Goal: Transaction & Acquisition: Purchase product/service

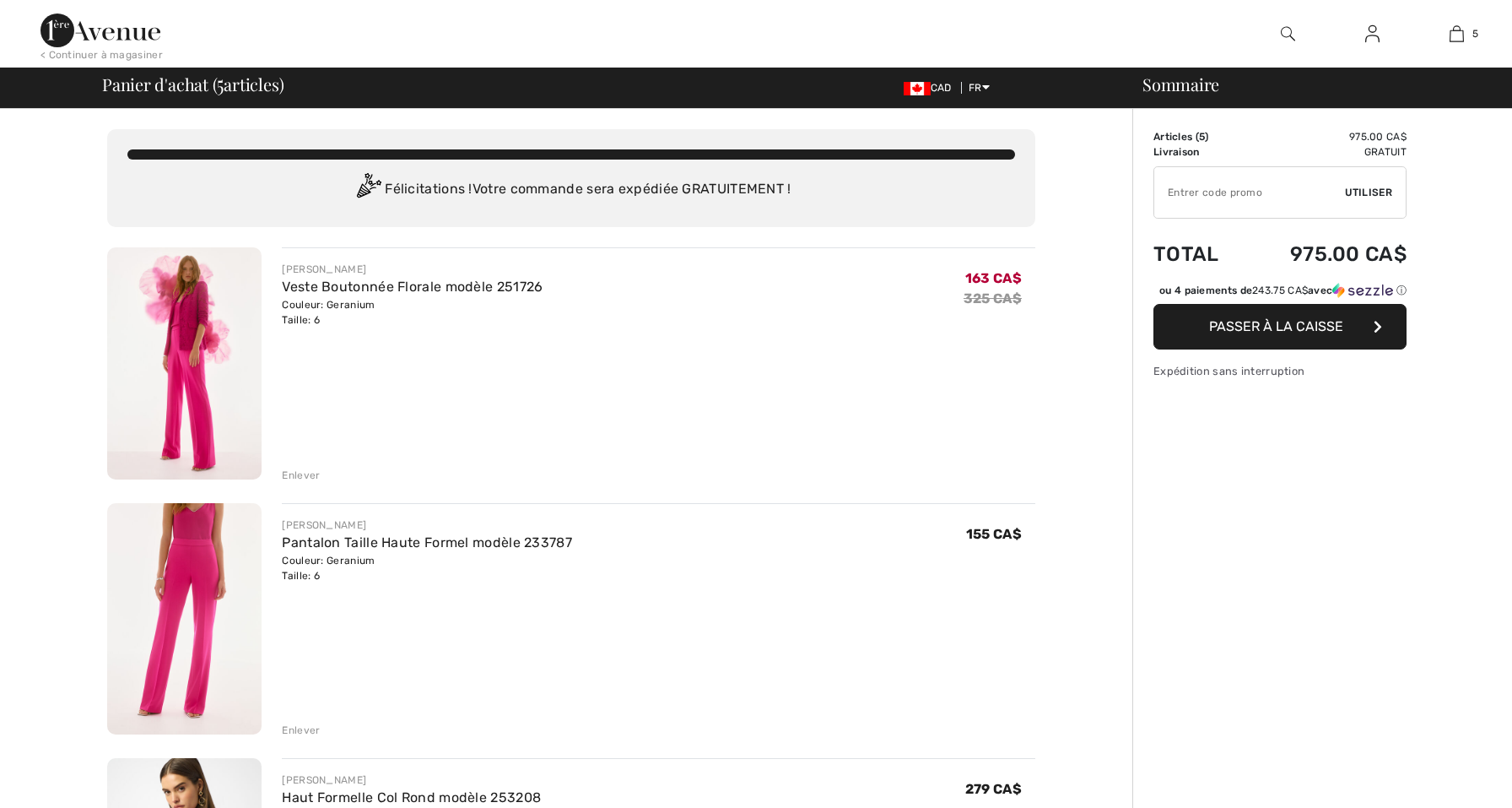
checkbox input "true"
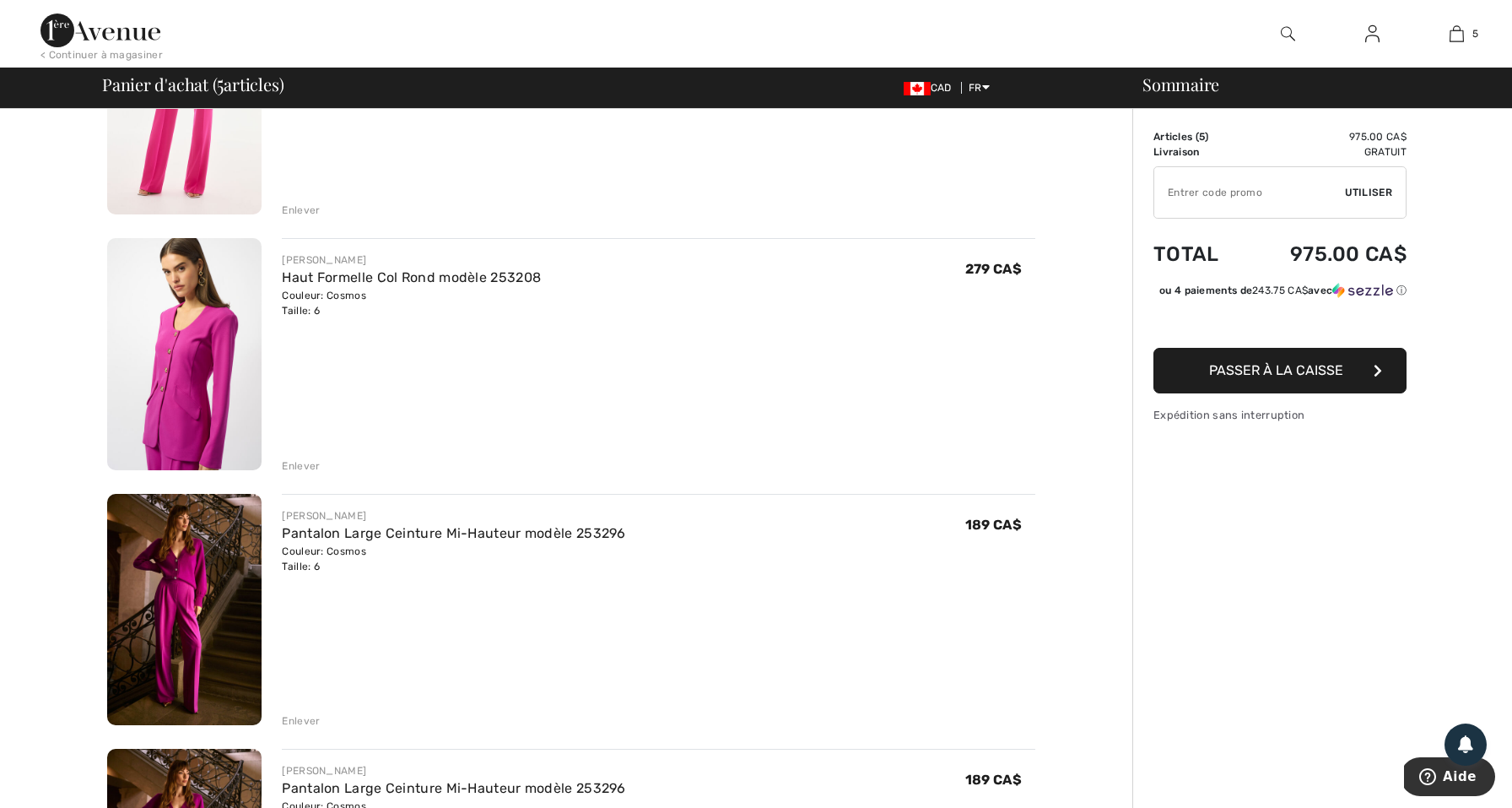
scroll to position [511, 0]
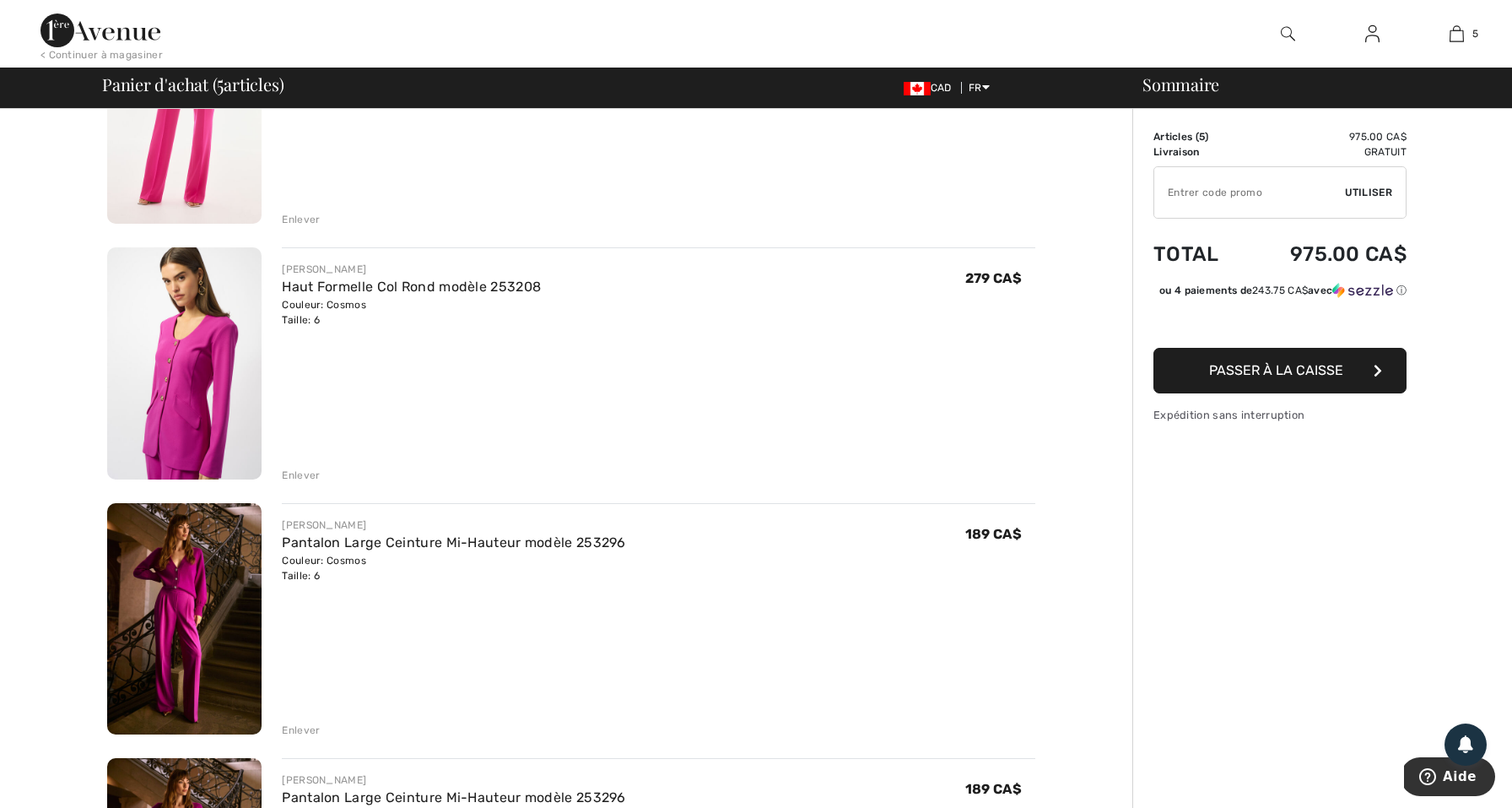
click at [179, 410] on img at bounding box center [184, 363] width 155 height 232
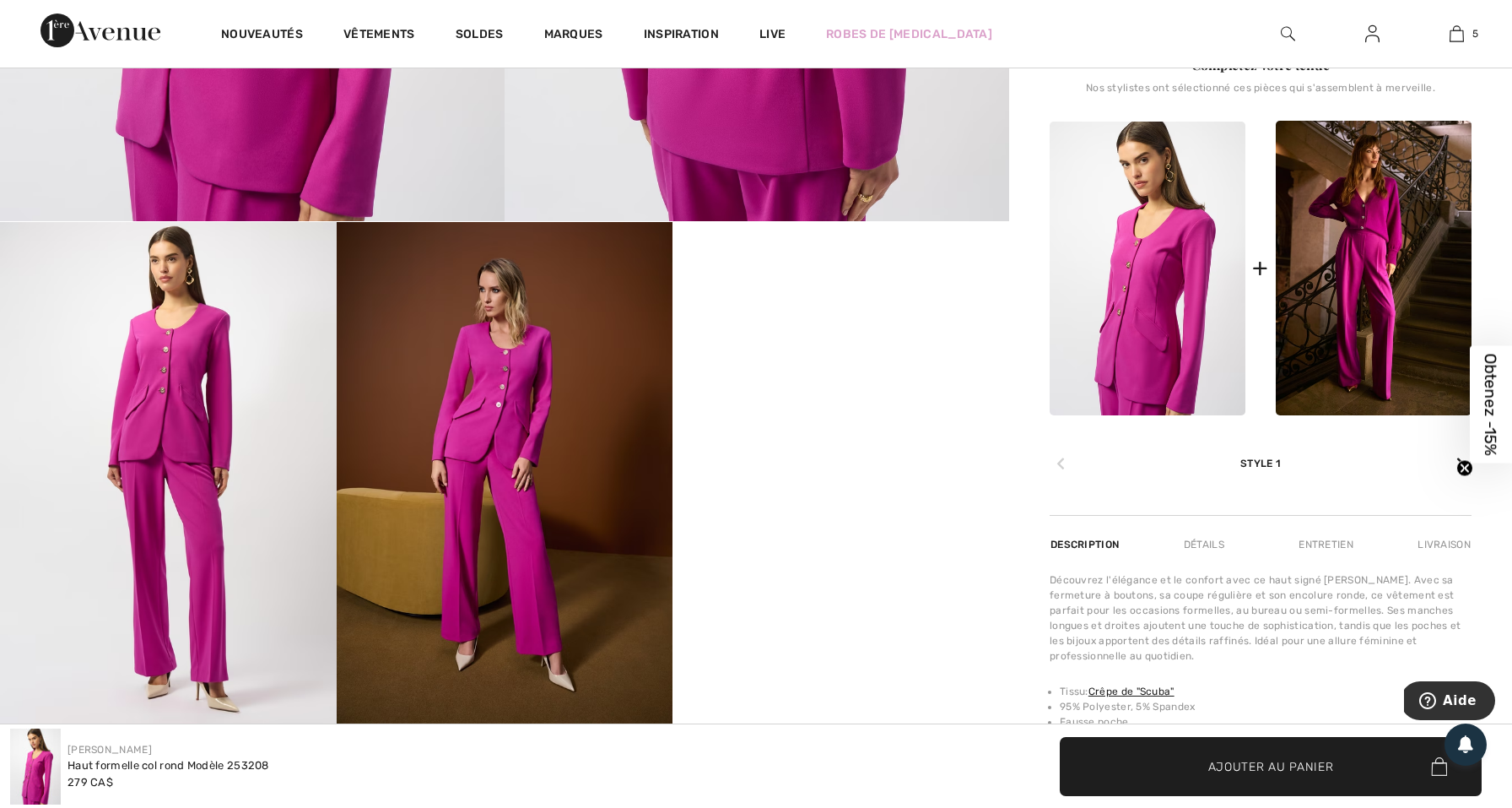
scroll to position [606, 0]
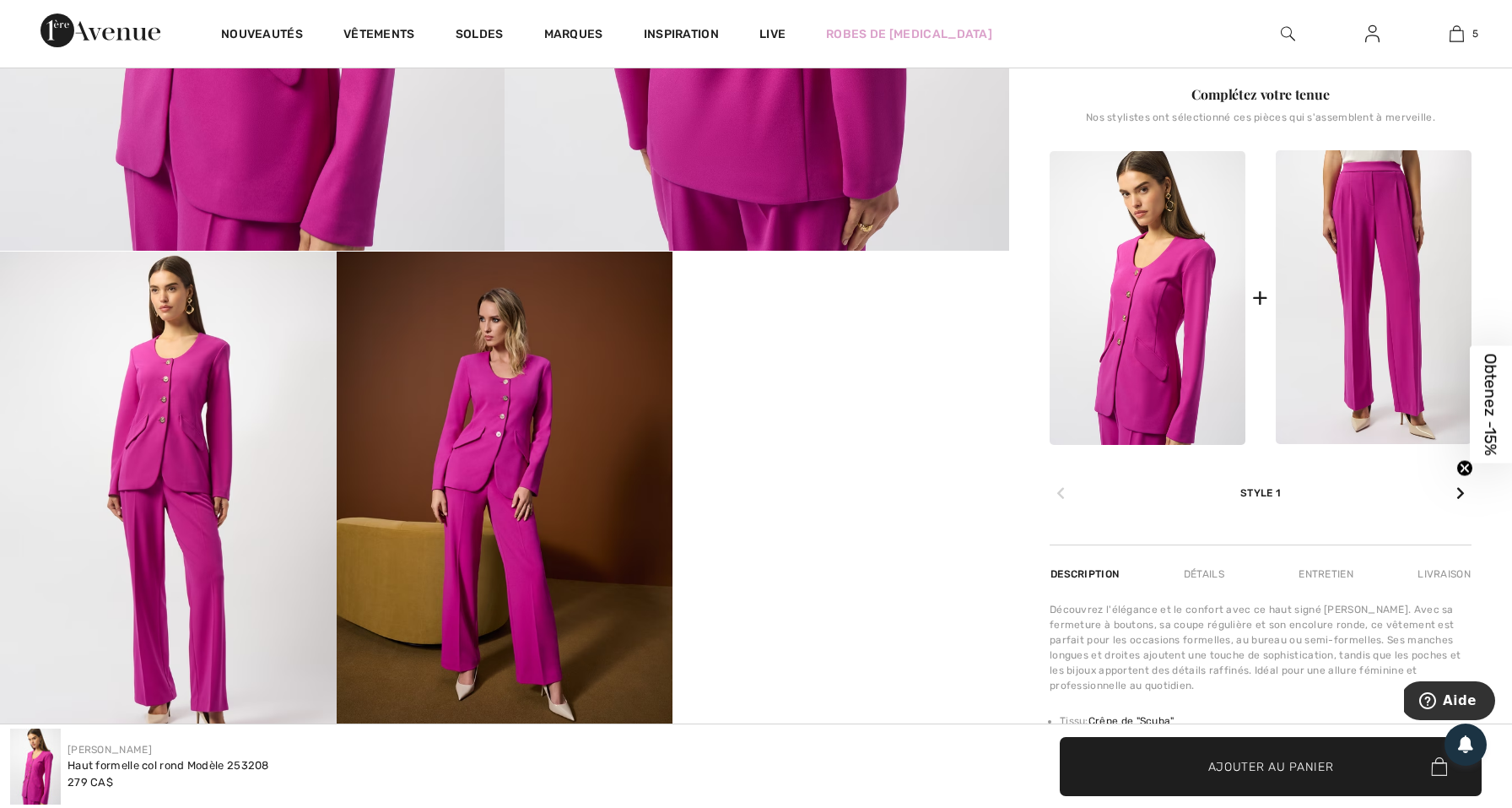
click at [1404, 275] on img at bounding box center [1374, 297] width 196 height 294
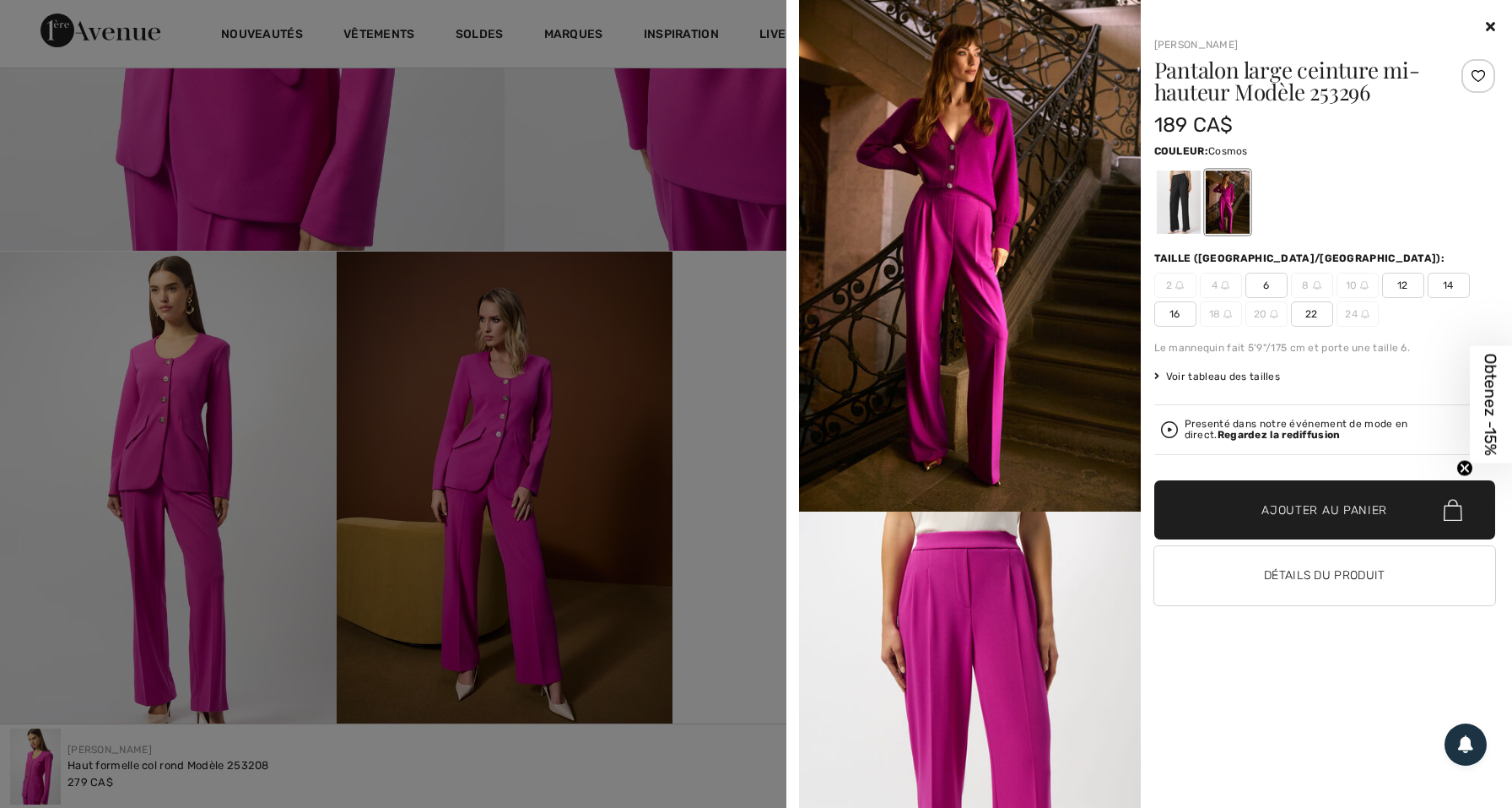
click at [1032, 611] on img at bounding box center [970, 766] width 342 height 511
click at [970, 397] on img at bounding box center [970, 255] width 342 height 511
click at [1357, 572] on button "Détails du produit" at bounding box center [1325, 576] width 342 height 59
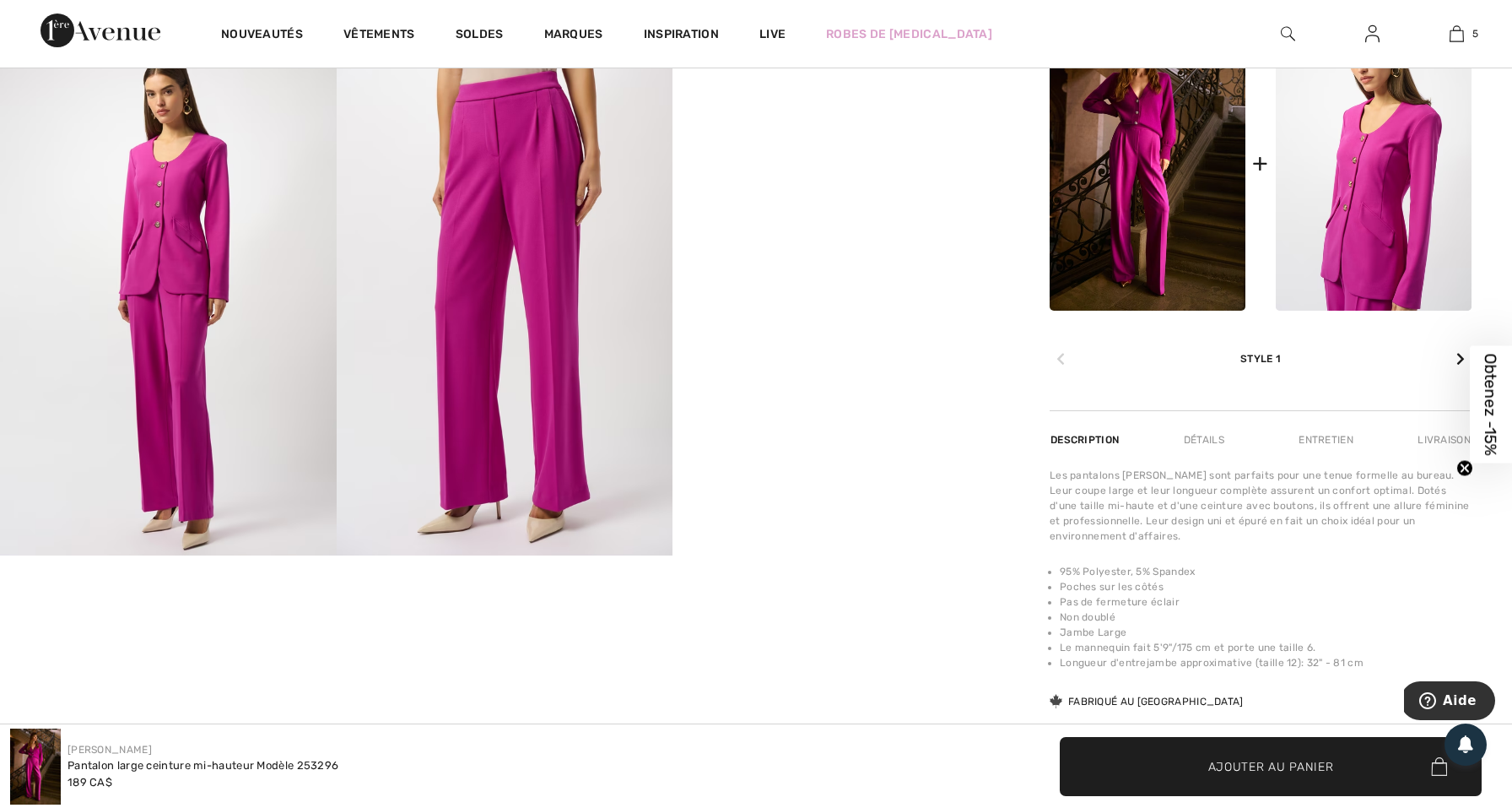
scroll to position [810, 0]
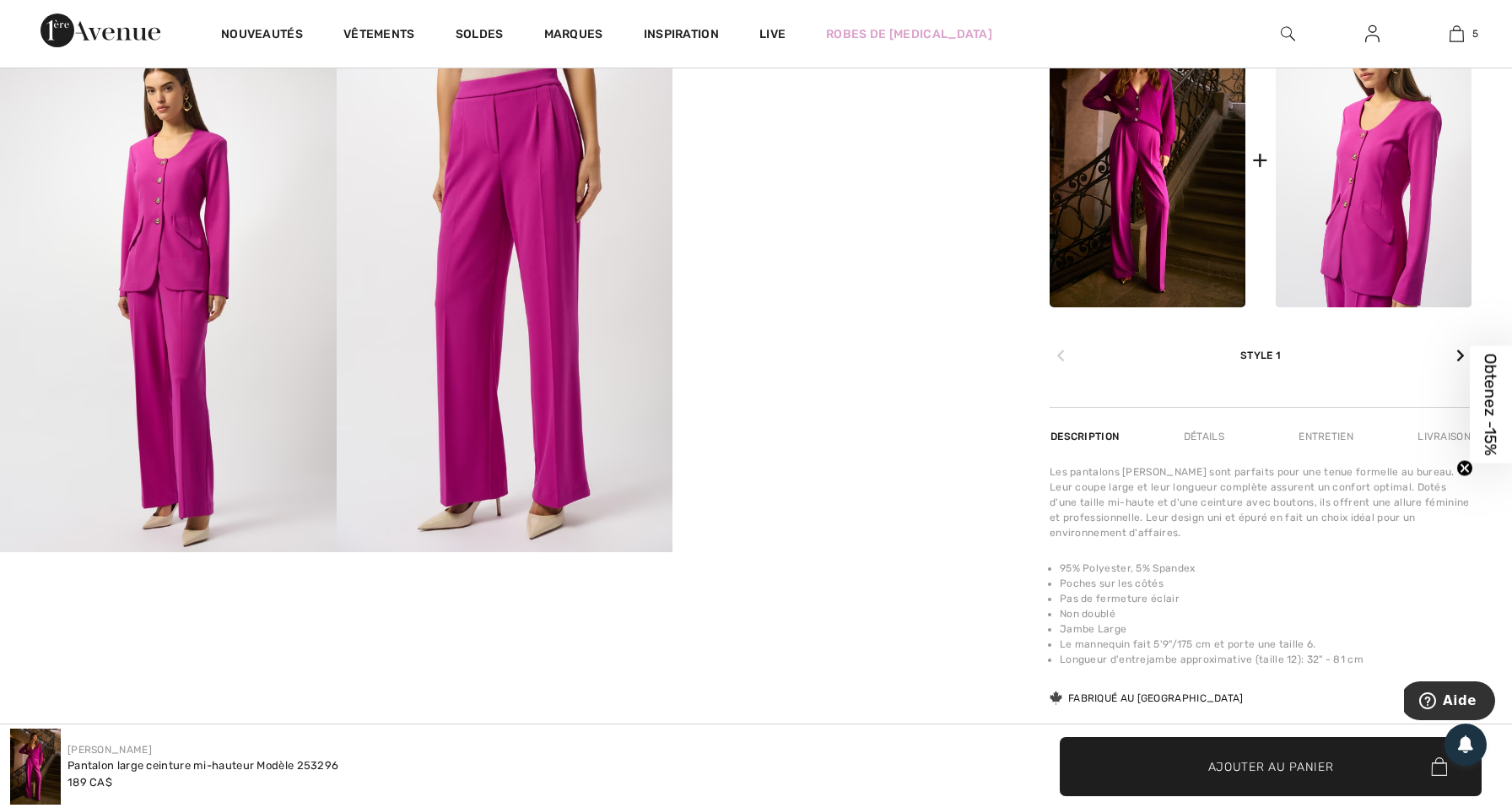
click at [788, 216] on video "Your browser does not support the video tag." at bounding box center [841, 132] width 337 height 168
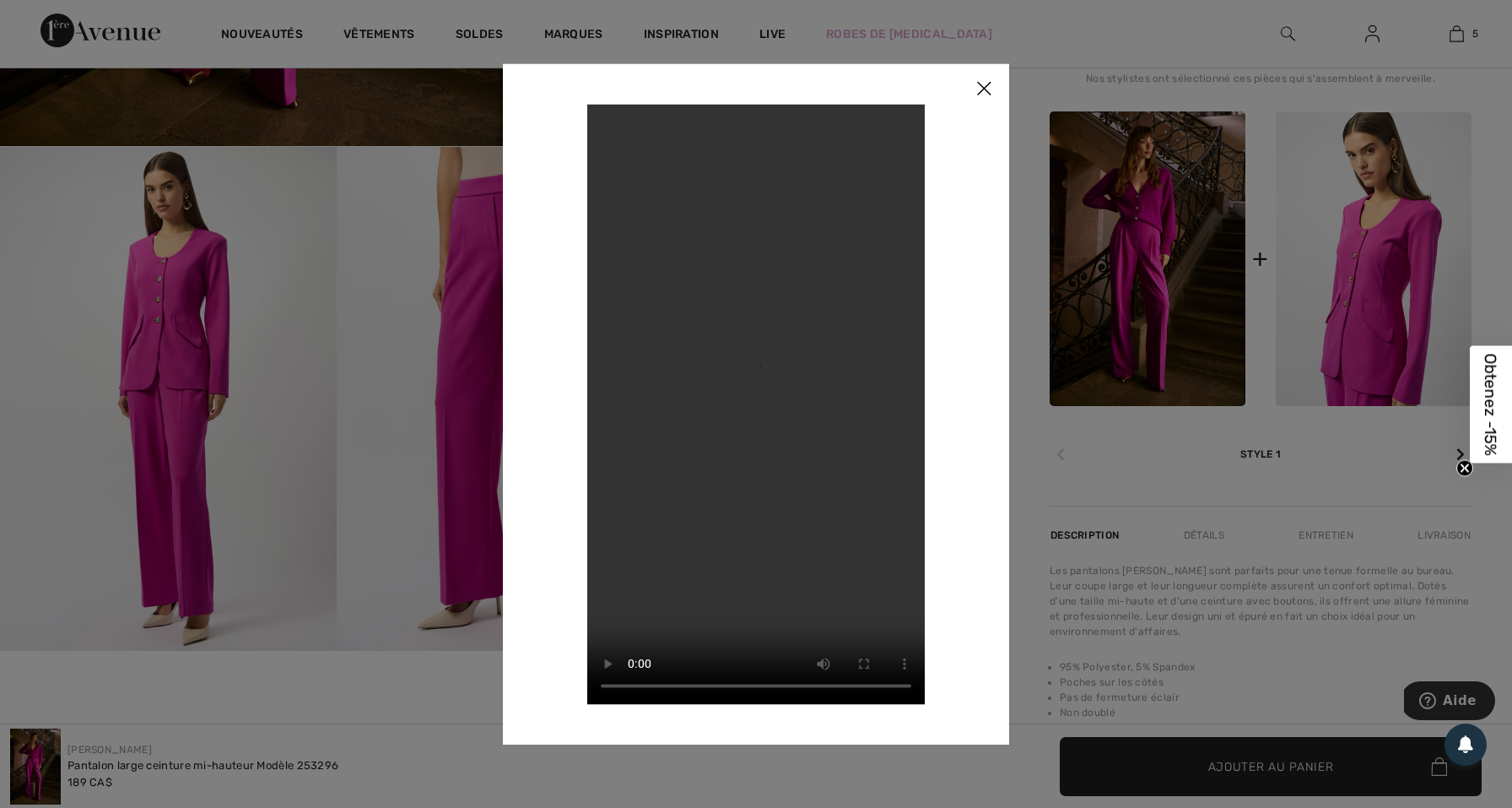
scroll to position [708, 0]
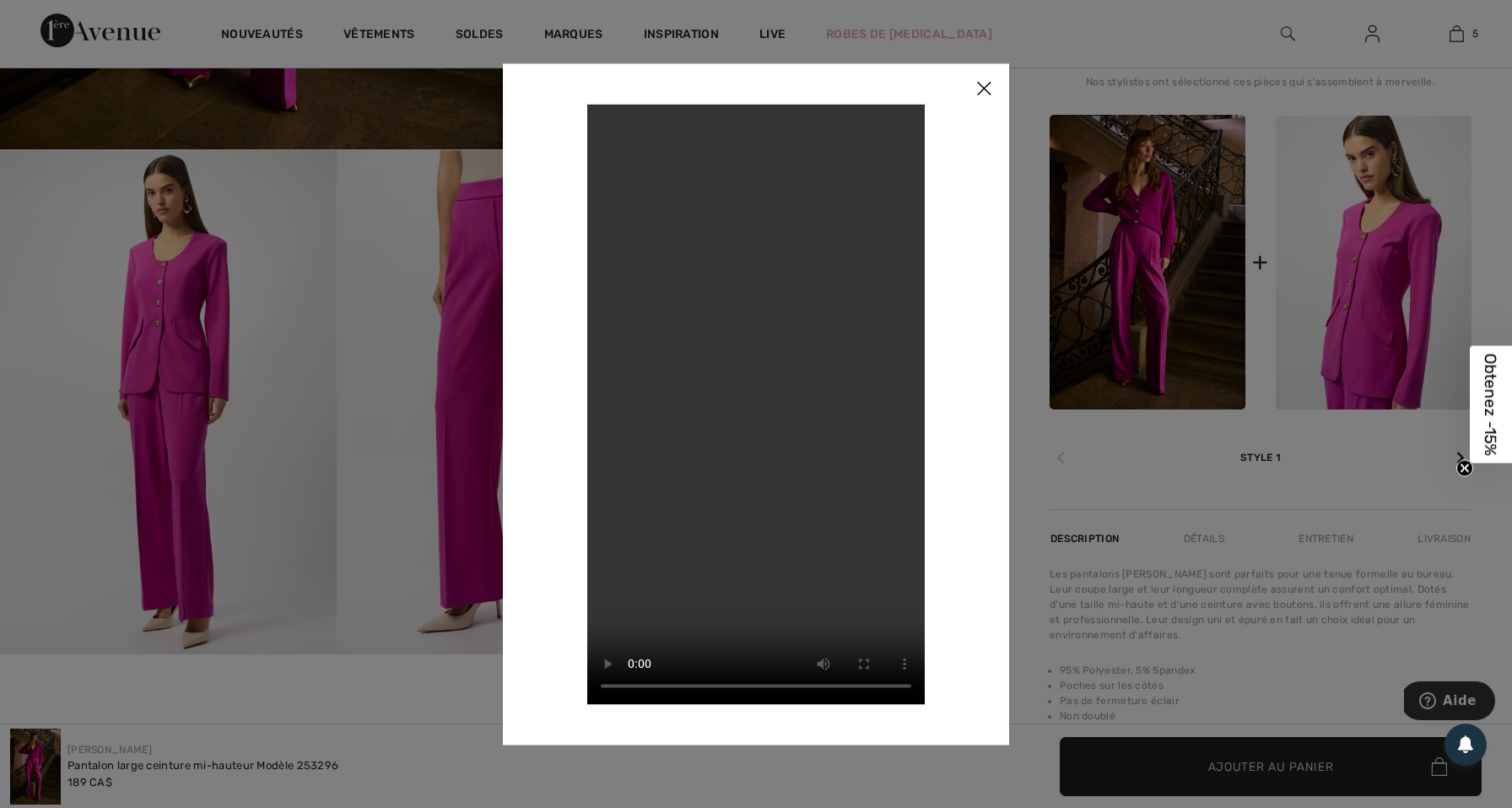
click at [975, 90] on img at bounding box center [984, 89] width 51 height 52
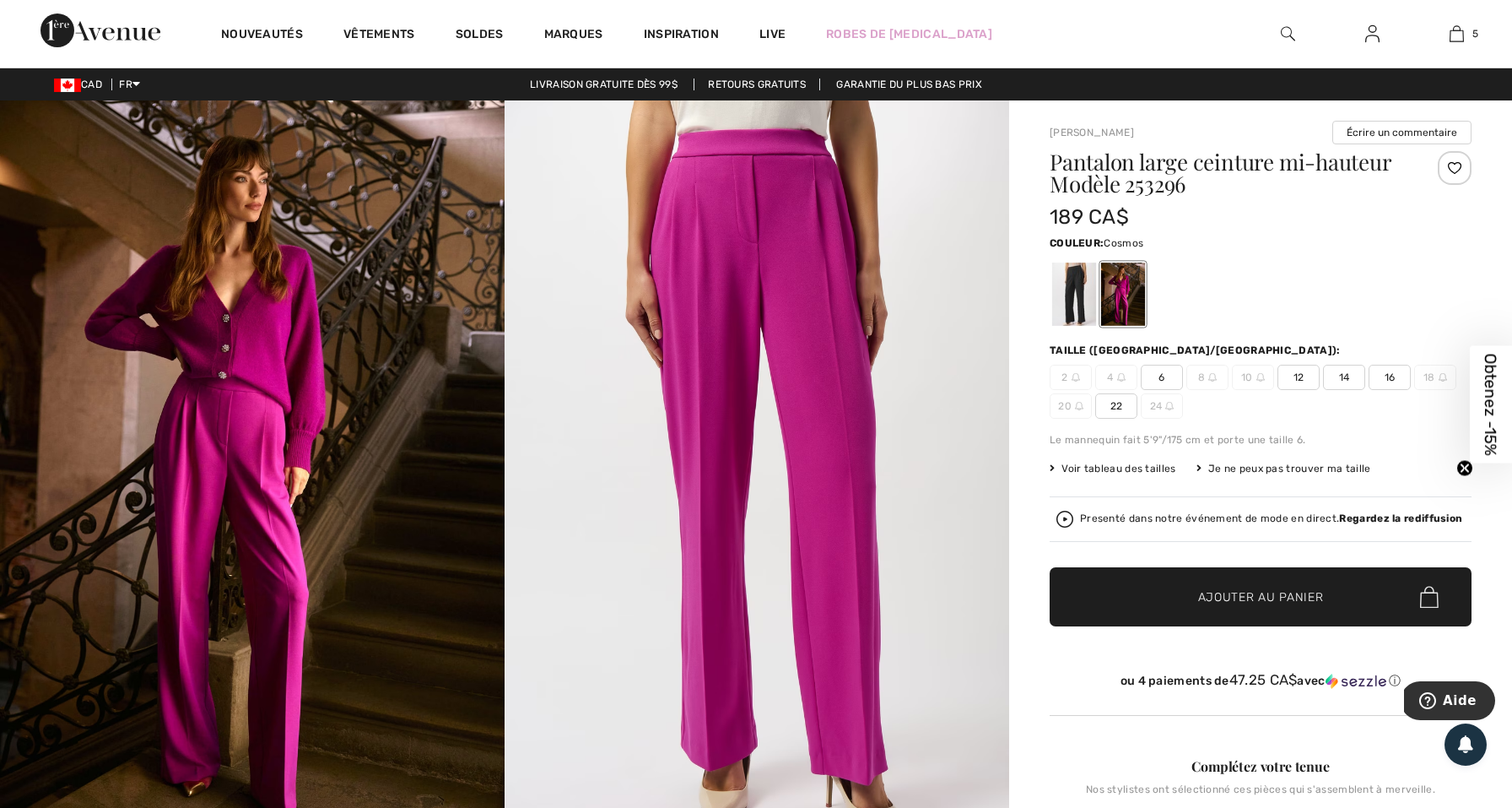
scroll to position [0, 0]
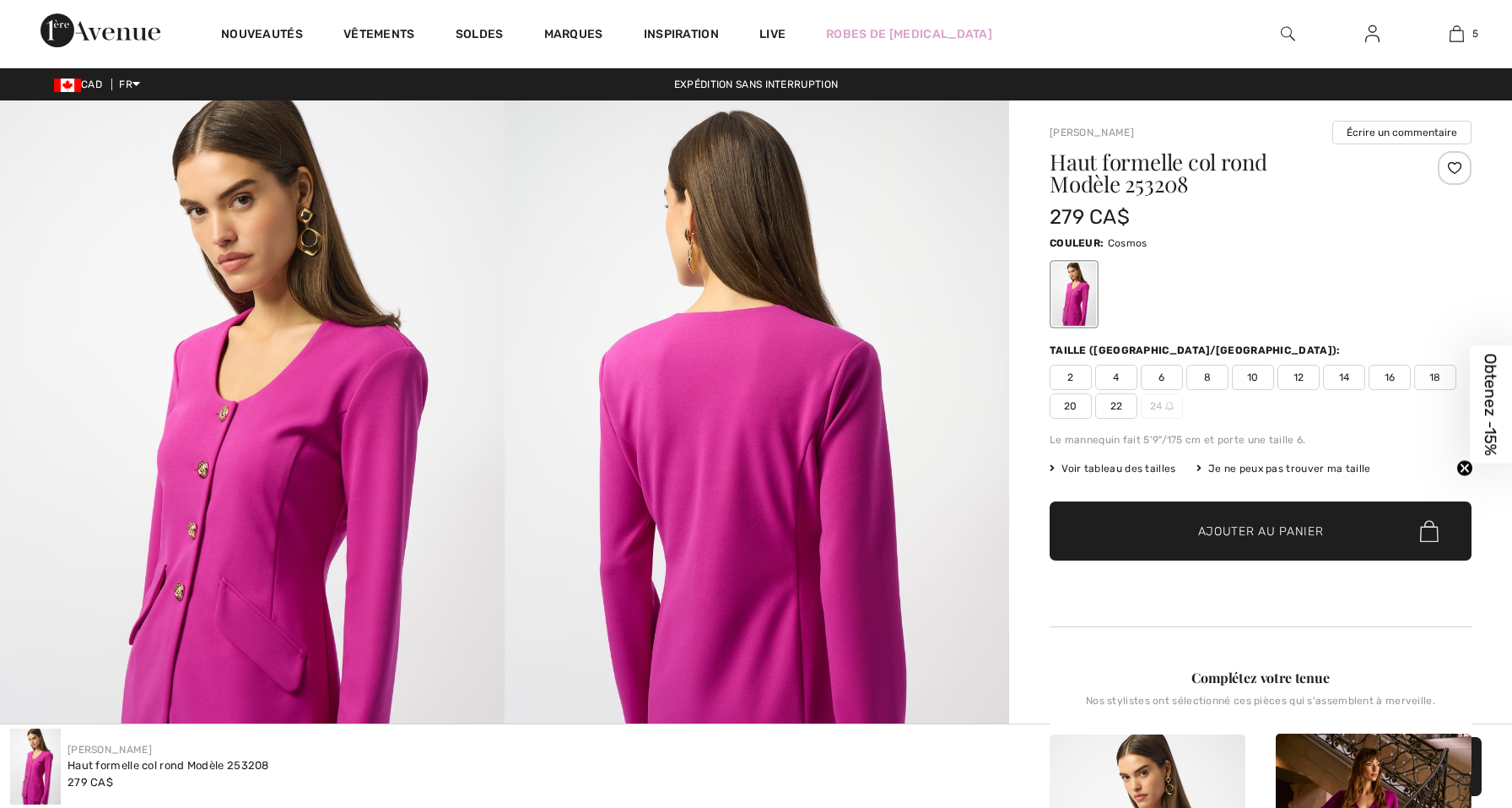
scroll to position [606, 0]
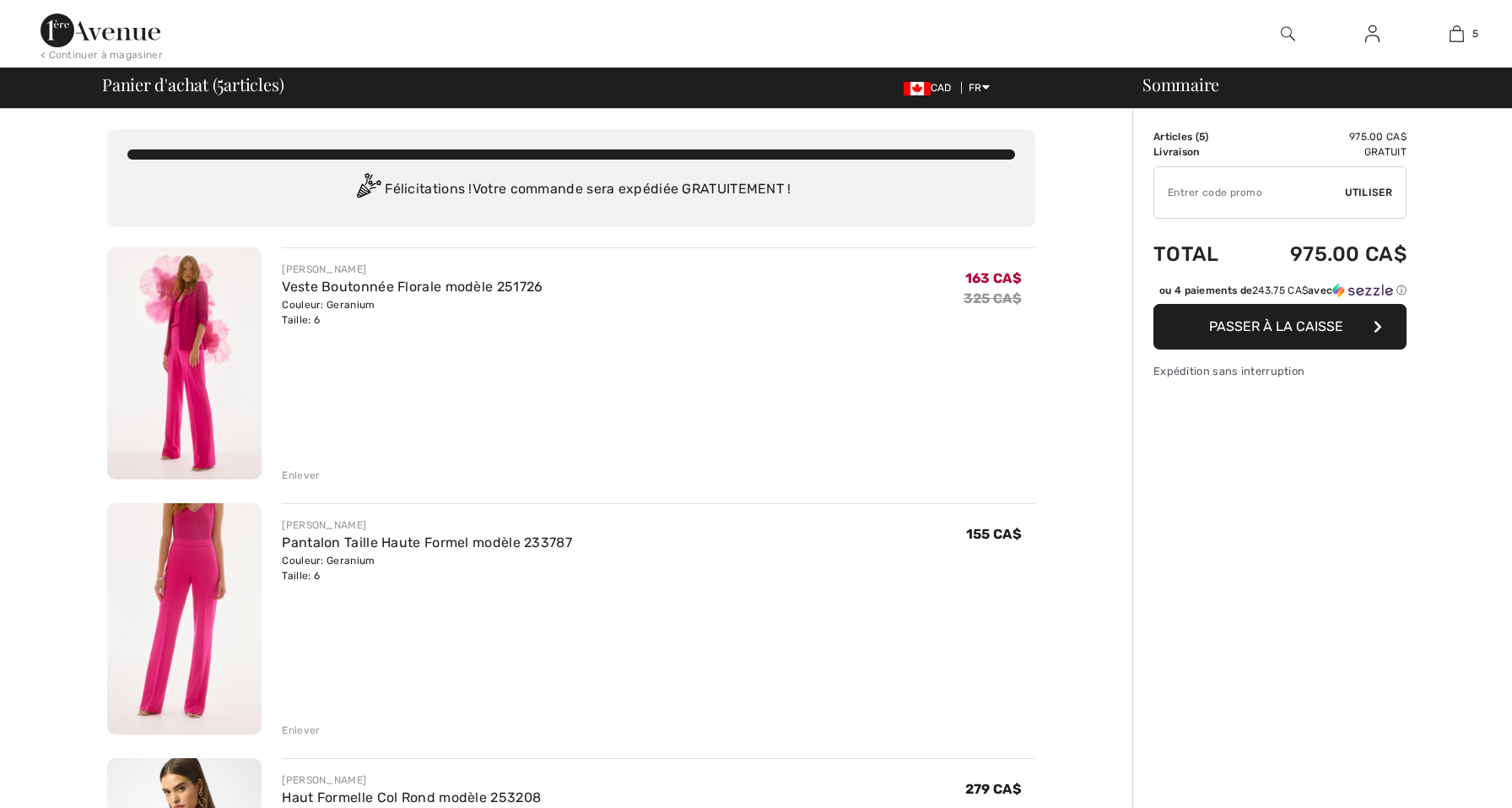
checkbox input "true"
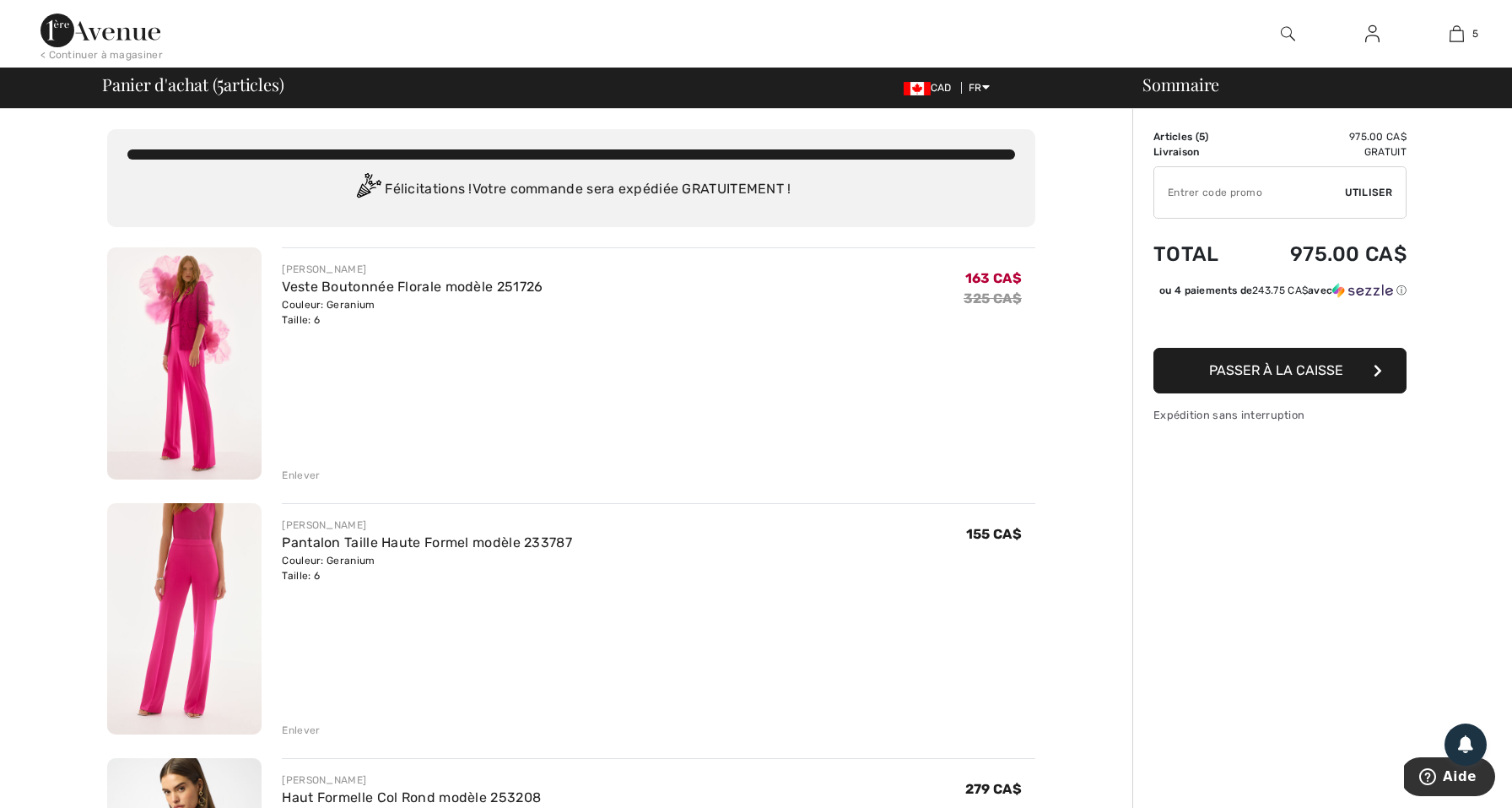
click at [195, 375] on img at bounding box center [184, 363] width 155 height 232
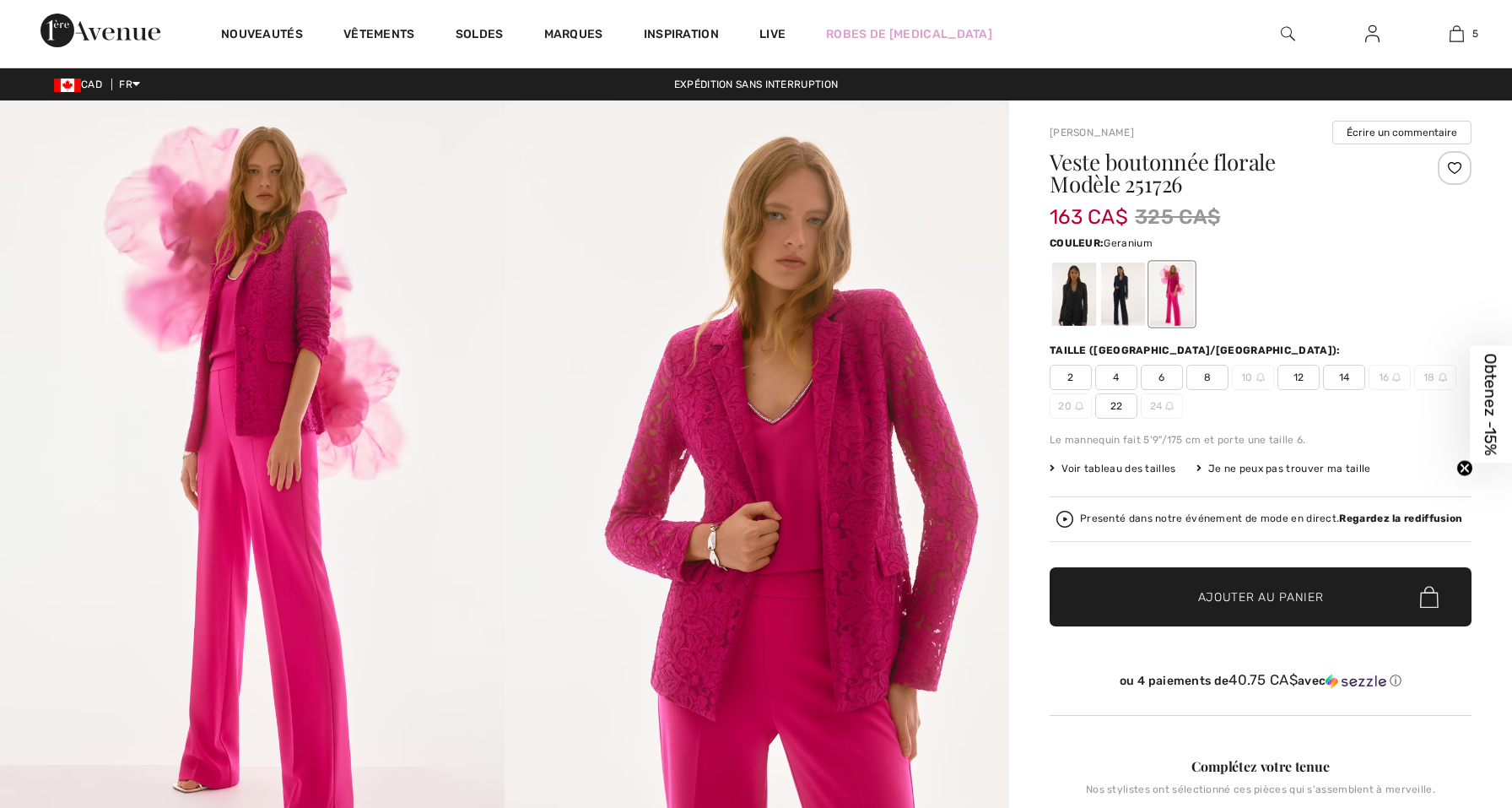
checkbox input "true"
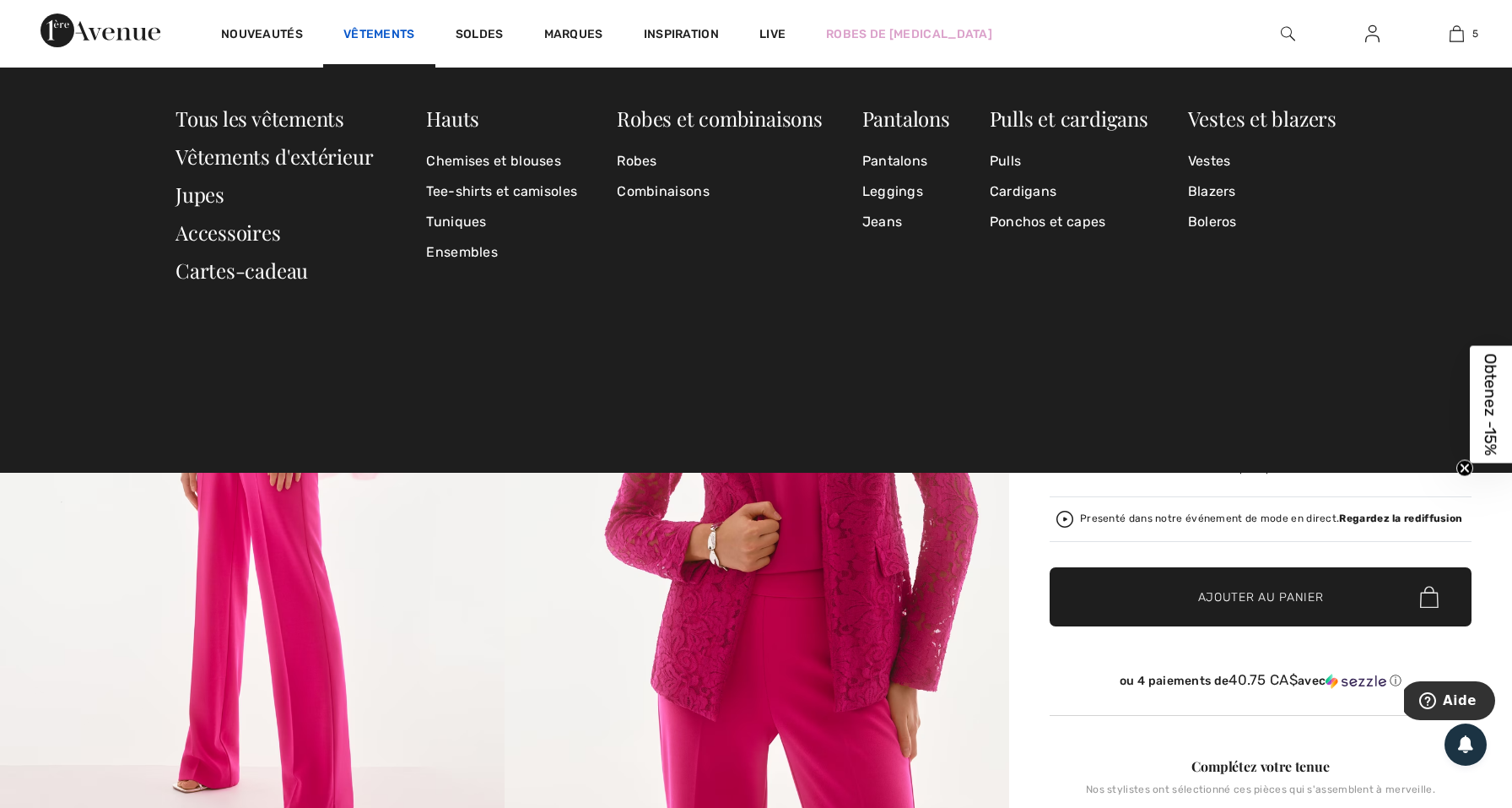
click at [393, 27] on link "Vêtements" at bounding box center [379, 36] width 72 height 17
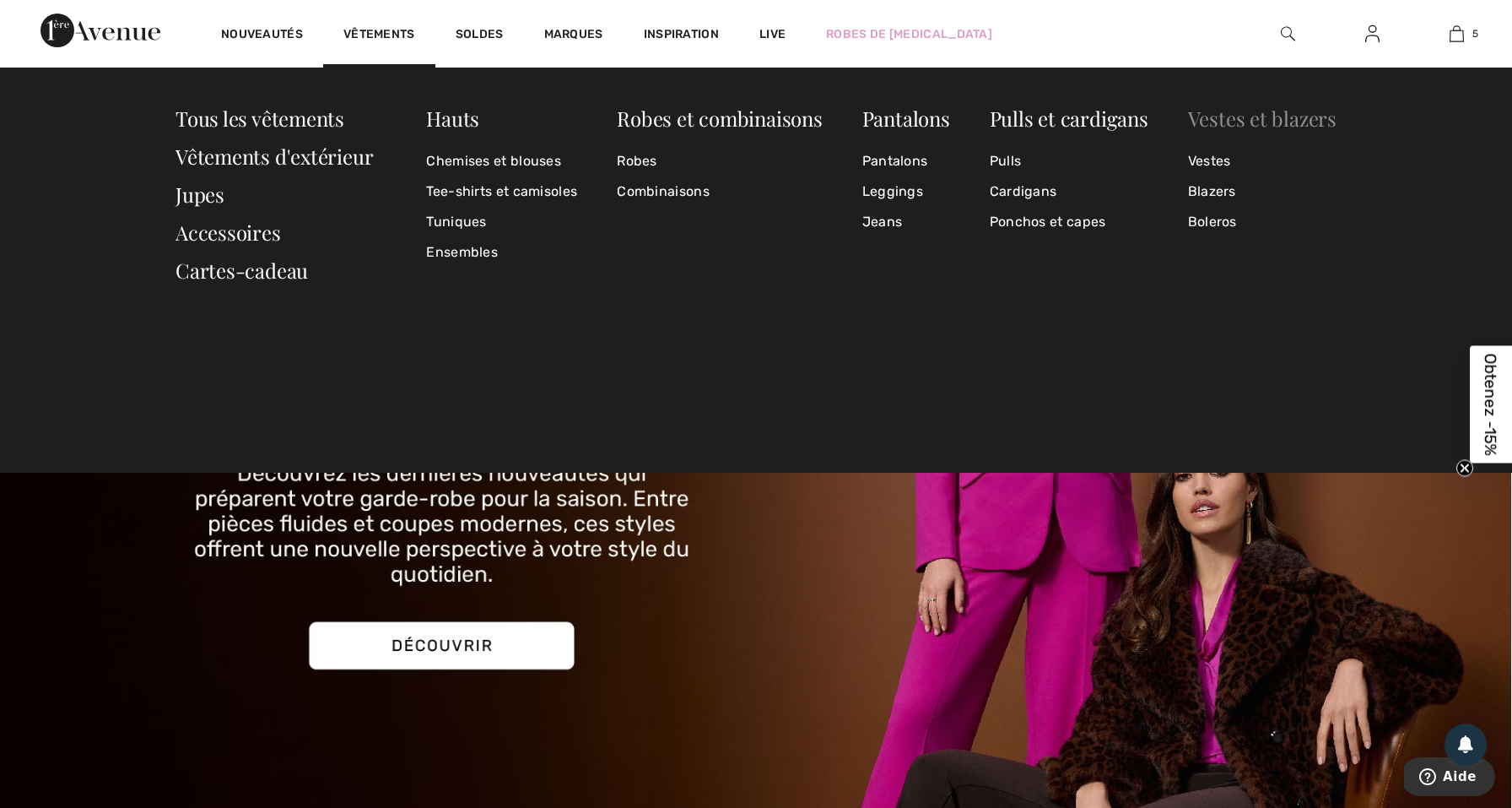
click at [1265, 112] on link "Vestes et blazers" at bounding box center [1262, 118] width 148 height 27
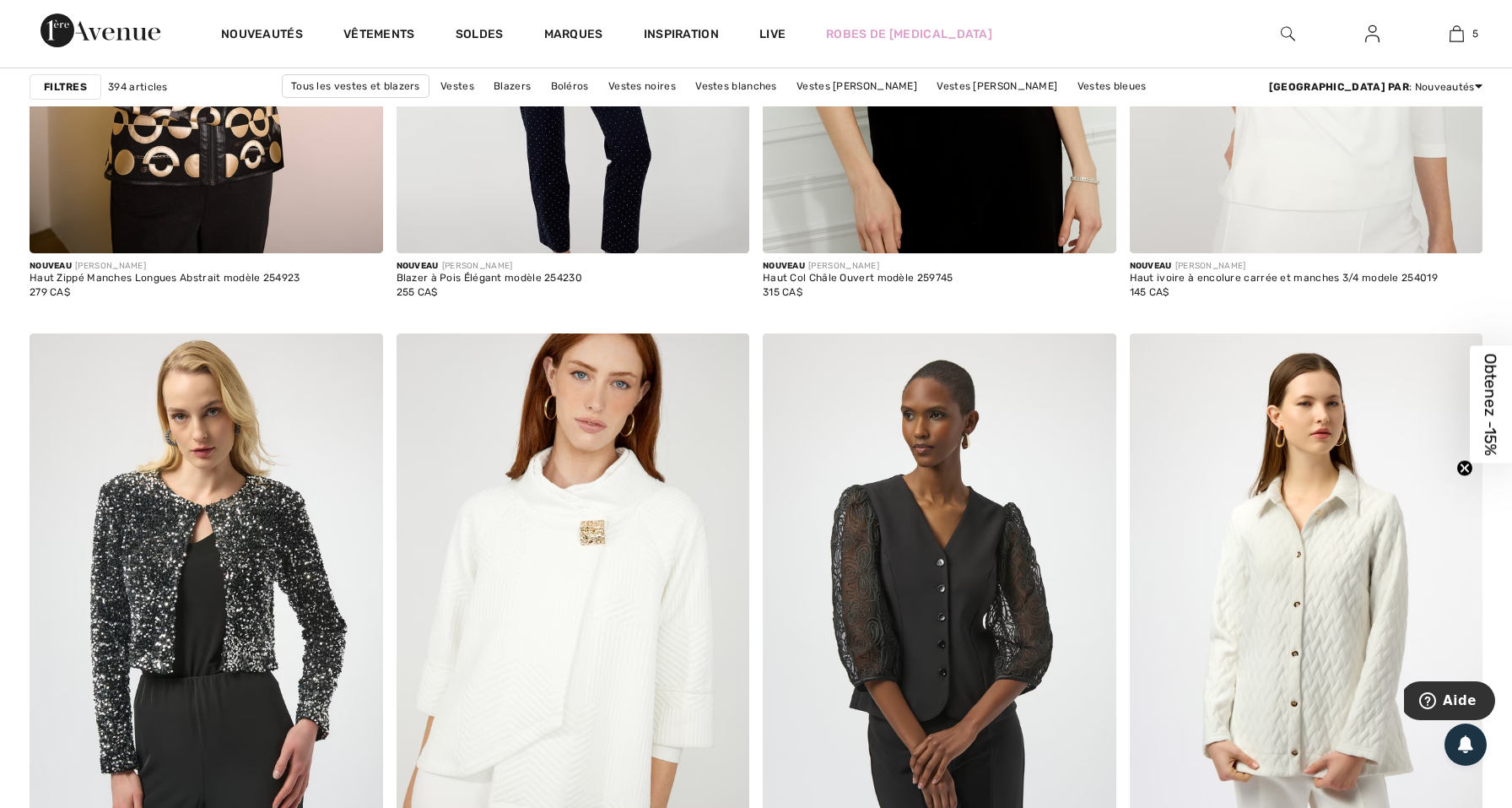
scroll to position [3829, 0]
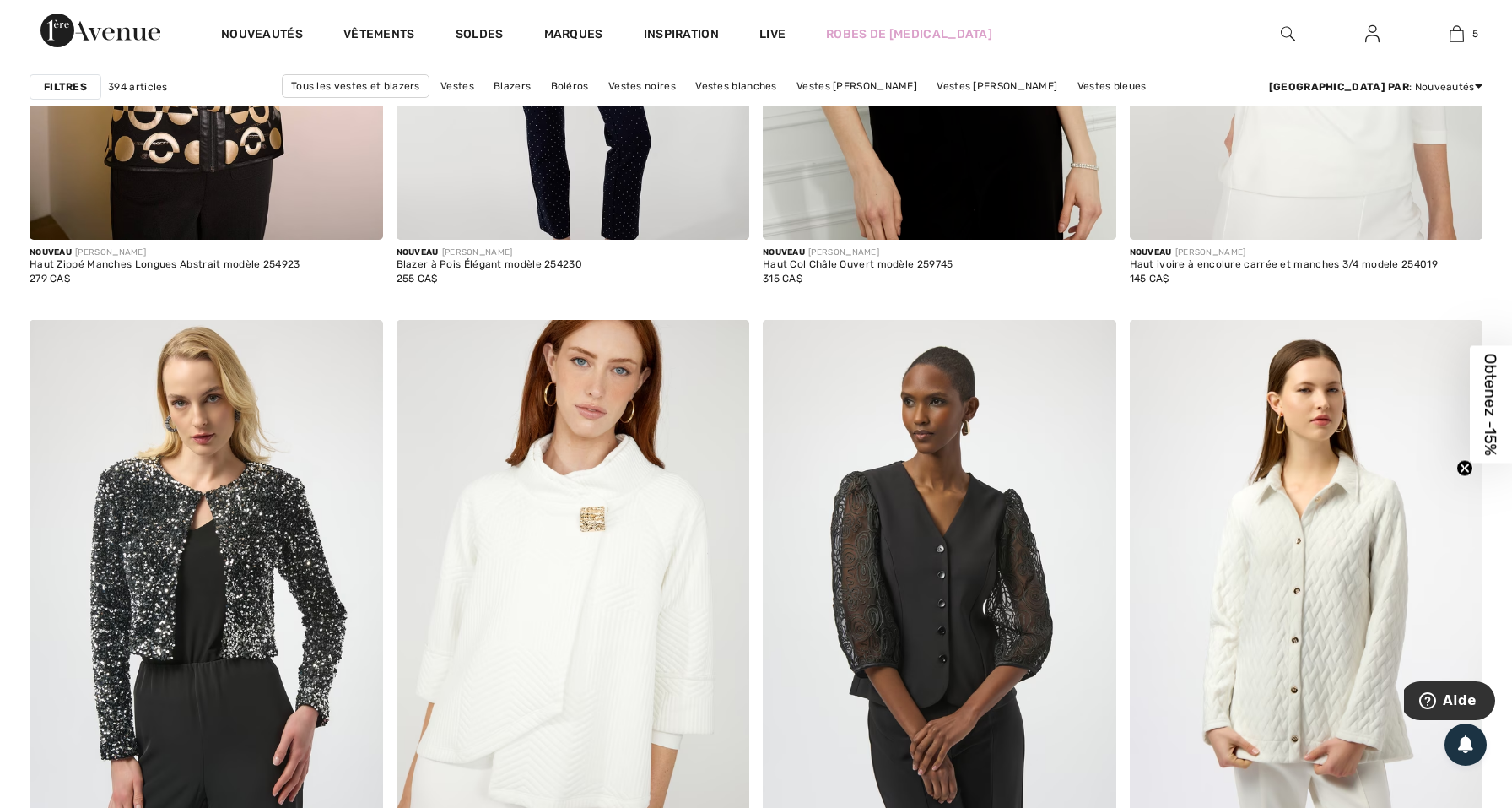
click at [58, 78] on div "Filtres" at bounding box center [66, 86] width 72 height 25
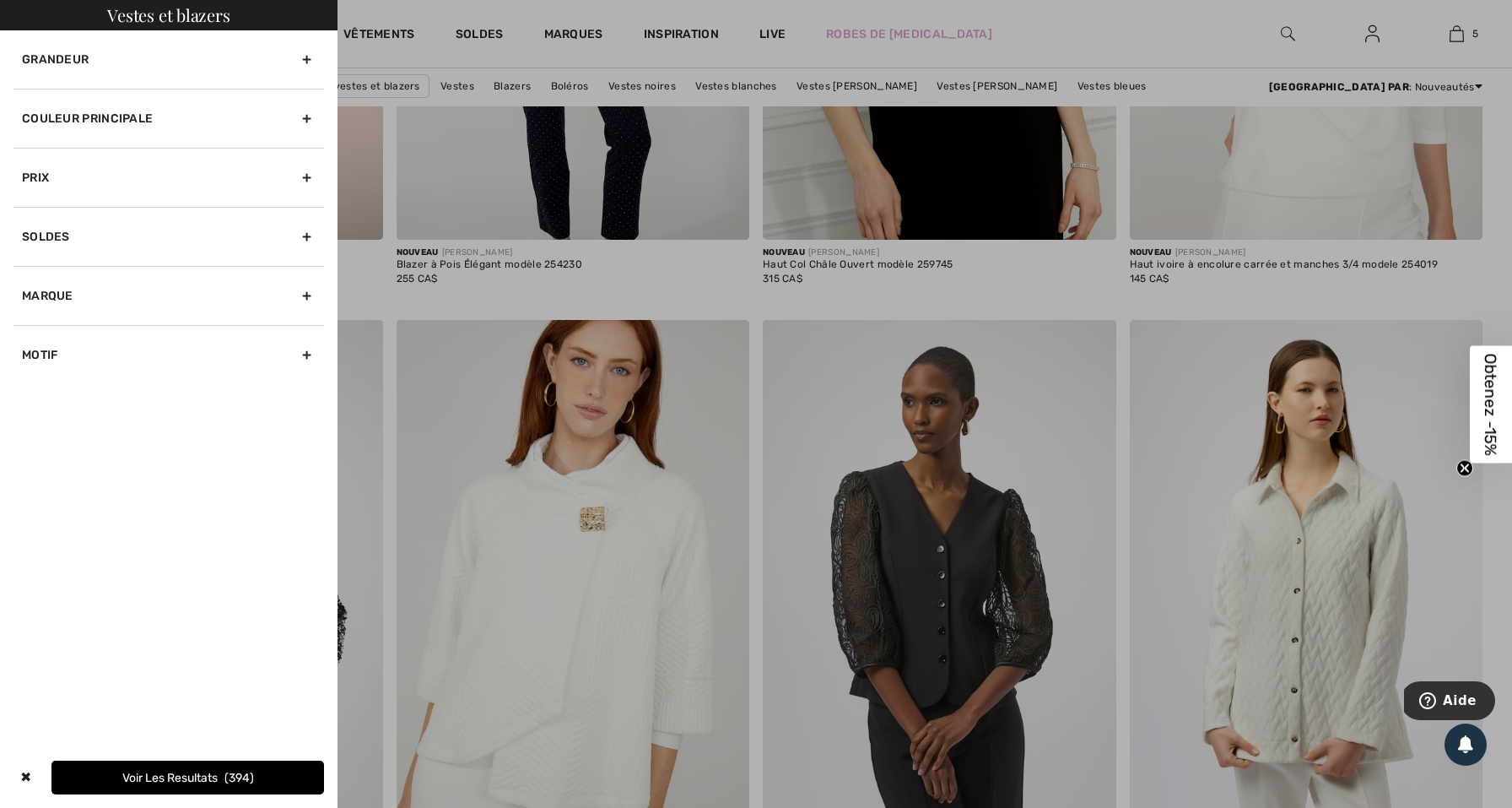
click at [306, 107] on div "Couleur Principale" at bounding box center [169, 118] width 311 height 59
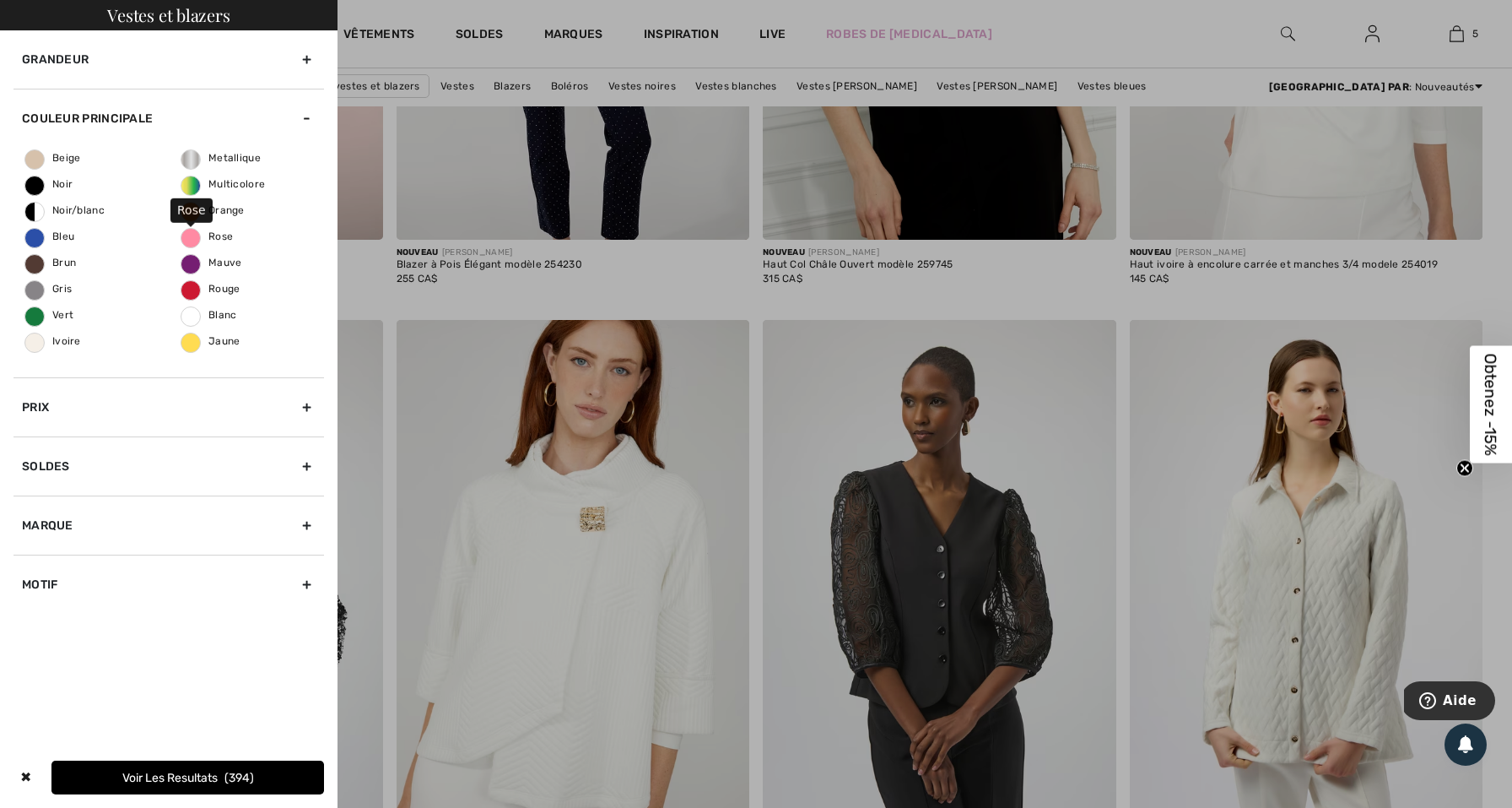
click at [194, 238] on span "Rose" at bounding box center [207, 237] width 52 height 12
click at [0, 0] on input "Rose" at bounding box center [0, 0] width 0 height 0
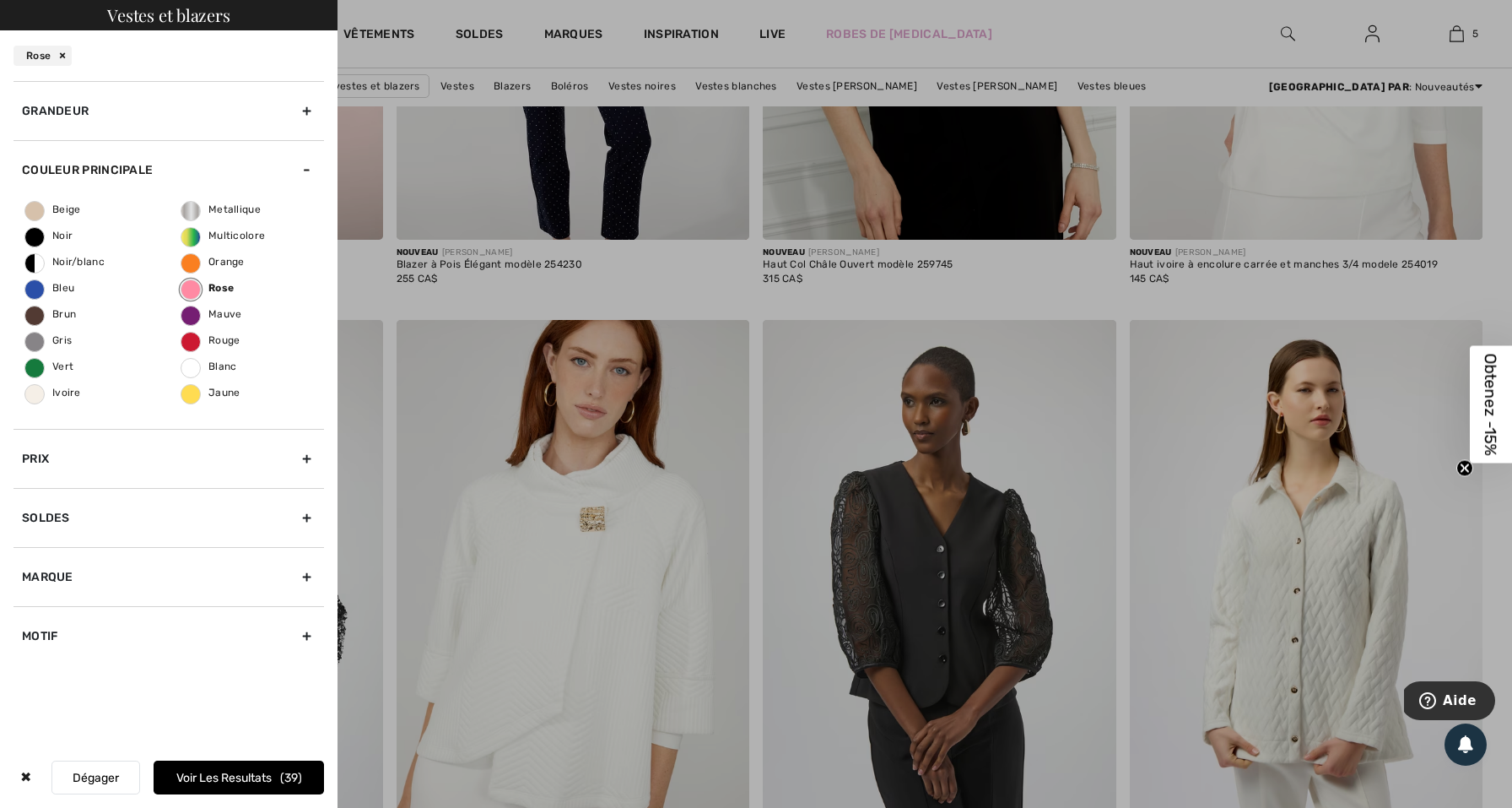
click at [188, 765] on button "Voir les resultats 39" at bounding box center [238, 777] width 170 height 34
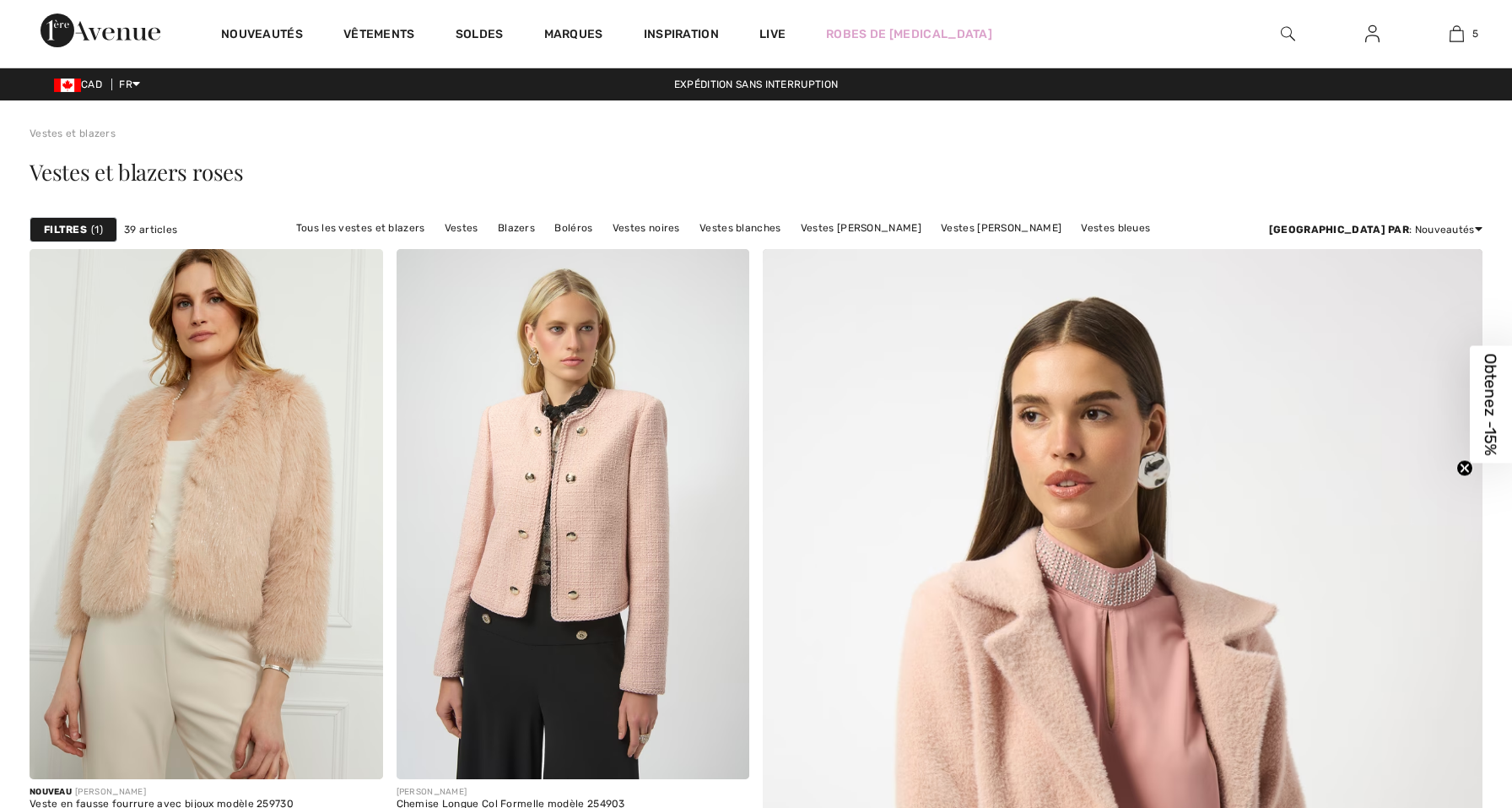
checkbox input "true"
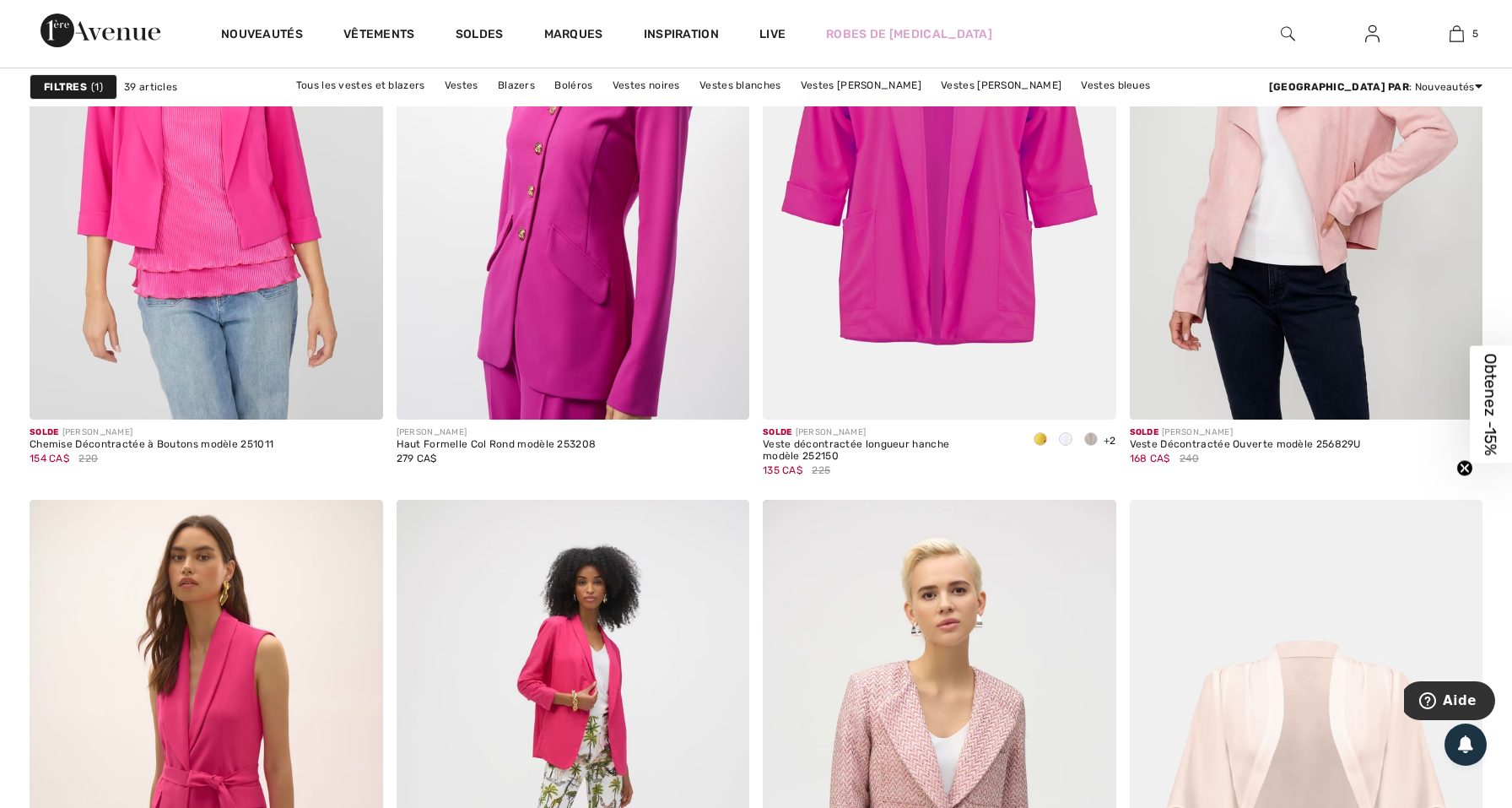
scroll to position [927, 0]
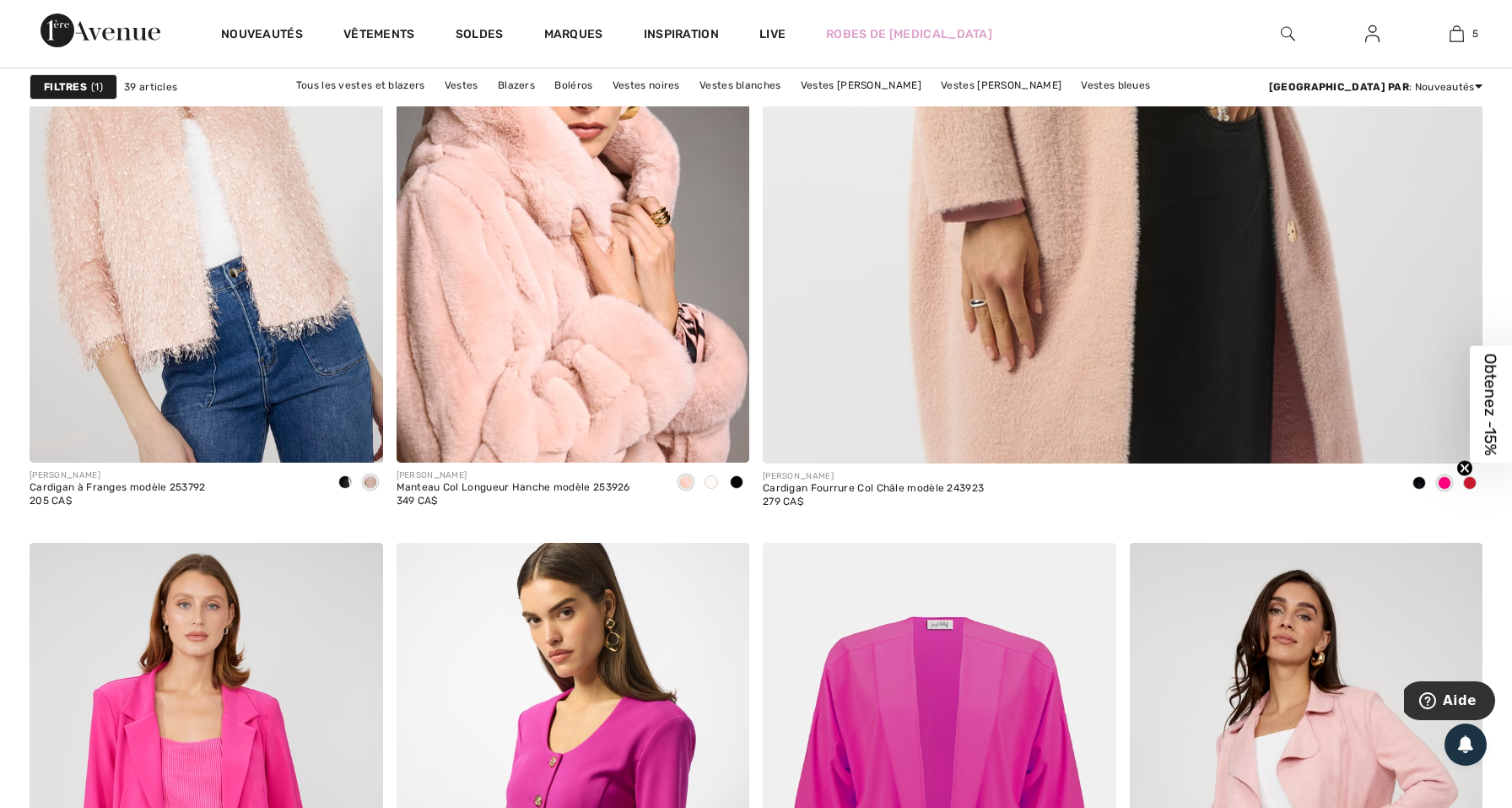
click at [86, 89] on strong "Filtres" at bounding box center [65, 86] width 43 height 15
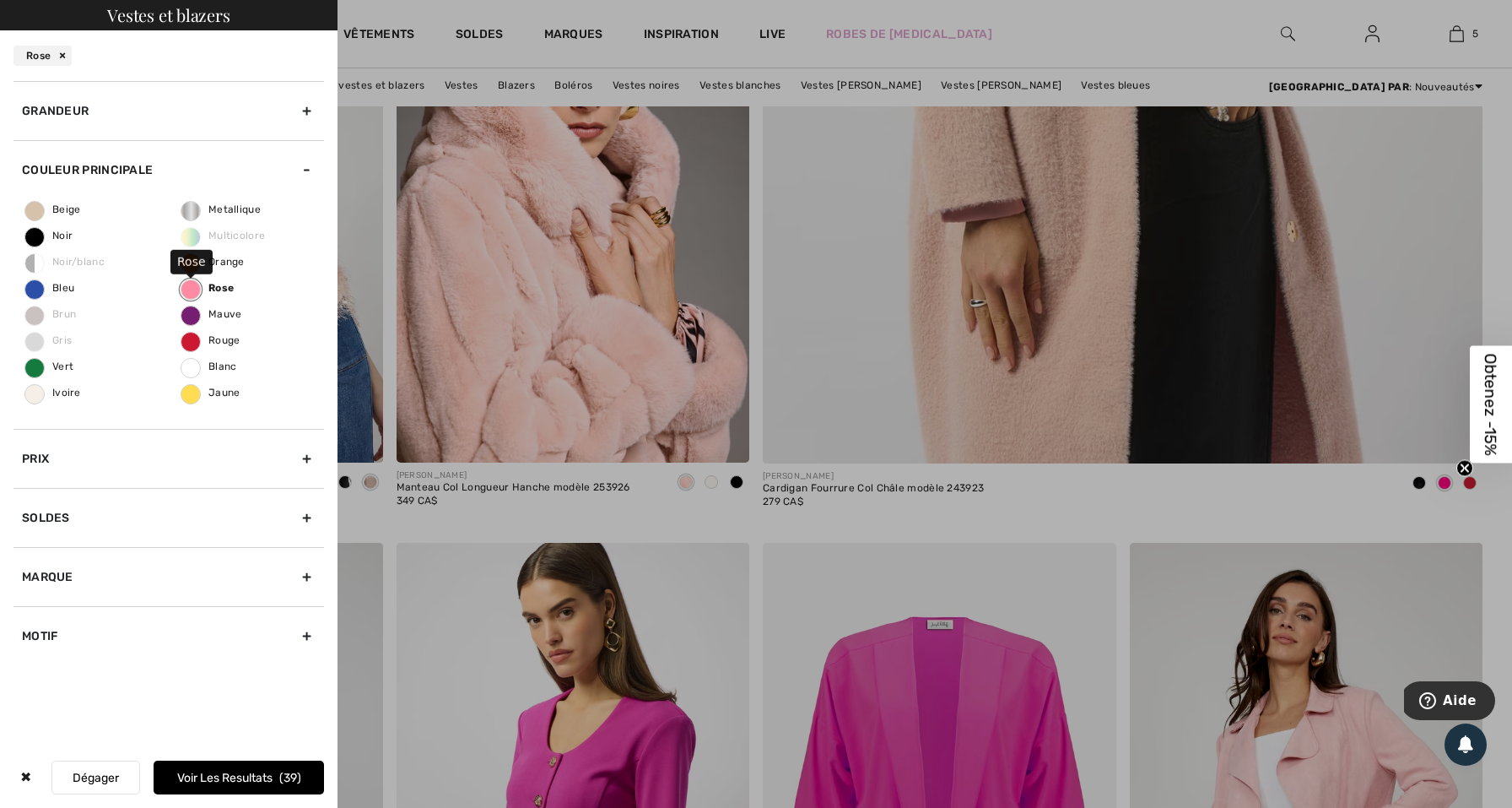
click at [196, 297] on label "Rose" at bounding box center [190, 289] width 20 height 20
click at [0, 0] on input "Rose" at bounding box center [0, 0] width 0 height 0
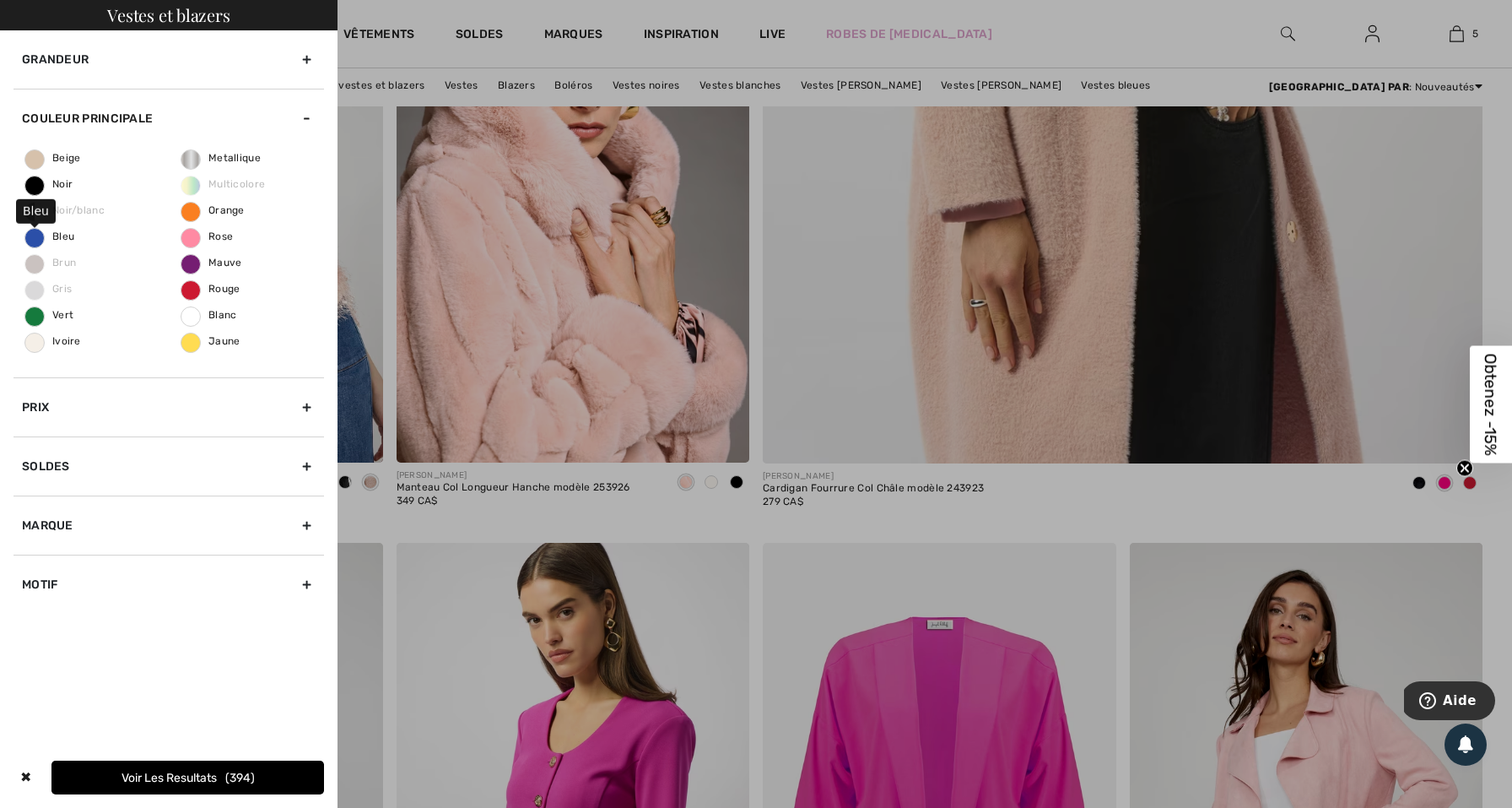
click at [32, 244] on label "Bleu" at bounding box center [34, 238] width 20 height 20
click at [0, 0] on input "Bleu" at bounding box center [0, 0] width 0 height 0
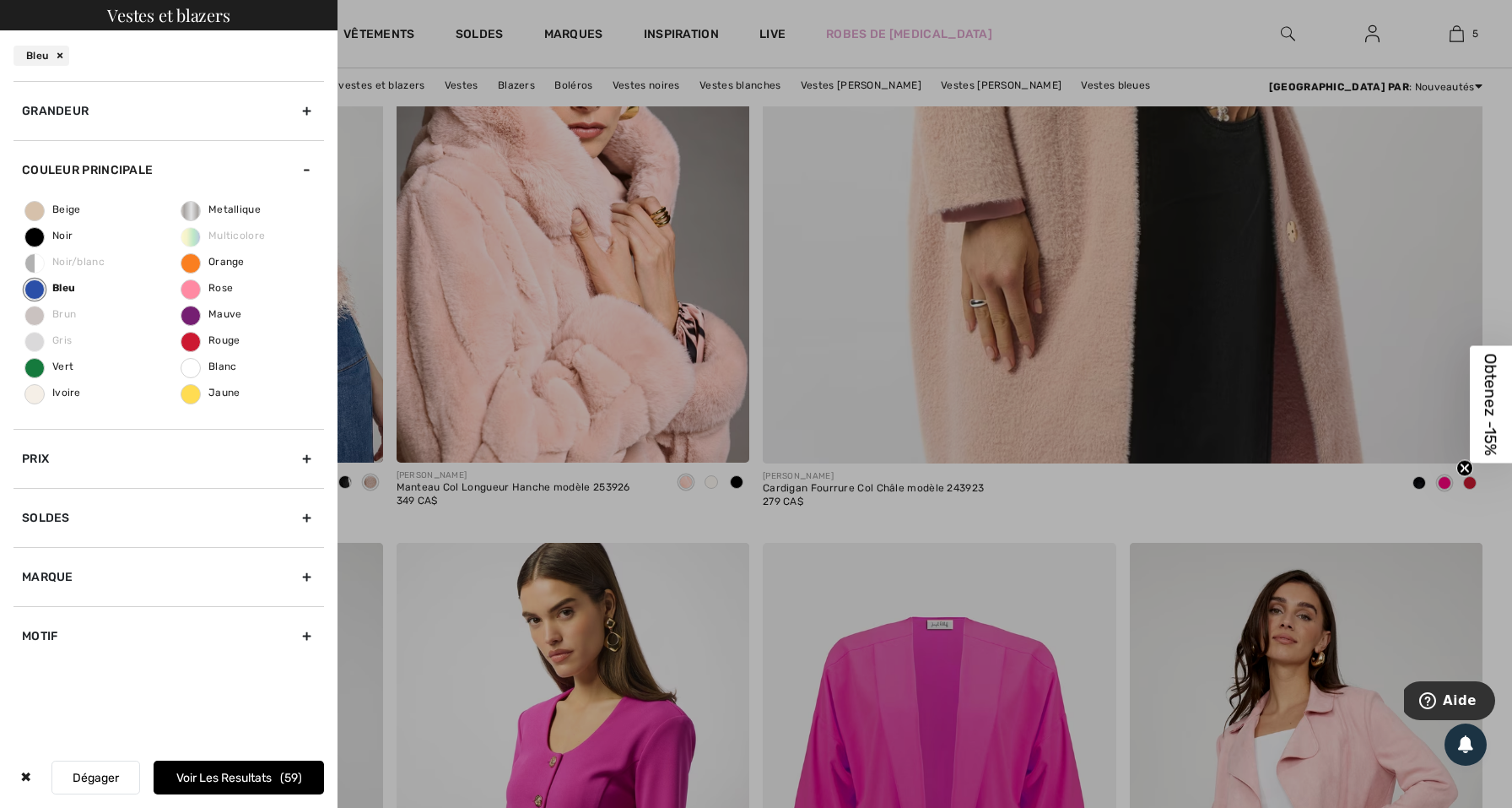
click at [260, 793] on button "Voir les resultats 59" at bounding box center [238, 777] width 170 height 34
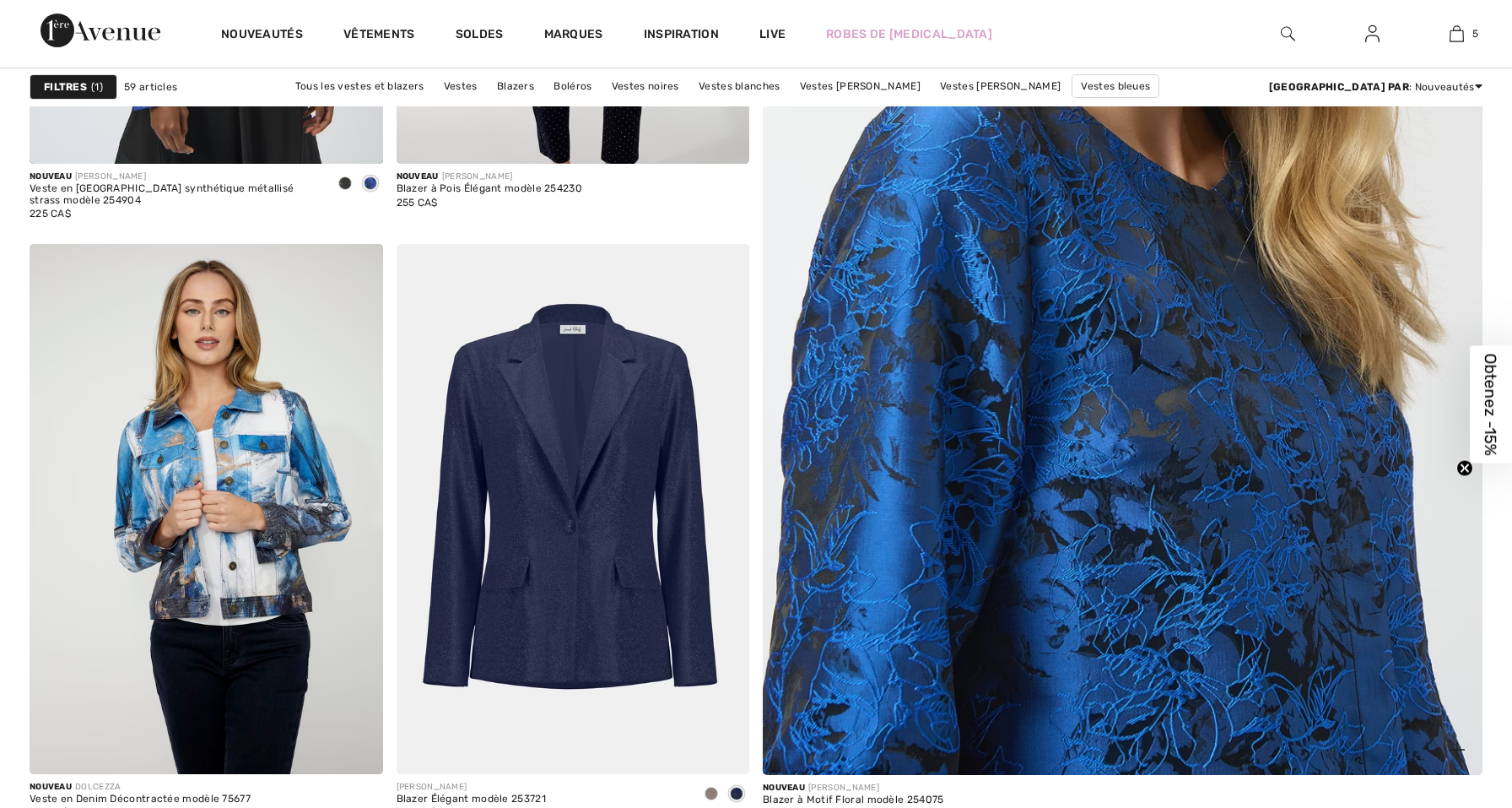
checkbox input "true"
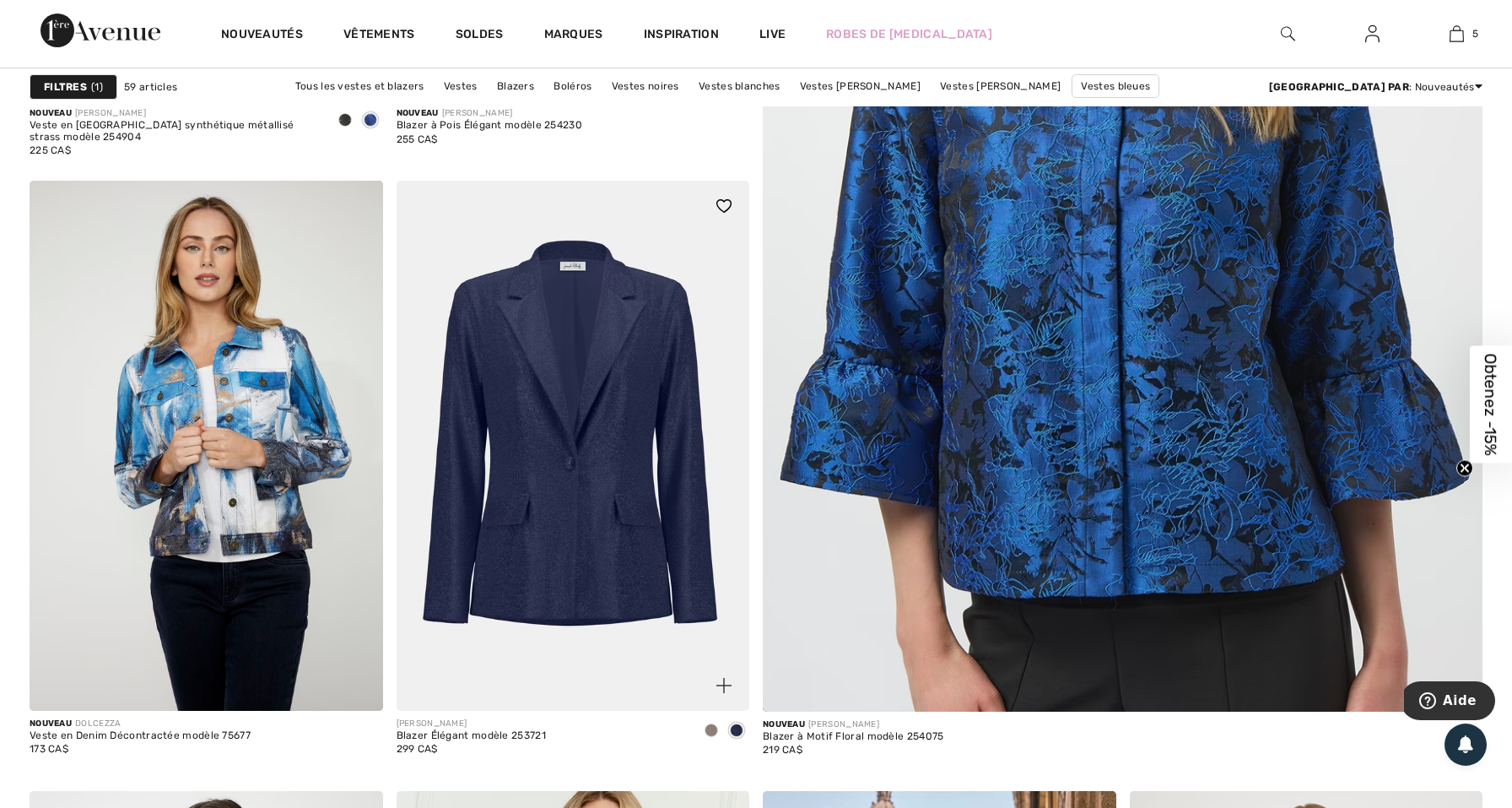
scroll to position [686, 0]
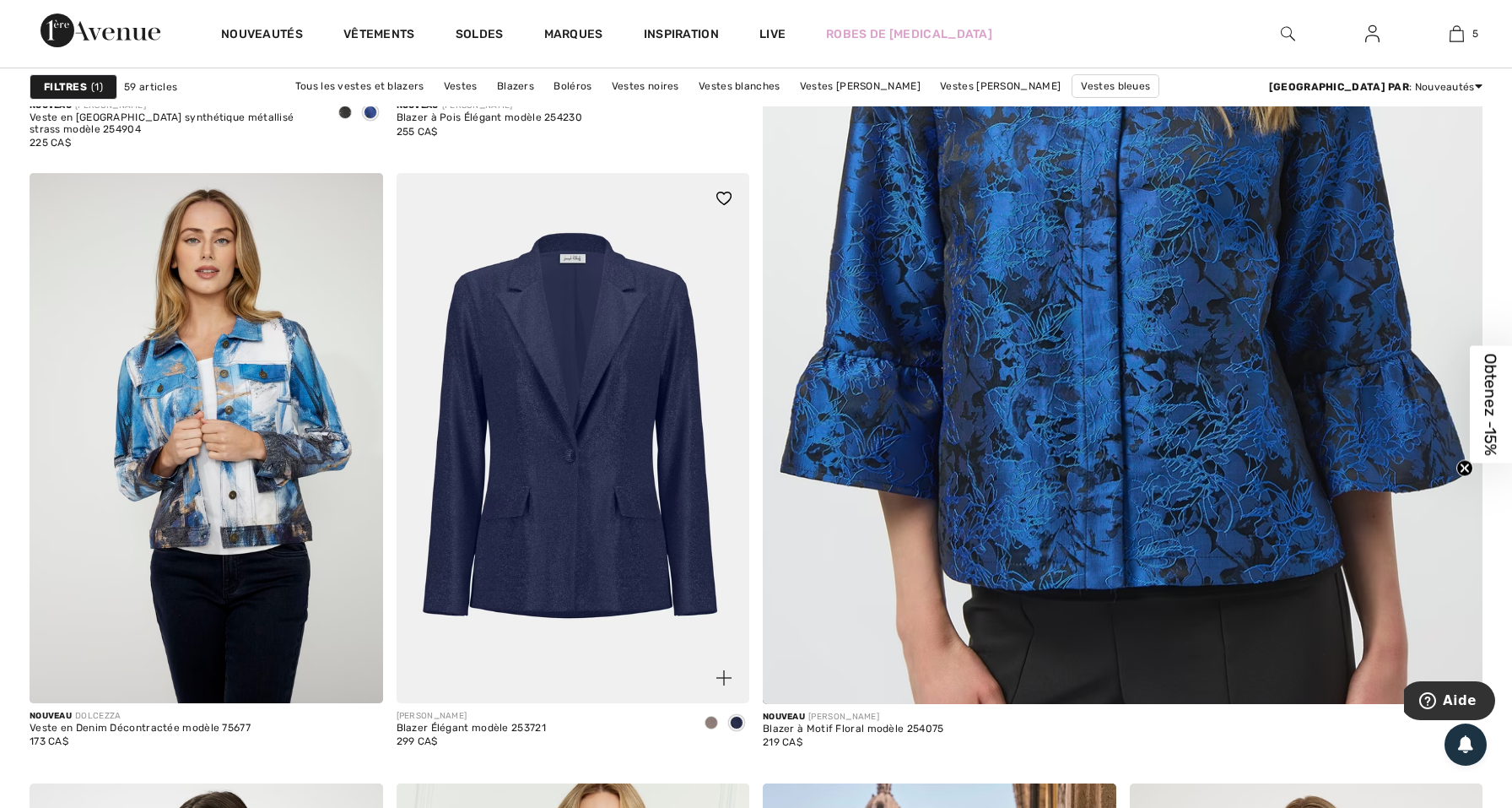
click at [603, 430] on img at bounding box center [573, 438] width 354 height 530
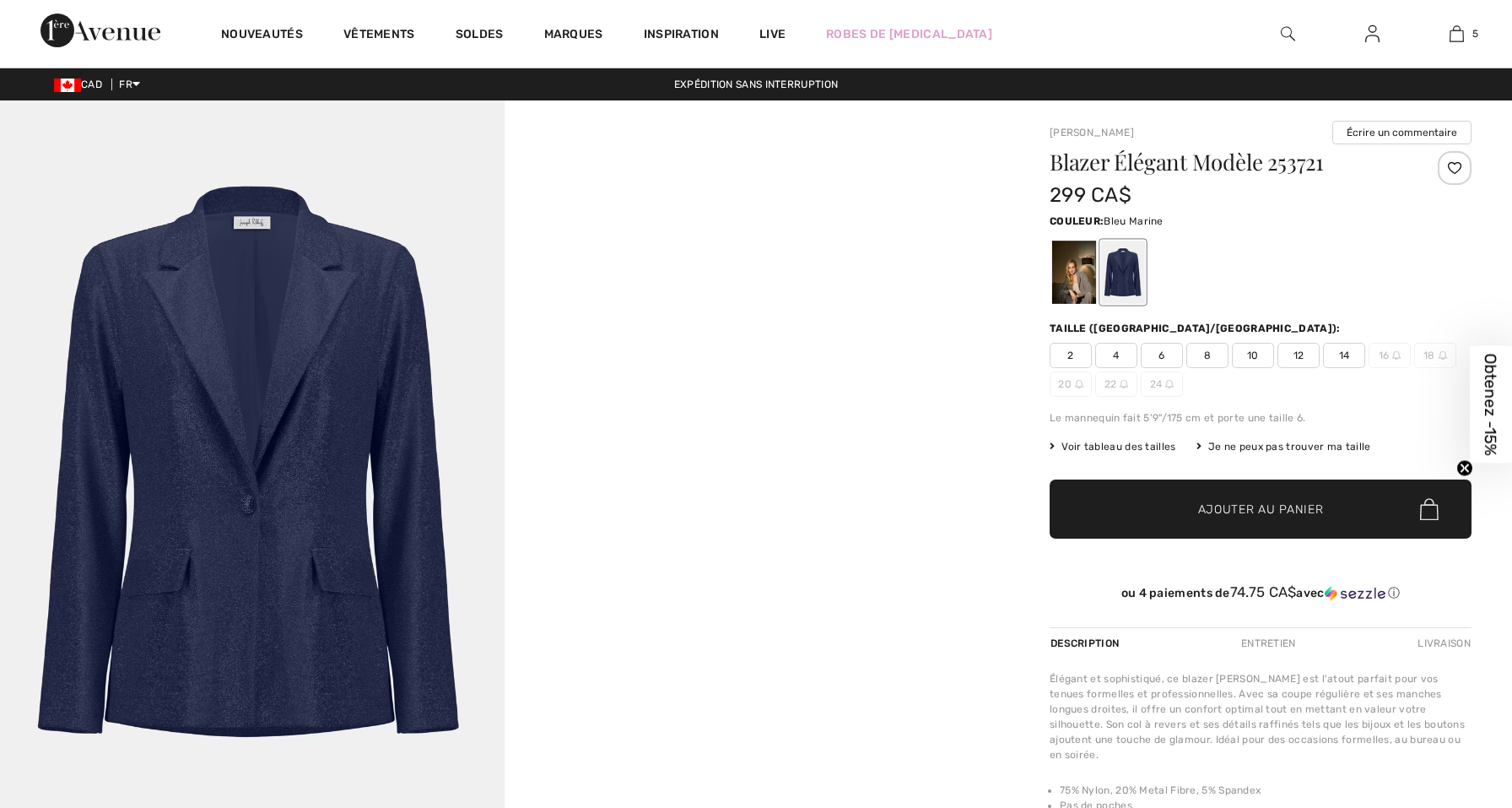
checkbox input "true"
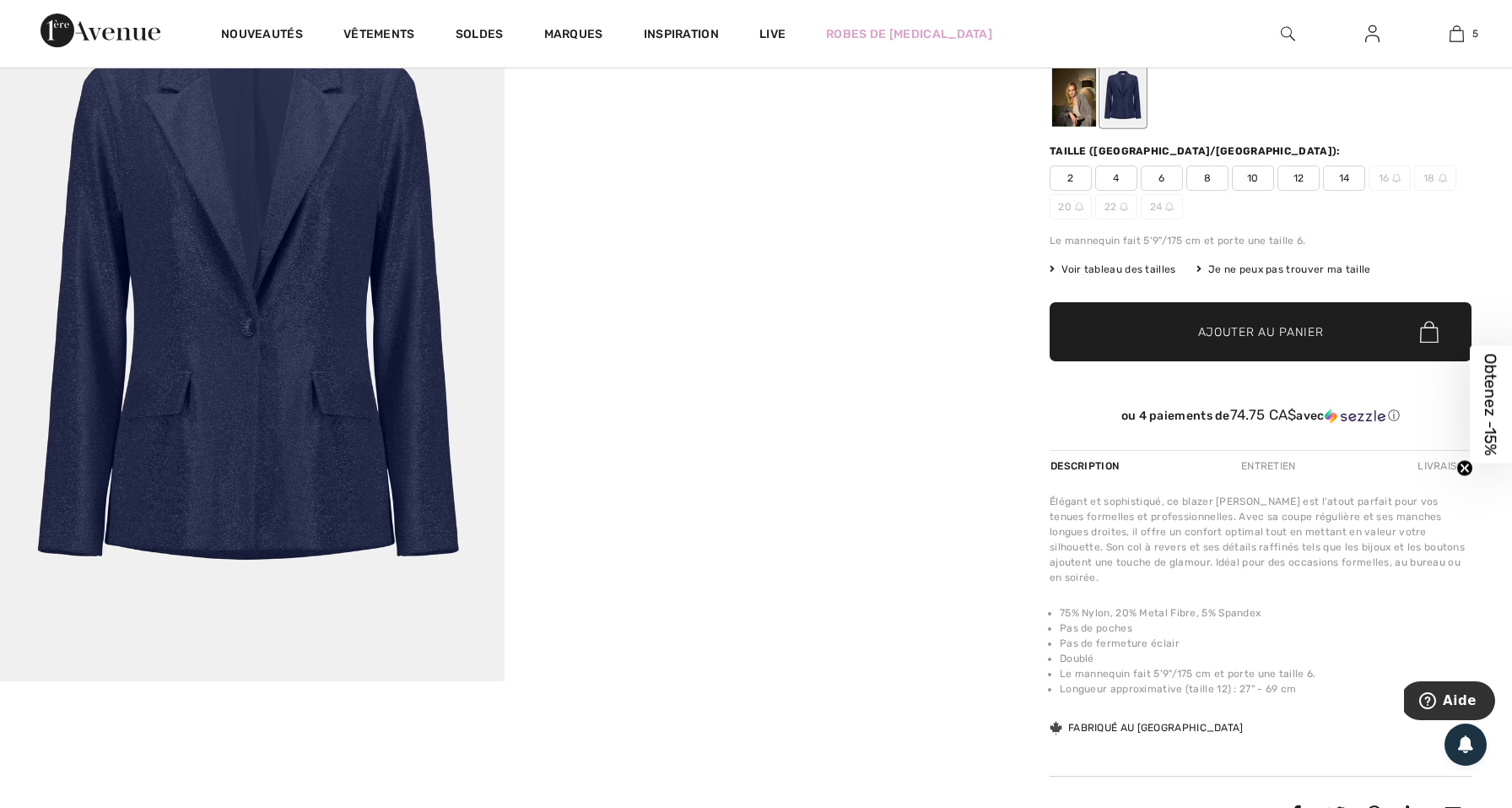
scroll to position [178, 0]
click at [1085, 107] on div at bounding box center [1074, 93] width 44 height 63
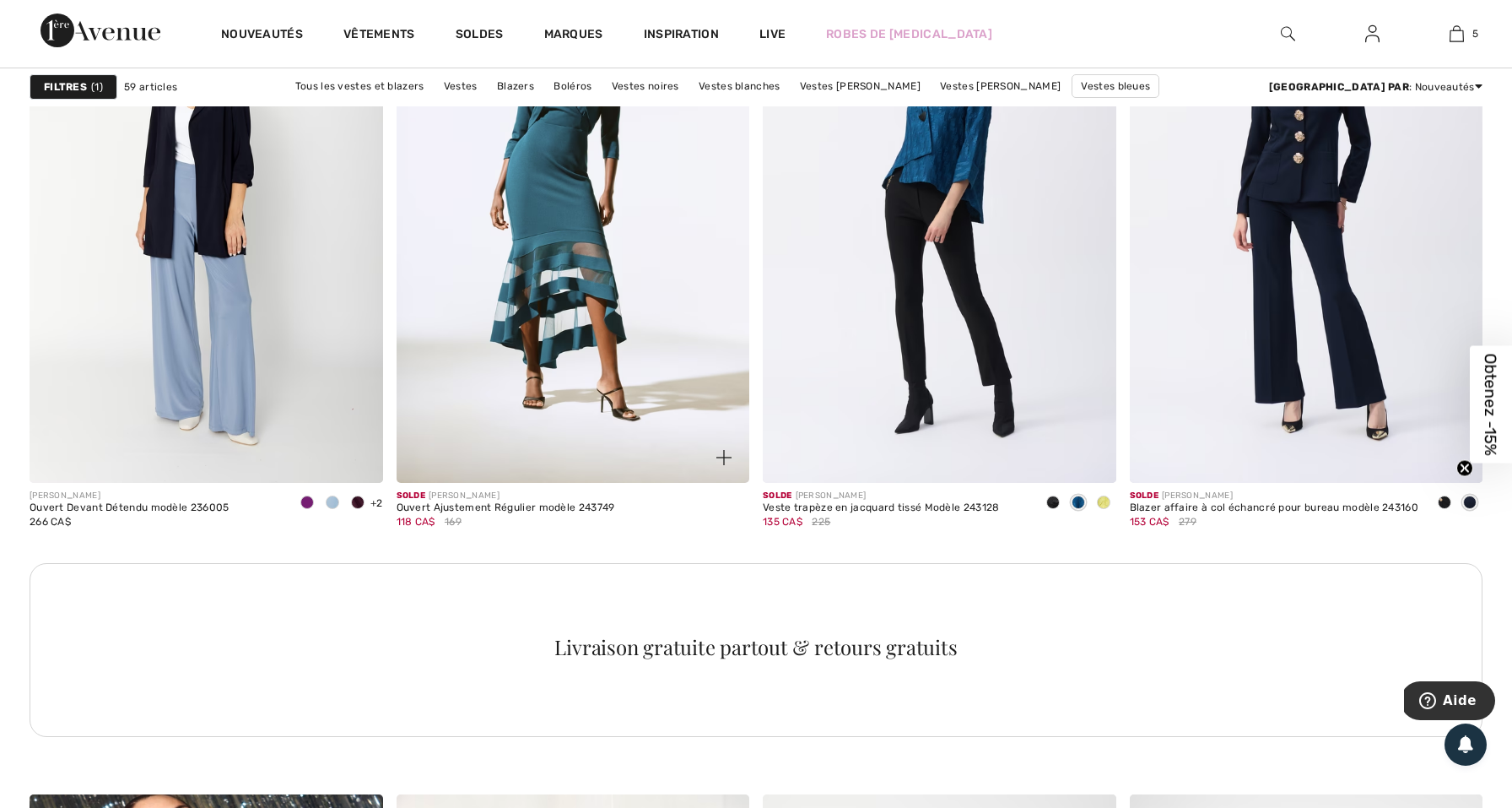
scroll to position [6903, 0]
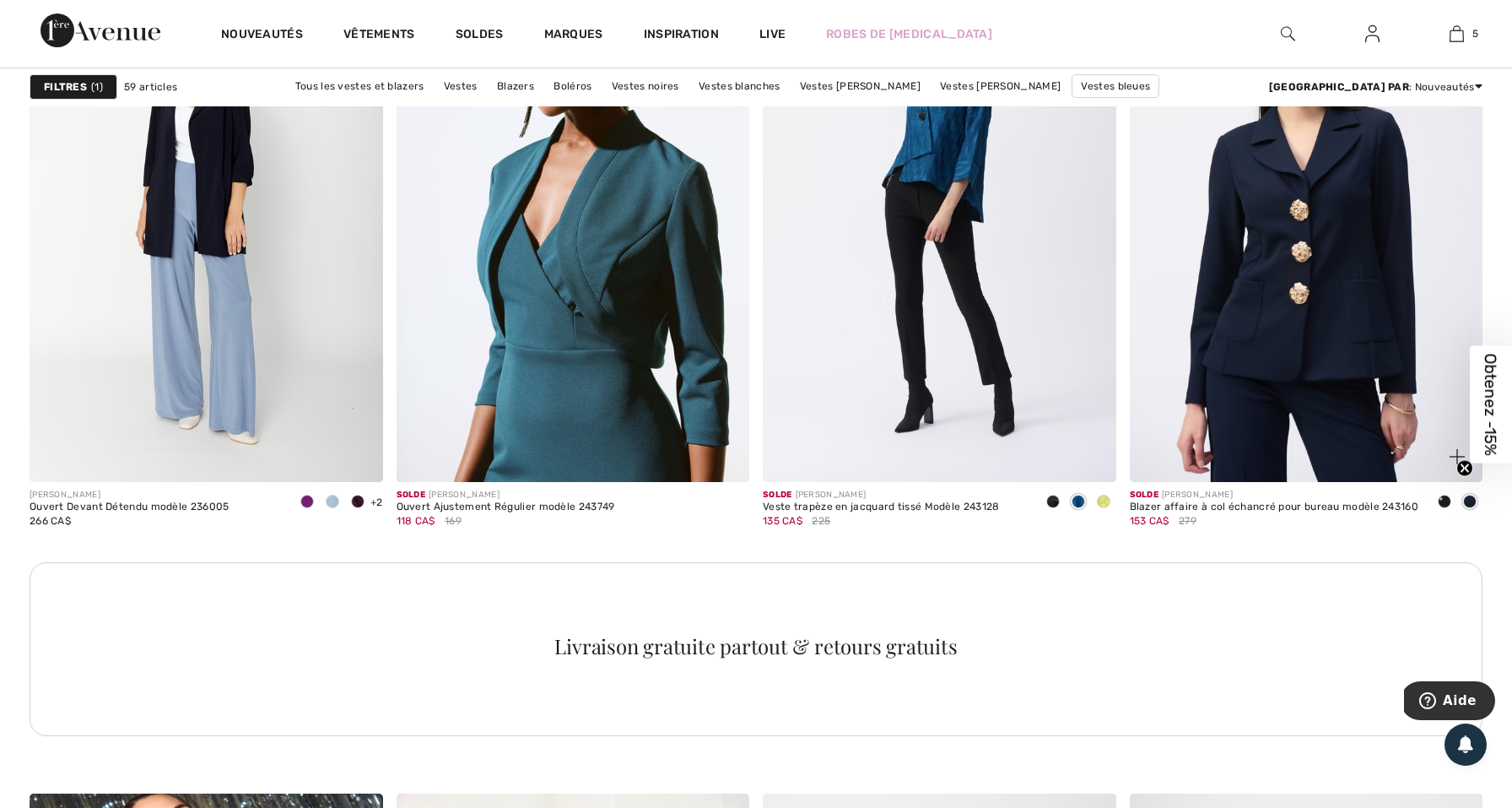
click at [1268, 204] on img at bounding box center [1307, 217] width 354 height 530
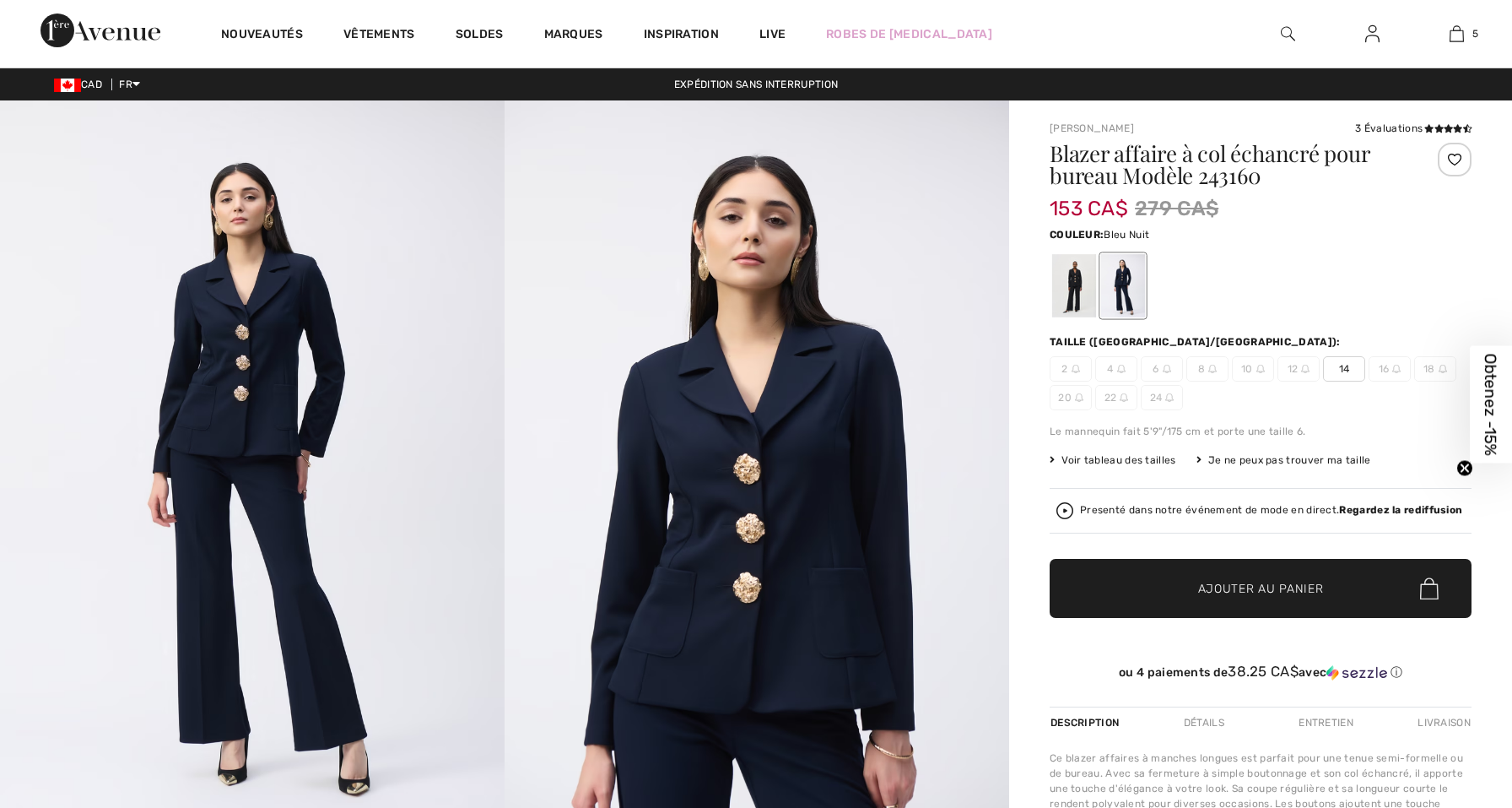
checkbox input "true"
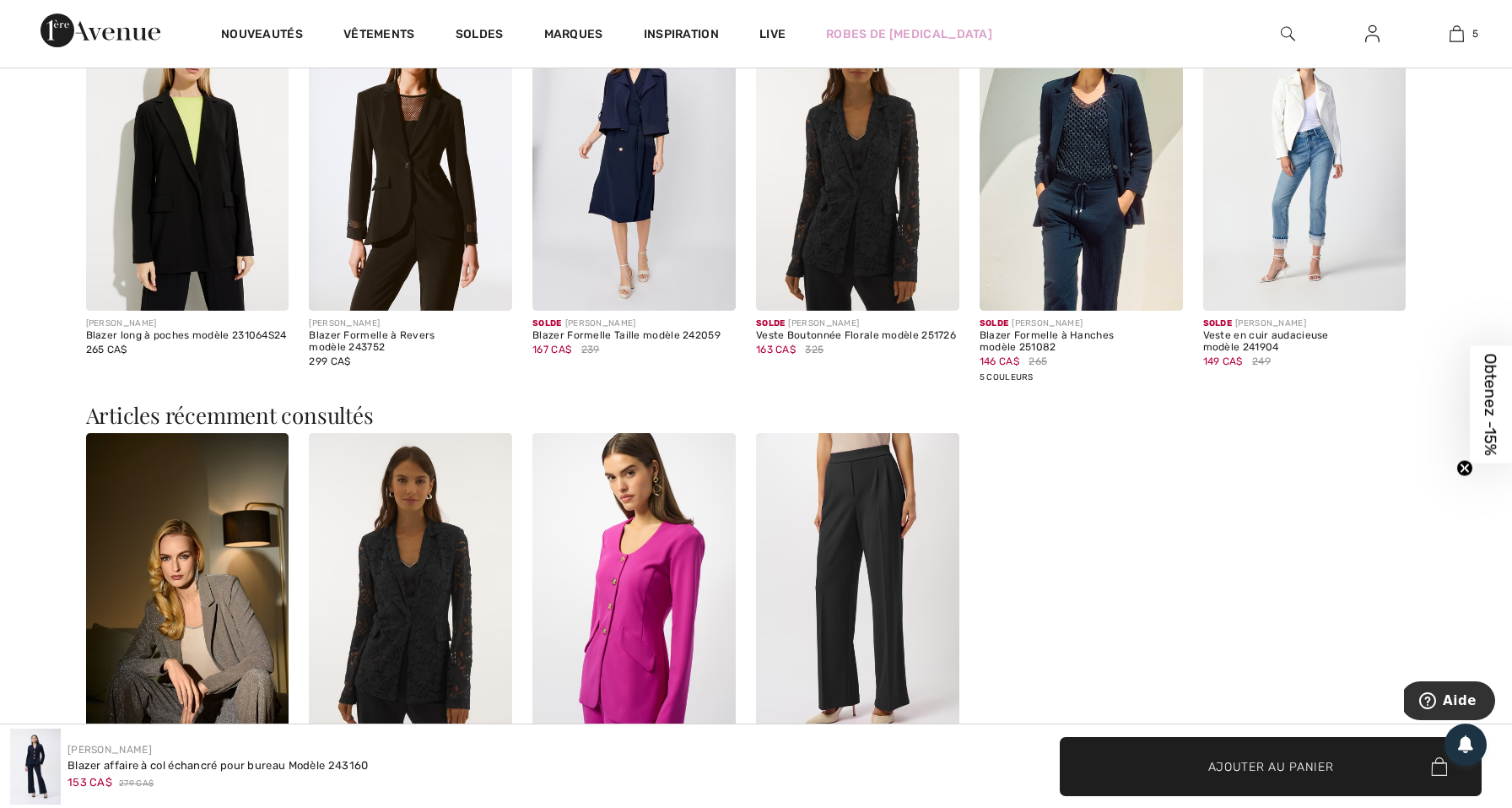
scroll to position [1818, 0]
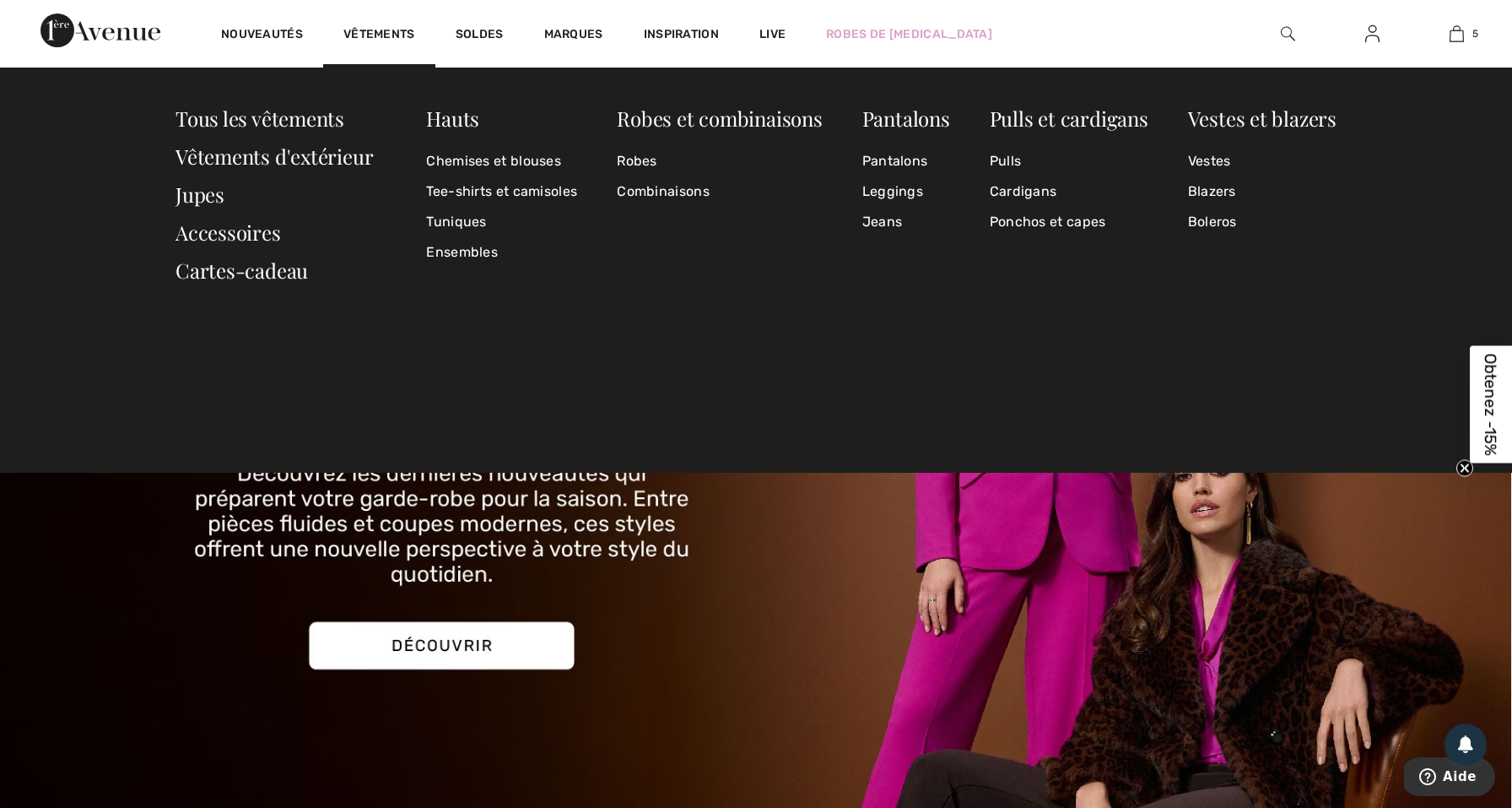
click at [404, 110] on div "Hauts Chemises et blouses Tee-shirts et camisoles Tuniques Ensembles Robes et c…" at bounding box center [756, 203] width 1161 height 190
click at [1190, 216] on link "Boleros" at bounding box center [1262, 222] width 148 height 31
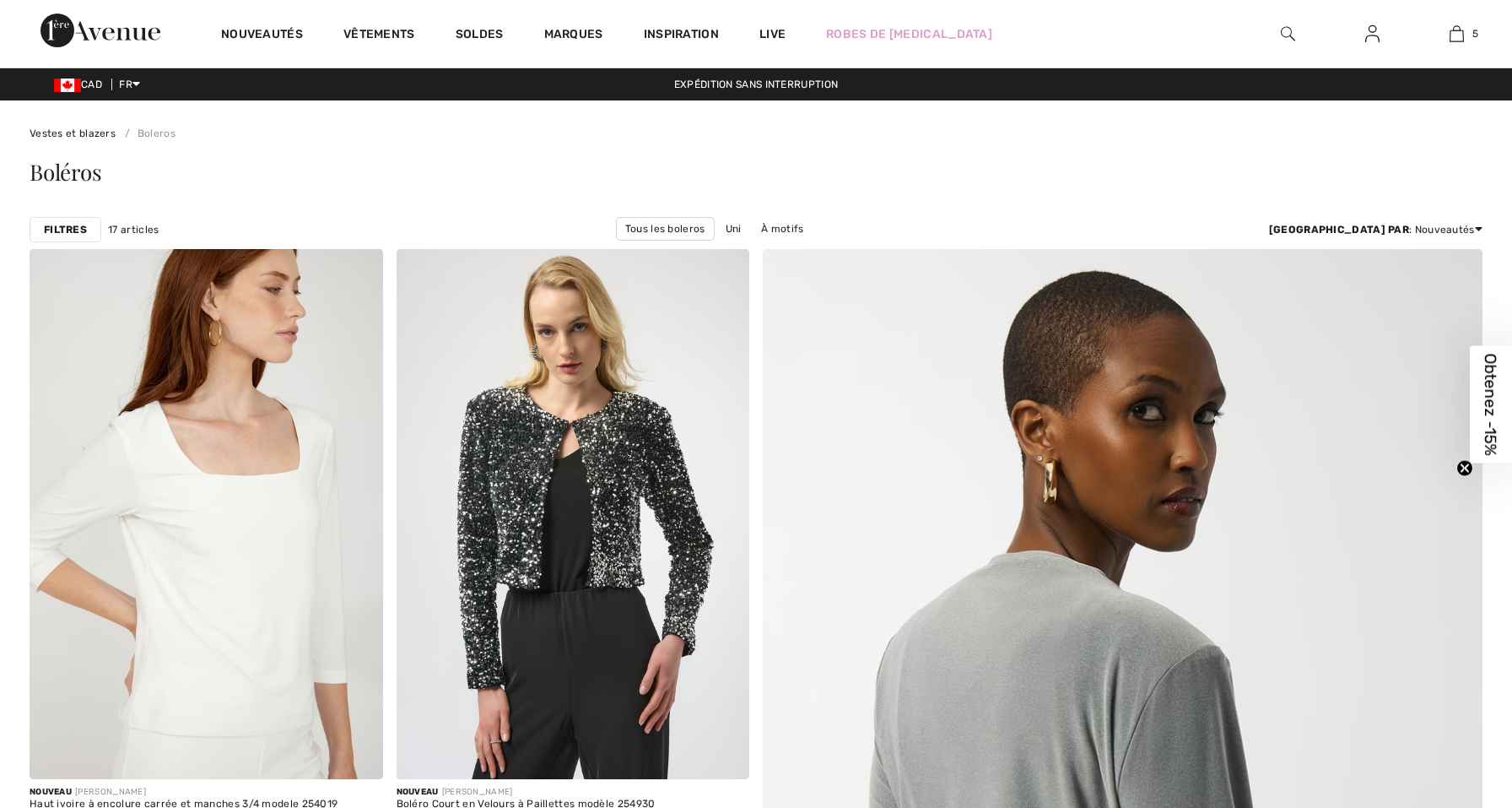
scroll to position [480, 0]
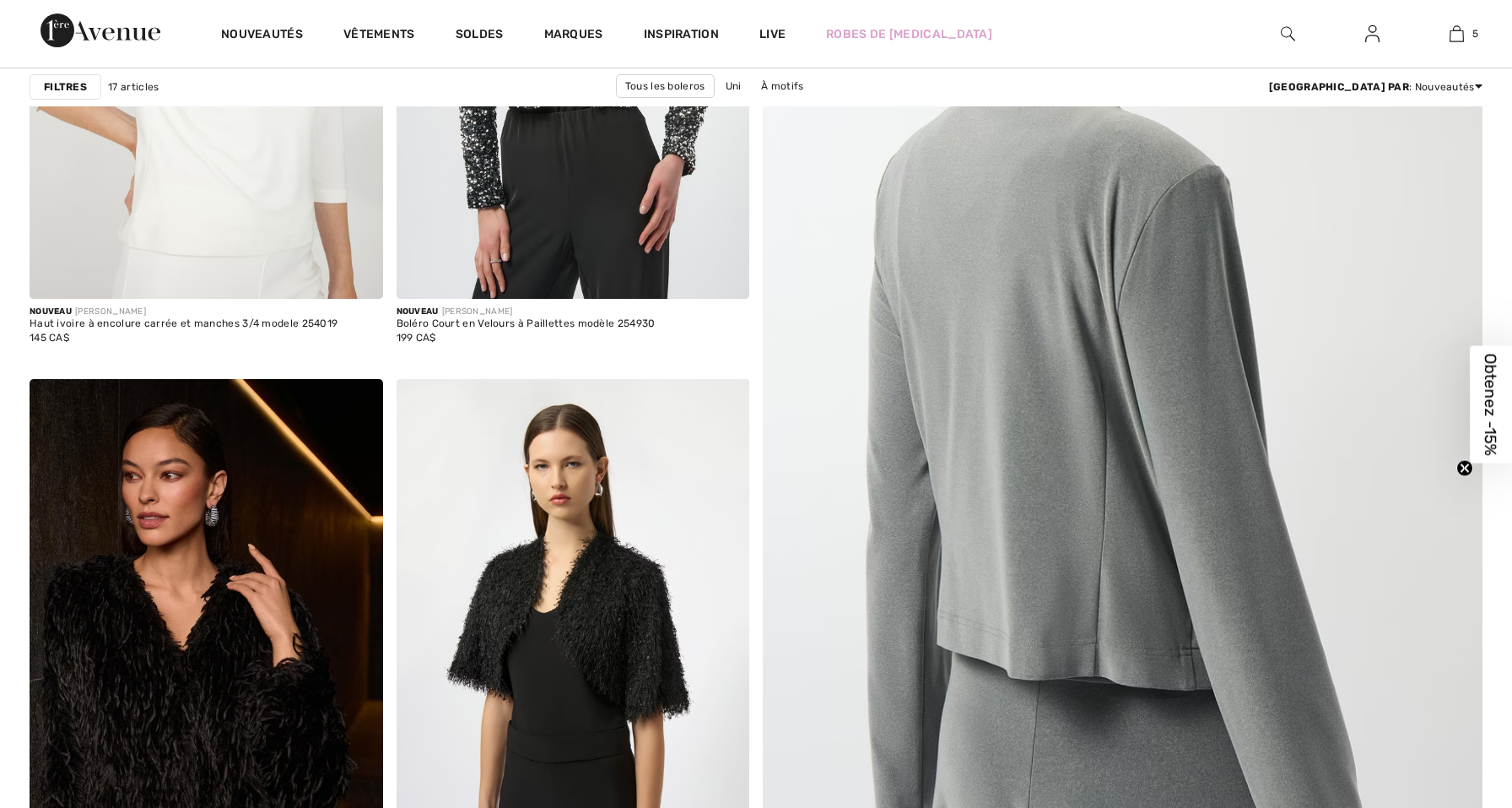
checkbox input "true"
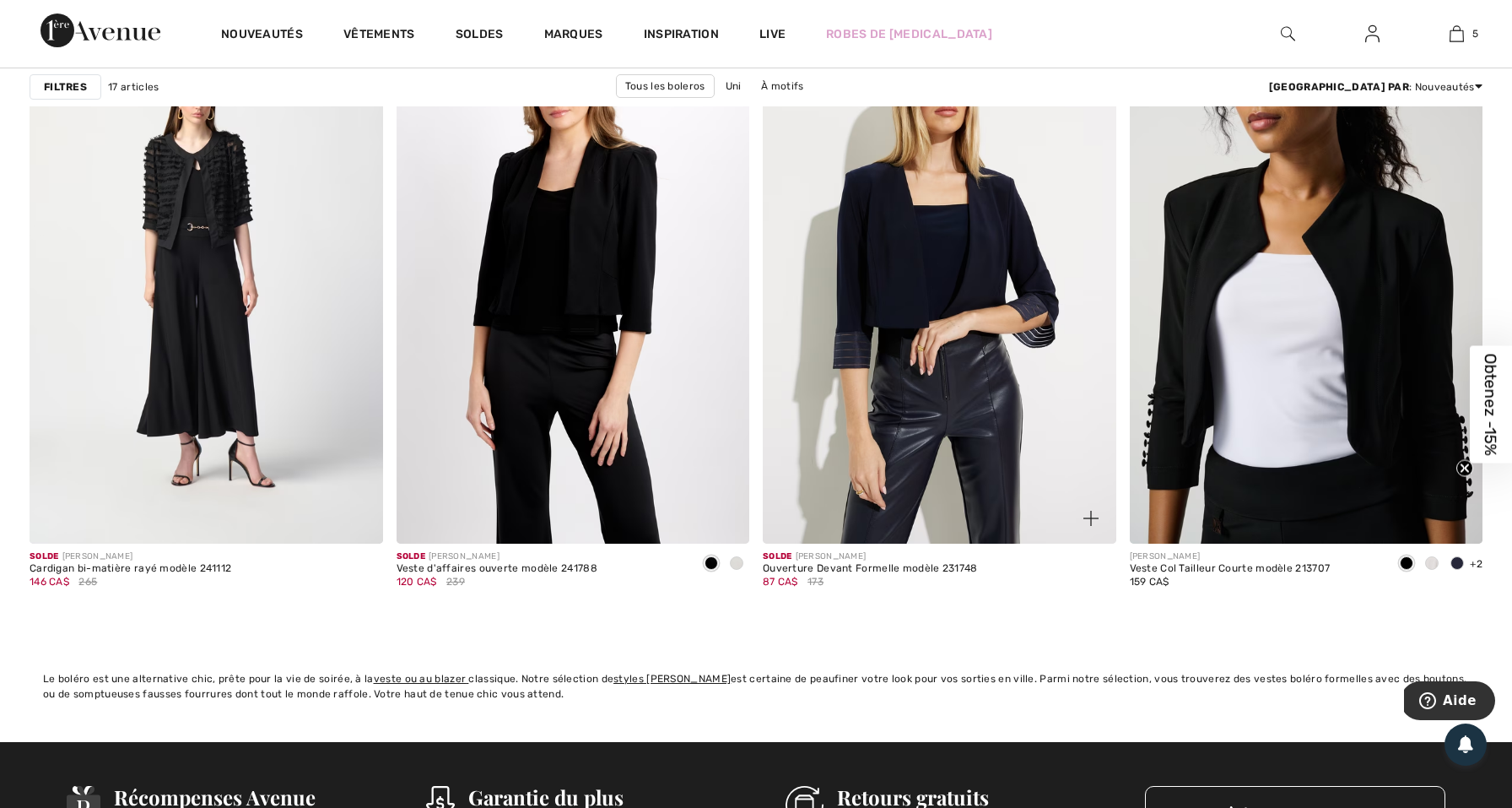
scroll to position [2906, 0]
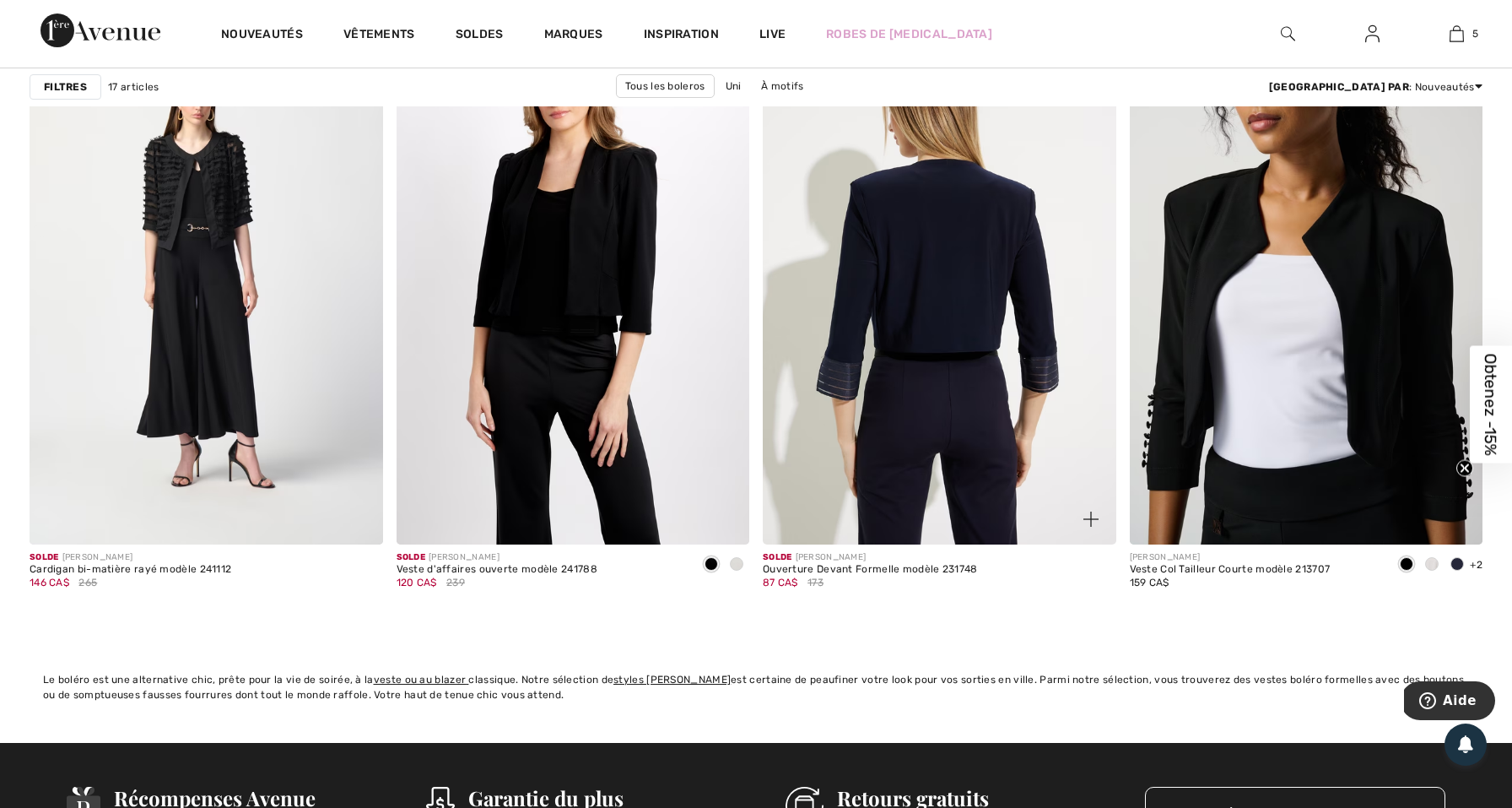
click at [860, 445] on img at bounding box center [939, 279] width 354 height 530
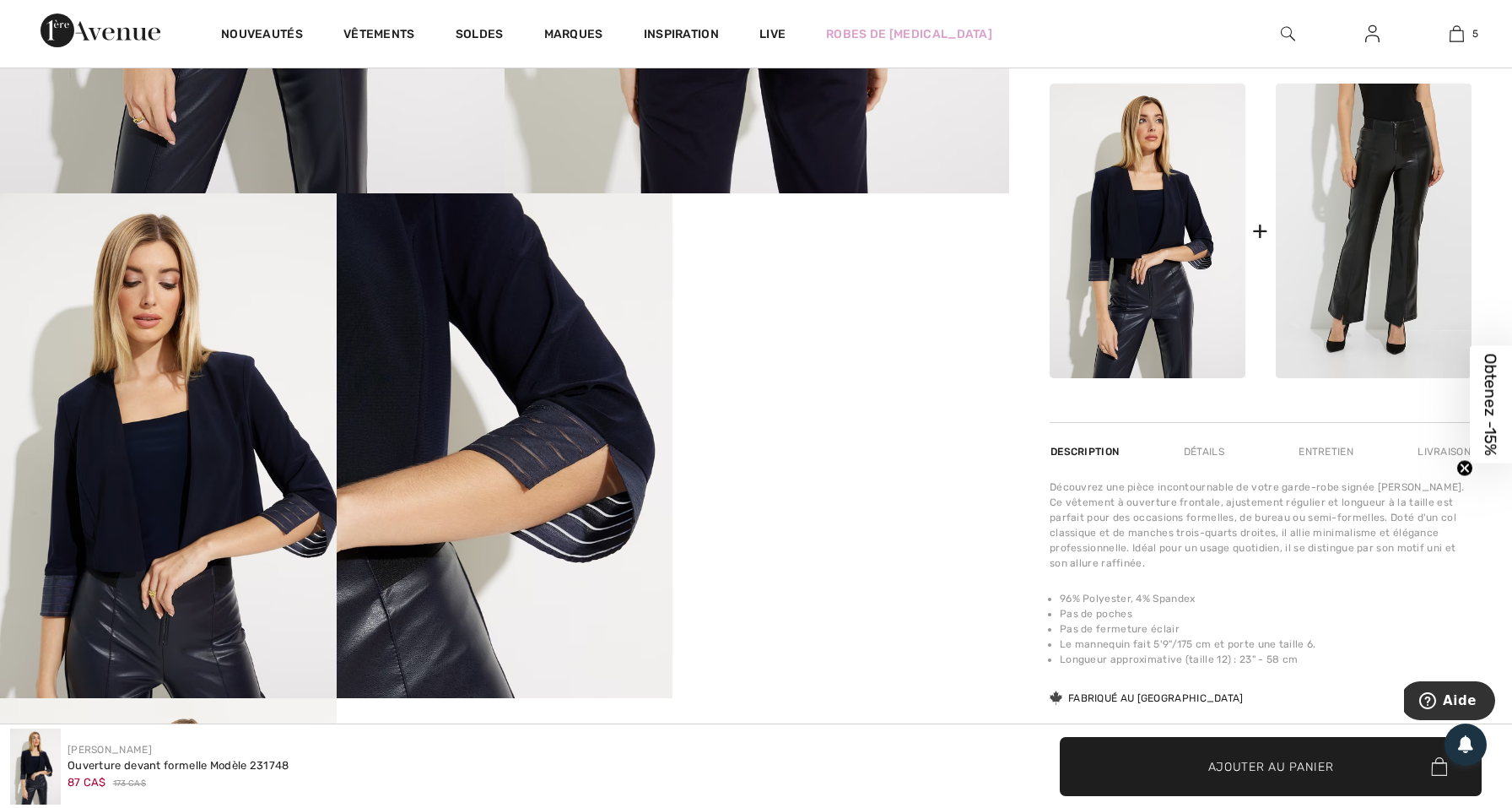
scroll to position [636, 0]
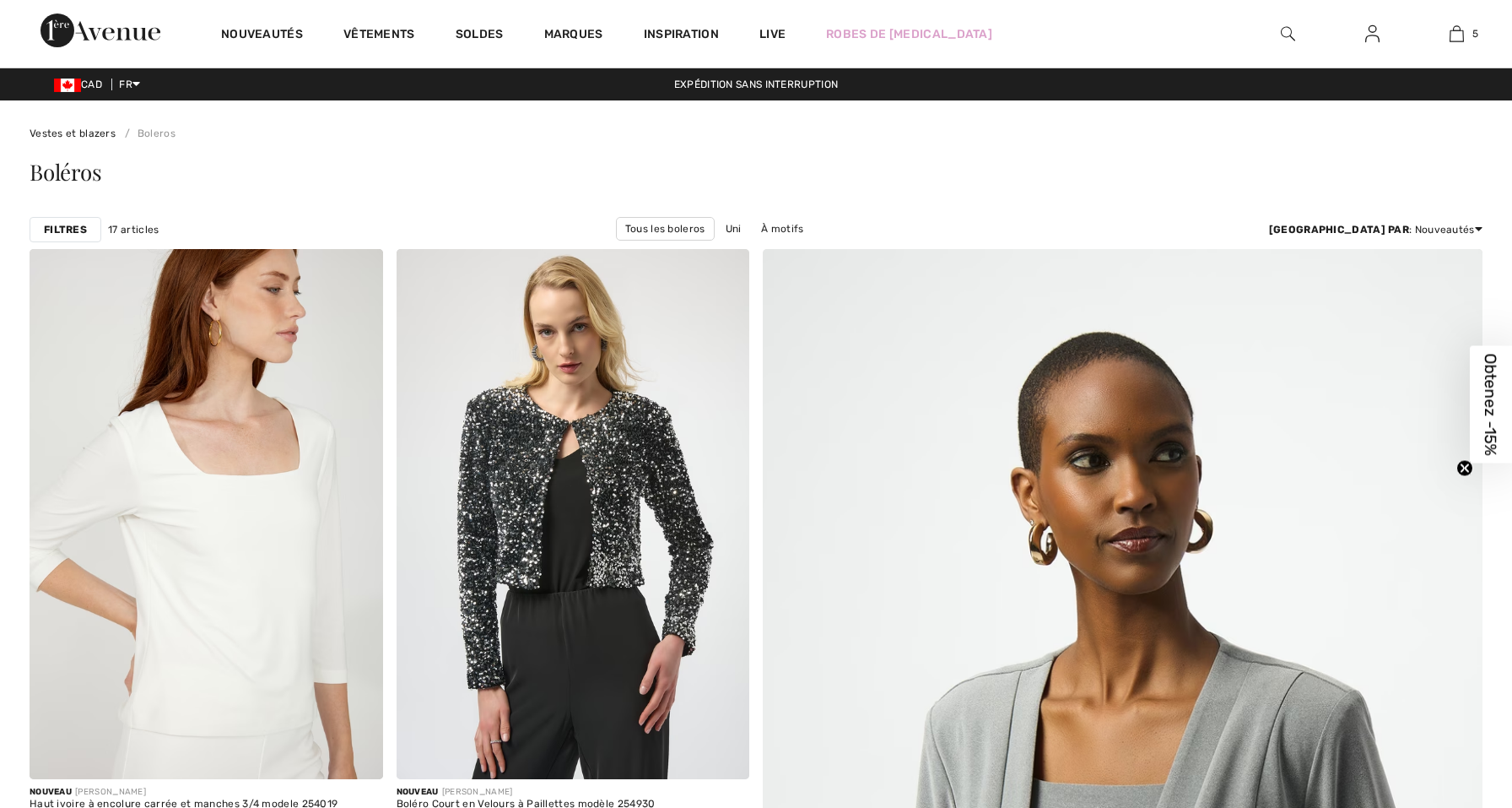
checkbox input "true"
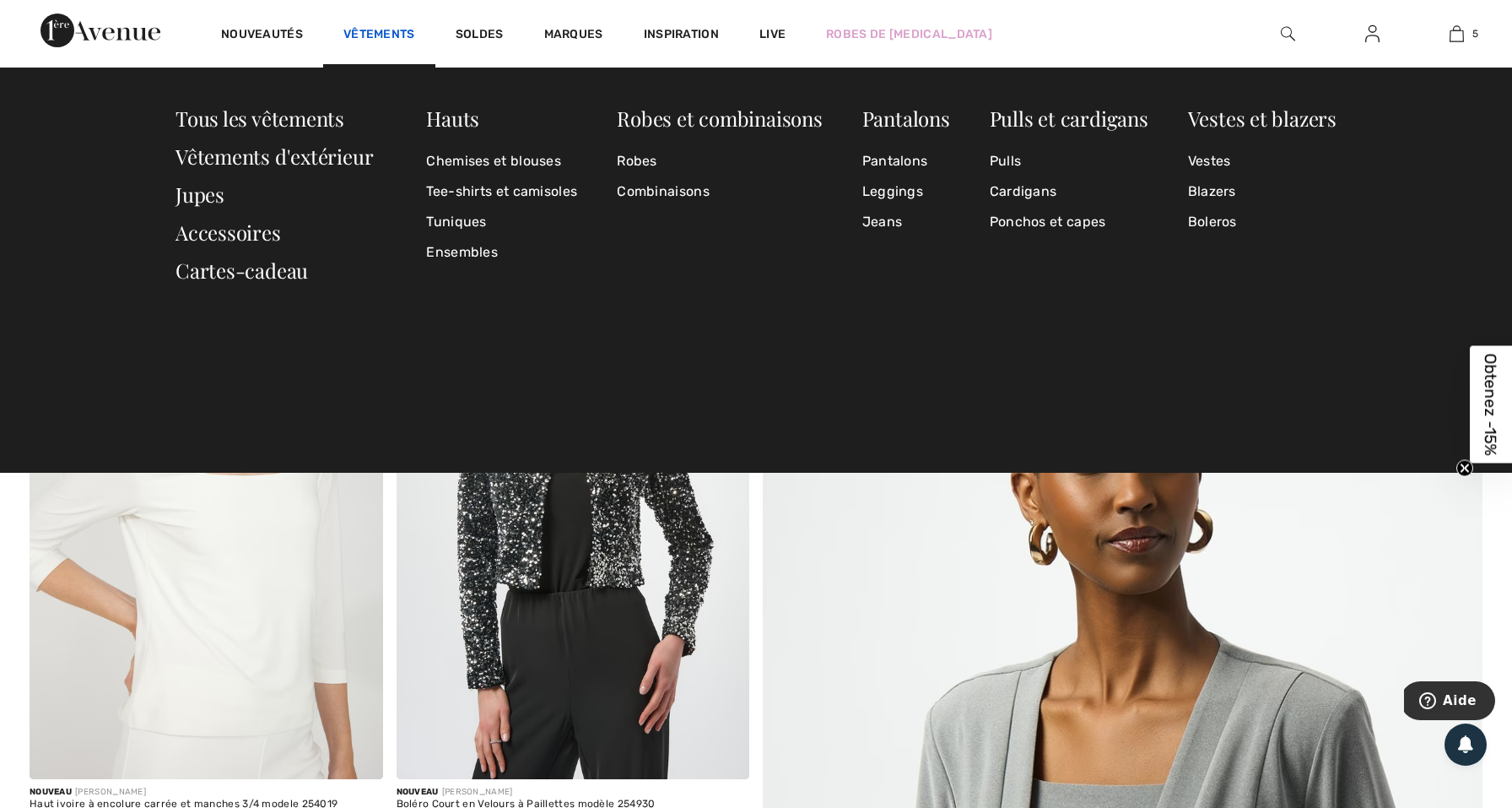
click at [371, 27] on link "Vêtements" at bounding box center [379, 36] width 72 height 17
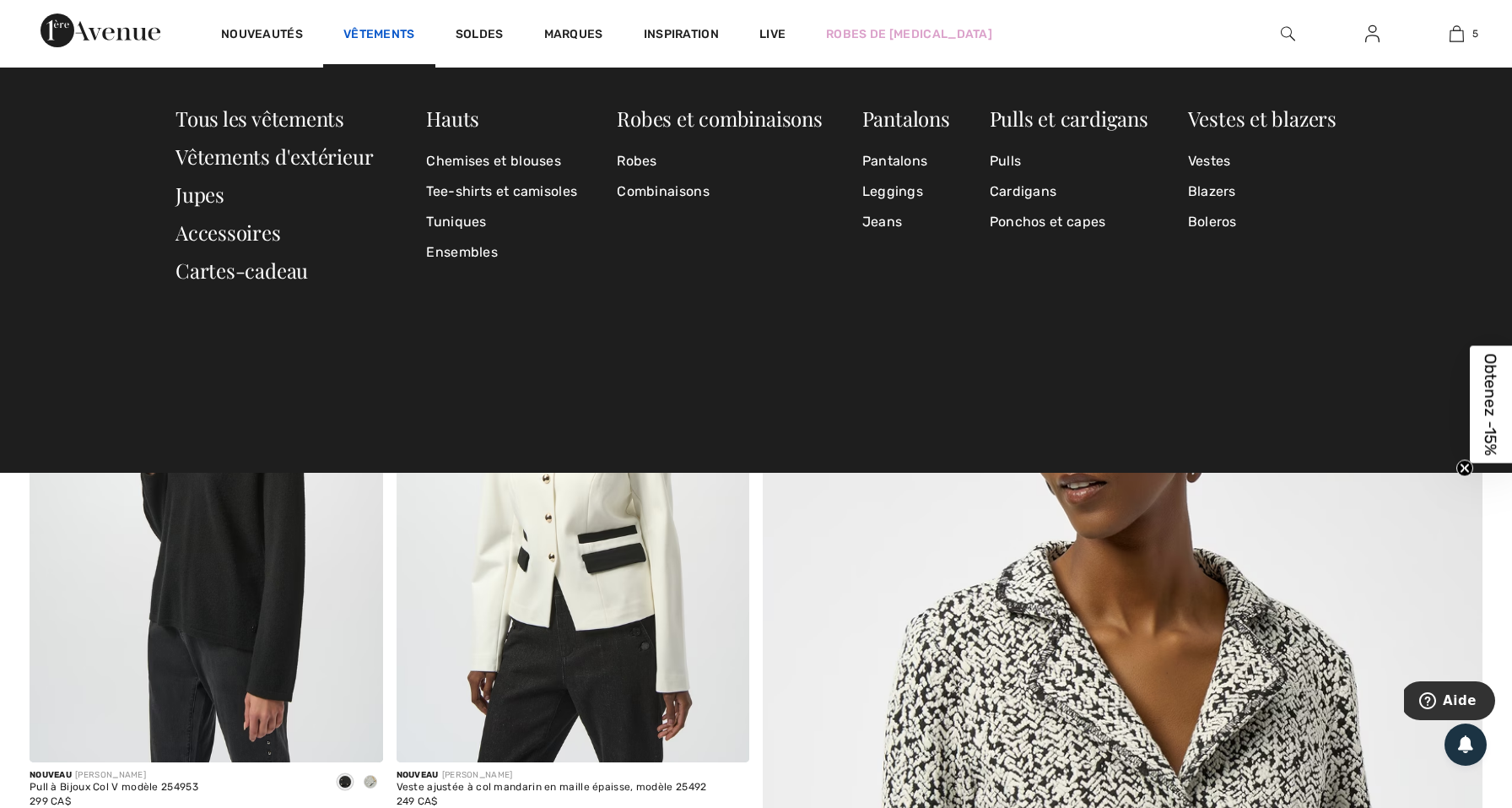
click at [376, 27] on link "Vêtements" at bounding box center [379, 36] width 72 height 17
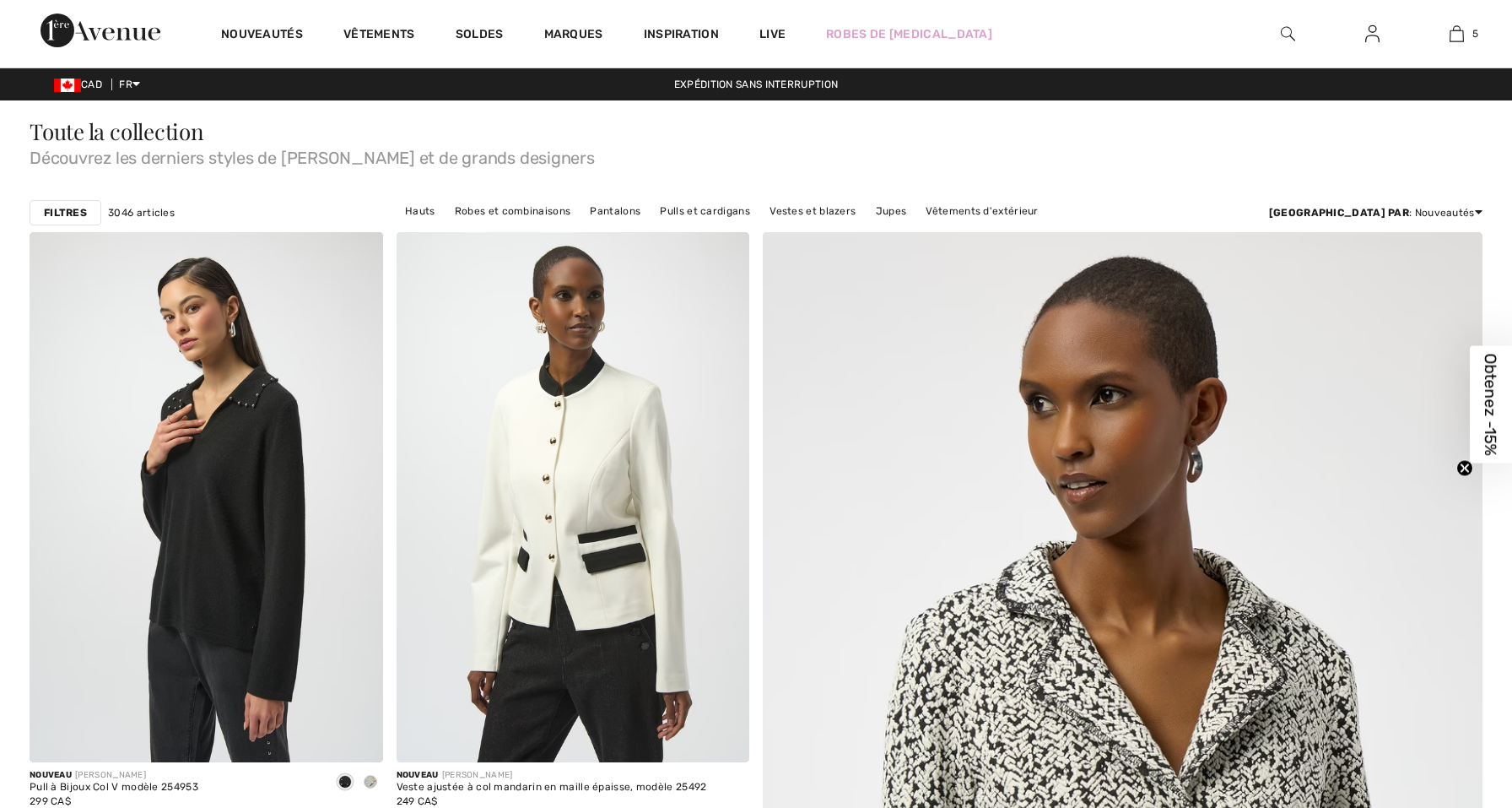
checkbox input "true"
click at [849, 213] on link "Vestes et blazers" at bounding box center [812, 211] width 103 height 22
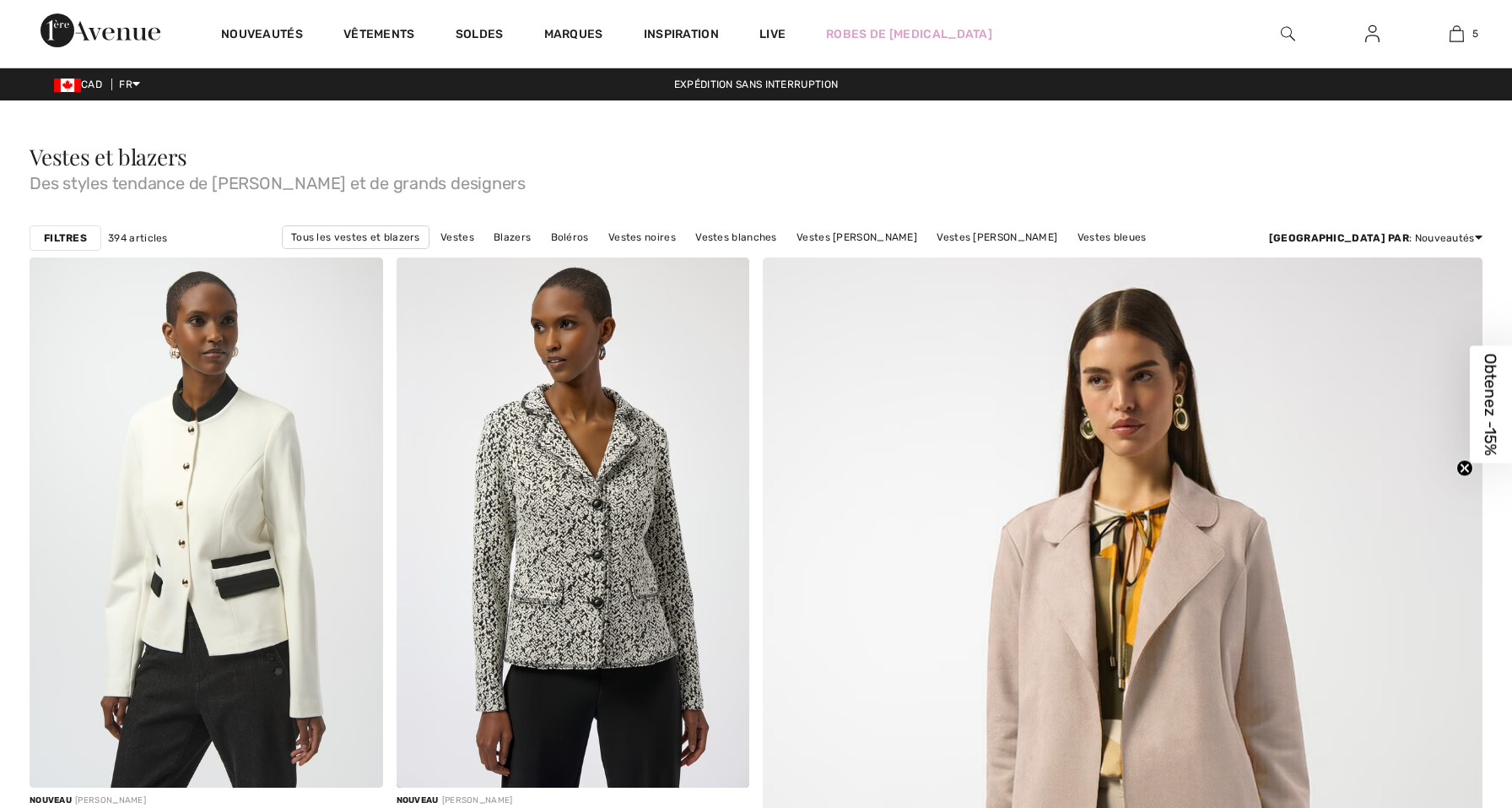
checkbox input "true"
click at [74, 233] on strong "Filtres" at bounding box center [65, 238] width 43 height 15
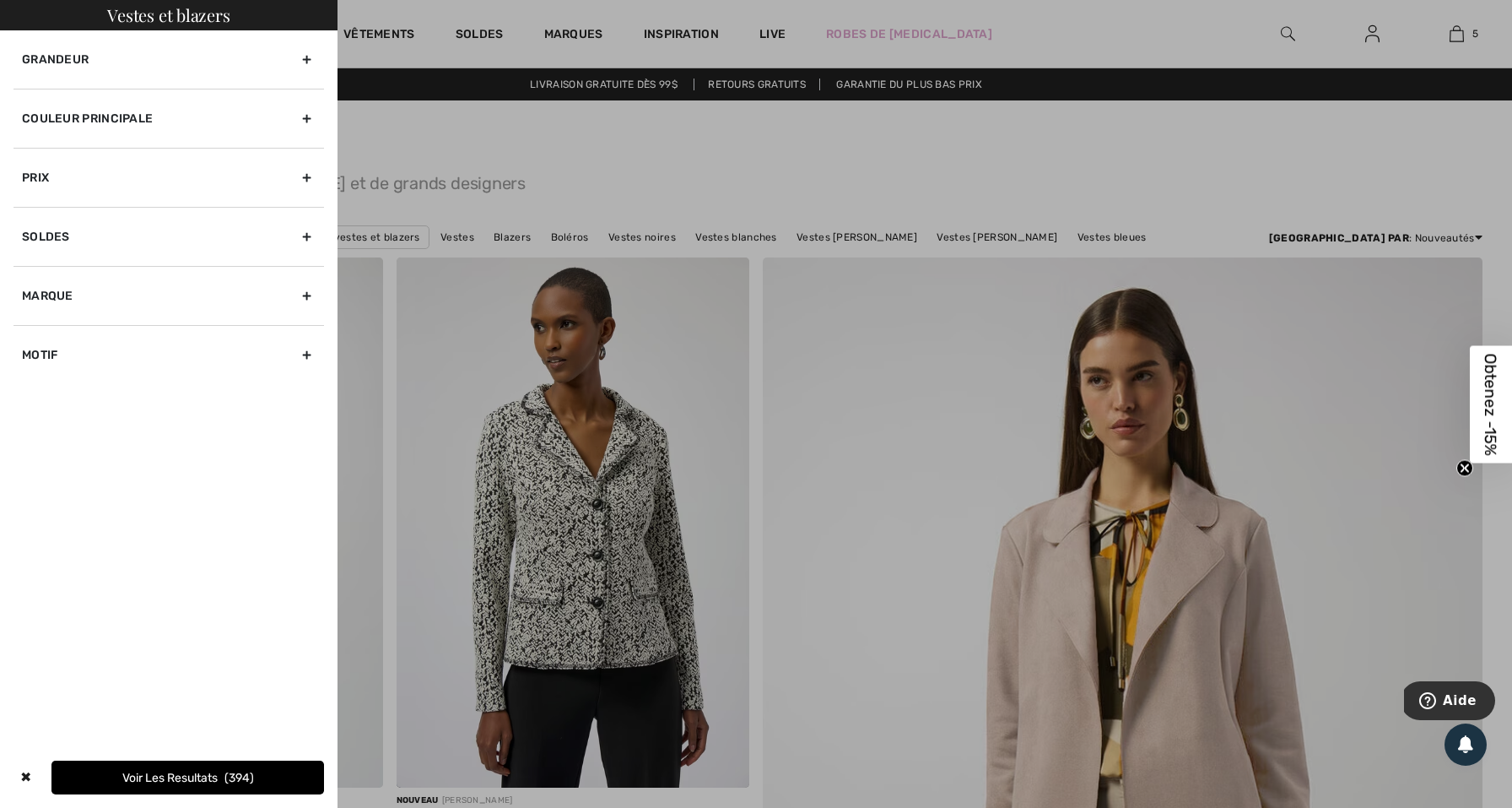
click at [122, 120] on div "Couleur Principale" at bounding box center [169, 118] width 311 height 59
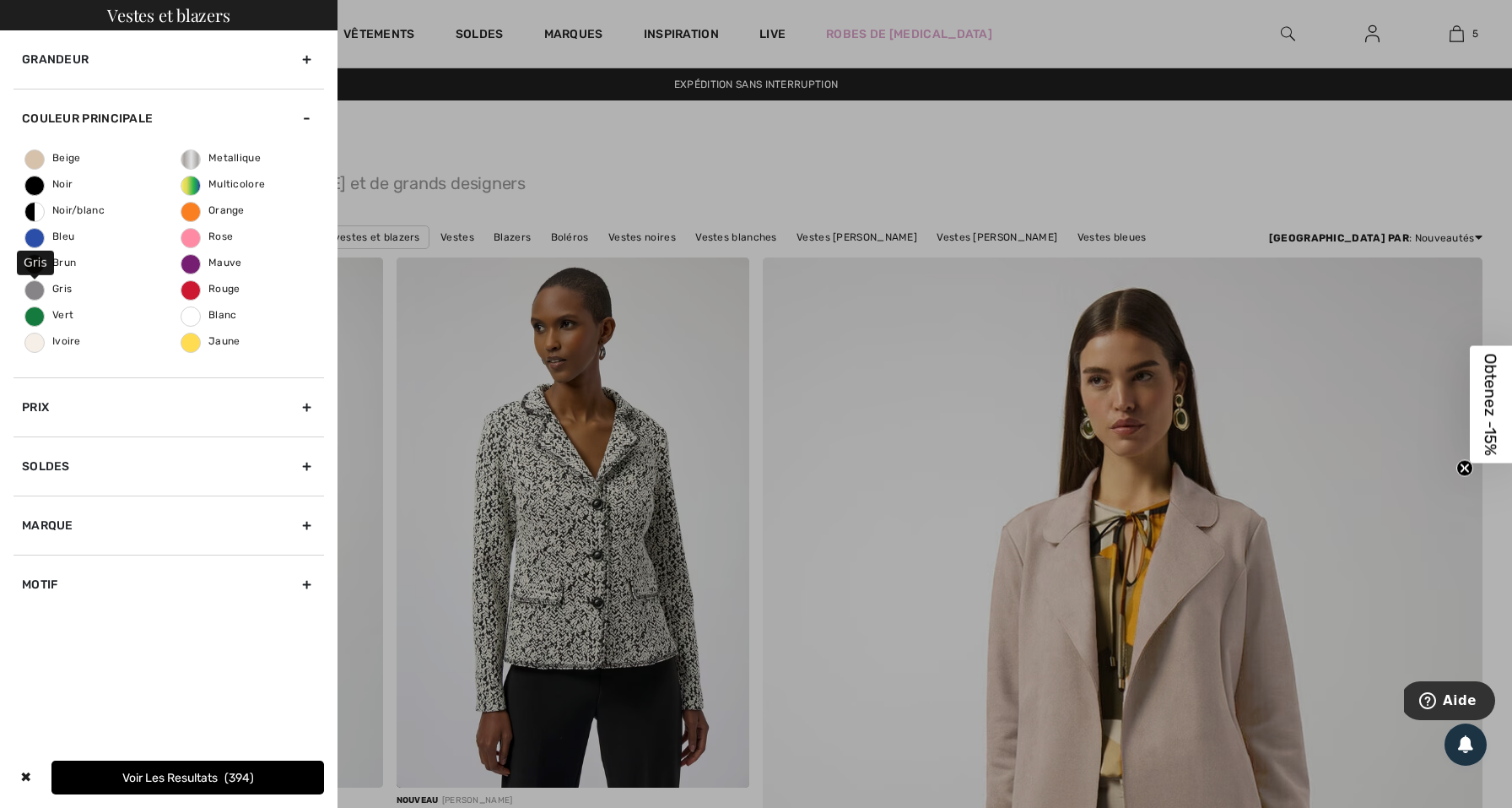
click at [61, 287] on span "Gris" at bounding box center [48, 289] width 46 height 12
click at [0, 0] on input "Gris" at bounding box center [0, 0] width 0 height 0
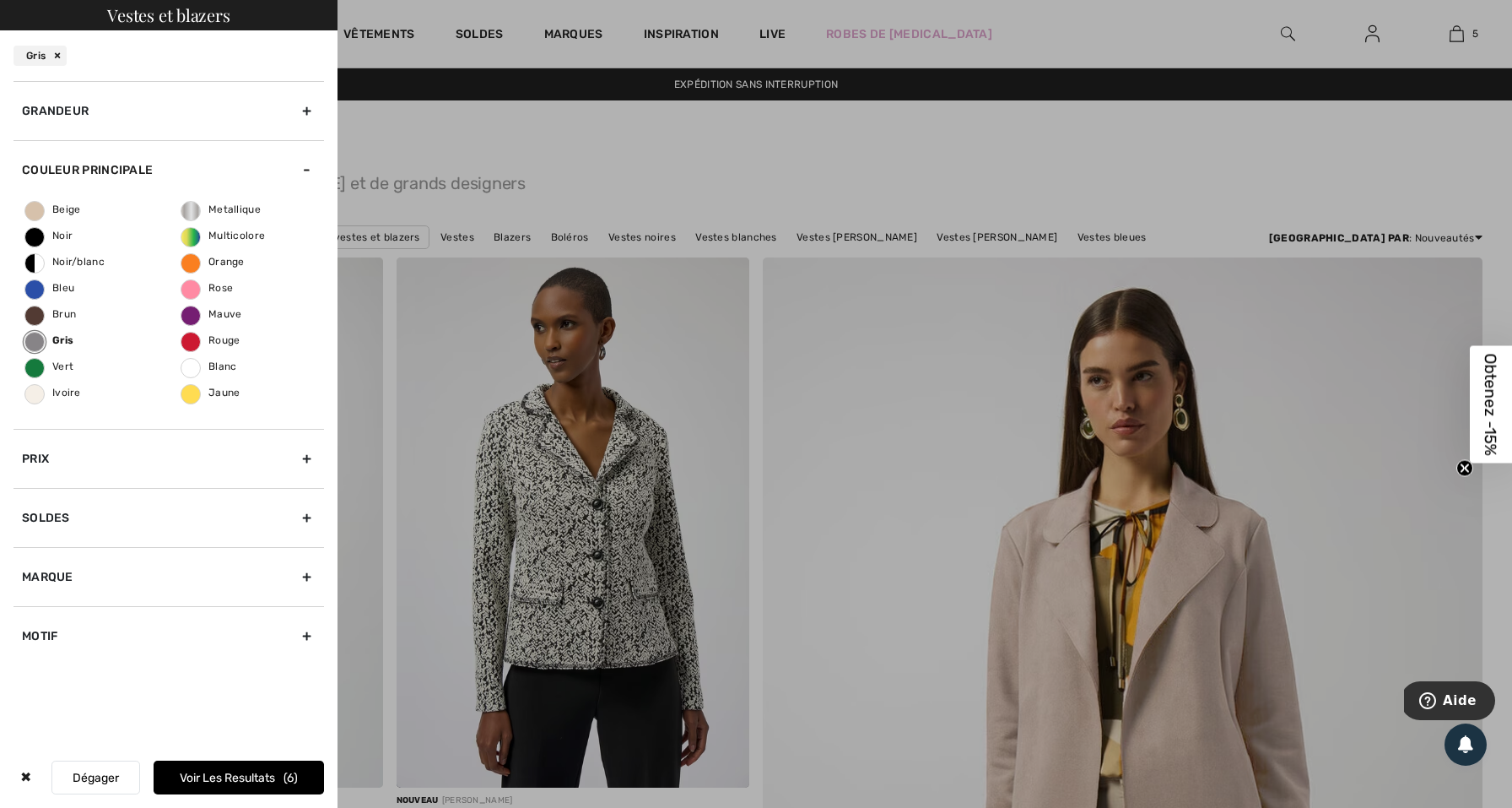
click at [154, 776] on button "Voir les resultats 6" at bounding box center [238, 777] width 170 height 34
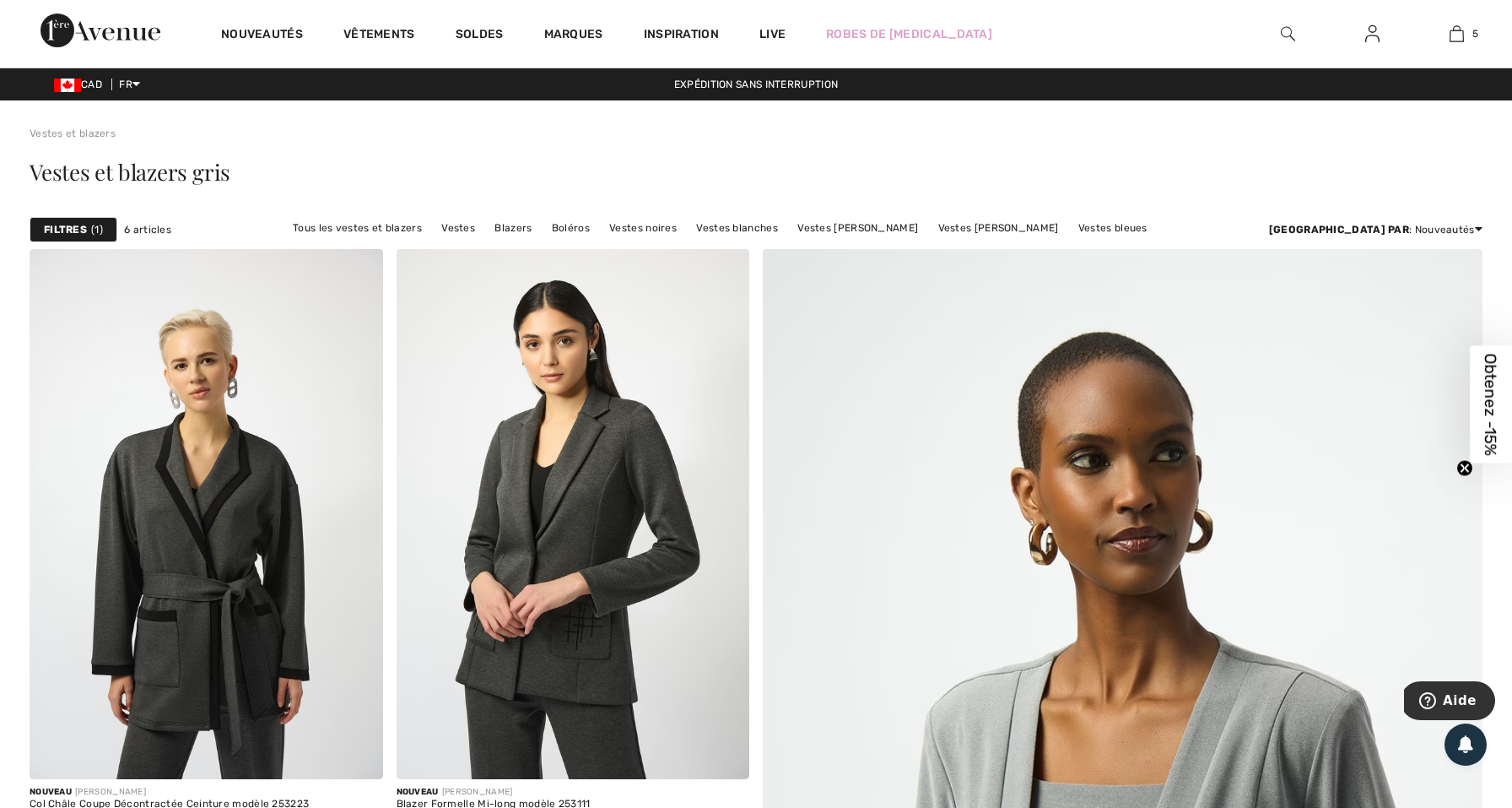
click at [80, 231] on strong "Filtres" at bounding box center [65, 229] width 43 height 15
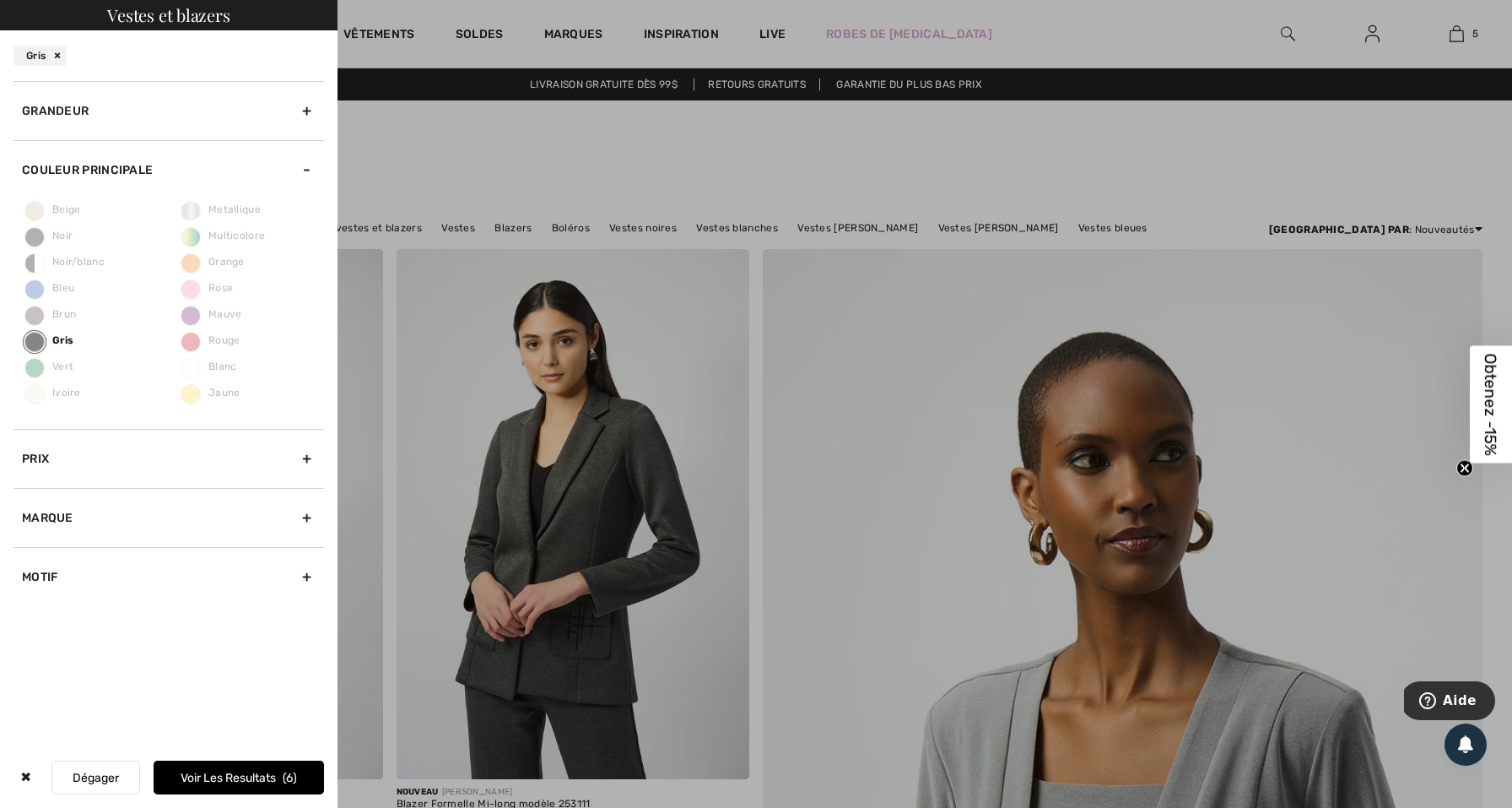
click at [17, 783] on div "✖" at bounding box center [25, 777] width 24 height 34
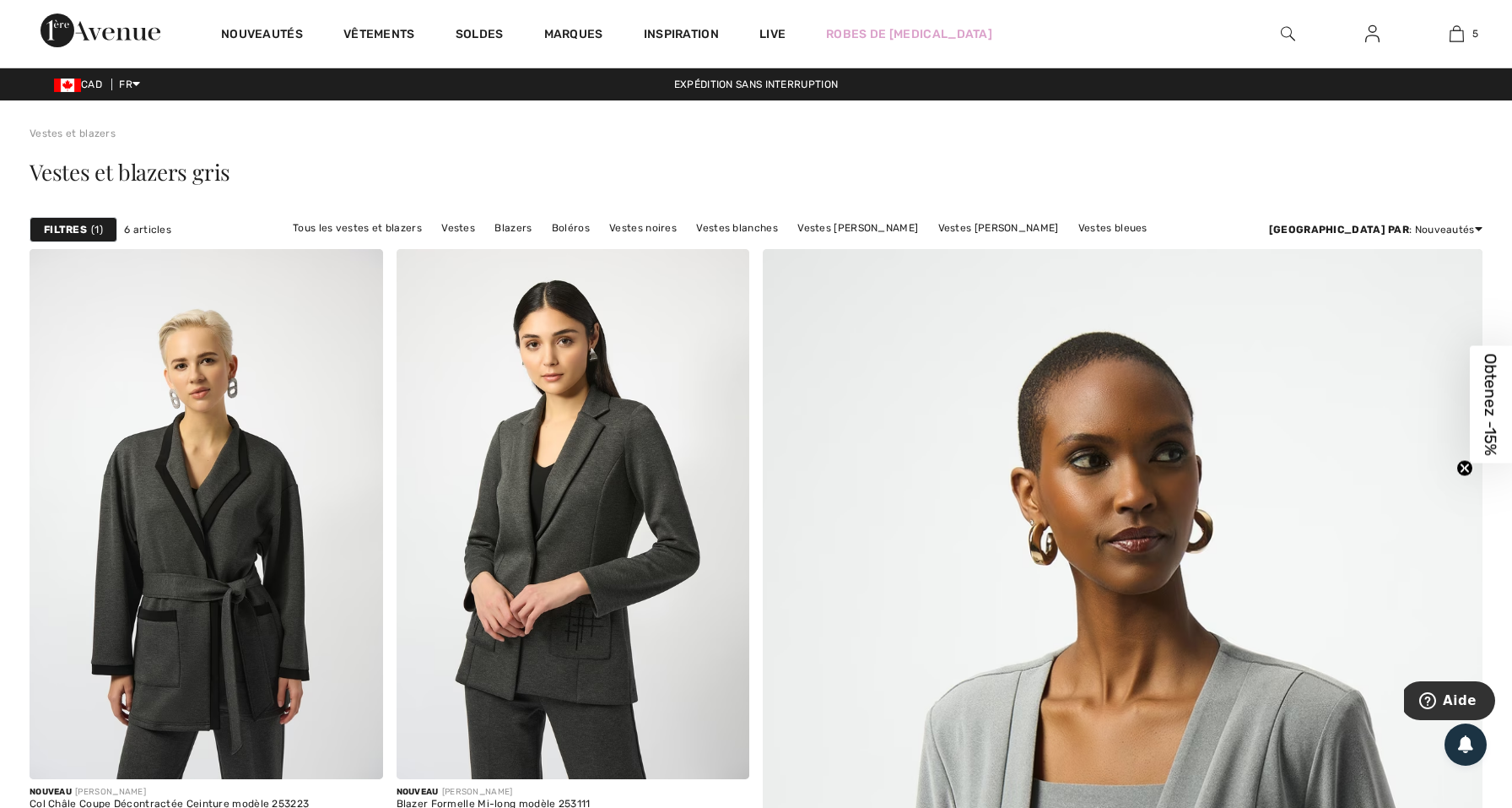
click at [79, 224] on strong "Filtres" at bounding box center [65, 229] width 43 height 15
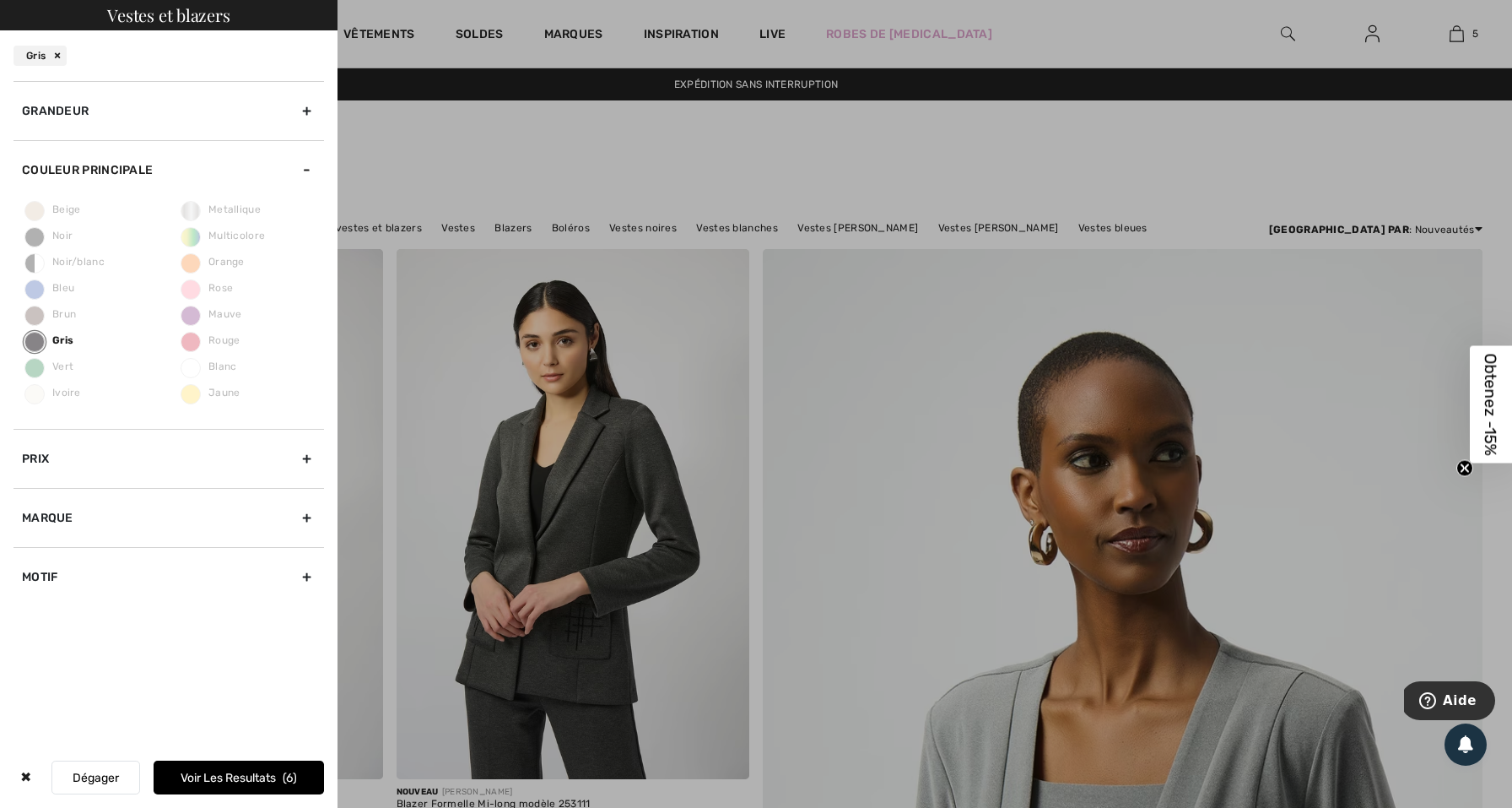
click at [206, 771] on button "Voir les resultats 6" at bounding box center [238, 777] width 170 height 34
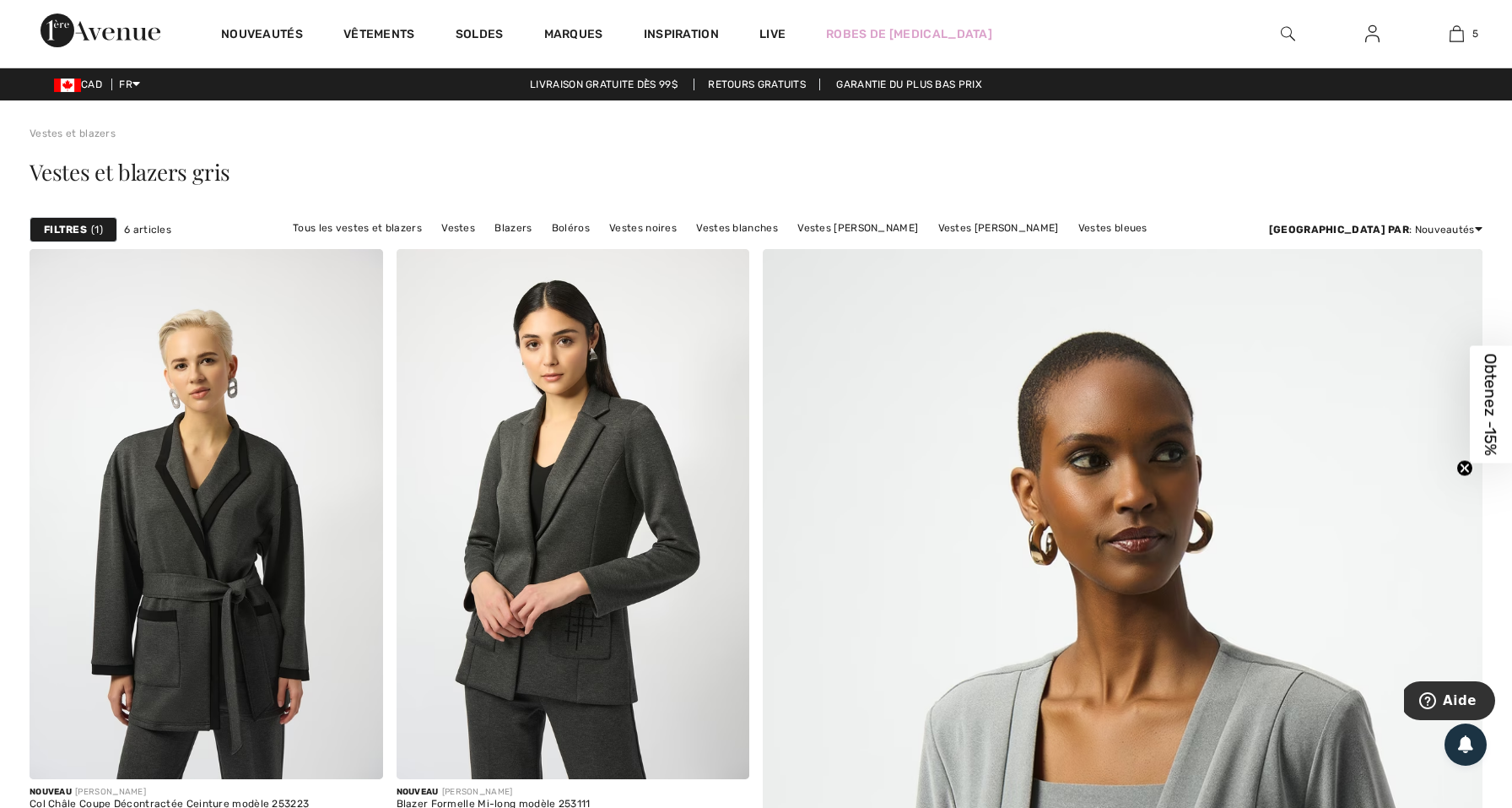
click at [79, 237] on strong "Filtres" at bounding box center [65, 229] width 43 height 15
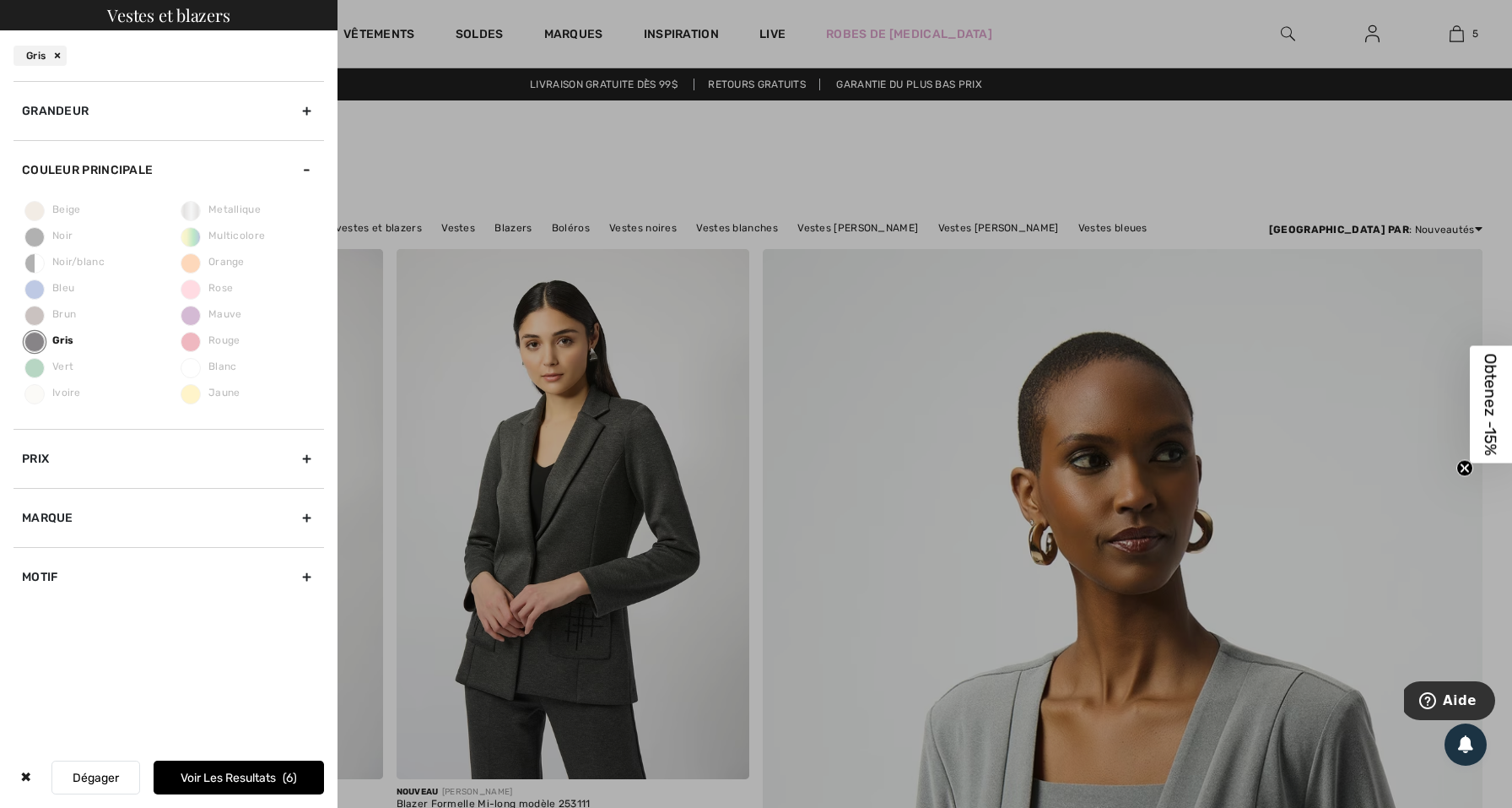
click at [36, 773] on div "✖" at bounding box center [25, 777] width 24 height 34
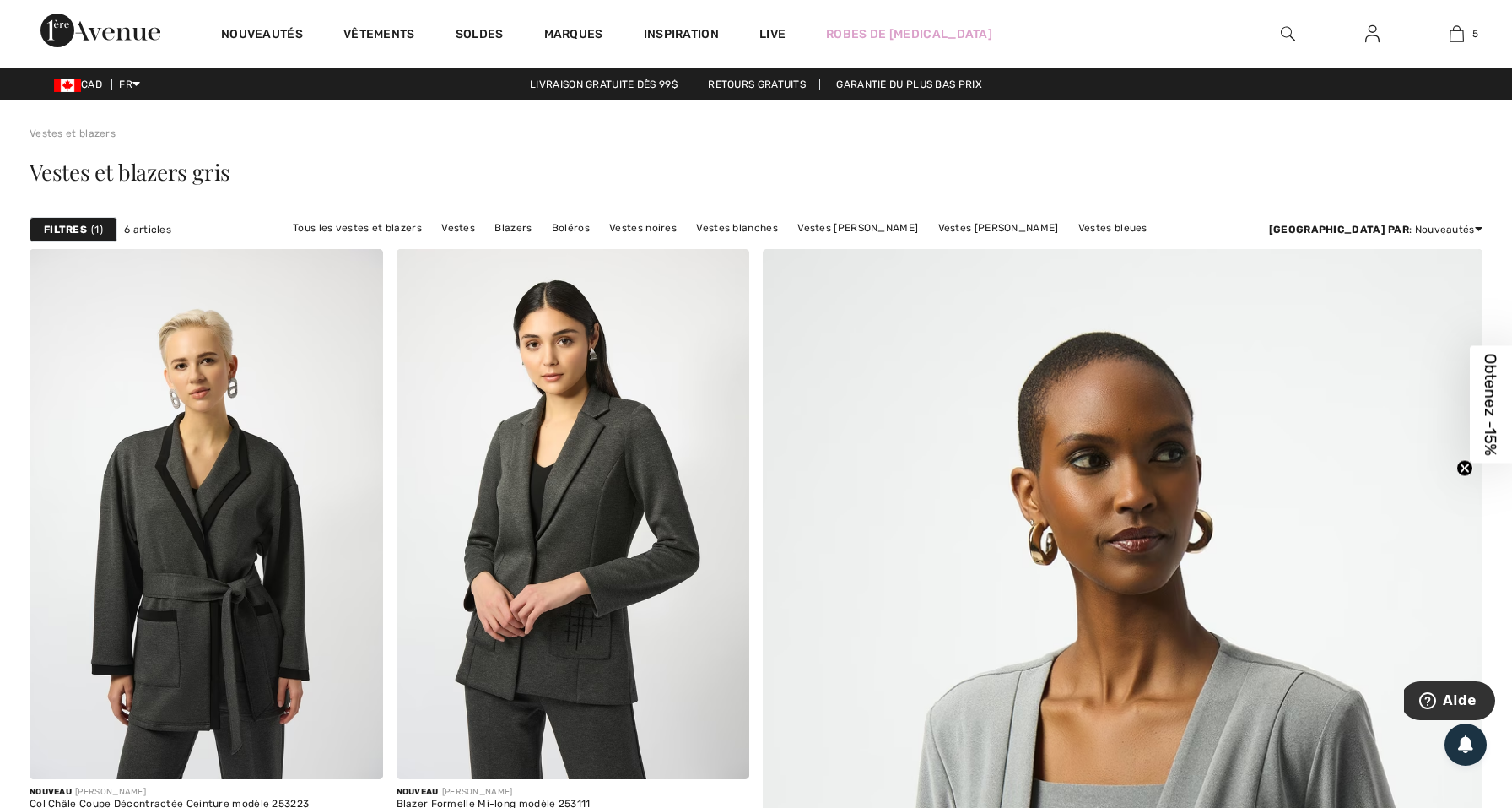
click at [153, 227] on span "6 articles" at bounding box center [148, 229] width 47 height 15
click at [84, 225] on strong "Filtres" at bounding box center [65, 229] width 43 height 15
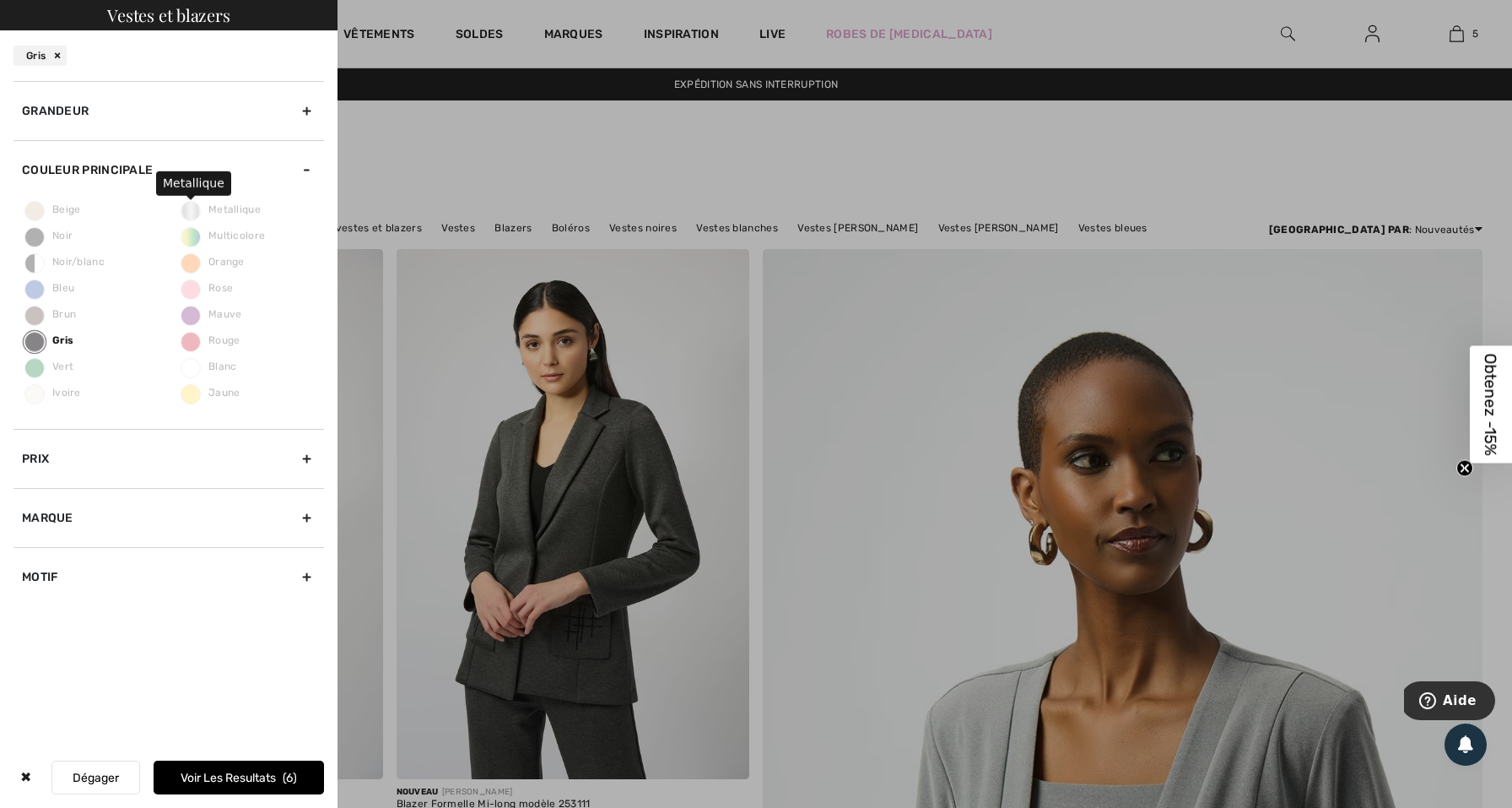
click at [197, 211] on span "Metallique" at bounding box center [221, 210] width 79 height 12
click at [240, 772] on button "Voir les resultats 6" at bounding box center [238, 777] width 170 height 34
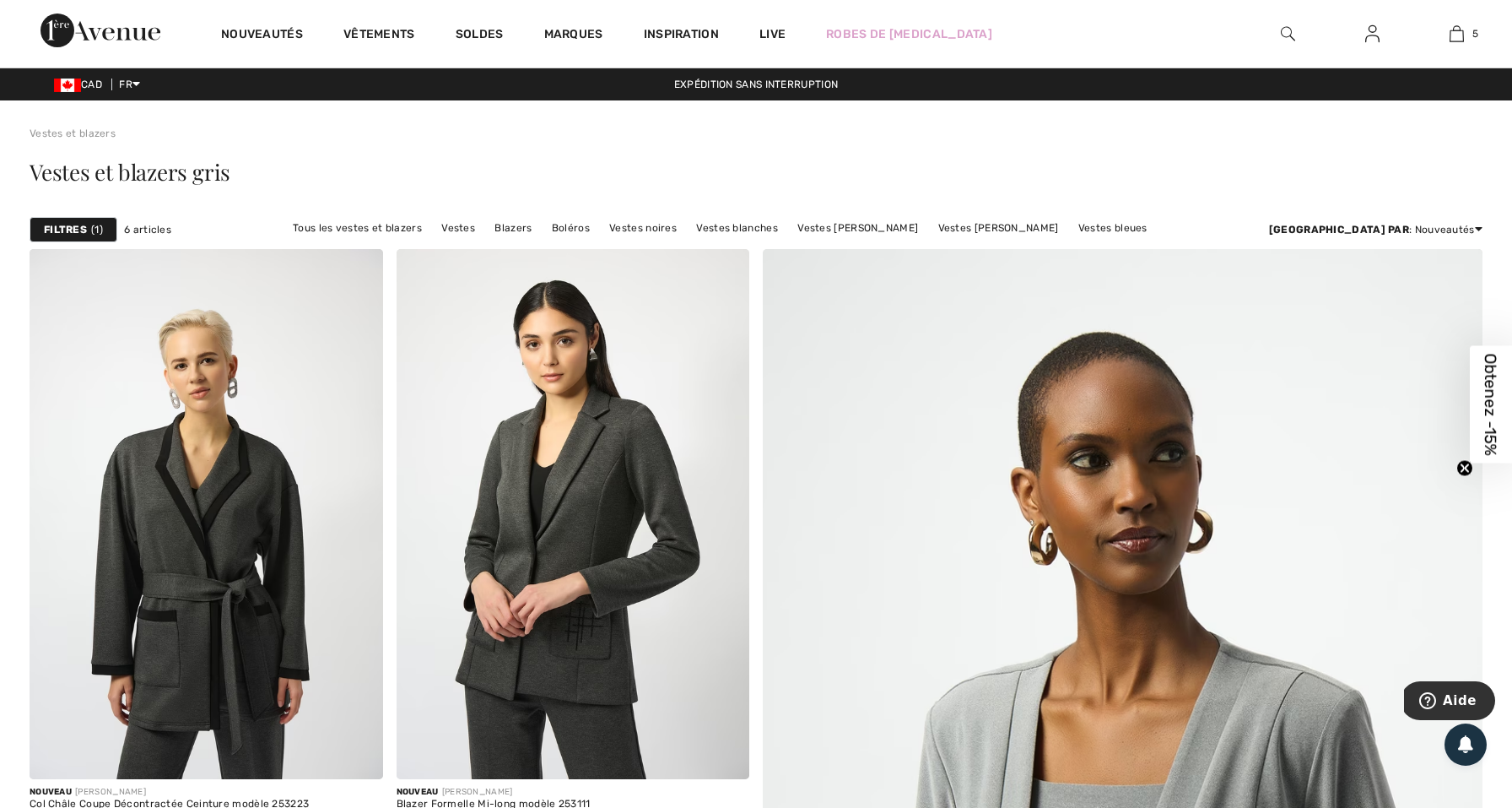
click at [54, 238] on div "Filtres 1" at bounding box center [73, 229] width 87 height 25
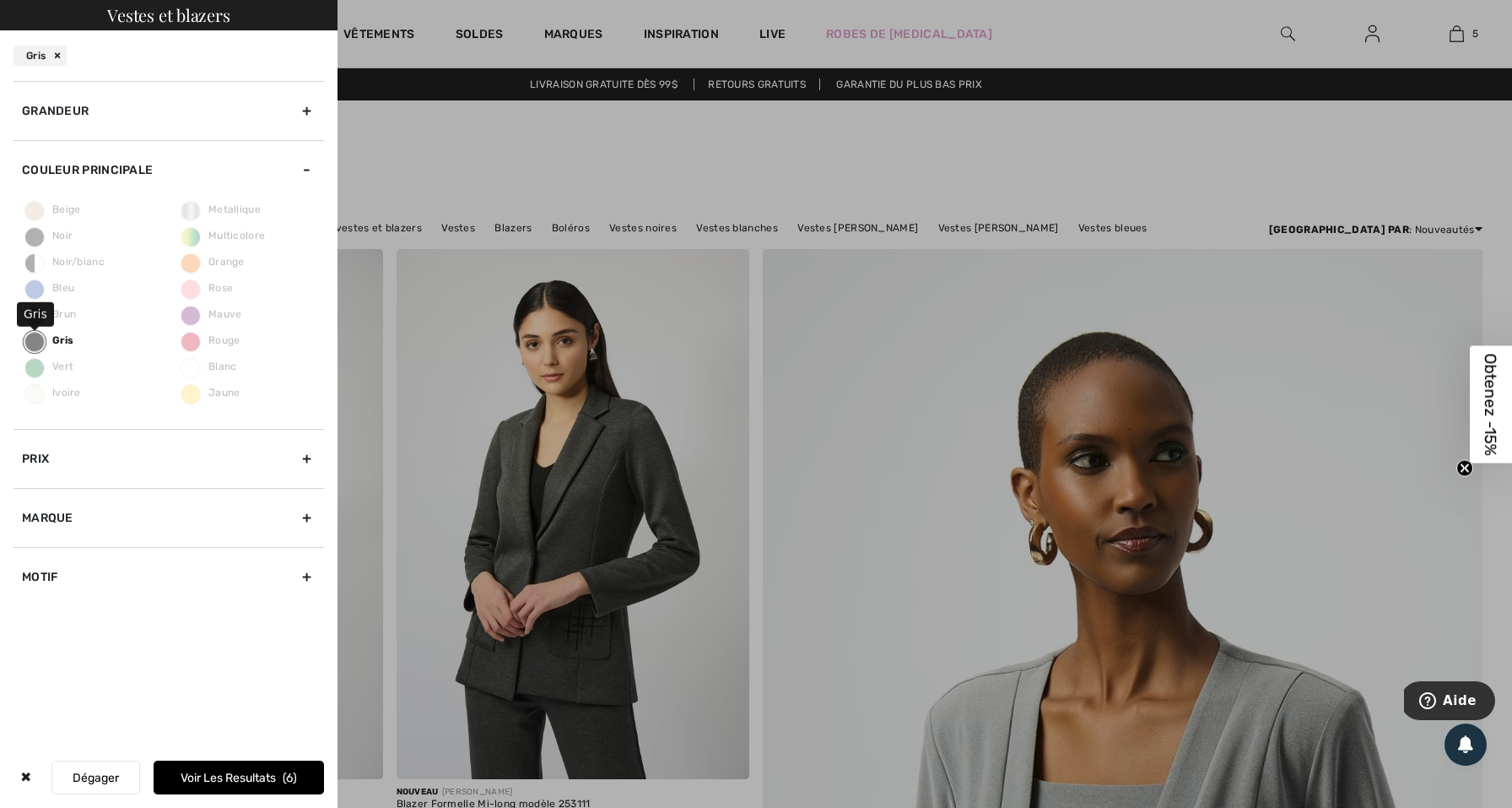
click at [56, 340] on span "Gris" at bounding box center [49, 341] width 48 height 12
click at [0, 0] on input "Gris" at bounding box center [0, 0] width 0 height 0
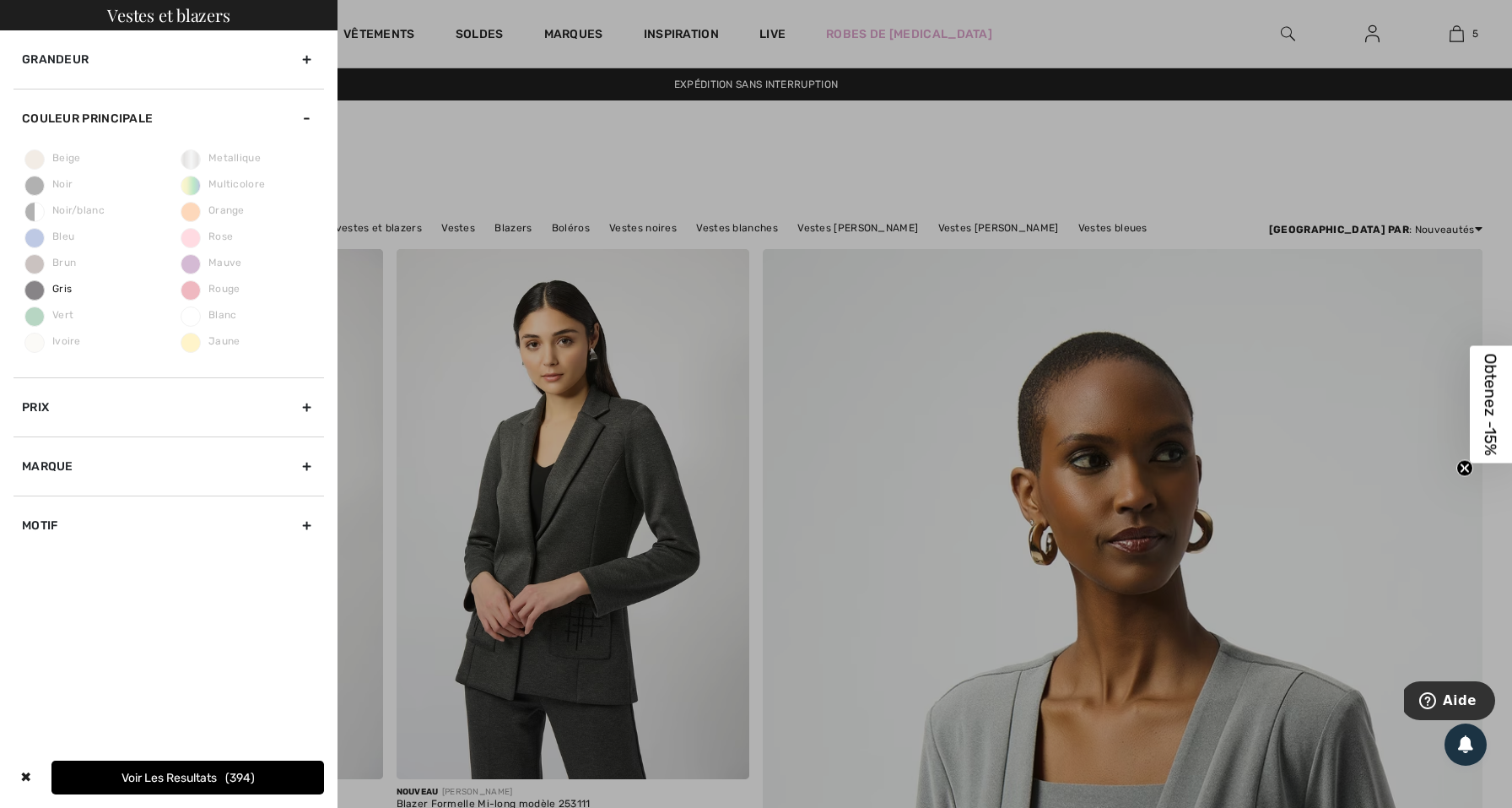
click at [220, 349] on div "Beige Noir Noir/blanc Bleu Brun Gris Vert Ivoire Metallique Multicolore Orange …" at bounding box center [169, 262] width 311 height 230
click at [197, 340] on span "Jaune" at bounding box center [211, 342] width 59 height 12
click at [197, 330] on div "Beige Noir Noir/blanc Bleu Brun Gris Vert Ivoire Metallique Multicolore Orange …" at bounding box center [169, 262] width 311 height 230
click at [197, 334] on div "Beige Noir Noir/blanc Bleu Brun Gris Vert Ivoire Metallique Multicolore Orange …" at bounding box center [169, 262] width 311 height 230
click at [134, 542] on div "Motif" at bounding box center [169, 525] width 311 height 59
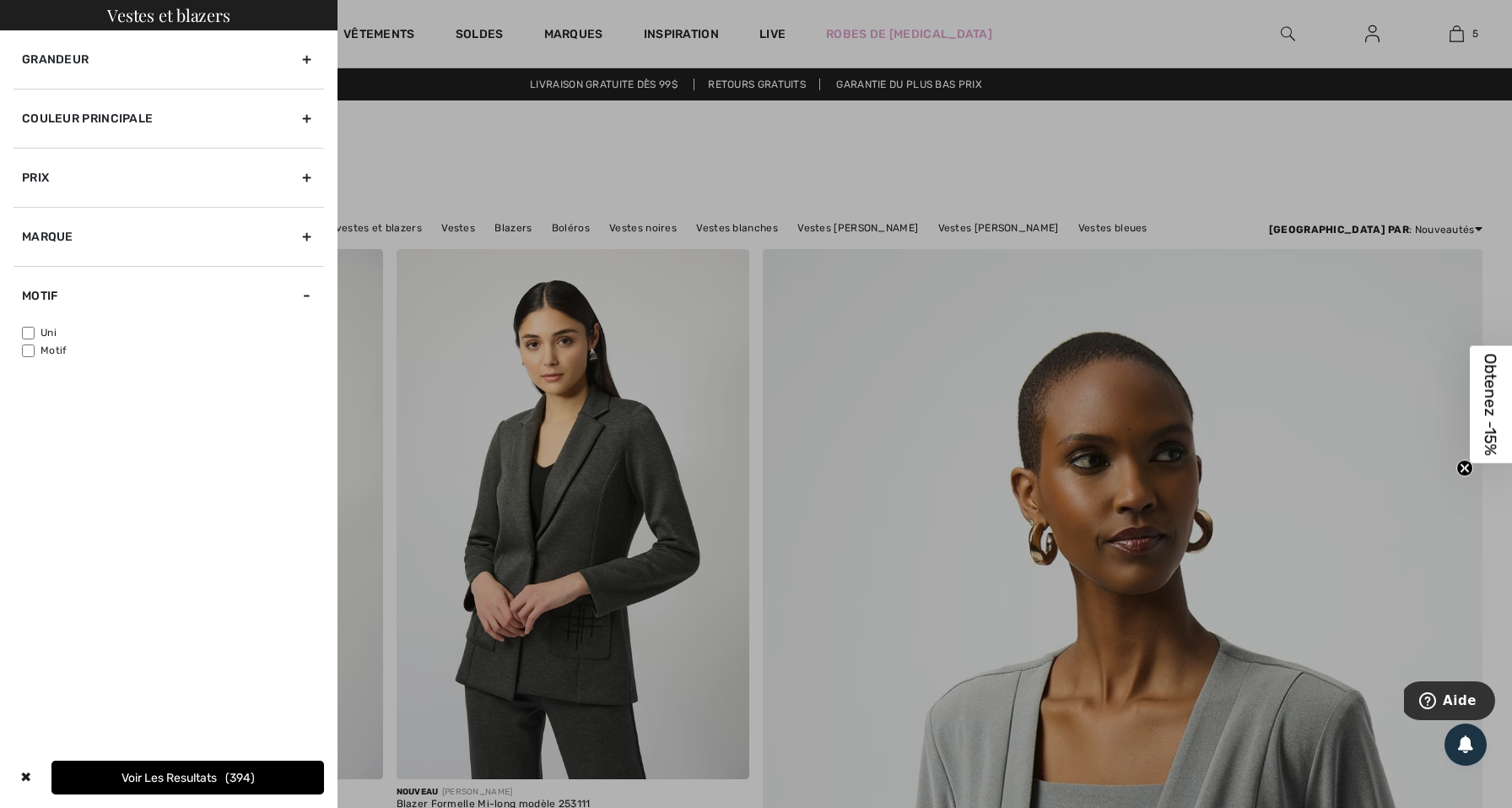
click at [228, 129] on div "Couleur Principale" at bounding box center [169, 118] width 311 height 59
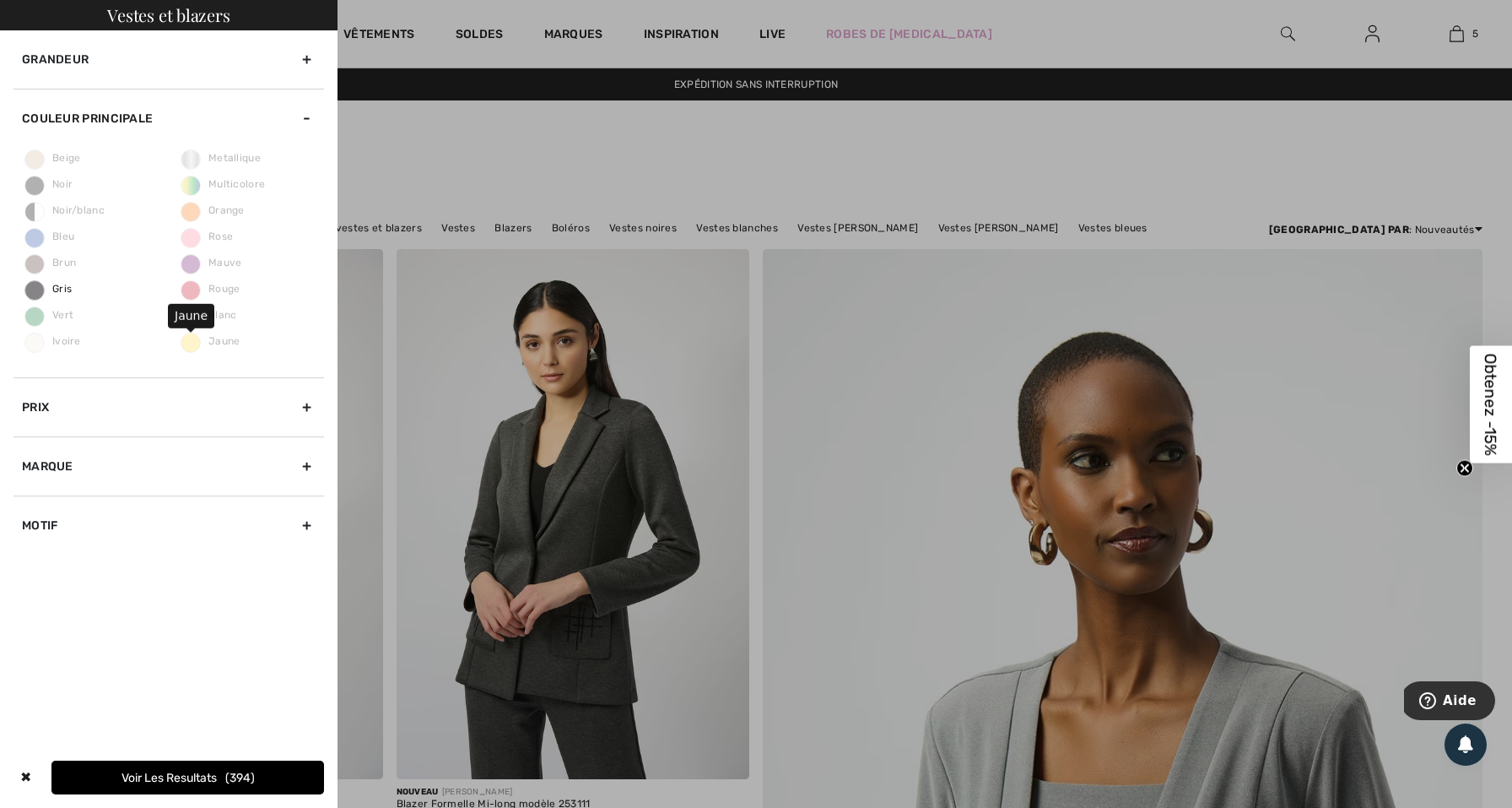
click at [190, 341] on span "Jaune" at bounding box center [211, 342] width 59 height 12
click at [16, 777] on div "✖" at bounding box center [25, 777] width 24 height 34
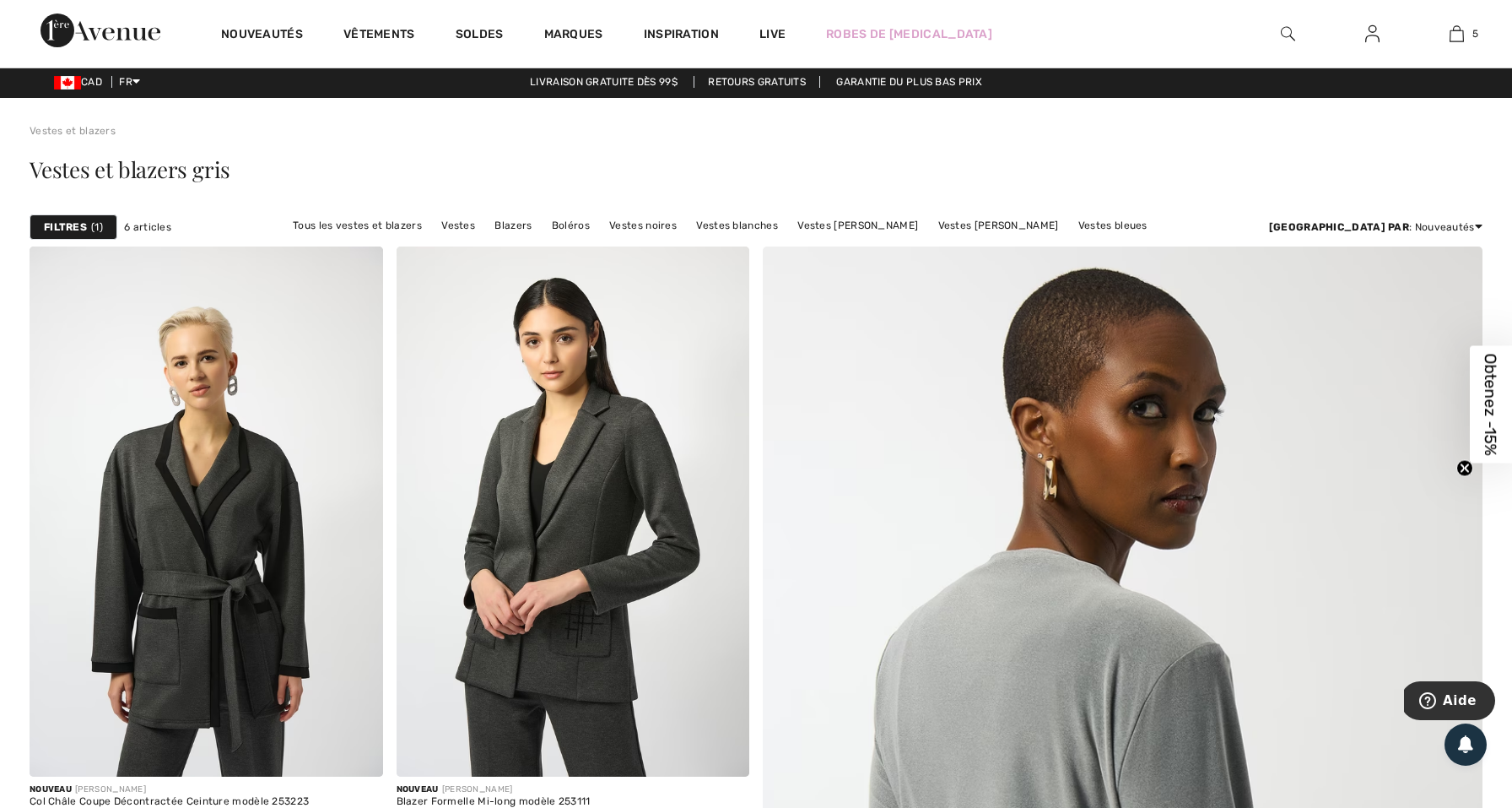
scroll to position [3, 0]
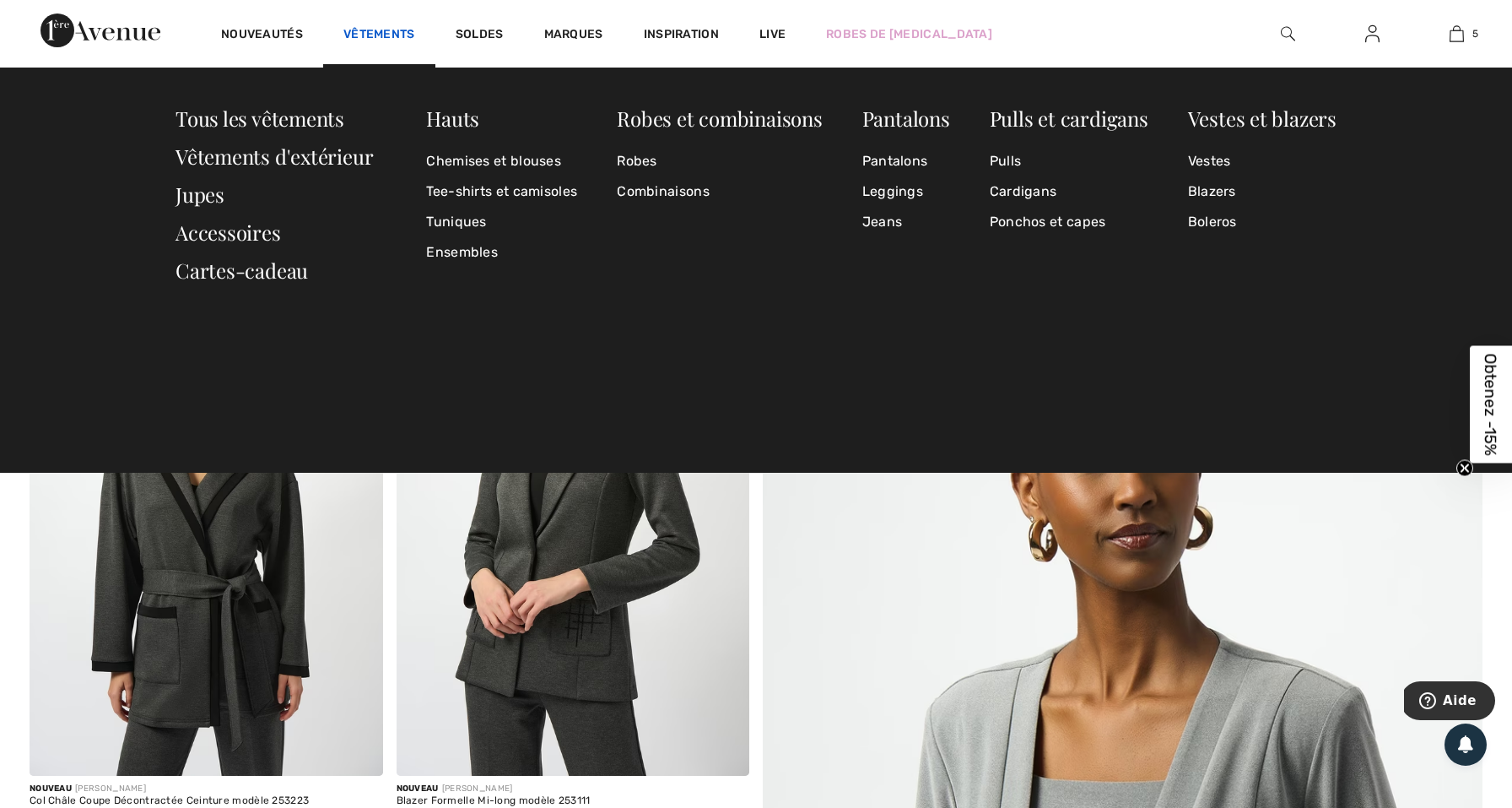
click at [352, 27] on link "Vêtements" at bounding box center [379, 36] width 72 height 17
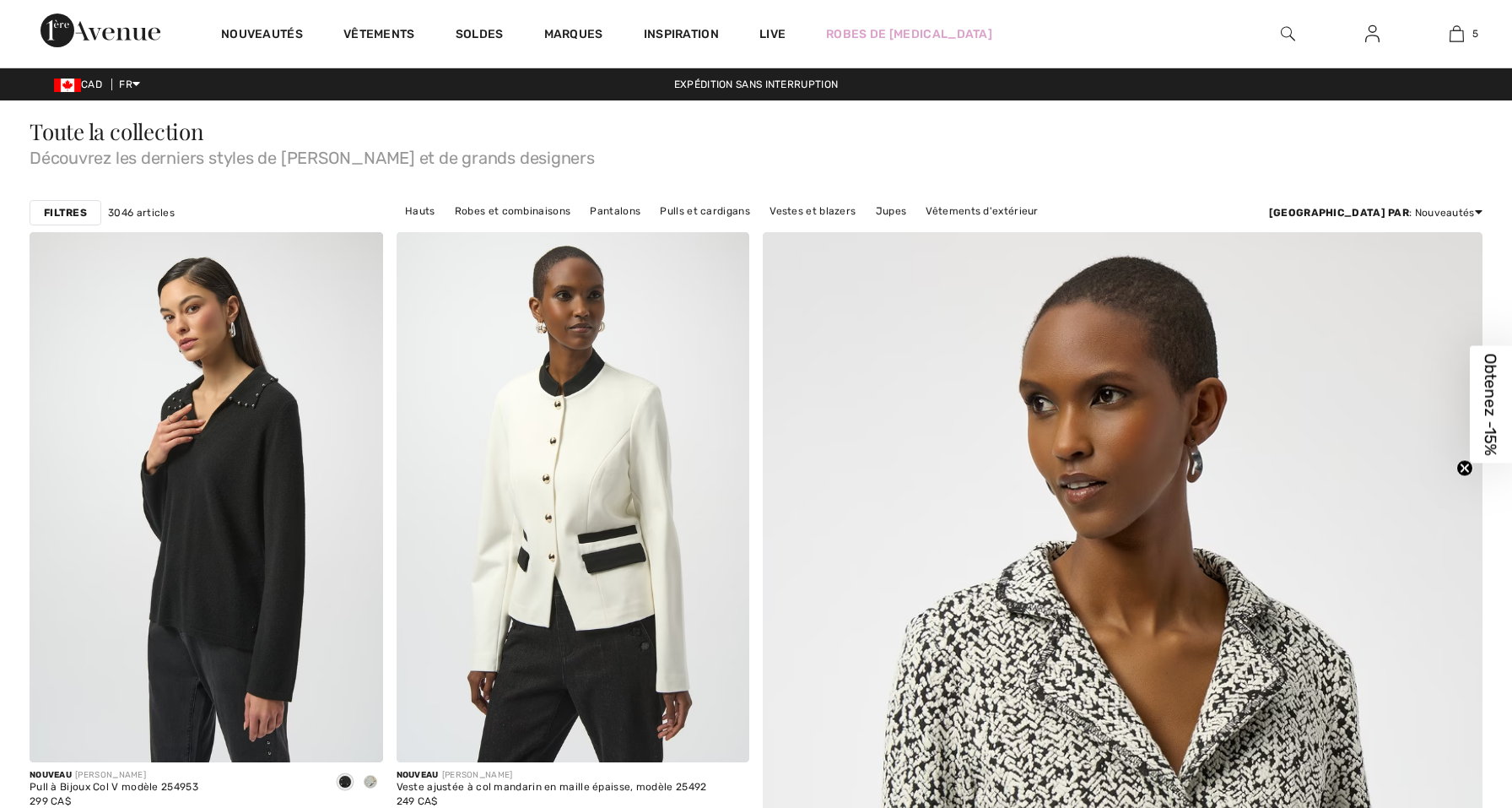
click at [835, 214] on link "Vestes et blazers" at bounding box center [812, 211] width 103 height 22
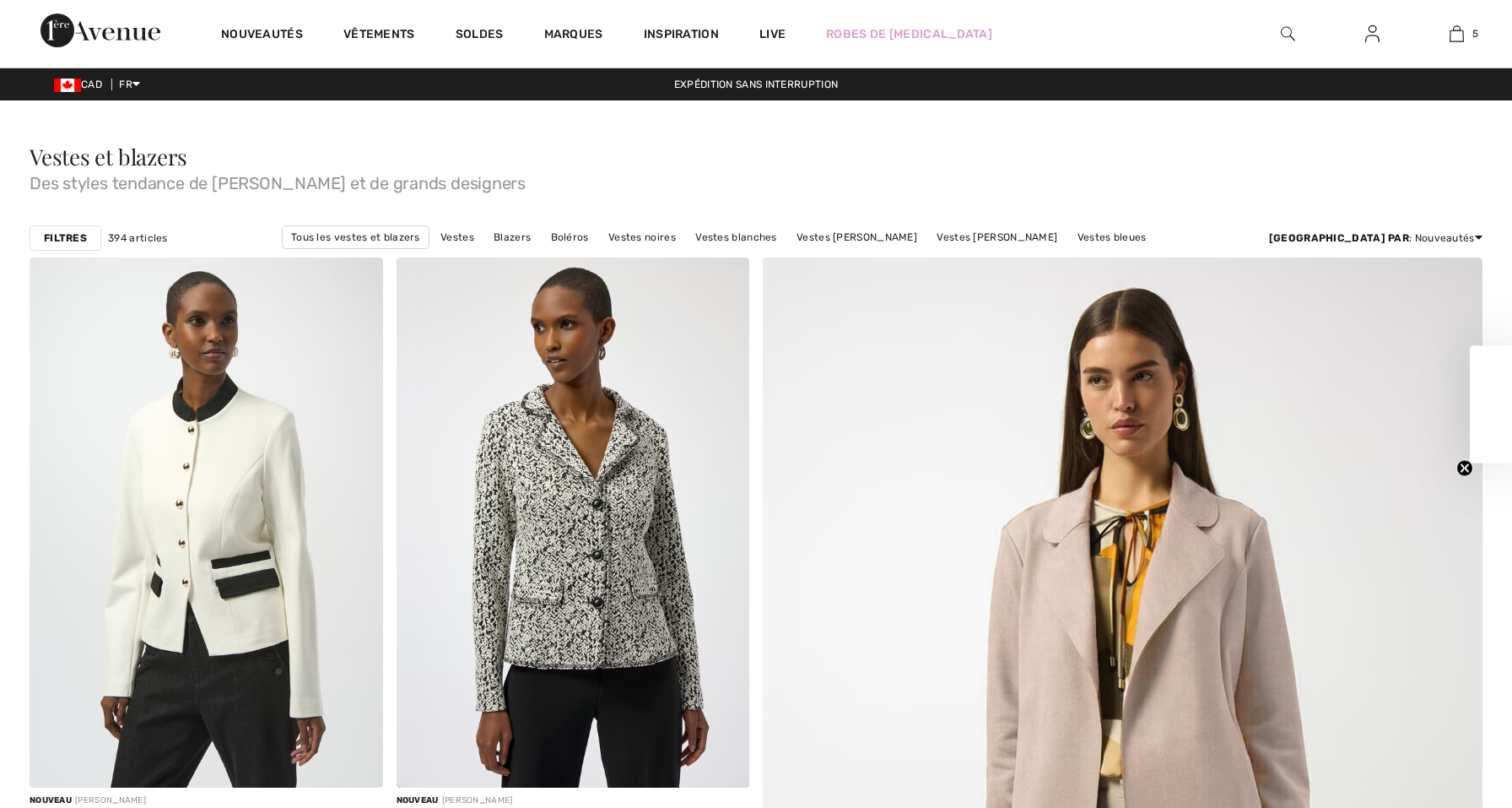
checkbox input "true"
click at [78, 238] on strong "Filtres" at bounding box center [65, 238] width 43 height 15
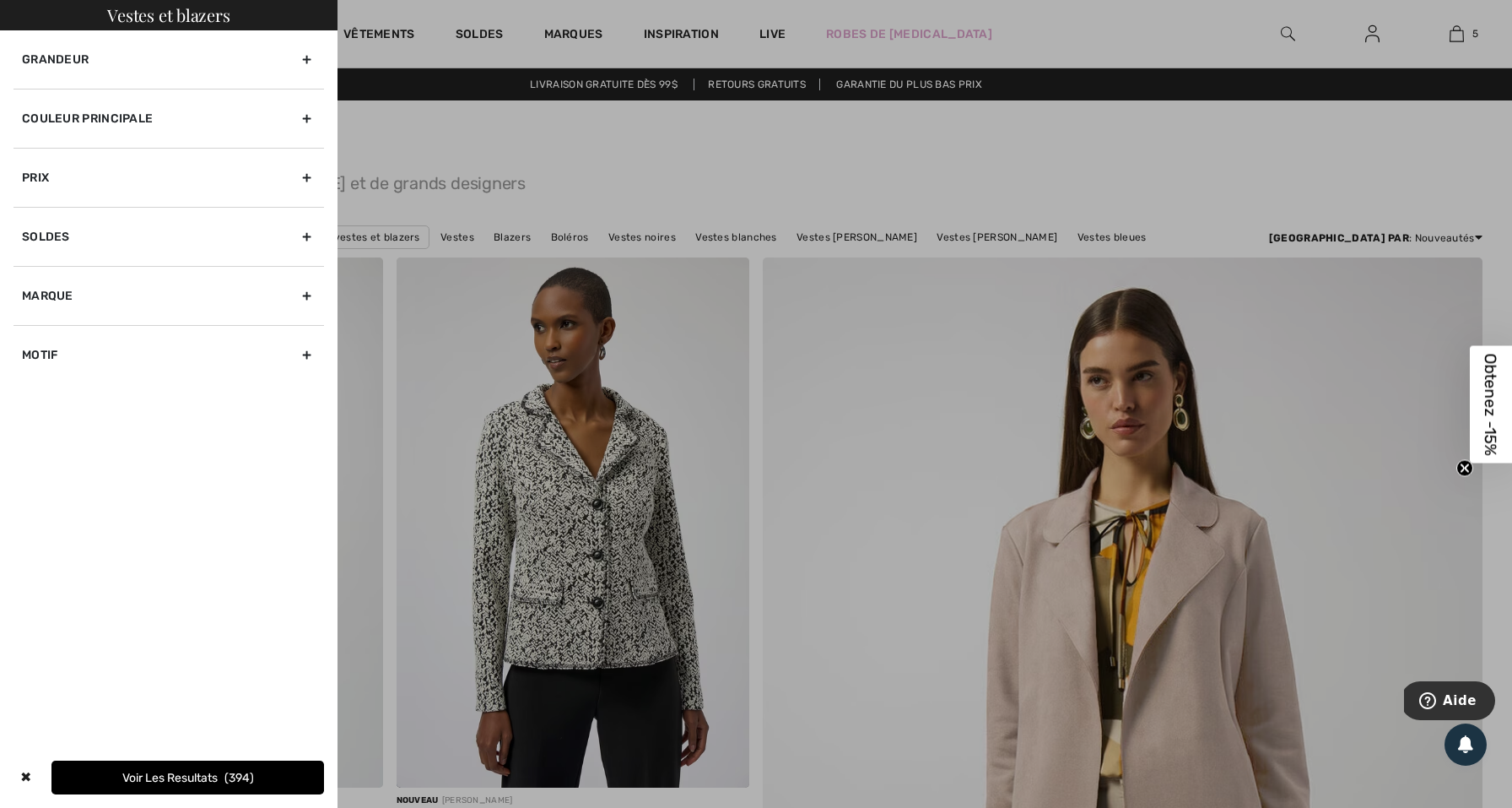
click at [86, 115] on div "Couleur Principale" at bounding box center [169, 118] width 311 height 59
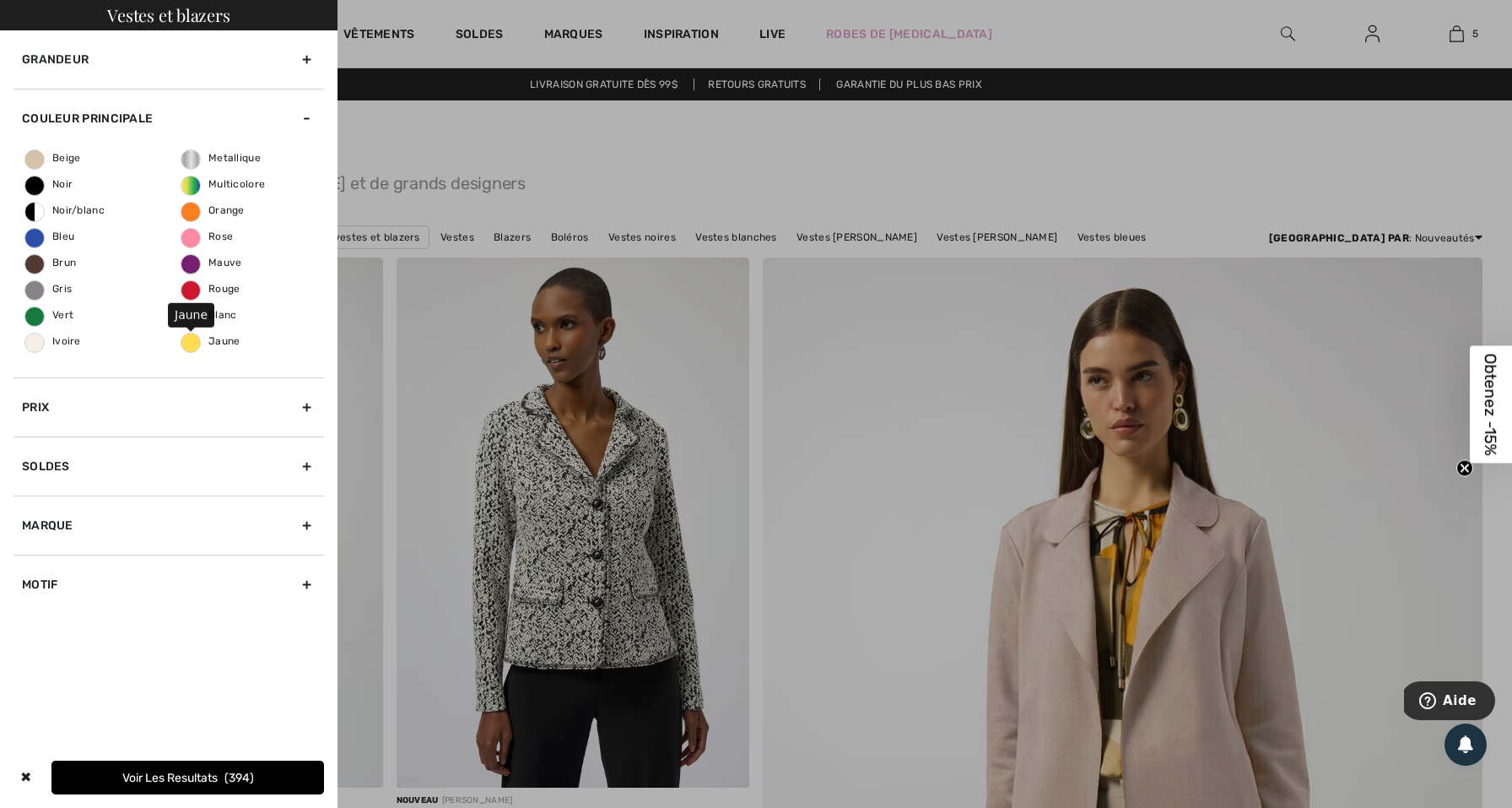
click at [219, 336] on span "Jaune" at bounding box center [211, 342] width 59 height 12
click at [0, 0] on input "Jaune" at bounding box center [0, 0] width 0 height 0
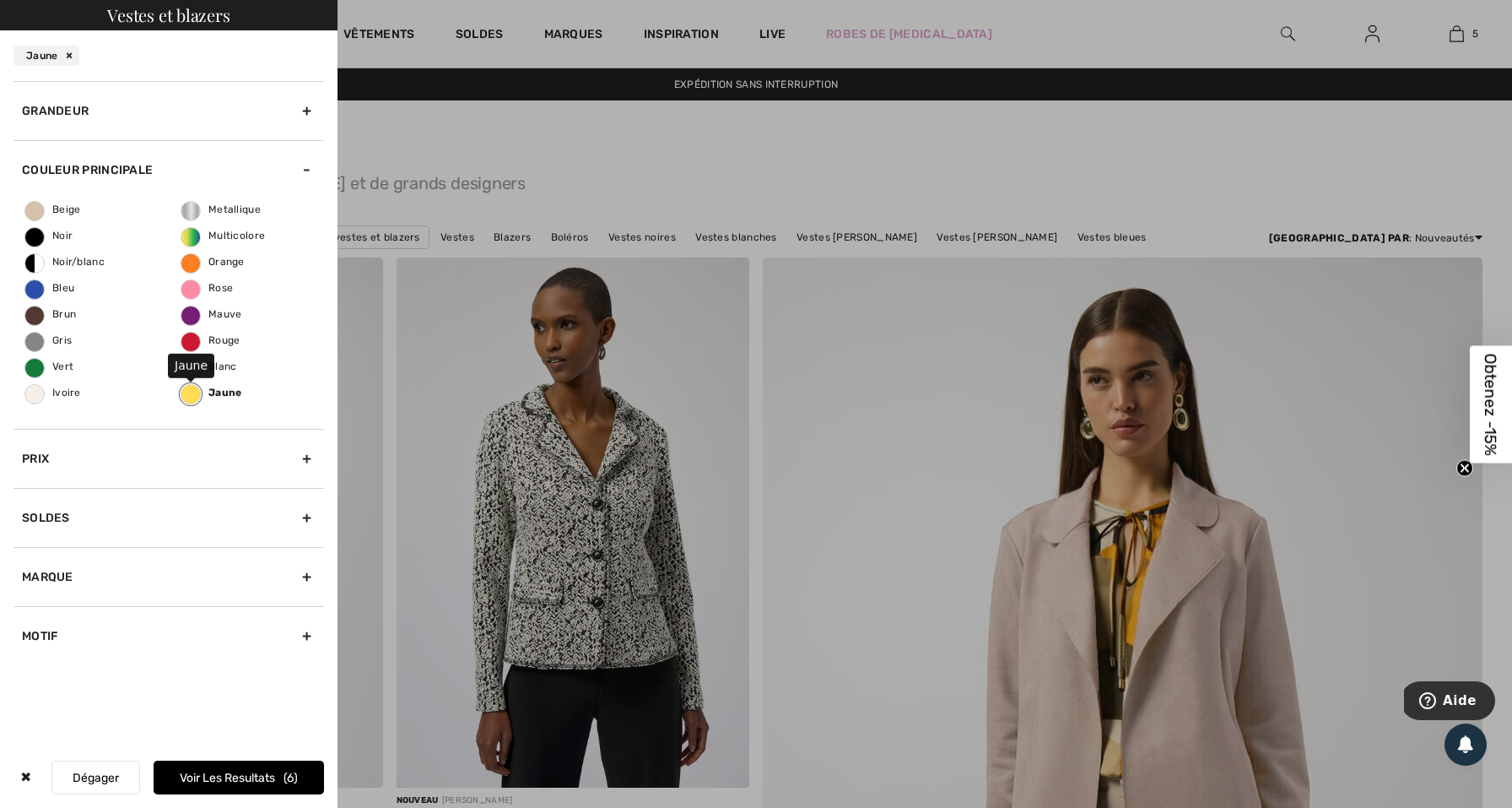
click at [229, 390] on span "Jaune" at bounding box center [212, 393] width 61 height 12
click at [0, 0] on input "Jaune" at bounding box center [0, 0] width 0 height 0
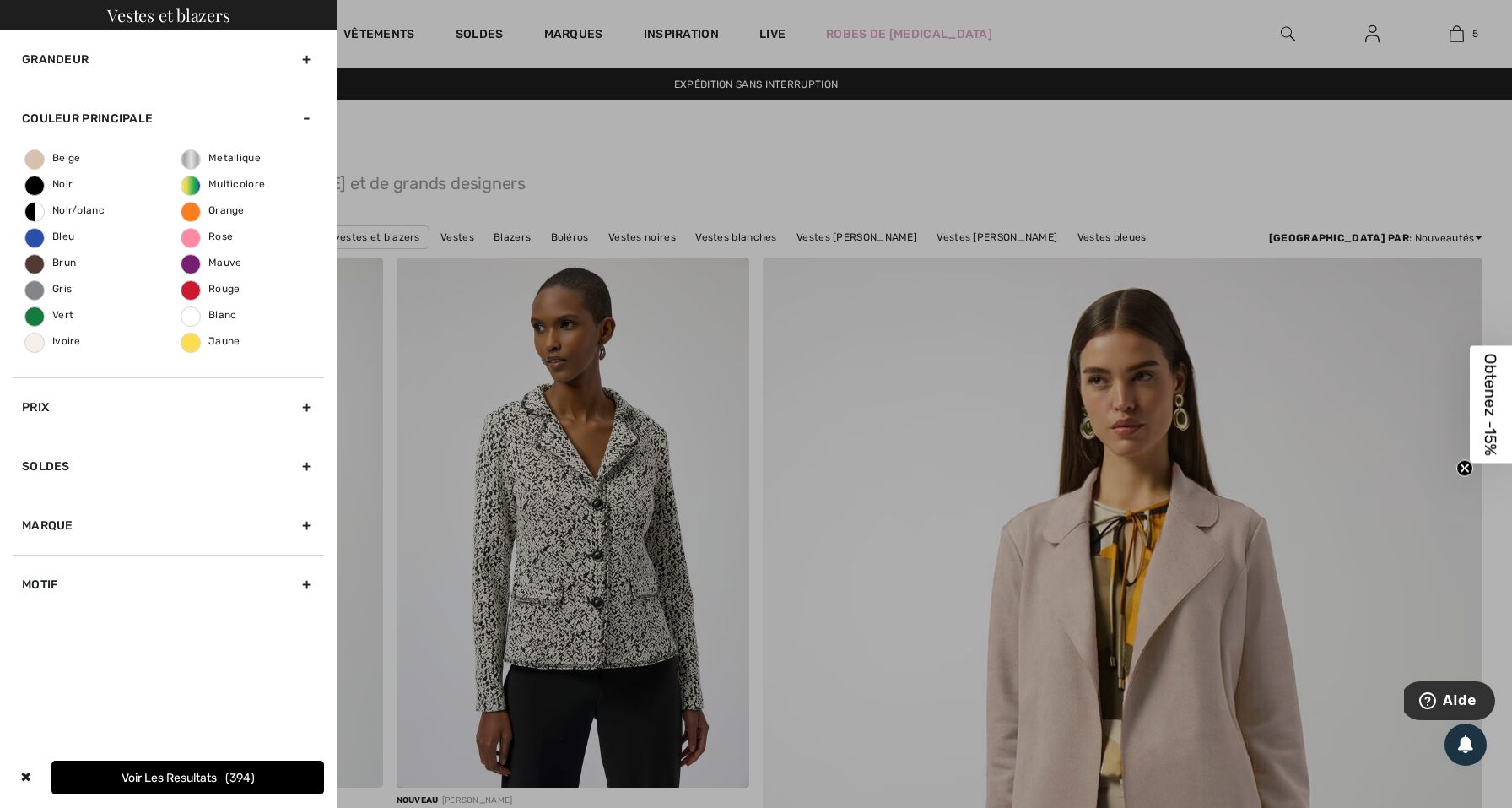
click at [180, 332] on div "Beige Noir Noir/blanc Bleu Brun Gris Vert Ivoire Metallique Multicolore Orange …" at bounding box center [169, 262] width 311 height 230
click at [189, 339] on span "Jaune" at bounding box center [211, 342] width 59 height 12
click at [0, 0] on input "Jaune" at bounding box center [0, 0] width 0 height 0
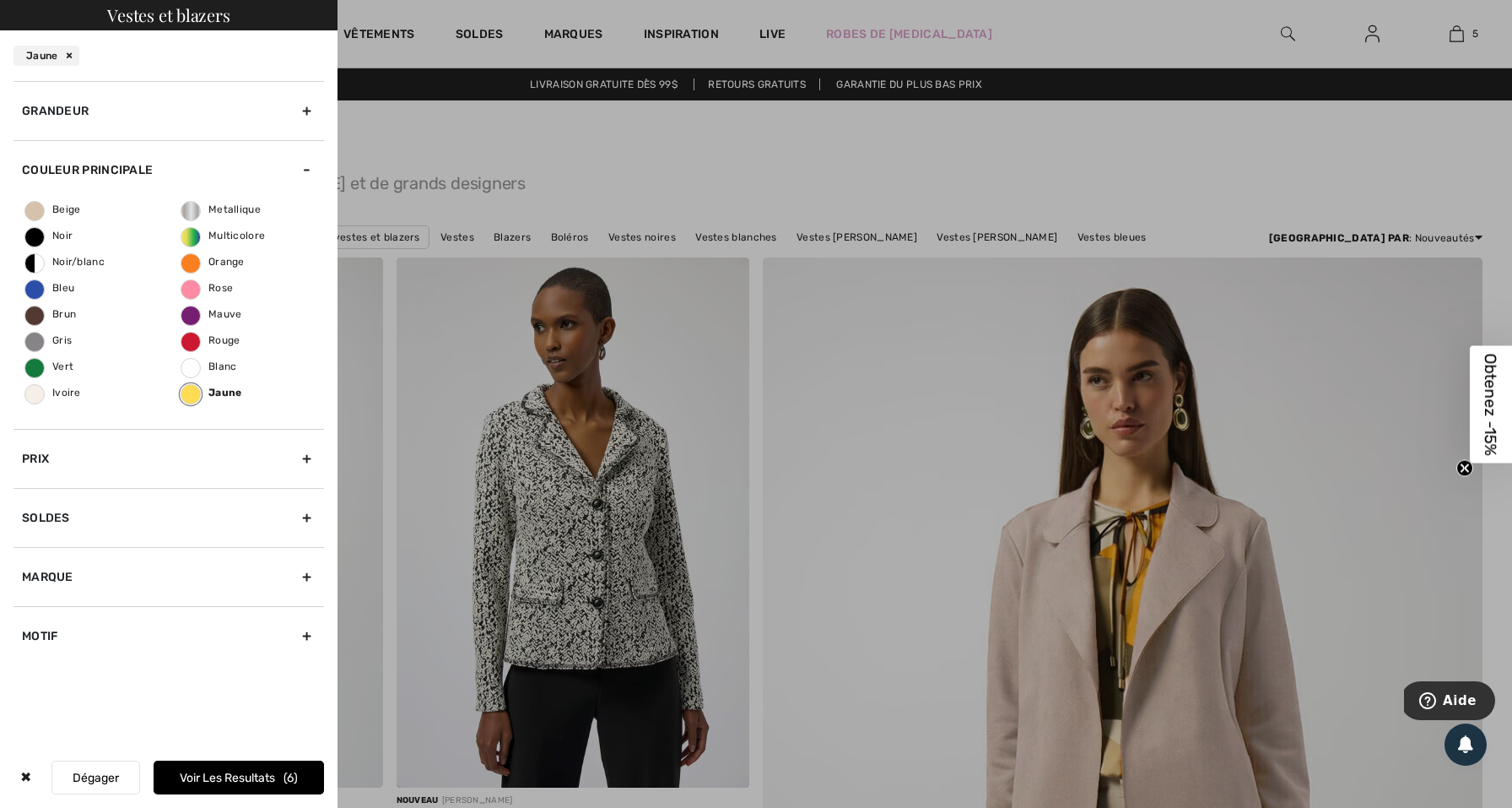
click at [154, 786] on button "Voir les resultats 6" at bounding box center [238, 777] width 170 height 34
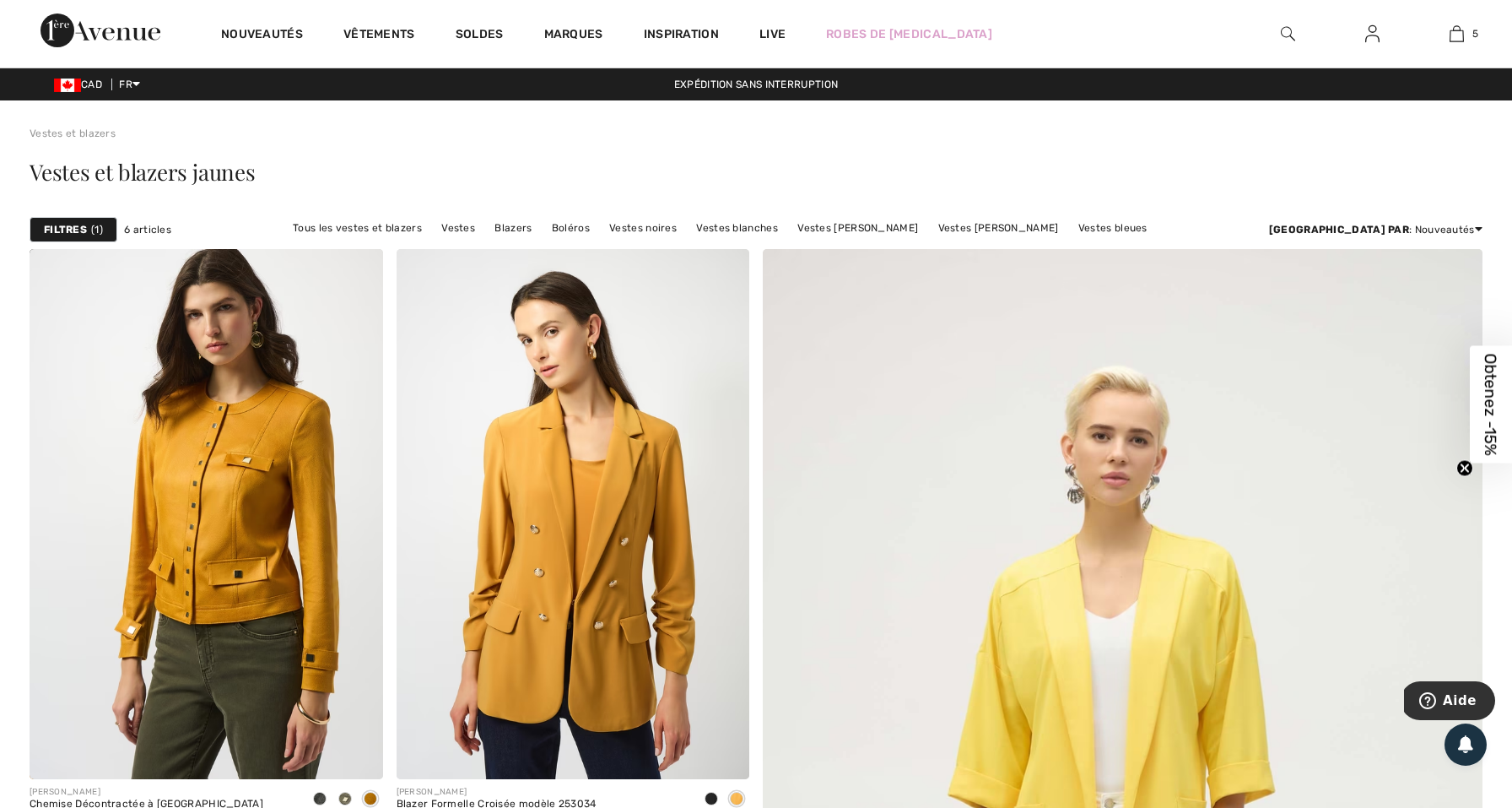
click at [146, 231] on span "6 articles" at bounding box center [148, 229] width 47 height 15
click at [84, 226] on strong "Filtres" at bounding box center [65, 229] width 43 height 15
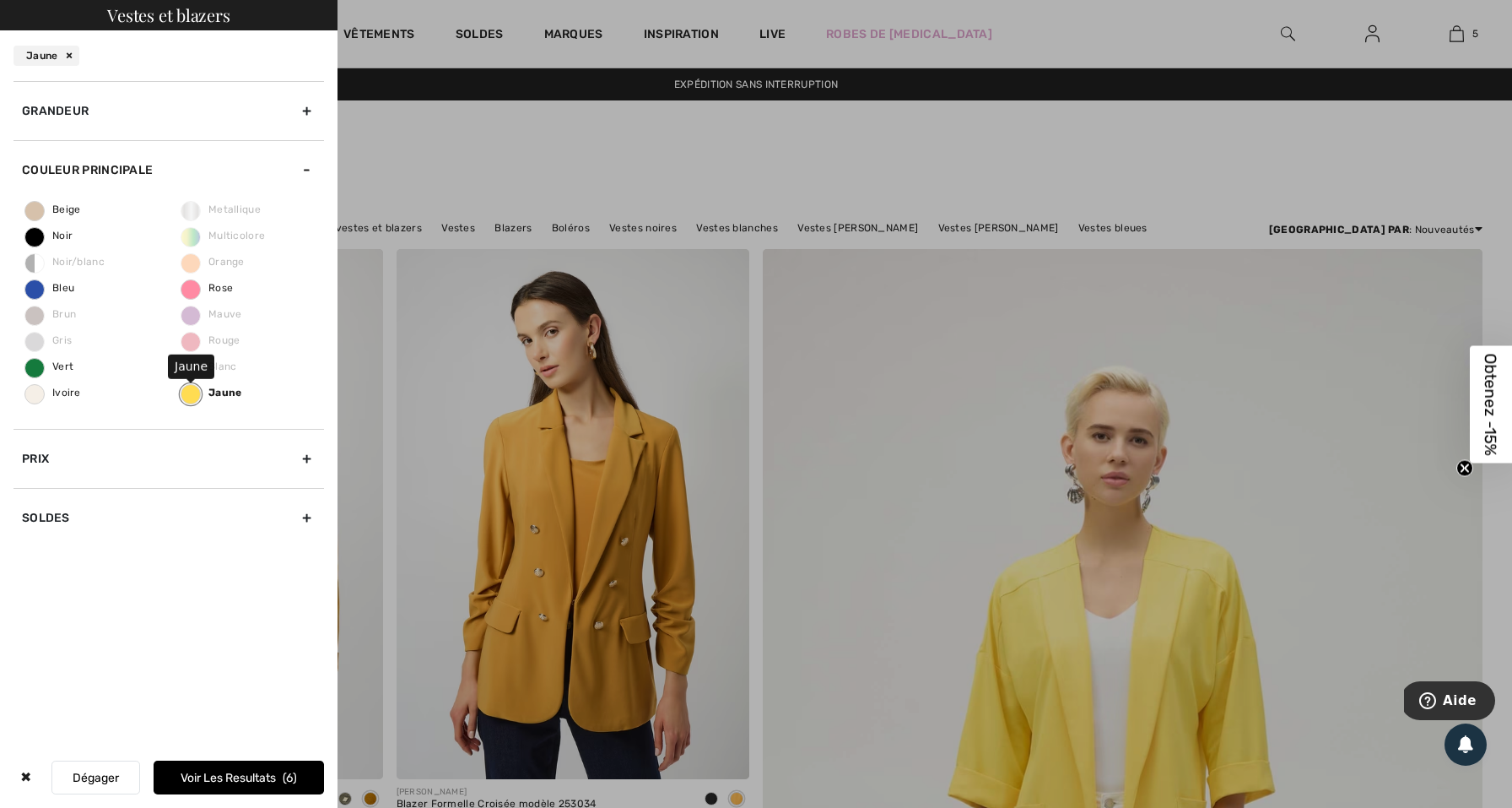
click at [190, 400] on label "Jaune" at bounding box center [190, 394] width 20 height 20
click at [0, 0] on input "Jaune" at bounding box center [0, 0] width 0 height 0
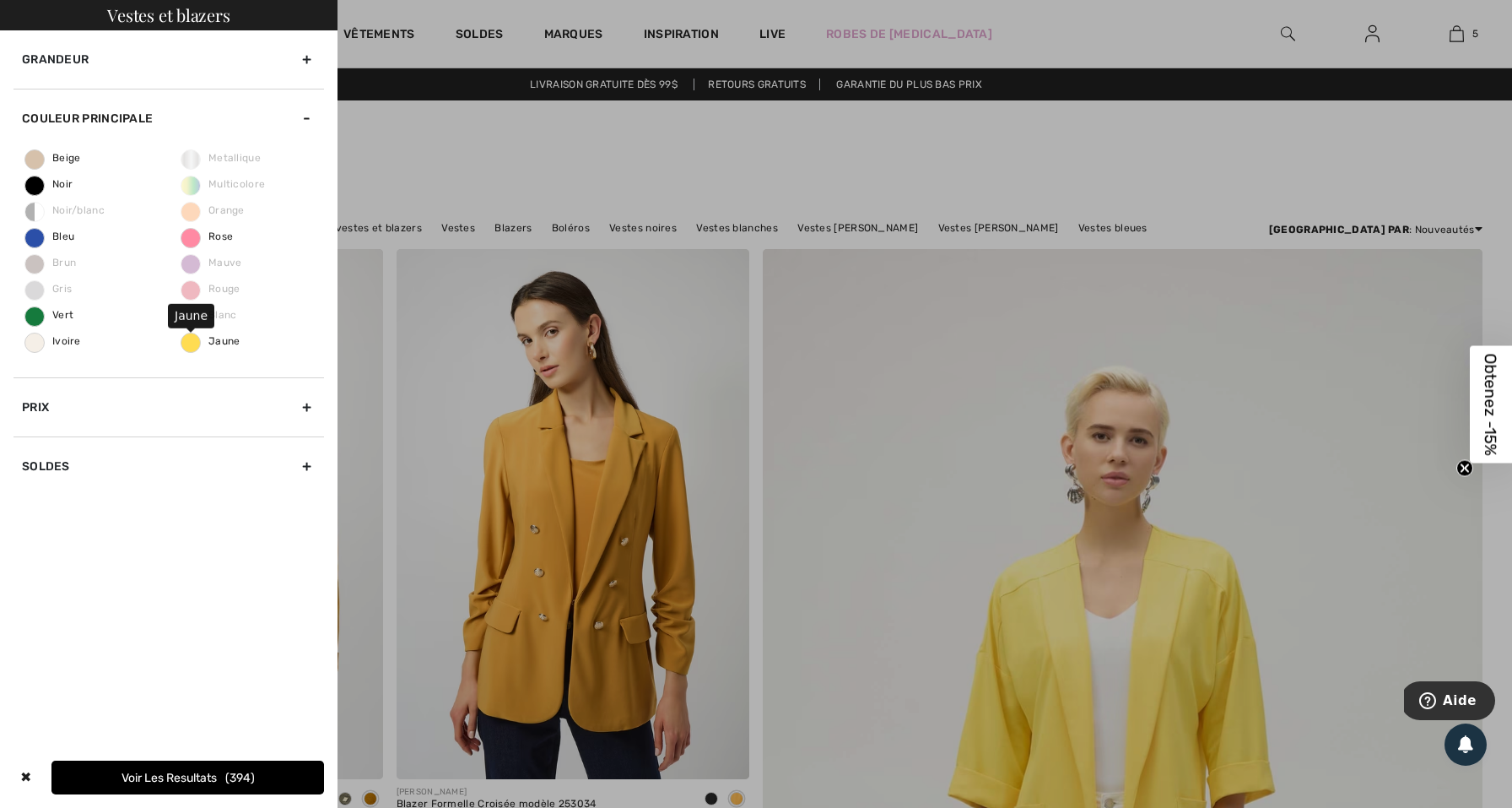
click at [187, 342] on span "Jaune" at bounding box center [211, 342] width 59 height 12
click at [0, 0] on input "Jaune" at bounding box center [0, 0] width 0 height 0
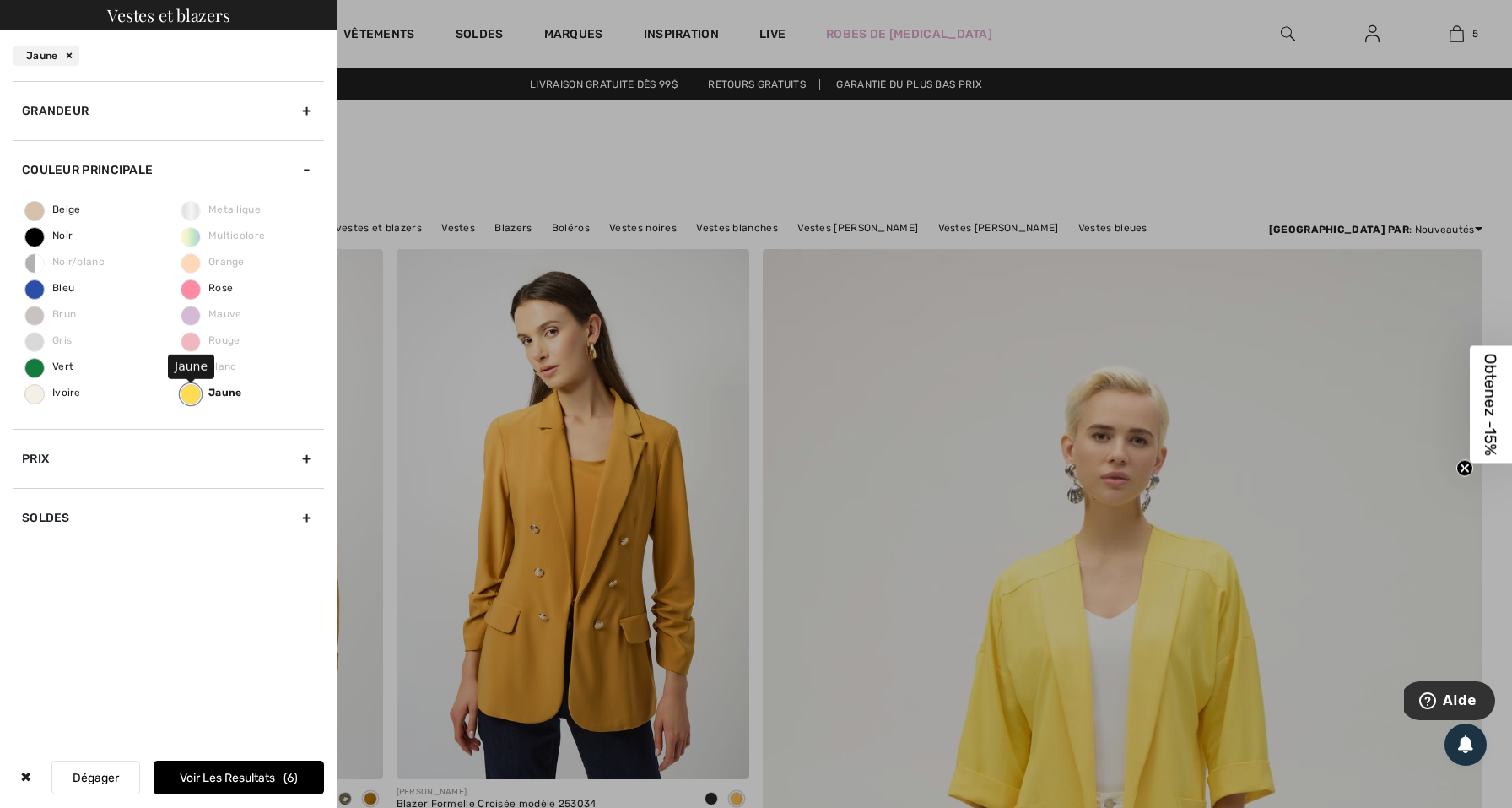
click at [195, 393] on label "Jaune" at bounding box center [190, 394] width 20 height 20
click at [0, 0] on input "Jaune" at bounding box center [0, 0] width 0 height 0
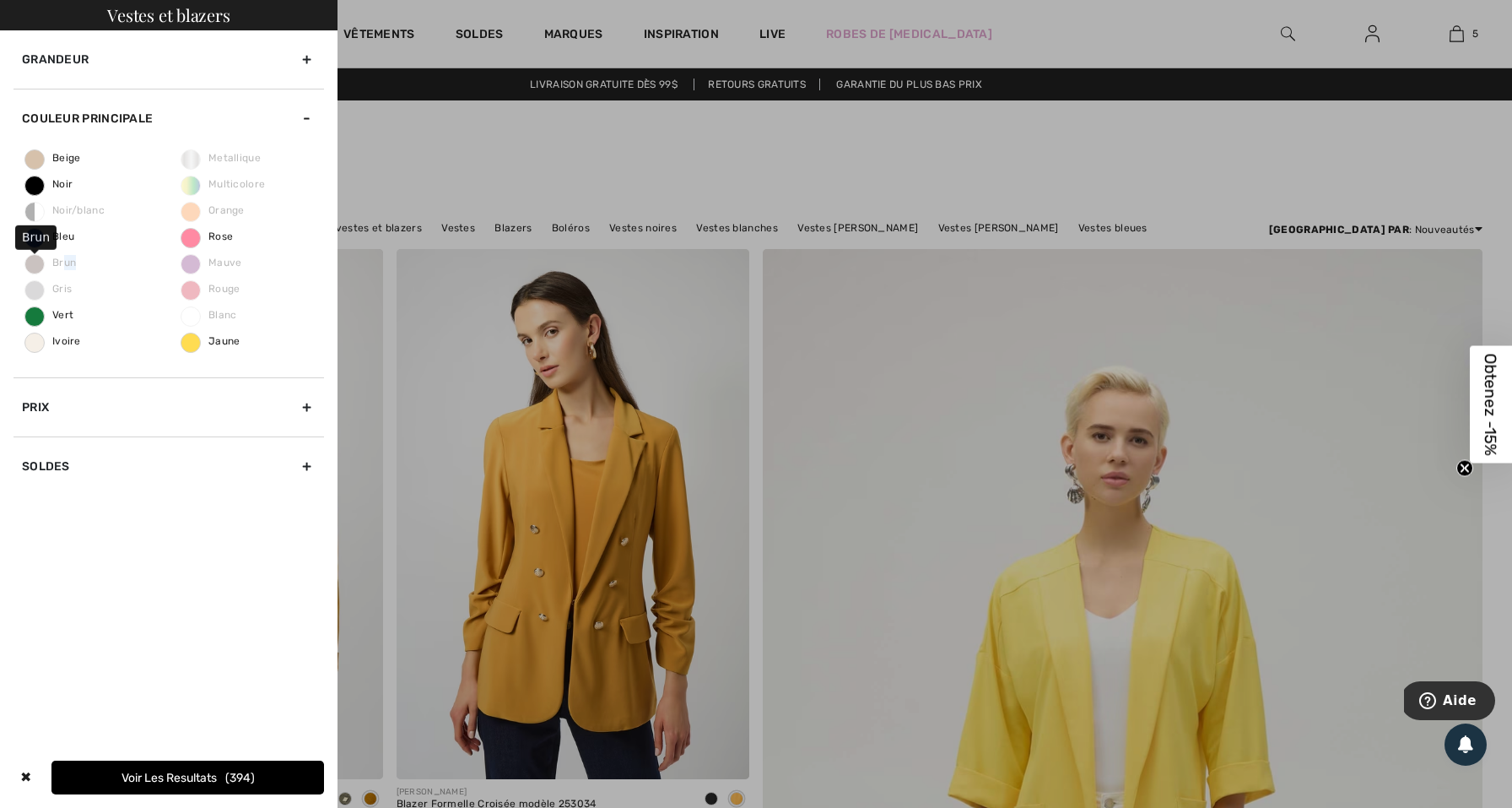
click at [65, 269] on div "Beige Noir Noir/blanc Bleu Brun Gris Vert Ivoire Metallique Multicolore Orange …" at bounding box center [169, 262] width 311 height 230
click at [12, 269] on div "Grandeur 00 0 2 4 6 8 10 12 14 16 18 20 22 24 26 28 30 32 34 36 Xs S M L Xl Xxl…" at bounding box center [169, 263] width 337 height 465
click at [15, 779] on div "✖" at bounding box center [25, 777] width 24 height 34
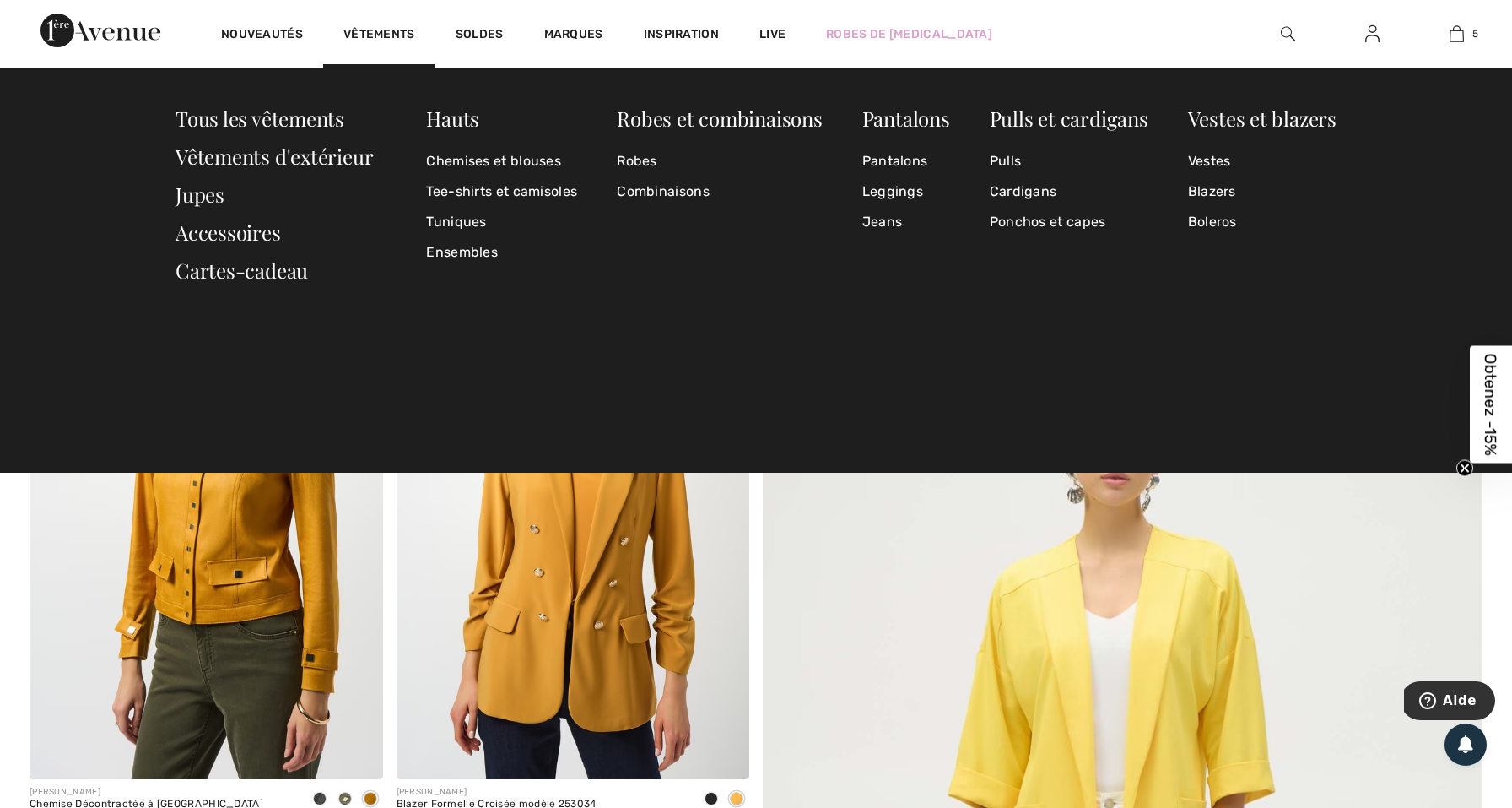
click at [385, 27] on div "Vêtements" at bounding box center [379, 33] width 113 height 67
click at [1260, 115] on link "Vestes et blazers" at bounding box center [1262, 118] width 148 height 27
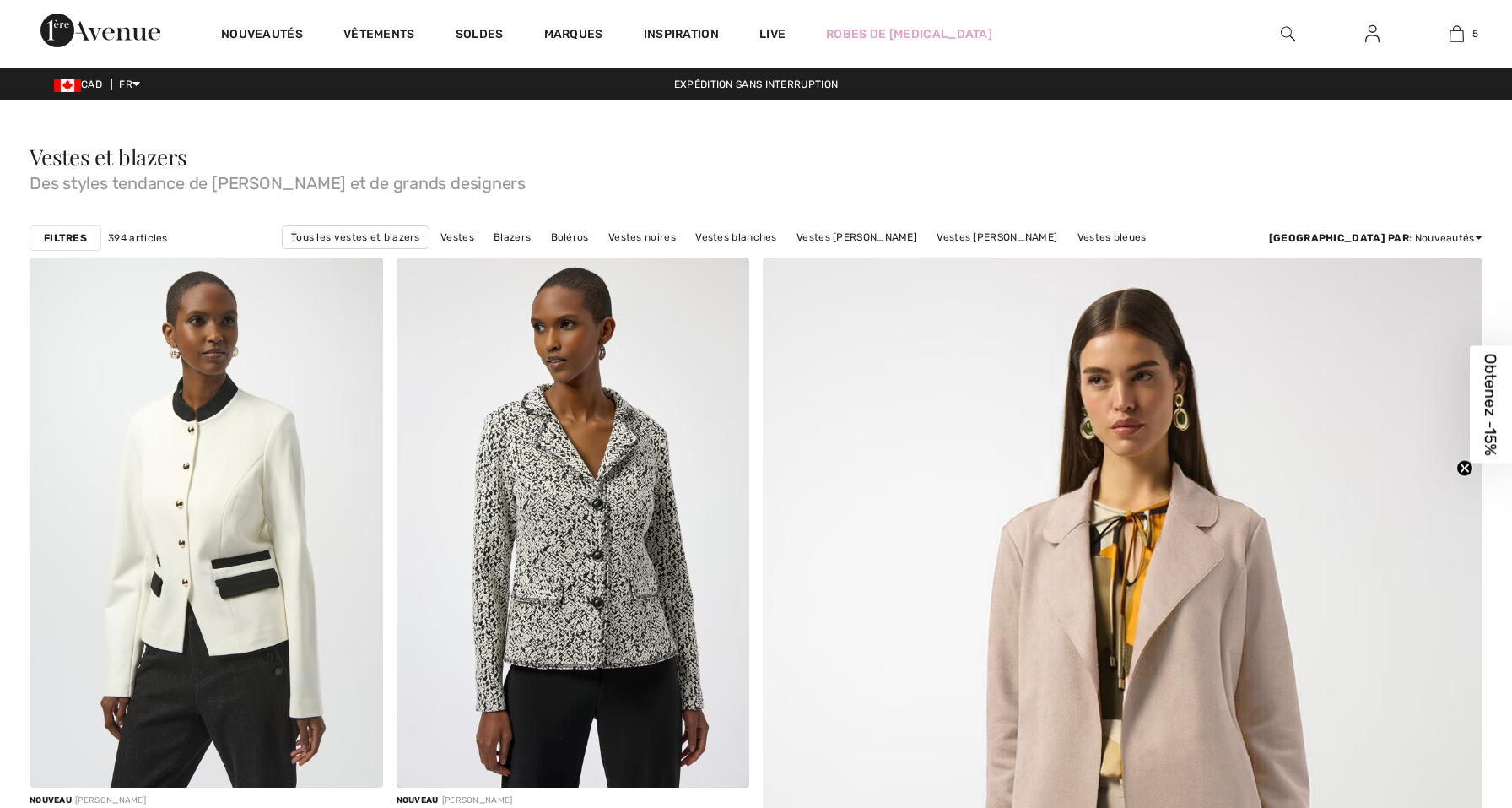
checkbox input "true"
click at [68, 241] on strong "Filtres" at bounding box center [65, 238] width 43 height 15
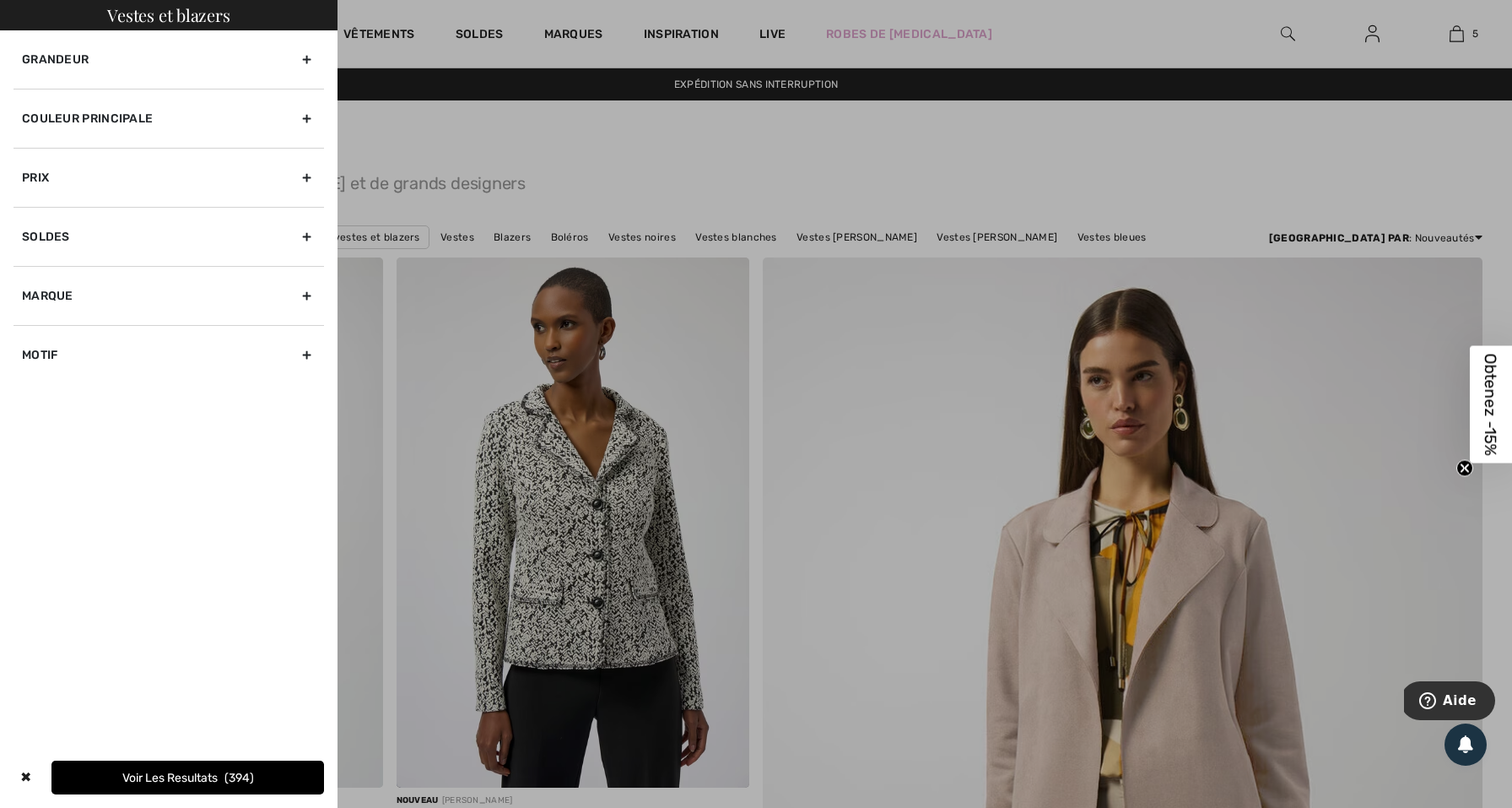
click at [303, 120] on div "Couleur Principale" at bounding box center [169, 118] width 311 height 59
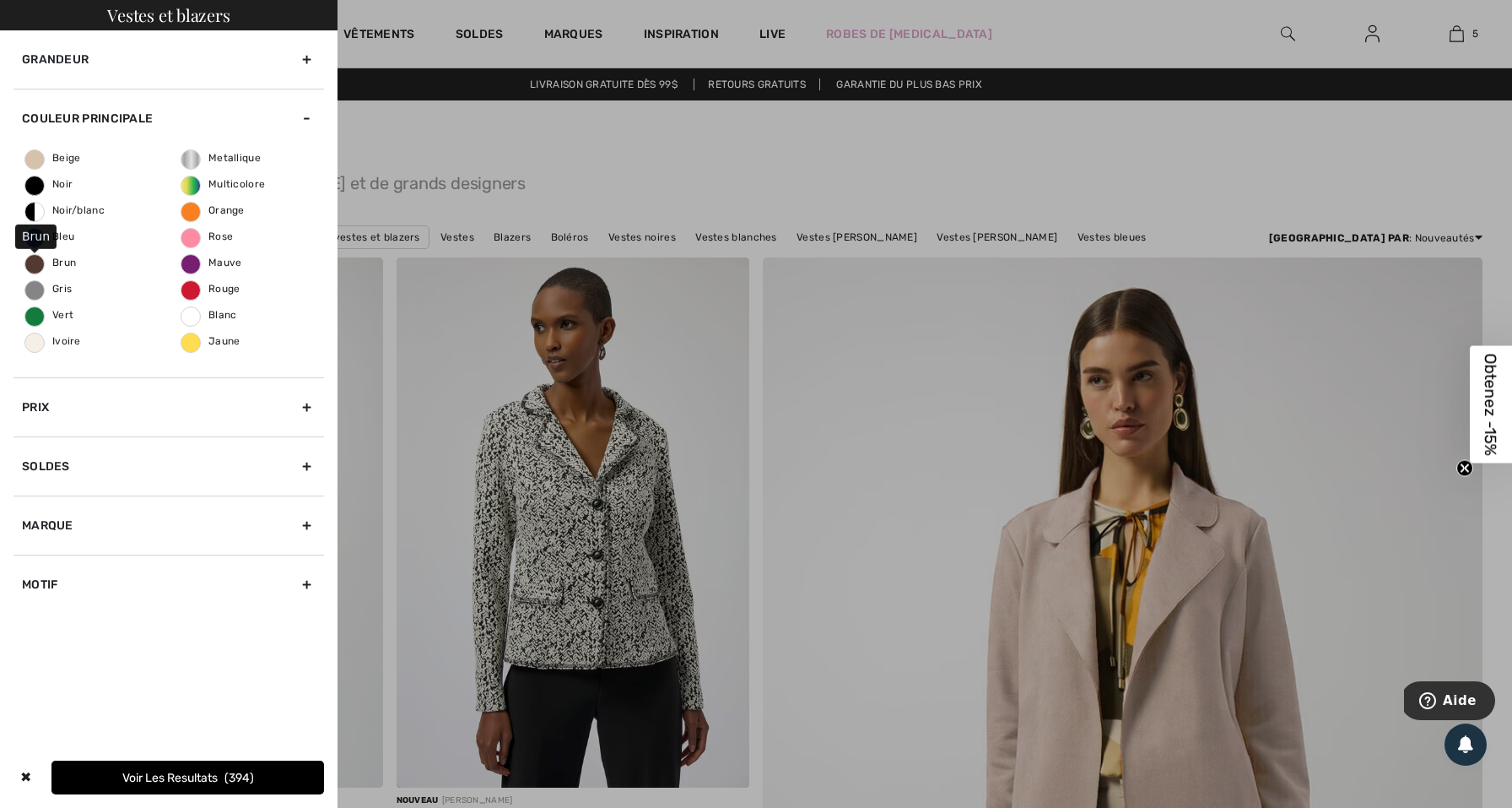
click at [31, 259] on span "Brun" at bounding box center [51, 263] width 51 height 12
click at [0, 0] on input "Brun" at bounding box center [0, 0] width 0 height 0
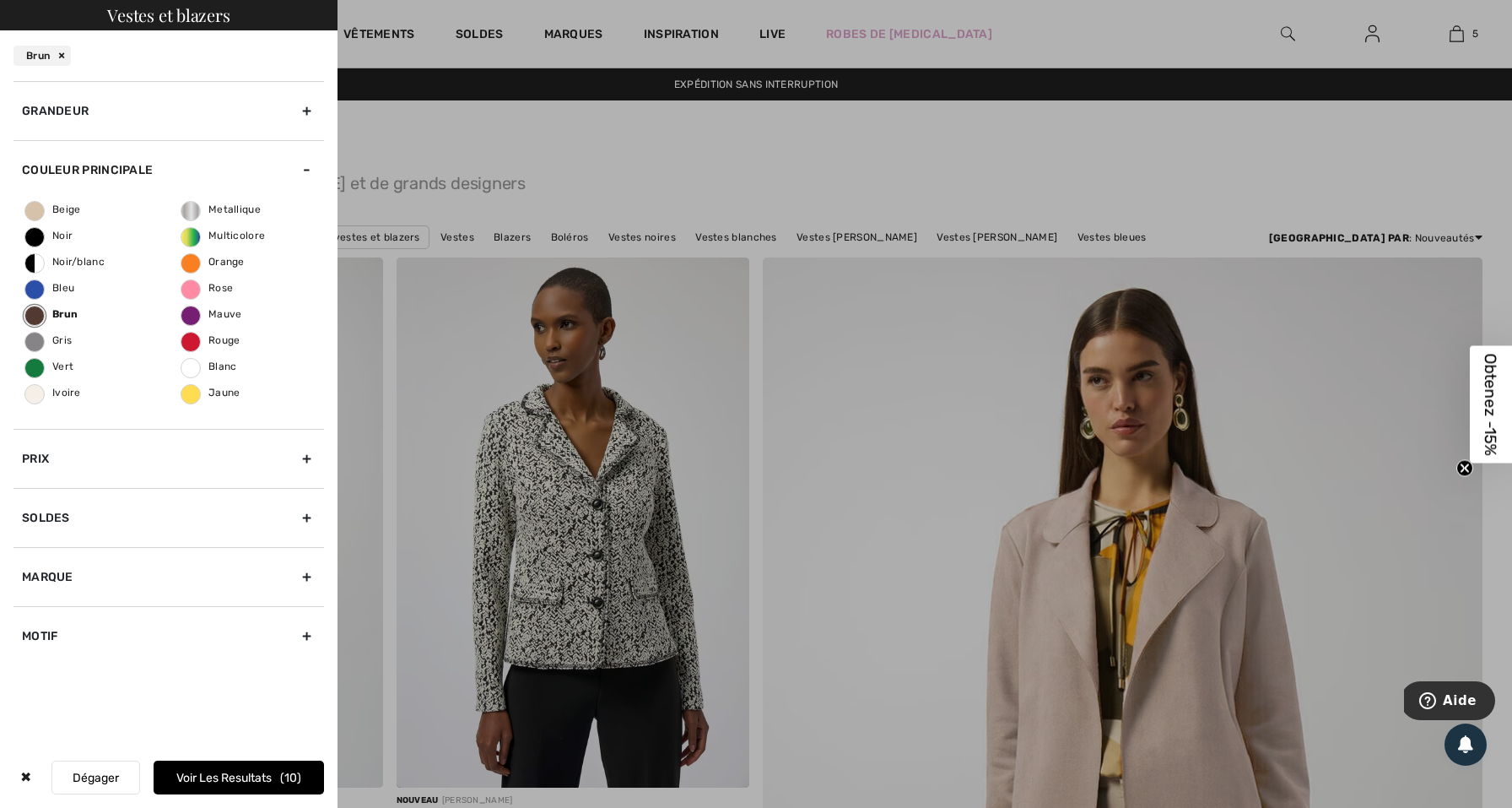
click at [188, 774] on button "Voir les resultats 10" at bounding box center [238, 777] width 170 height 34
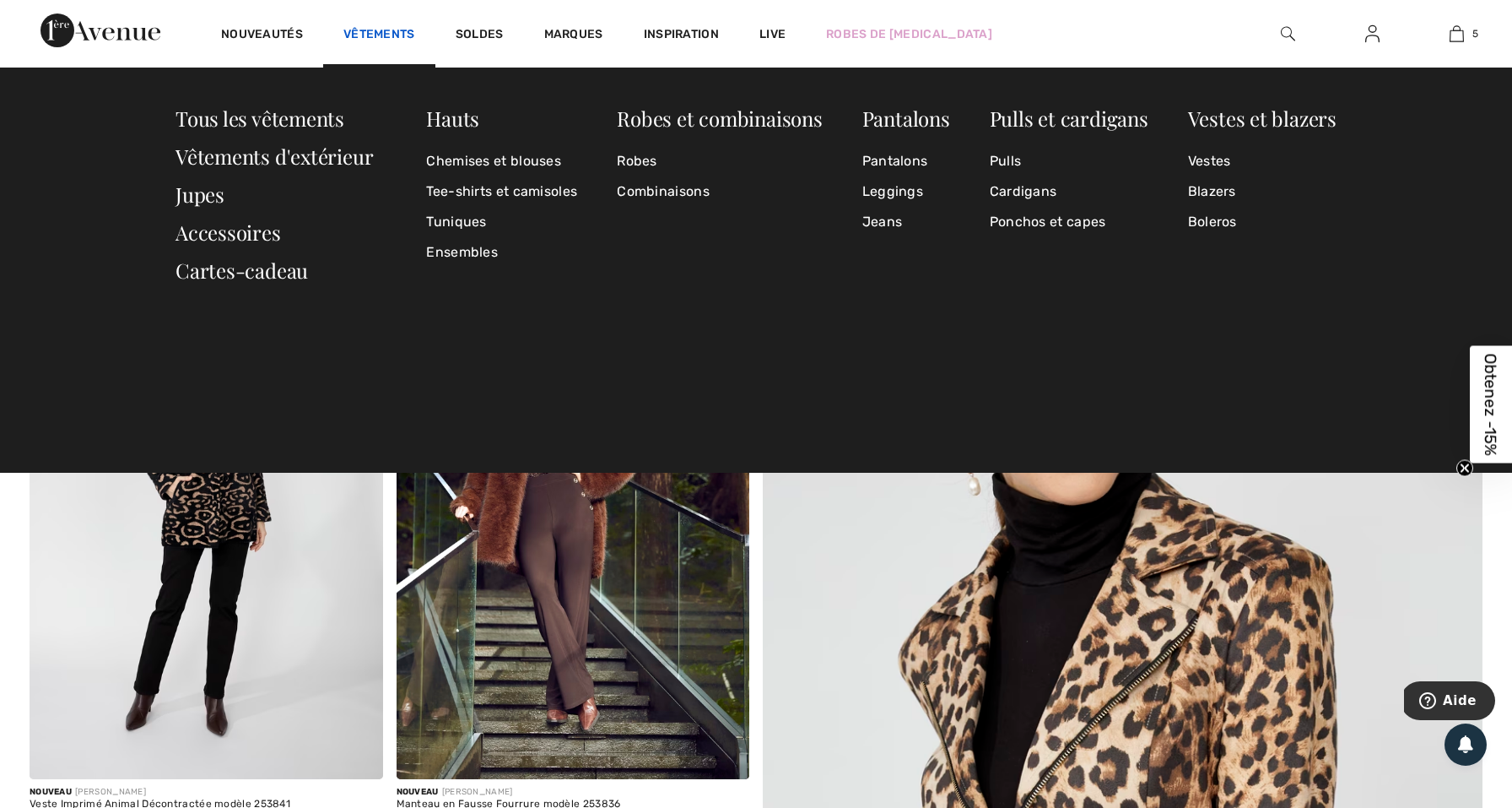
click at [370, 27] on link "Vêtements" at bounding box center [379, 36] width 72 height 17
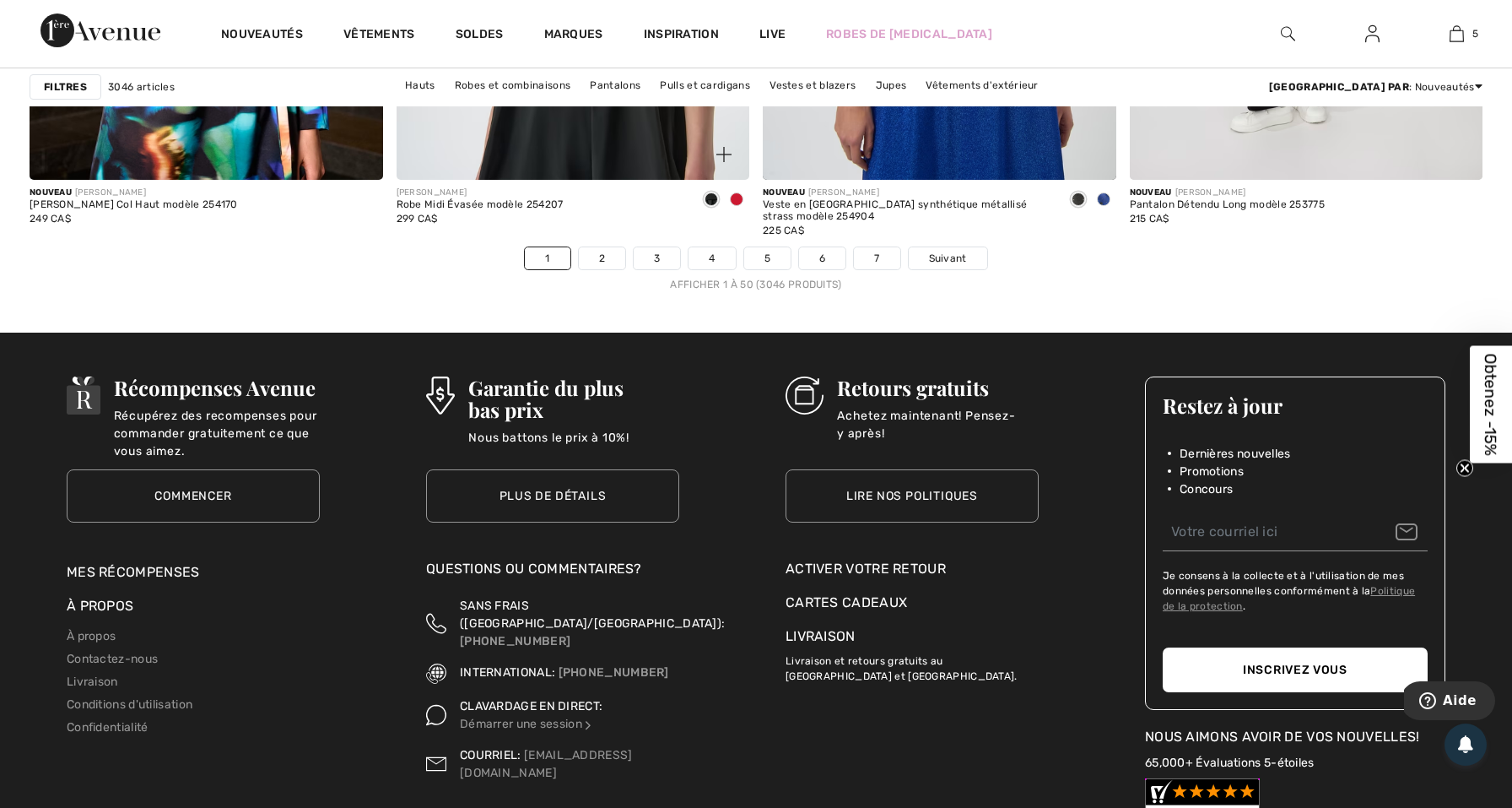
scroll to position [9248, 0]
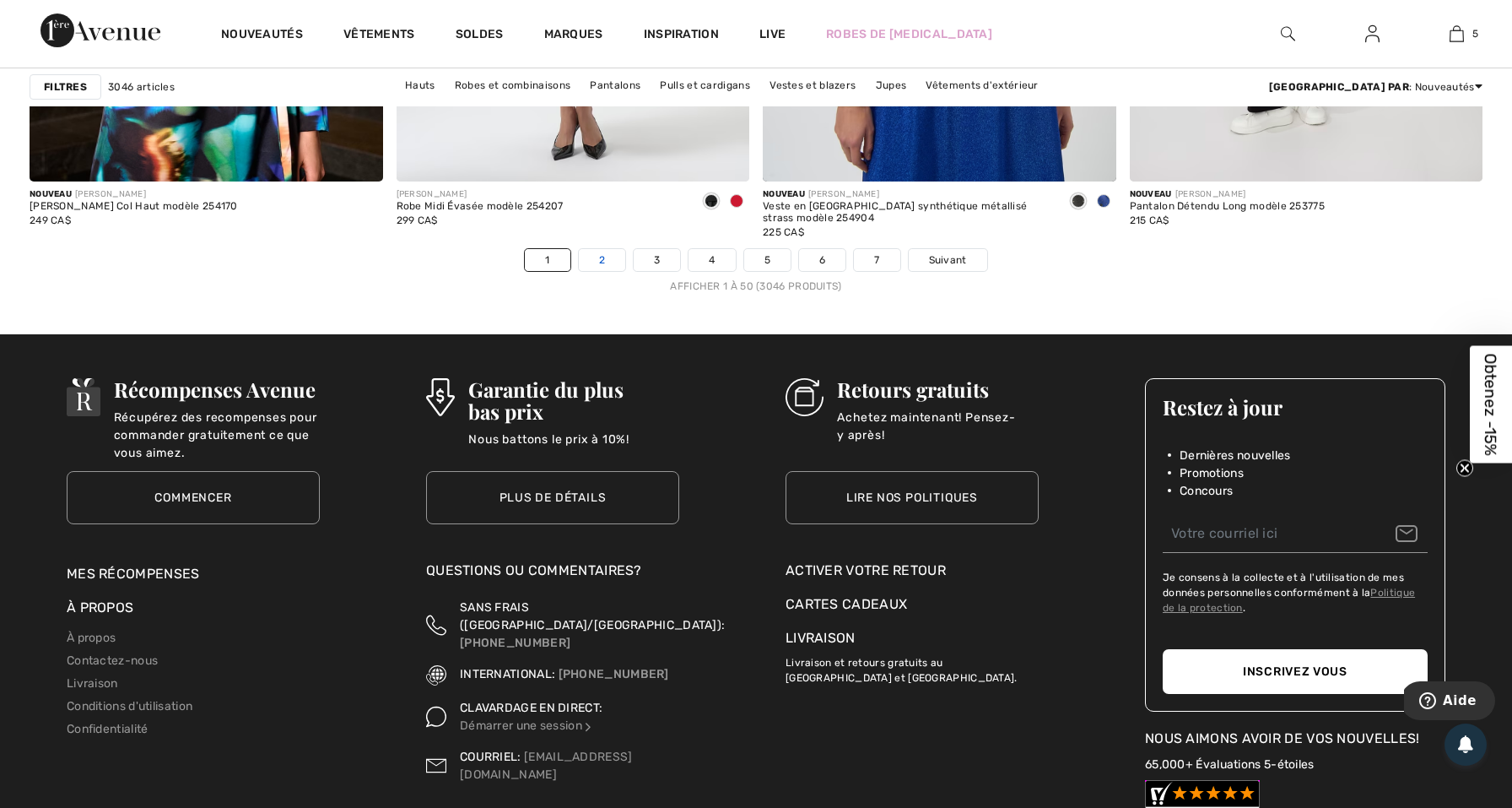
click at [586, 259] on link "2" at bounding box center [602, 259] width 46 height 22
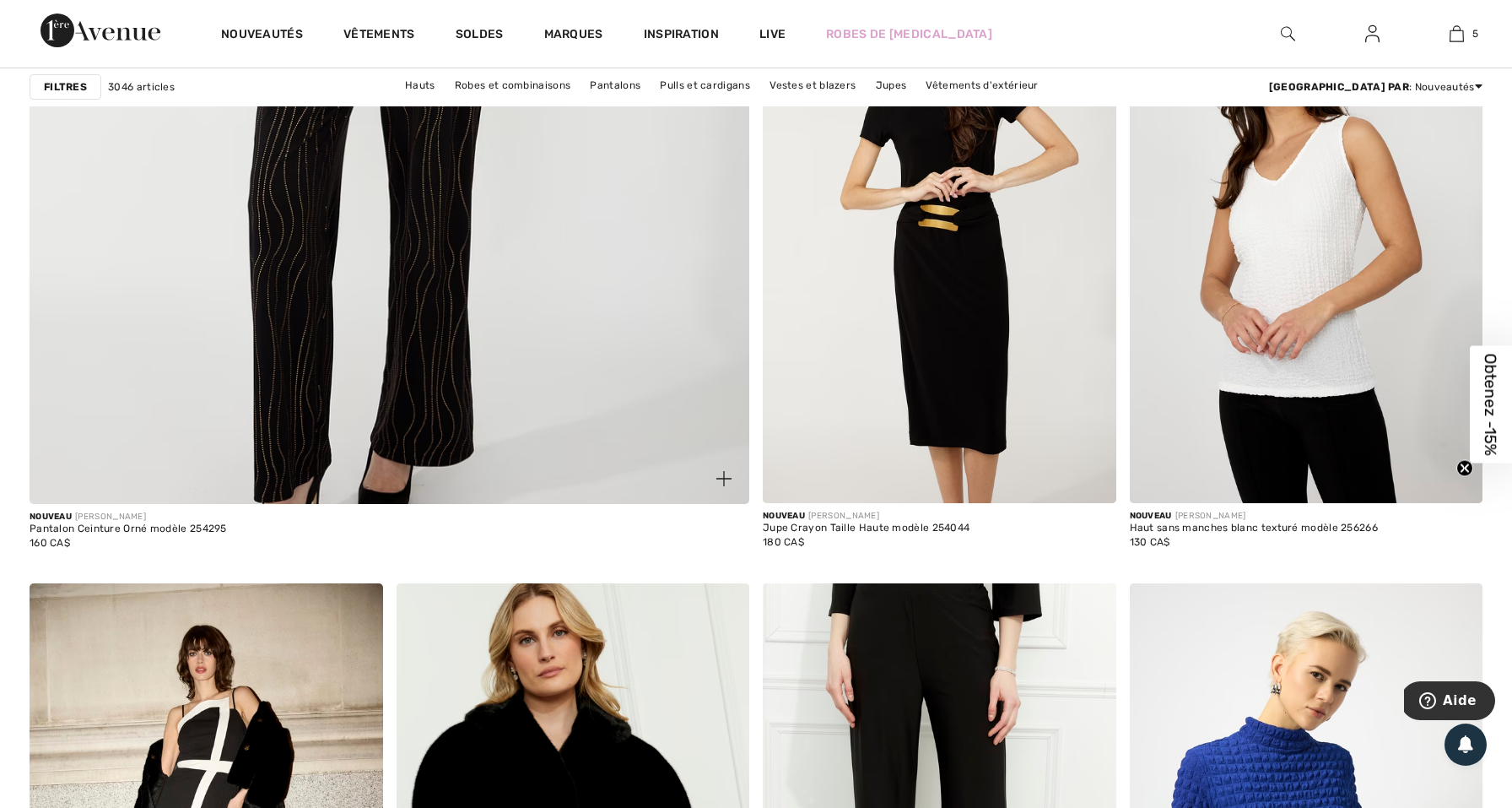
scroll to position [5648, 0]
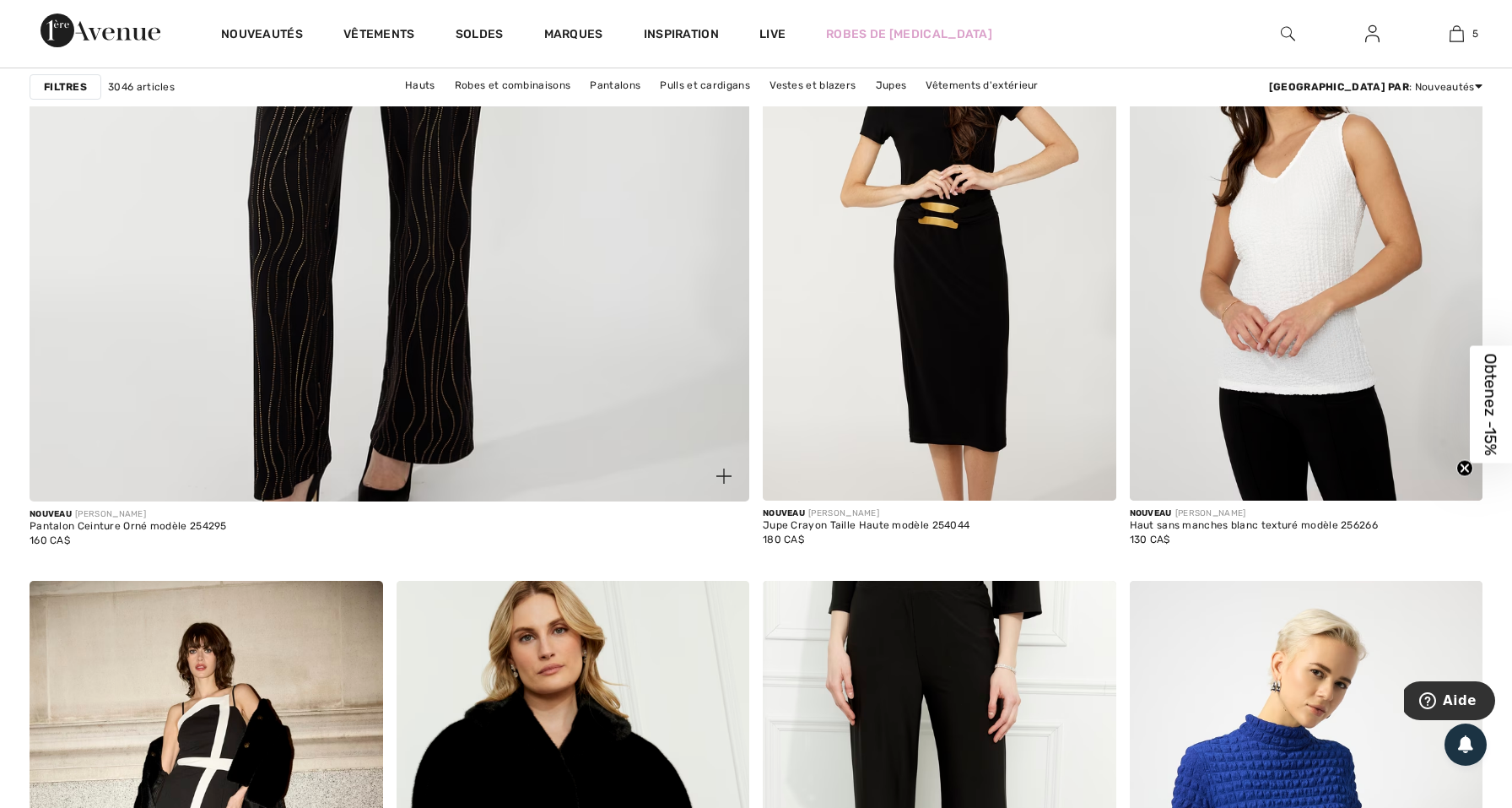
click at [365, 280] on img at bounding box center [390, 9] width 864 height 1295
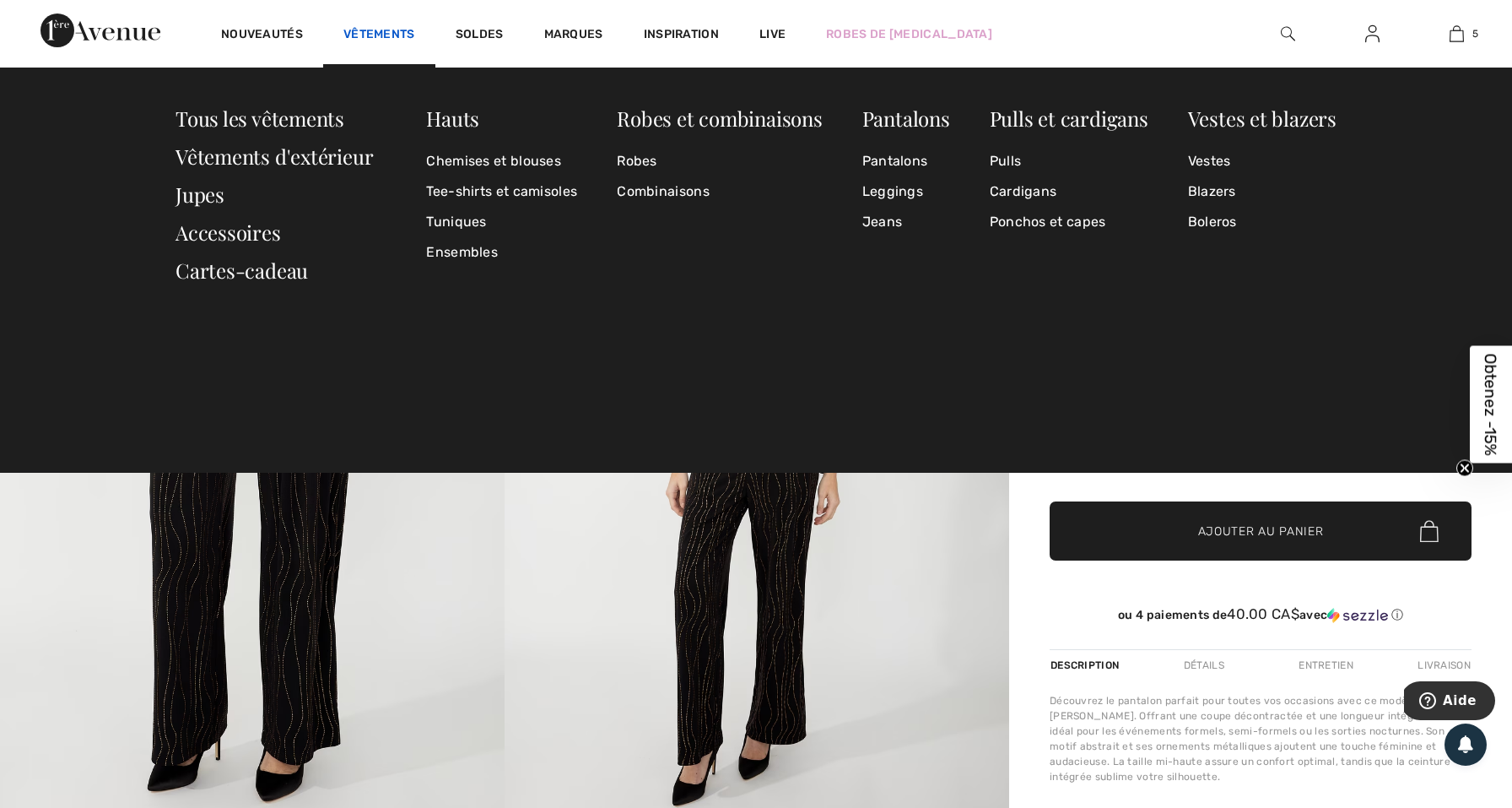
click at [356, 27] on link "Vêtements" at bounding box center [379, 36] width 72 height 17
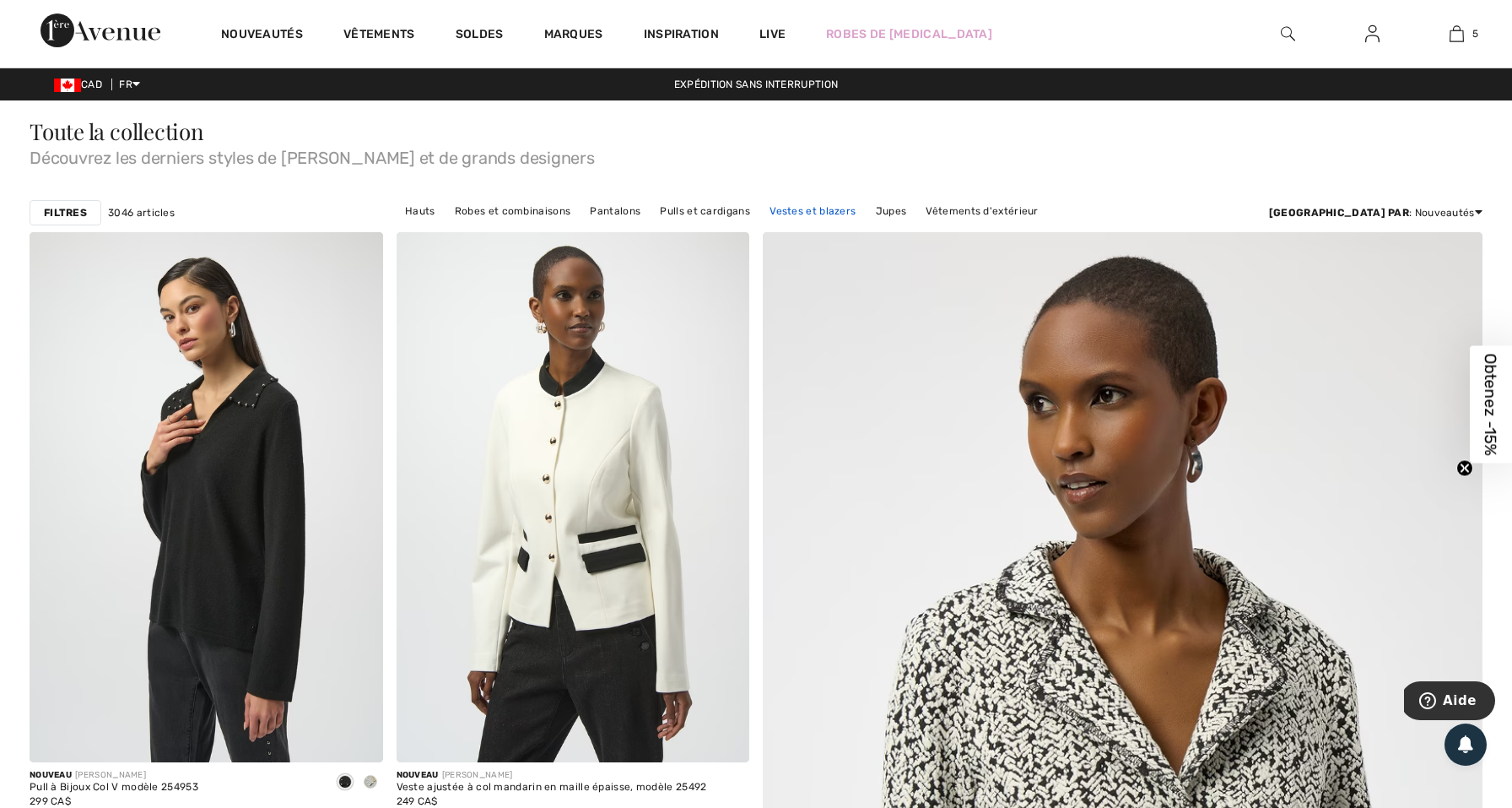
click at [830, 211] on link "Vestes et blazers" at bounding box center [812, 211] width 103 height 22
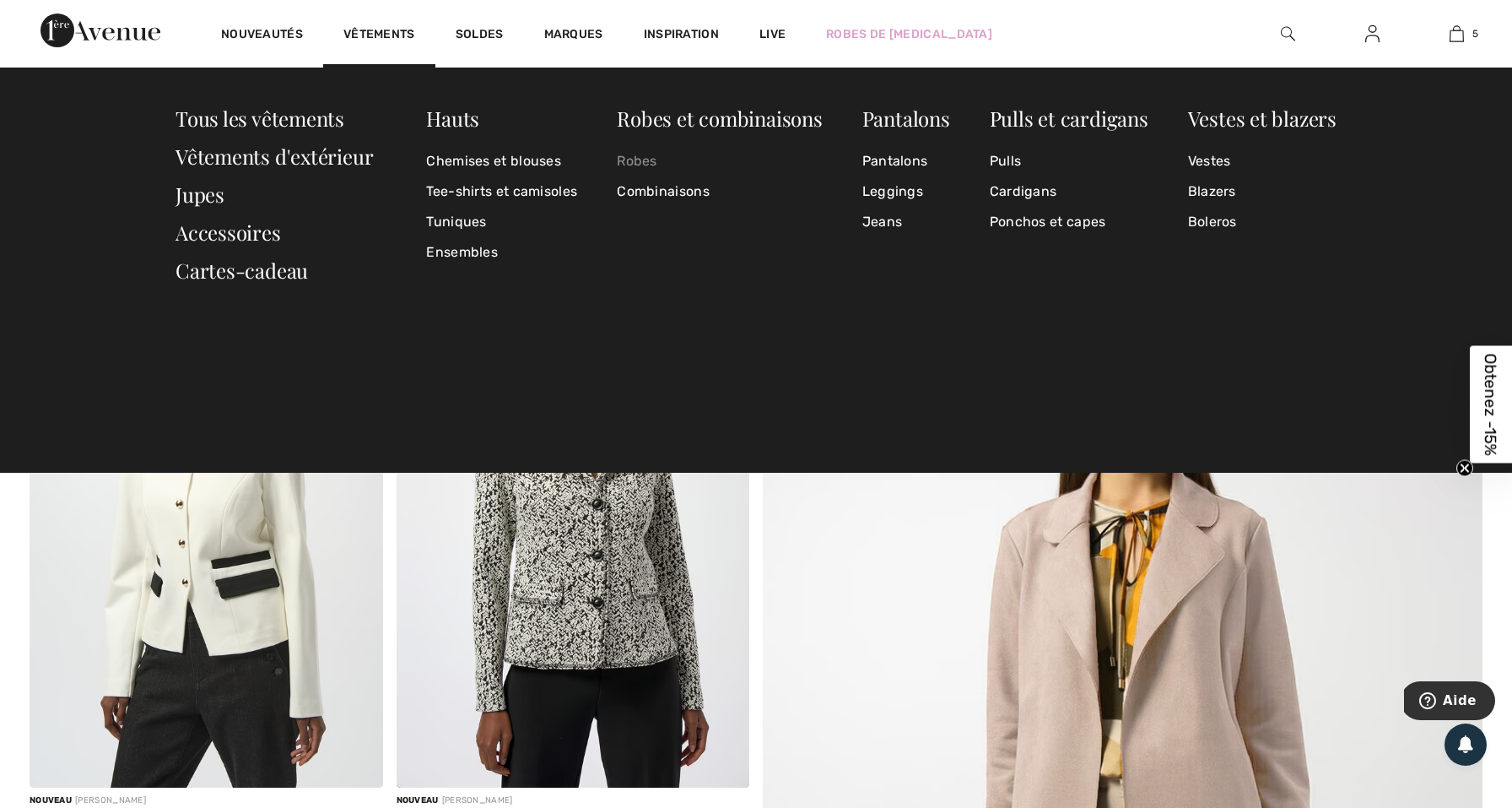
click at [646, 169] on link "Robes" at bounding box center [719, 161] width 205 height 31
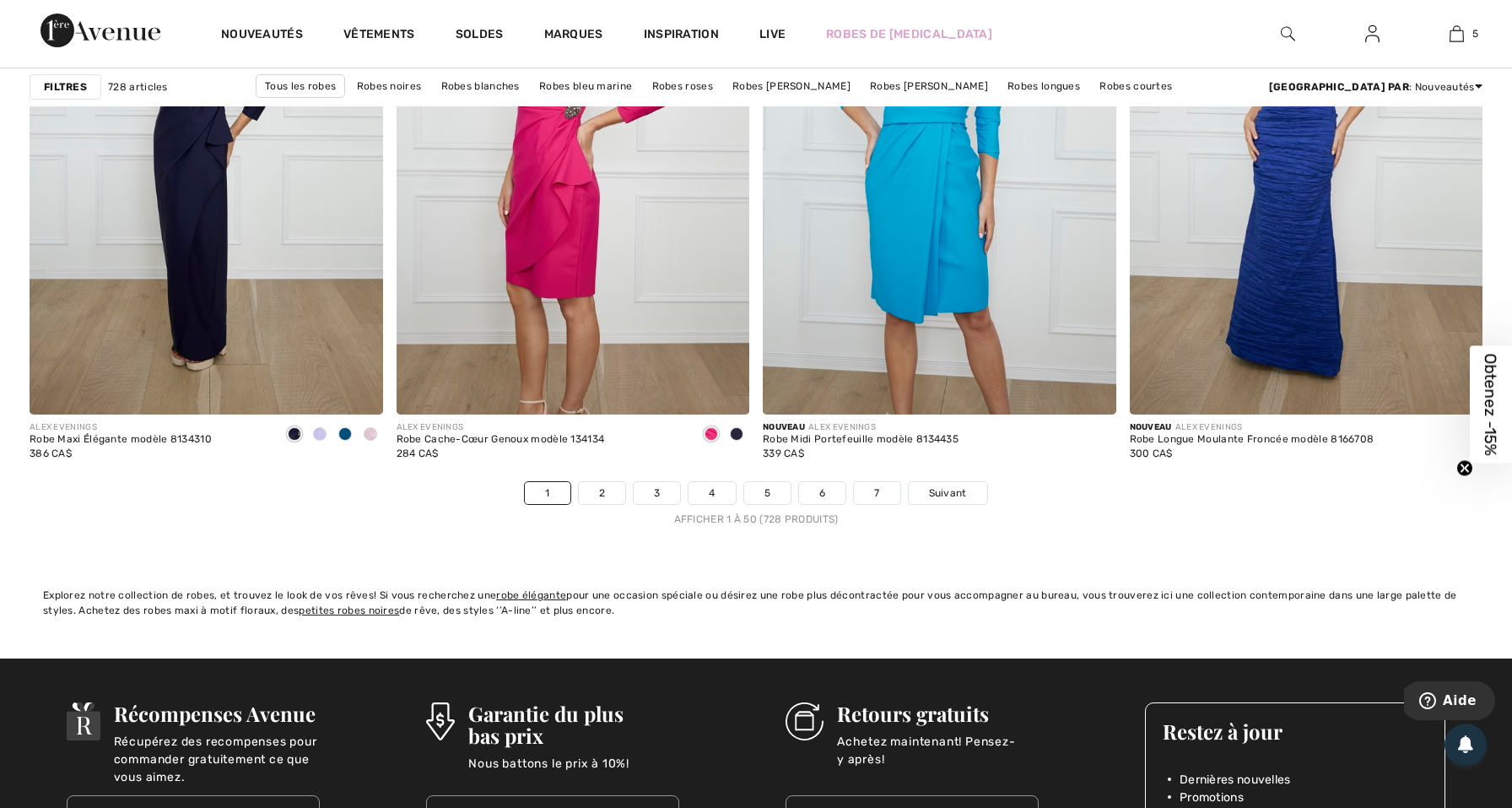
scroll to position [8991, 0]
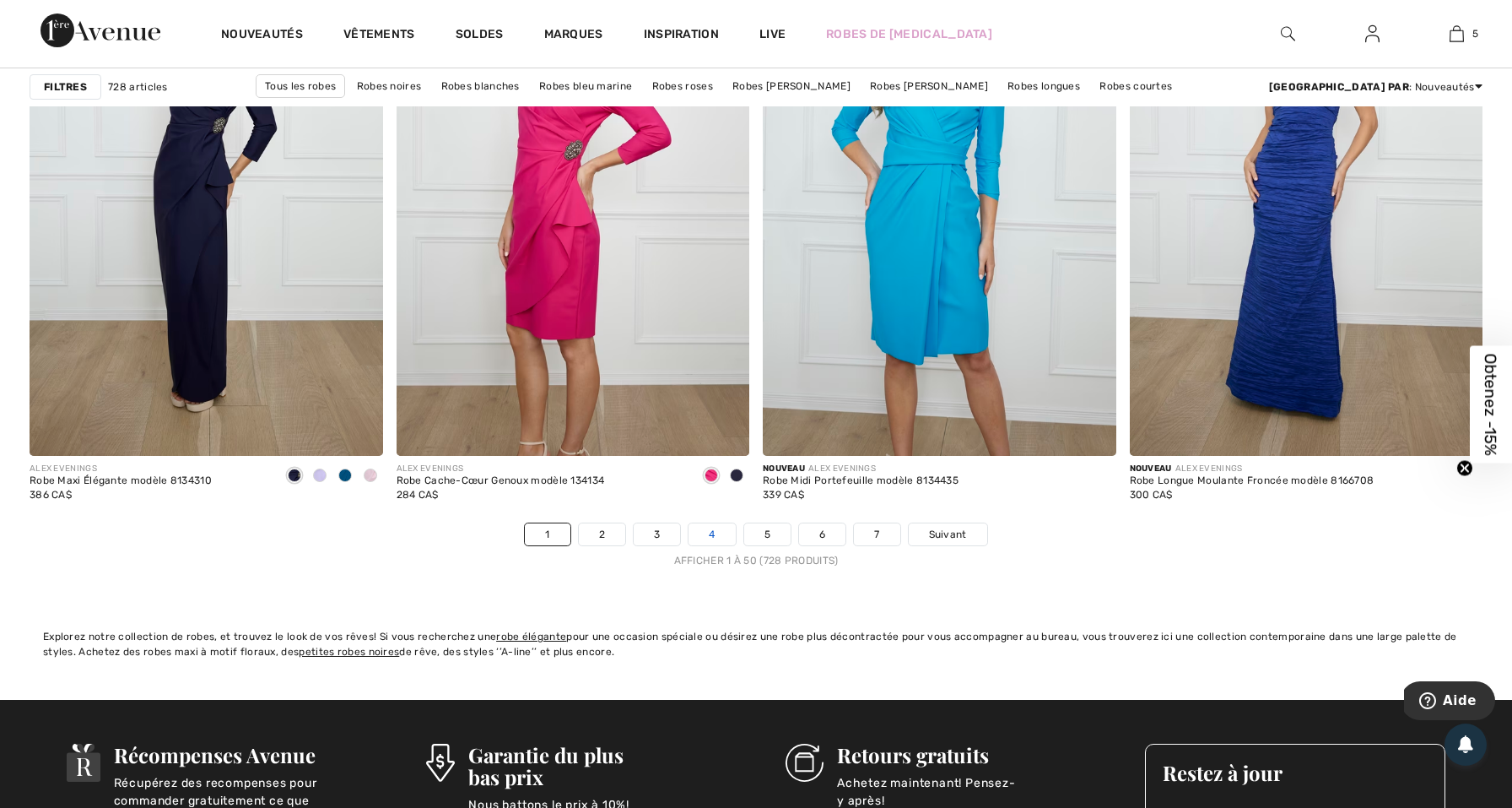
click at [709, 534] on link "4" at bounding box center [711, 534] width 46 height 22
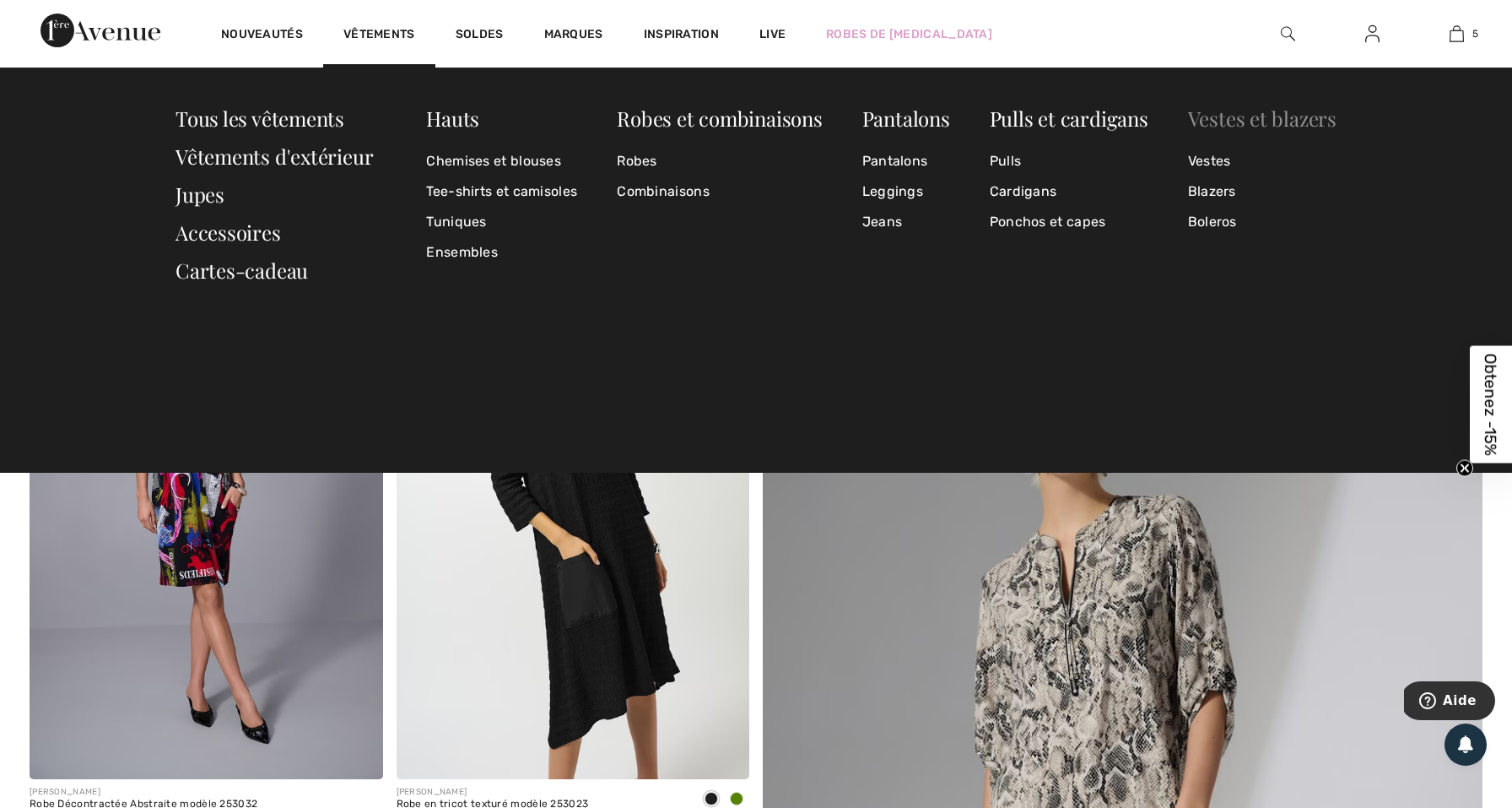
click at [1246, 130] on link "Vestes et blazers" at bounding box center [1262, 118] width 148 height 27
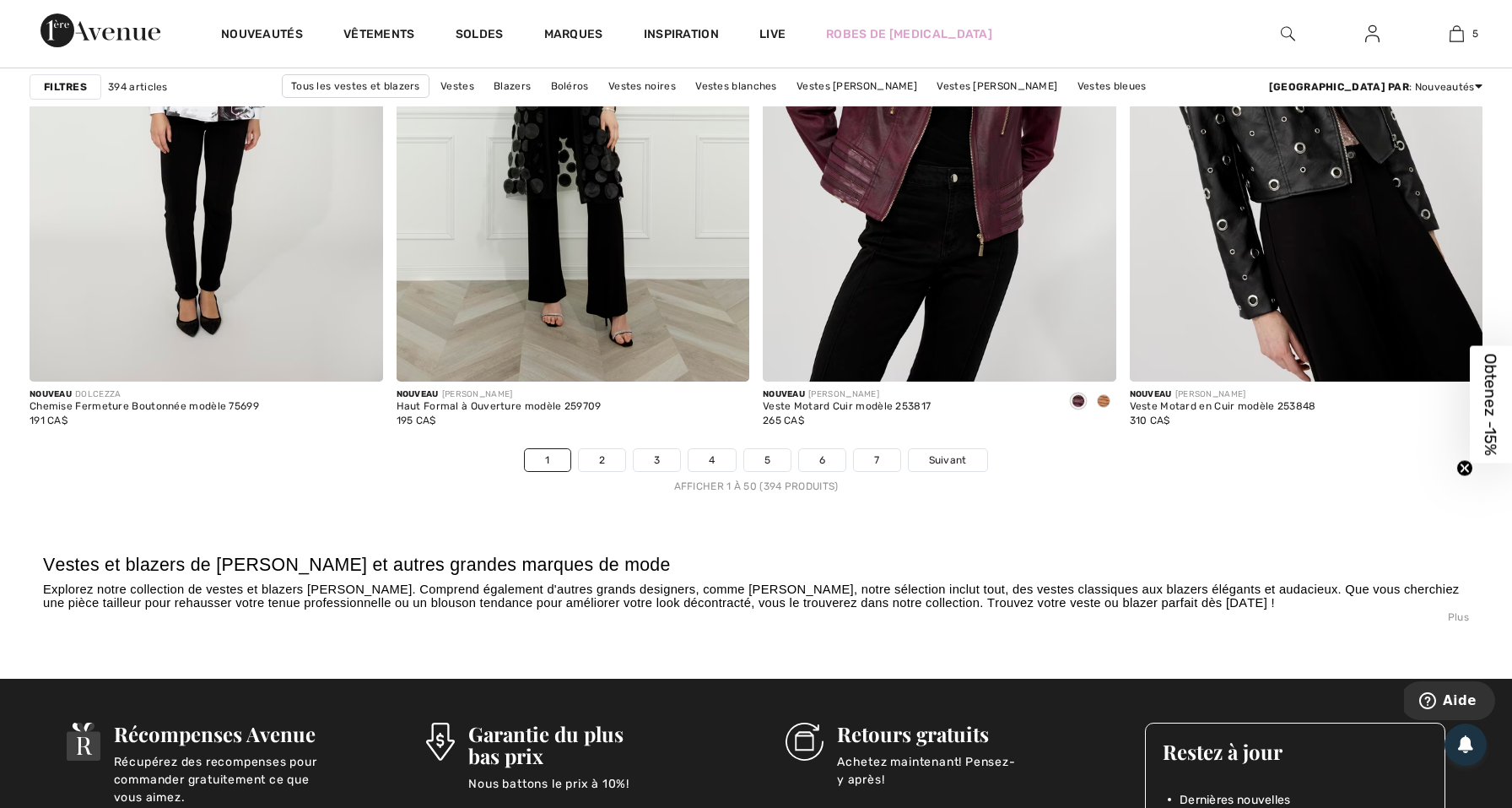
scroll to position [9191, 0]
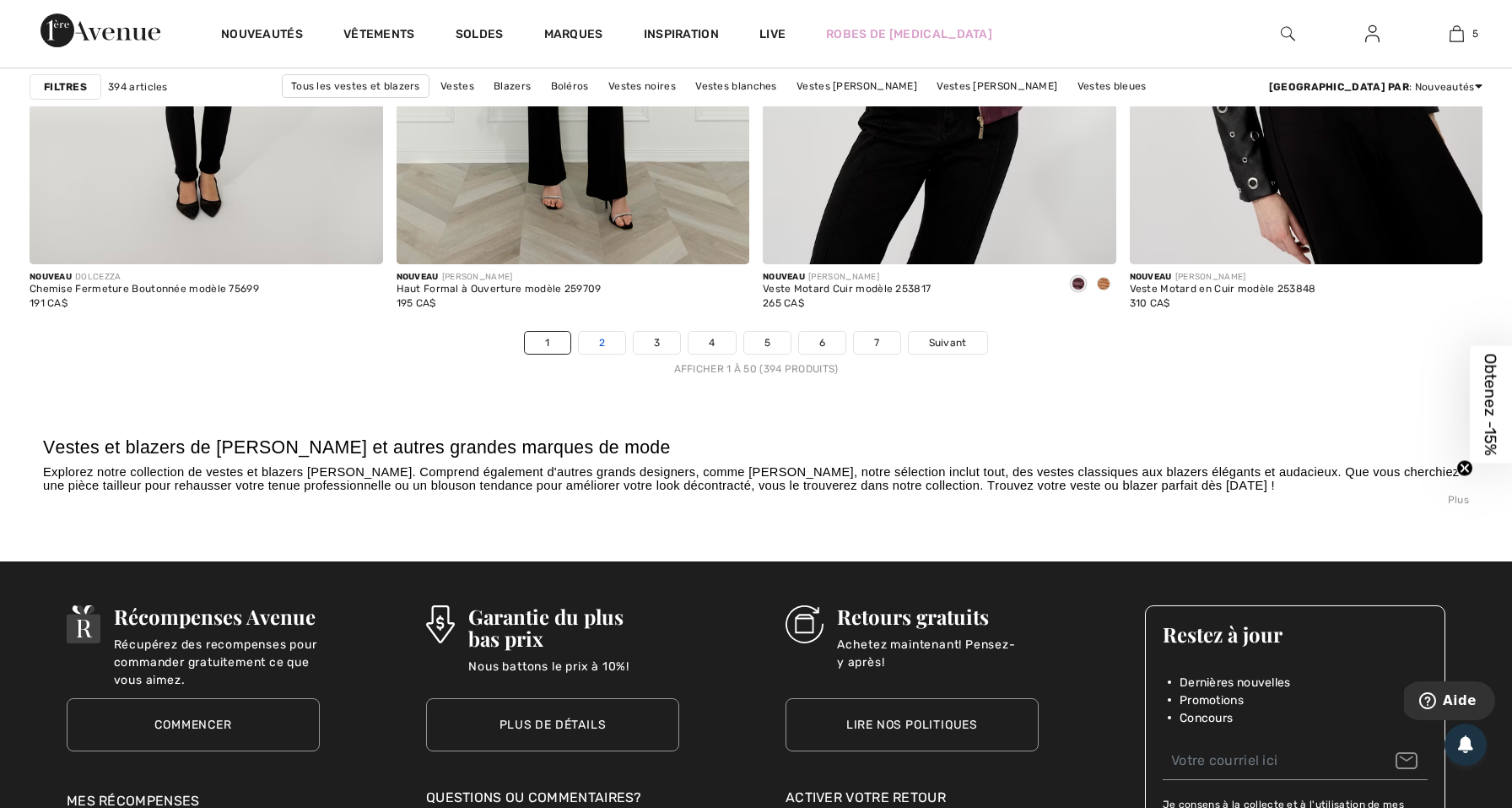
click at [609, 338] on link "2" at bounding box center [602, 342] width 46 height 22
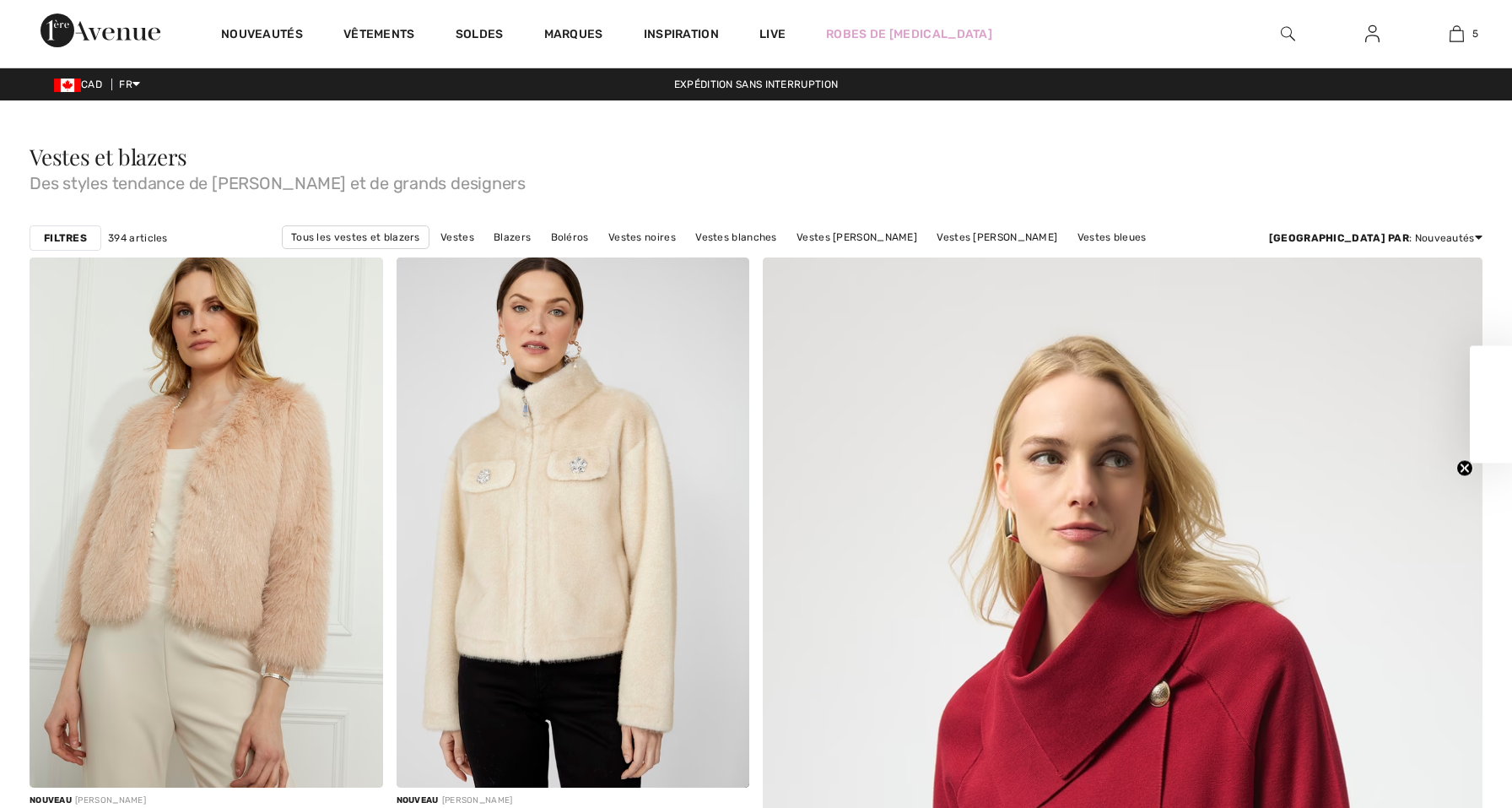
checkbox input "true"
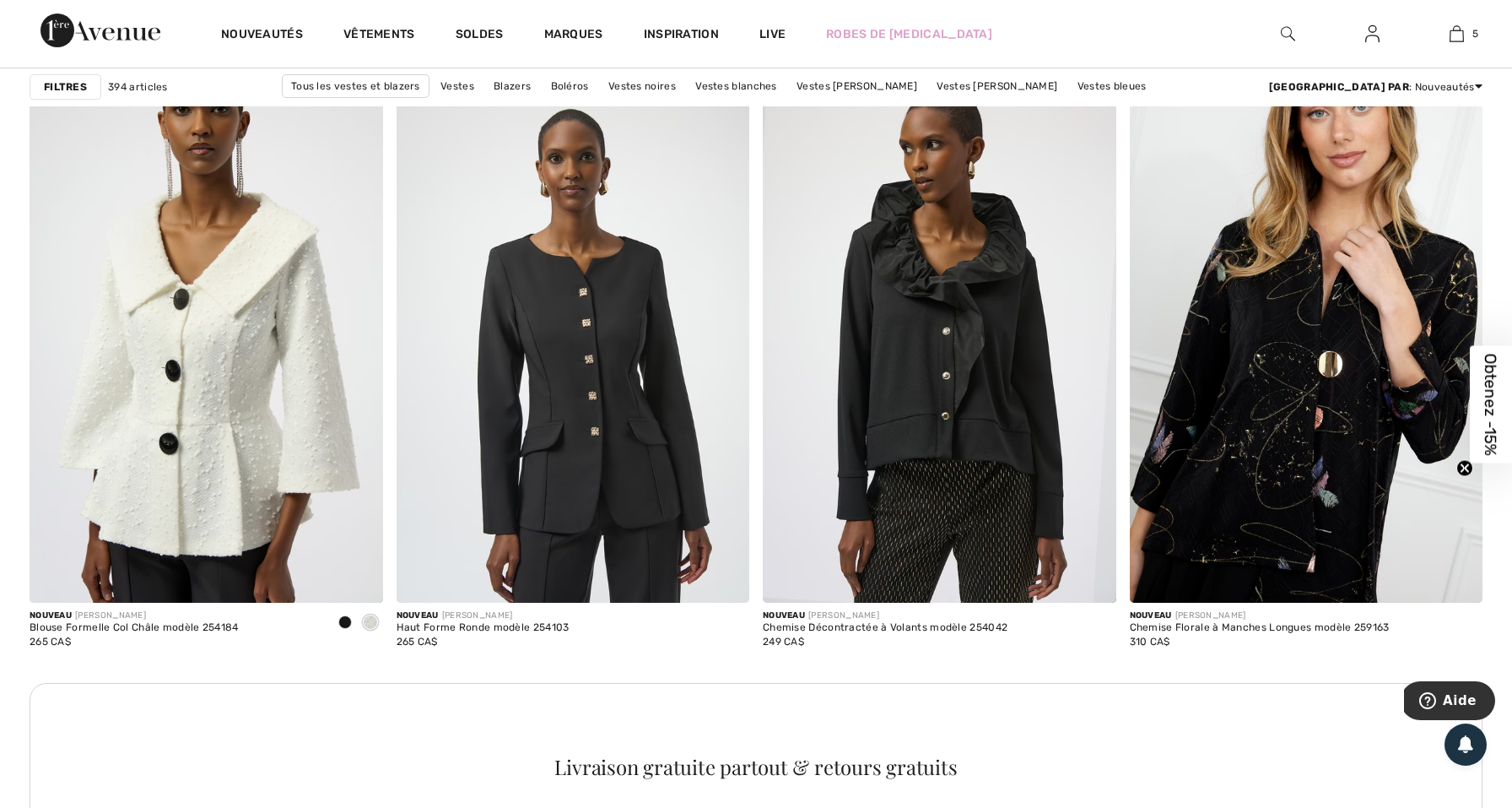
scroll to position [2015, 0]
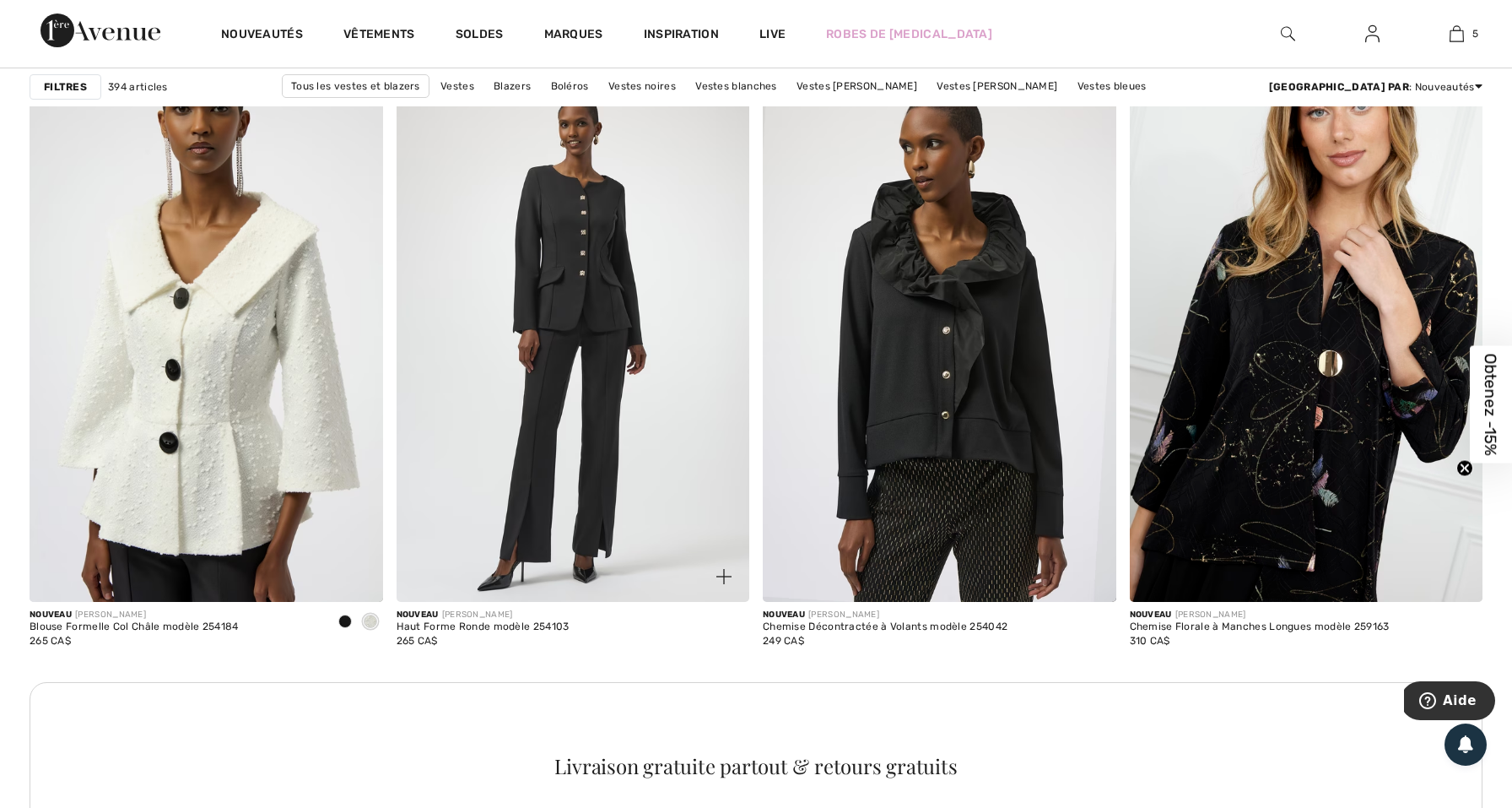
click at [608, 338] on img at bounding box center [573, 336] width 354 height 530
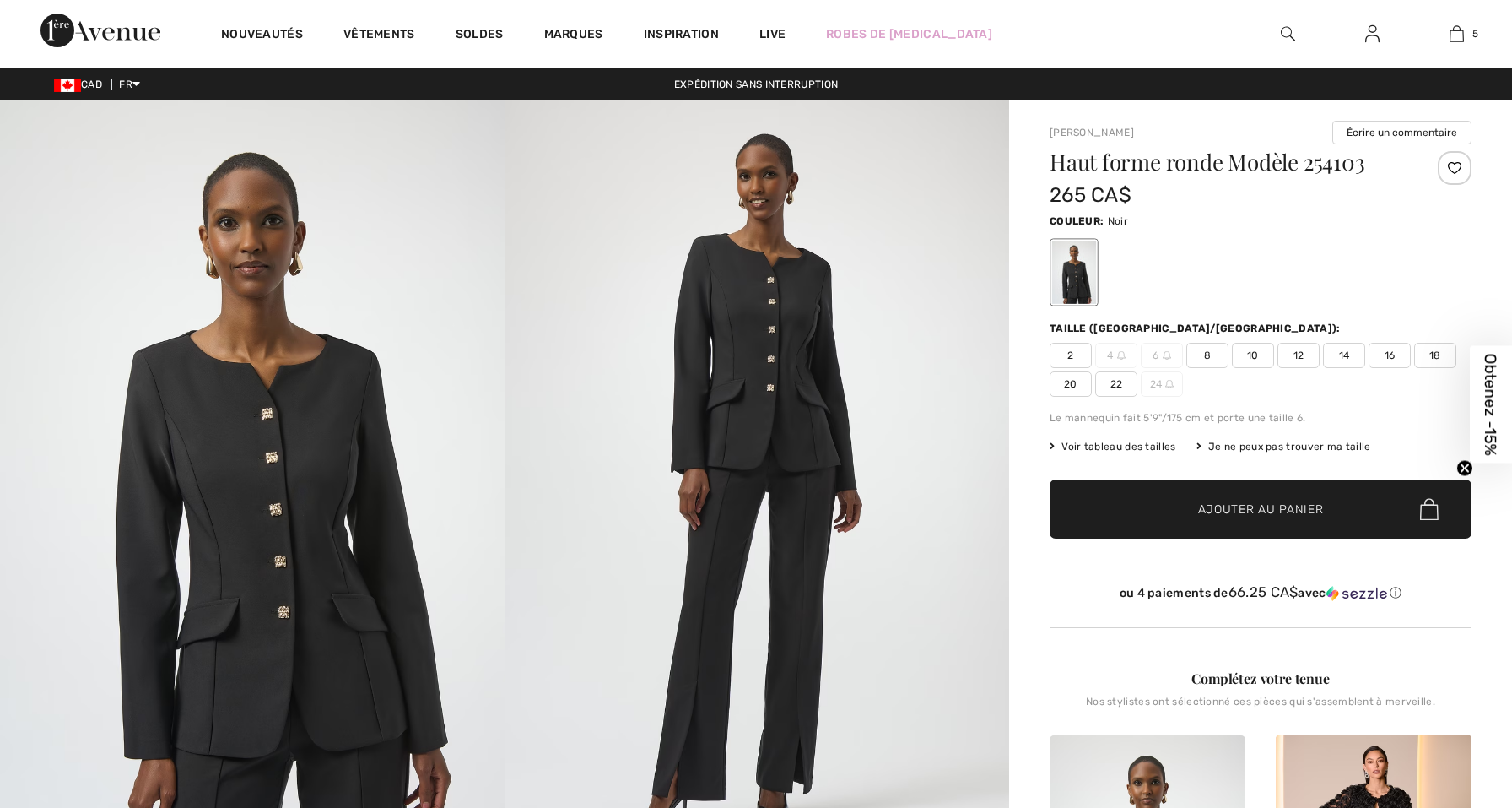
click at [608, 339] on img at bounding box center [757, 479] width 505 height 756
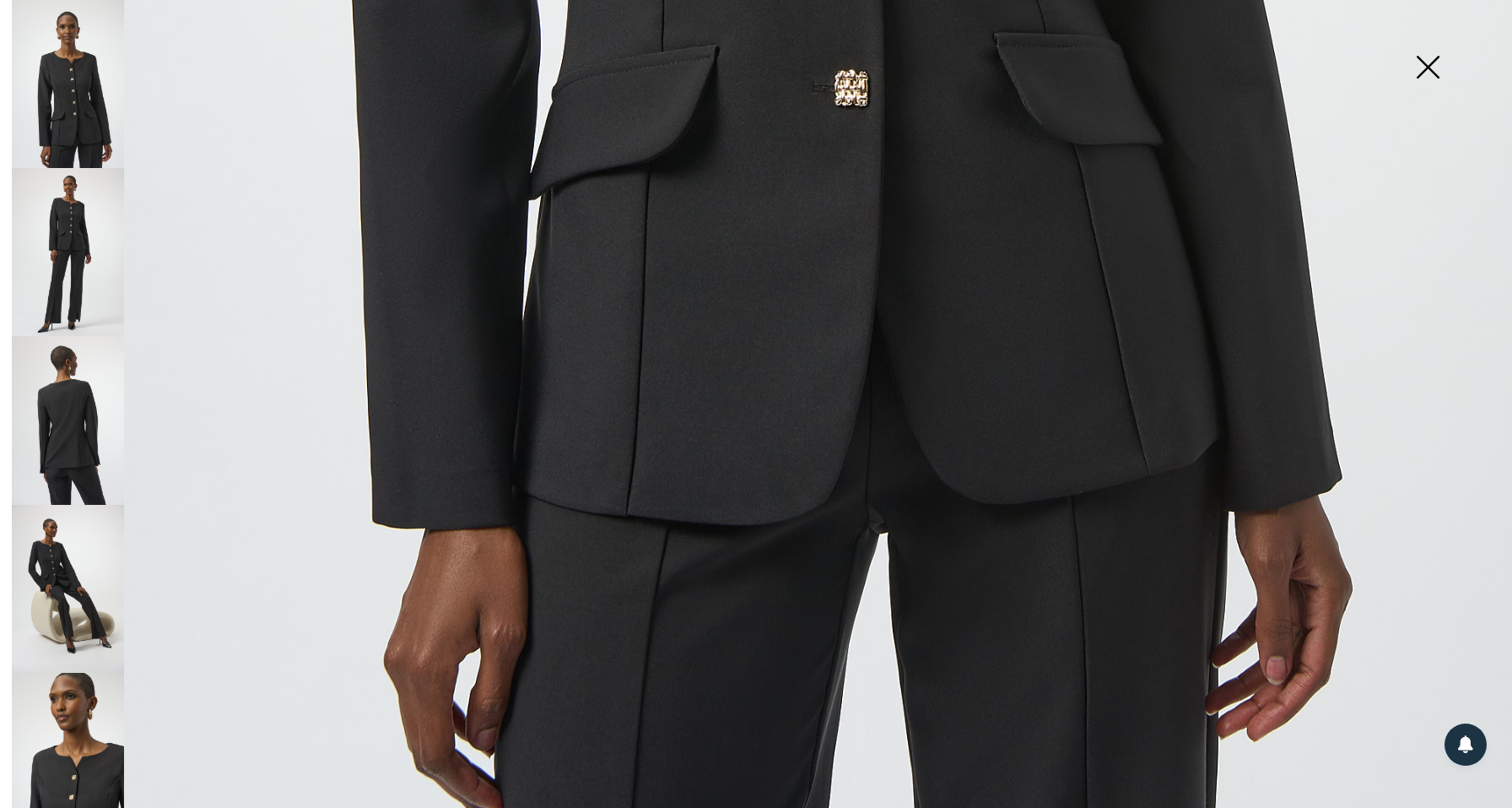
scroll to position [1459, 0]
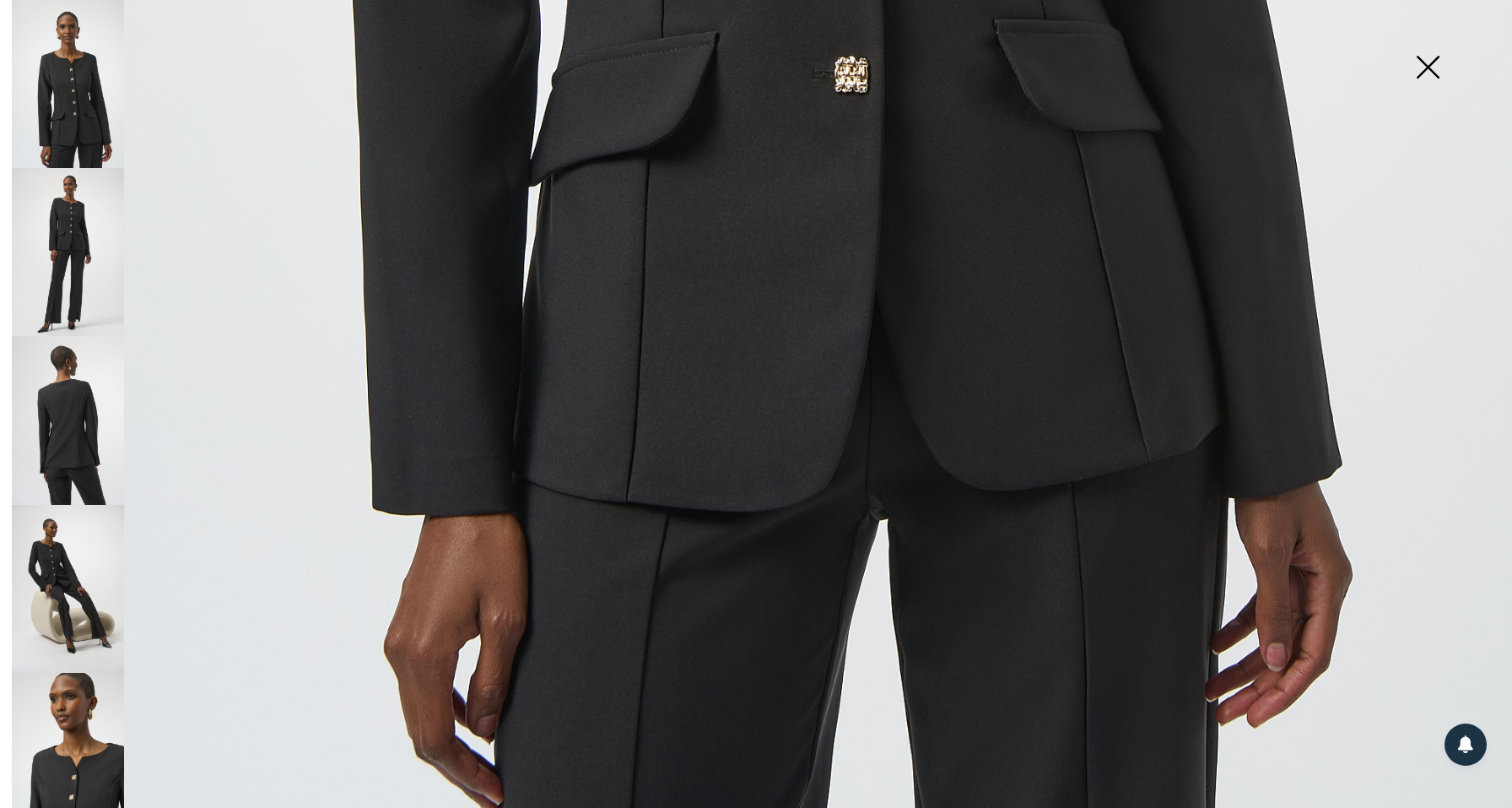
click at [1423, 62] on img at bounding box center [1427, 69] width 85 height 87
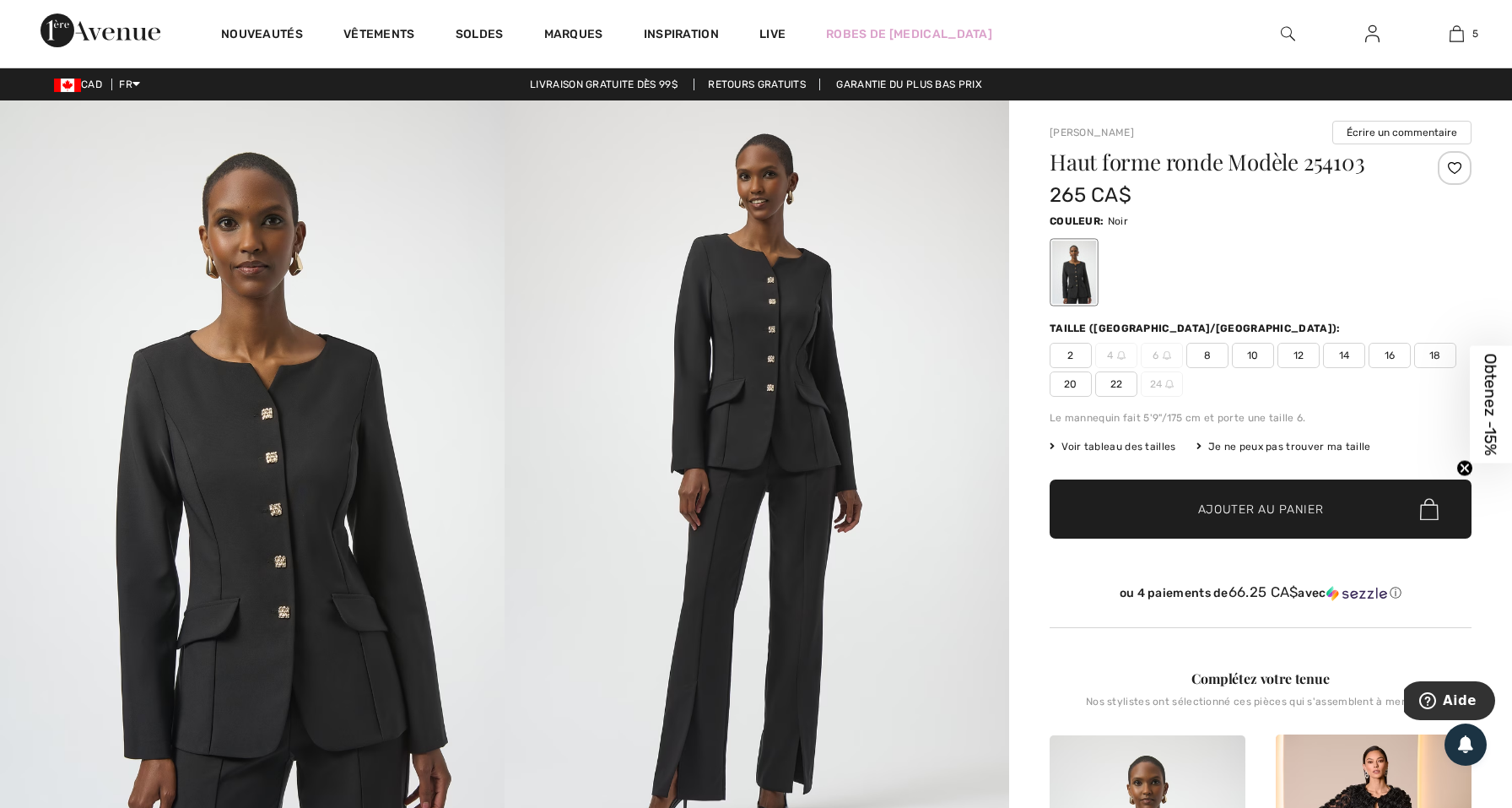
scroll to position [0, 0]
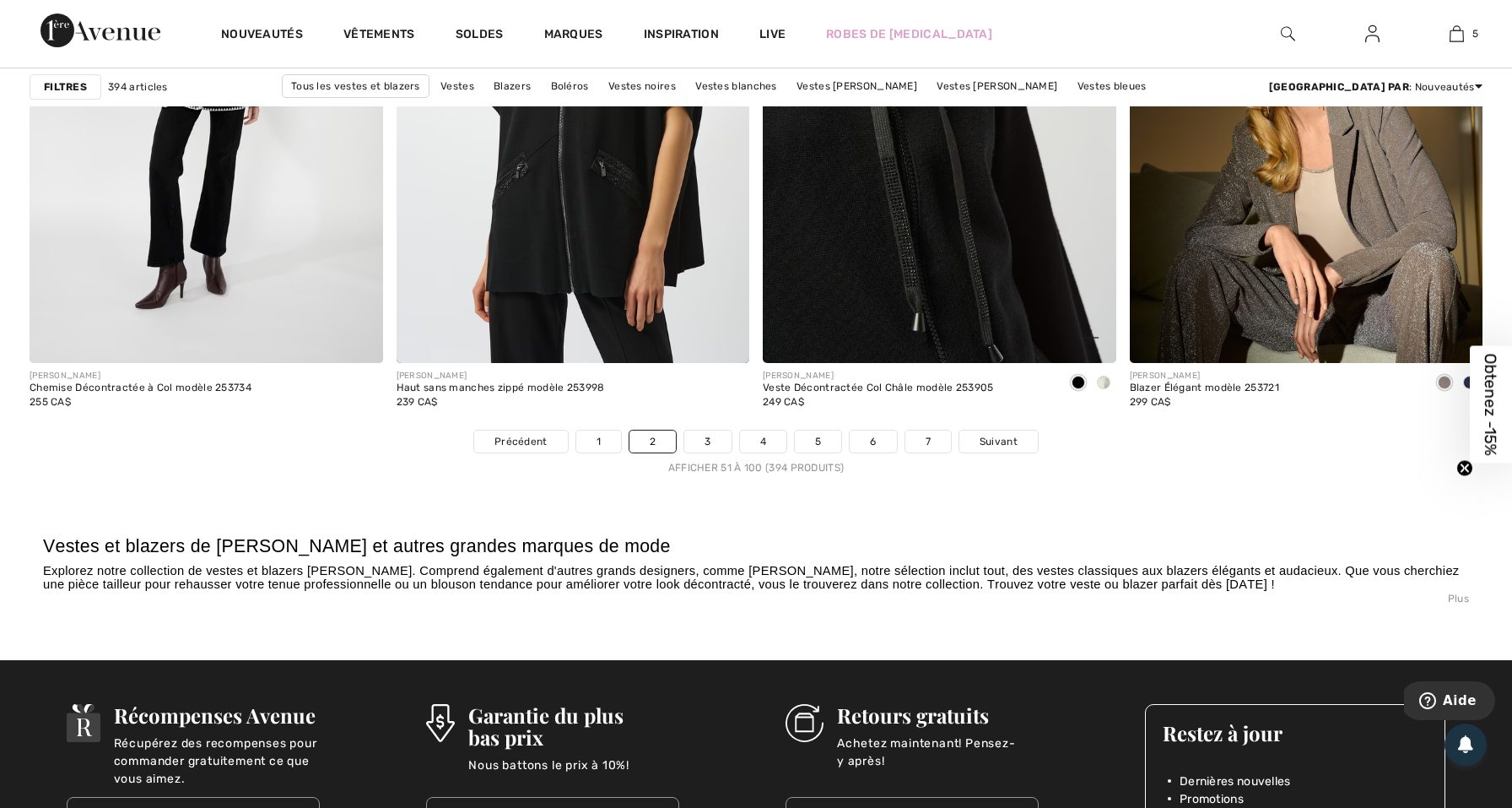
scroll to position [8989, 0]
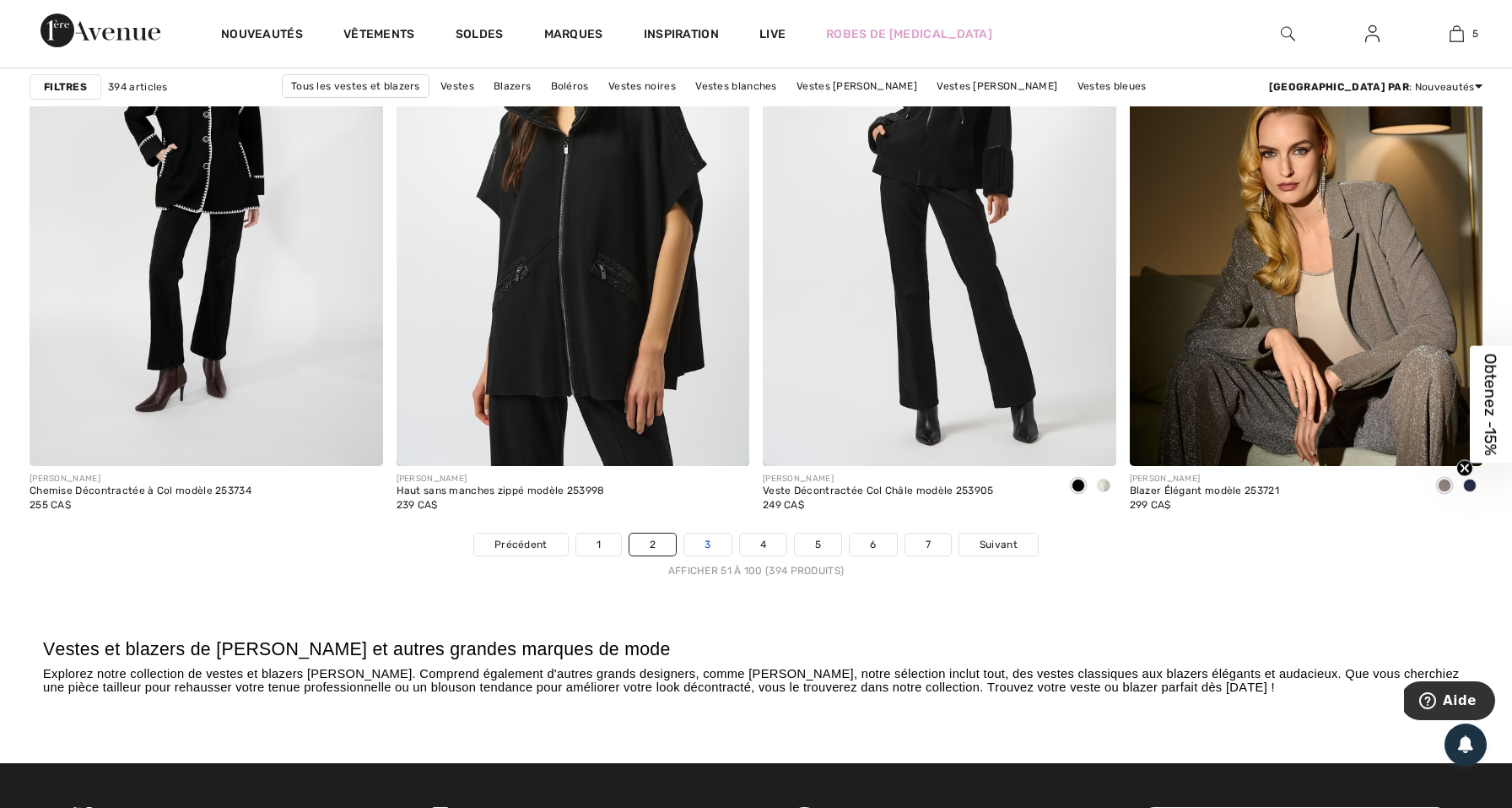
click at [697, 547] on link "3" at bounding box center [708, 544] width 46 height 22
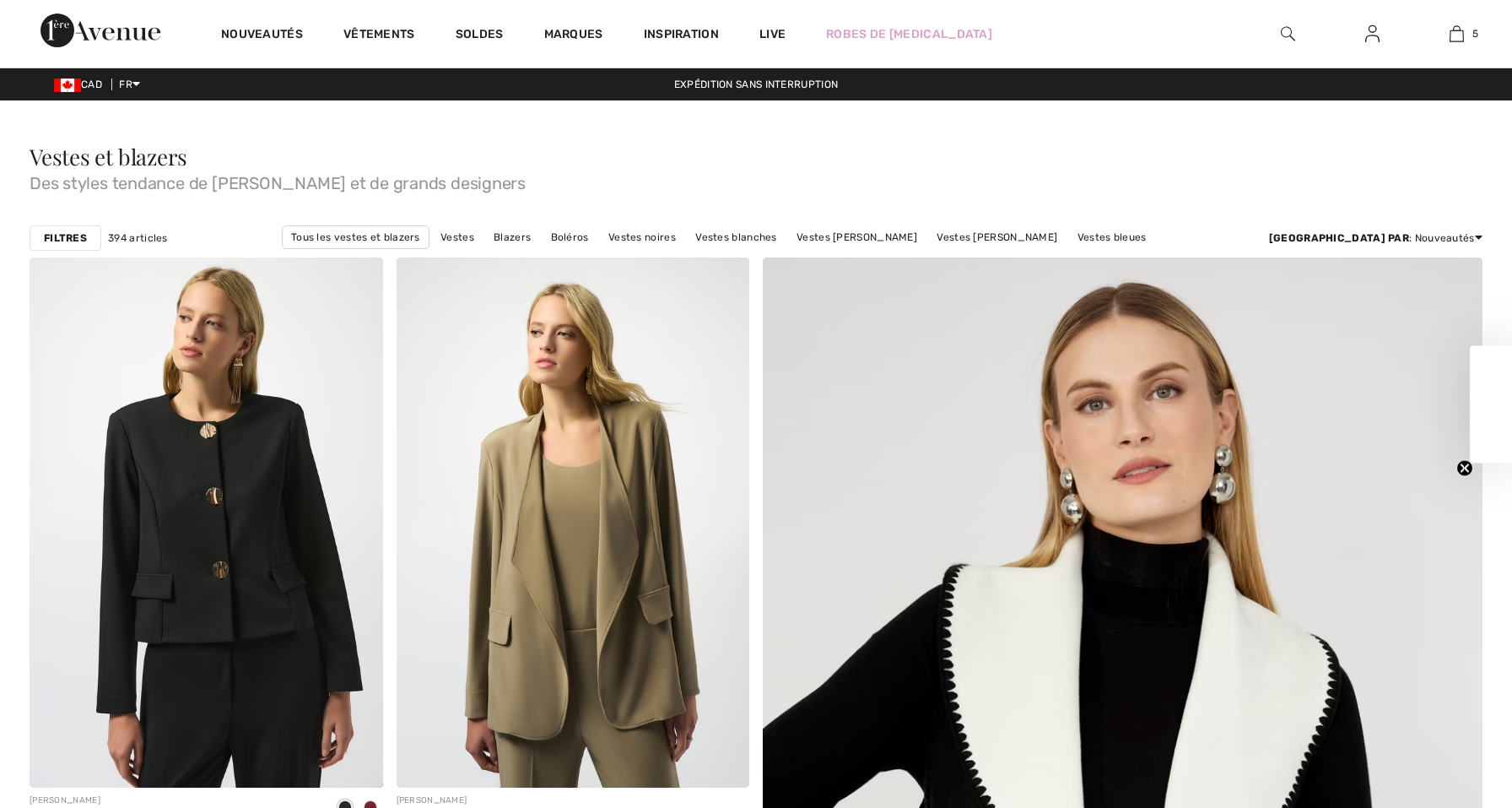
checkbox input "true"
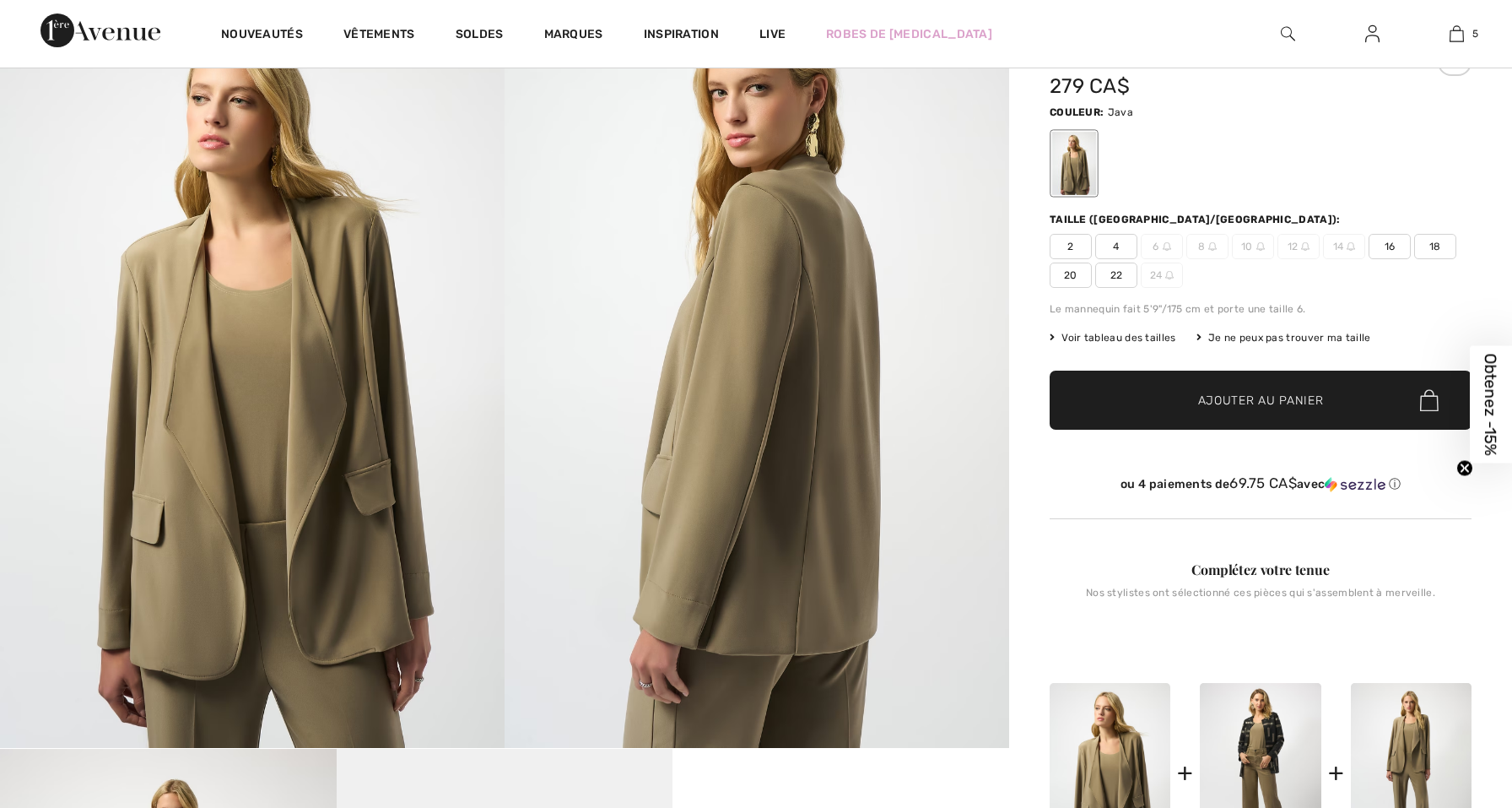
scroll to position [488, 0]
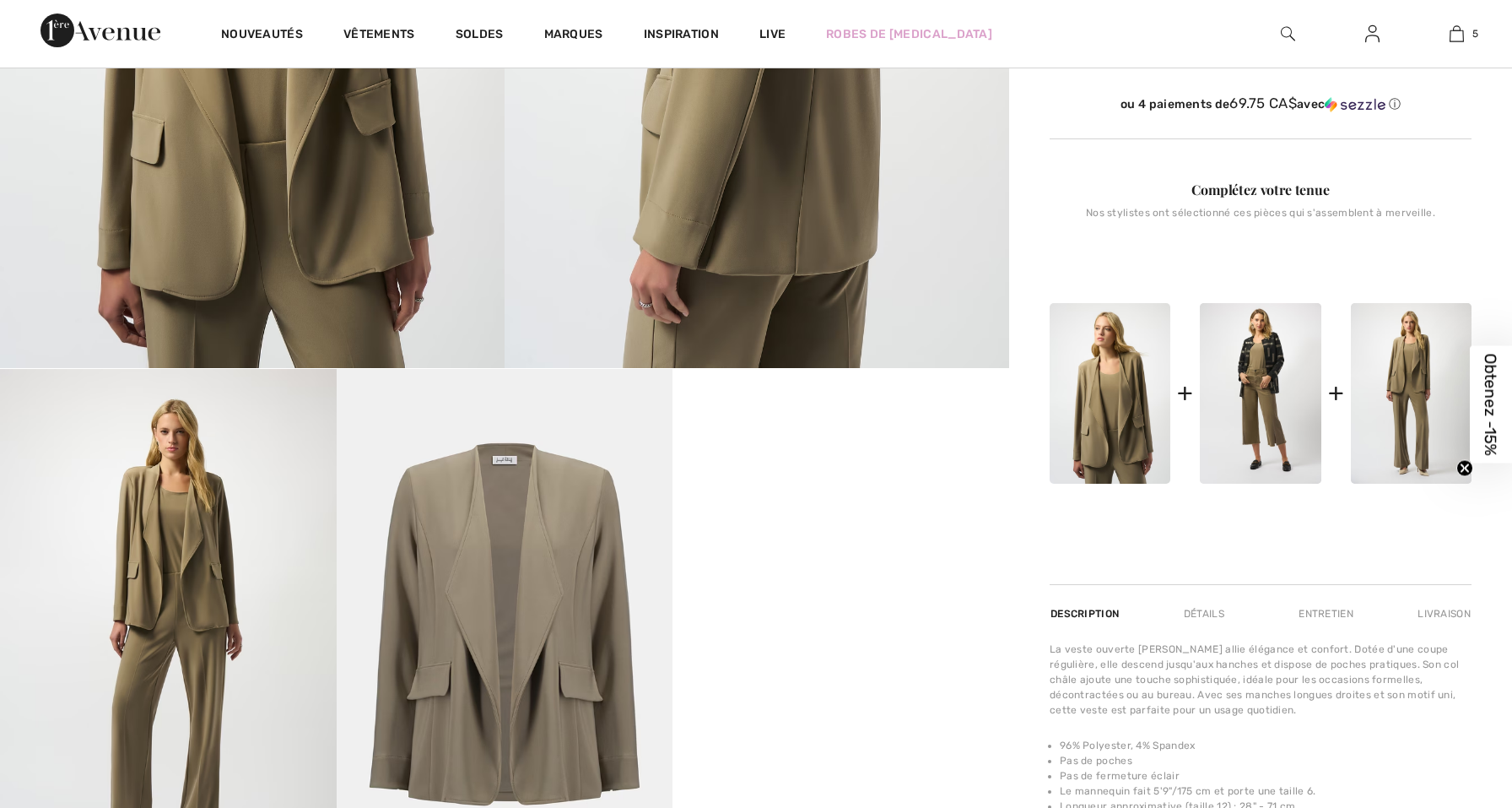
checkbox input "true"
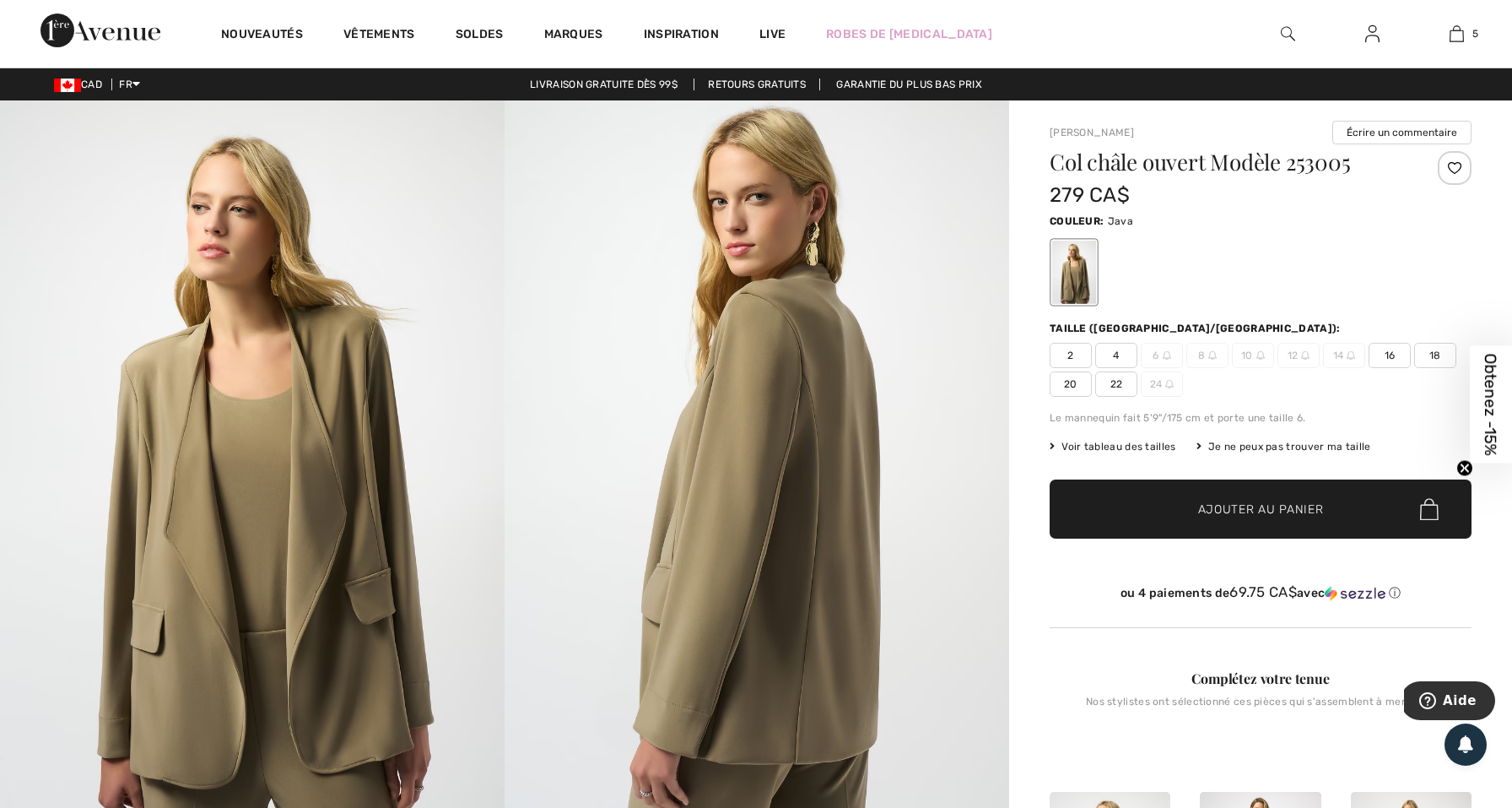
scroll to position [0, 0]
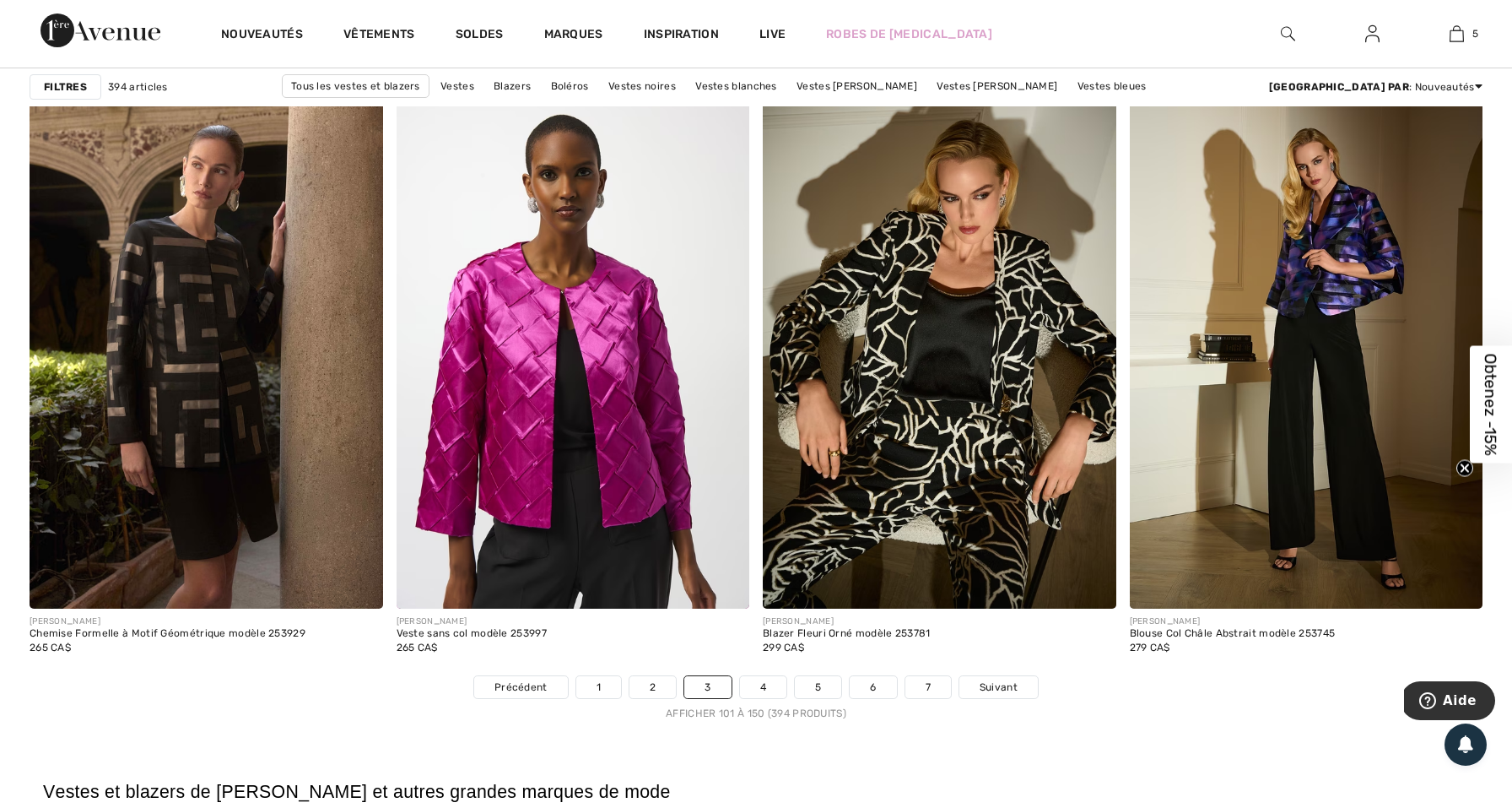
scroll to position [8850, 0]
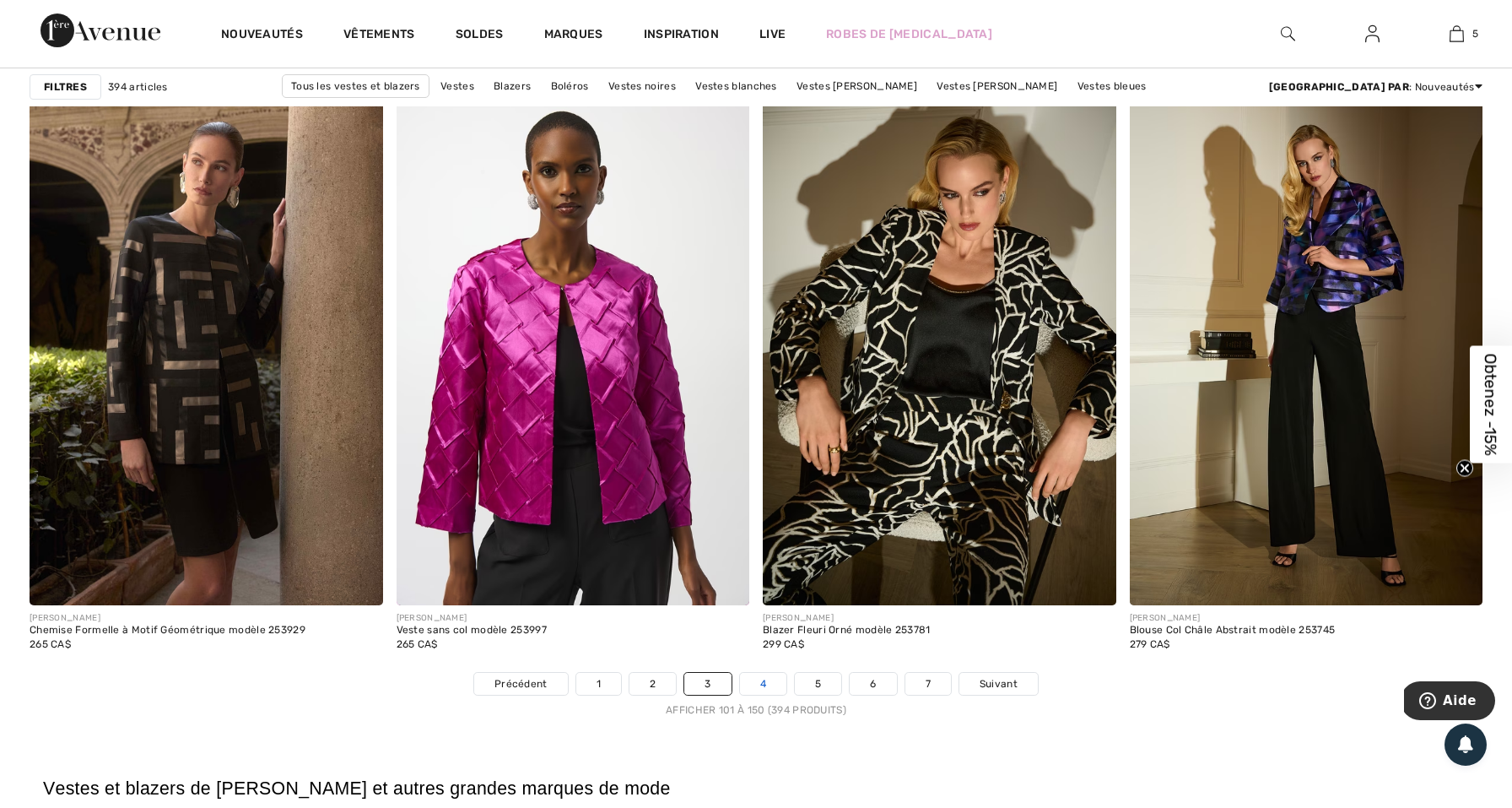
click at [763, 683] on link "4" at bounding box center [763, 683] width 46 height 22
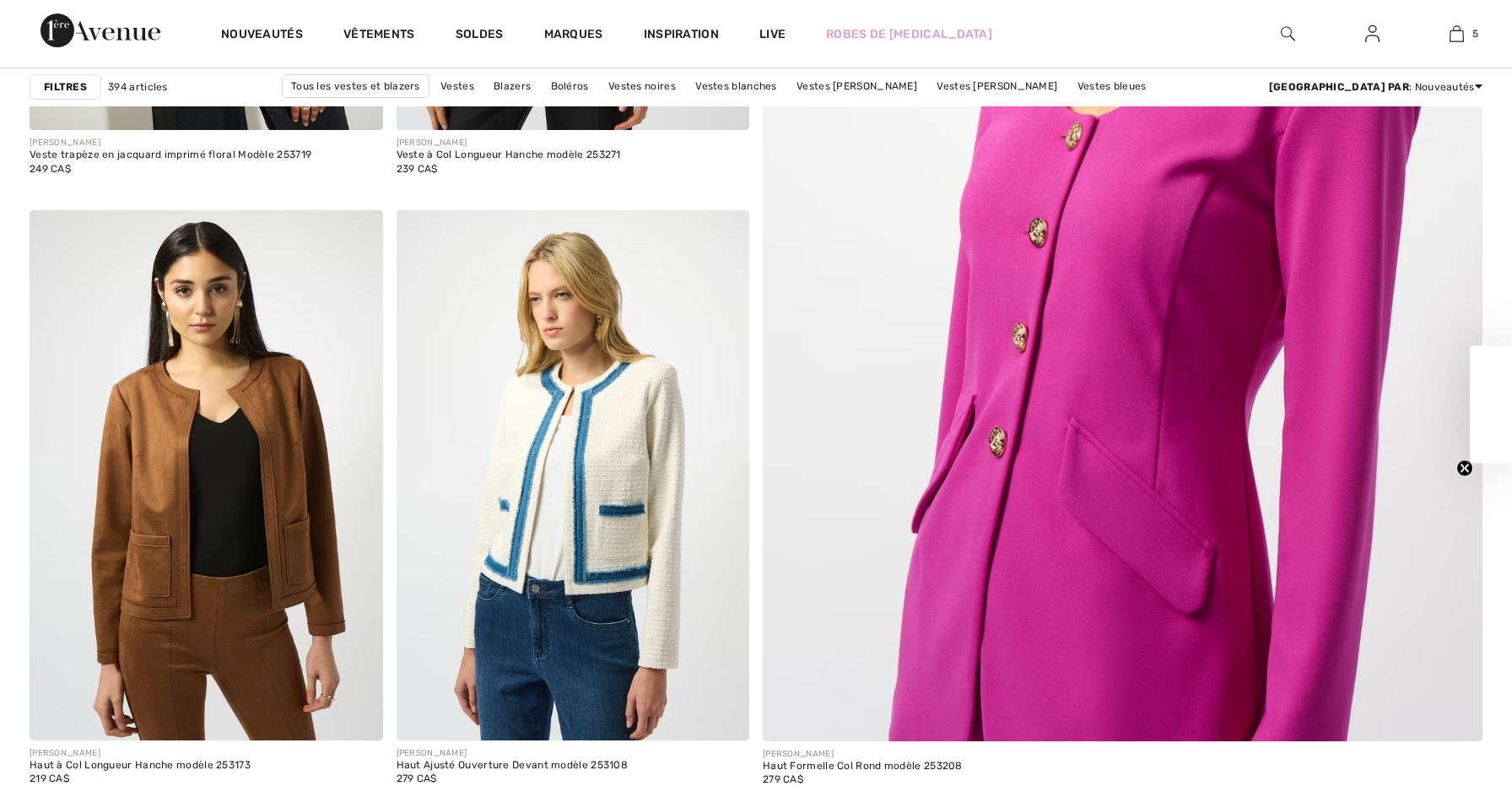
checkbox input "true"
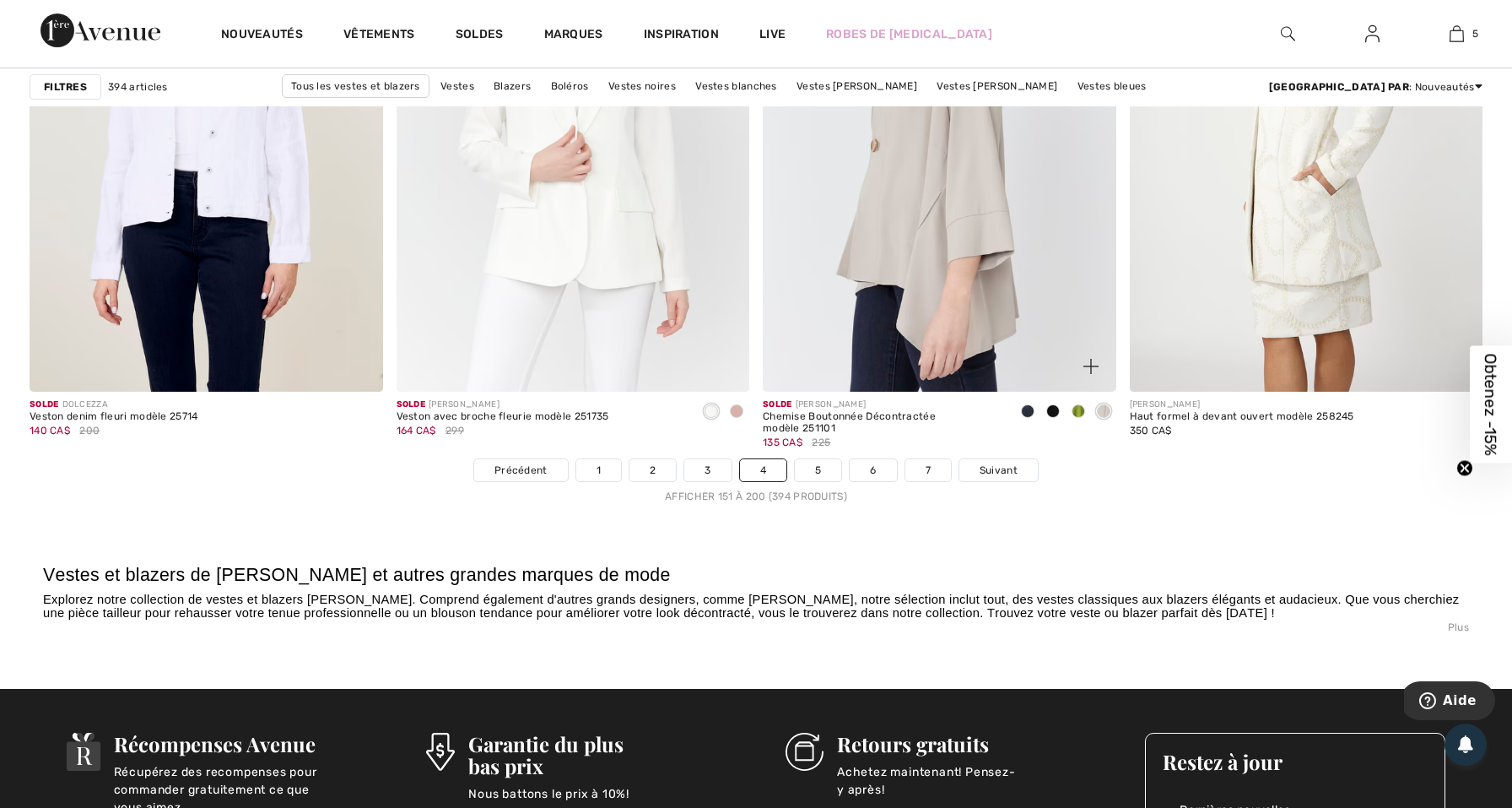
scroll to position [9081, 0]
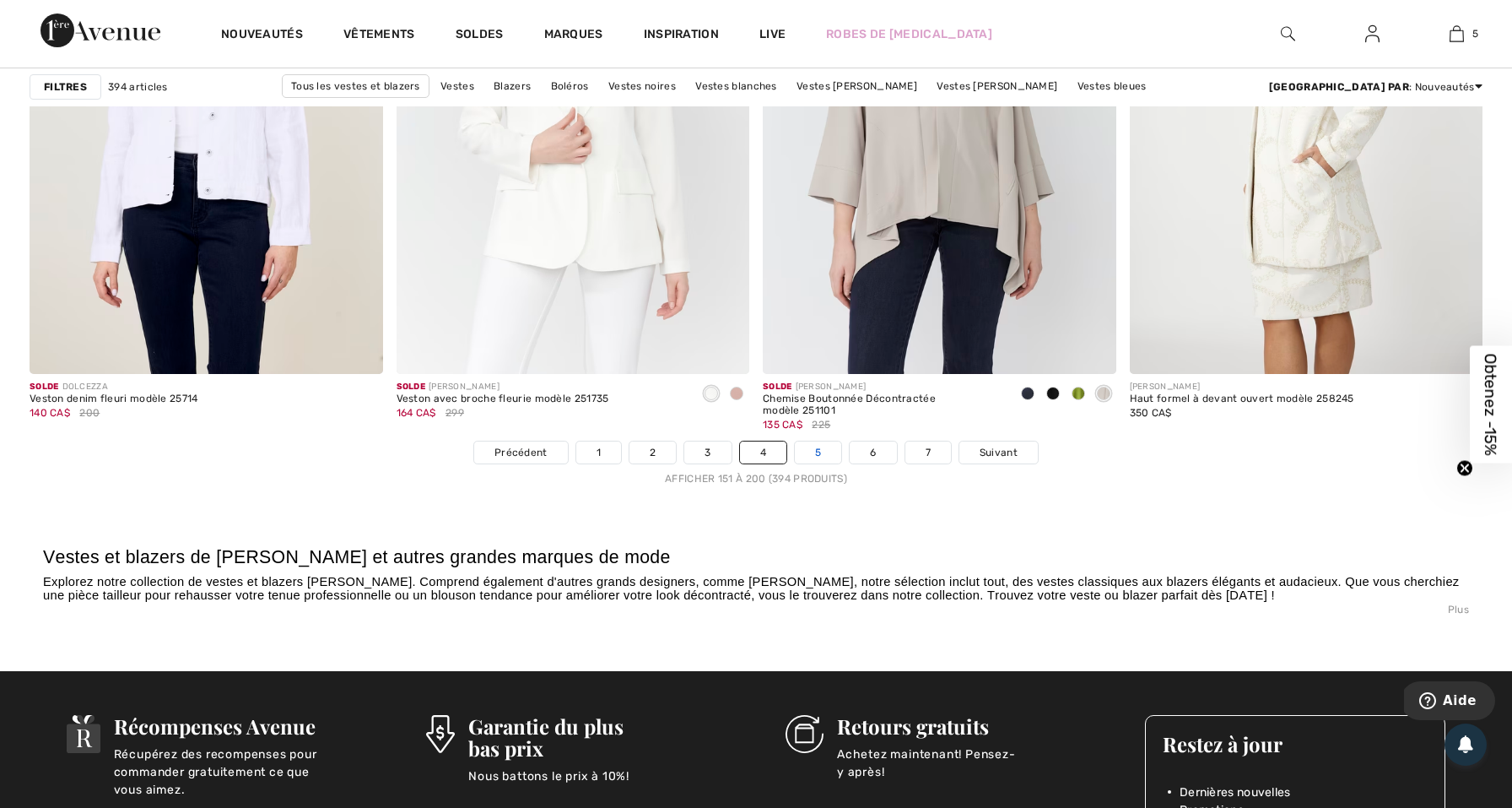
click at [818, 453] on link "5" at bounding box center [818, 452] width 46 height 22
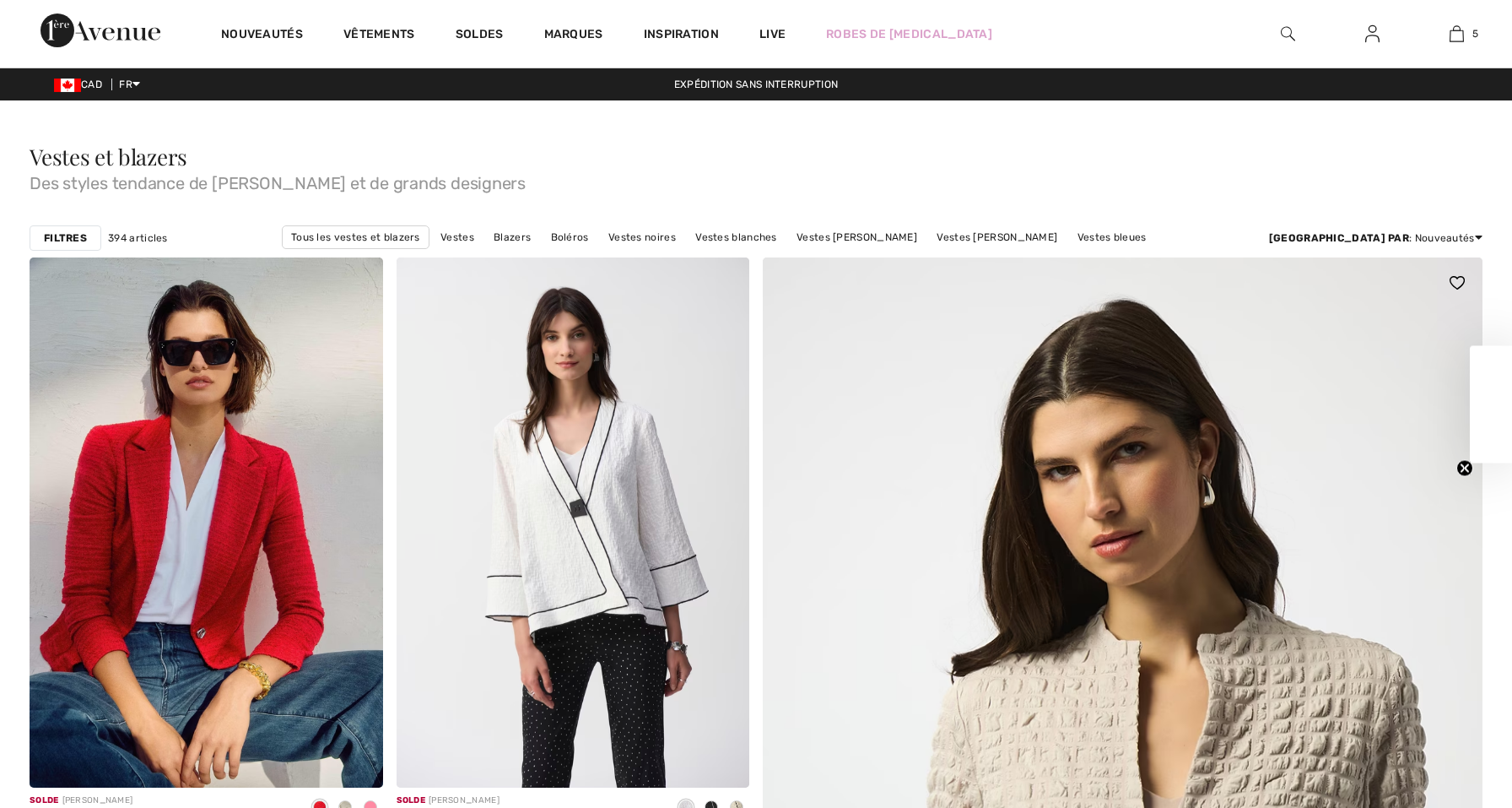
scroll to position [1190, 0]
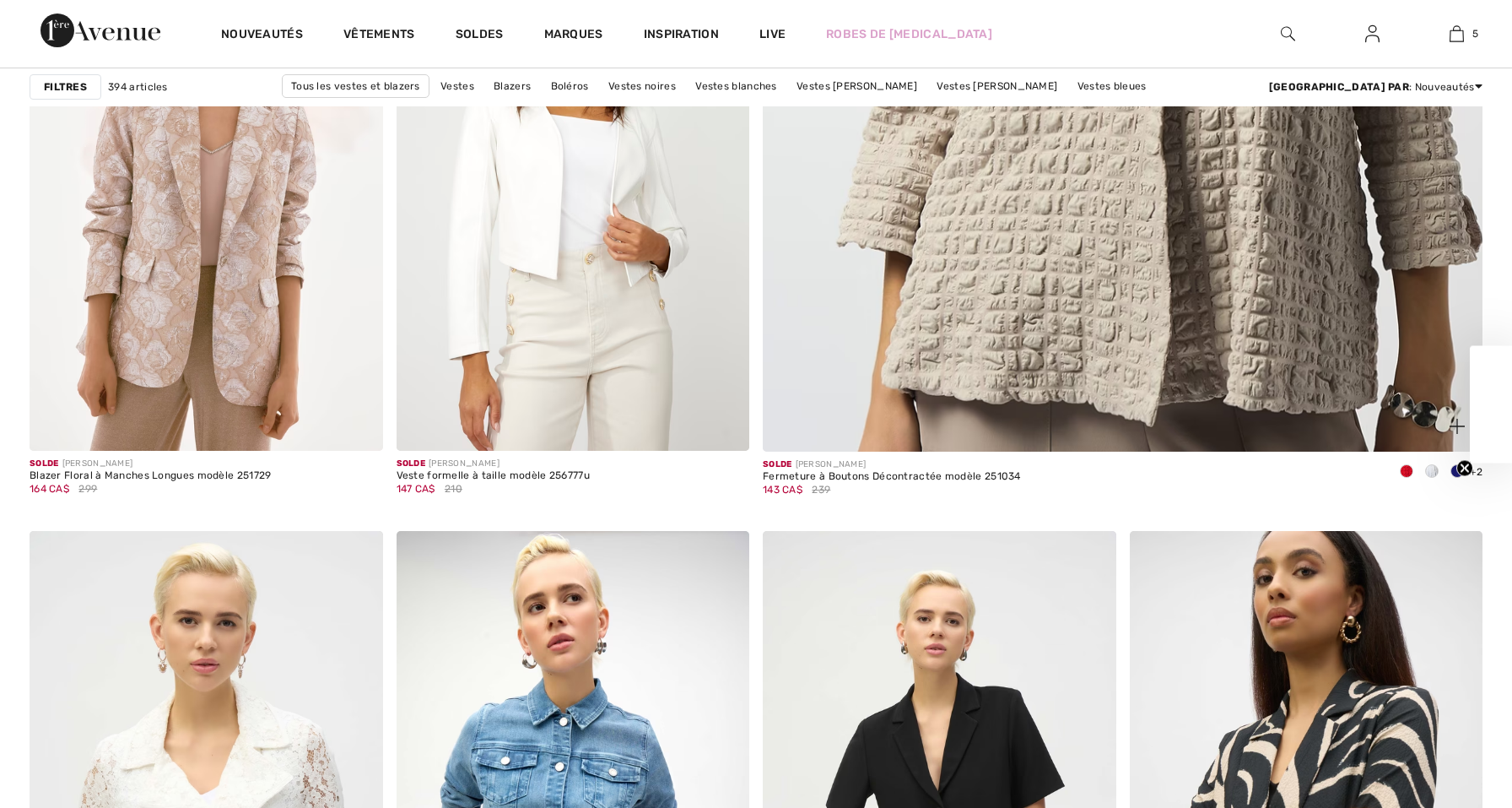
checkbox input "true"
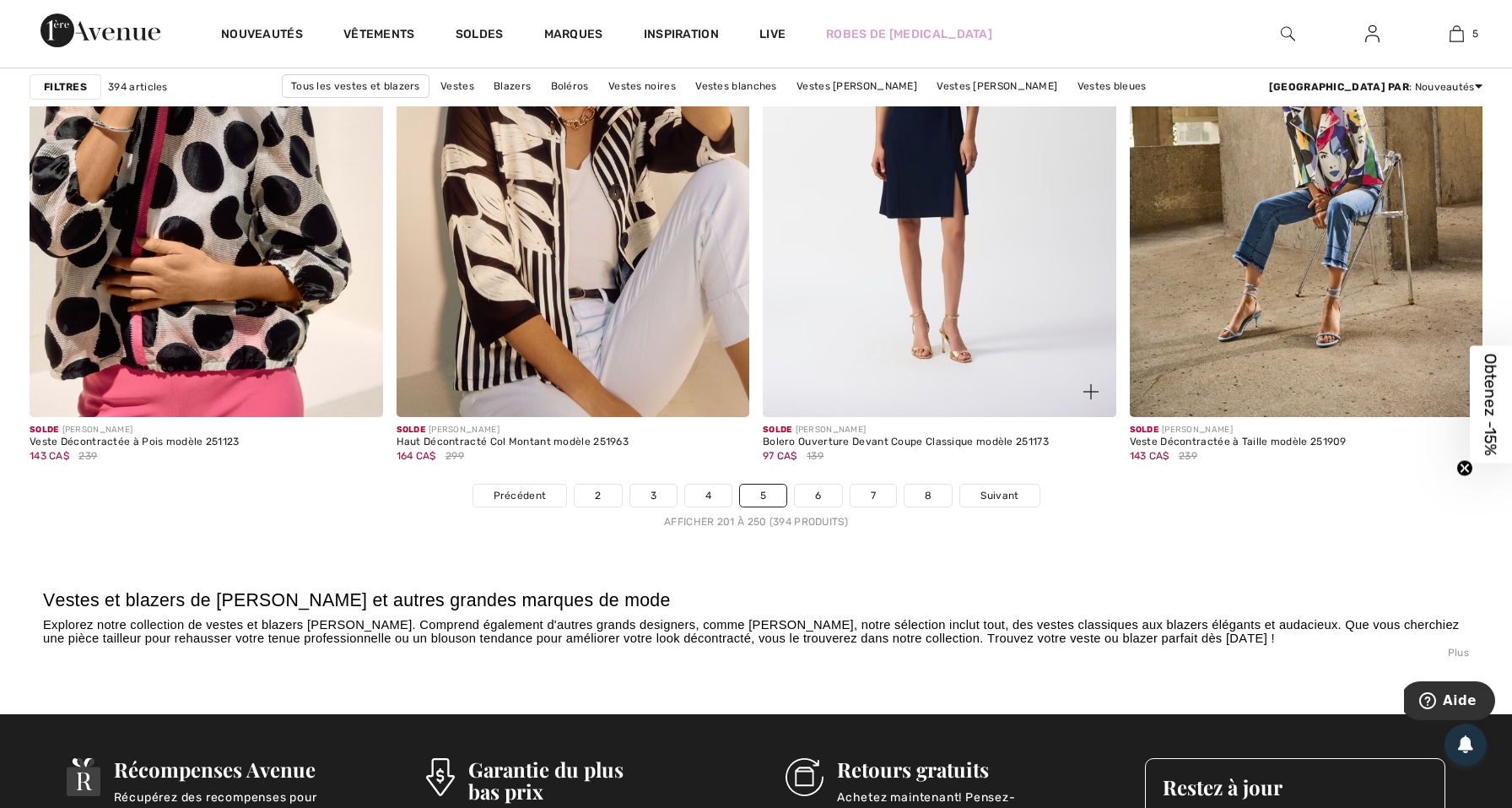
scroll to position [9038, 0]
click at [822, 497] on link "6" at bounding box center [818, 495] width 46 height 22
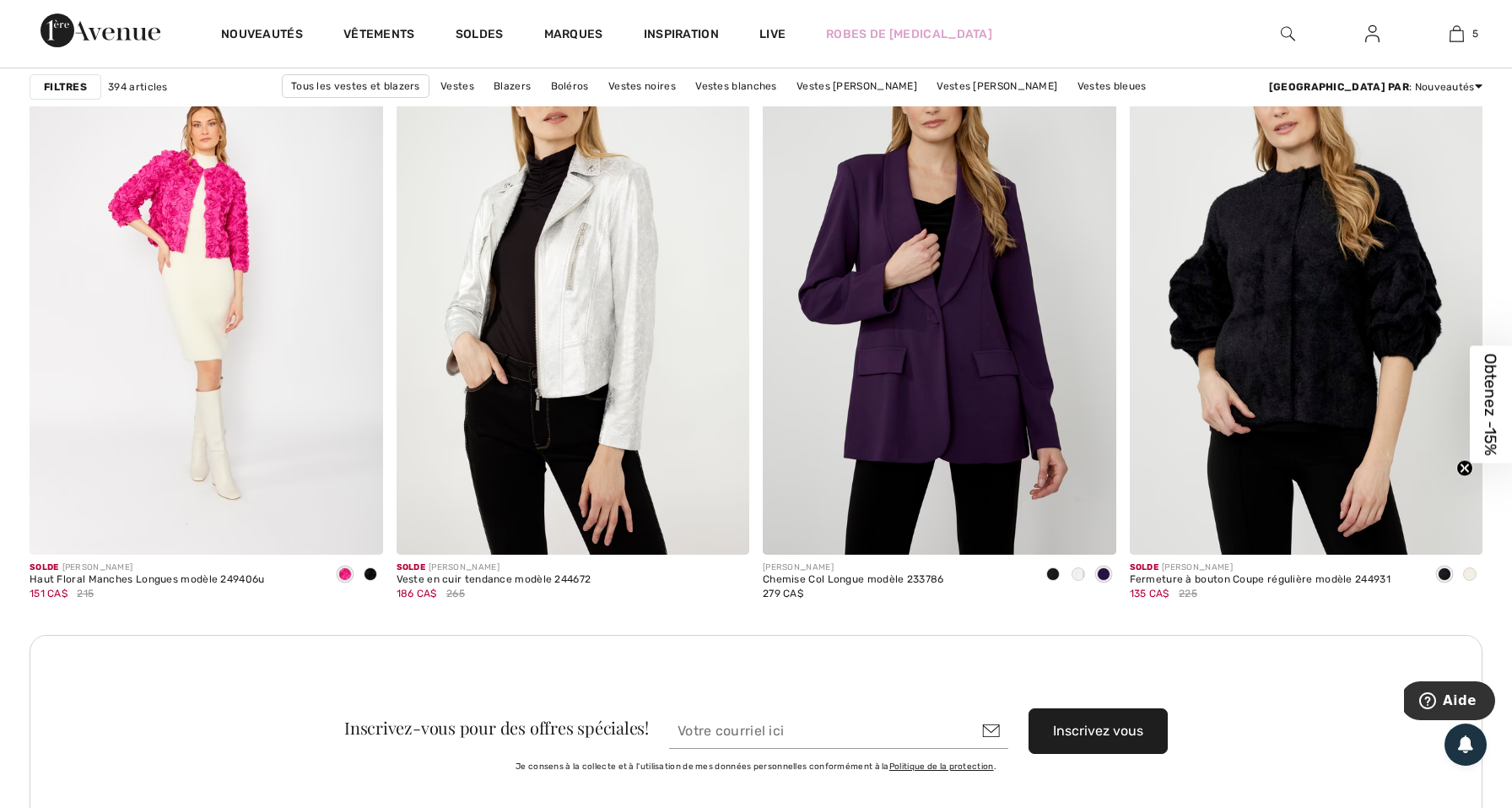
scroll to position [4109, 0]
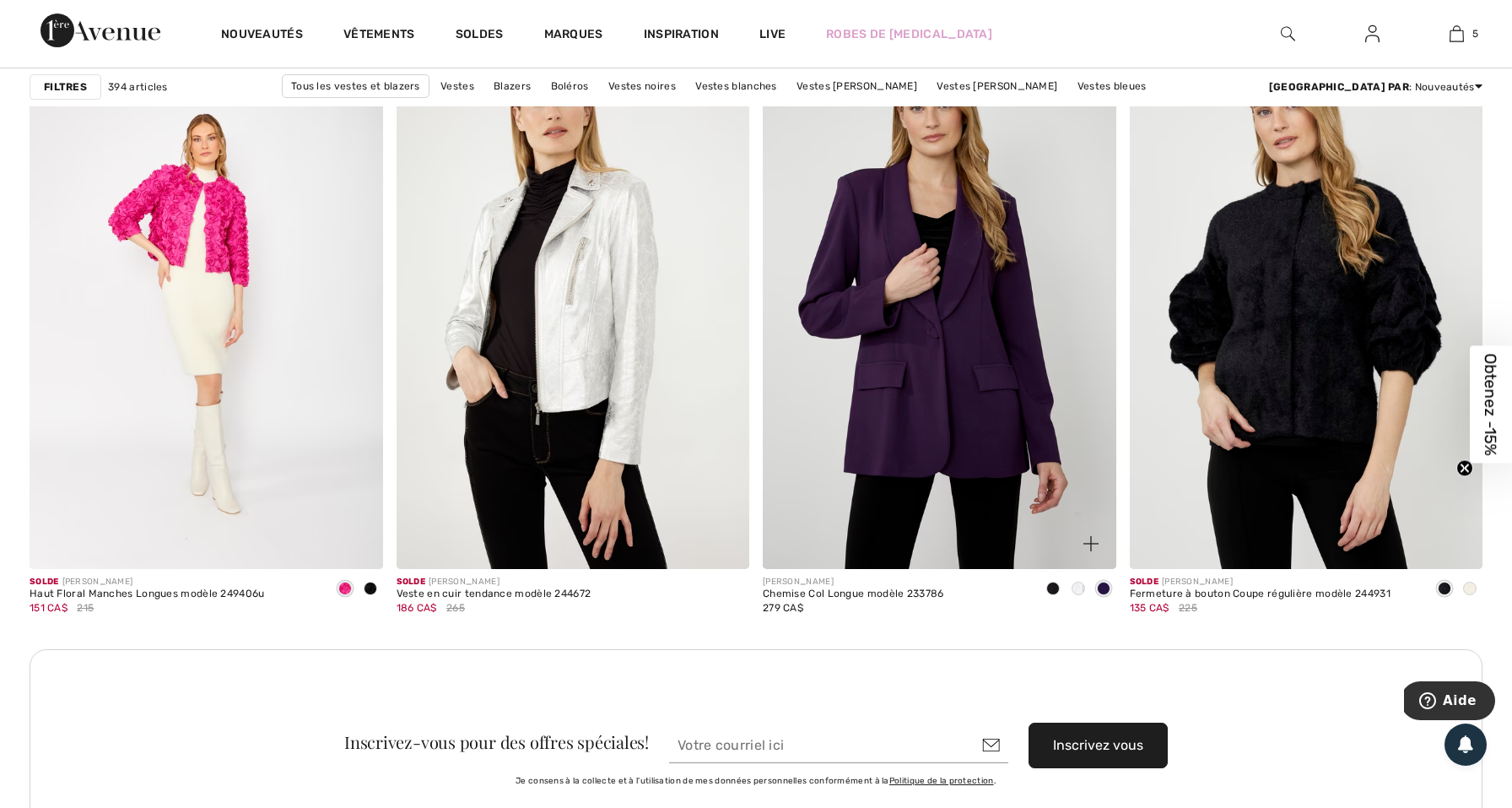
click at [1078, 587] on span at bounding box center [1078, 588] width 13 height 13
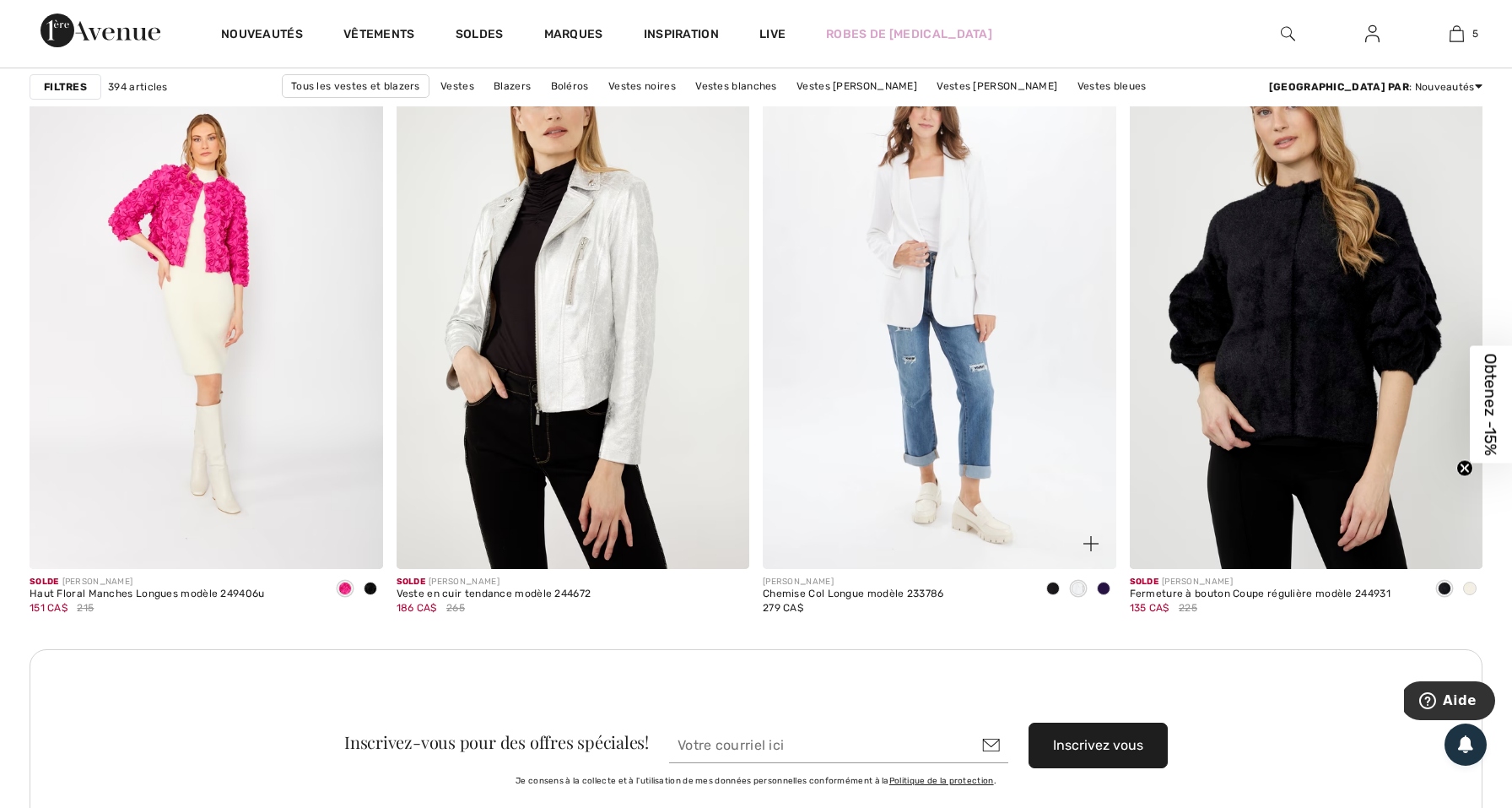
click at [1107, 590] on span at bounding box center [1103, 588] width 13 height 13
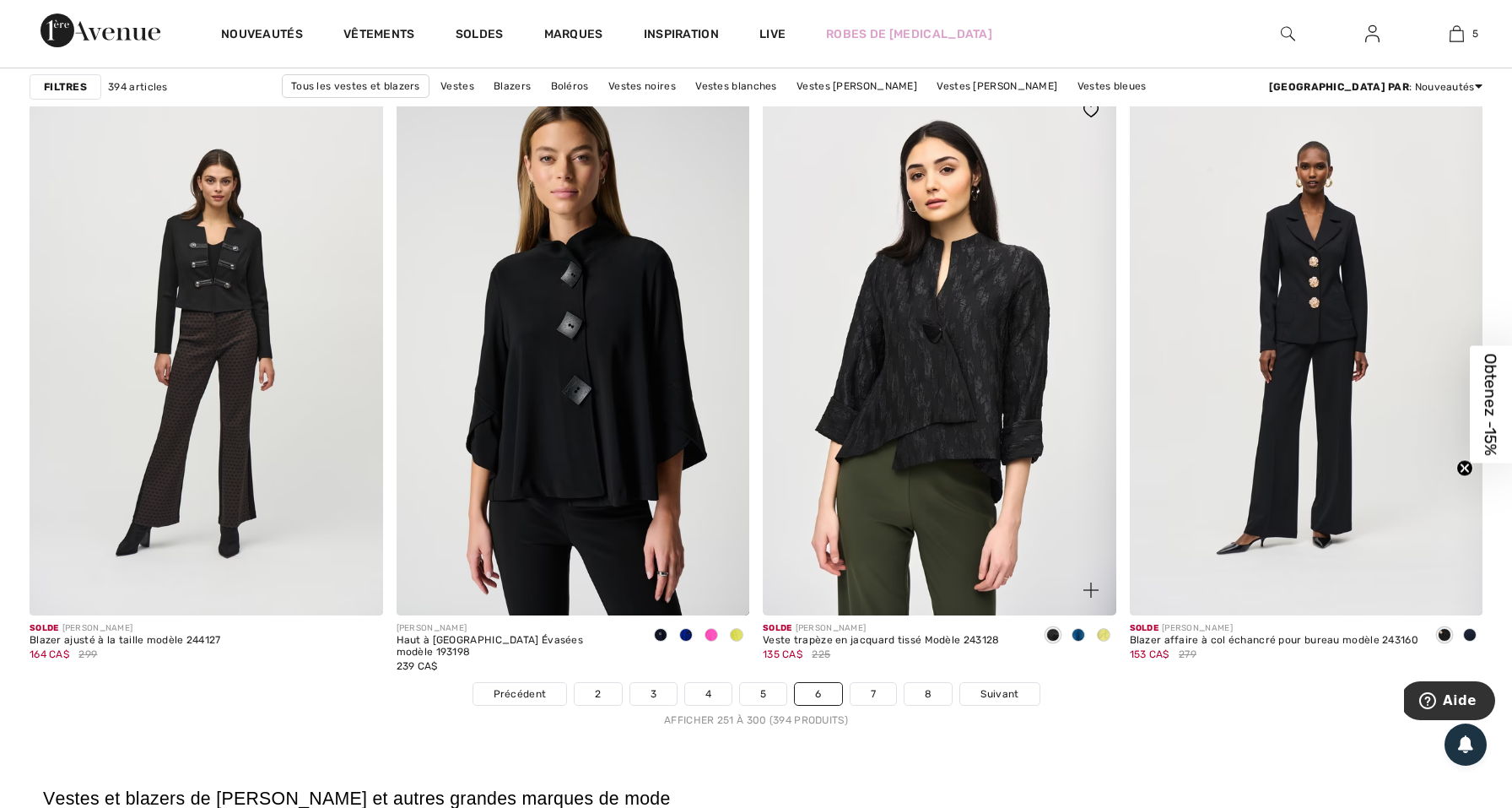
scroll to position [8851, 0]
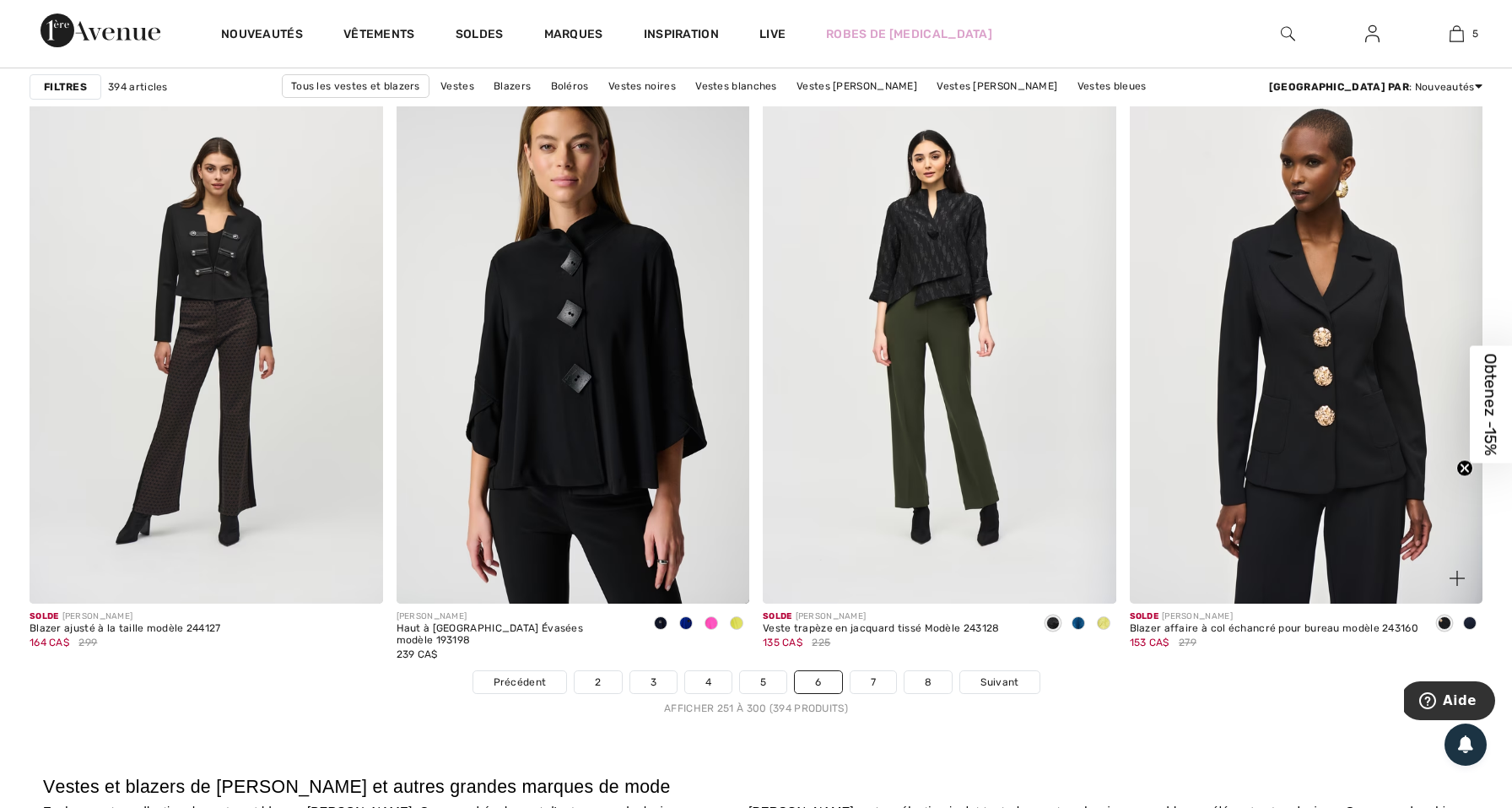
click at [1266, 461] on img at bounding box center [1307, 338] width 354 height 530
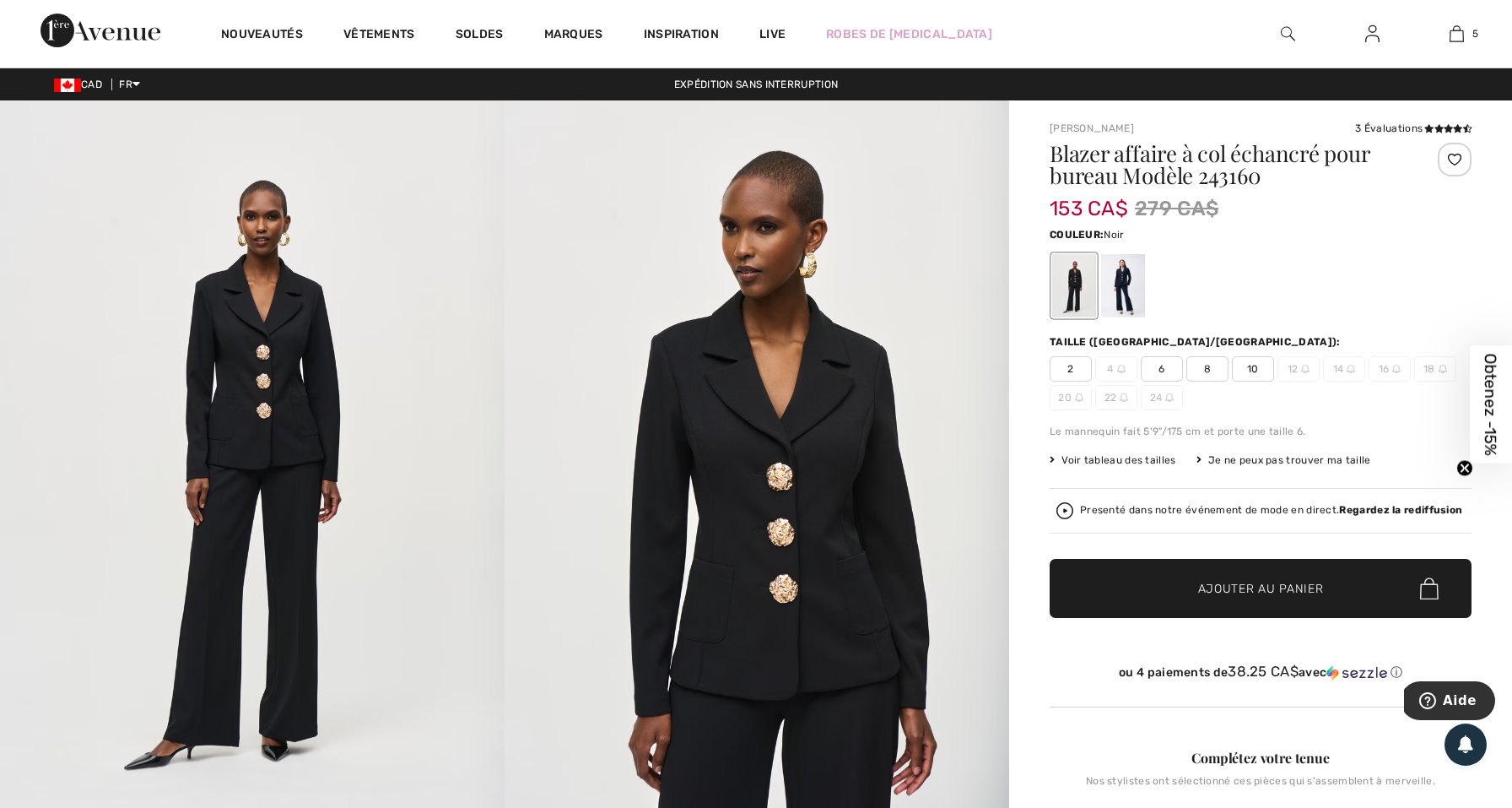
click at [1163, 363] on span "6" at bounding box center [1162, 369] width 42 height 25
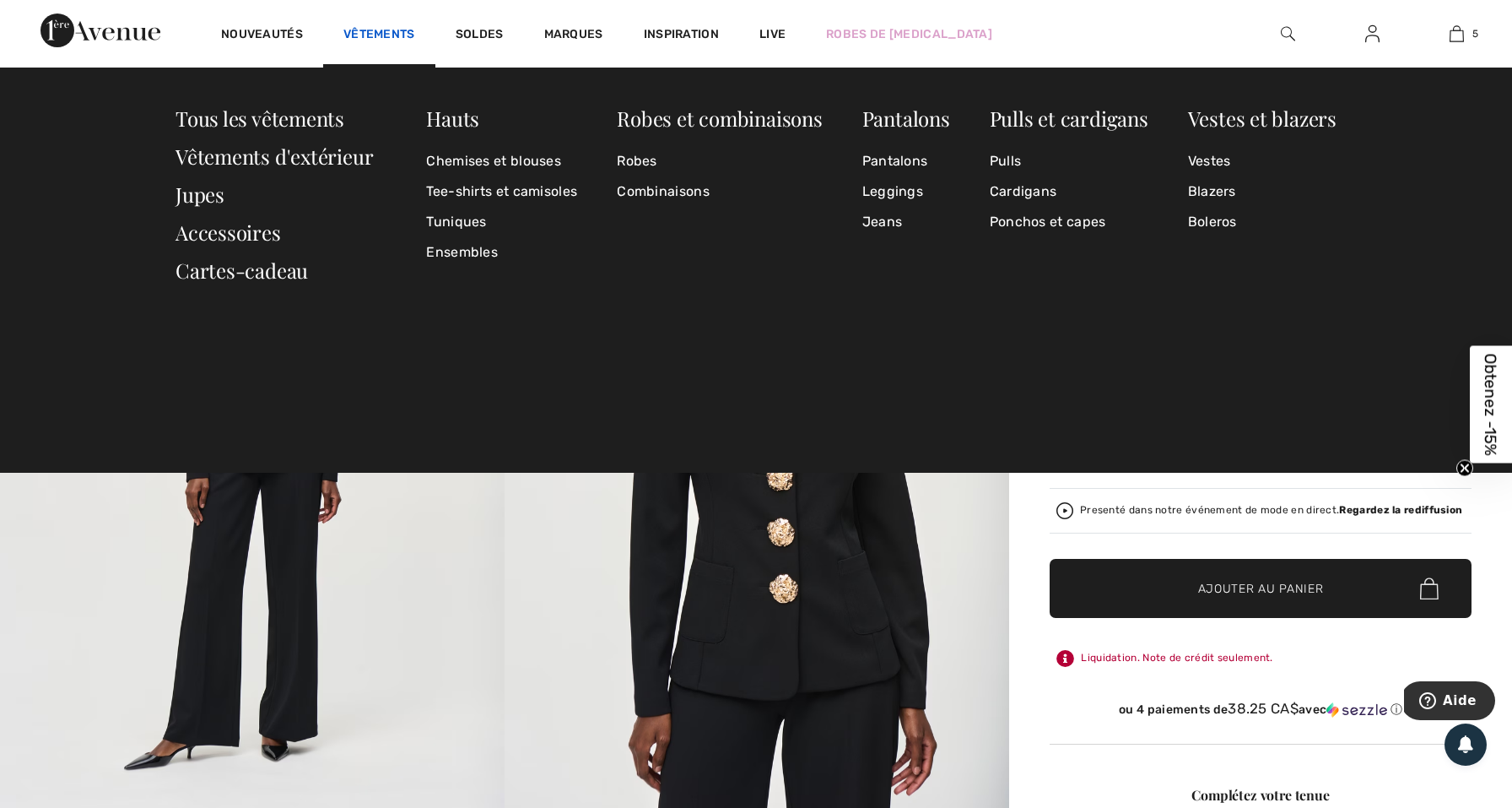
click at [363, 27] on link "Vêtements" at bounding box center [379, 36] width 72 height 17
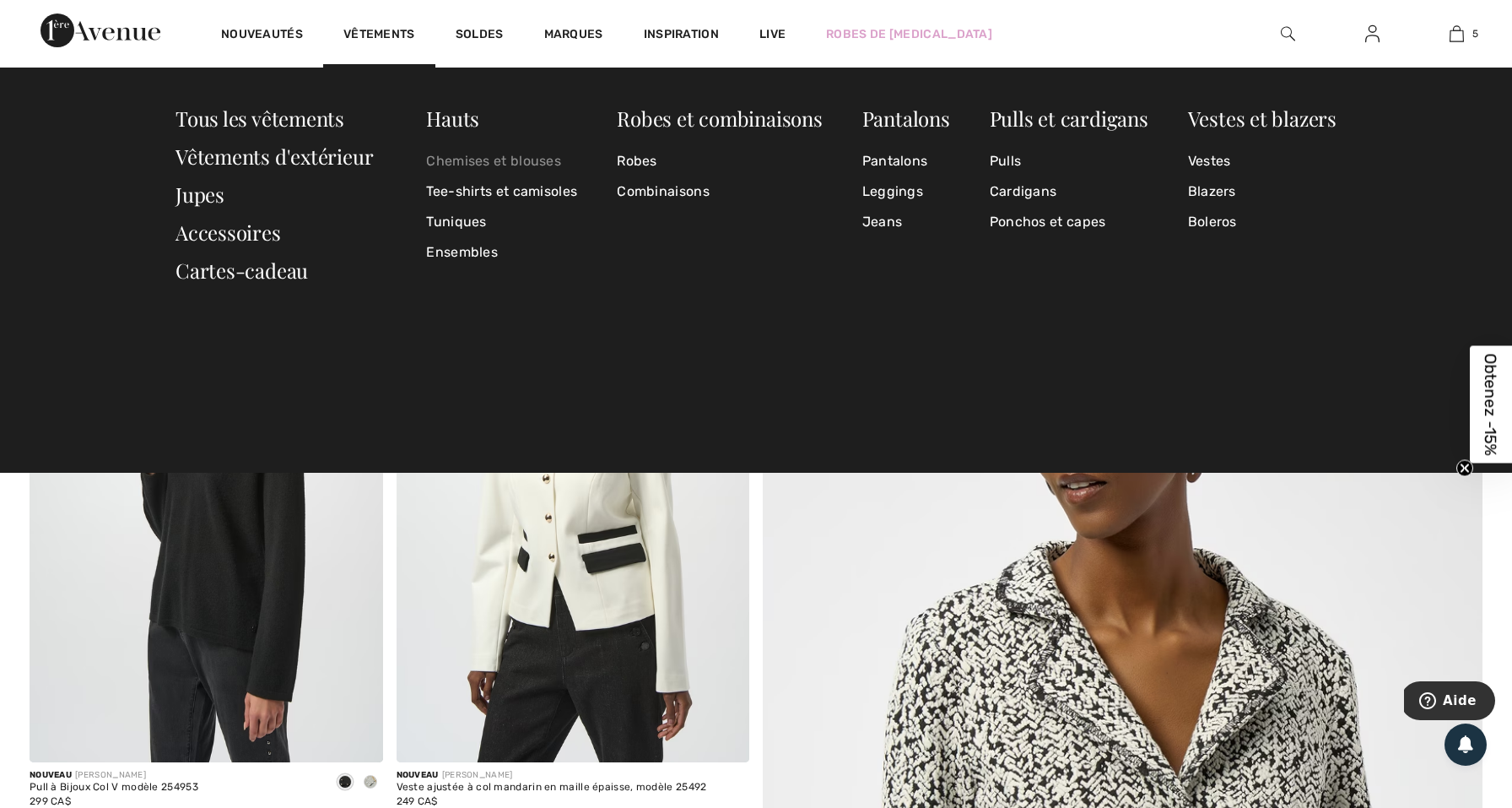
click at [459, 157] on link "Chemises et blouses" at bounding box center [501, 161] width 151 height 31
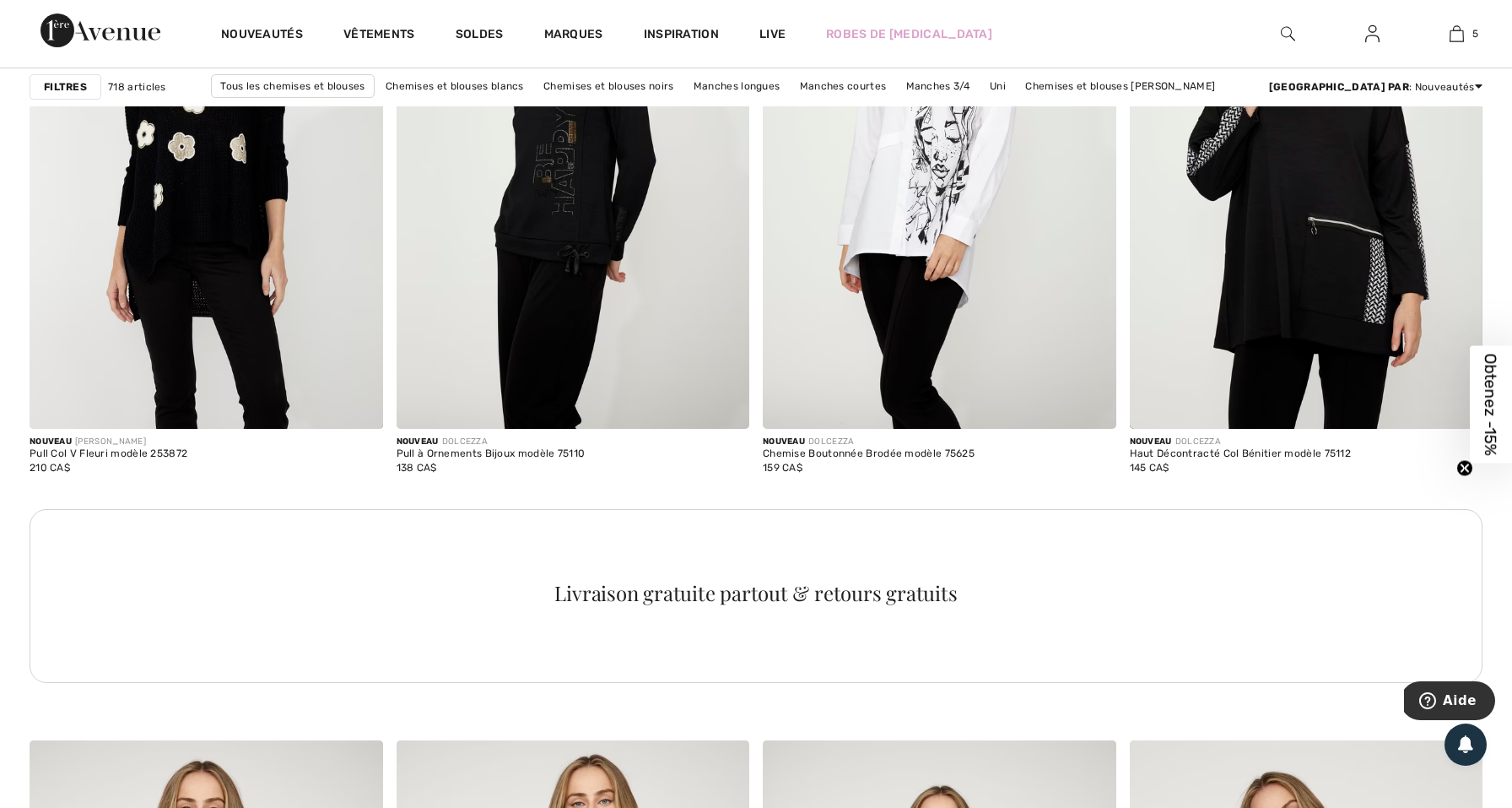
scroll to position [6906, 0]
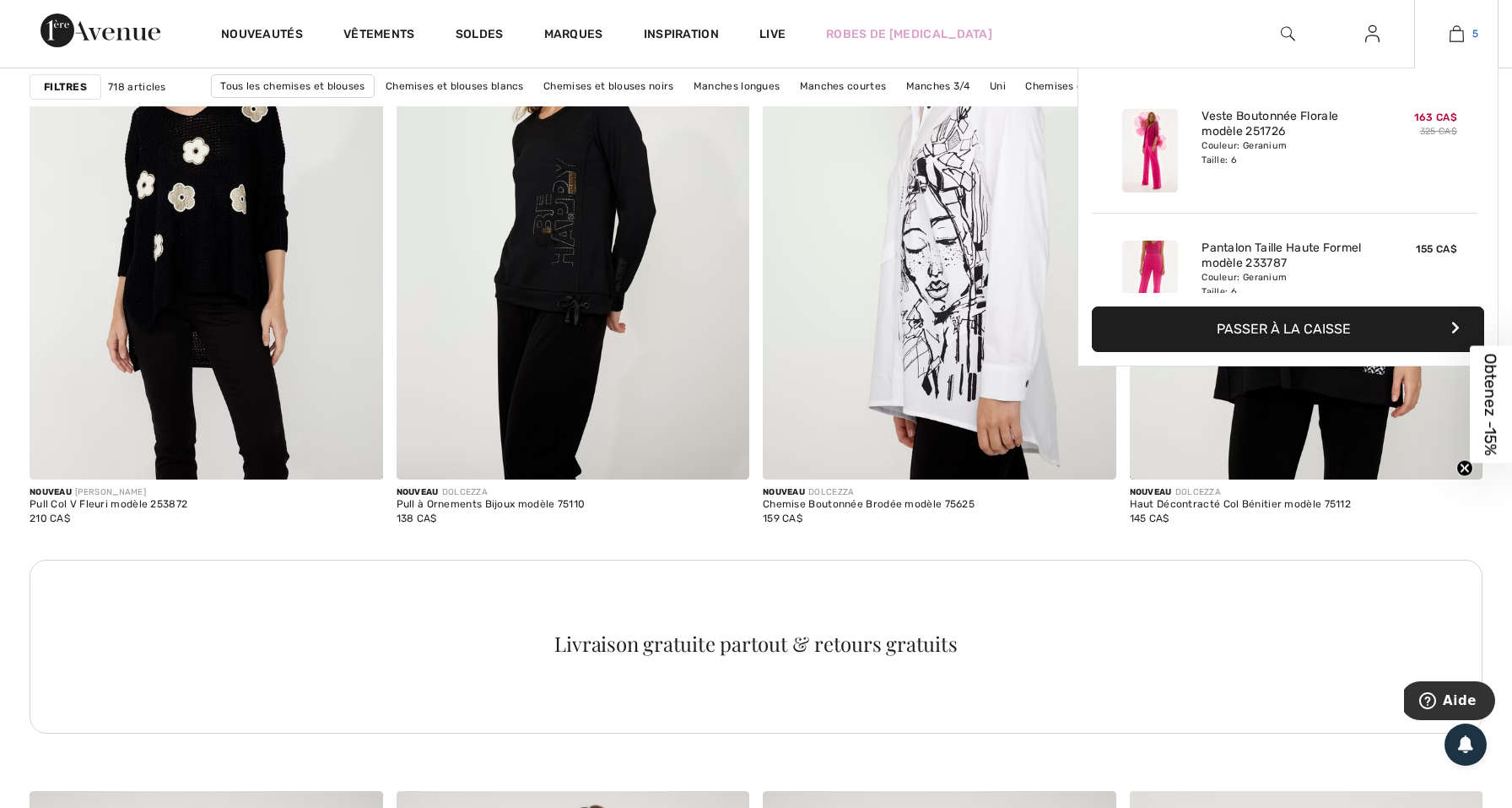
click at [1455, 40] on img at bounding box center [1457, 33] width 14 height 20
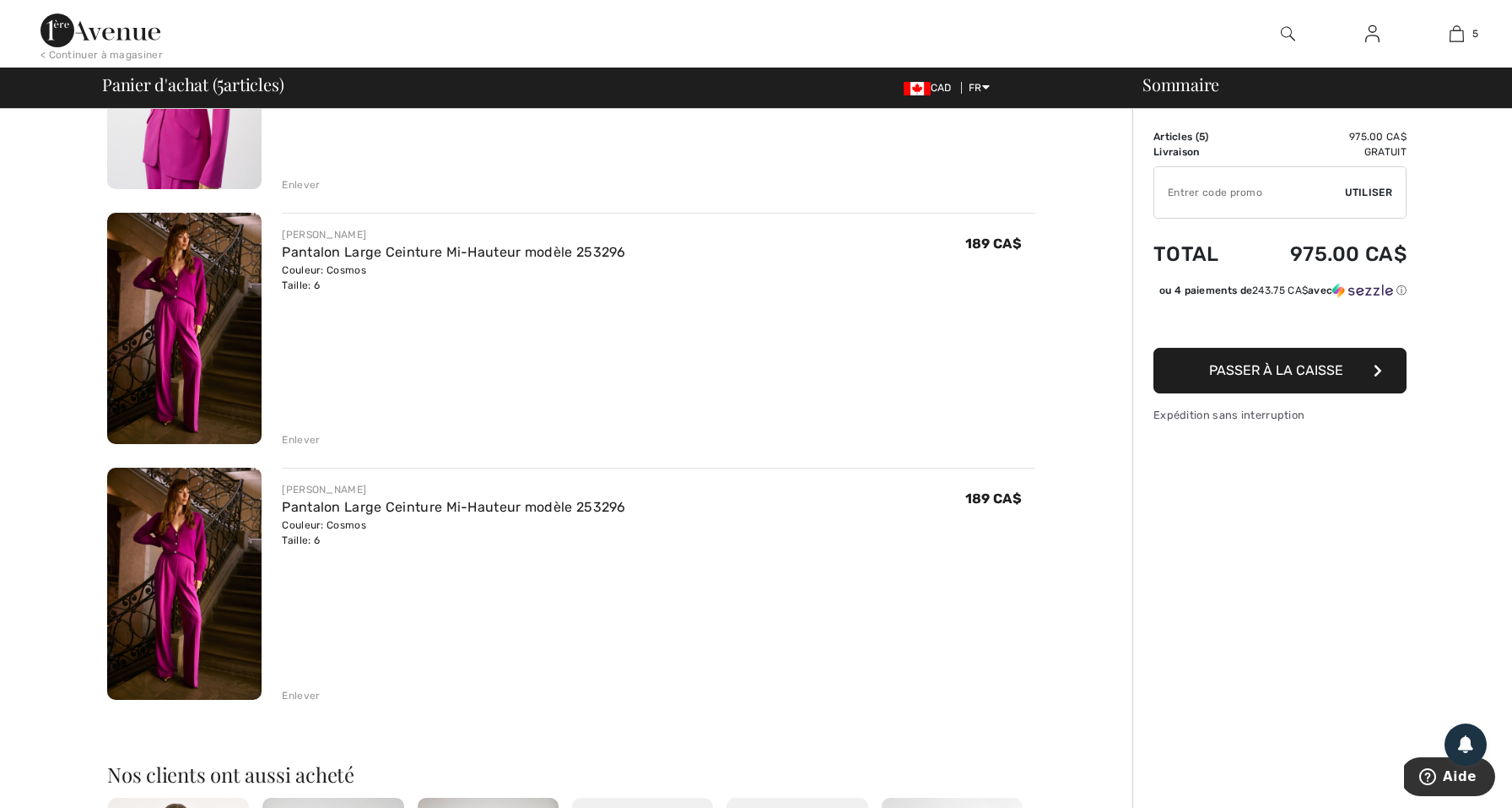
scroll to position [831, 0]
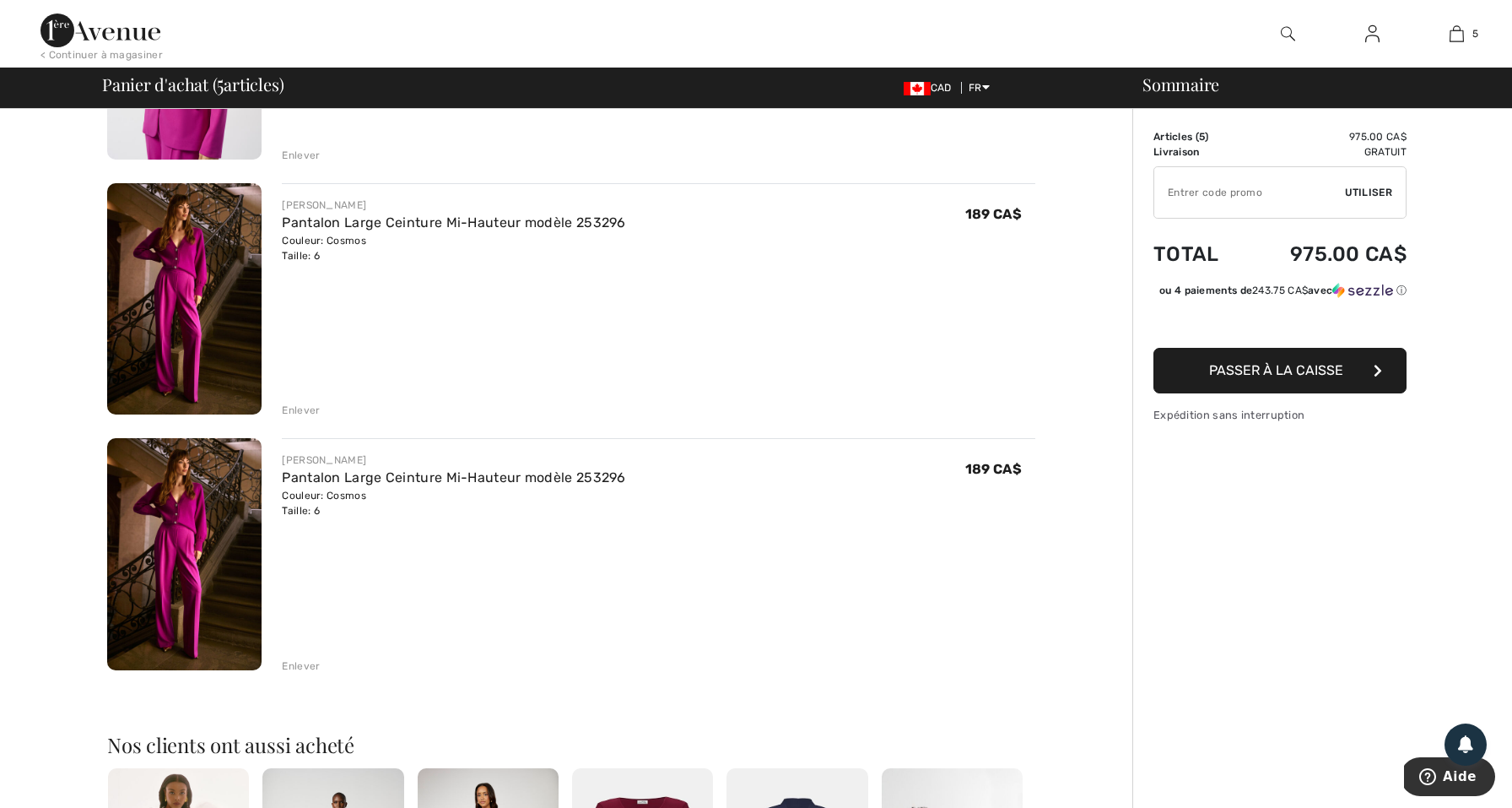
click at [293, 665] on div "Enlever" at bounding box center [300, 666] width 38 height 15
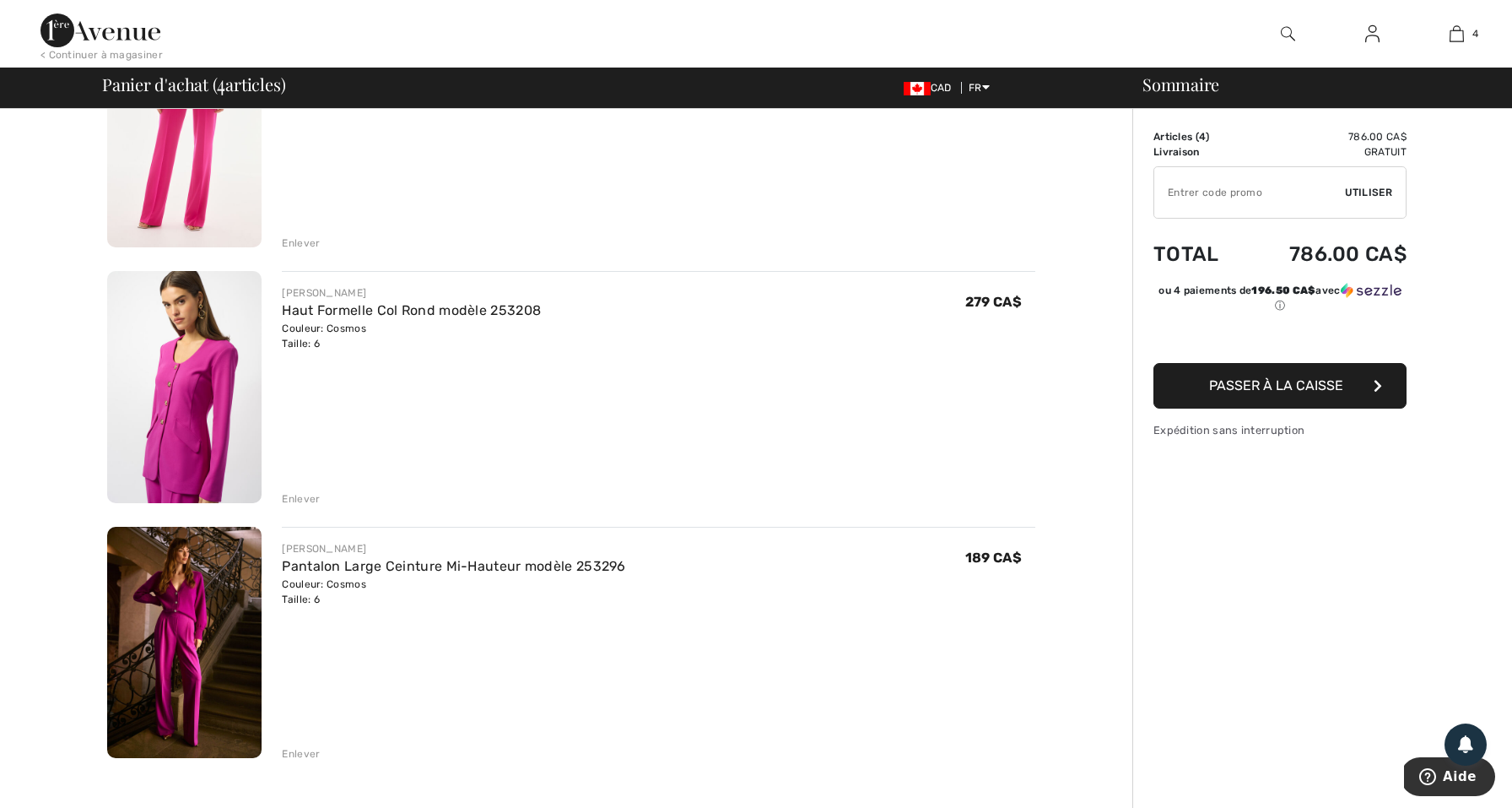
scroll to position [460, 0]
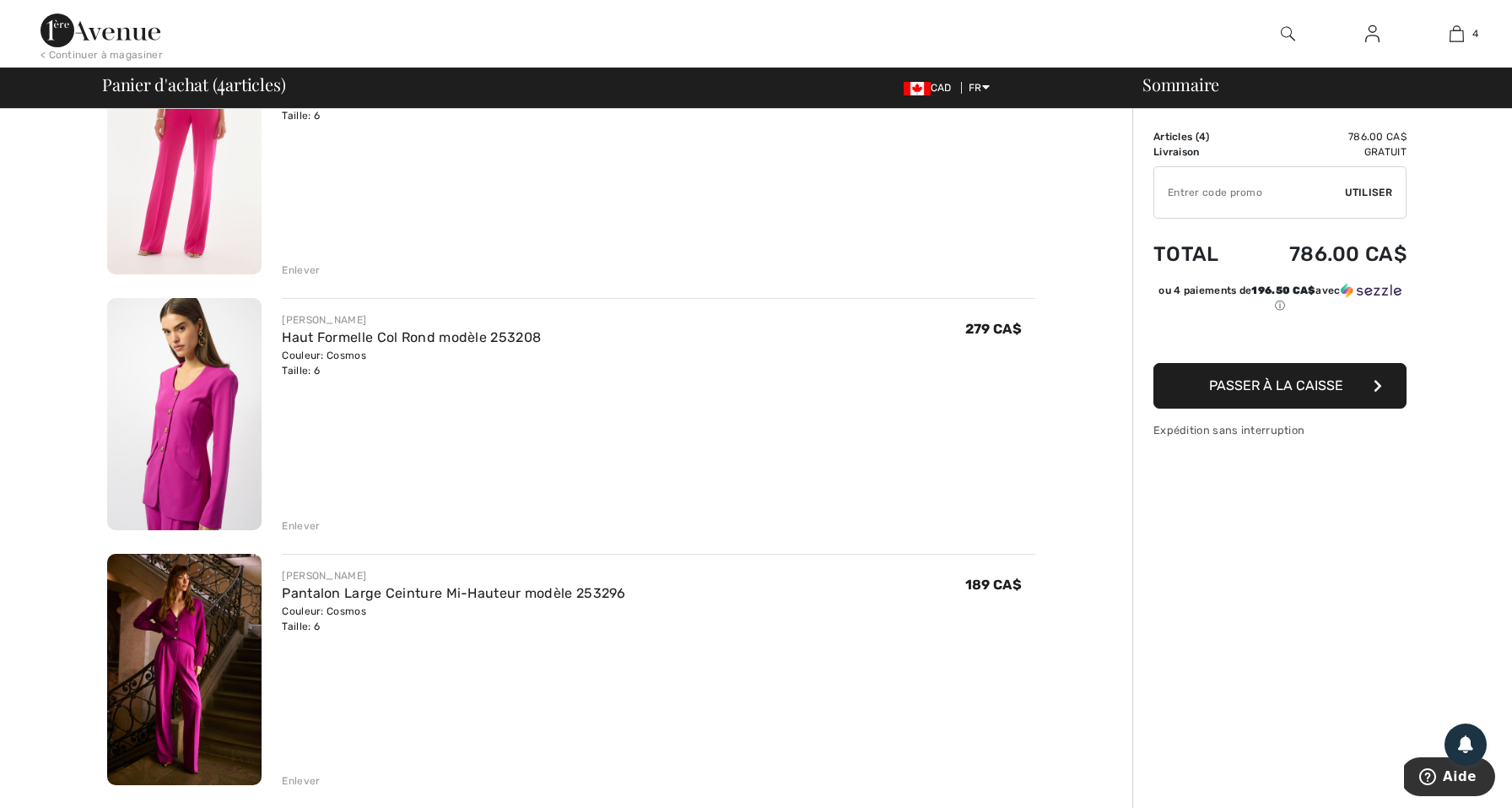
click at [214, 353] on img at bounding box center [184, 414] width 155 height 232
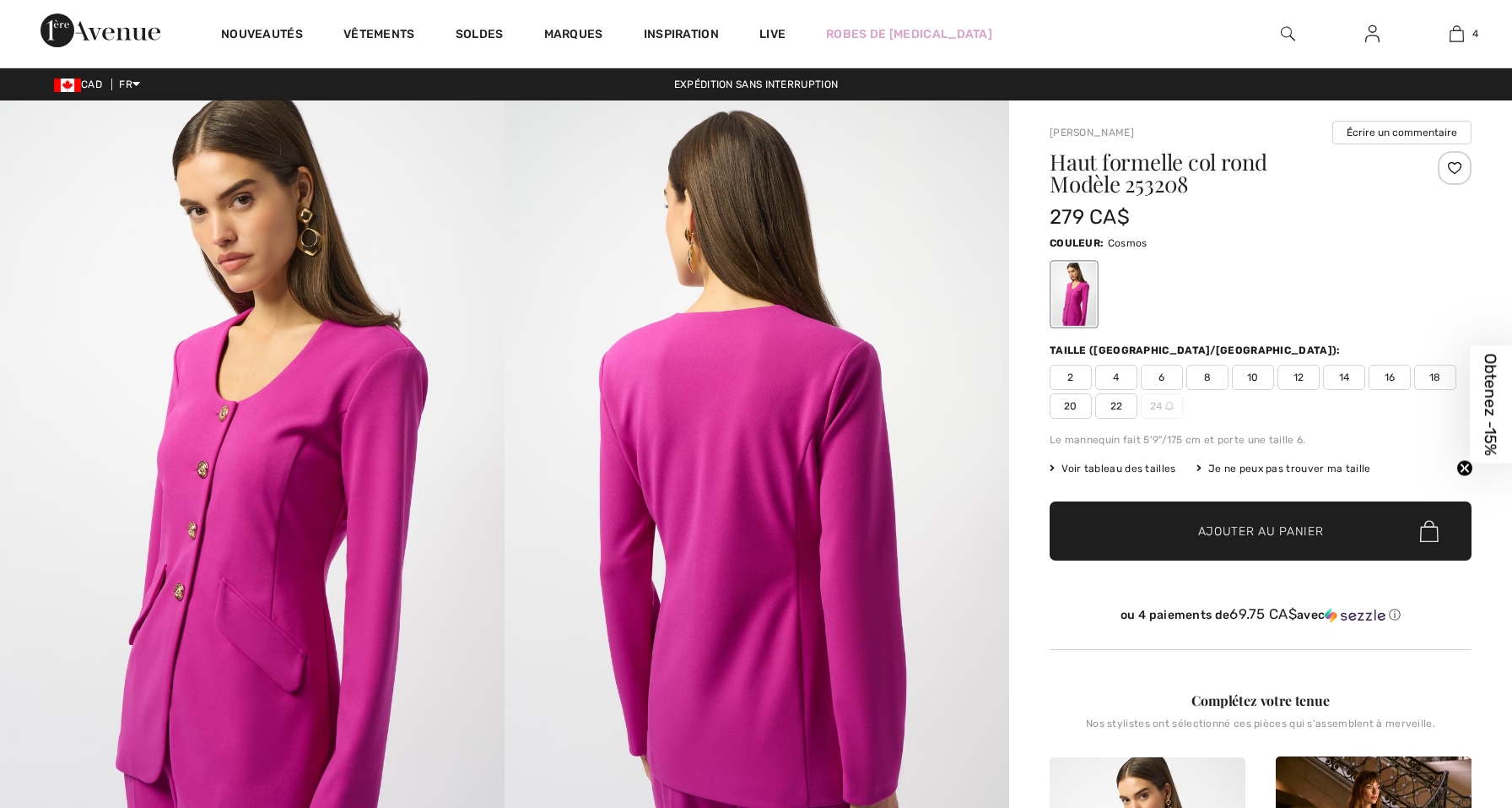
checkbox input "true"
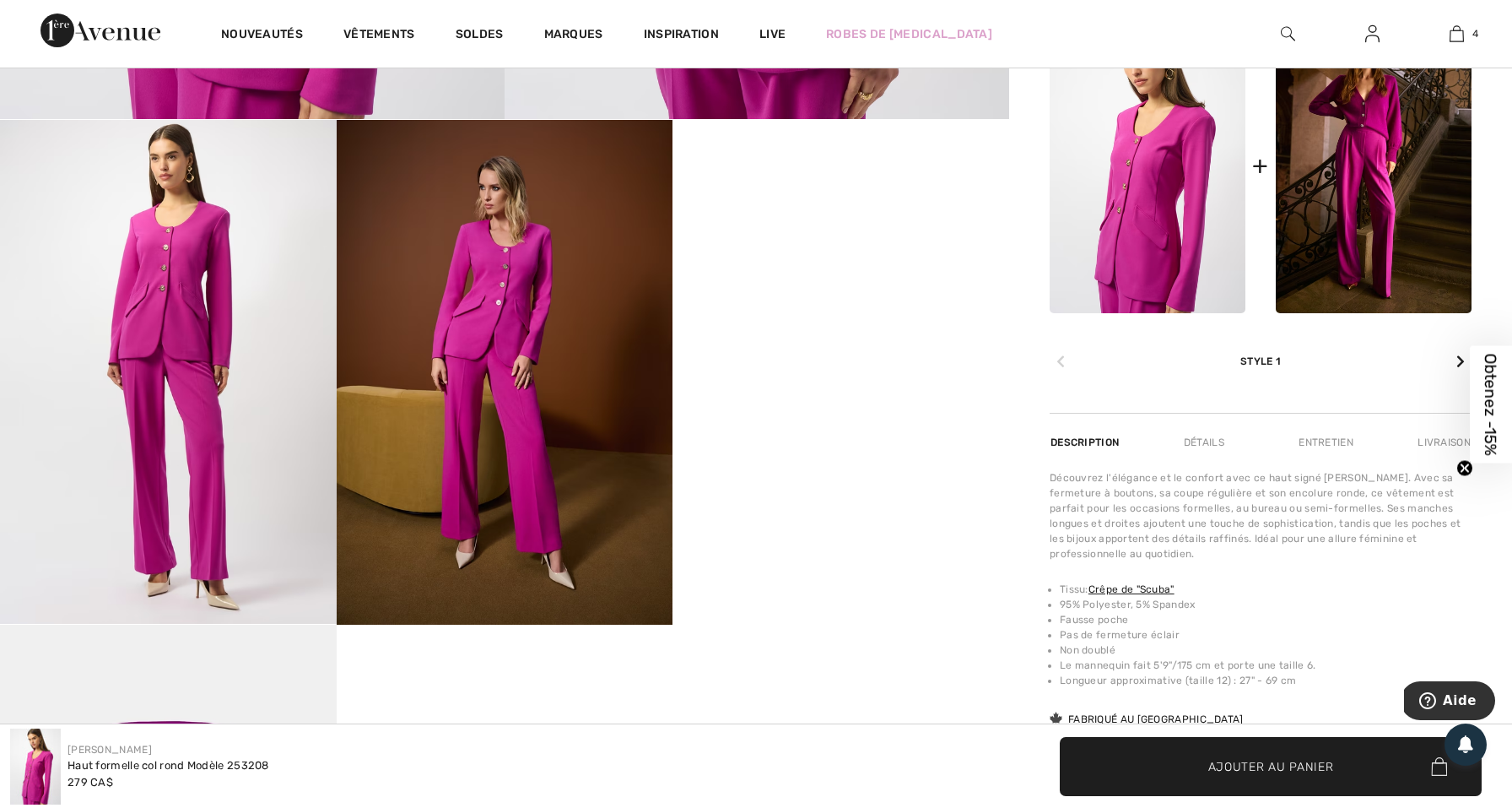
scroll to position [739, 0]
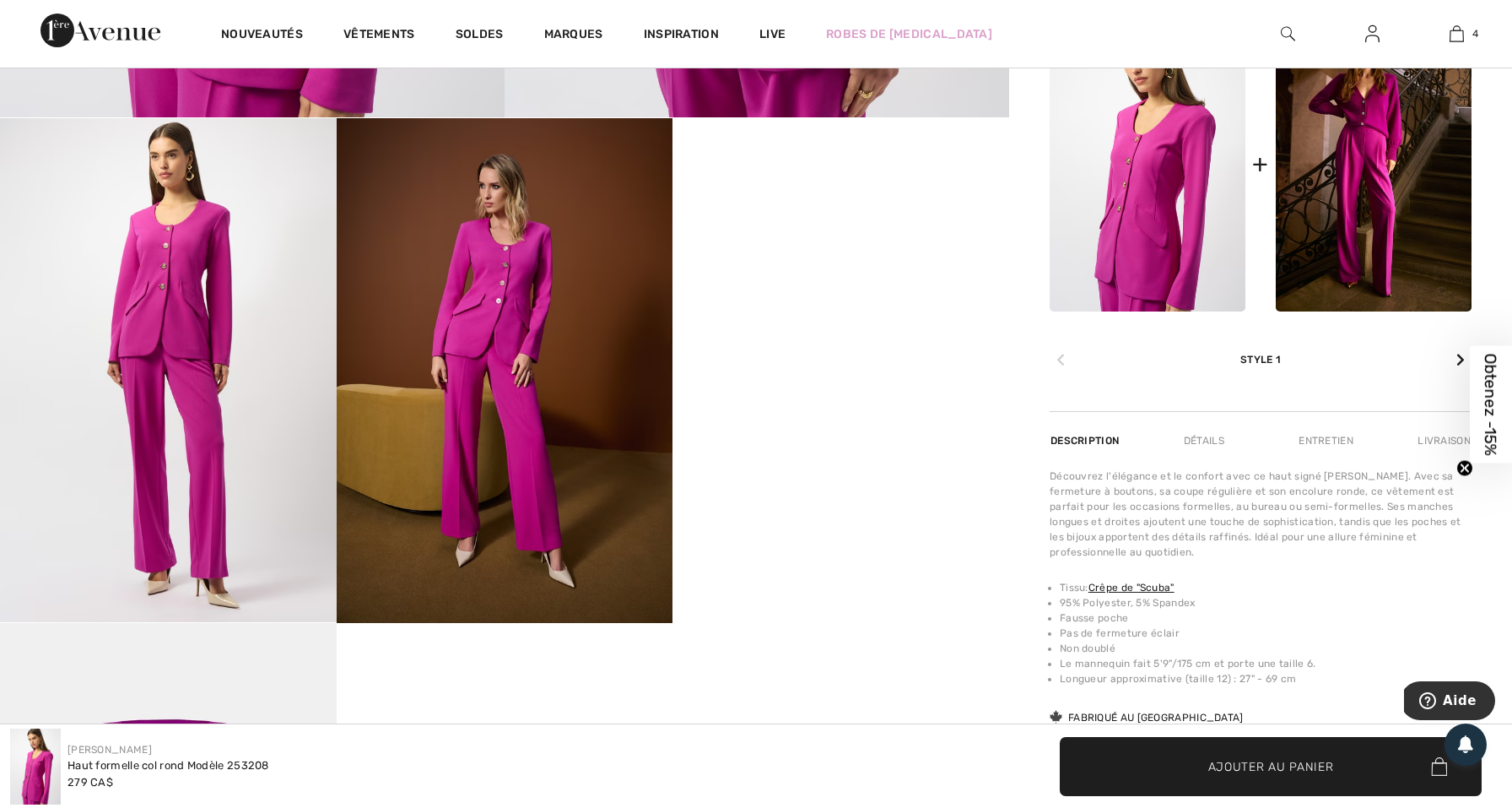
click at [108, 361] on img at bounding box center [169, 369] width 337 height 504
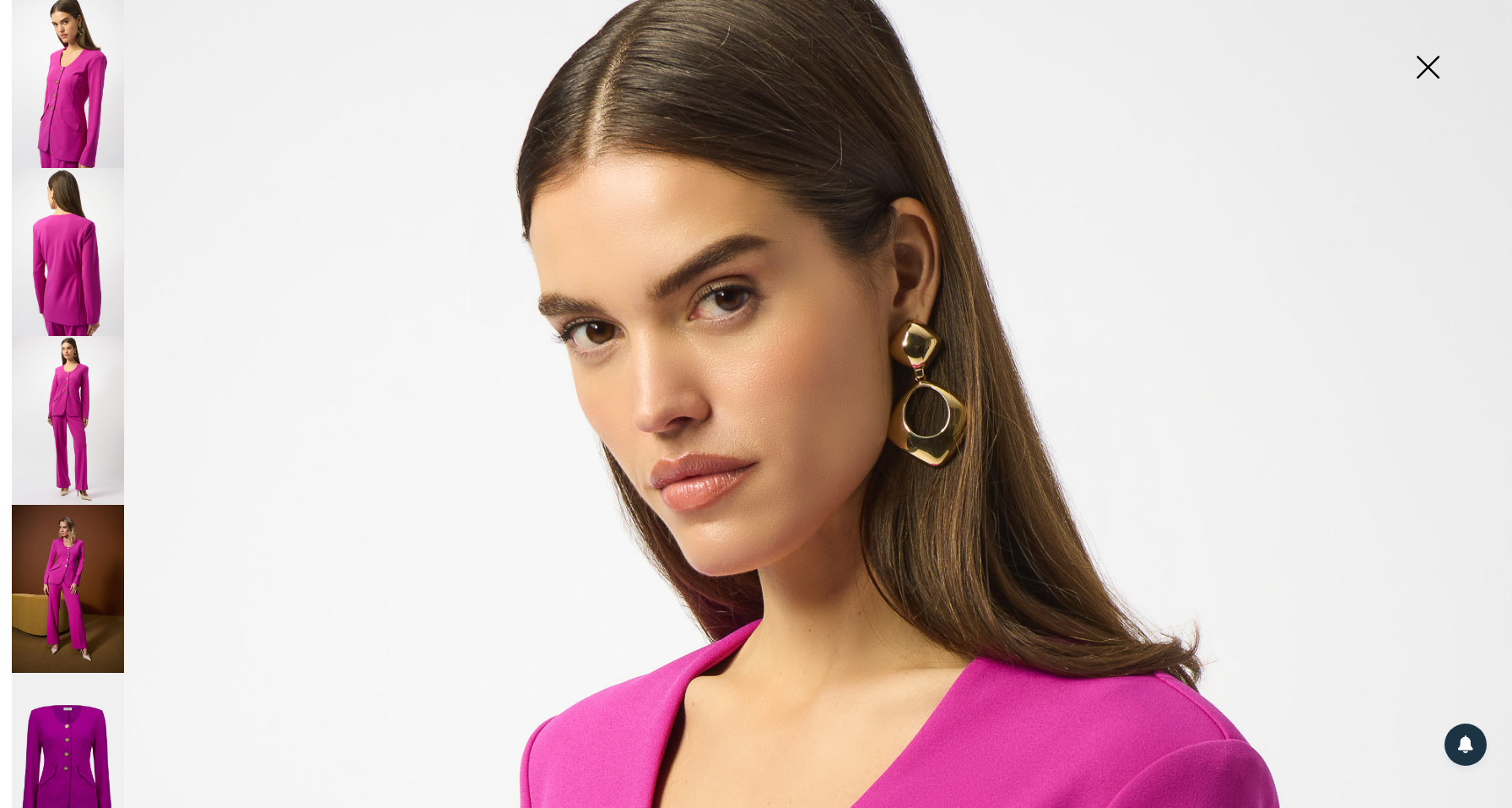
scroll to position [0, 0]
click at [79, 379] on img at bounding box center [68, 420] width 113 height 168
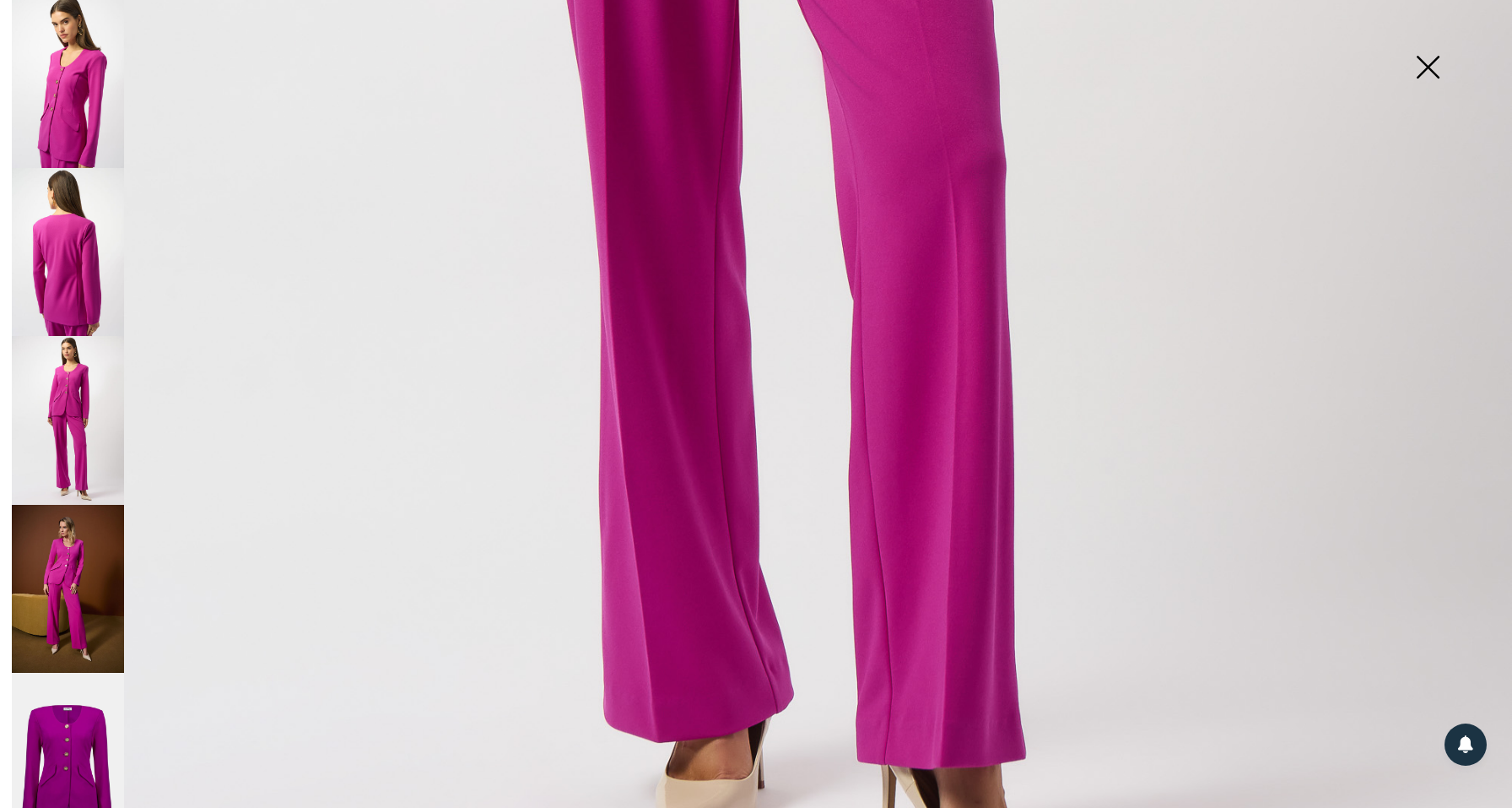
scroll to position [1400, 0]
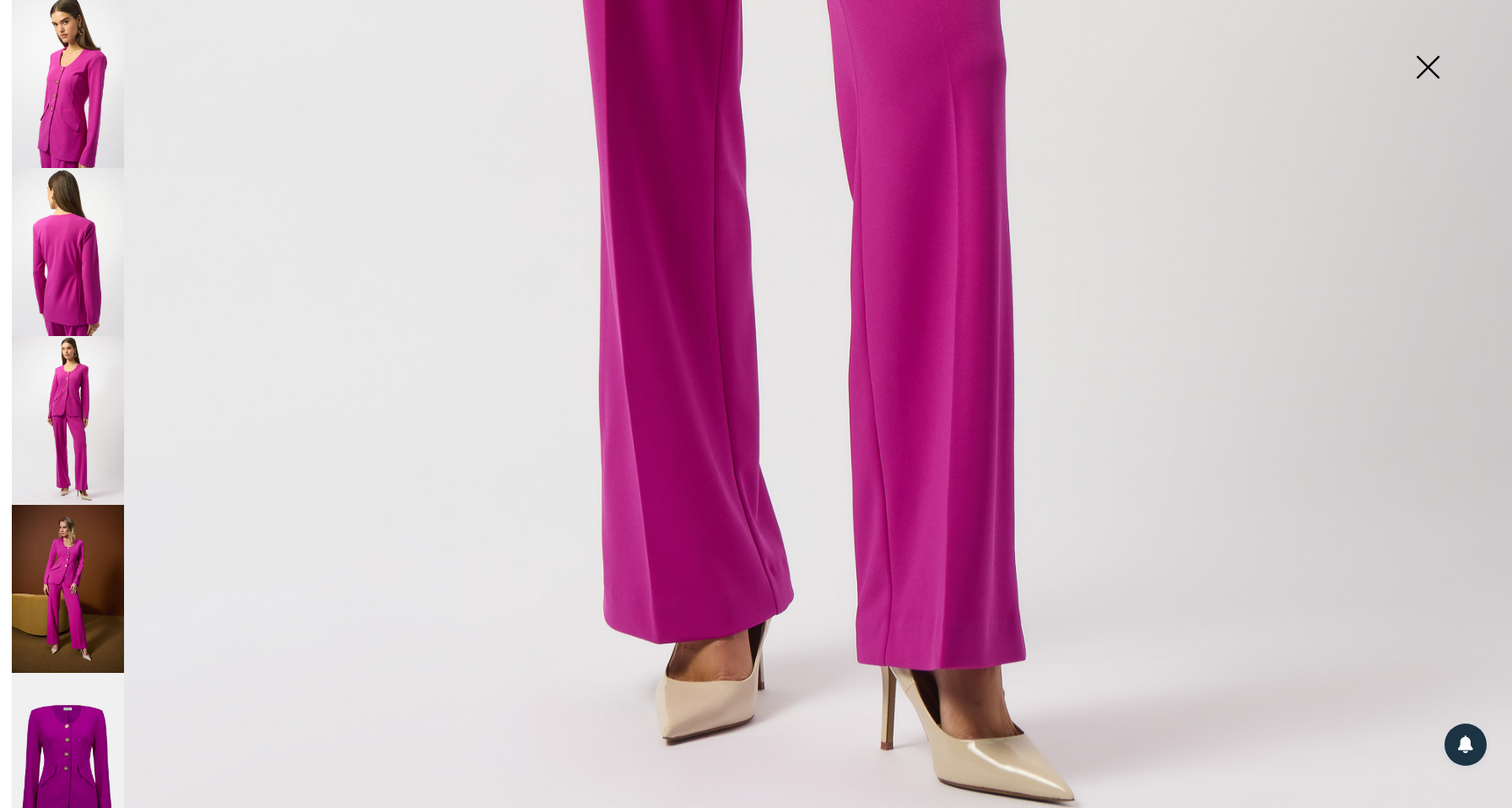
click at [63, 363] on img at bounding box center [68, 420] width 113 height 168
click at [48, 238] on img at bounding box center [68, 252] width 113 height 168
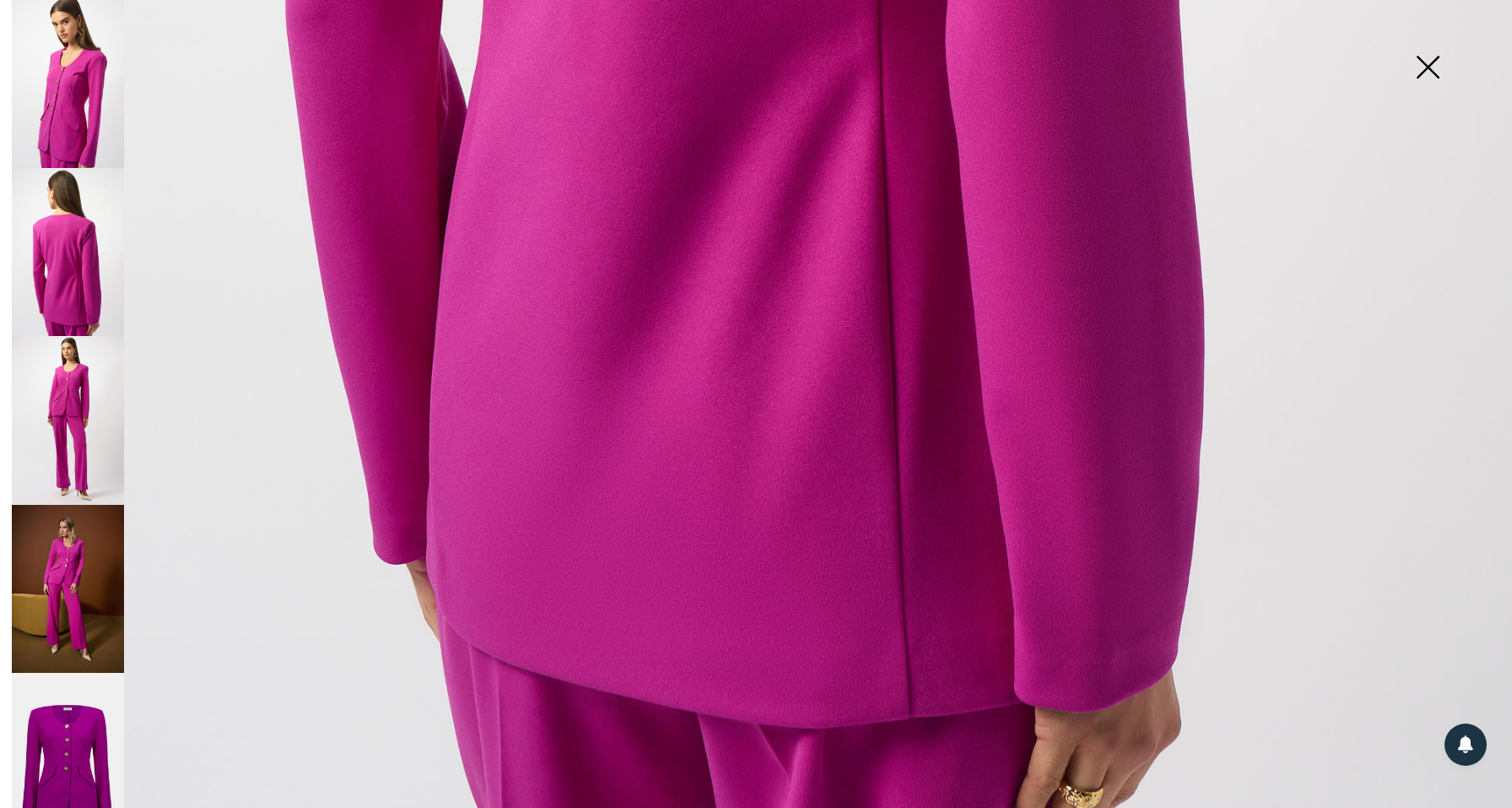
click at [58, 97] on img at bounding box center [68, 84] width 113 height 168
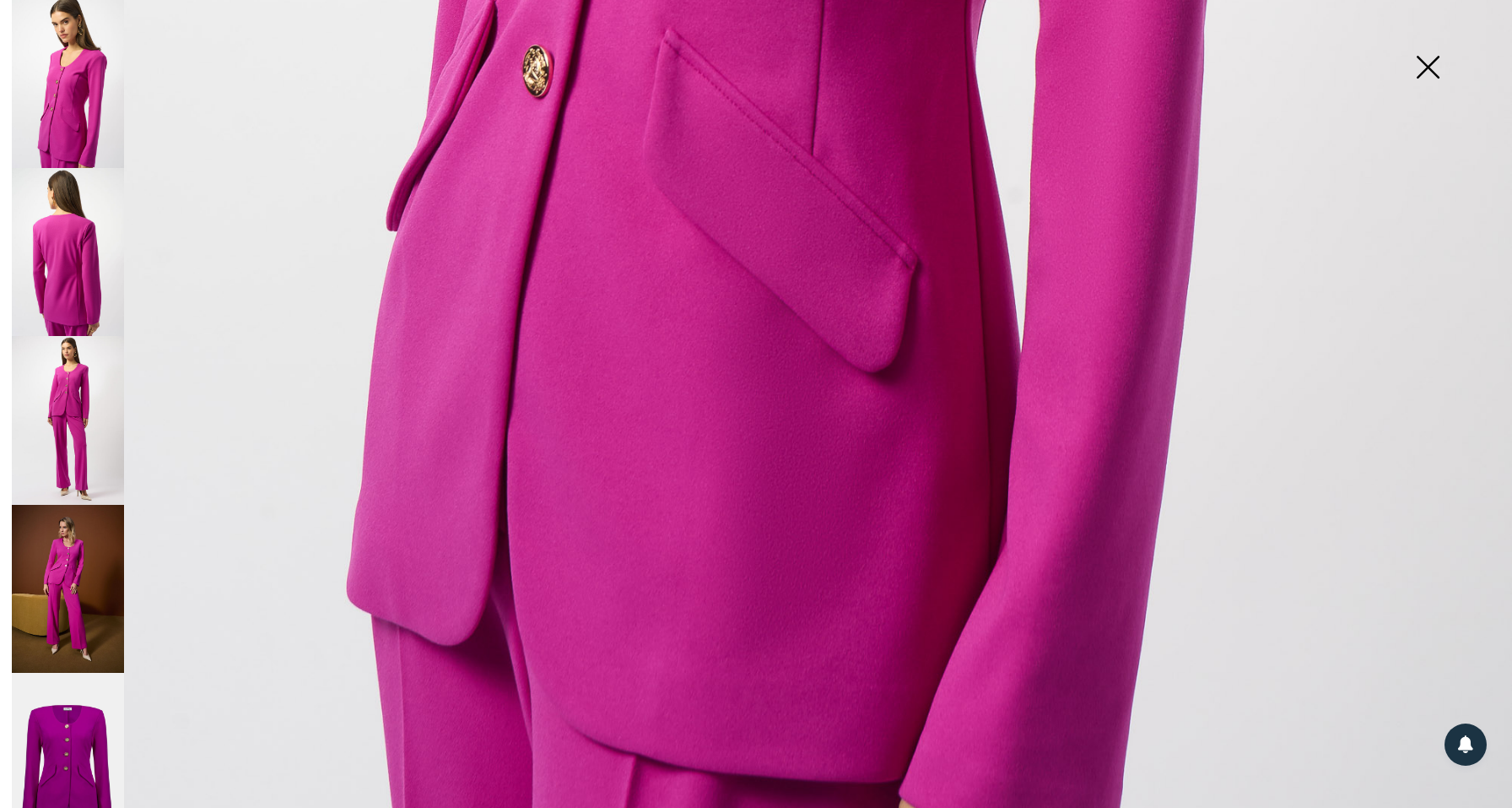
click at [66, 421] on img at bounding box center [68, 420] width 113 height 168
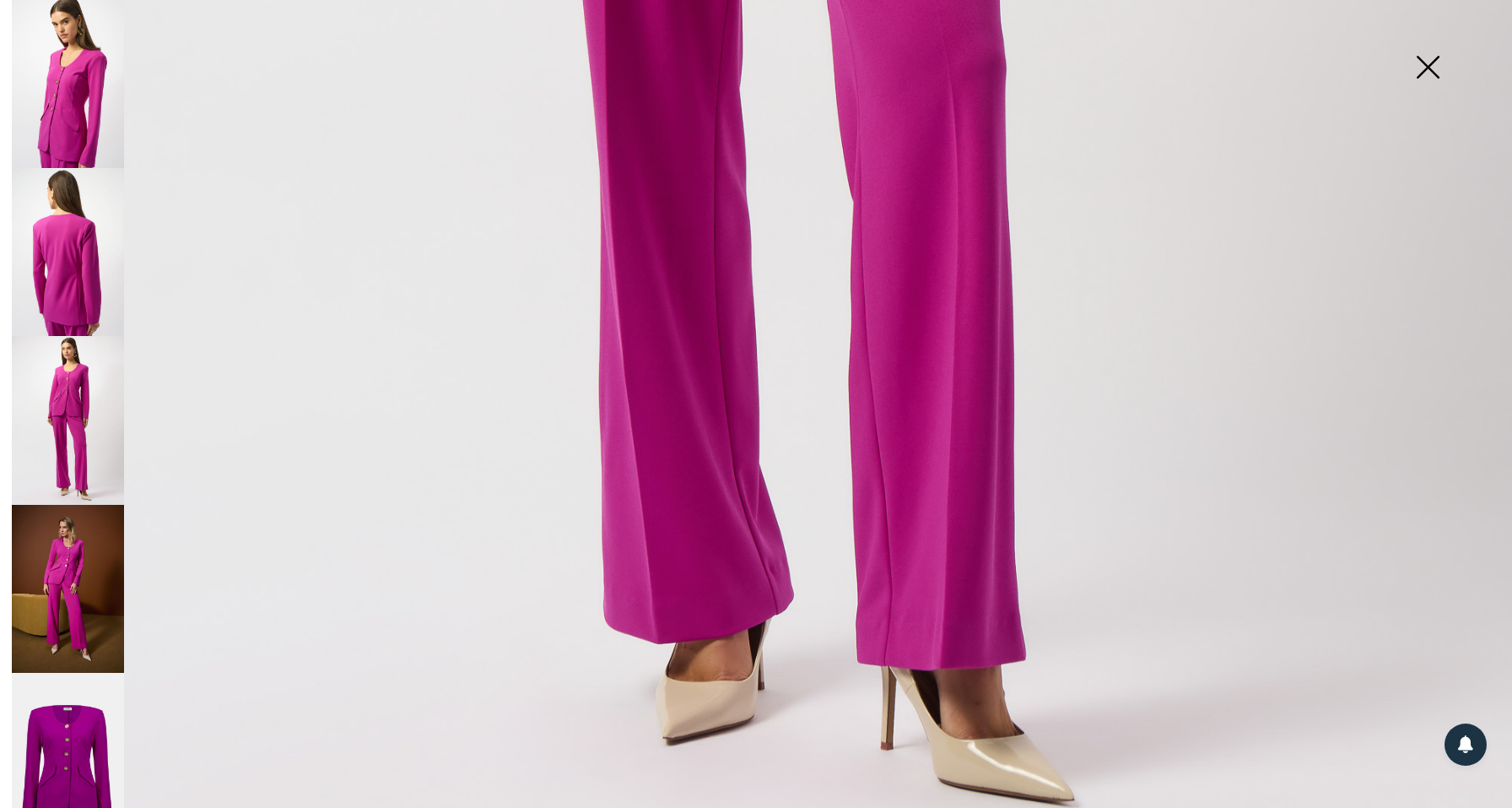
click at [88, 505] on img at bounding box center [68, 589] width 113 height 169
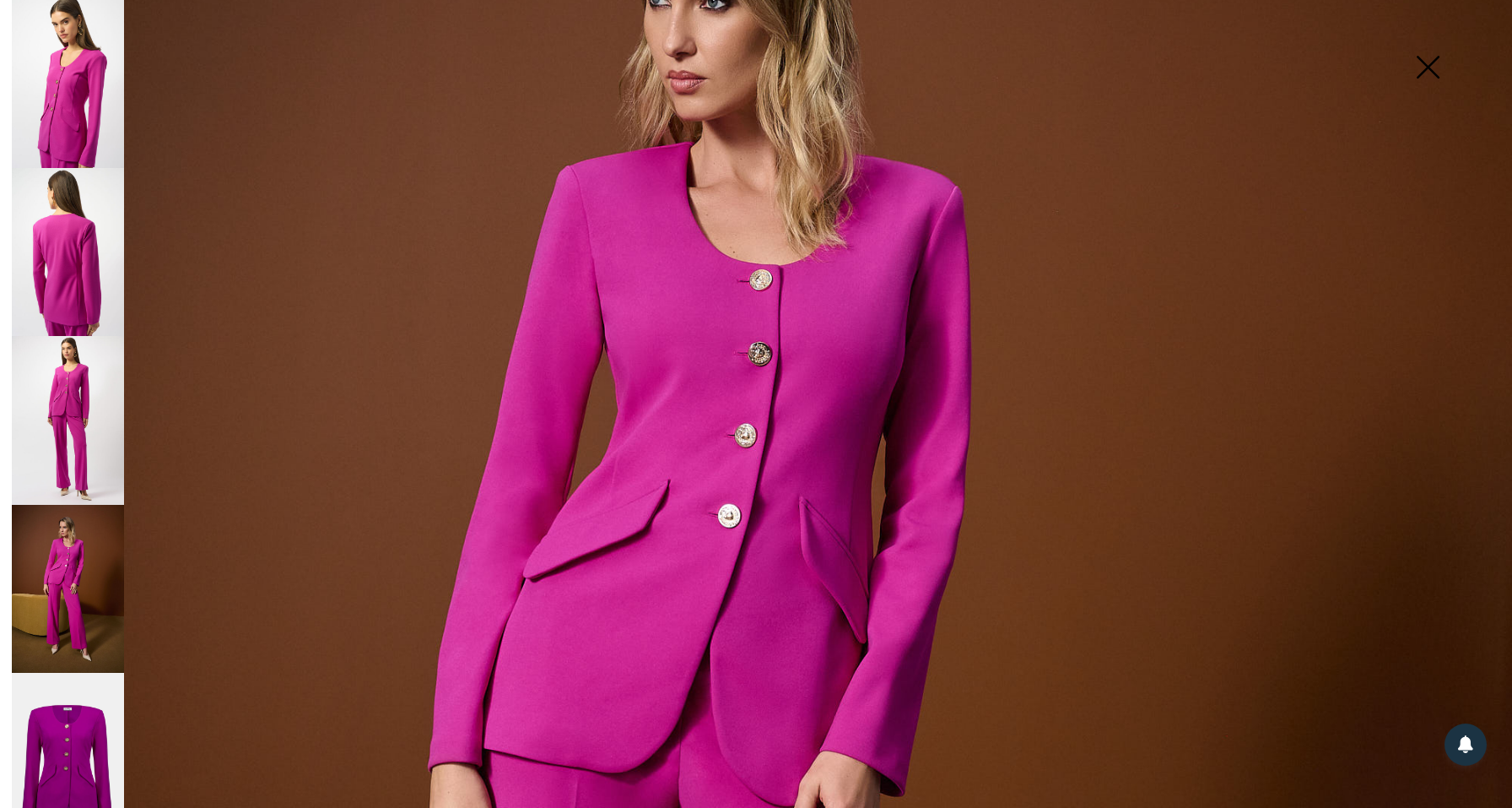
scroll to position [303, 0]
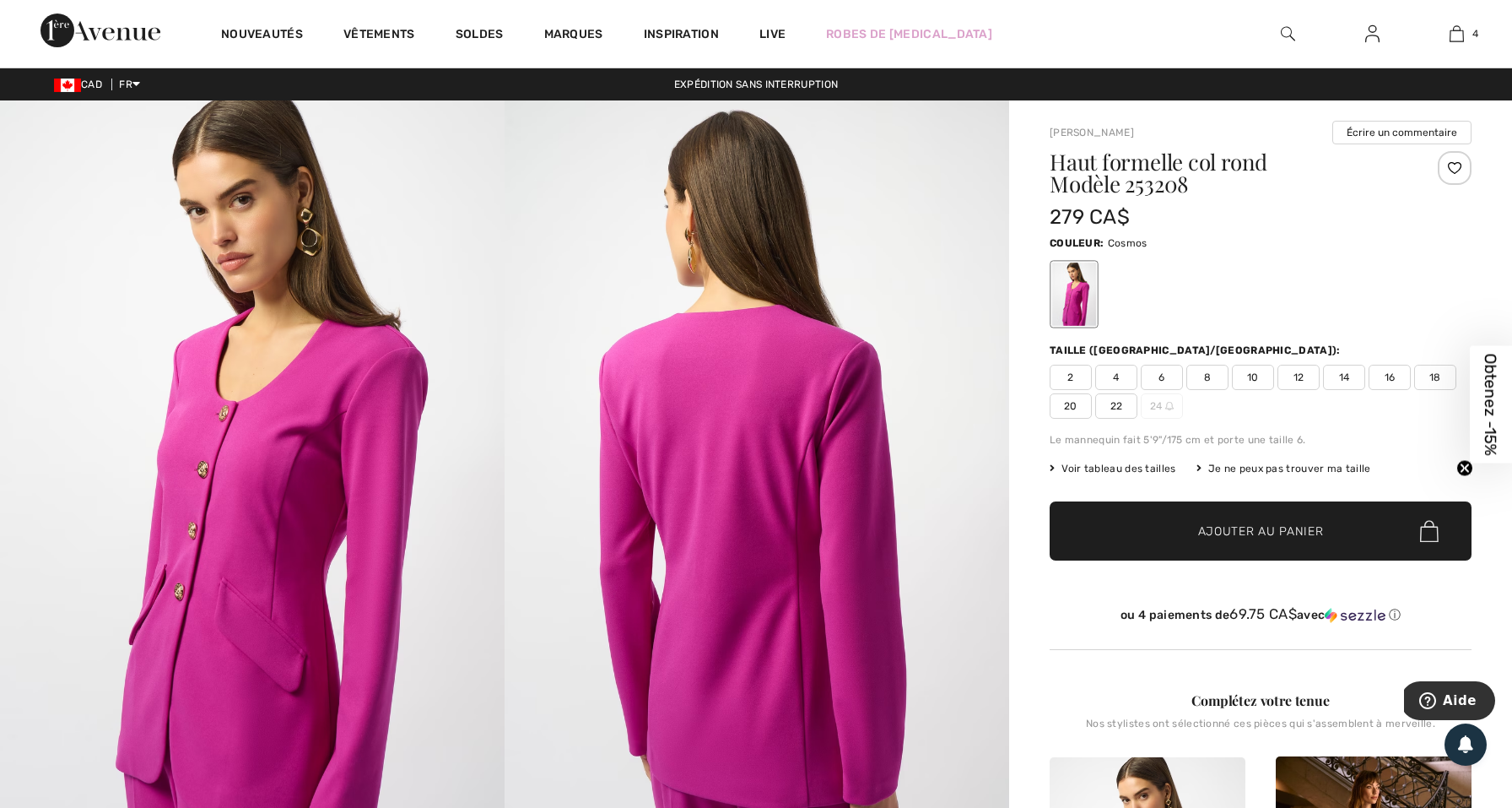
scroll to position [0, 0]
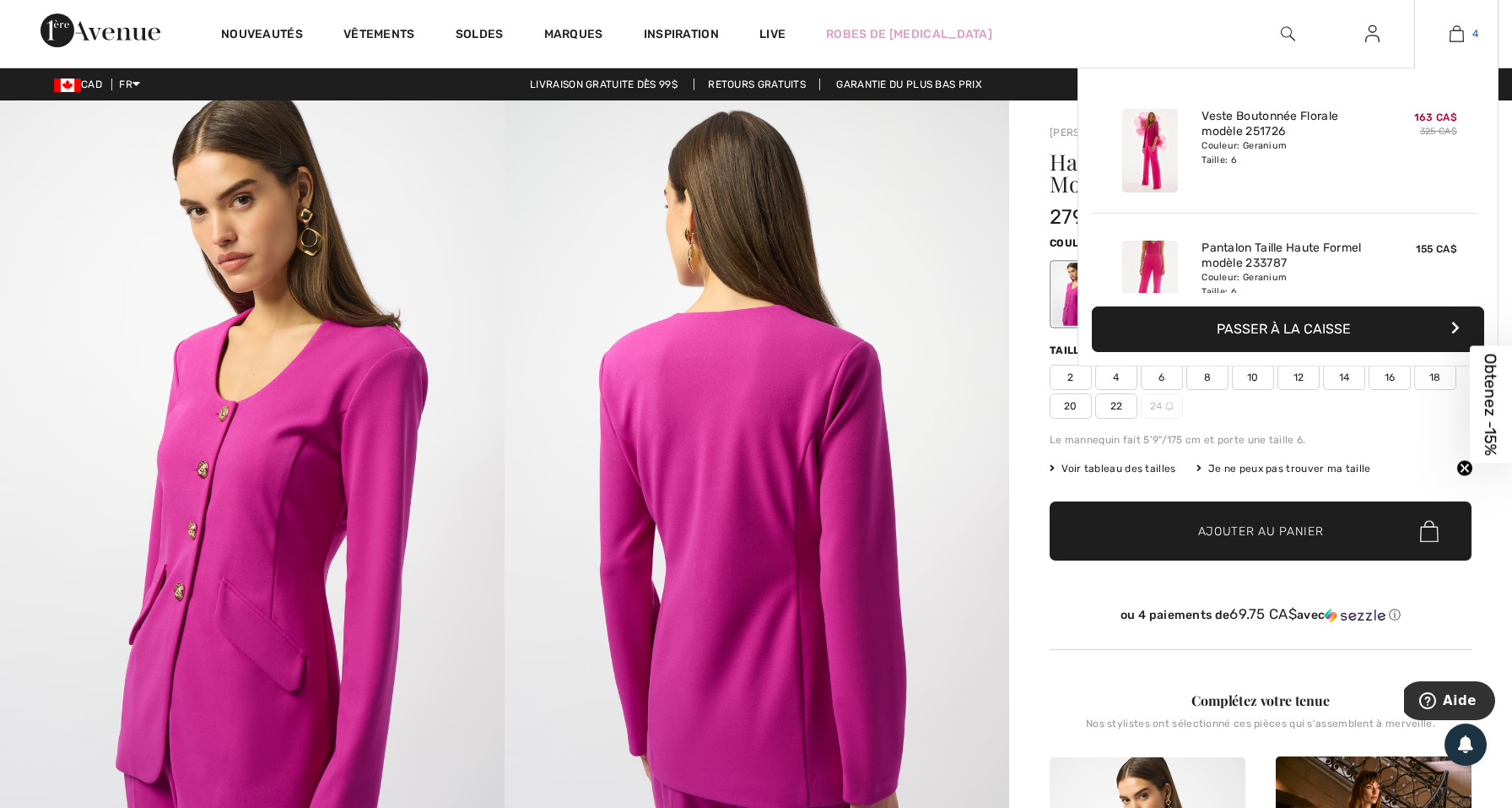
click at [1453, 33] on img at bounding box center [1457, 33] width 14 height 20
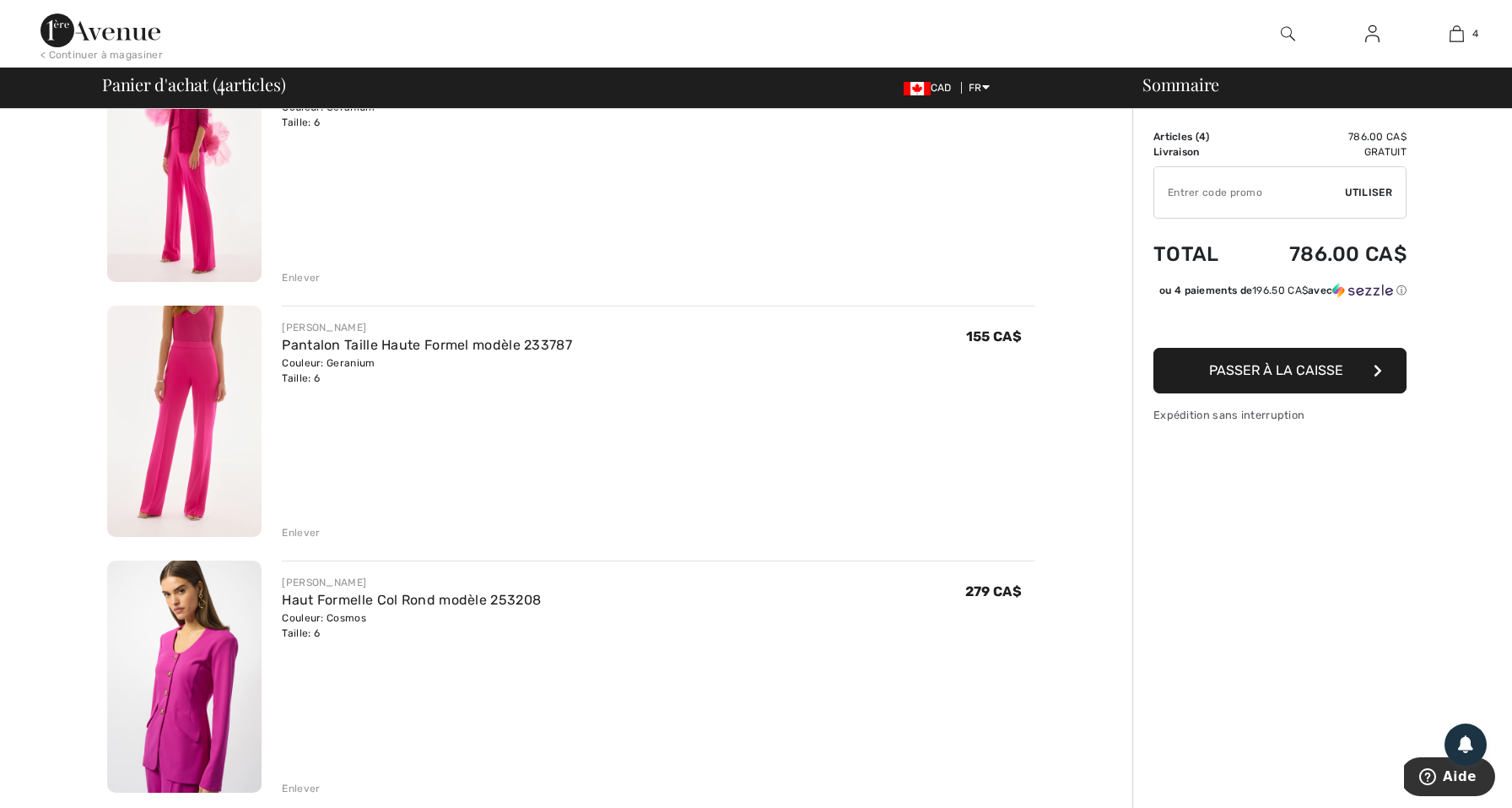
scroll to position [197, 0]
click at [183, 418] on img at bounding box center [184, 423] width 155 height 232
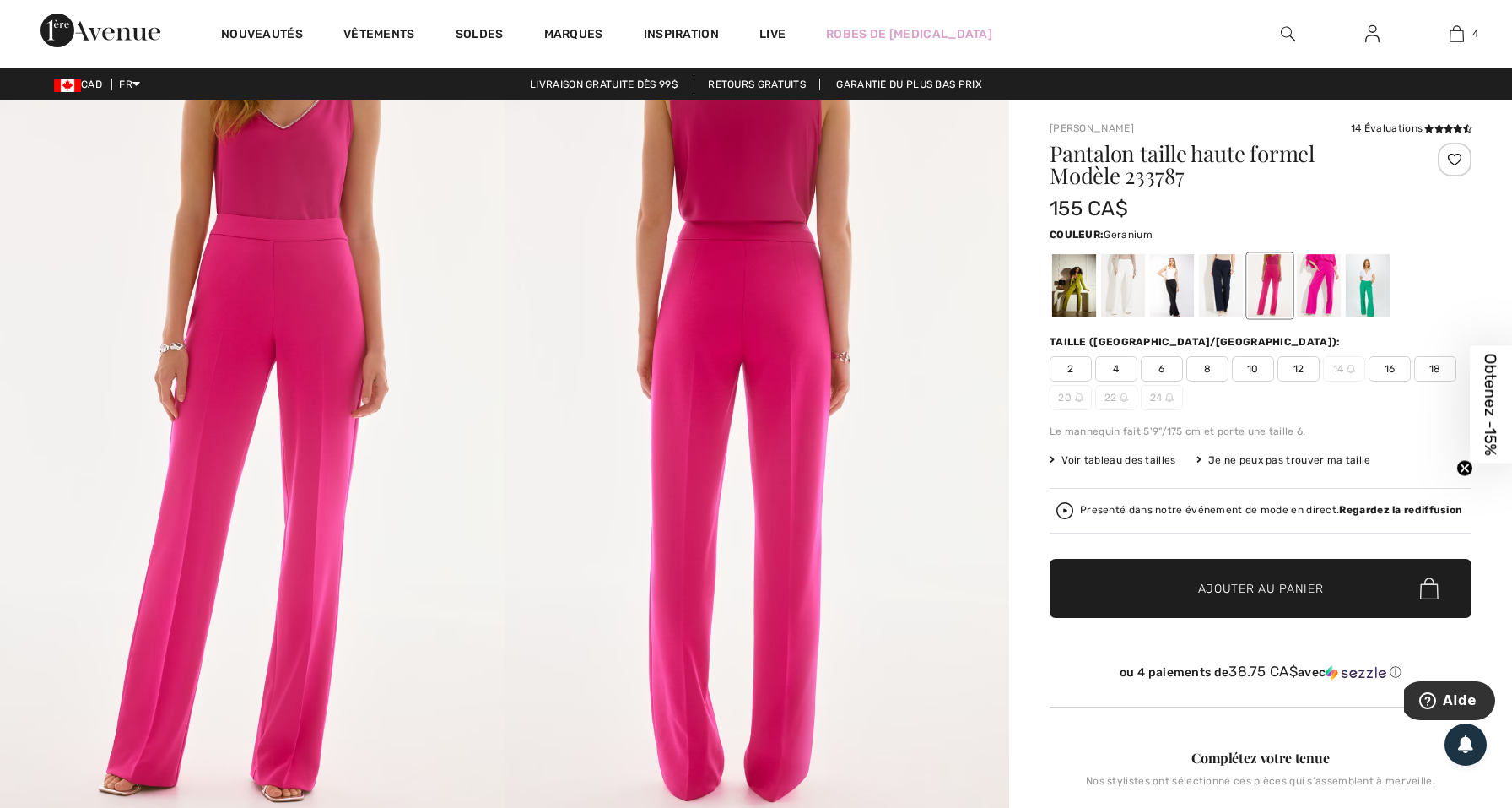
scroll to position [26, 0]
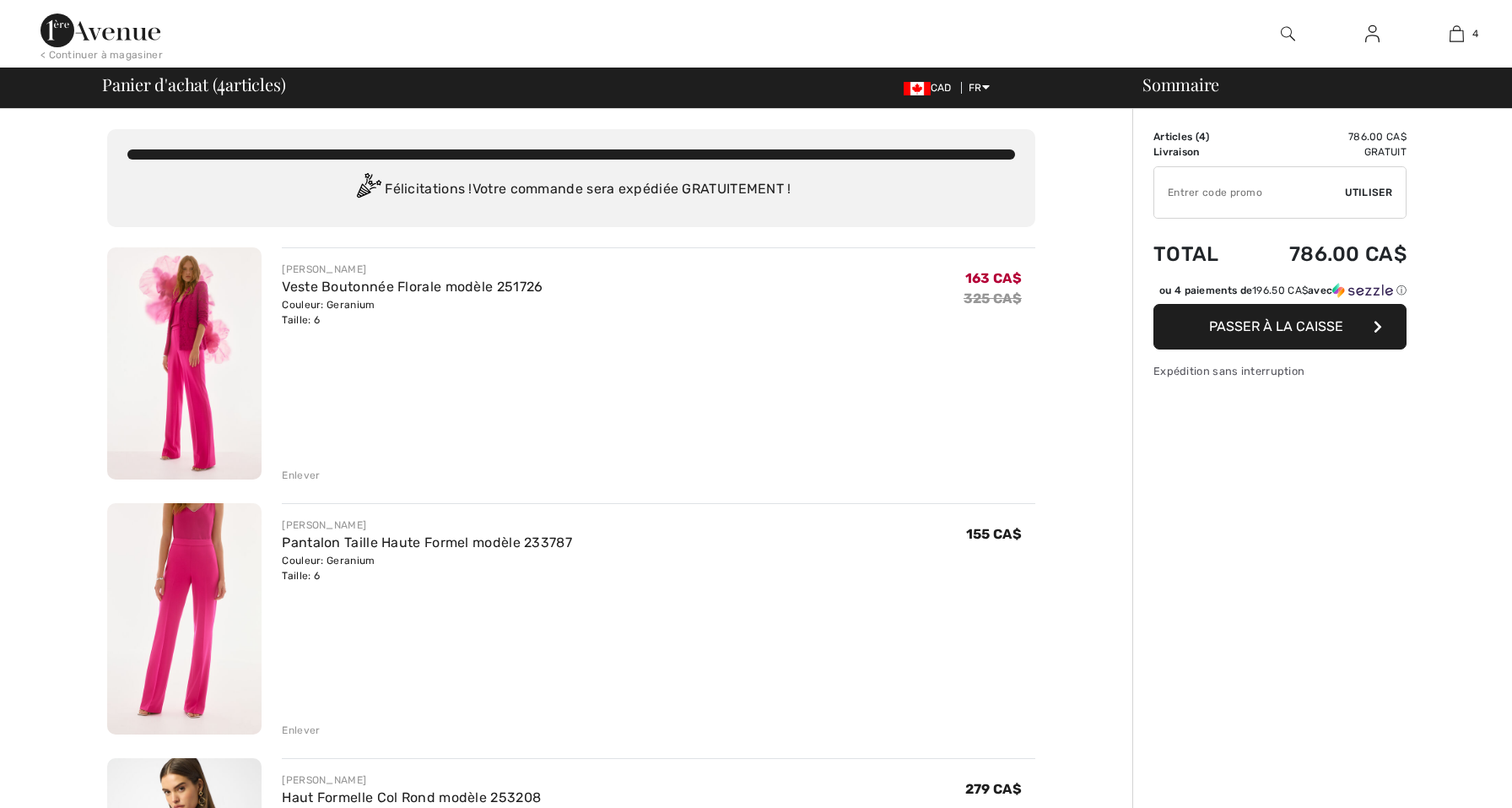
checkbox input "true"
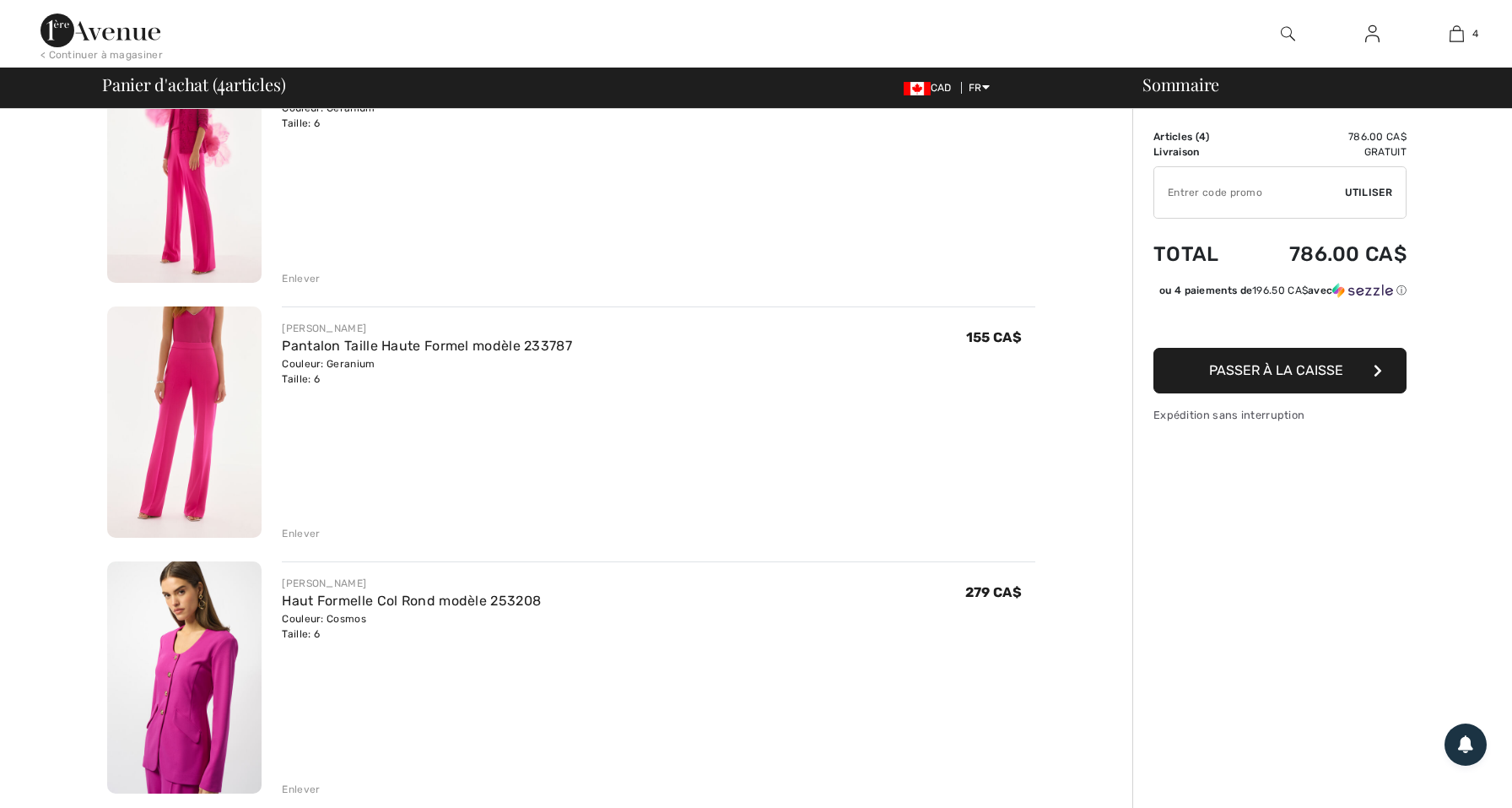
click at [223, 682] on img at bounding box center [184, 678] width 155 height 232
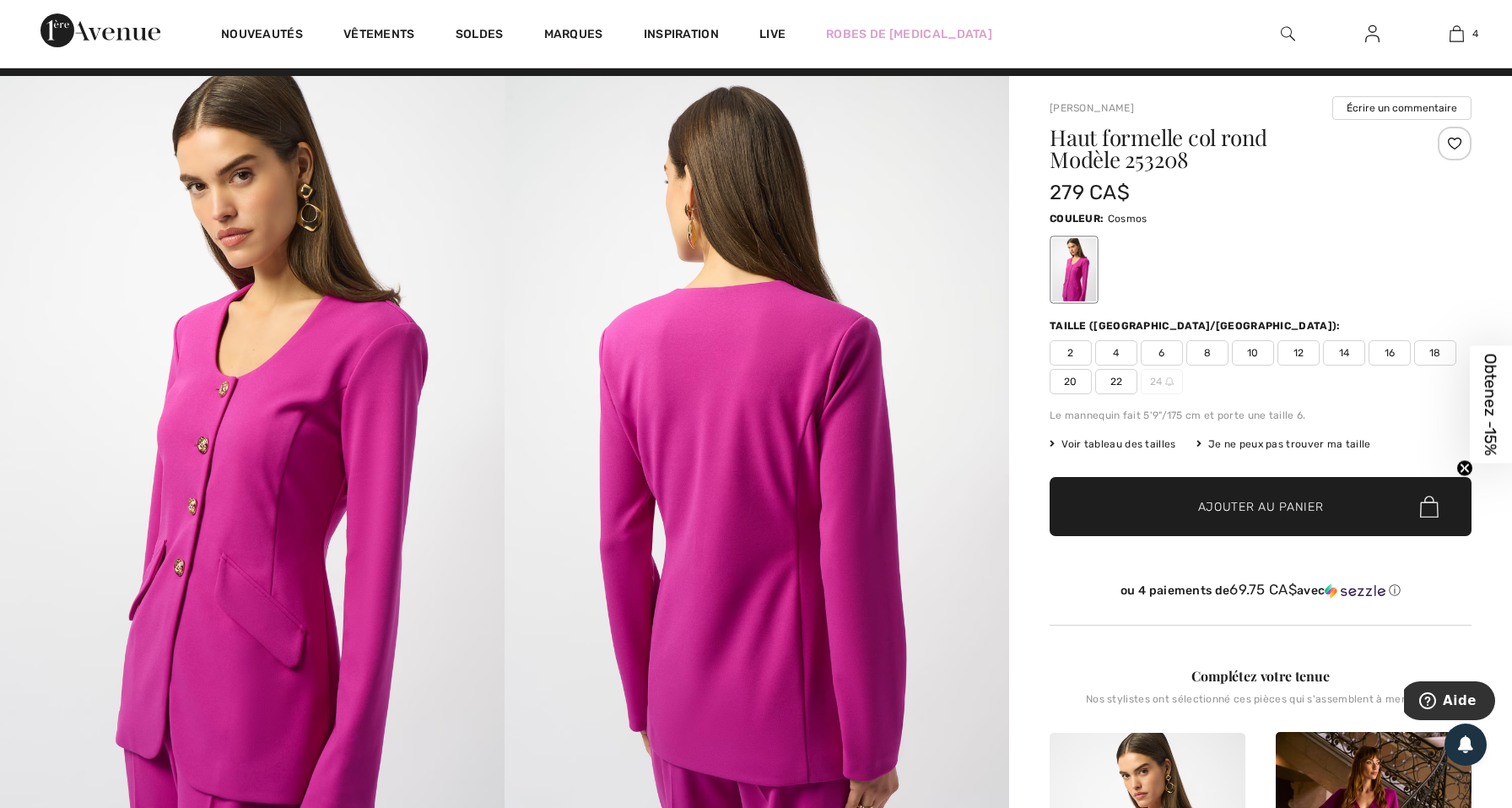
scroll to position [30, 0]
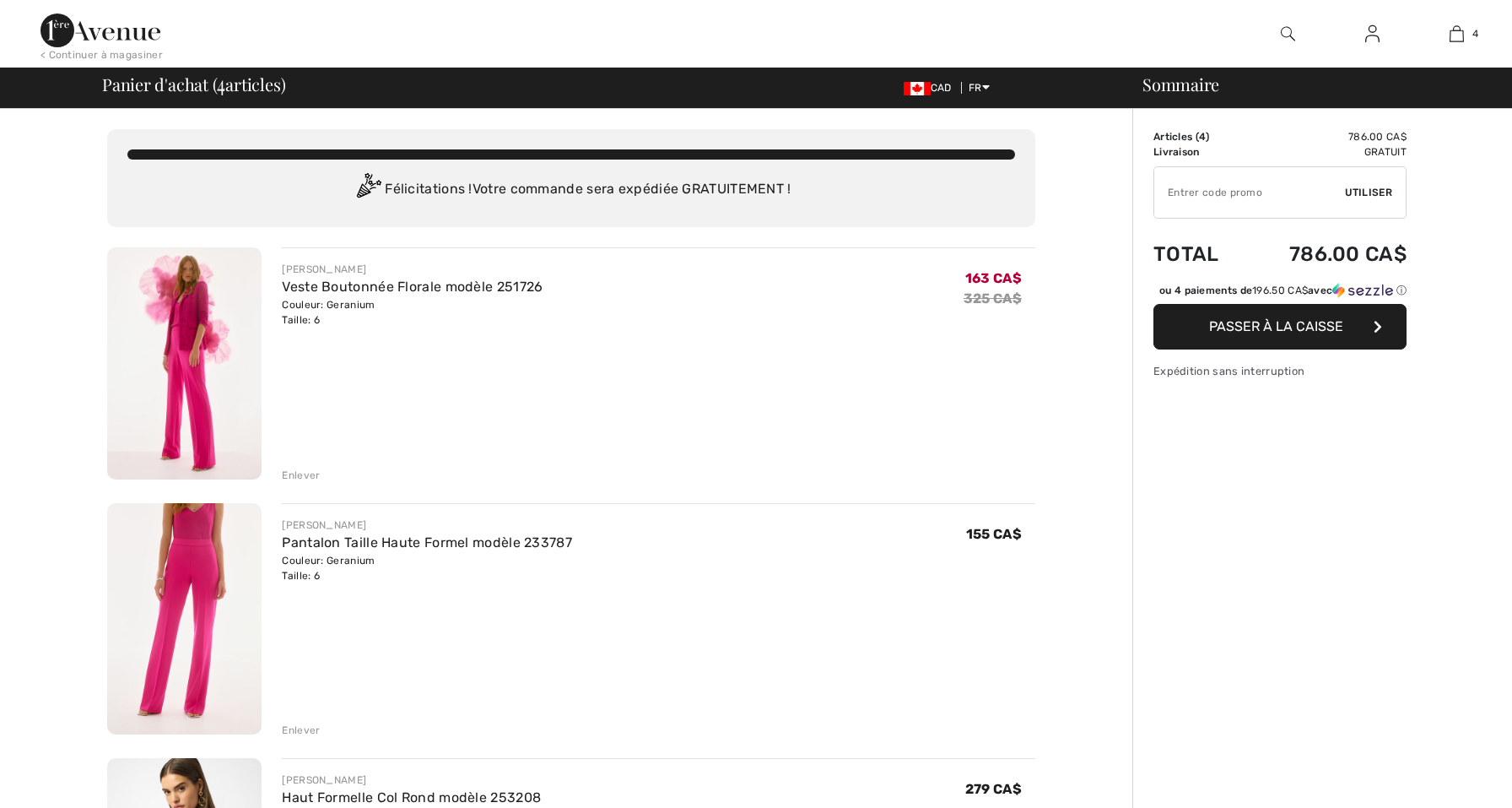
checkbox input "true"
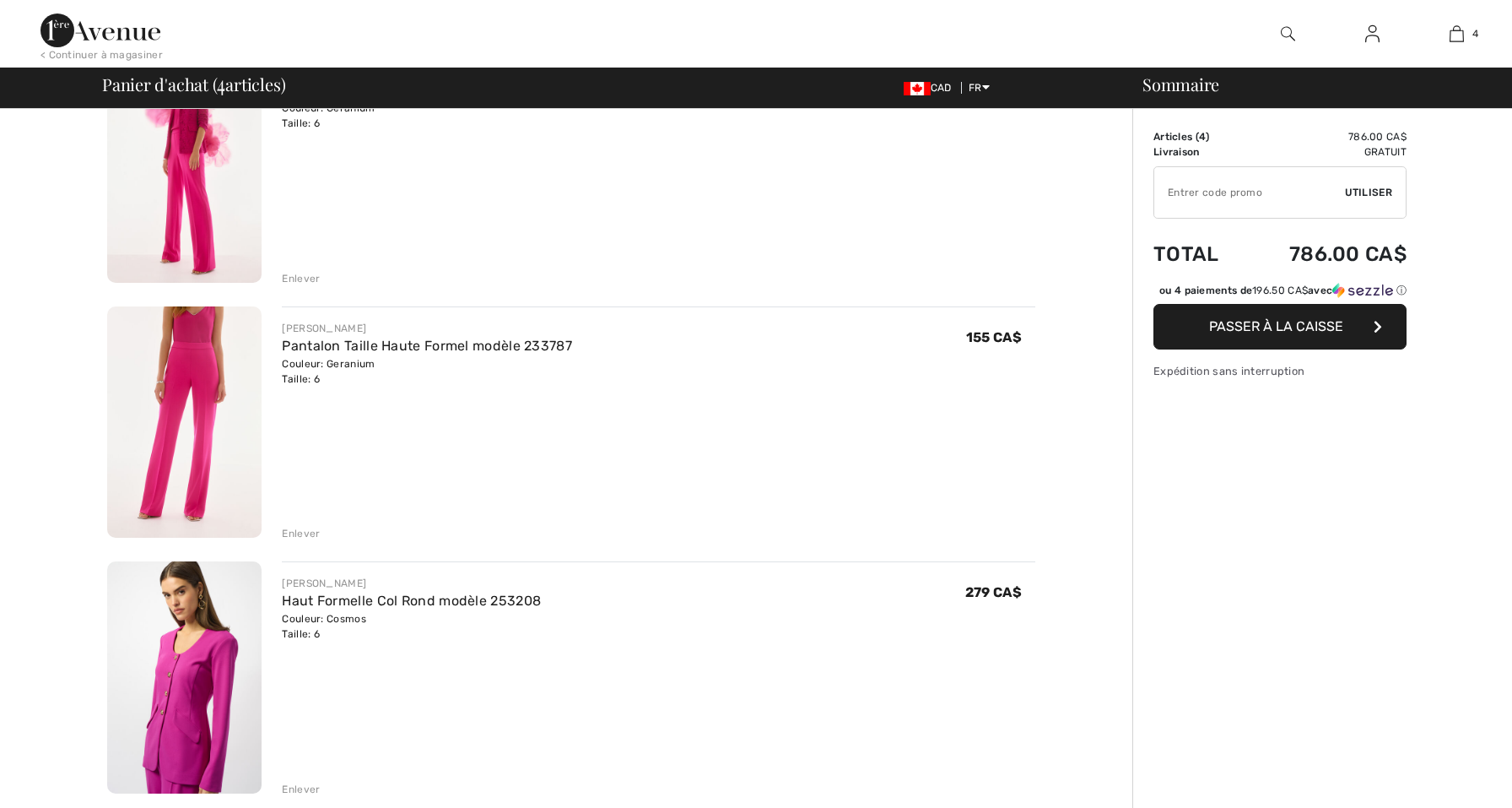
click at [204, 233] on img at bounding box center [184, 167] width 155 height 232
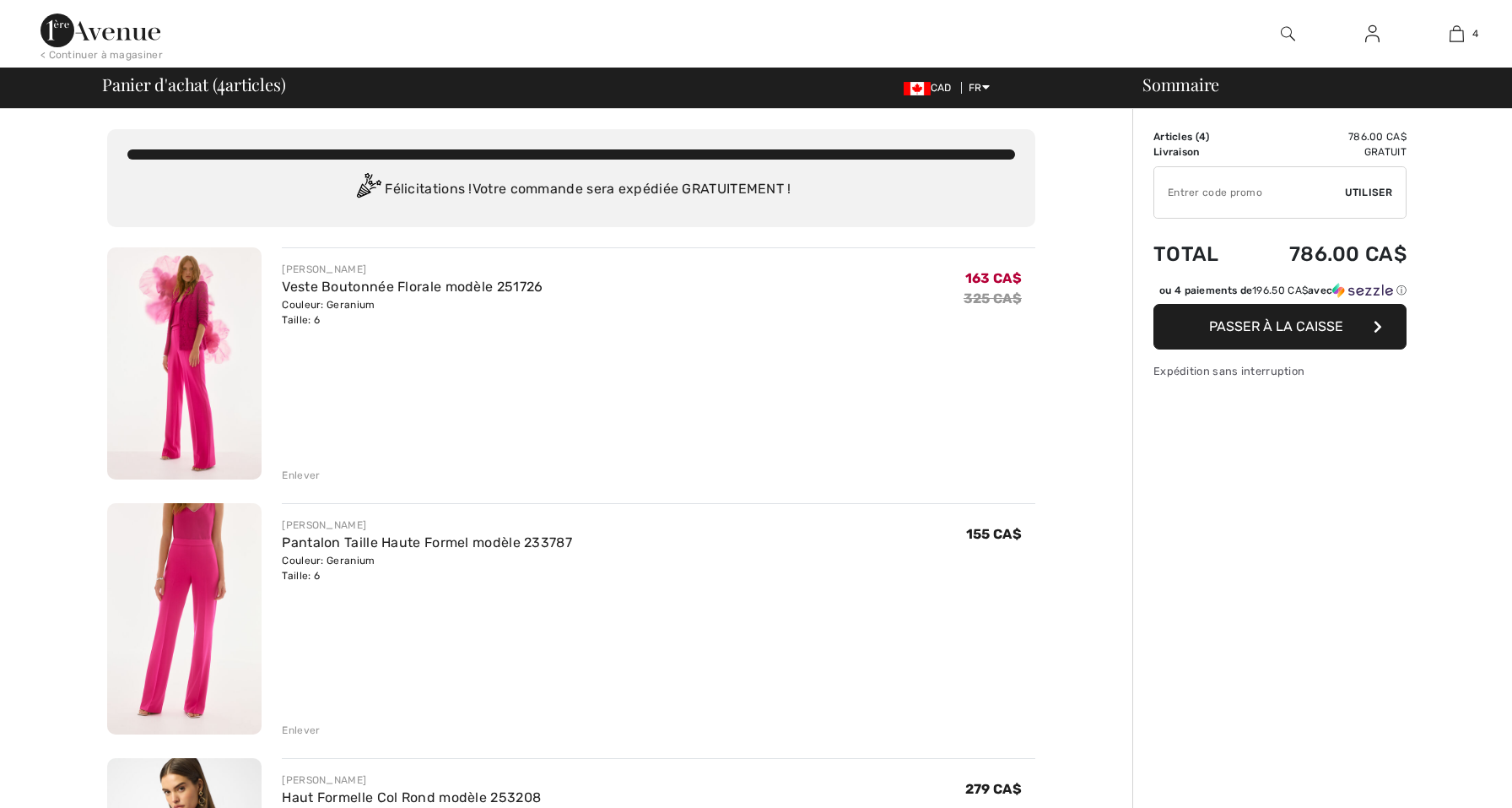
checkbox input "true"
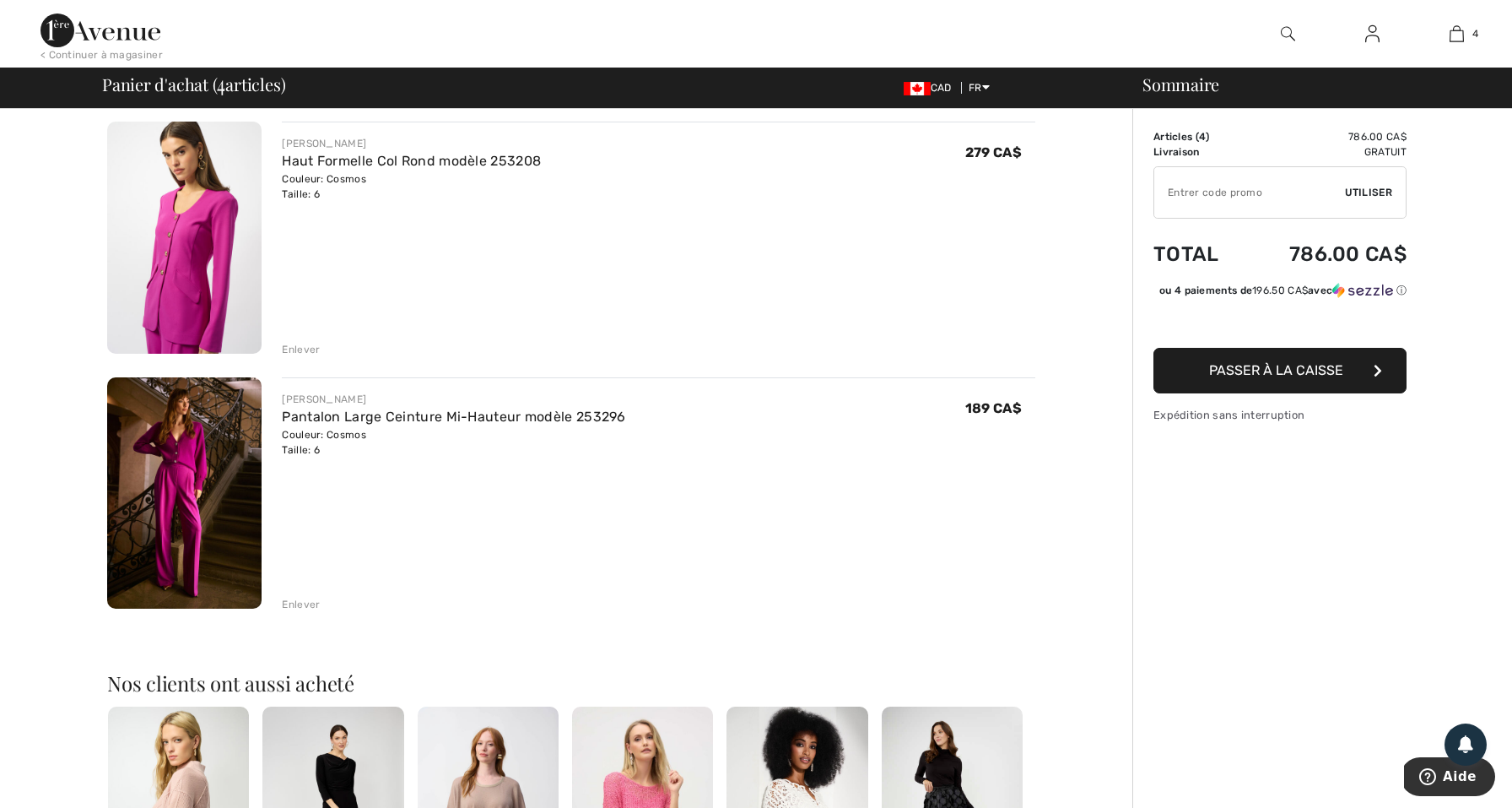
scroll to position [654, 0]
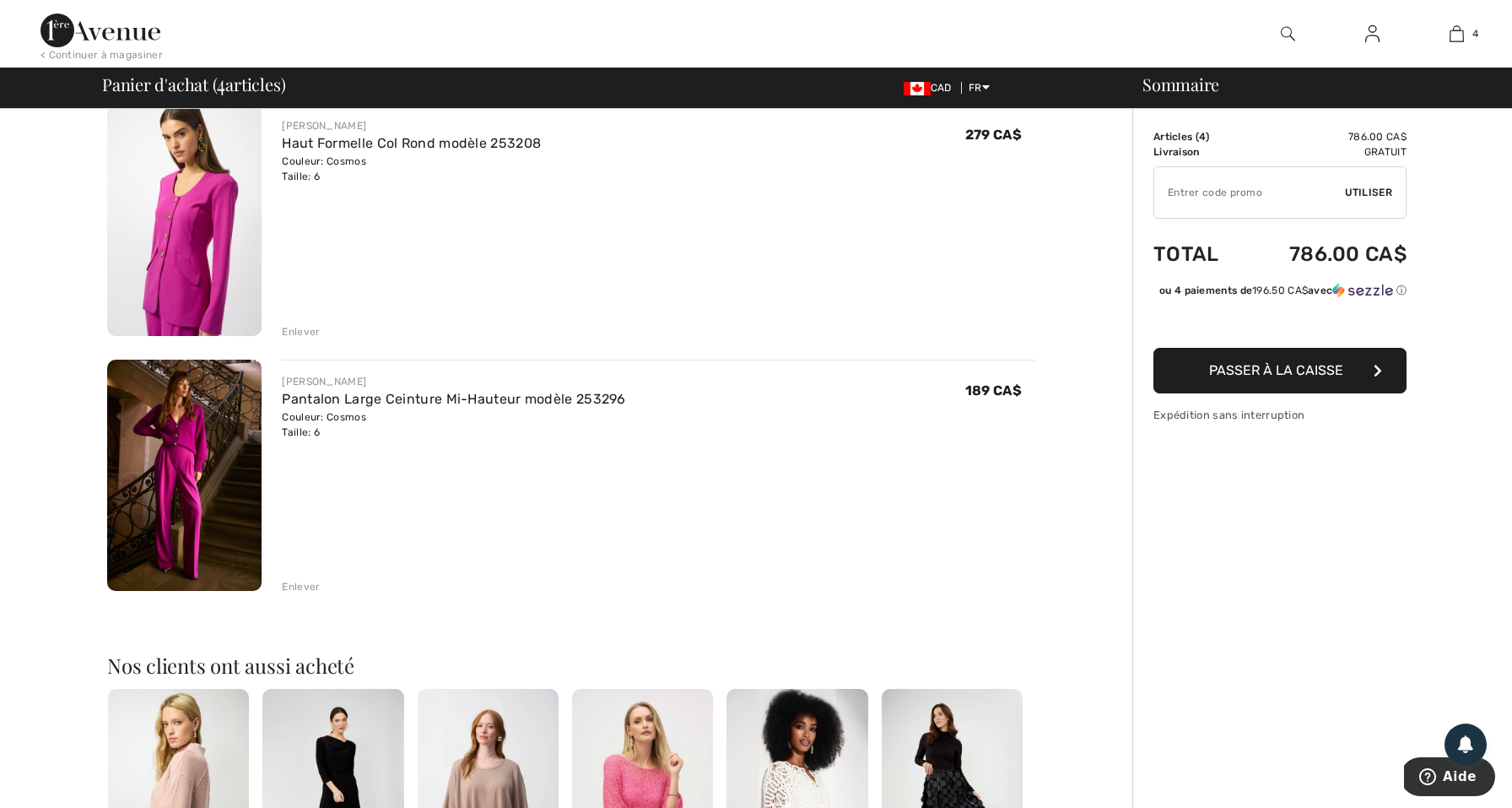
click at [208, 280] on img at bounding box center [184, 220] width 155 height 232
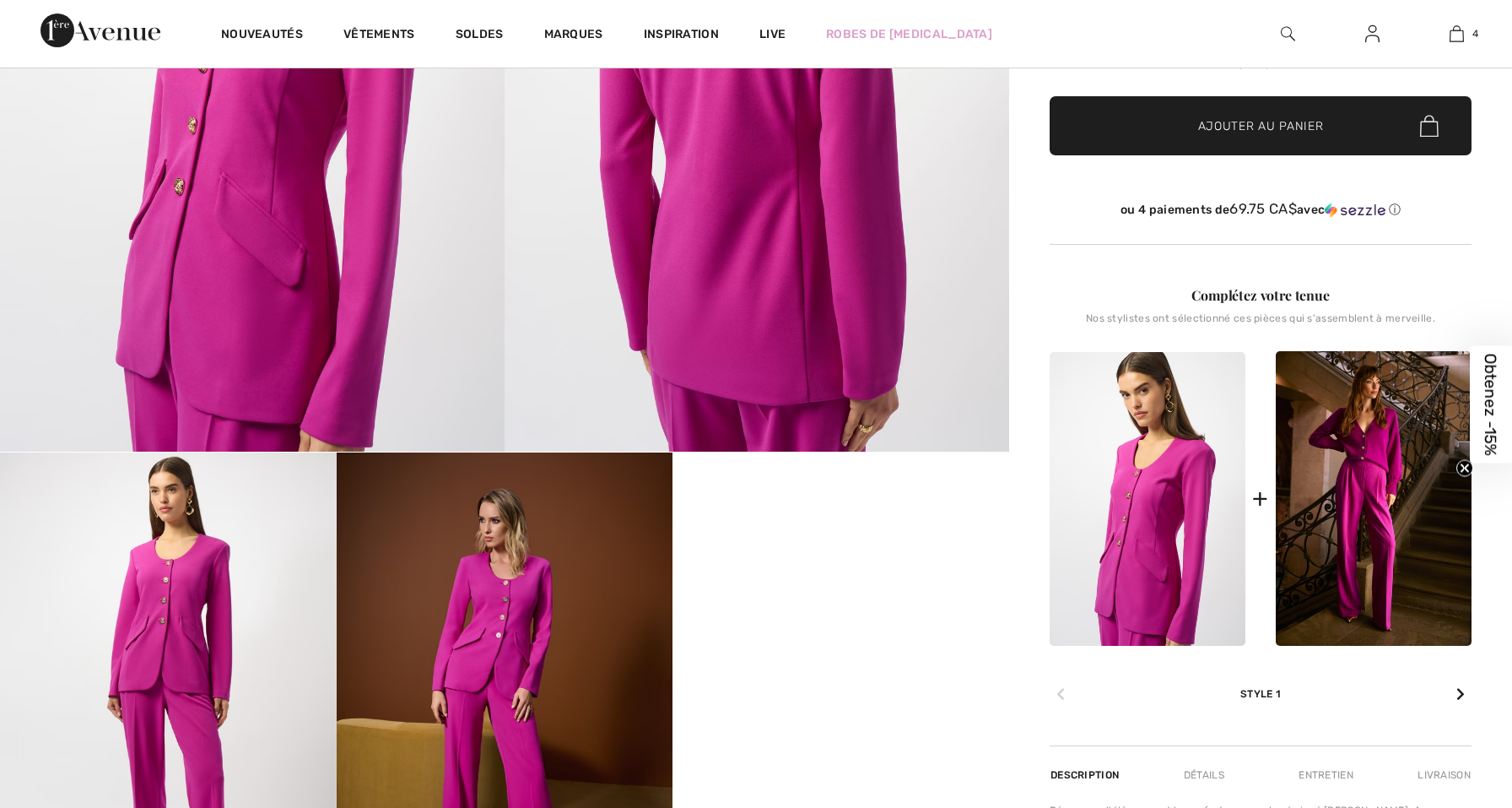
checkbox input "true"
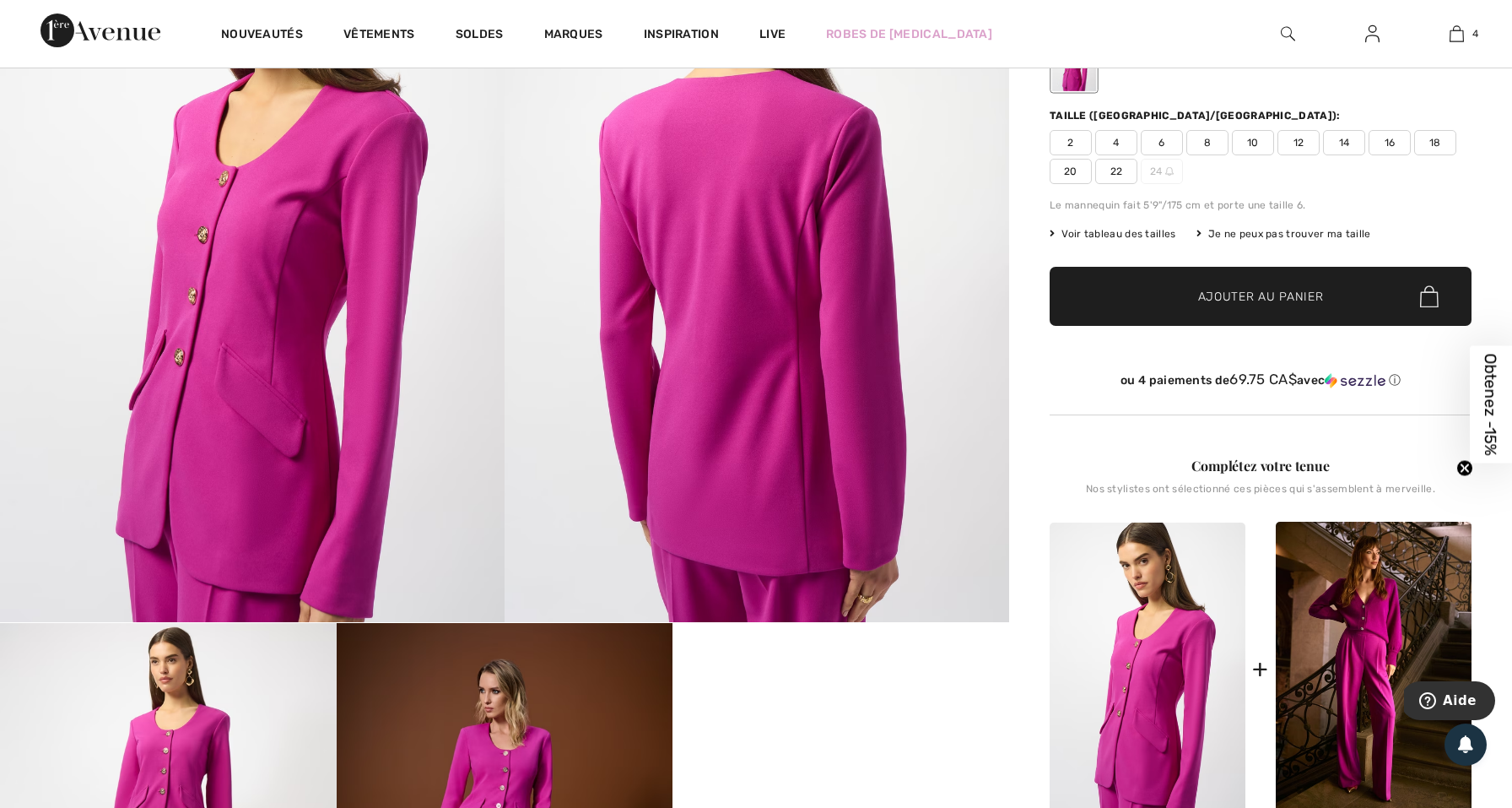
scroll to position [216, 0]
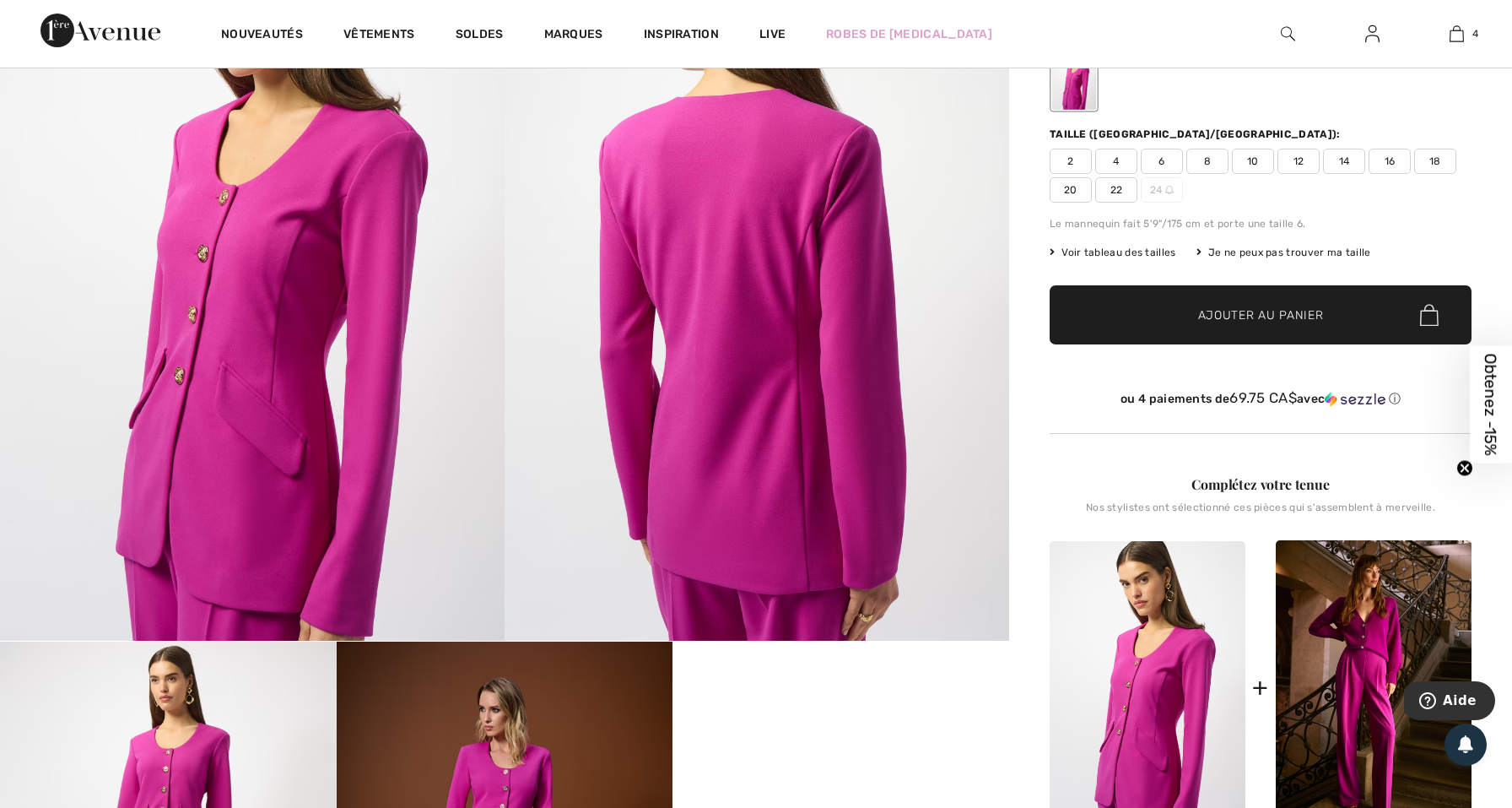
click at [817, 450] on img at bounding box center [757, 263] width 505 height 756
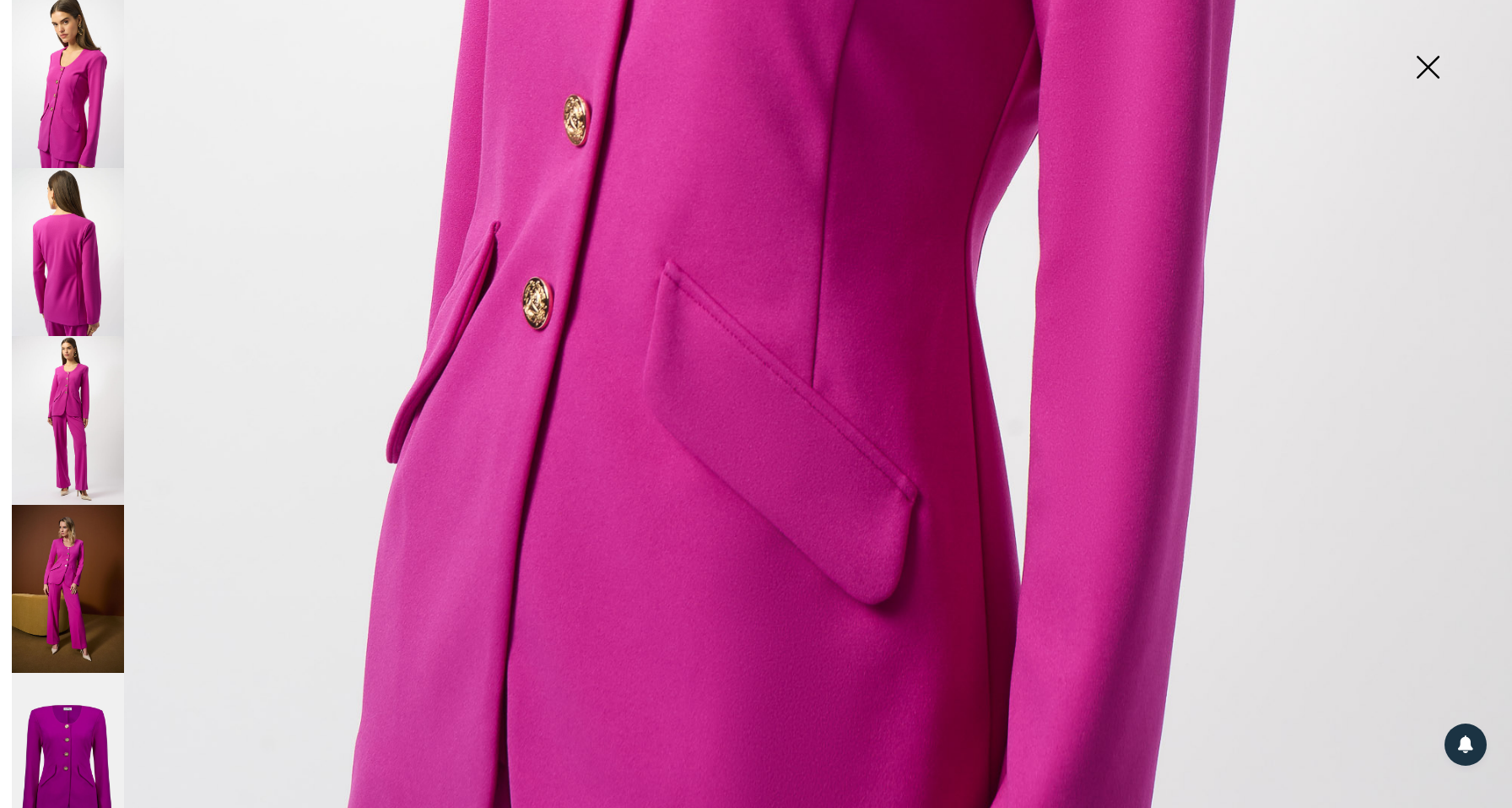
scroll to position [1237, 0]
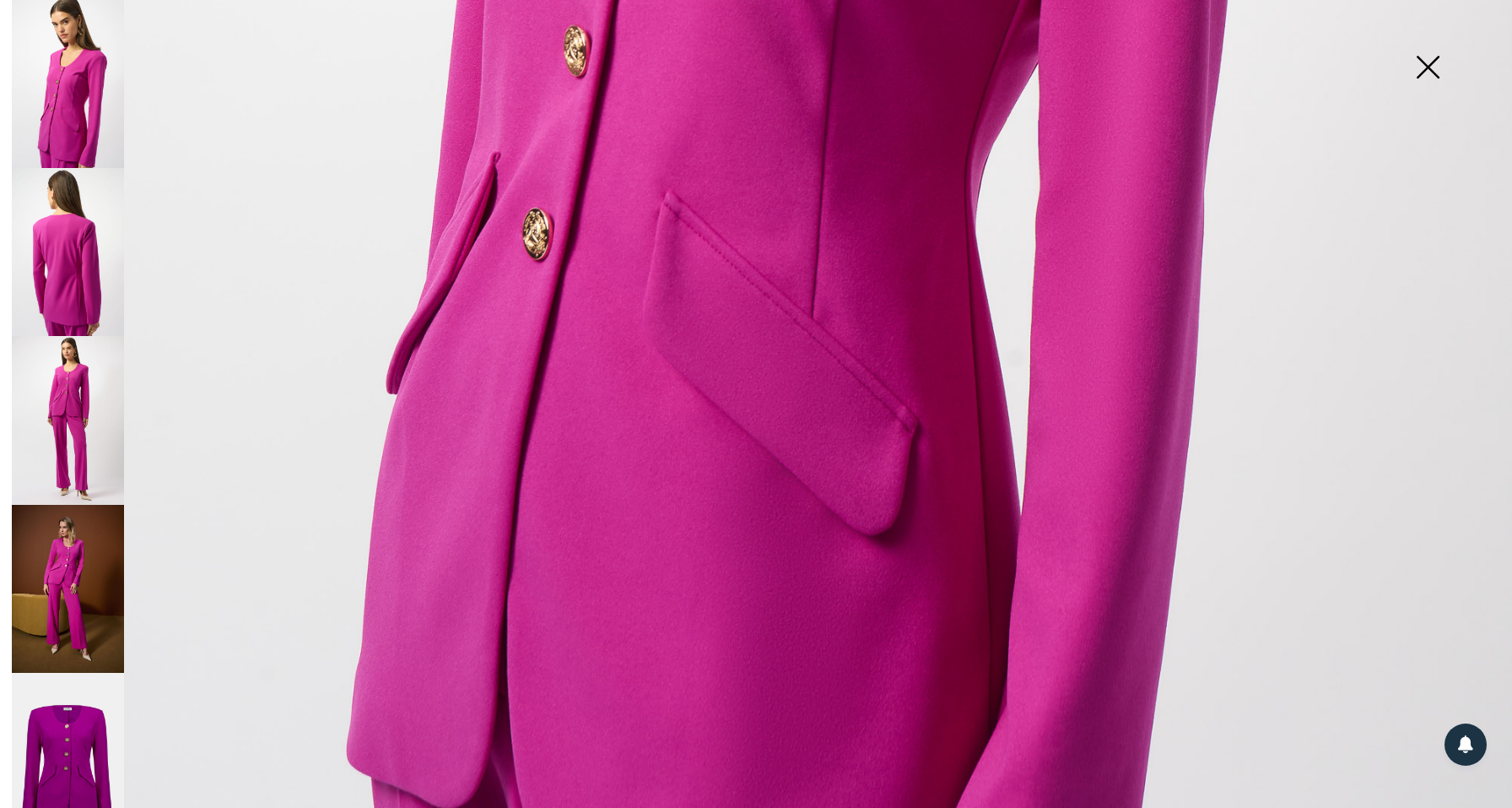
click at [54, 270] on img at bounding box center [68, 252] width 113 height 168
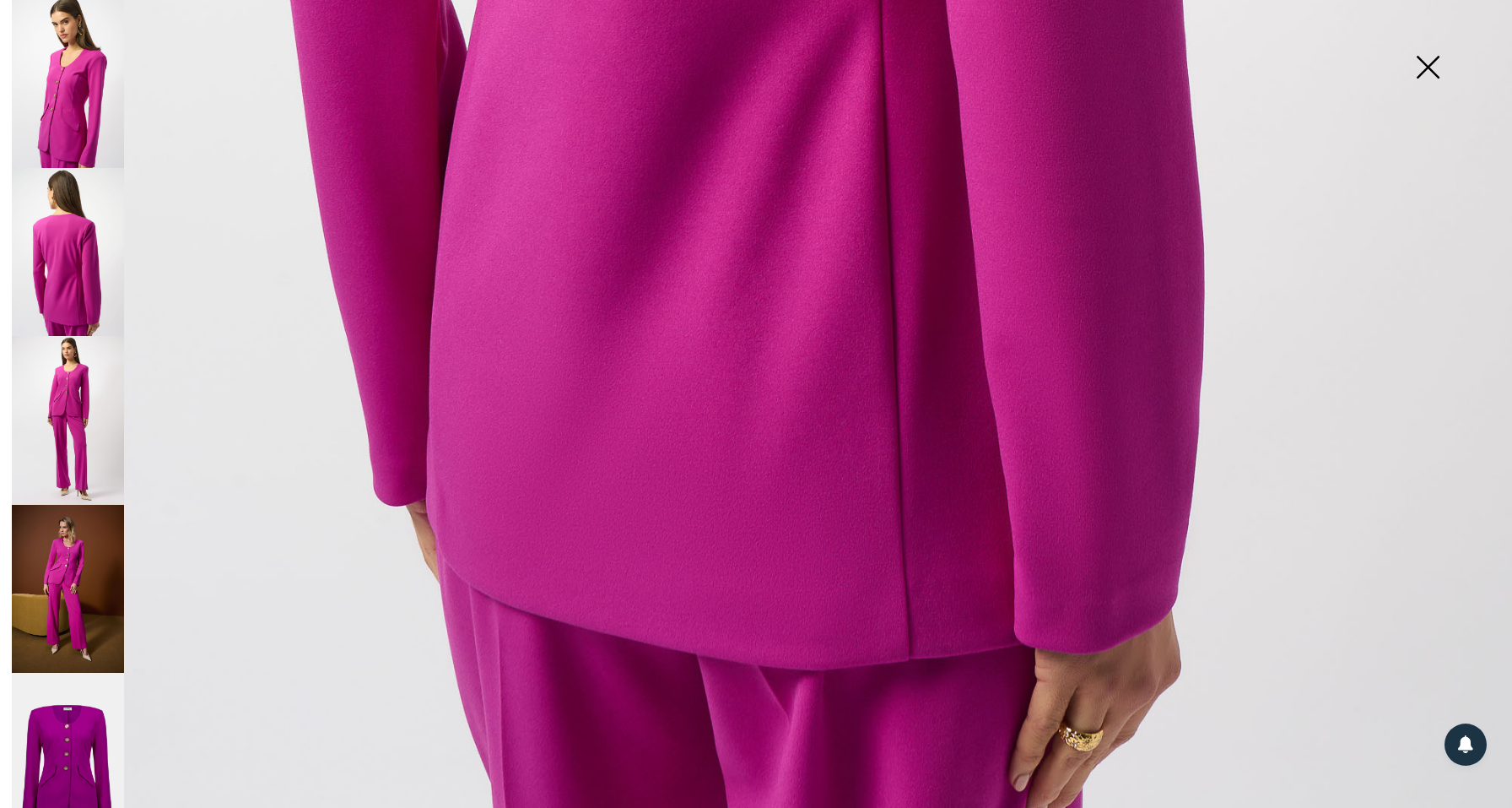
scroll to position [1459, 0]
click at [80, 710] on img at bounding box center [68, 756] width 113 height 168
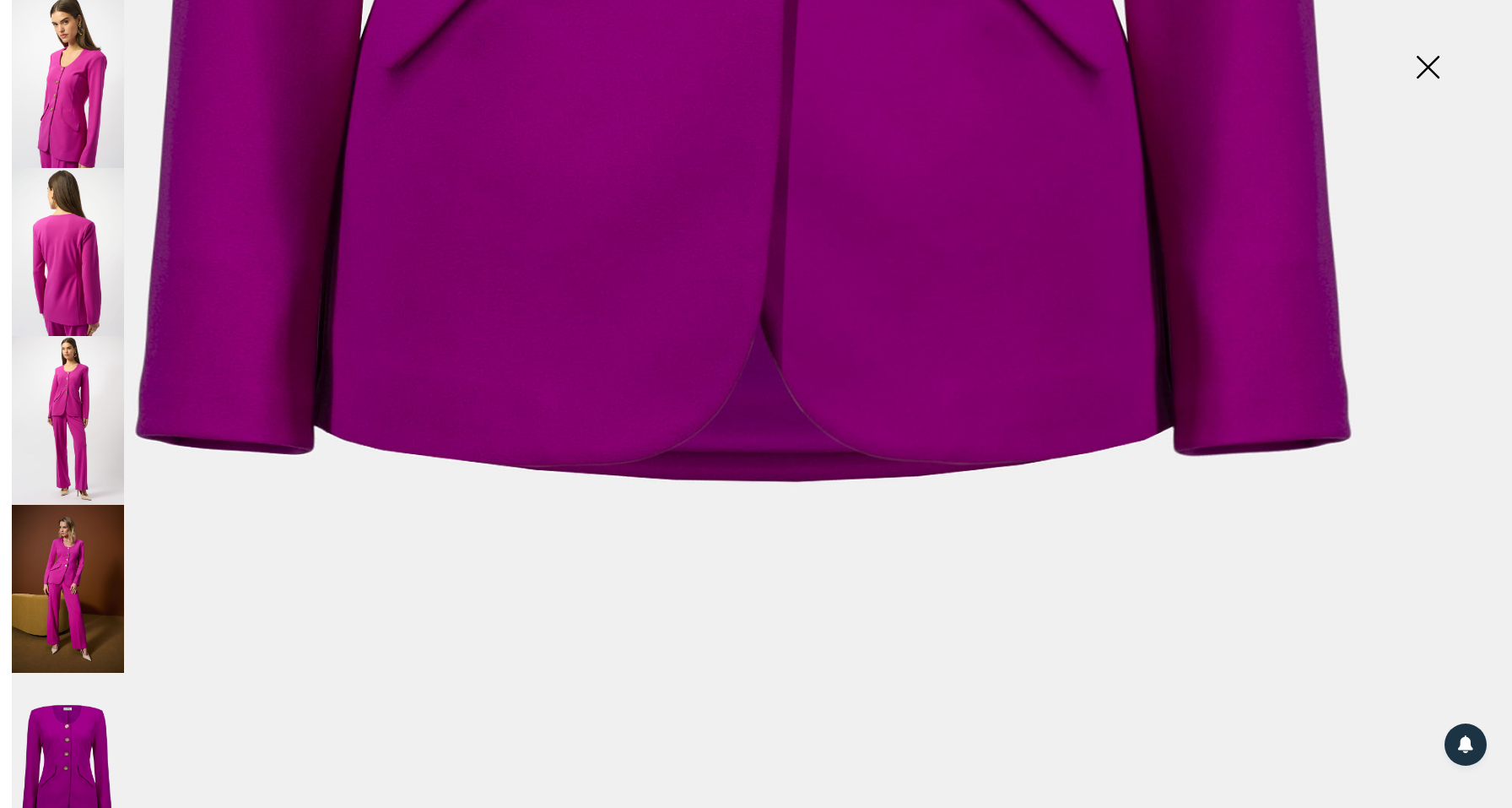
click at [61, 533] on img at bounding box center [68, 589] width 113 height 169
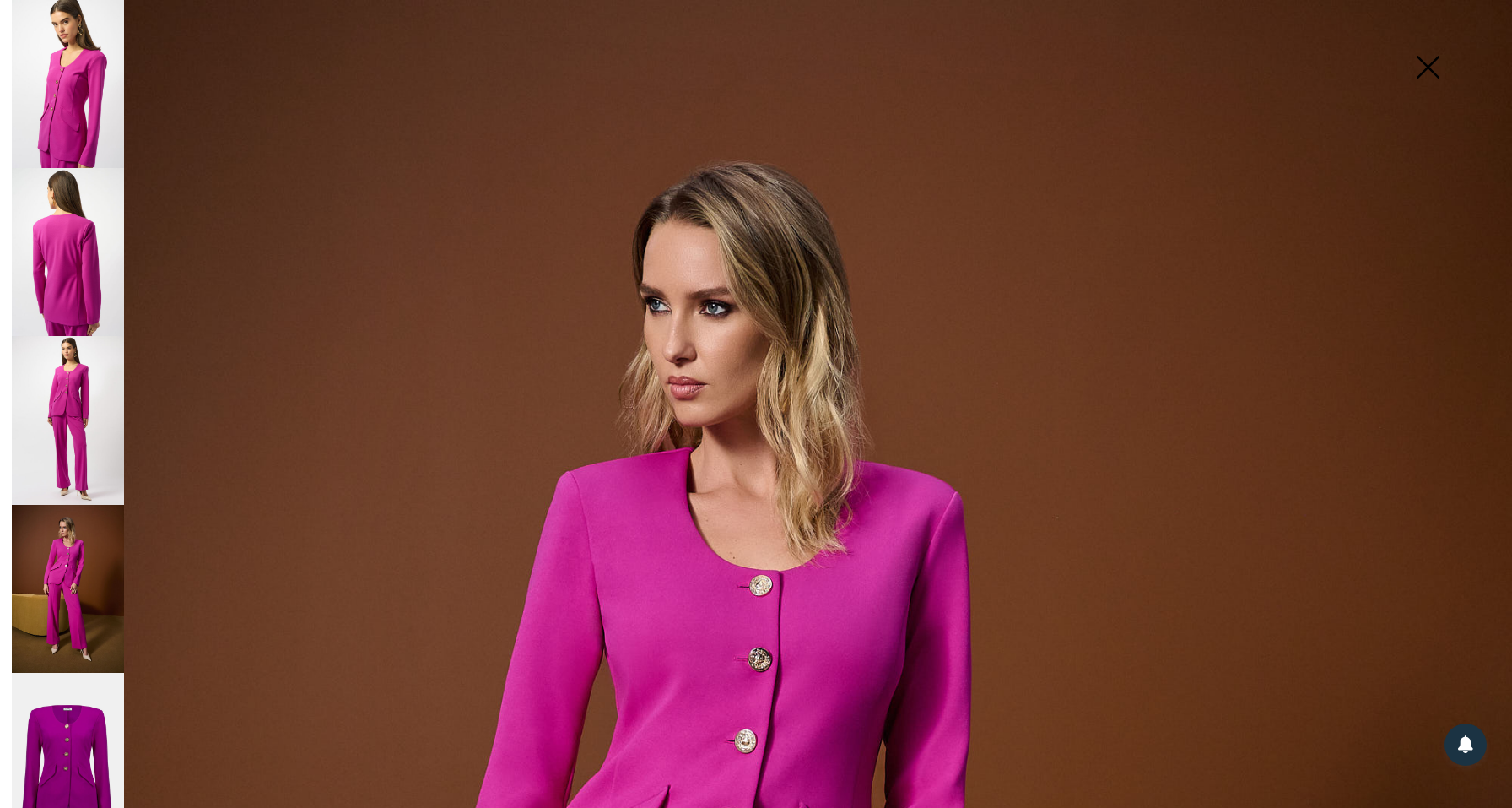
scroll to position [0, 0]
click at [1435, 73] on img at bounding box center [1427, 69] width 85 height 87
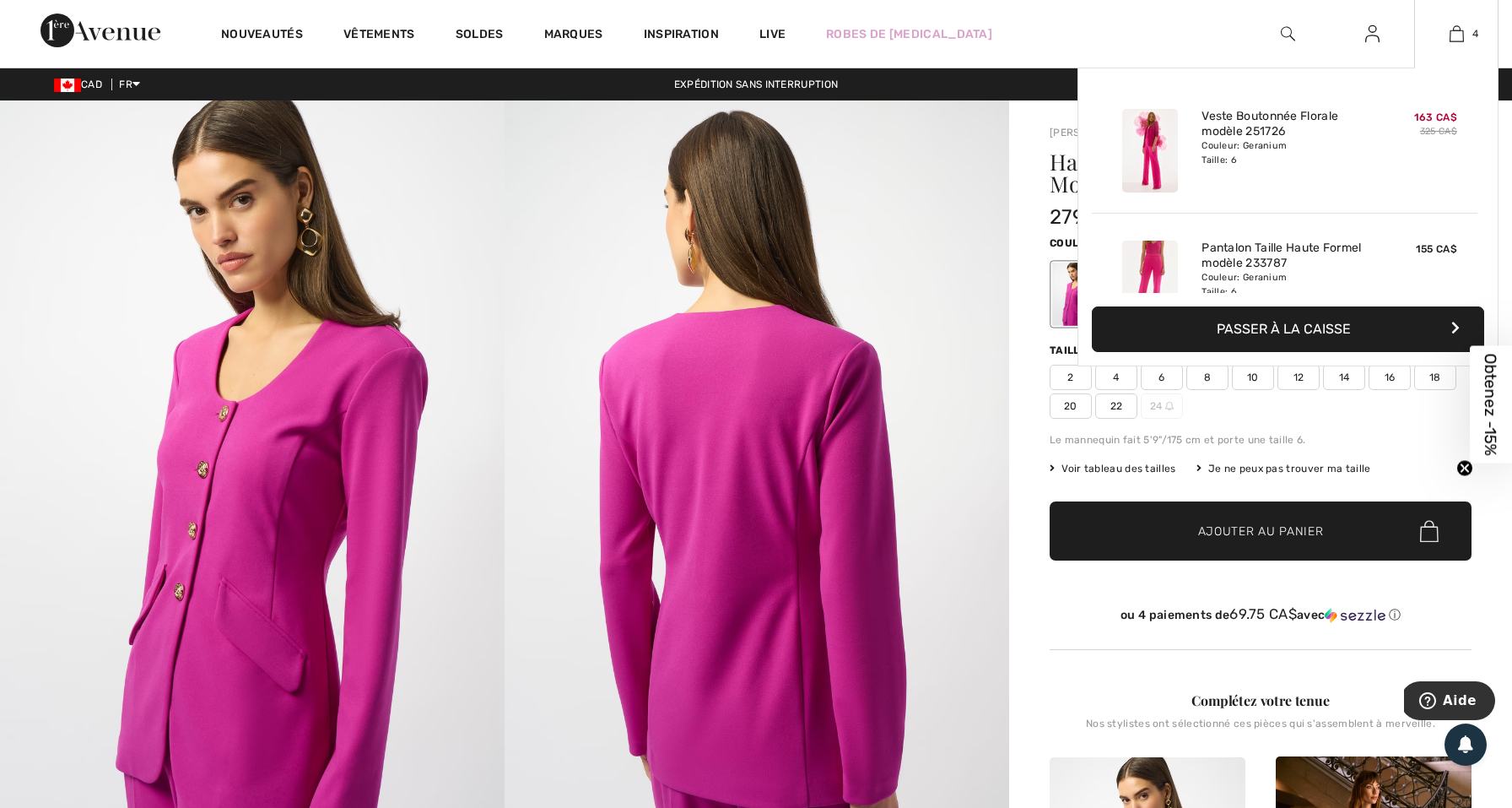
click at [1457, 48] on div "4 Ajouté au panier Joseph Ribkoff Veste Boutonnée Florale Modèle 251726 163 CA$…" at bounding box center [1456, 33] width 85 height 67
click at [1147, 156] on img at bounding box center [1150, 151] width 56 height 84
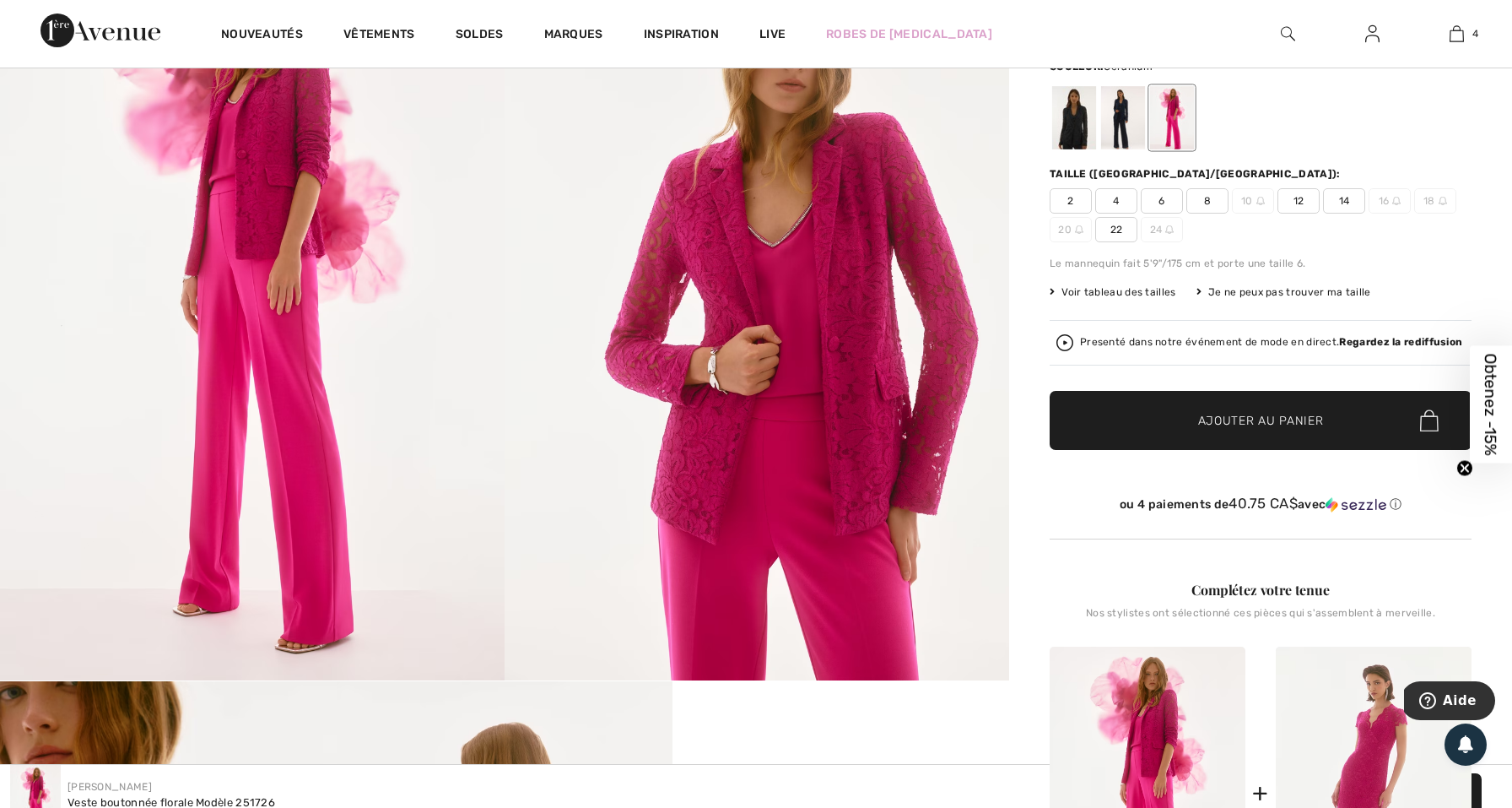
scroll to position [666, 0]
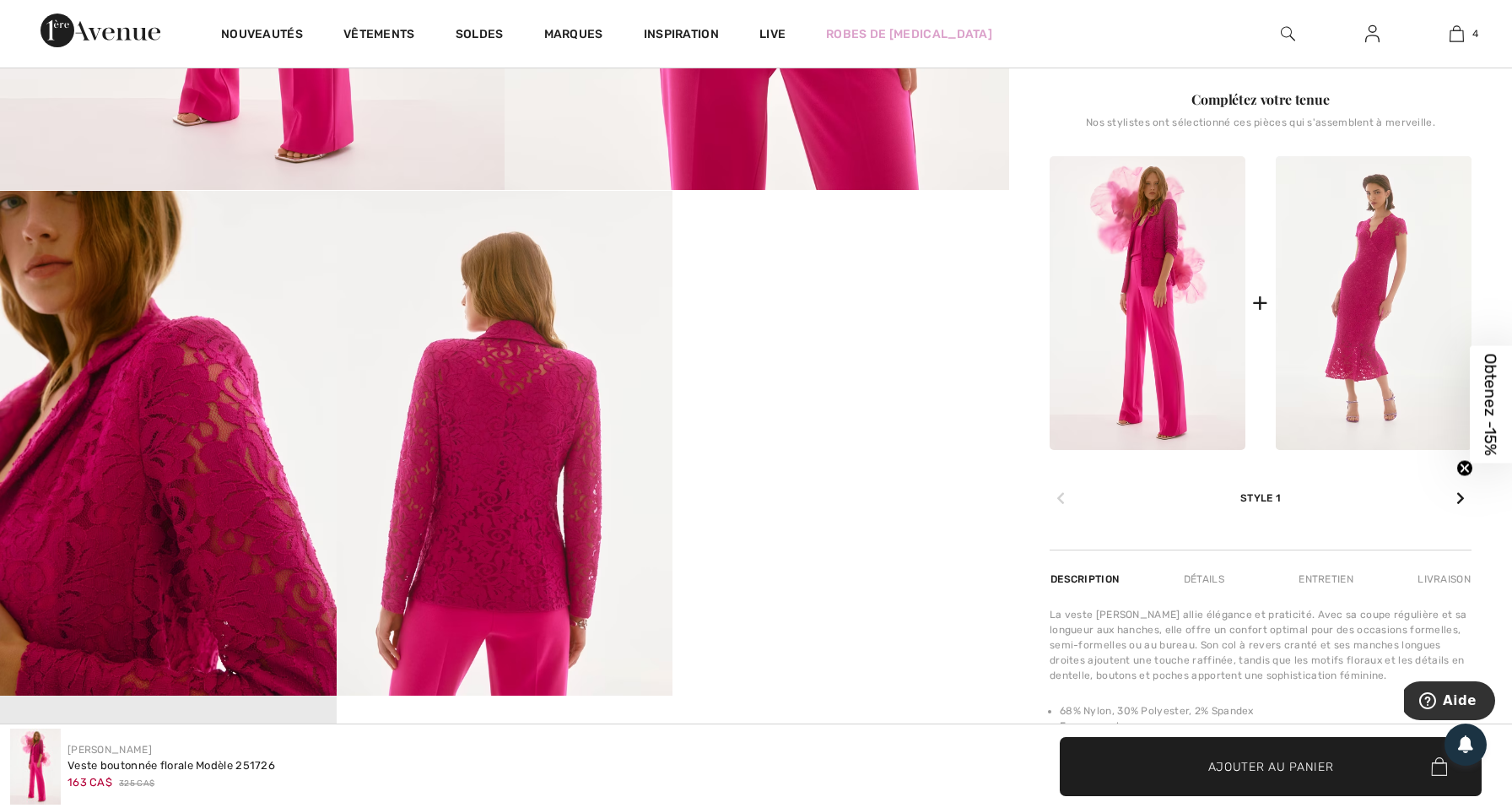
click at [515, 485] on img at bounding box center [506, 443] width 337 height 505
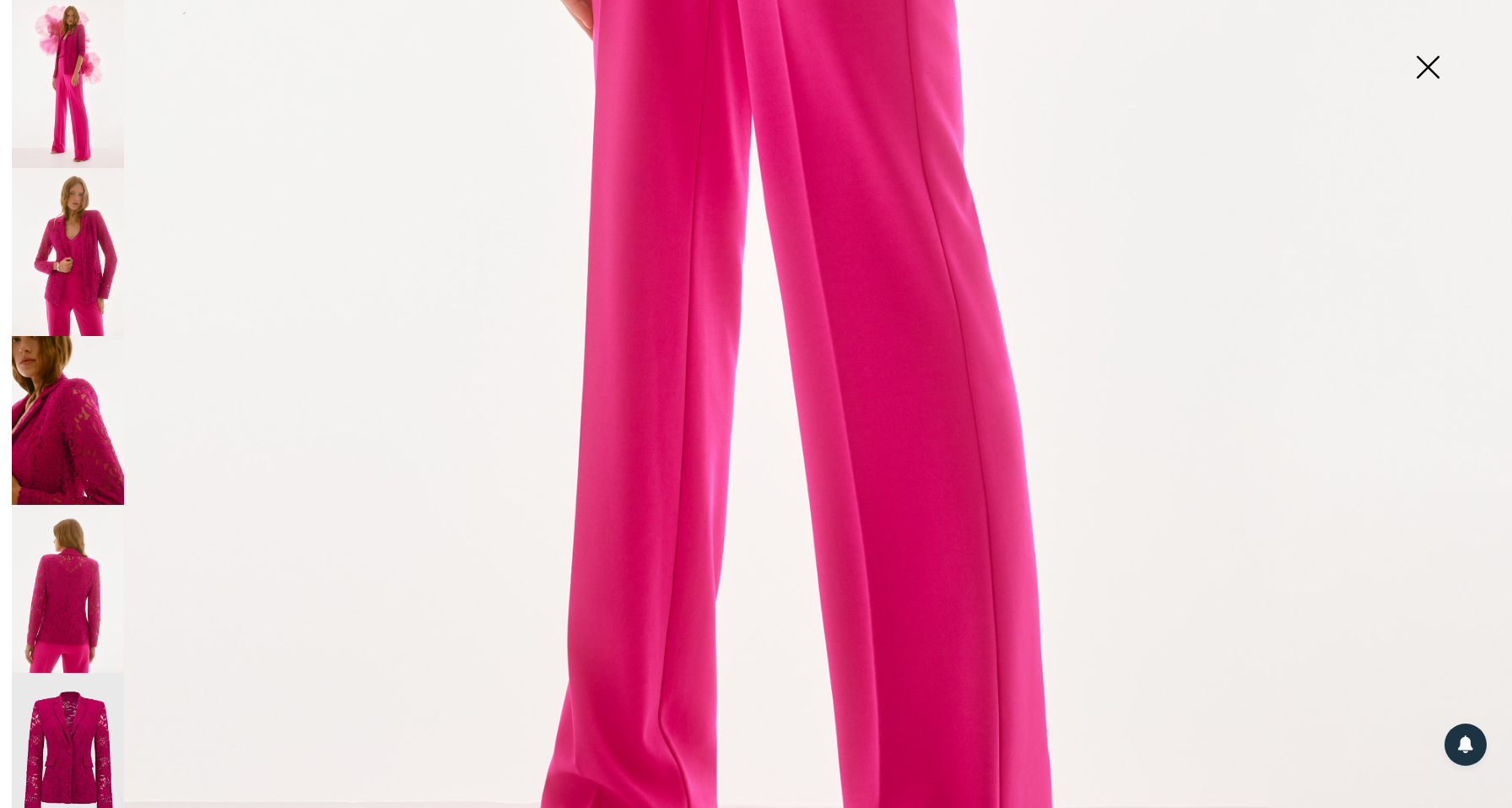
scroll to position [1212, 0]
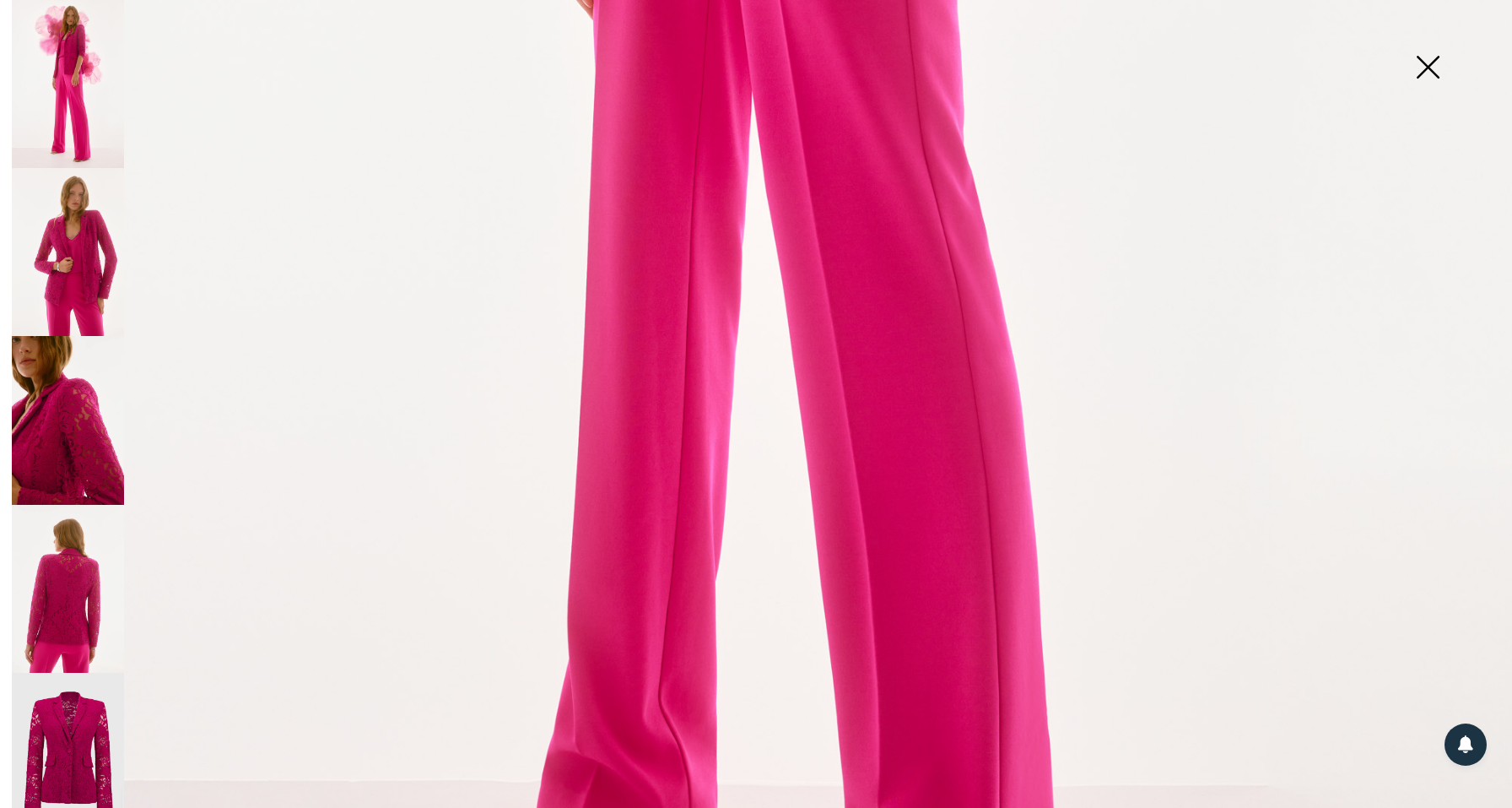
click at [69, 611] on img at bounding box center [68, 589] width 113 height 168
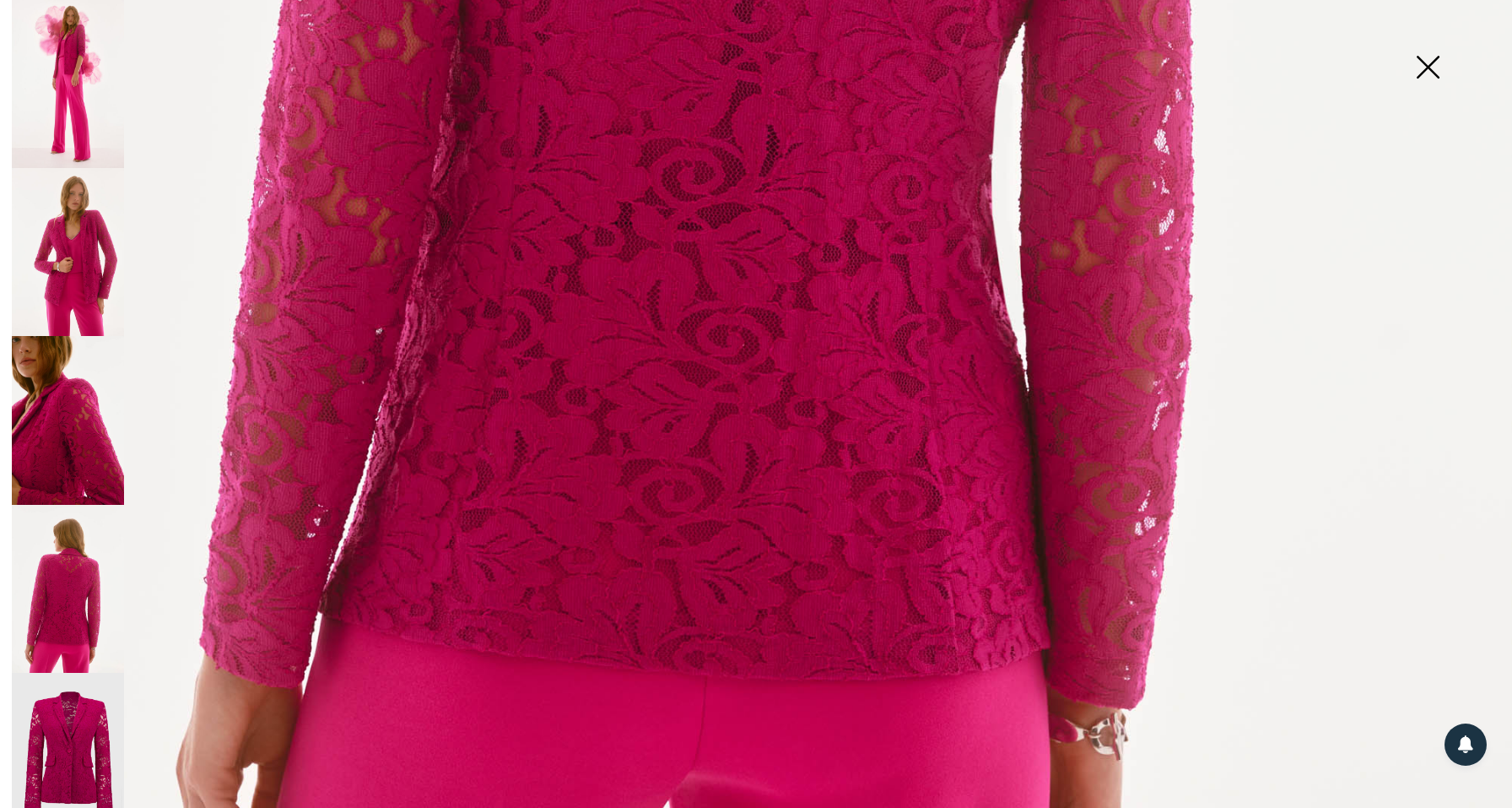
click at [79, 717] on img at bounding box center [68, 756] width 113 height 169
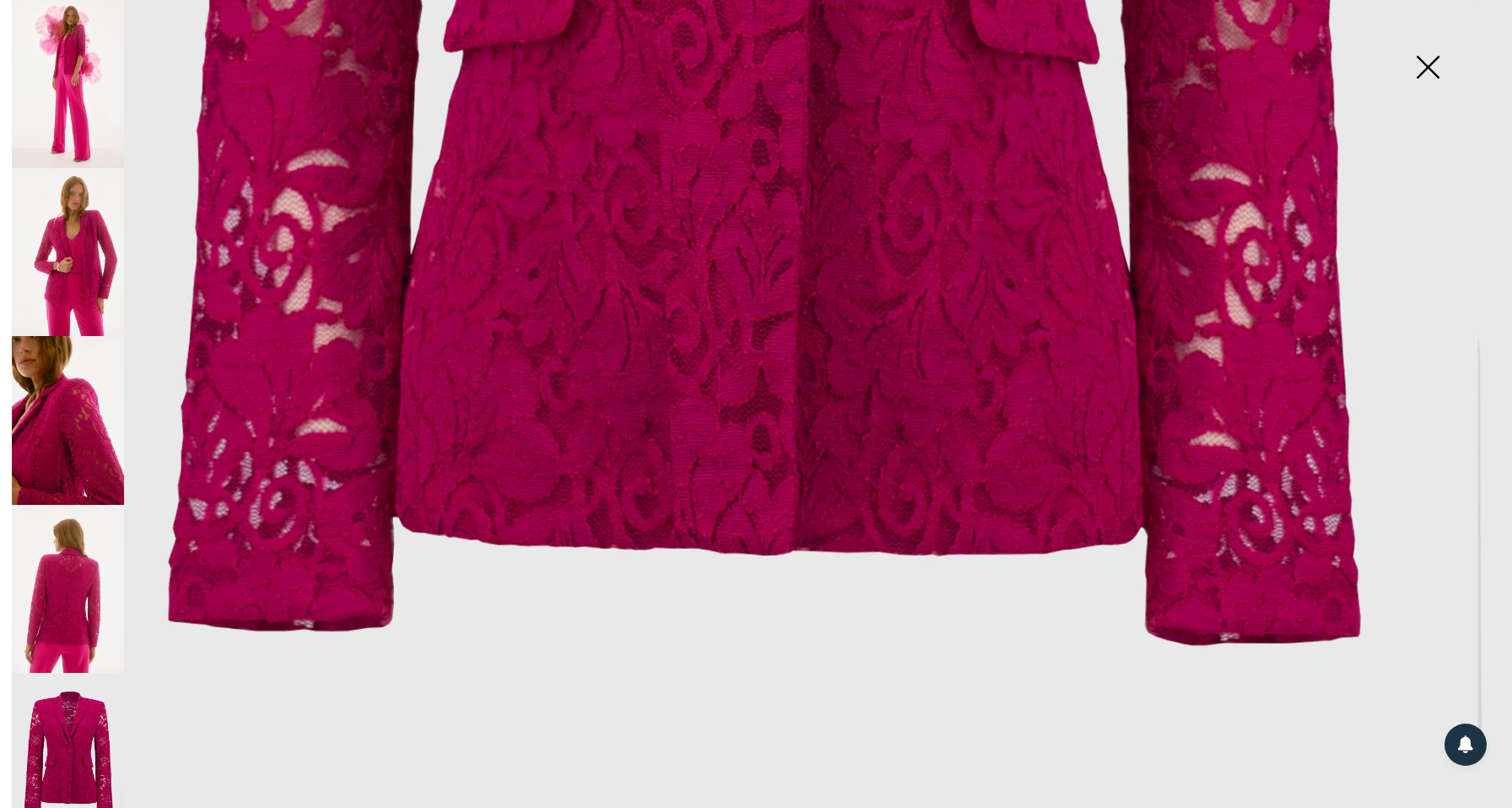
click at [87, 381] on img at bounding box center [68, 420] width 113 height 168
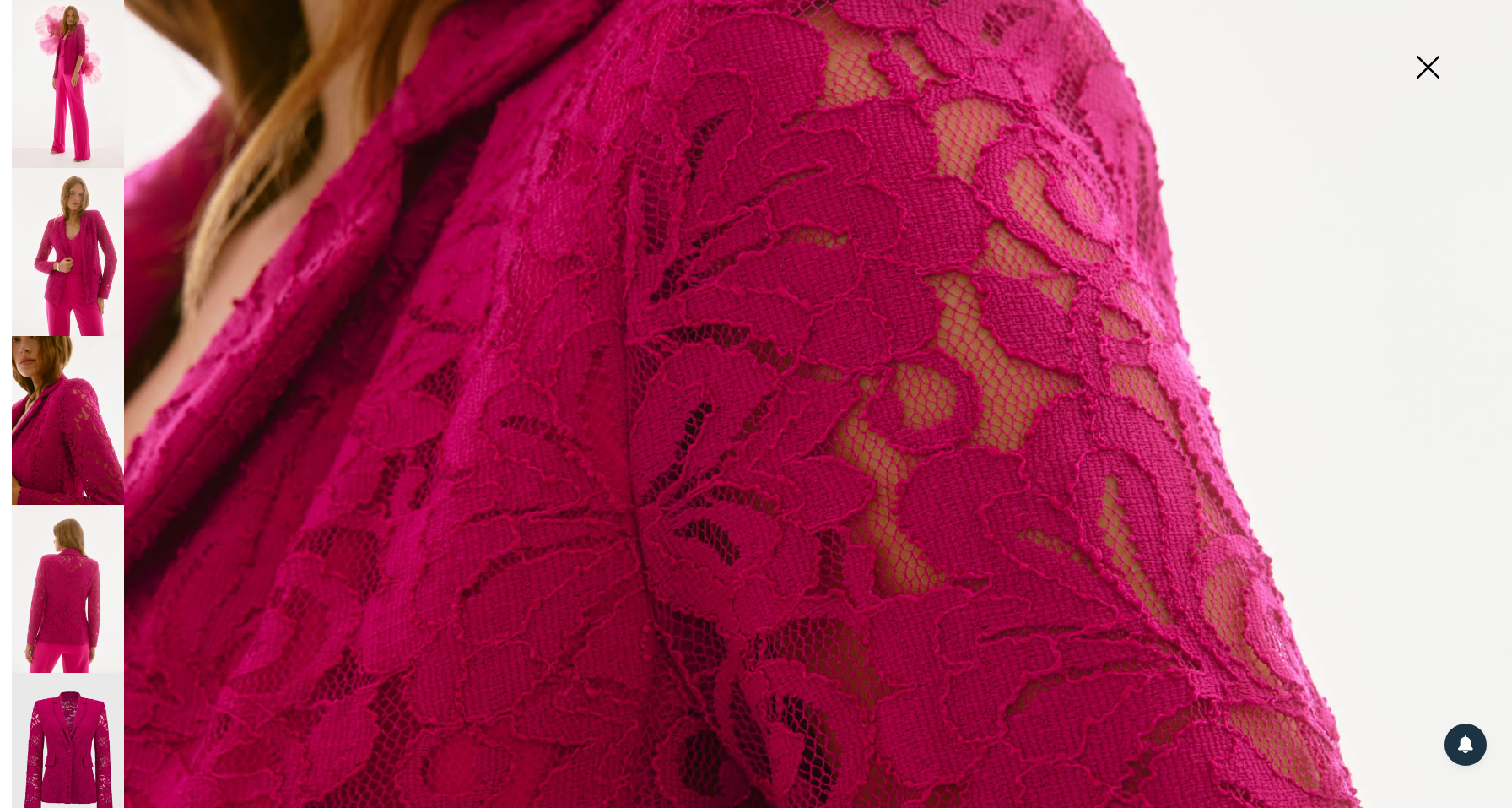
scroll to position [628, 0]
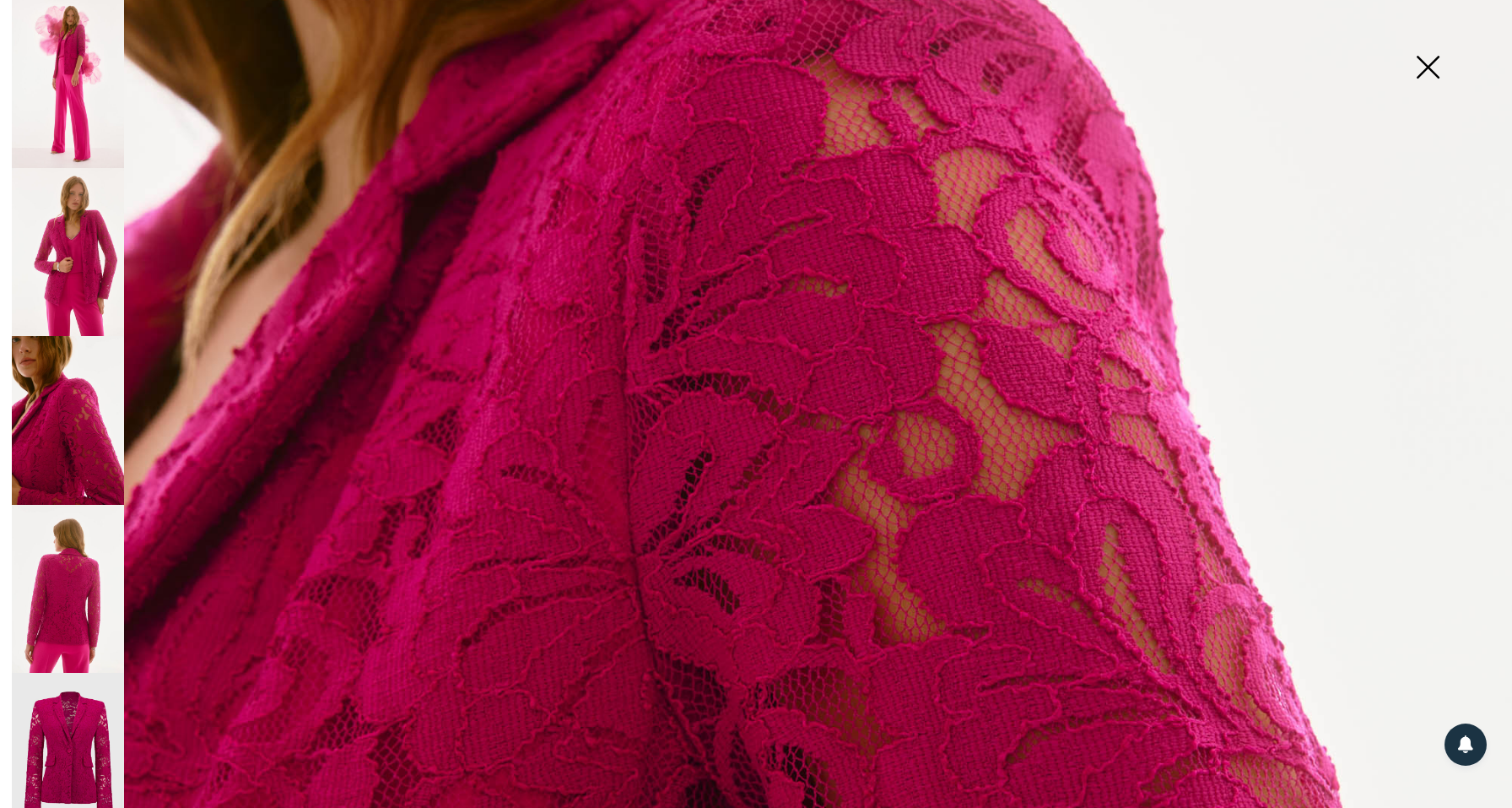
click at [85, 244] on img at bounding box center [68, 252] width 113 height 168
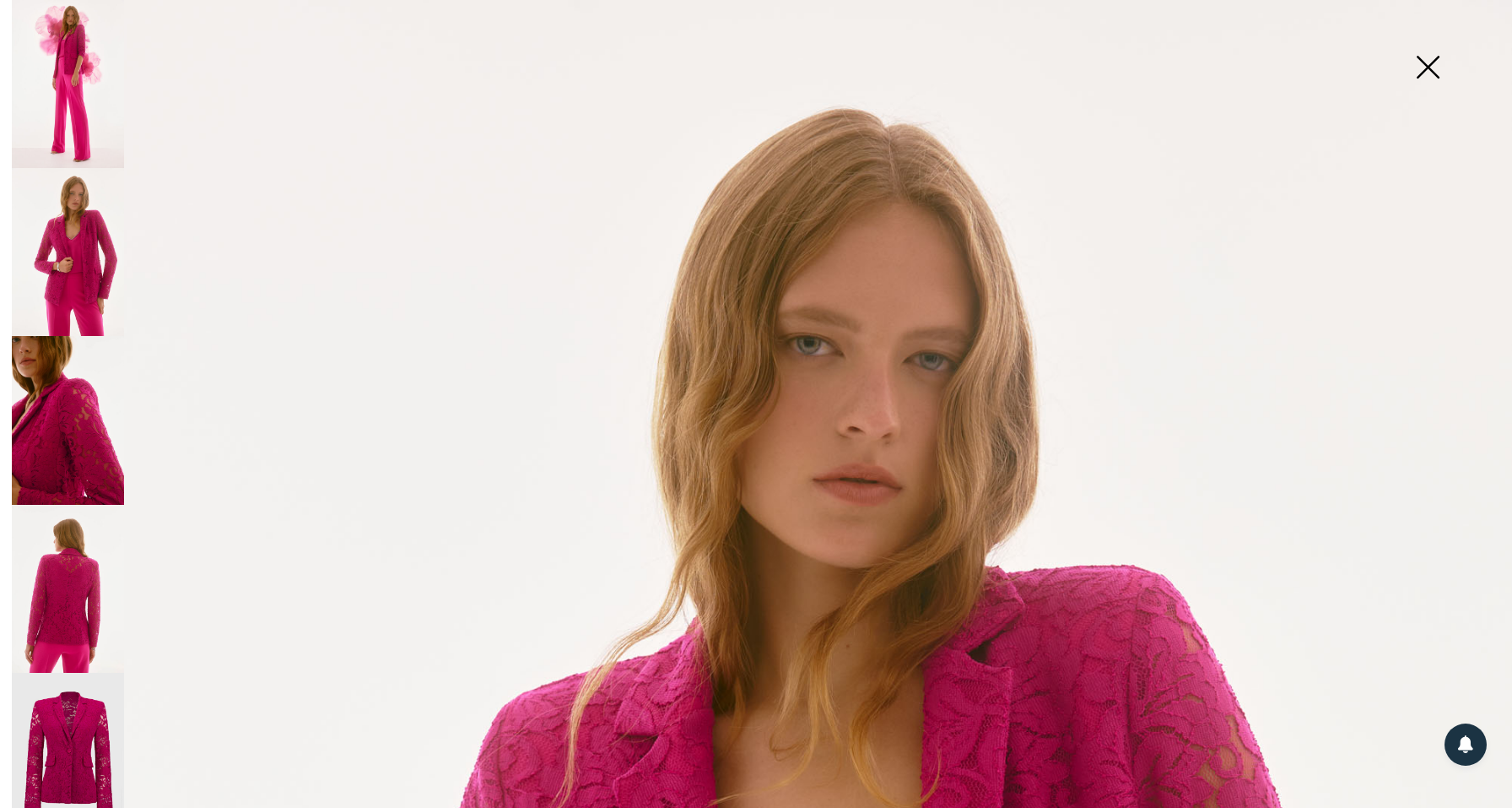
scroll to position [0, 0]
click at [1435, 67] on img at bounding box center [1427, 69] width 85 height 87
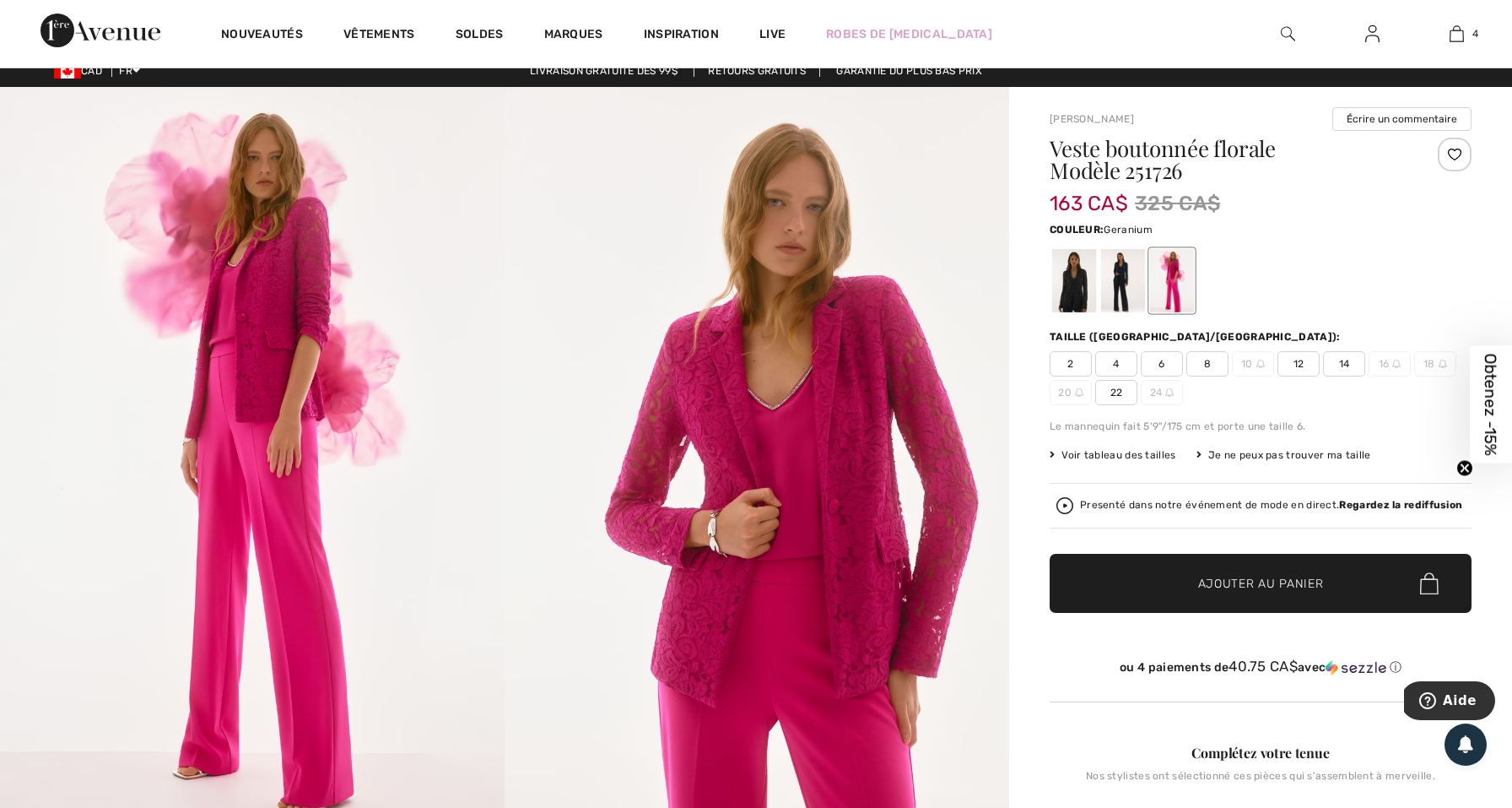
scroll to position [17, 0]
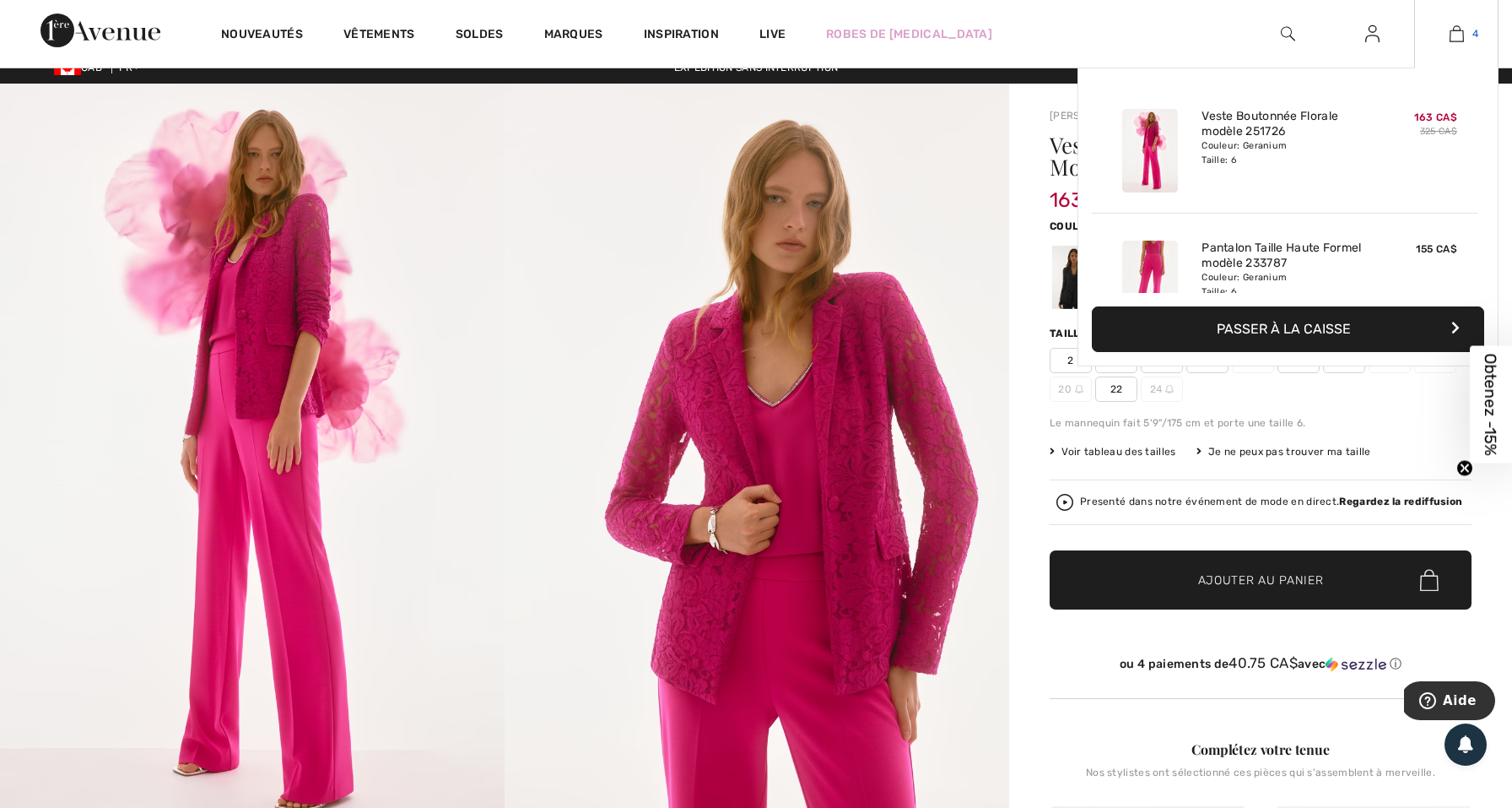
click at [1464, 38] on link "4" at bounding box center [1456, 33] width 83 height 20
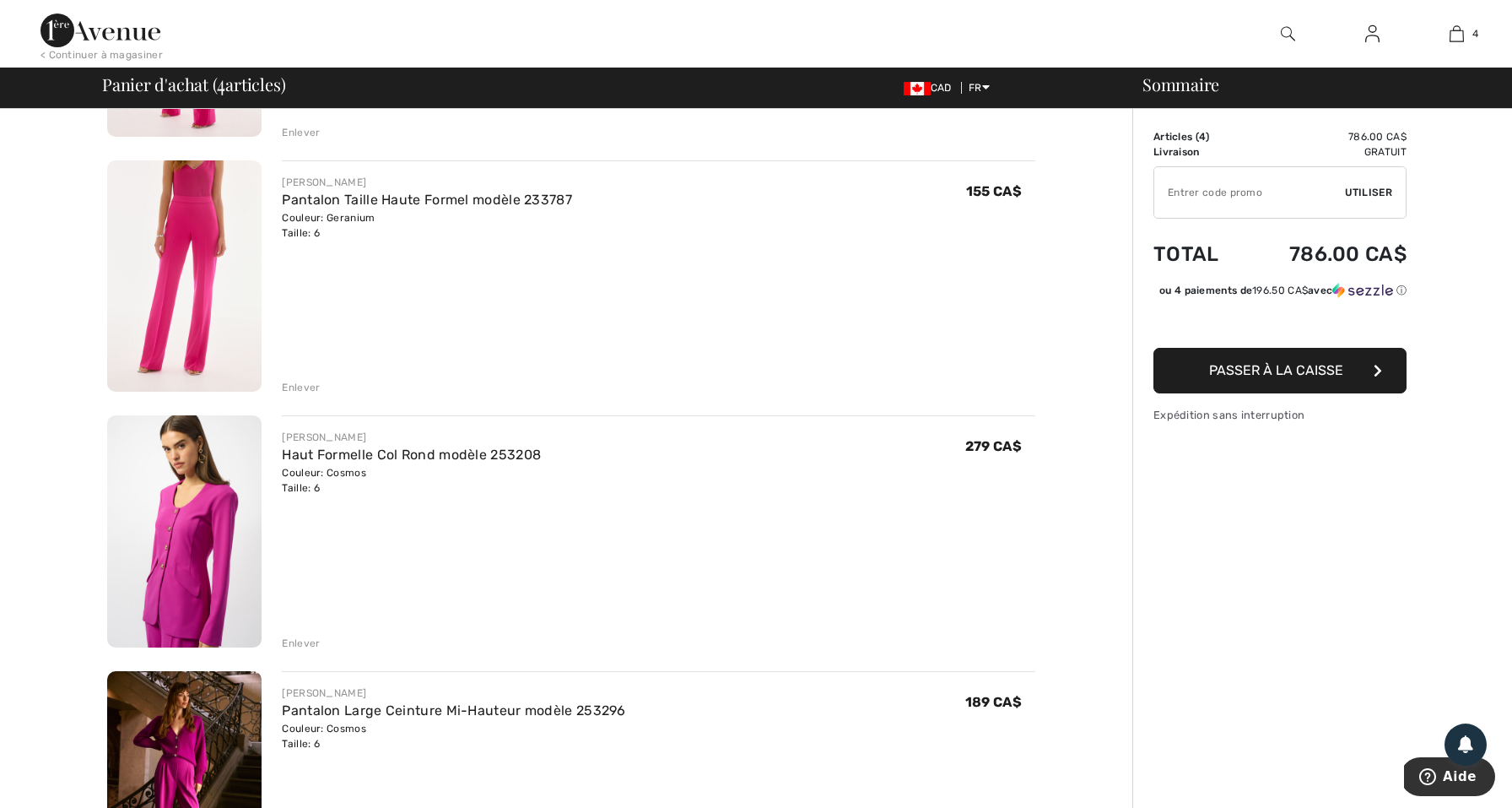
scroll to position [497, 0]
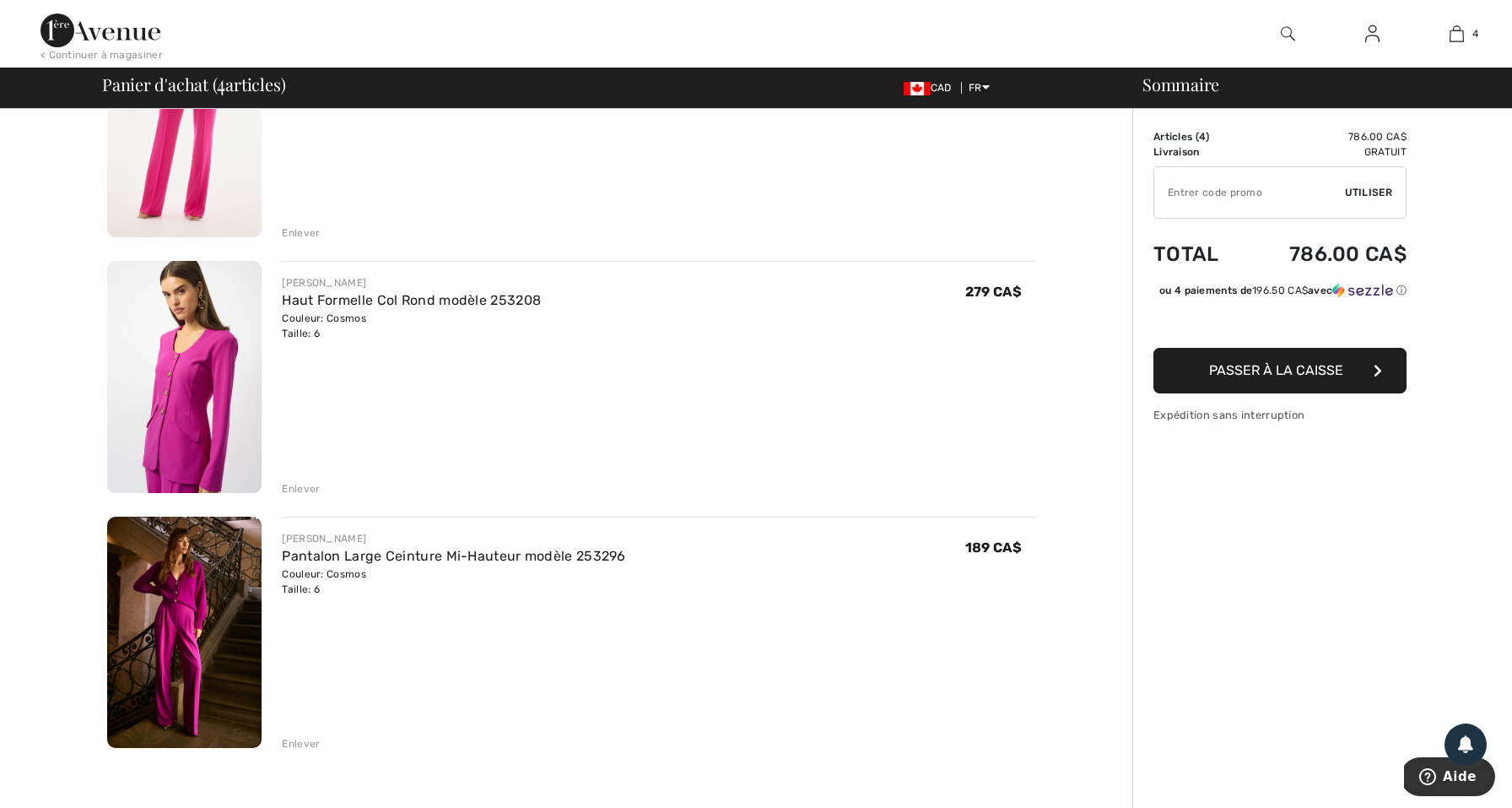
click at [309, 228] on div "Enlever" at bounding box center [300, 232] width 38 height 15
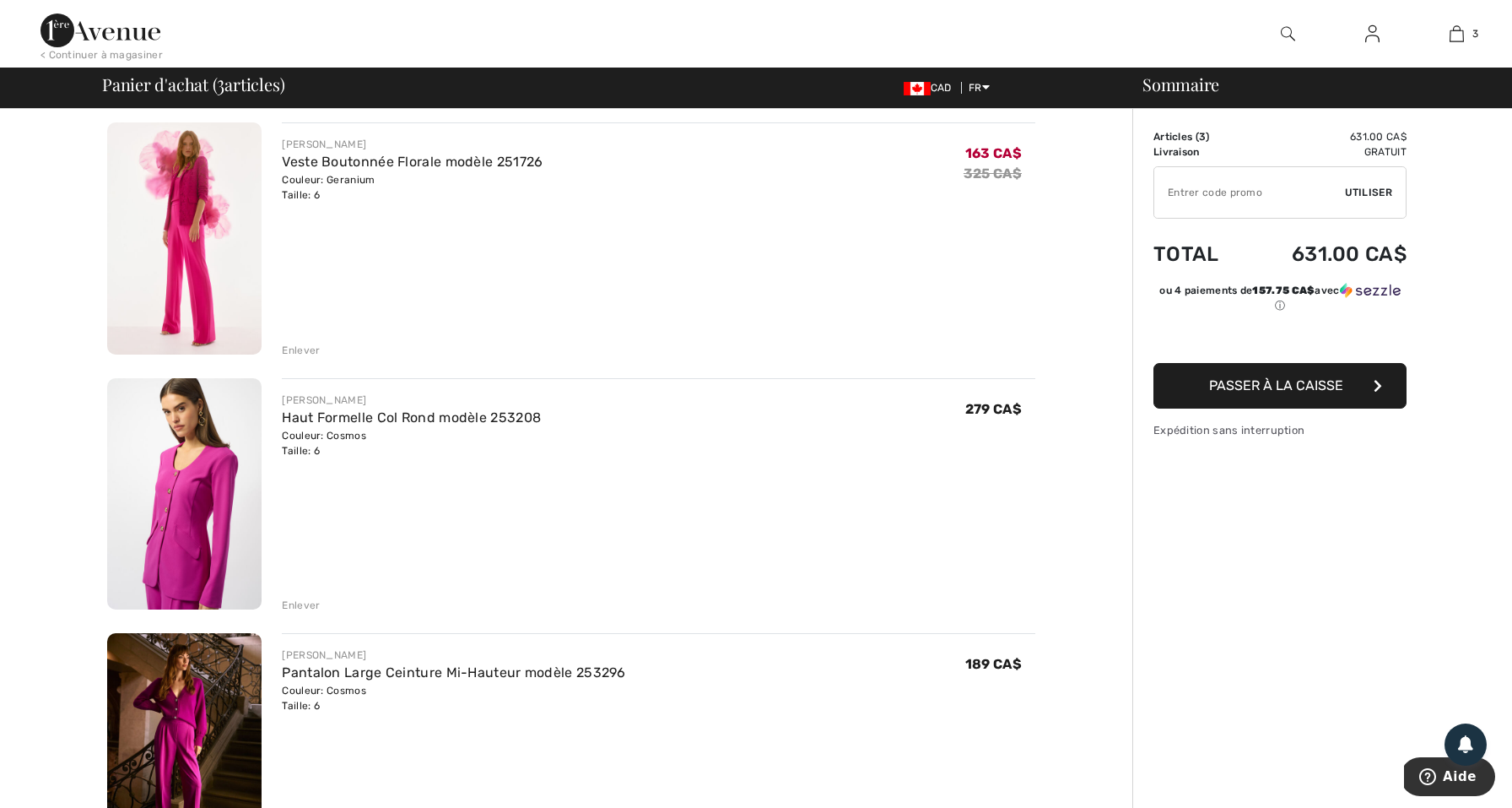
scroll to position [118, 0]
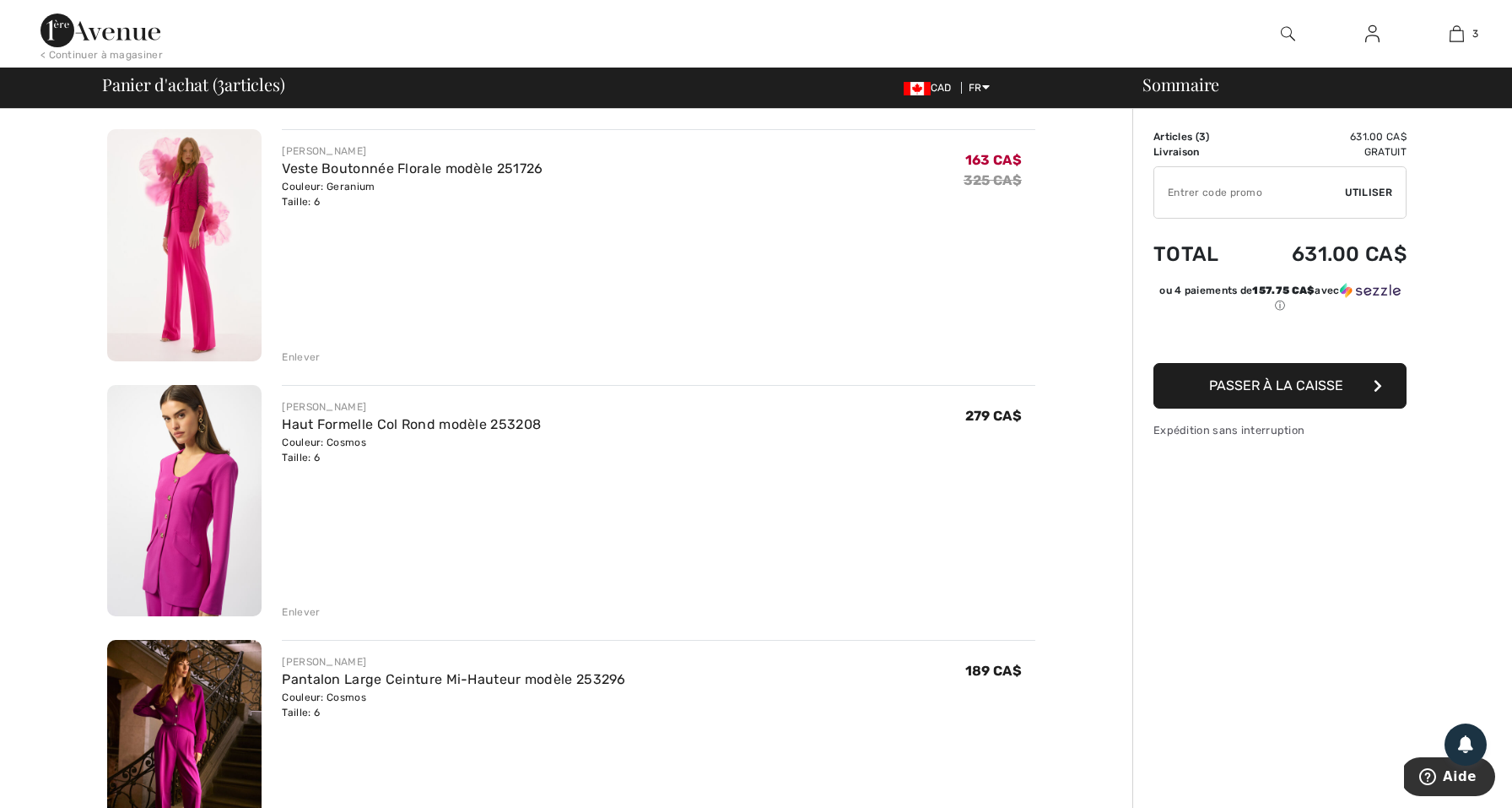
click at [308, 359] on div "Enlever" at bounding box center [300, 356] width 38 height 15
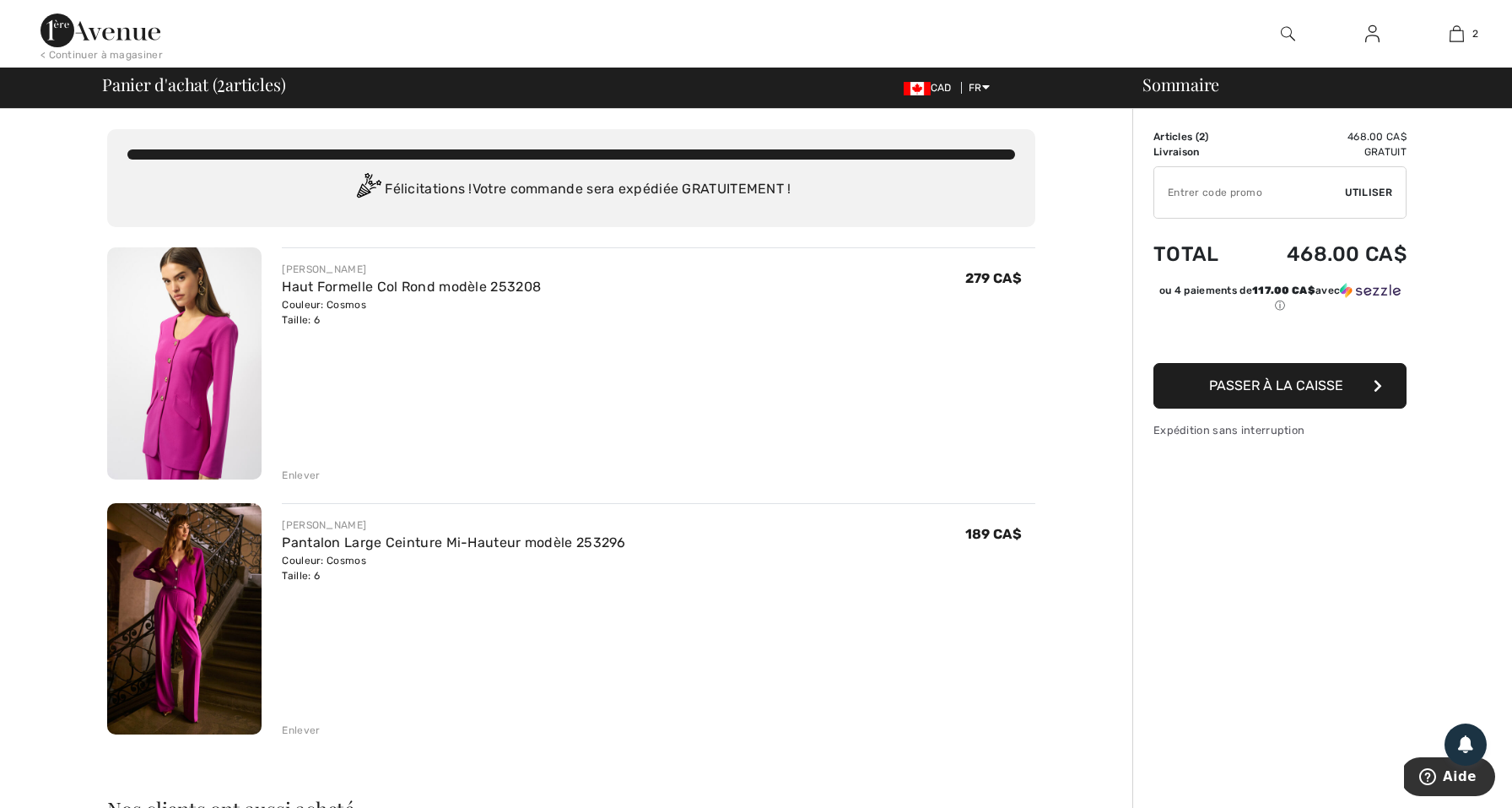
scroll to position [0, 0]
click at [231, 625] on img at bounding box center [184, 619] width 155 height 232
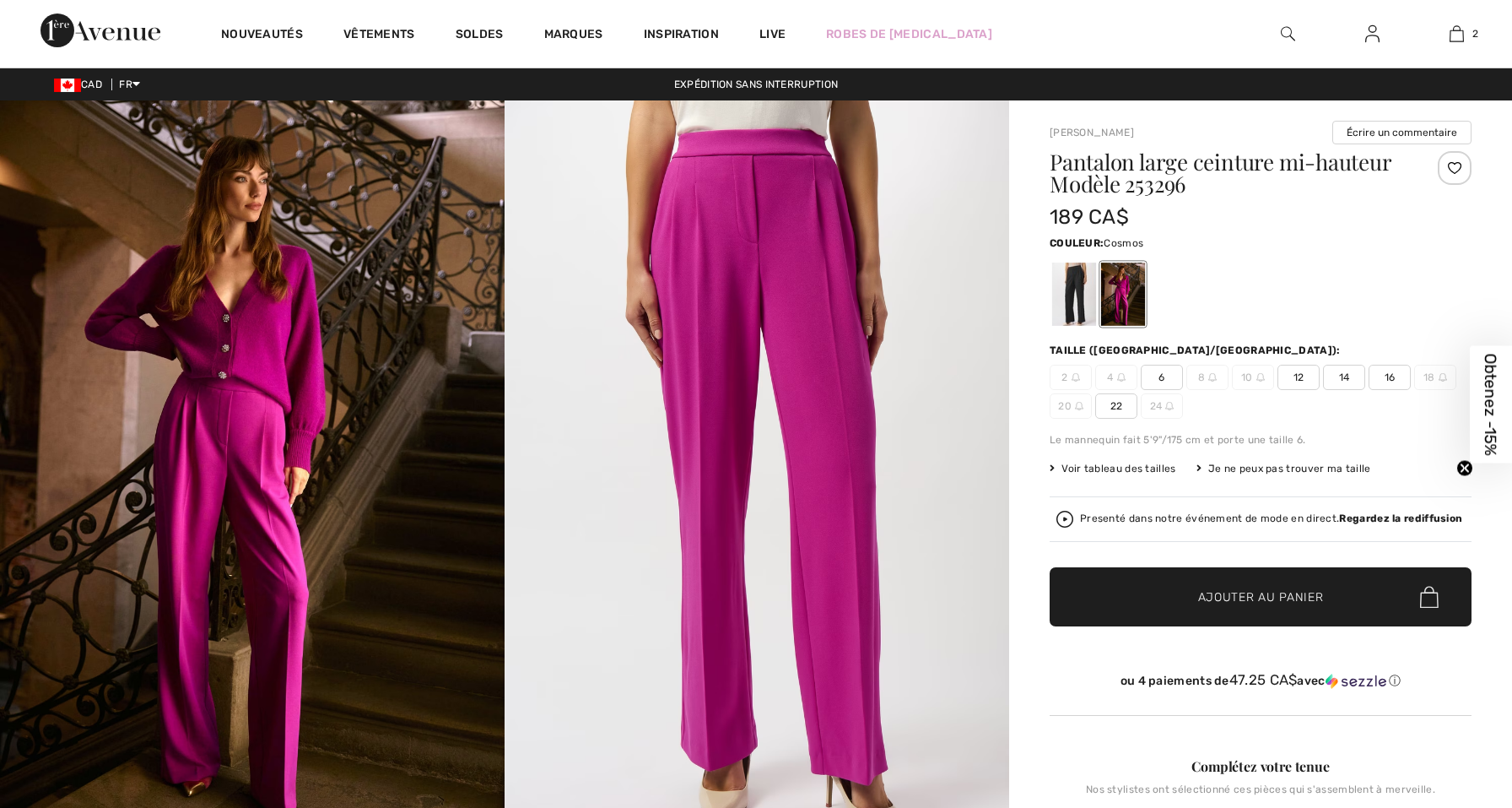
scroll to position [17, 1]
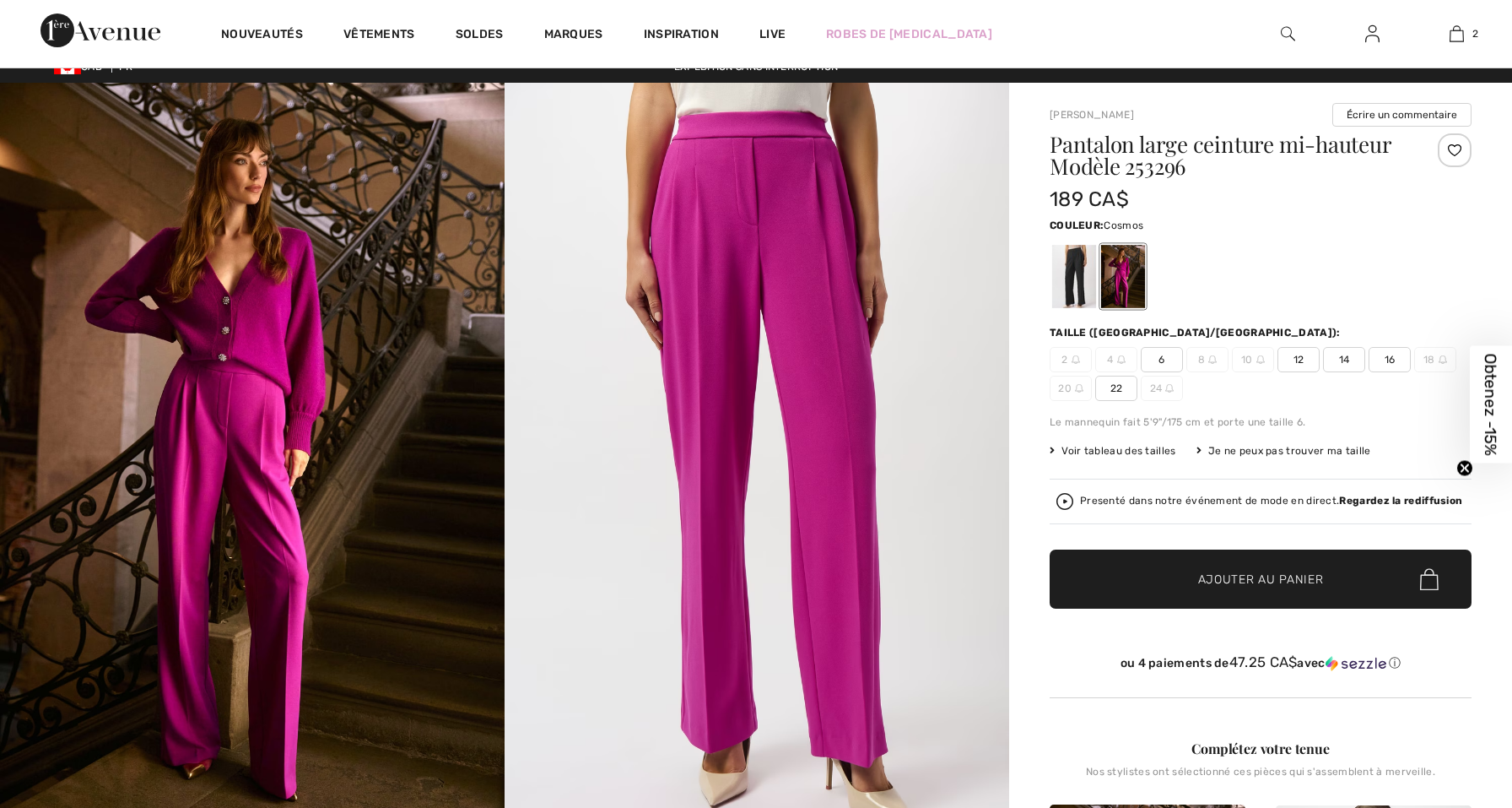
checkbox input "true"
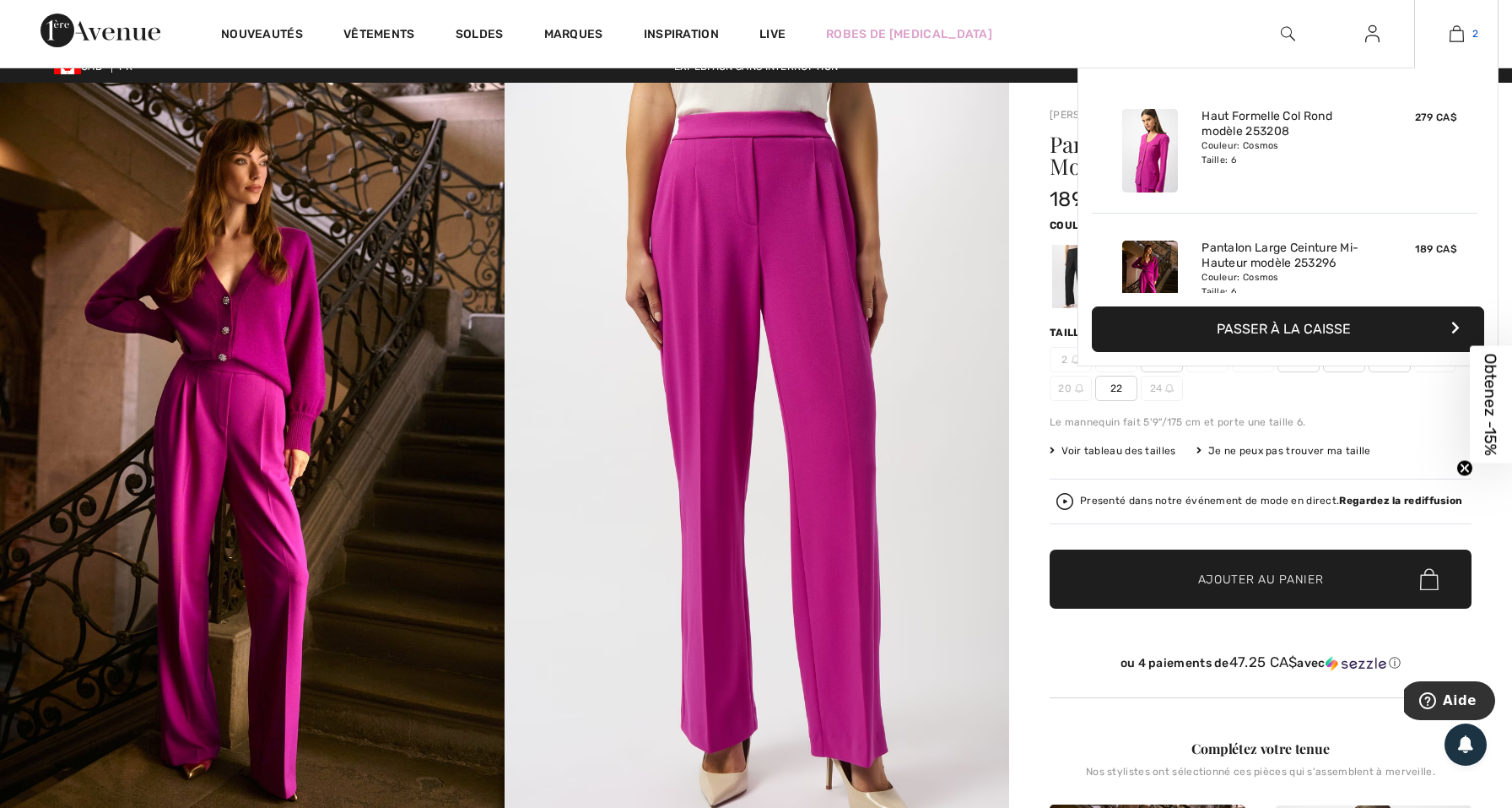
click at [1468, 40] on link "2" at bounding box center [1456, 33] width 83 height 20
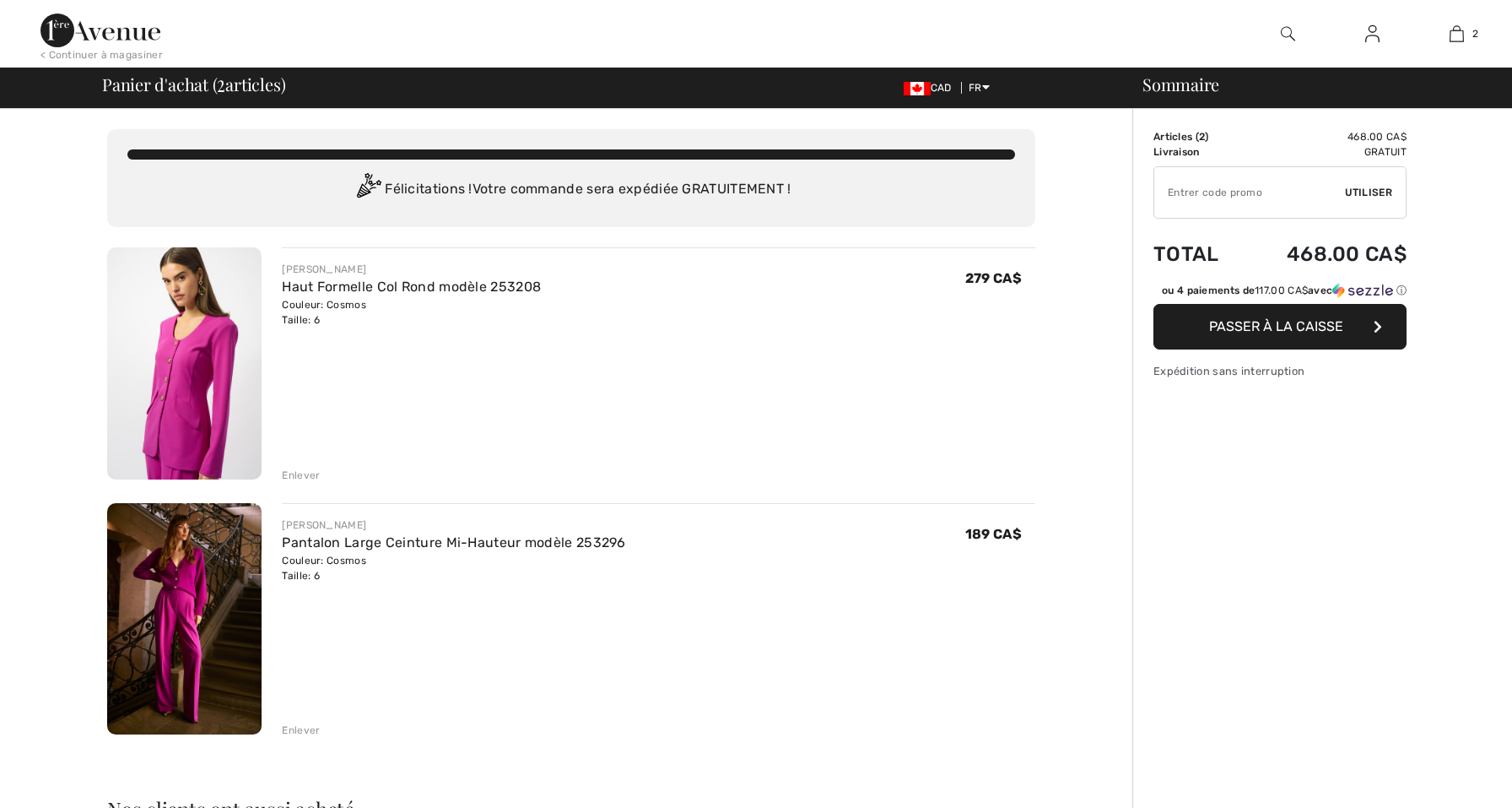
checkbox input "true"
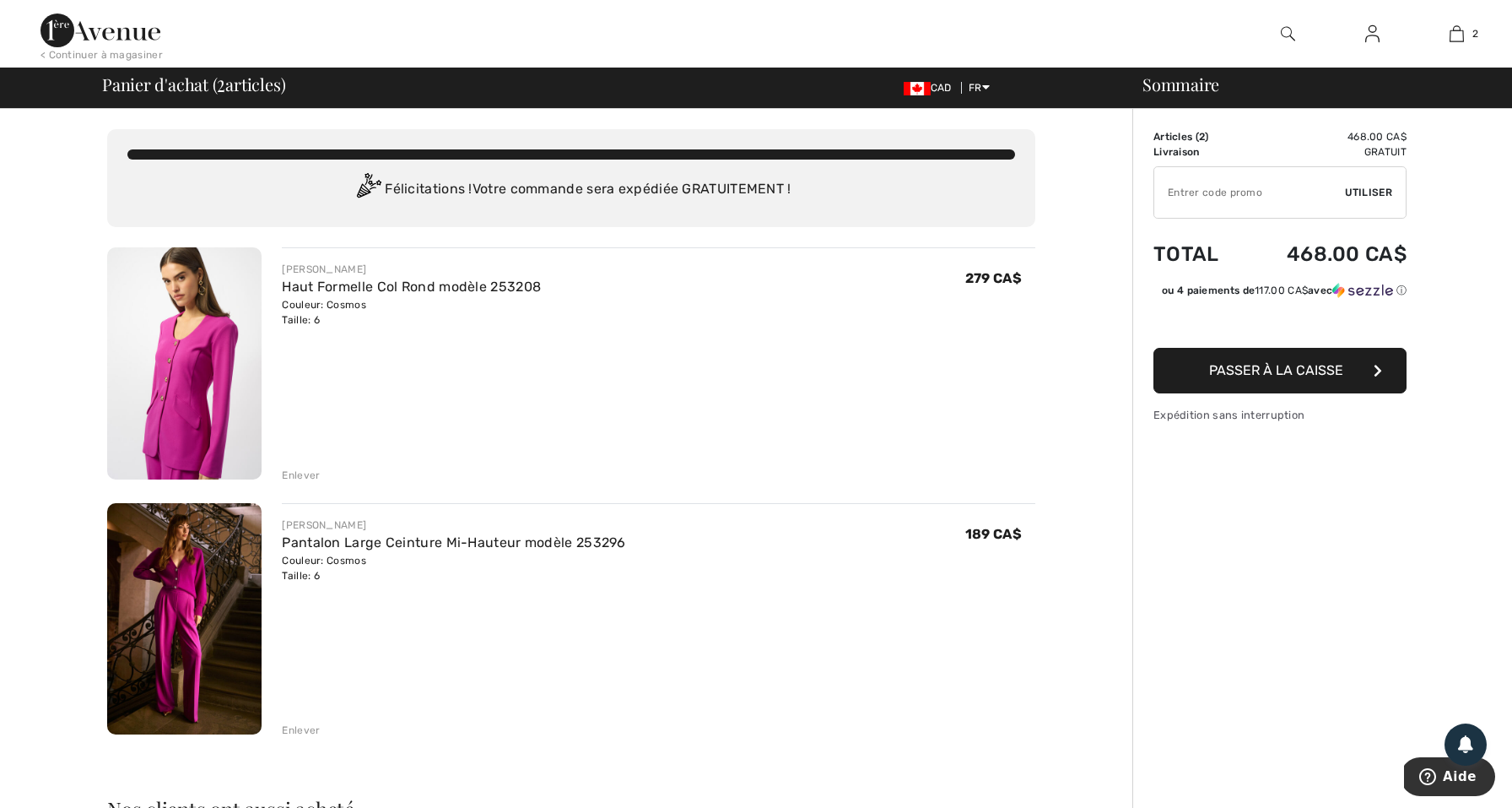
click at [1285, 371] on span "Passer à la caisse" at bounding box center [1277, 369] width 135 height 16
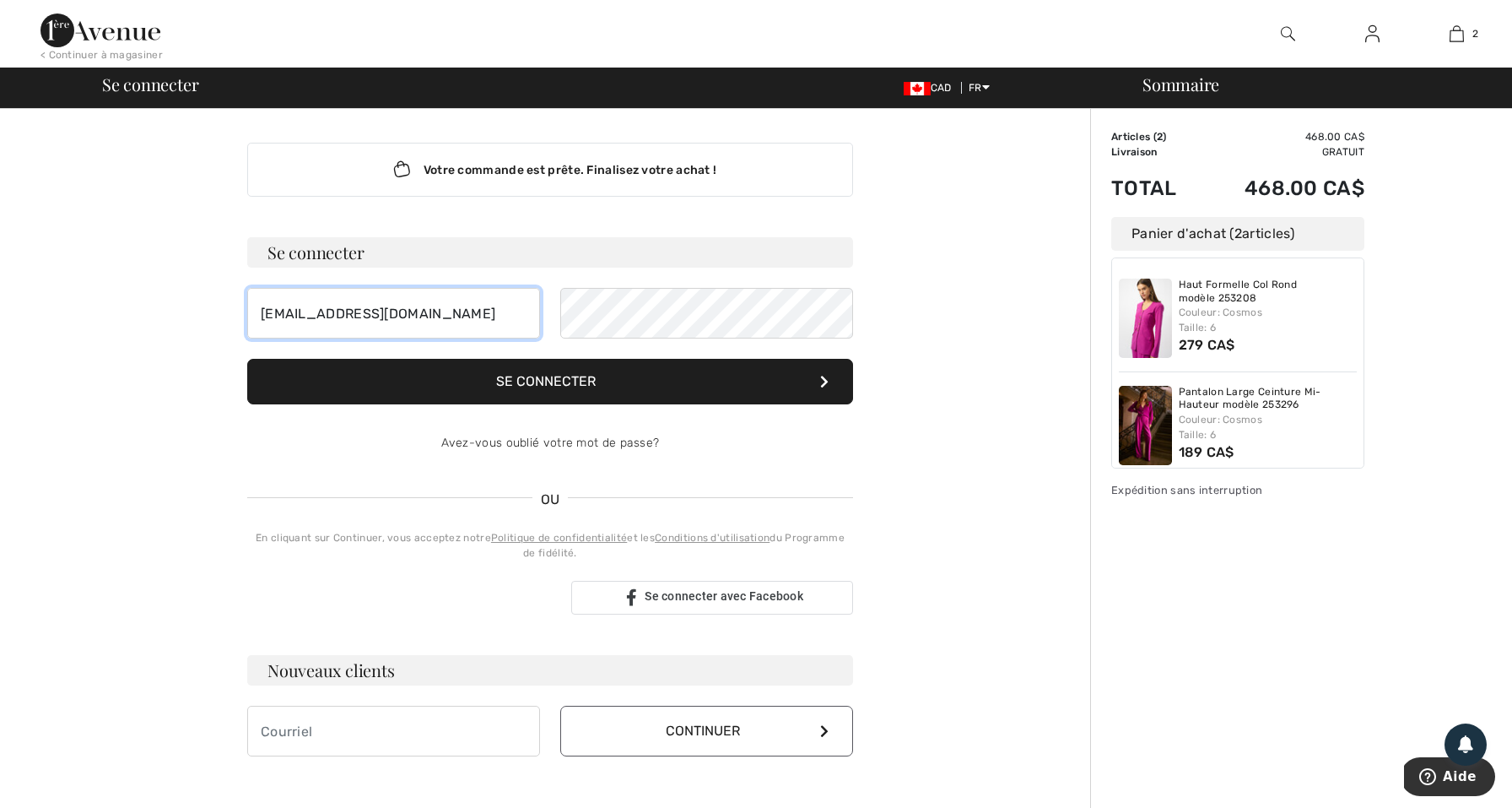
type input "[EMAIL_ADDRESS][DOMAIN_NAME]"
click at [737, 386] on button "Se connecter" at bounding box center [550, 382] width 606 height 45
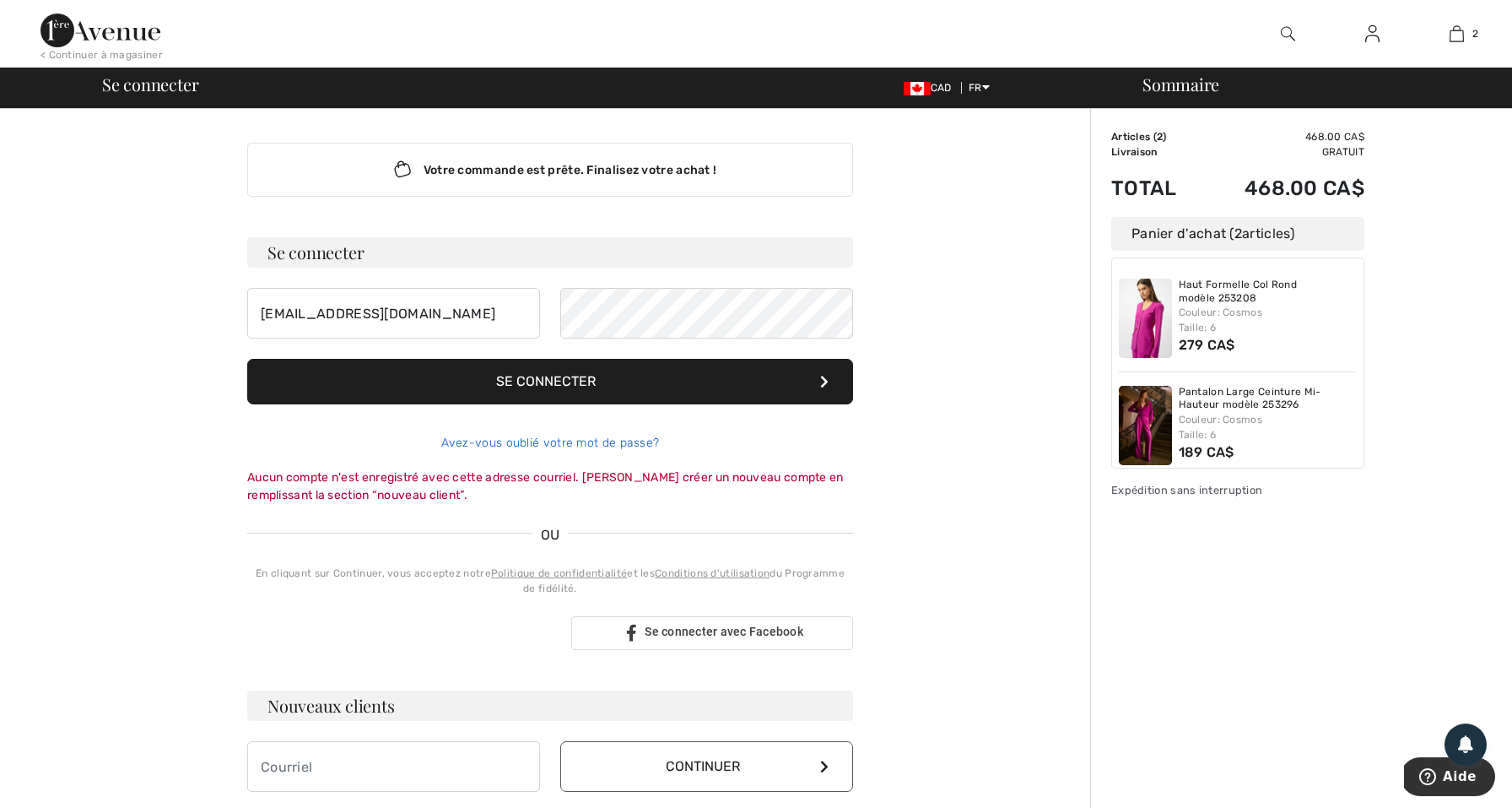
click at [584, 445] on link "Avez-vous oublié votre mot de passe?" at bounding box center [550, 443] width 218 height 14
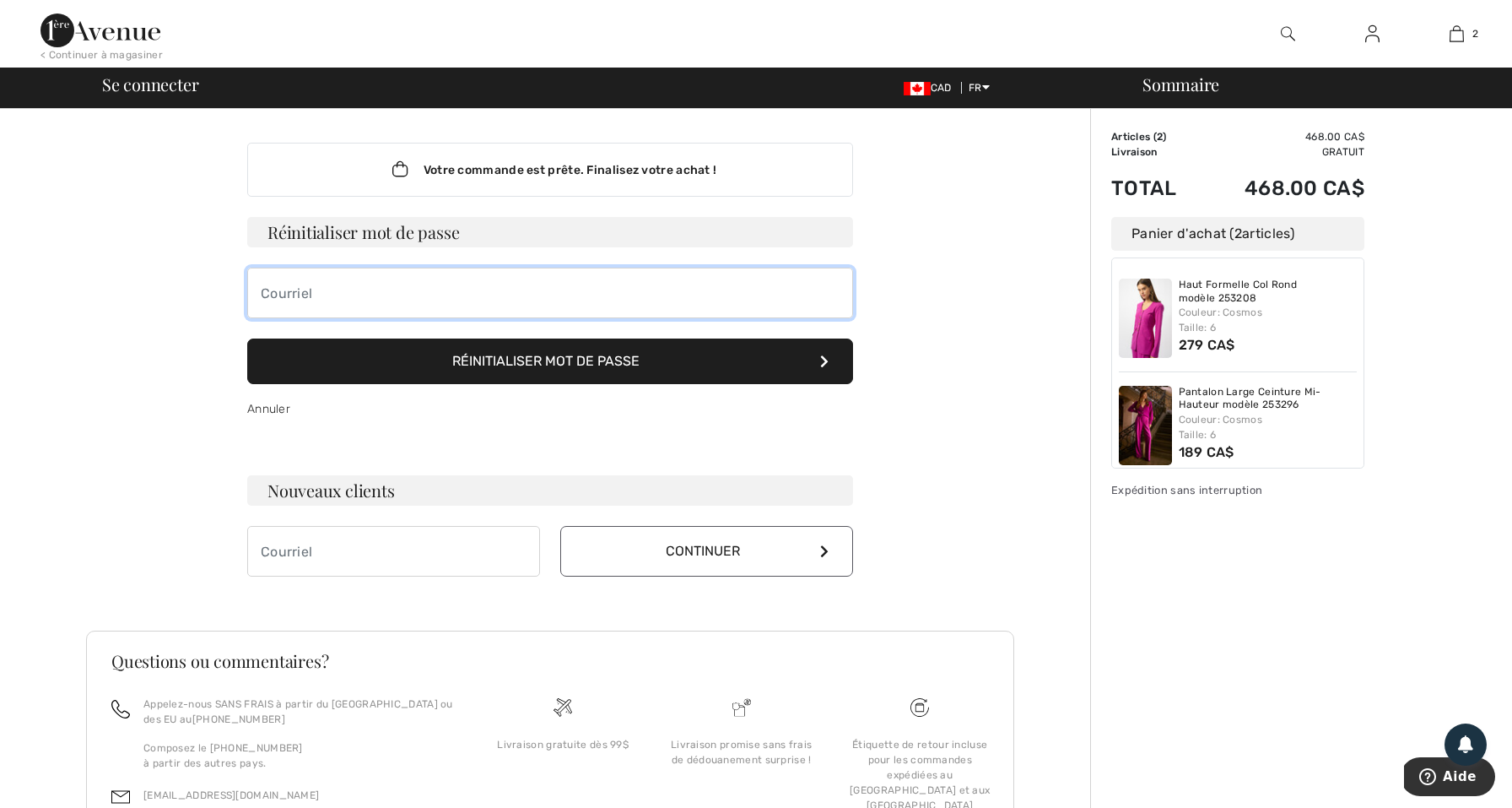
click at [404, 316] on input "email" at bounding box center [550, 293] width 606 height 51
type input "A"
type input "a"
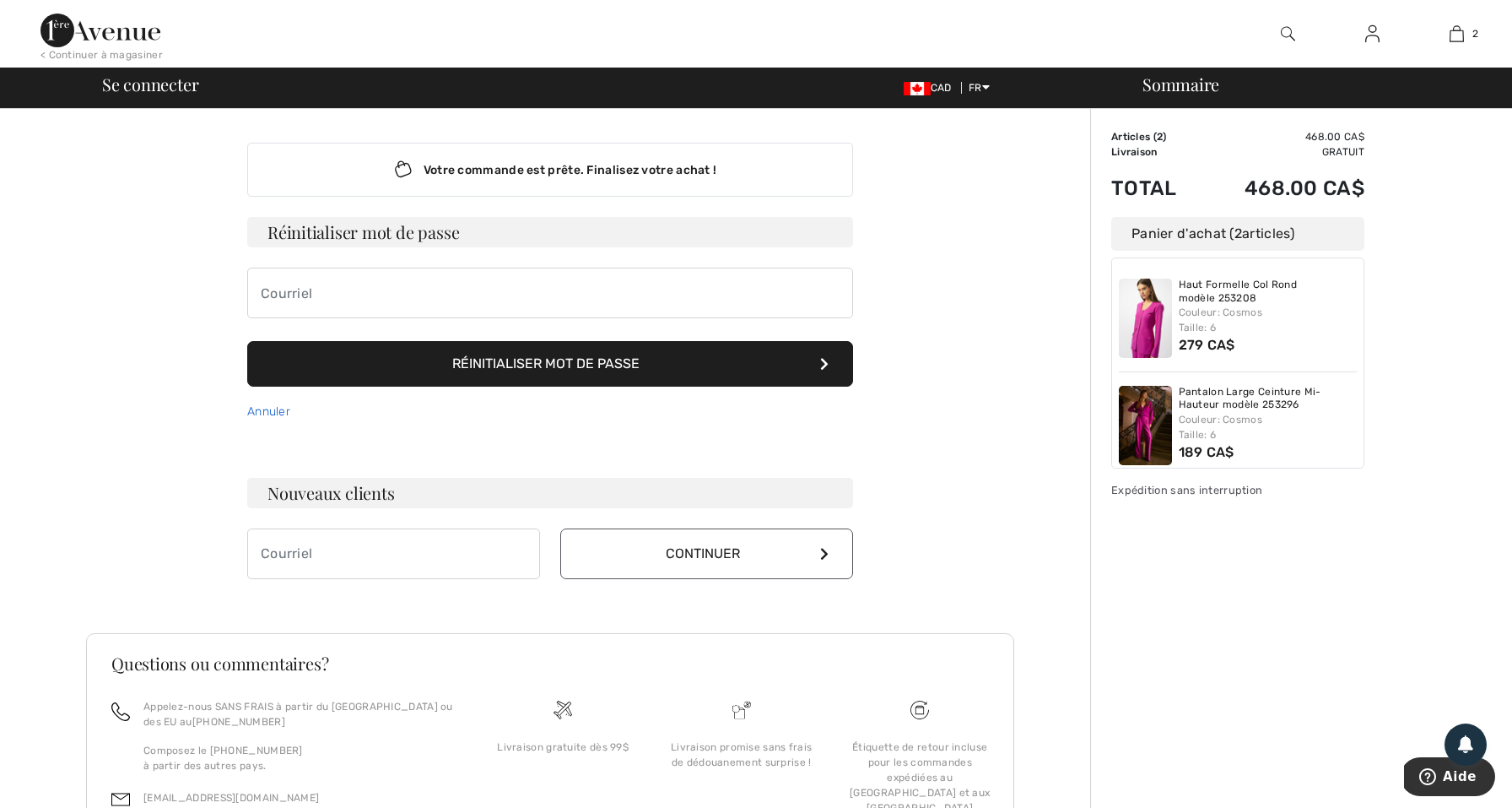
click at [273, 404] on div "Annuler" at bounding box center [550, 412] width 606 height 51
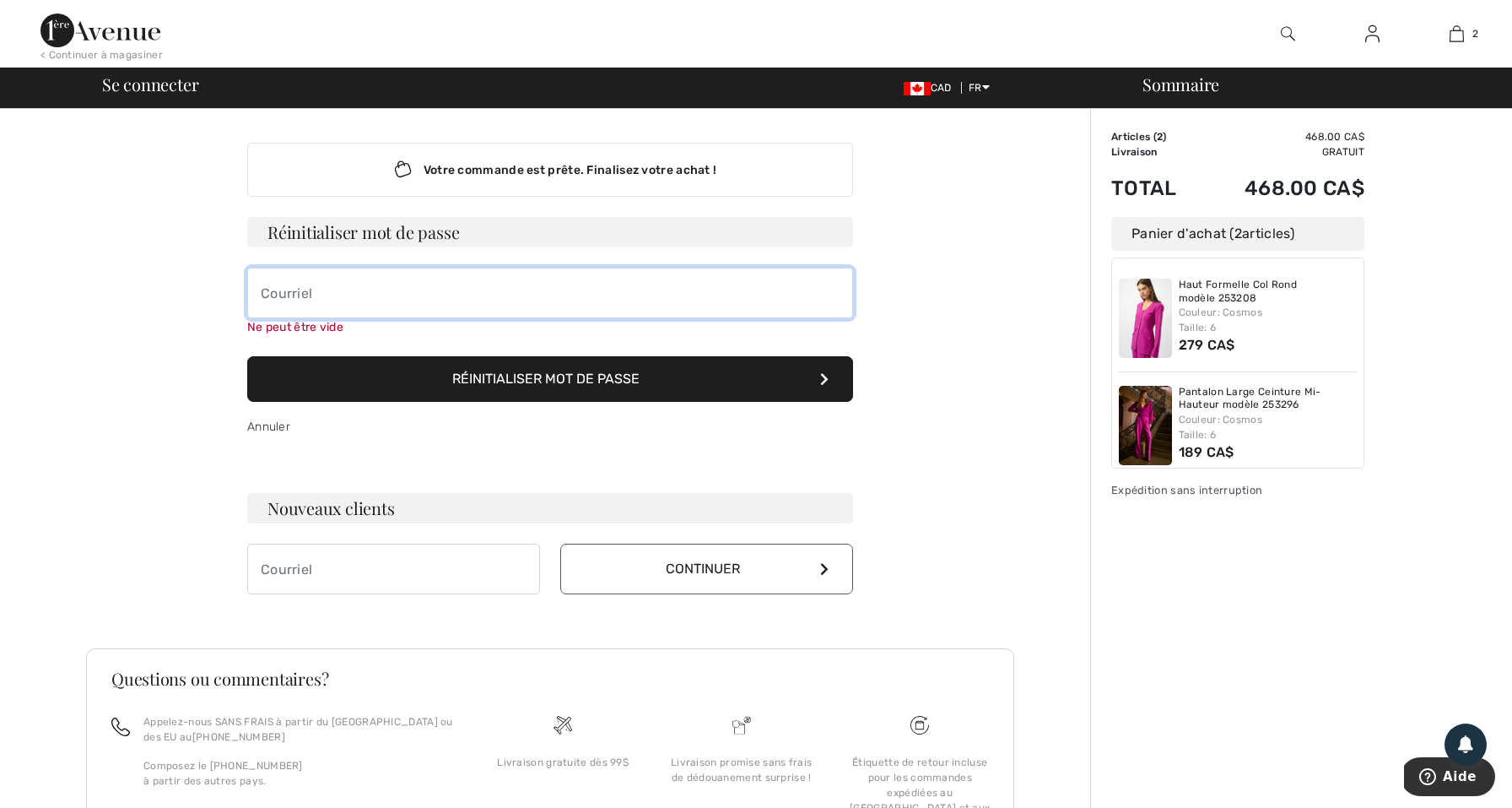
click at [314, 312] on input "email" at bounding box center [550, 293] width 606 height 51
type input "aminakei@yahoo.fr"
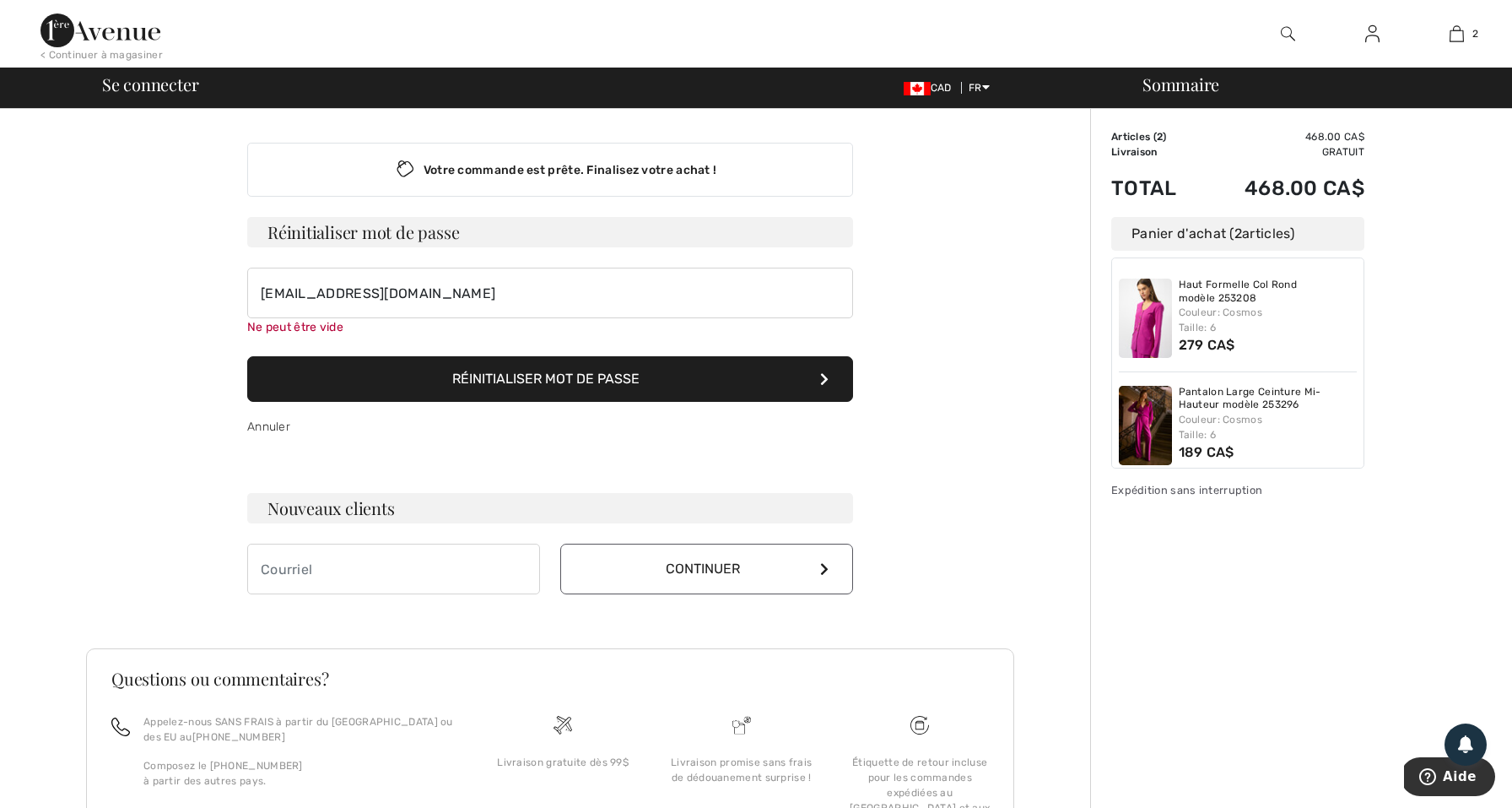
click at [379, 430] on div "Annuler" at bounding box center [550, 427] width 606 height 51
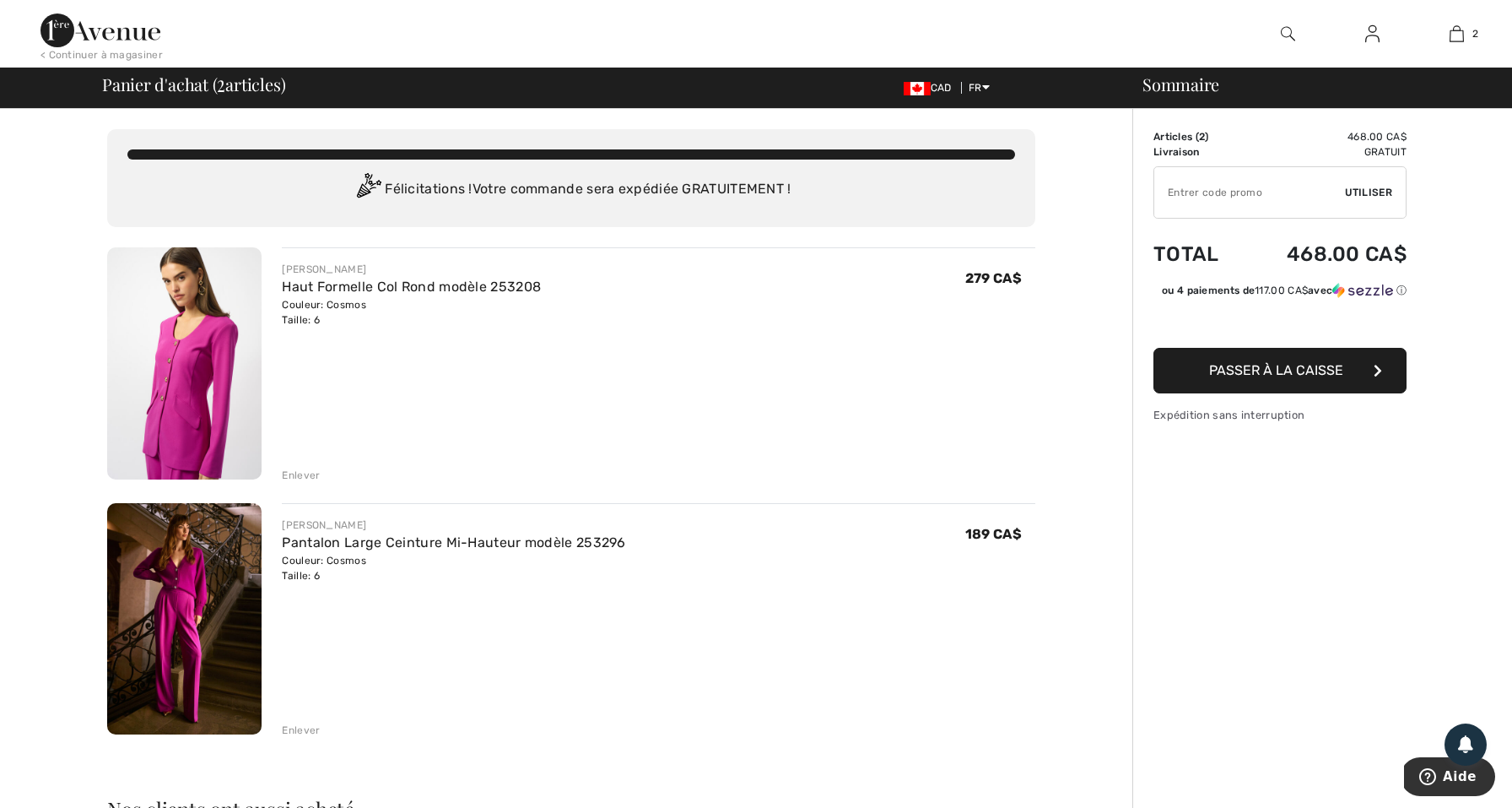
click at [1230, 376] on span "Passer à la caisse" at bounding box center [1277, 369] width 135 height 16
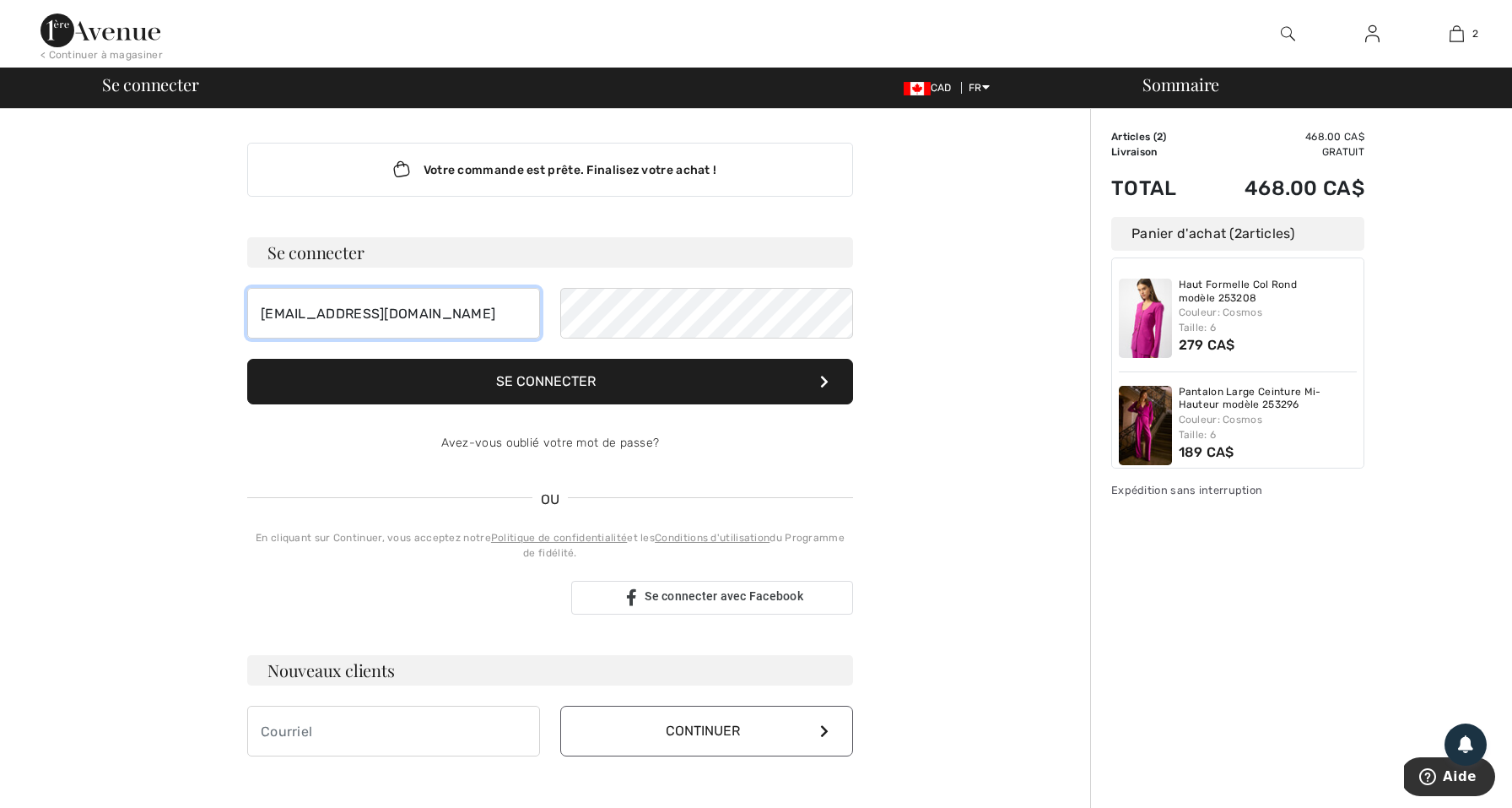
type input "[EMAIL_ADDRESS][DOMAIN_NAME]"
click at [679, 379] on button "Se connecter" at bounding box center [550, 382] width 606 height 45
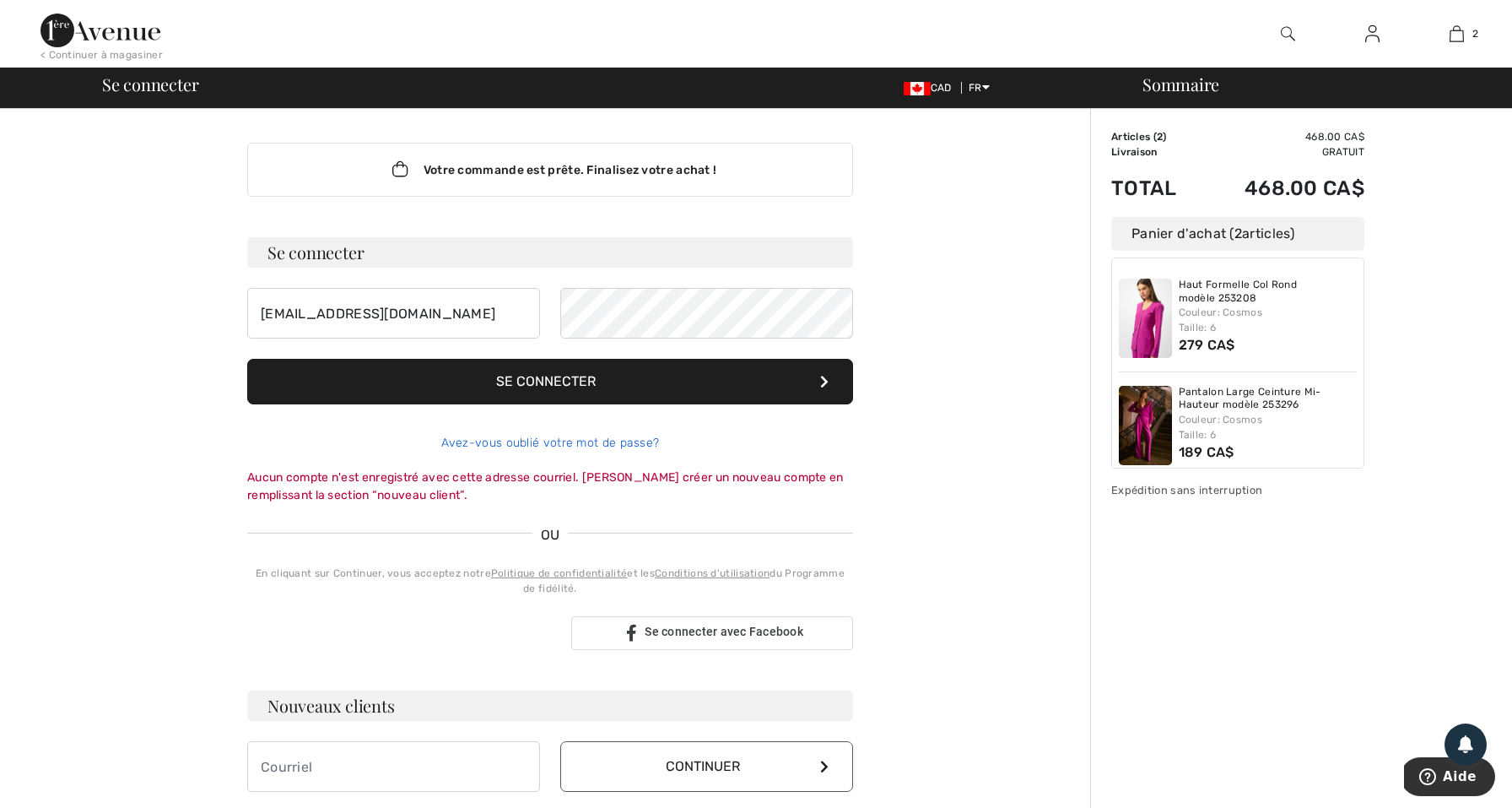
click at [619, 439] on link "Avez-vous oublié votre mot de passe?" at bounding box center [550, 443] width 218 height 14
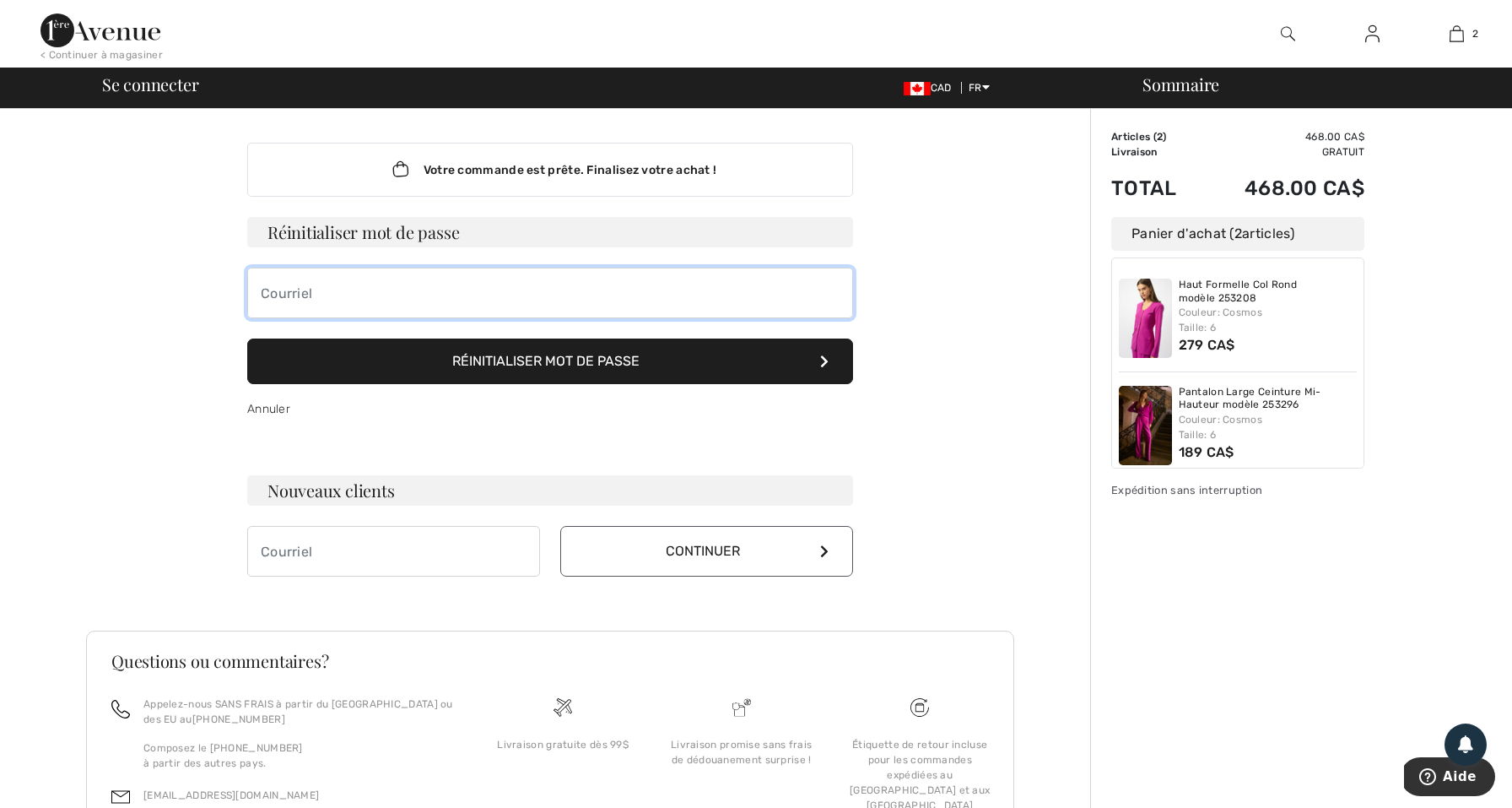
click at [461, 305] on input "email" at bounding box center [550, 293] width 606 height 51
type input "aminakei@yahoo.fr"
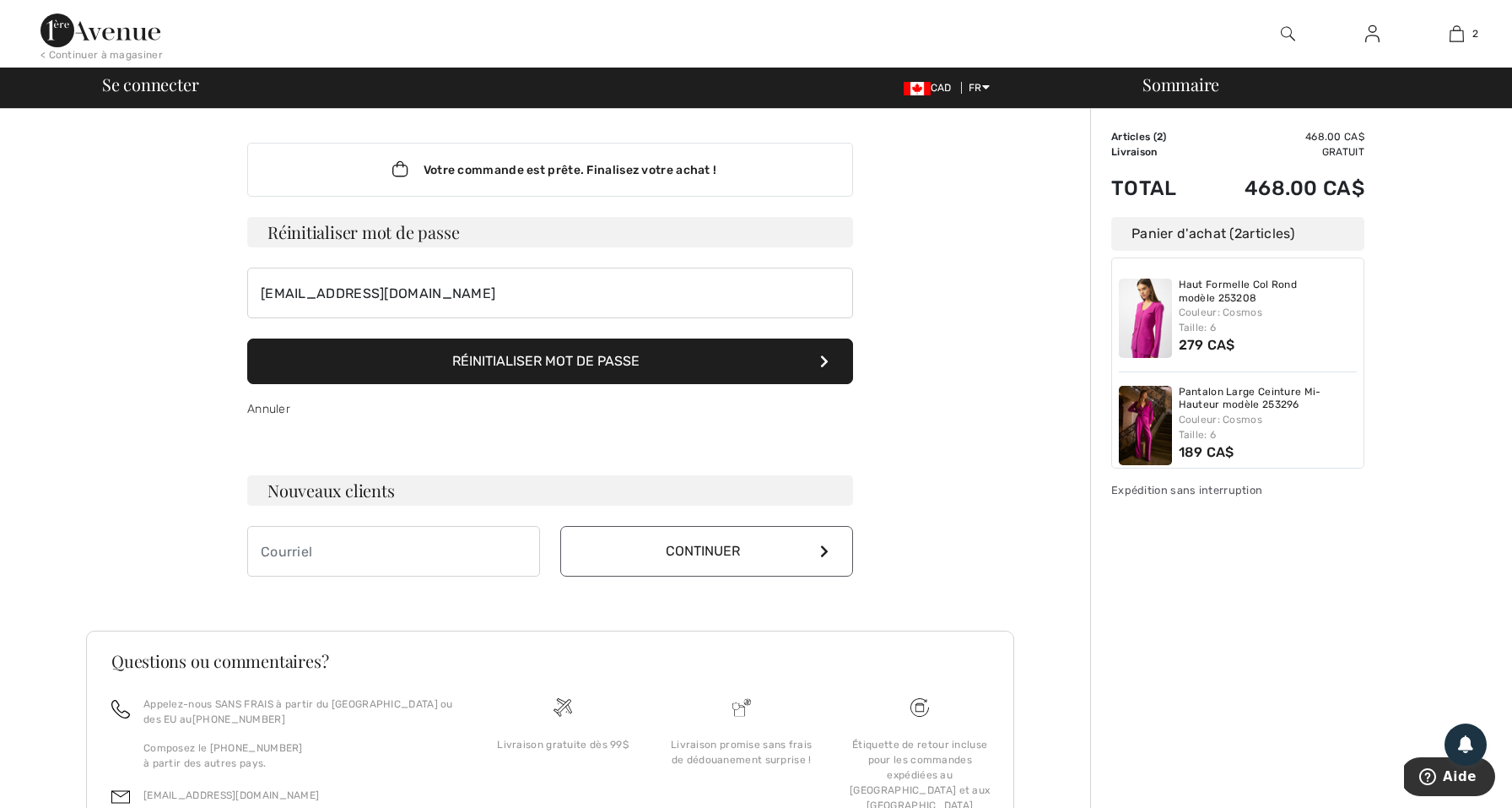
click at [510, 366] on button "Réinitialiser mot de passe" at bounding box center [550, 361] width 606 height 45
click at [442, 184] on div "Votre commande est prête. Finalisez votre achat !" at bounding box center [550, 169] width 606 height 54
click at [438, 165] on div "Votre commande est prête. Finalisez votre achat !" at bounding box center [550, 169] width 606 height 54
click at [670, 556] on button "Continuer" at bounding box center [707, 551] width 293 height 51
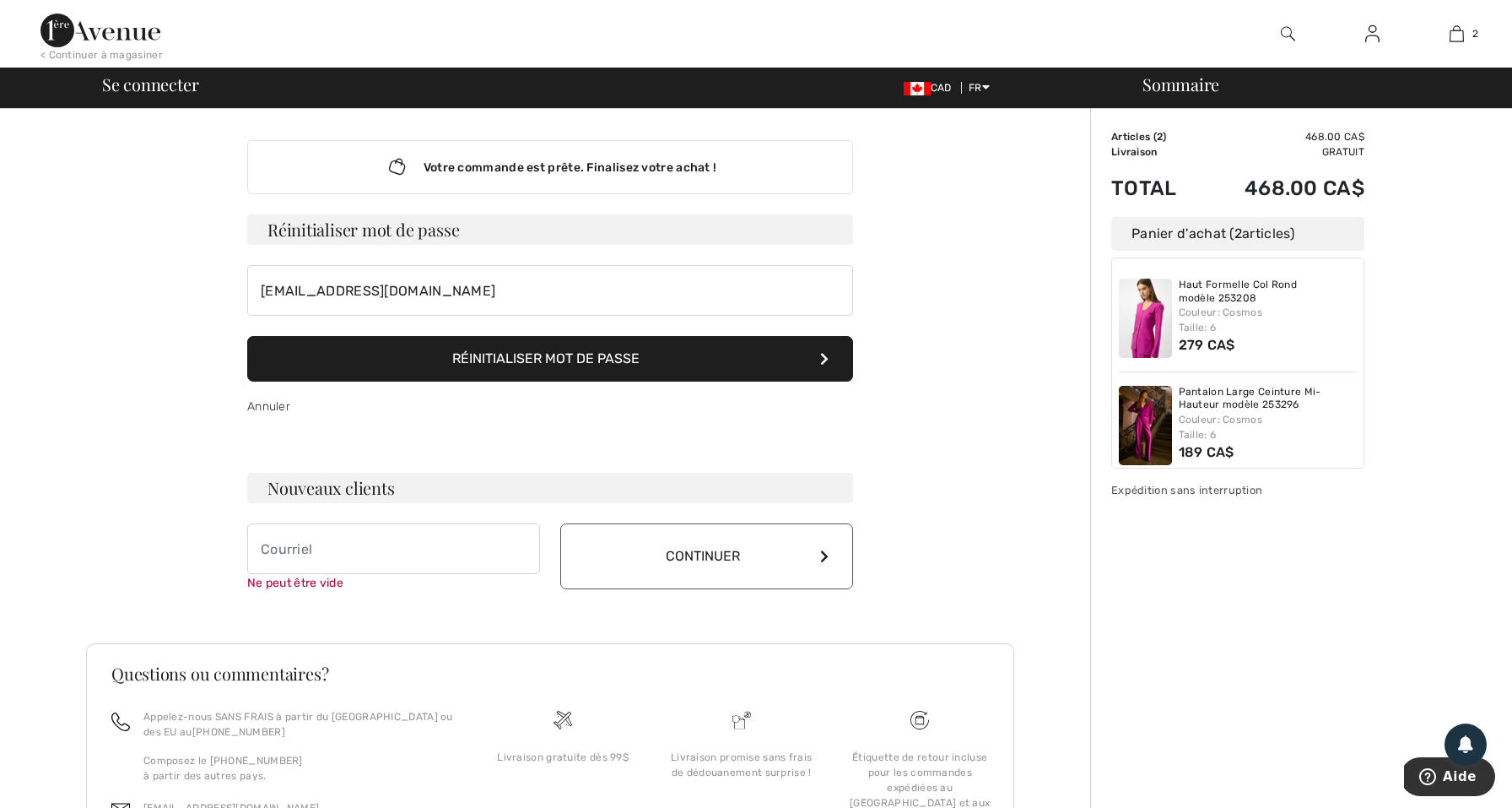
scroll to position [136, 0]
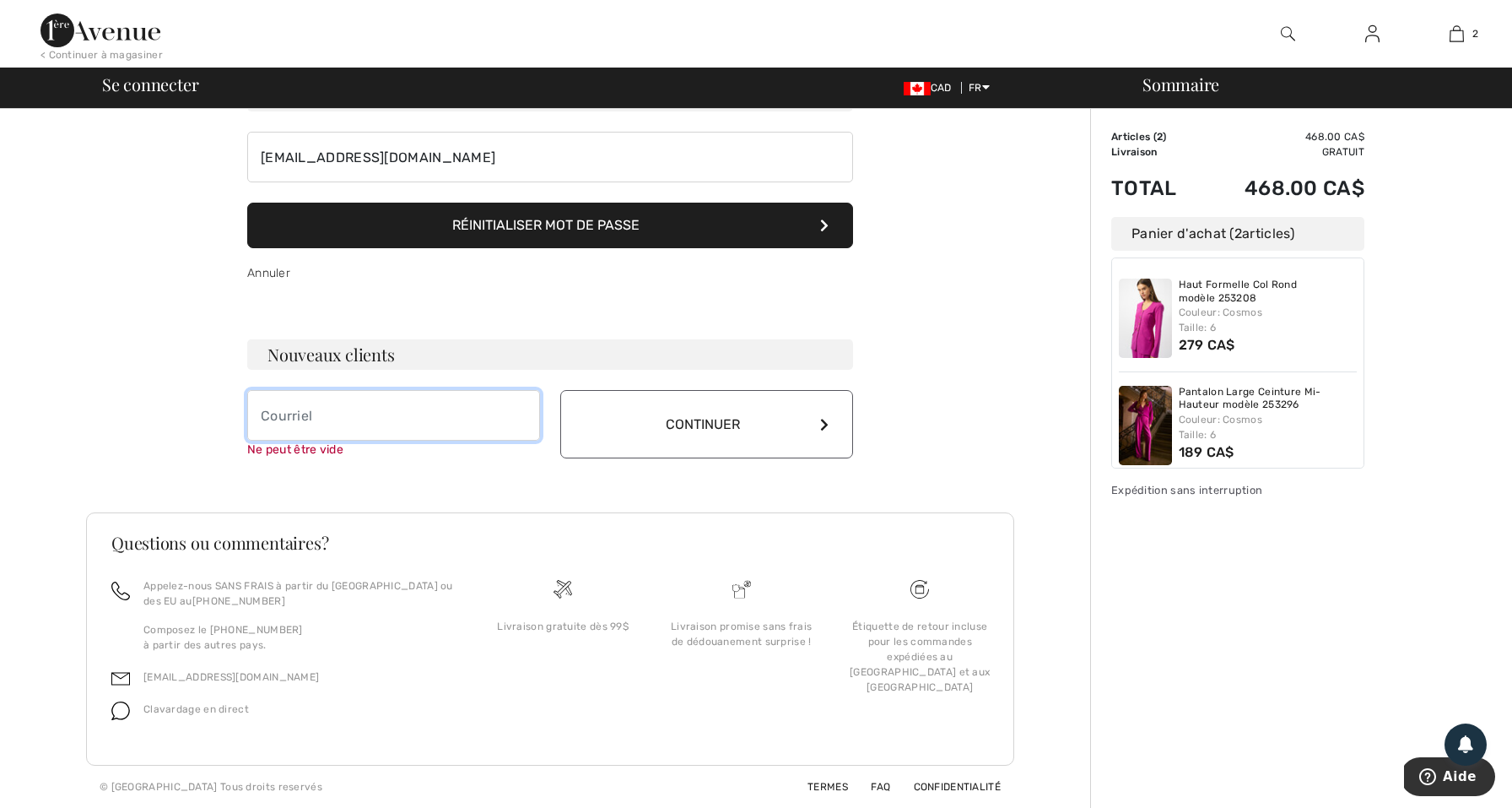
click at [459, 419] on input "email" at bounding box center [393, 415] width 293 height 51
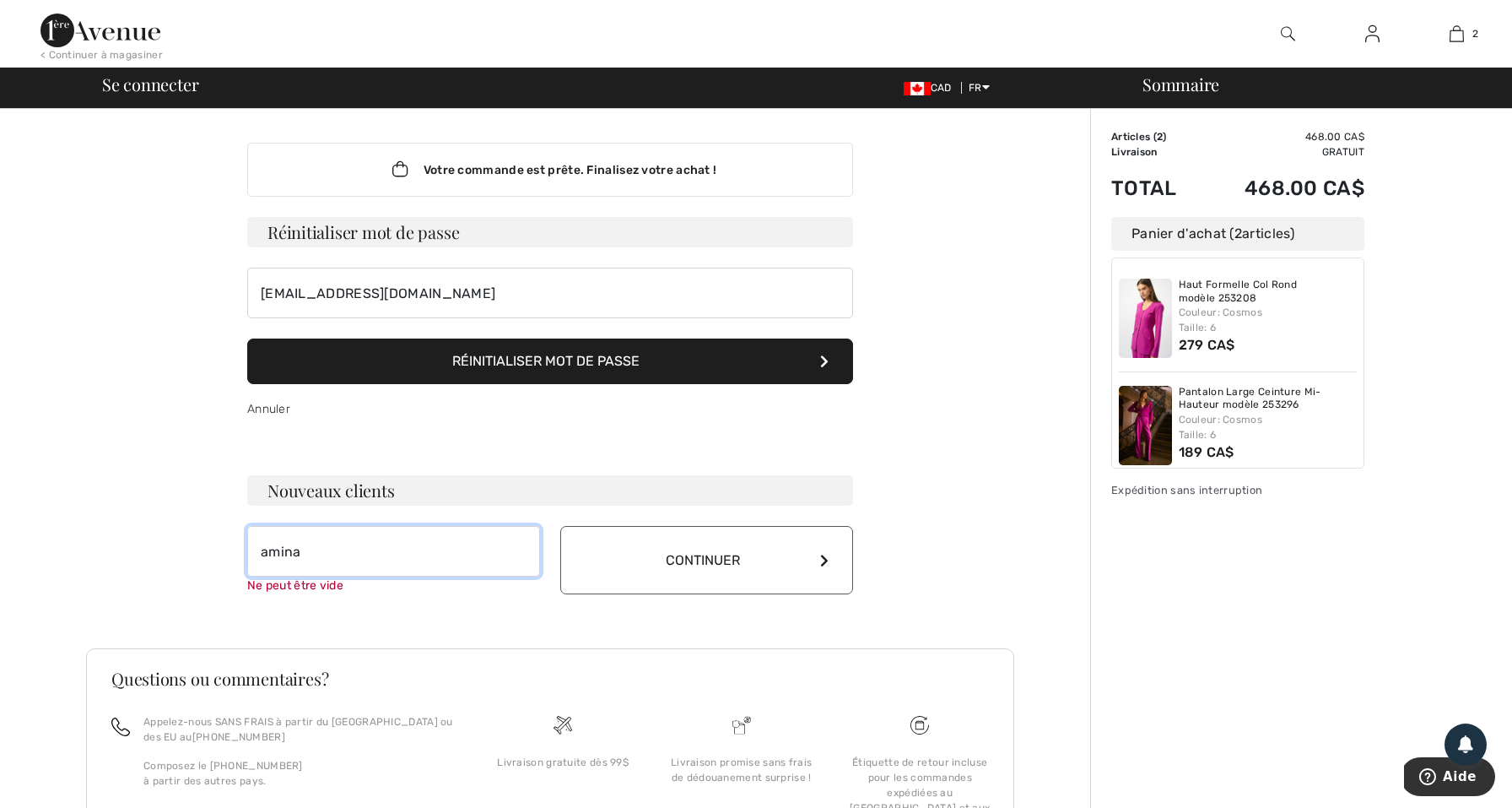
scroll to position [0, 0]
type input "aminakei@yahoo.fr"
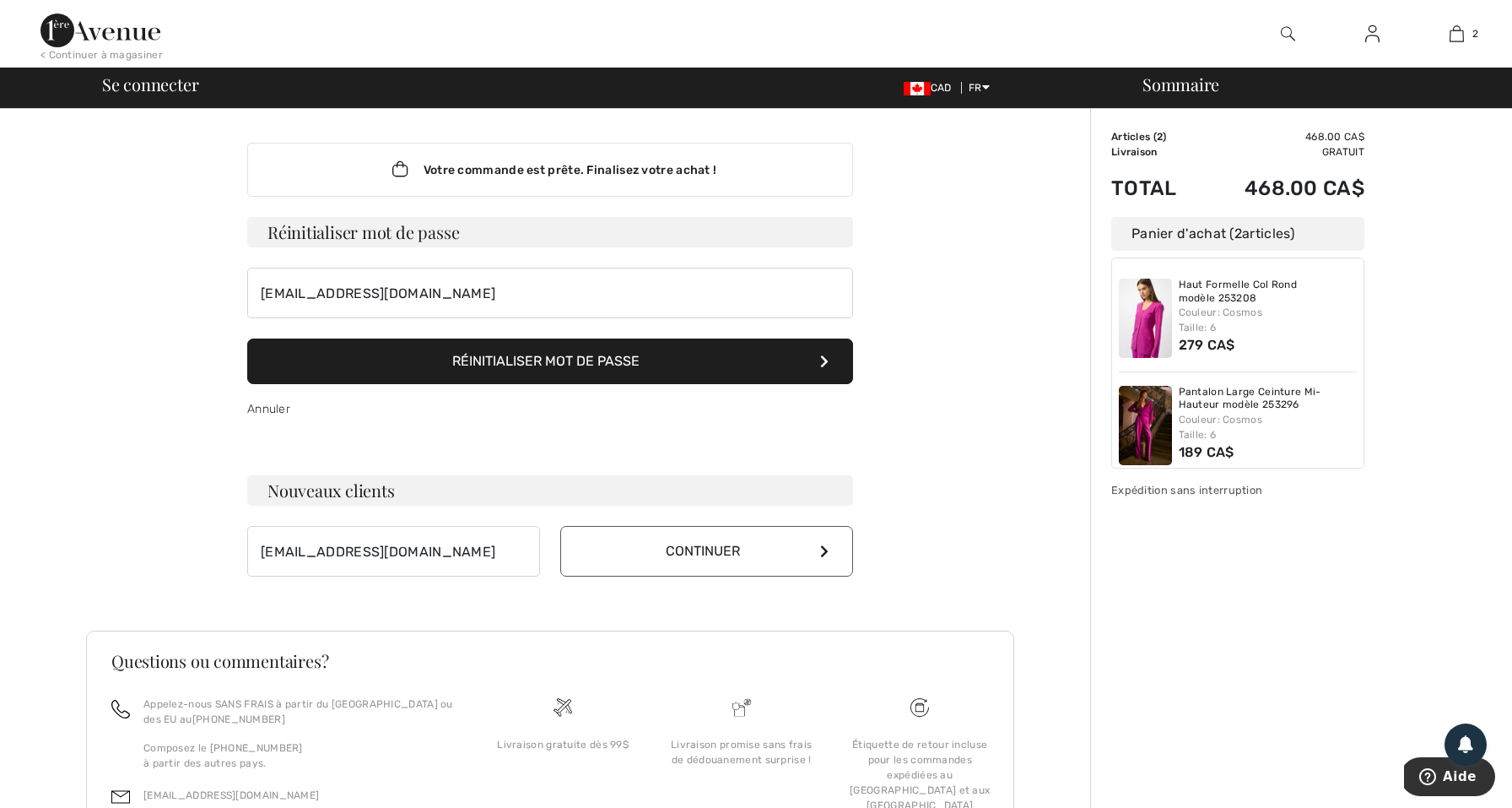
click at [656, 556] on button "Continuer" at bounding box center [707, 551] width 293 height 51
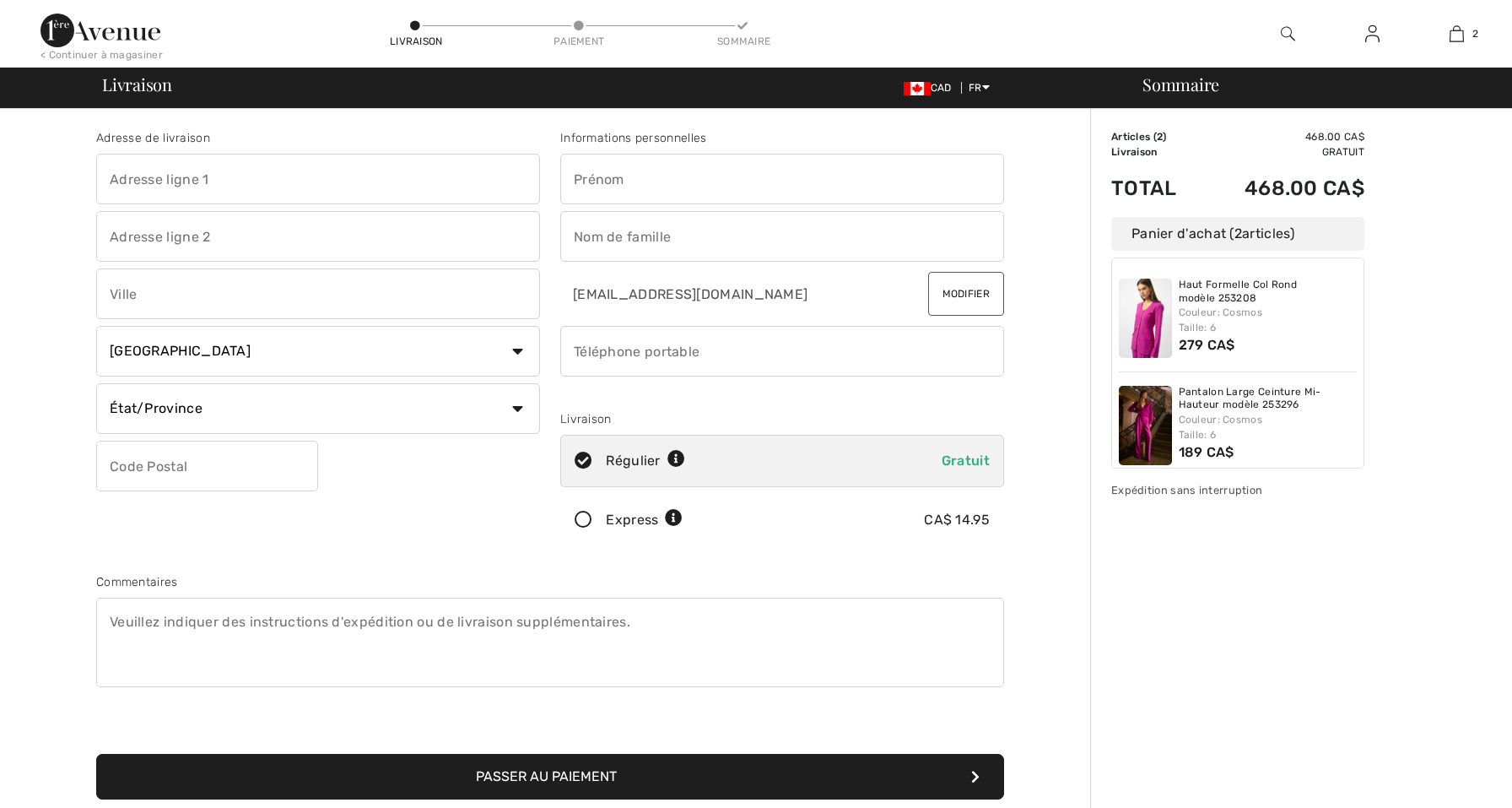
checkbox input "true"
click at [735, 396] on div at bounding box center [783, 393] width 444 height 20
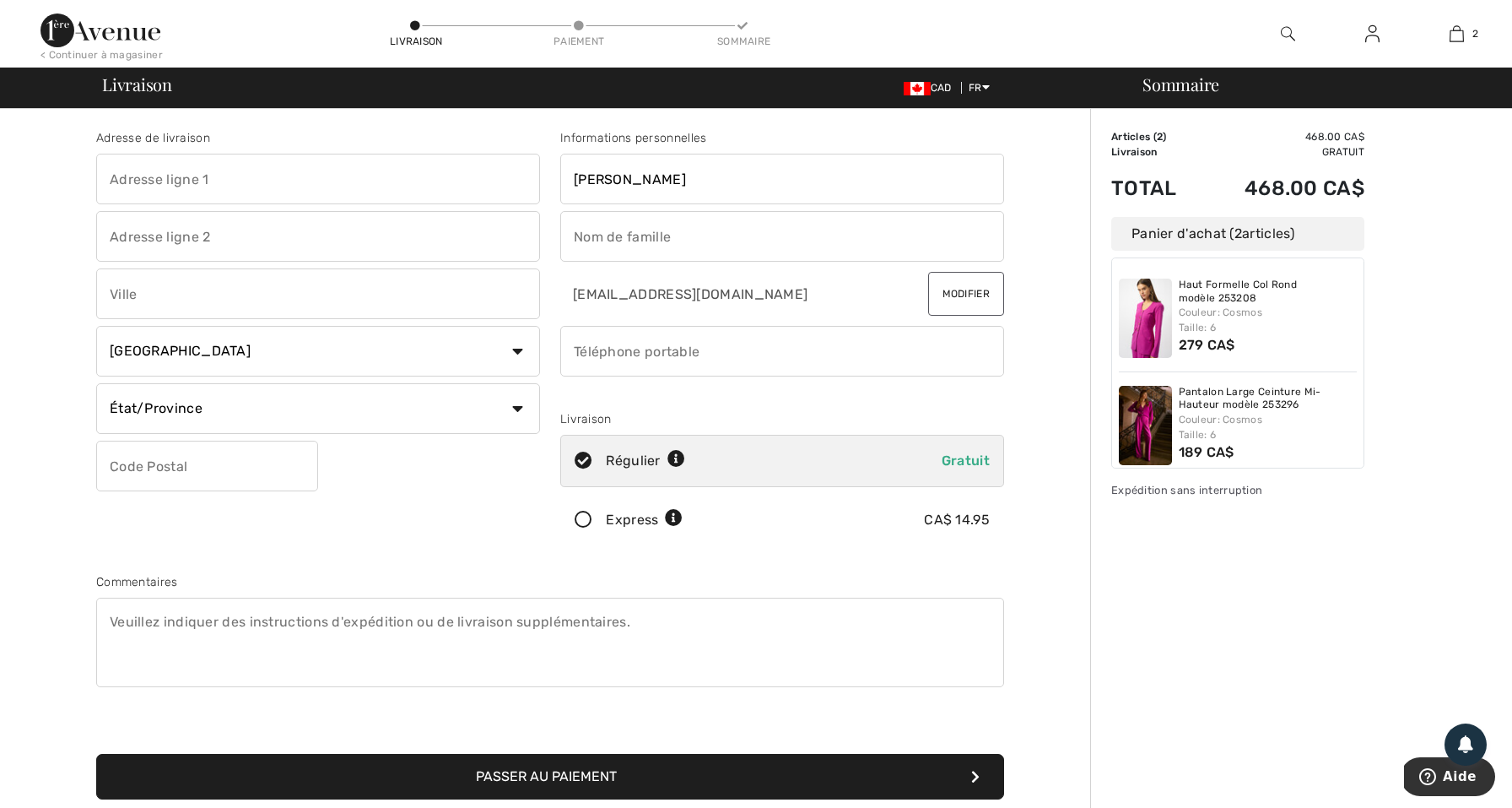
type input "Aminata"
type input "k"
type input "KEITA"
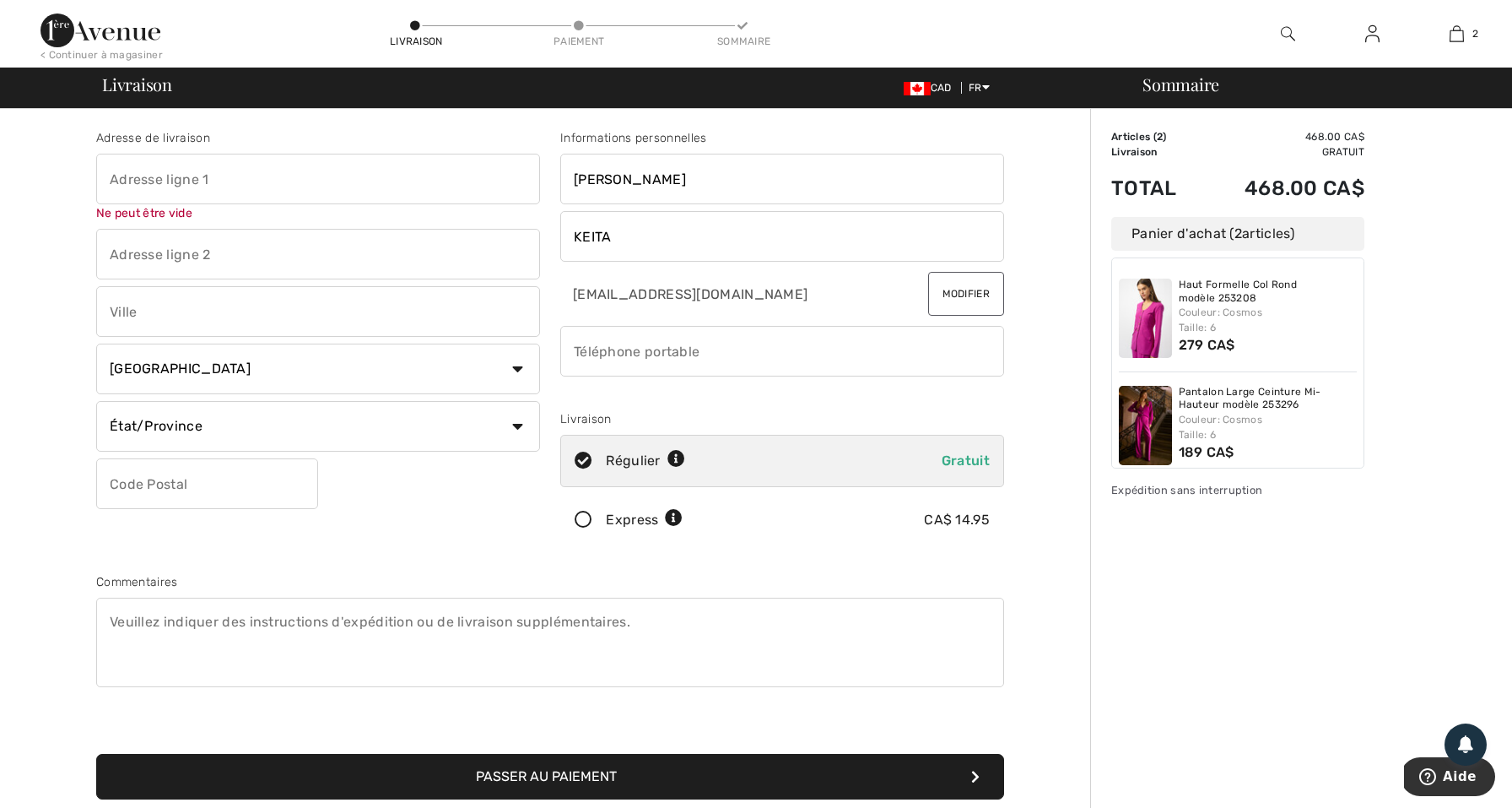
type input "M"
click at [161, 185] on input "text" at bounding box center [318, 179] width 444 height 51
click at [161, 178] on input "2750 Avenue Kent," at bounding box center [318, 179] width 444 height 51
click at [258, 177] on input "2750 Avenue Kent," at bounding box center [318, 179] width 444 height 51
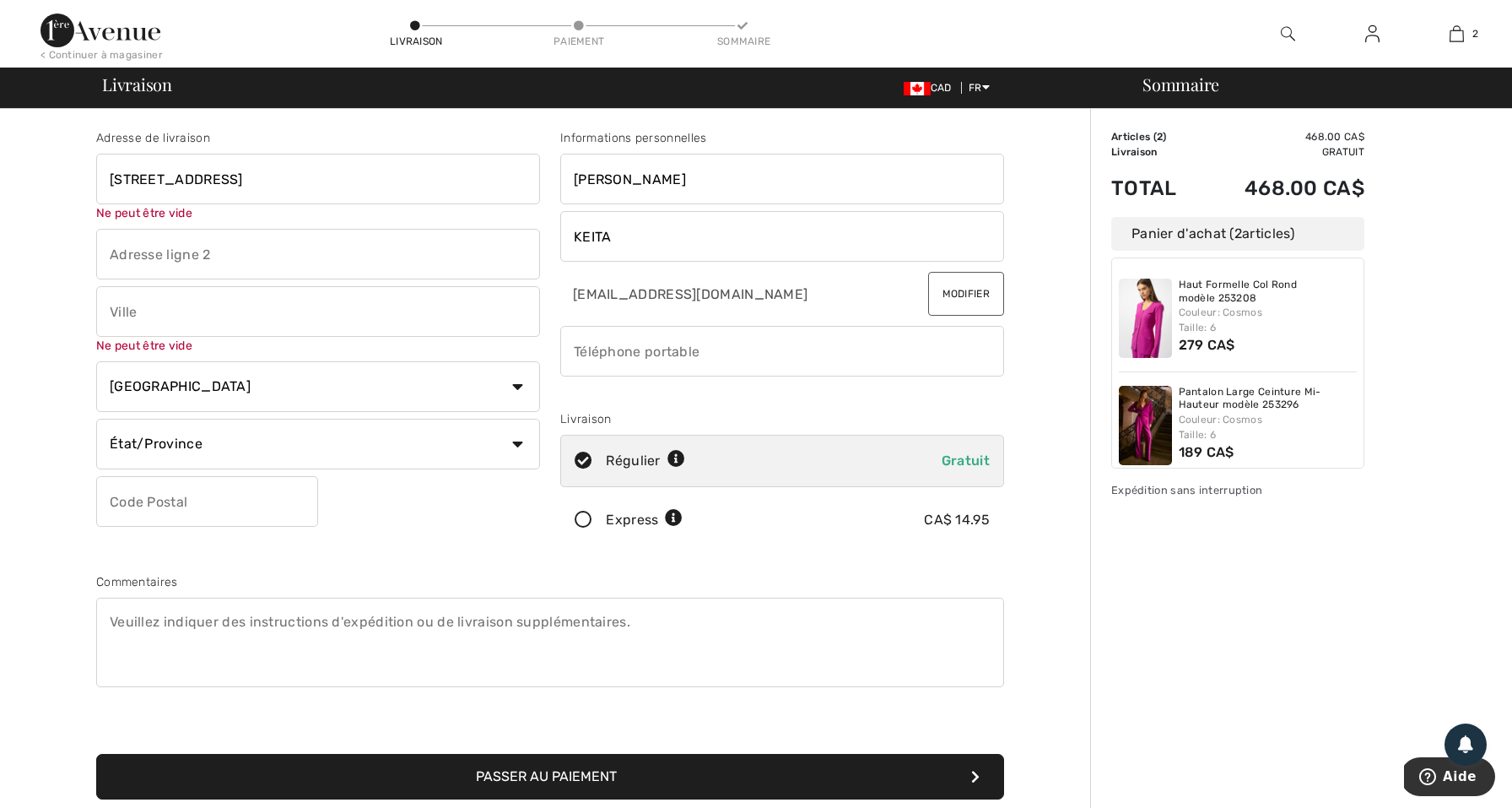
click at [256, 179] on input "2750 Avenue Kent, QC H3" at bounding box center [318, 179] width 444 height 51
click at [302, 182] on input "2750 Avenue Kent, QC SH3" at bounding box center [318, 179] width 444 height 51
click at [550, 777] on button "Passer au paiement" at bounding box center [550, 777] width 908 height 45
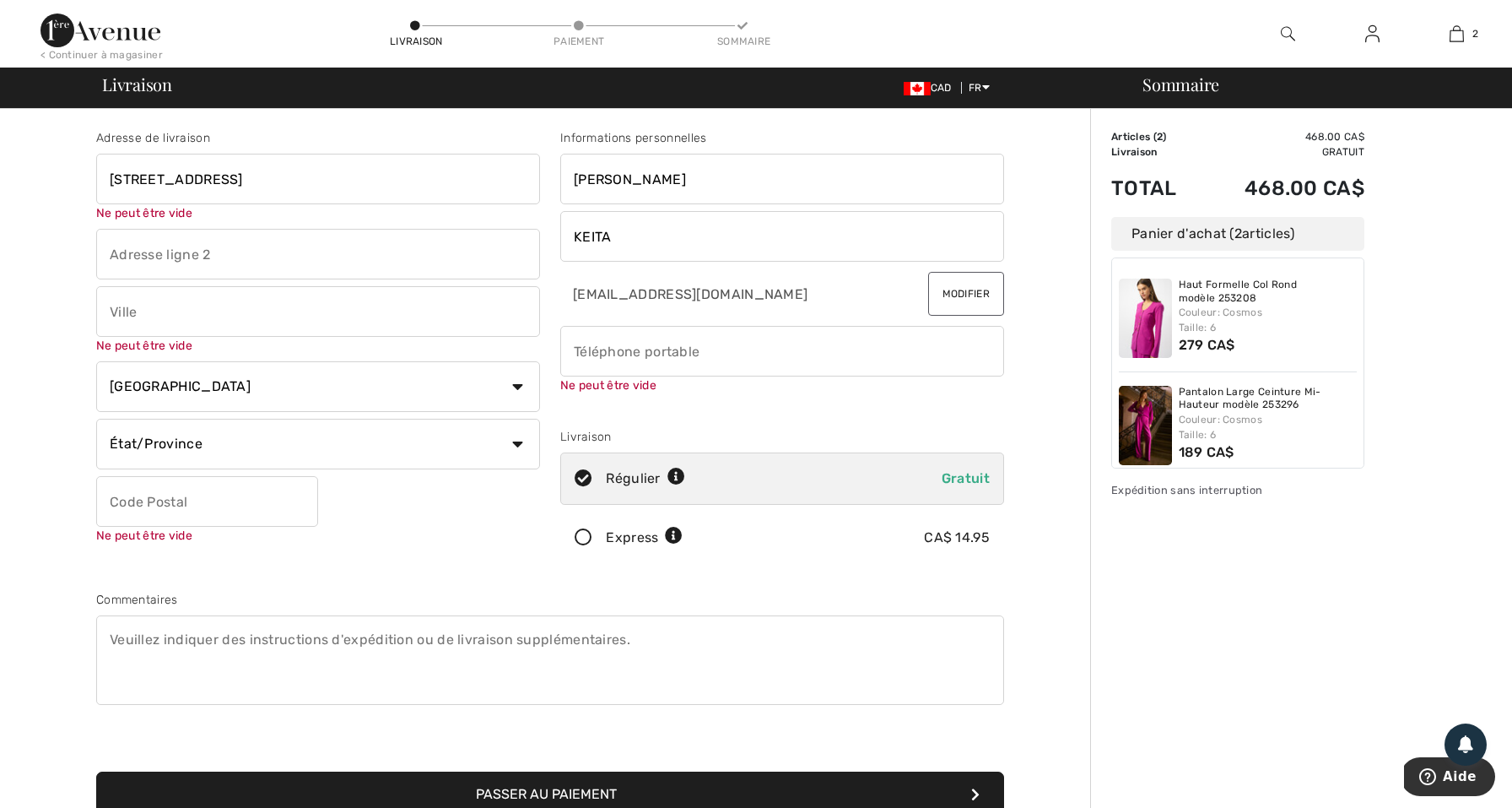
type input "2750 Avenue Kent, QC H3S 1M7"
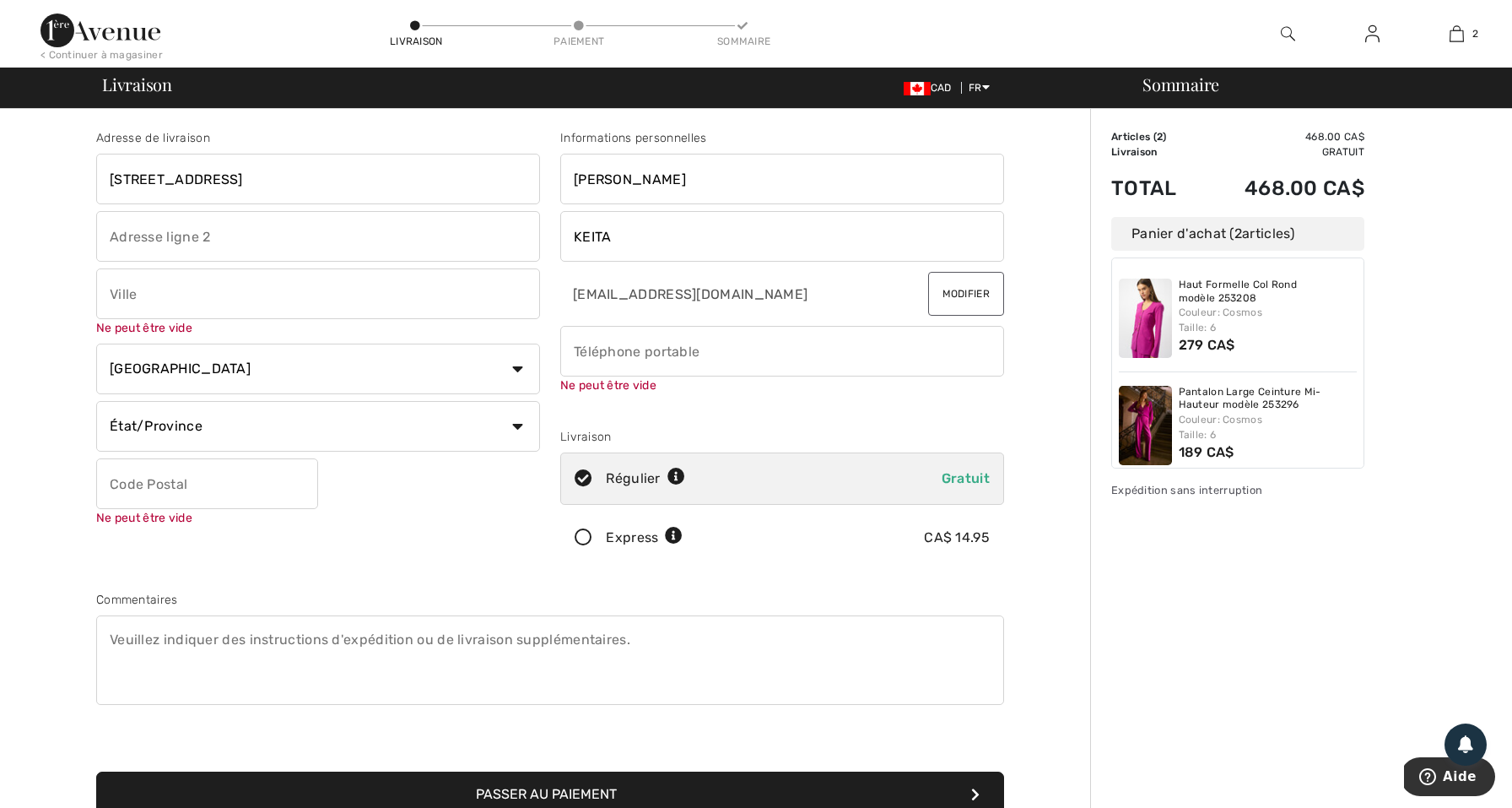
click at [315, 258] on input "text" at bounding box center [318, 237] width 444 height 51
click at [304, 286] on input "text" at bounding box center [318, 294] width 444 height 51
click at [305, 286] on input "text" at bounding box center [318, 294] width 444 height 51
type input "Montreal"
click at [550, 794] on button "Passer au paiement" at bounding box center [550, 794] width 908 height 45
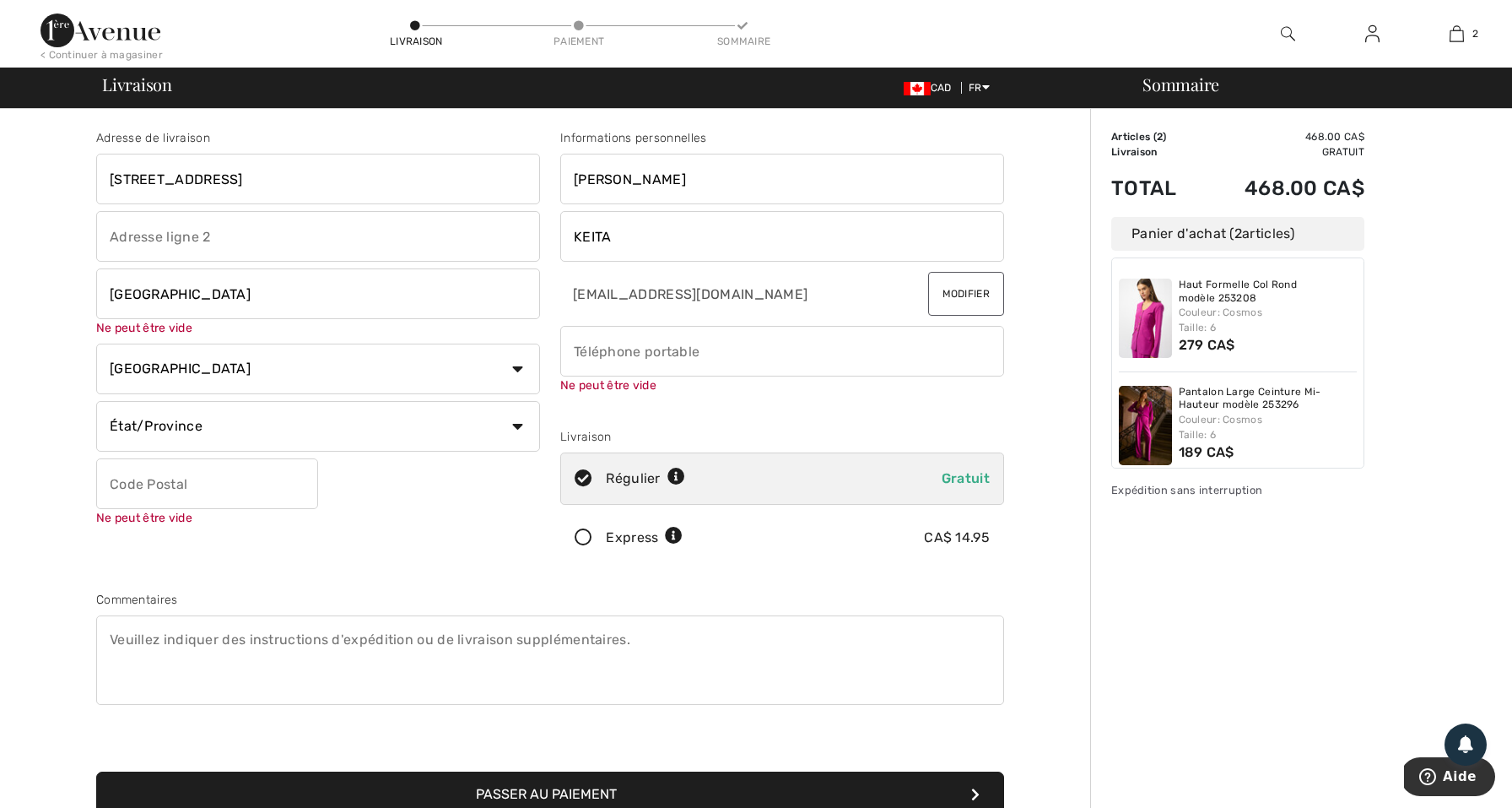
click at [358, 294] on input "[GEOGRAPHIC_DATA]" at bounding box center [318, 294] width 444 height 51
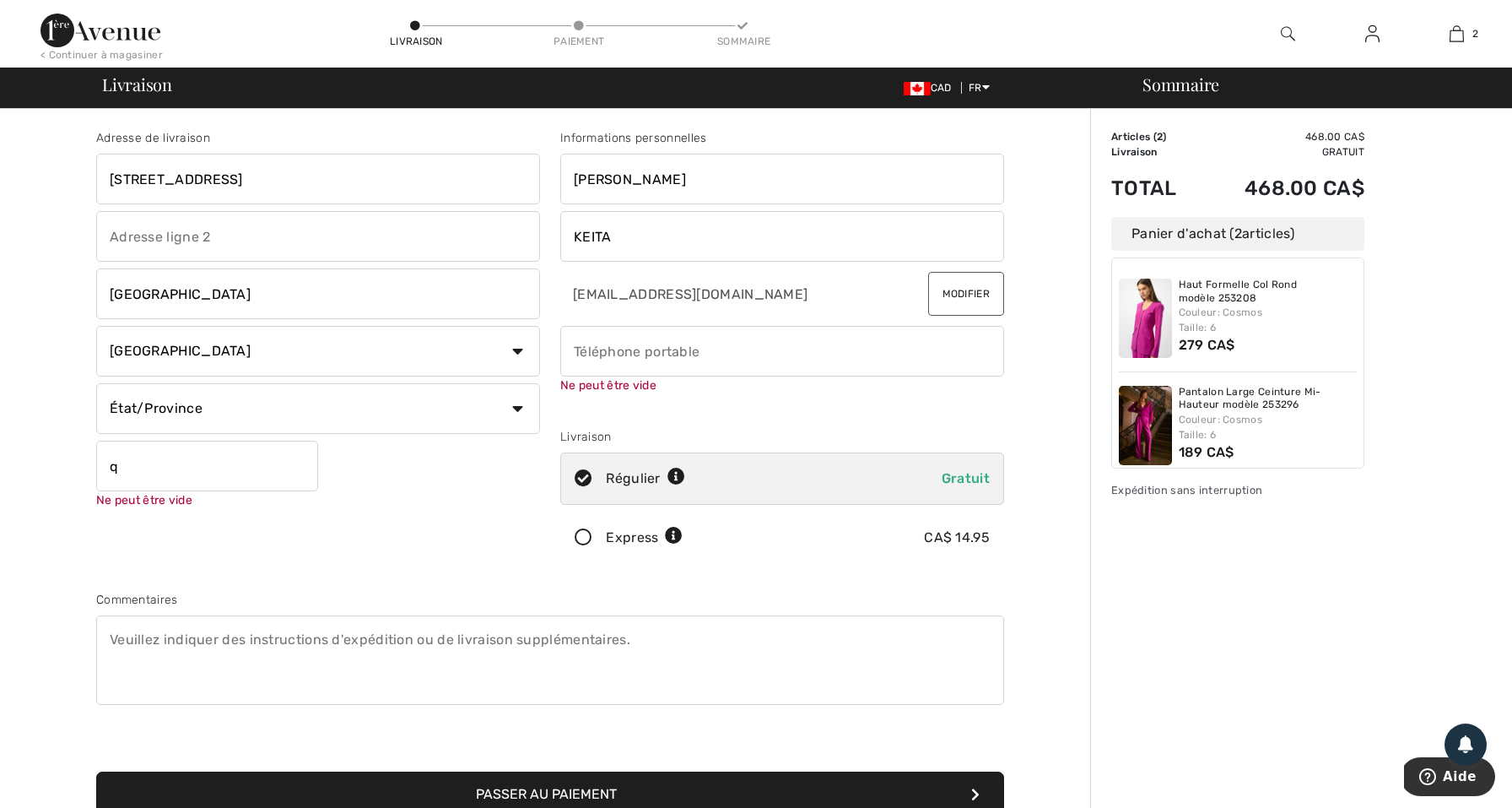
type input "Q"
type input "H"
type input "3"
click at [550, 794] on button "Passer au paiement" at bounding box center [550, 794] width 908 height 45
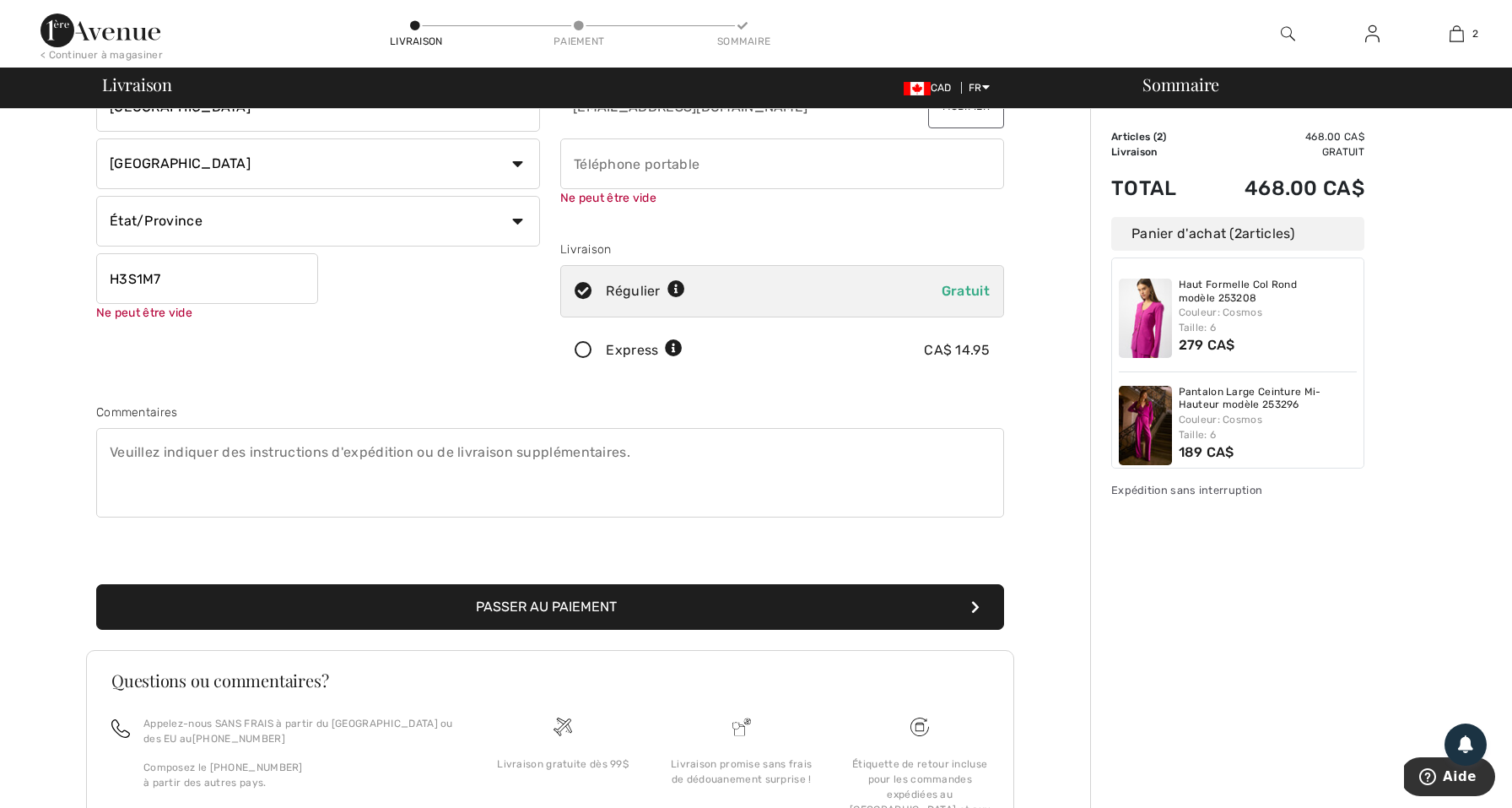
scroll to position [190, 0]
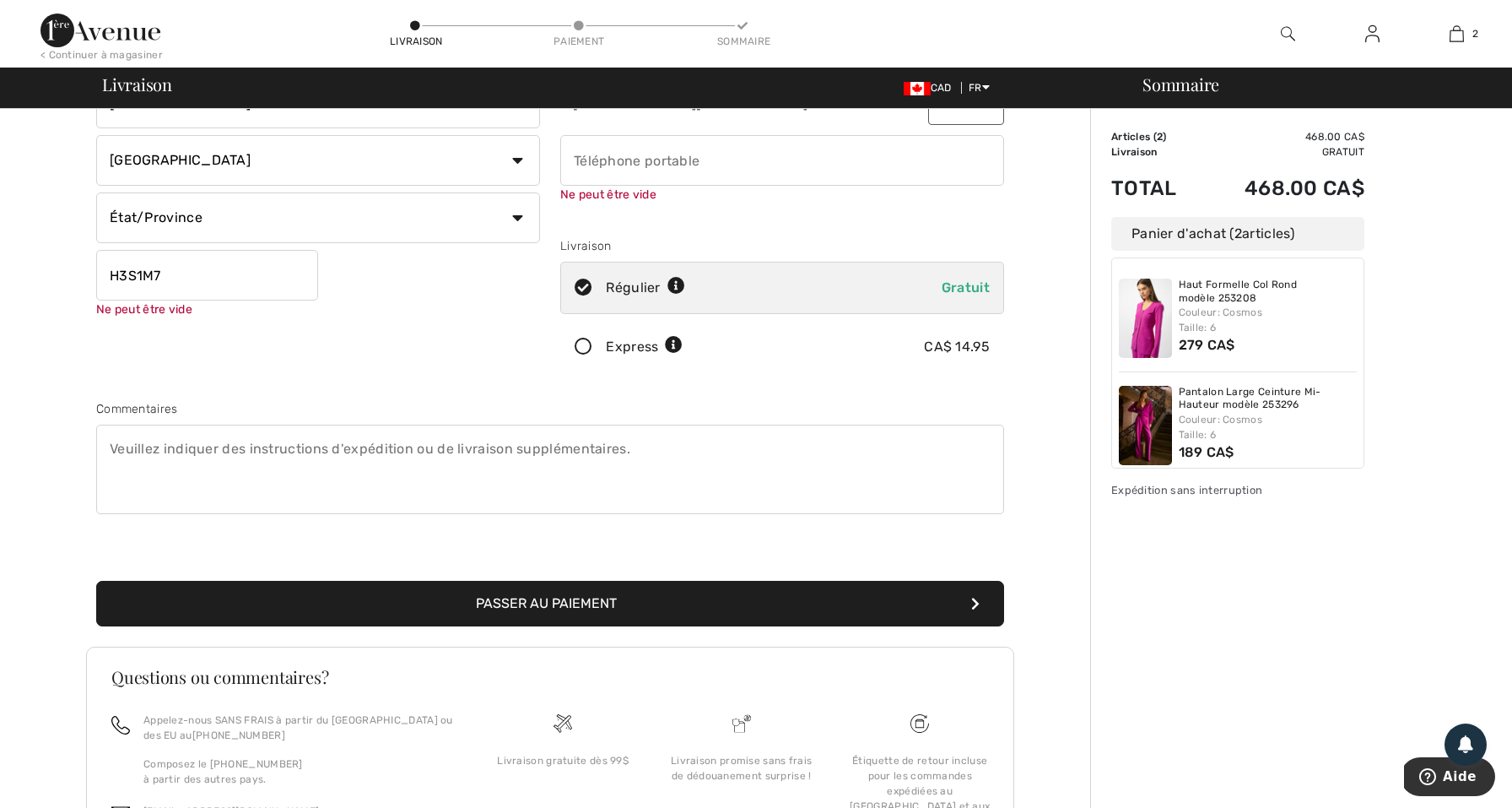
click at [137, 267] on input "H3S1M7" at bounding box center [207, 275] width 222 height 51
type input "H"
click at [0, 98] on div "Livraison CAD FR English Français Sommaire" at bounding box center [756, 87] width 1512 height 40
click at [159, 280] on input "text" at bounding box center [207, 275] width 222 height 51
type input "H3S1M7"
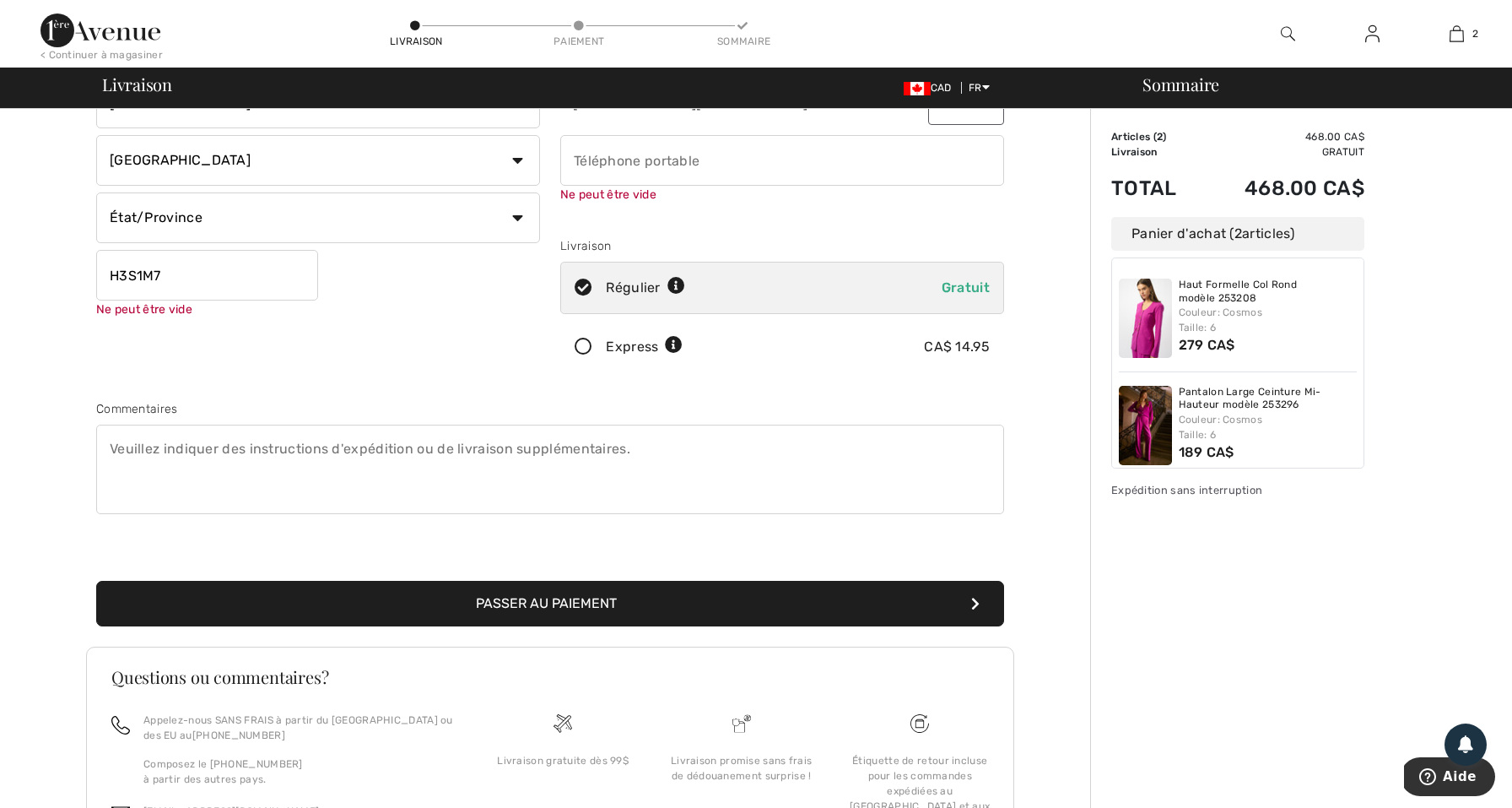
click at [550, 604] on button "Passer au paiement" at bounding box center [550, 604] width 908 height 45
drag, startPoint x: 164, startPoint y: 285, endPoint x: 116, endPoint y: 277, distance: 48.7
click at [117, 280] on input "H3S1M7" at bounding box center [207, 275] width 222 height 51
click at [179, 275] on input "H3S1M7" at bounding box center [207, 275] width 222 height 51
click at [239, 374] on div "Adresse de livraison 2750 Avenue Kent, QC H3S 1M7 Montreal Pays Canada États-Un…" at bounding box center [318, 158] width 464 height 441
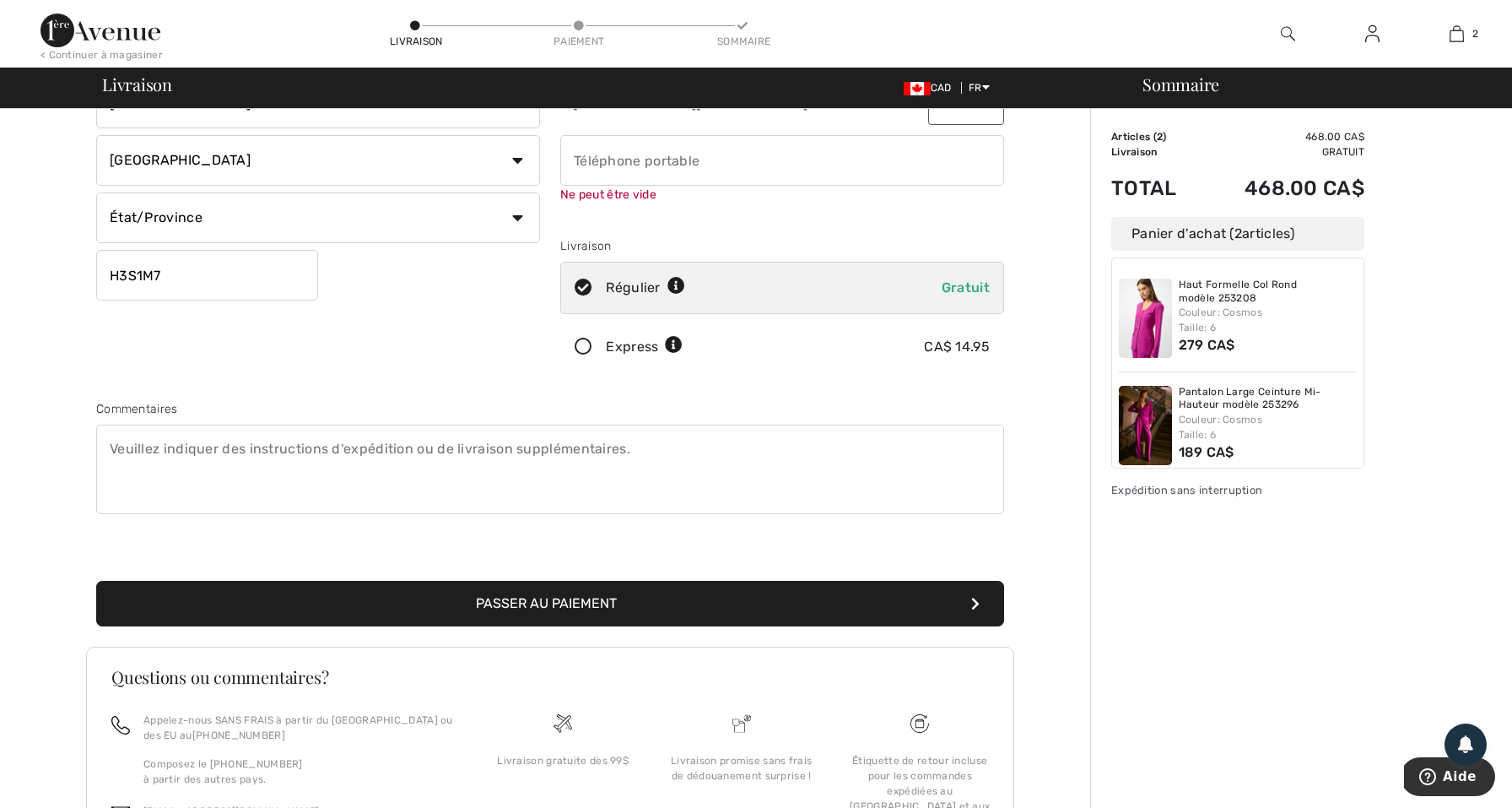
click at [242, 345] on div "Adresse de livraison 2750 Avenue Kent, QC H3S 1M7 Montreal Pays Canada États-Un…" at bounding box center [318, 158] width 464 height 441
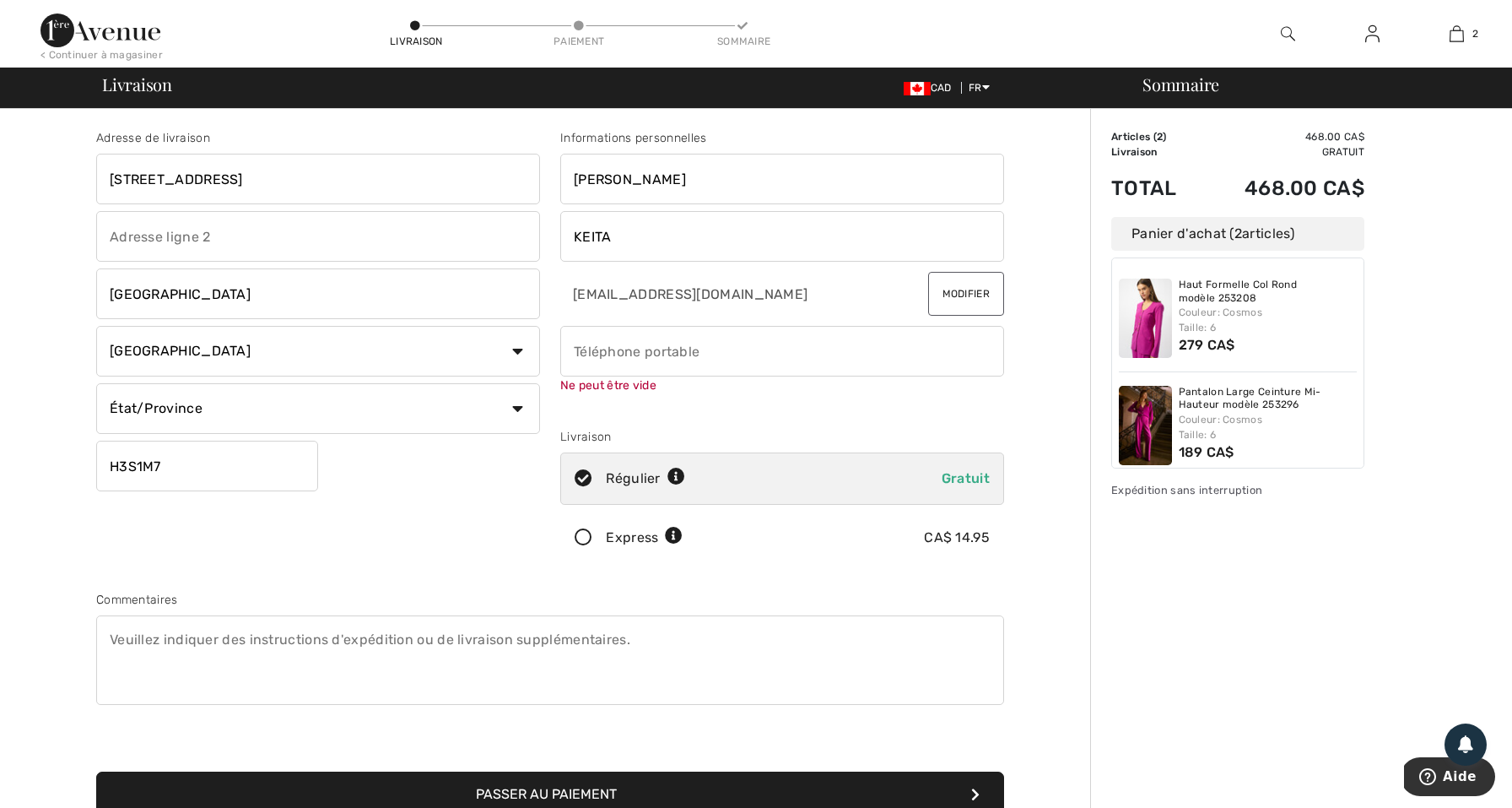
scroll to position [0, 0]
click at [315, 176] on input "2750 Avenue Kent, QC H3S 1M7" at bounding box center [318, 179] width 444 height 51
click at [550, 794] on button "Passer au paiement" at bounding box center [550, 794] width 908 height 45
click at [252, 178] on input "2750 Avenue Kent," at bounding box center [318, 179] width 444 height 51
type input "2750 Avenue Kent"
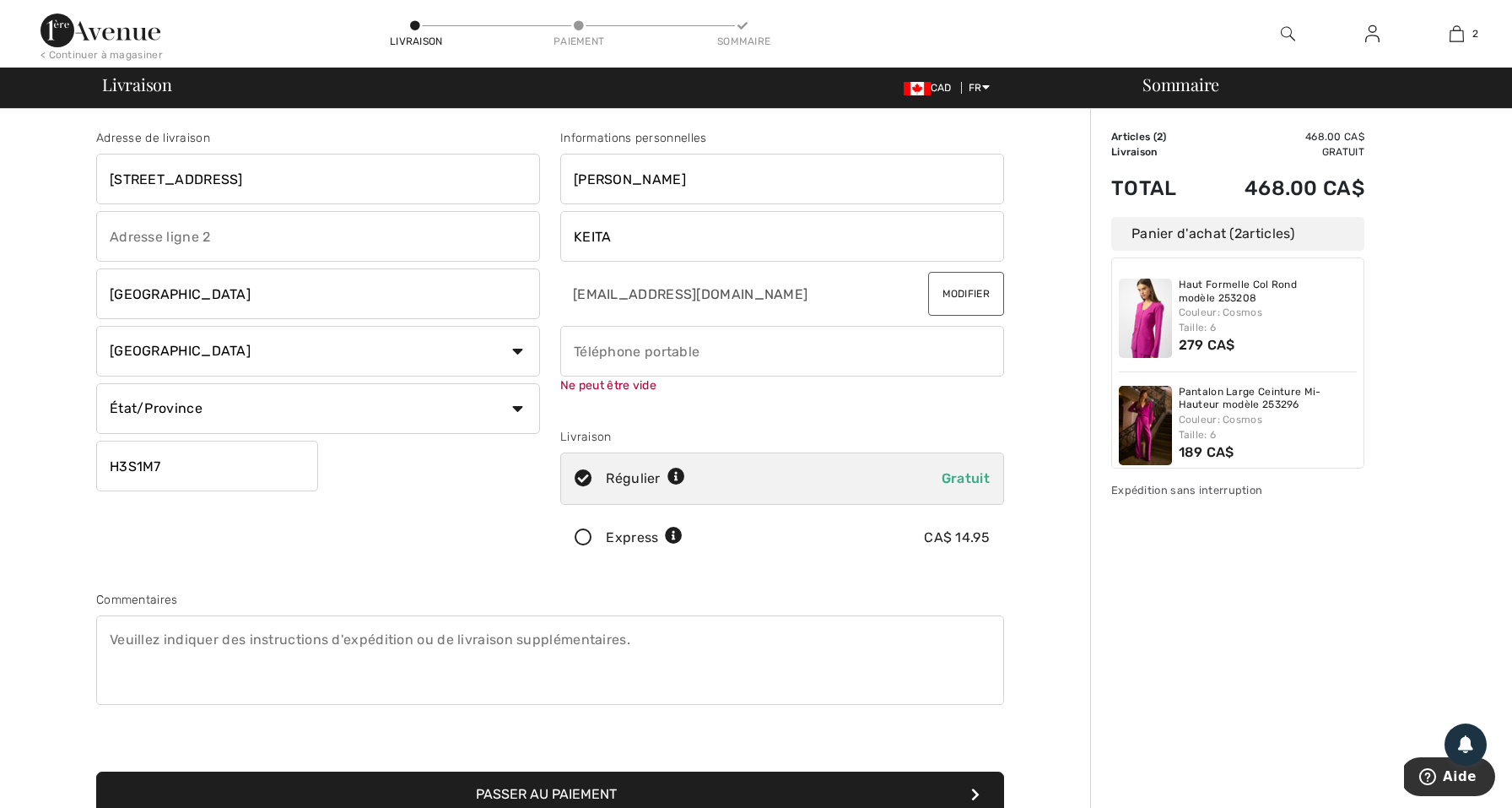
click at [198, 463] on input "H3S1M7" at bounding box center [207, 466] width 222 height 51
type input "H3S1M7"
click at [269, 178] on input "2750 Avenue Kent" at bounding box center [318, 179] width 444 height 51
click at [359, 107] on div "Livraison CAD FR English Français Sommaire" at bounding box center [756, 87] width 1512 height 40
click at [410, 174] on input "2750 Avenue Kent ,H3S 1M7 Appartement "à'" at bounding box center [318, 179] width 444 height 51
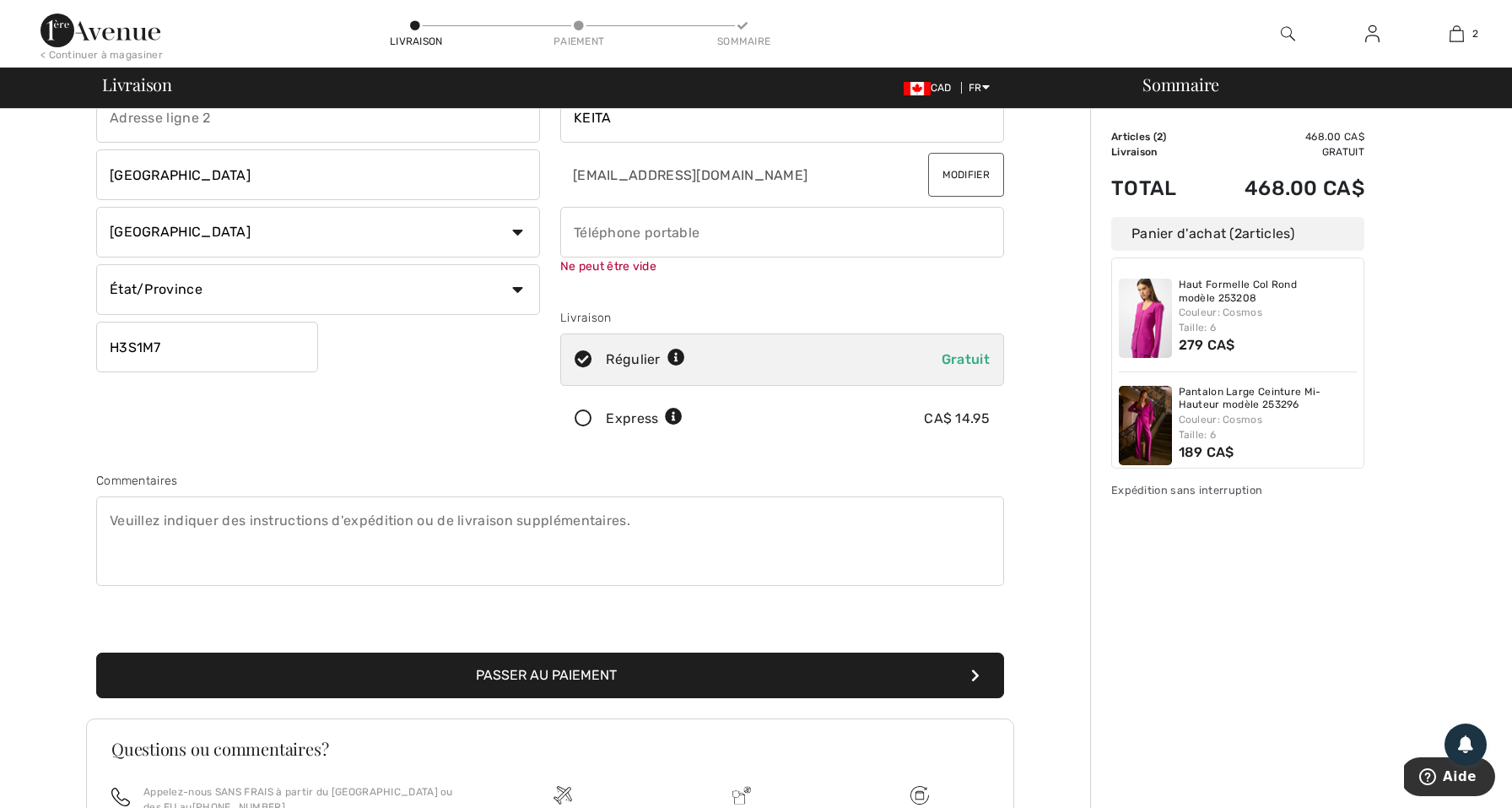
scroll to position [325, 0]
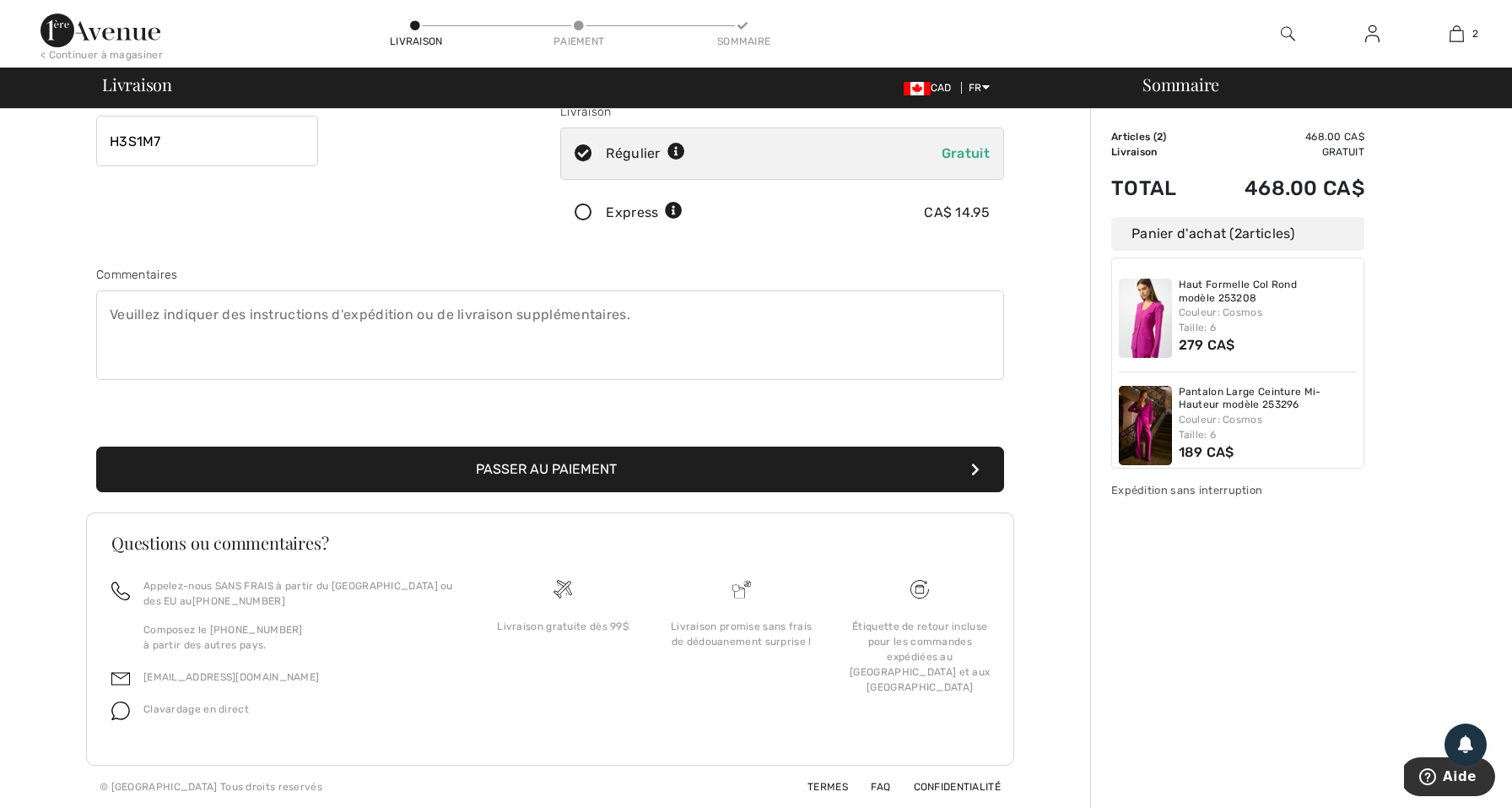
type input "2750 Avenue Kent ,H3S 1M7 Appartement 304"
click at [444, 477] on button "Passer au paiement" at bounding box center [550, 469] width 908 height 45
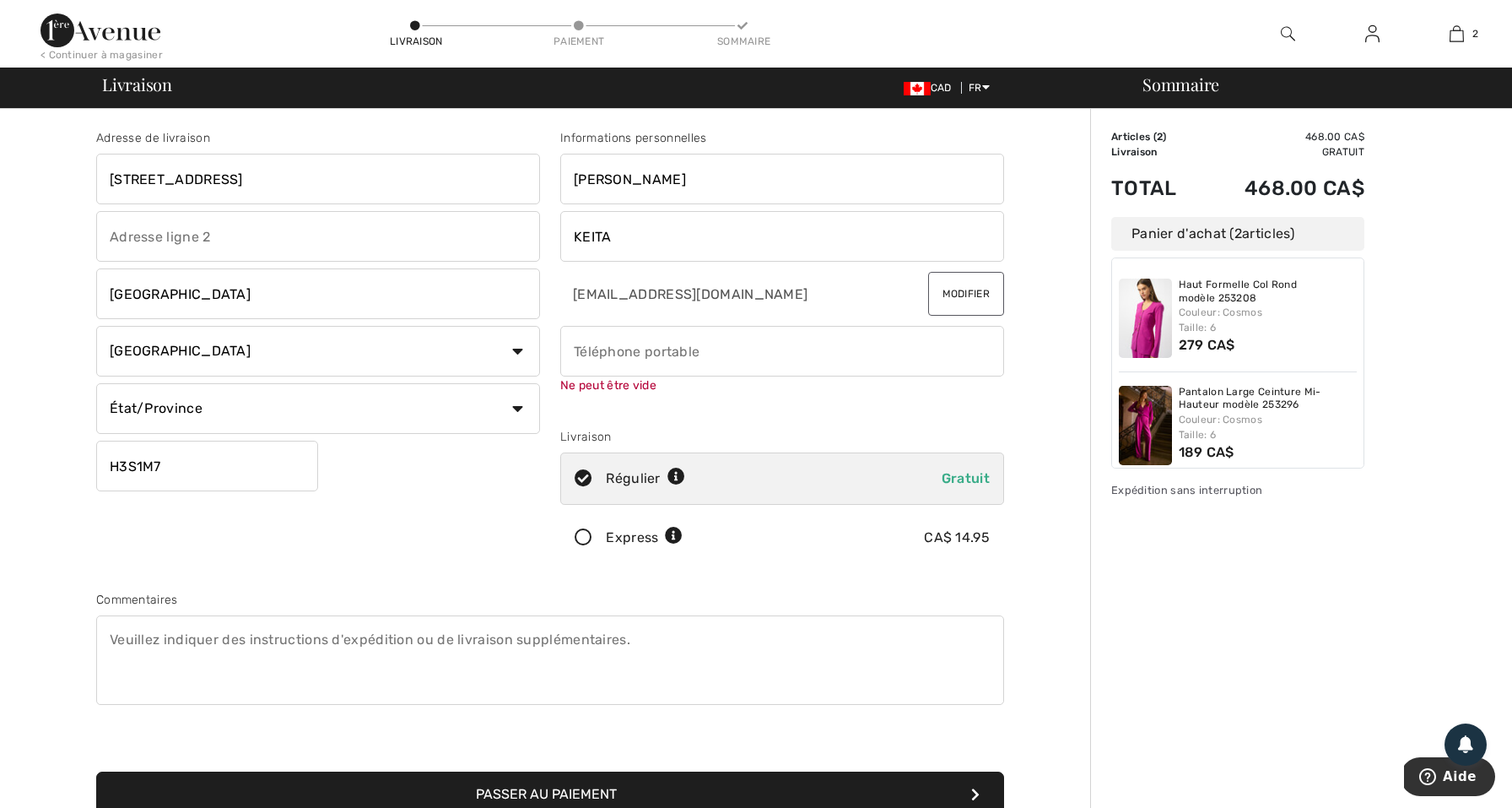
scroll to position [0, 0]
click at [466, 458] on div "Adresse de livraison 2750 Avenue Kent ,H3S 1M7 Appartement 304 Montreal Pays Ca…" at bounding box center [318, 349] width 464 height 441
type input "4384047299"
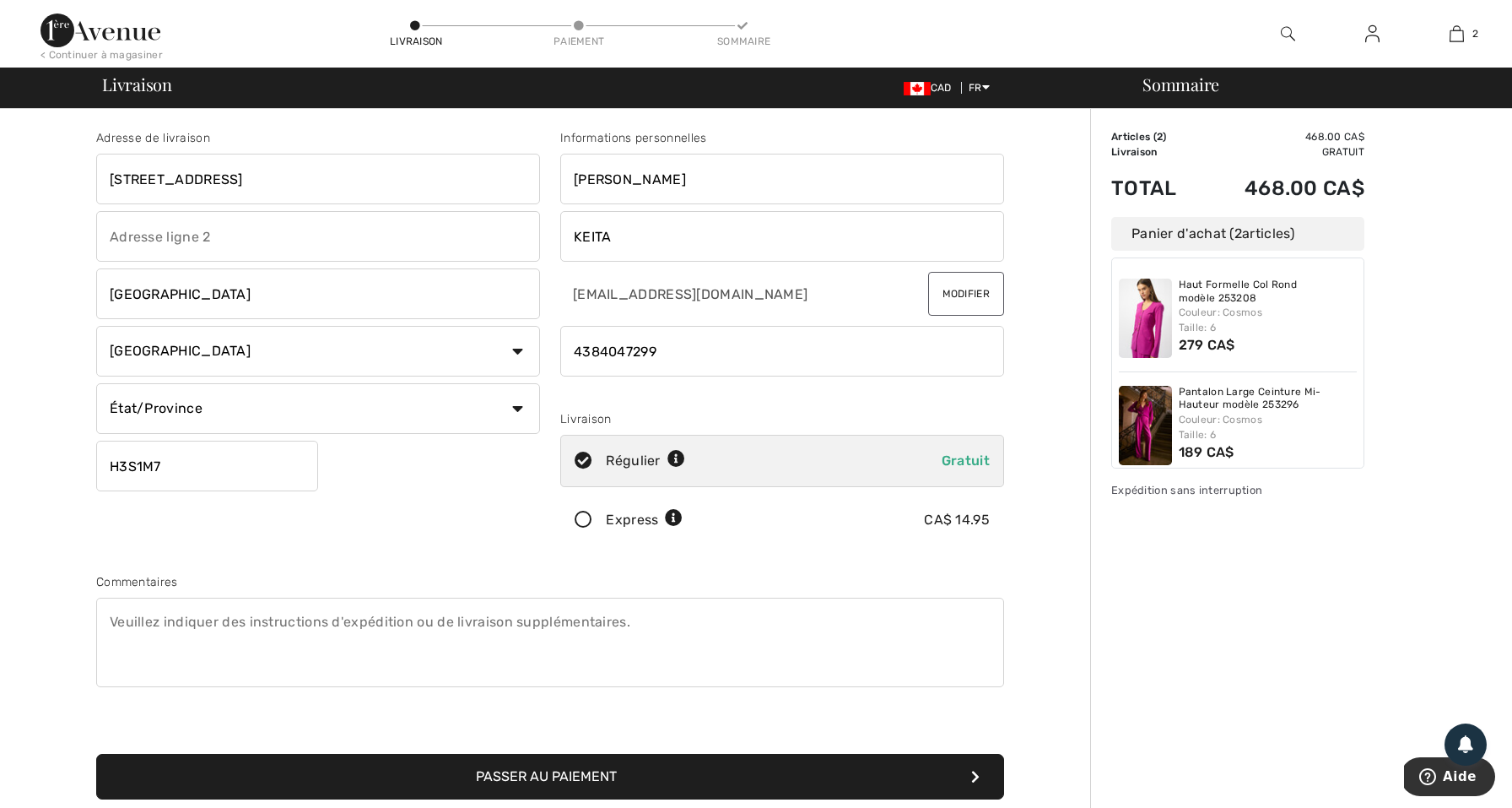
click at [749, 473] on div "Régulier Gratuit" at bounding box center [783, 461] width 444 height 52
radio input "true"
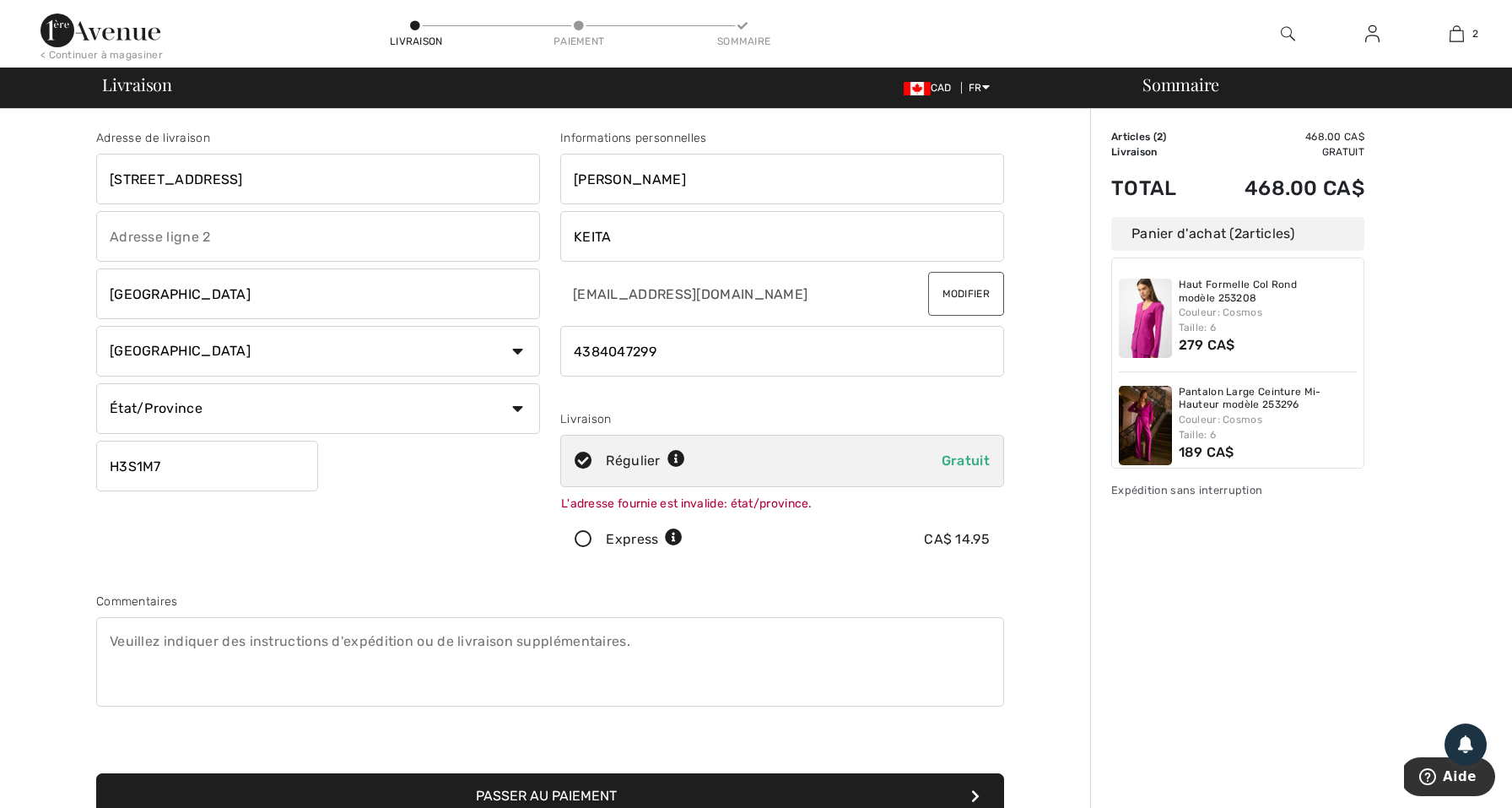
select select "QC"
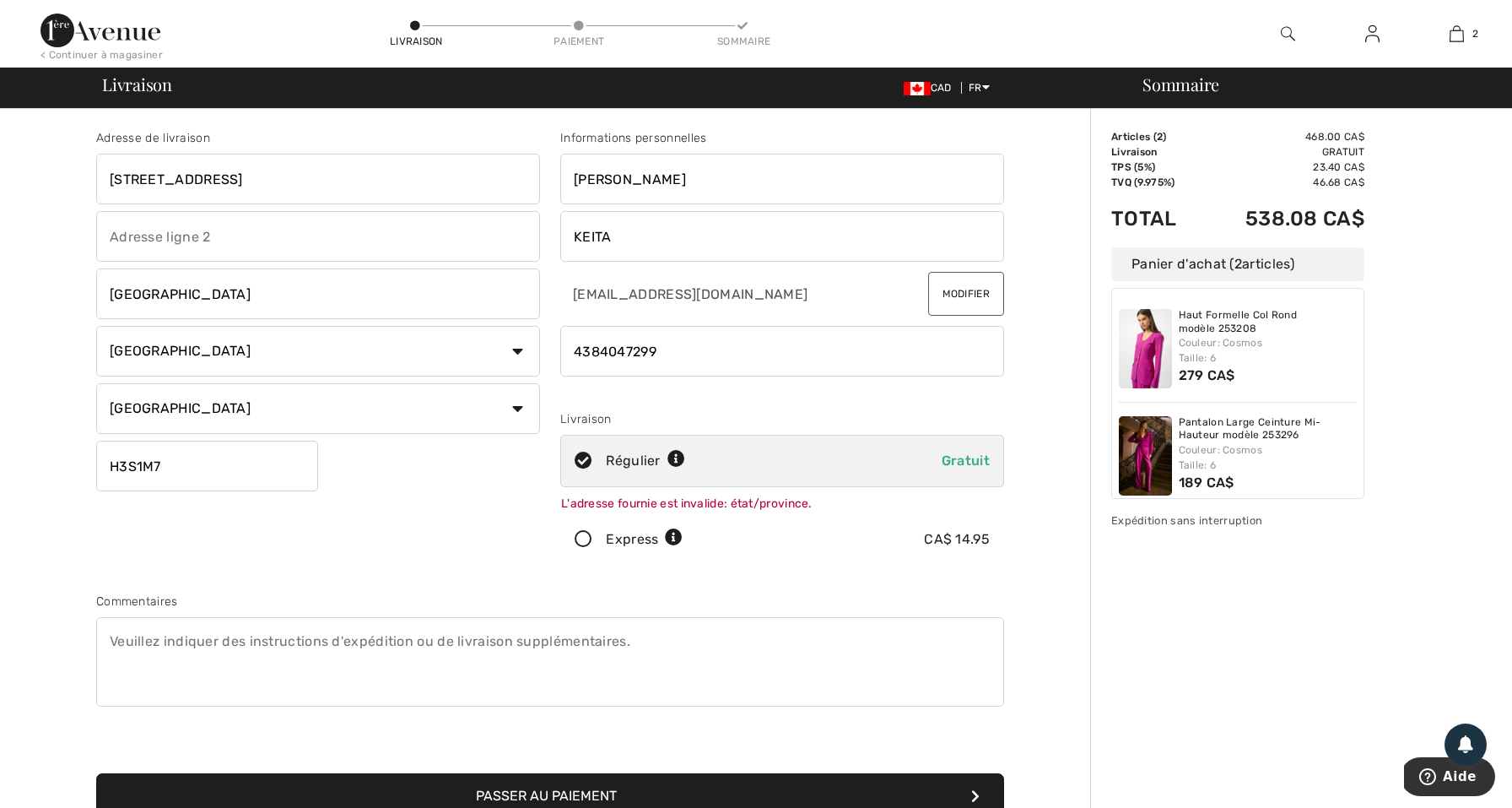
click at [693, 180] on input "Aminata" at bounding box center [783, 179] width 444 height 51
type input "Aminata Wahab"
click at [820, 511] on div "L'adresse fournie est invalide: état/province." at bounding box center [783, 503] width 444 height 19
click at [587, 460] on icon at bounding box center [583, 461] width 45 height 17
radio input "true"
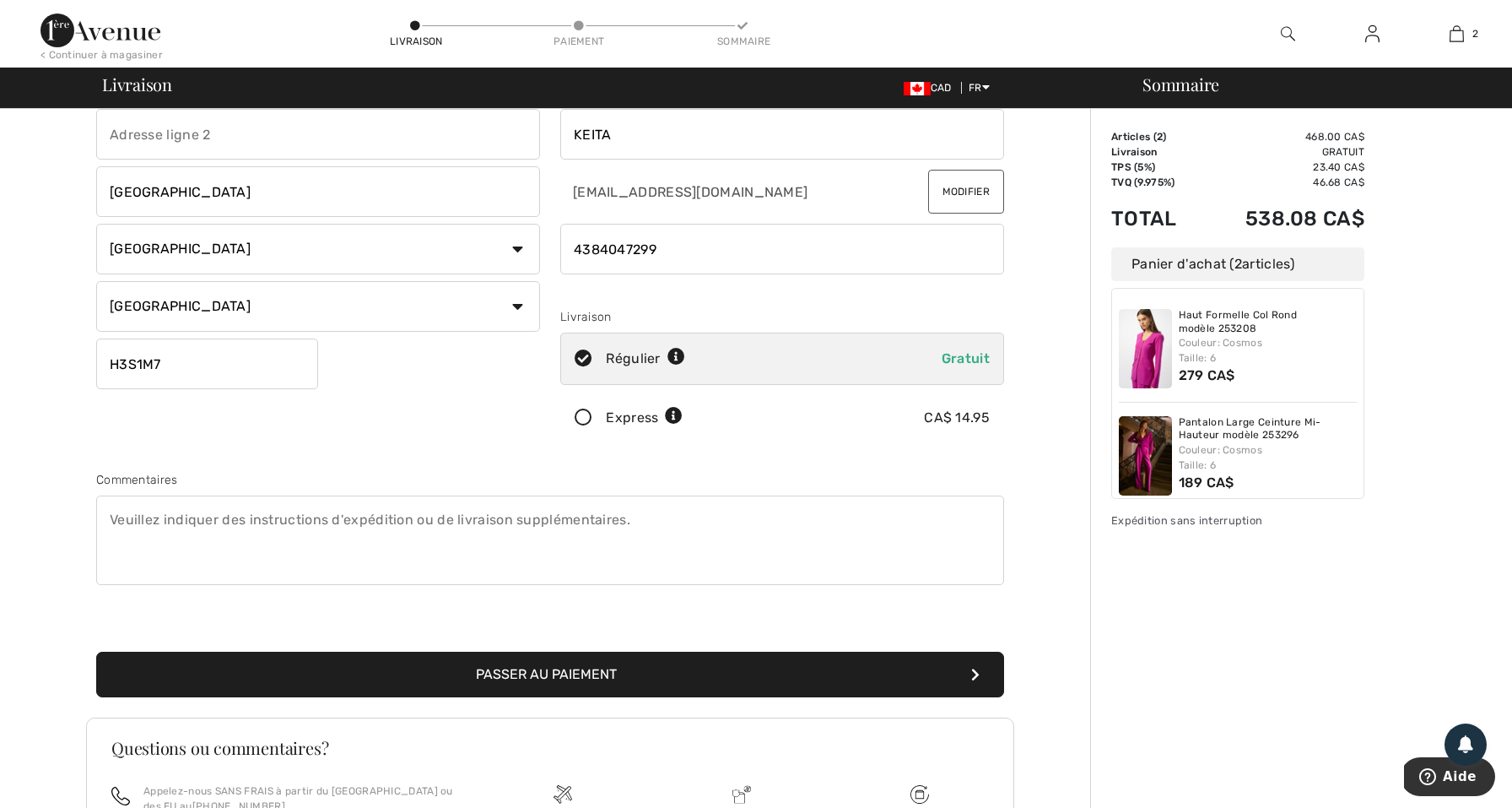
scroll to position [107, 0]
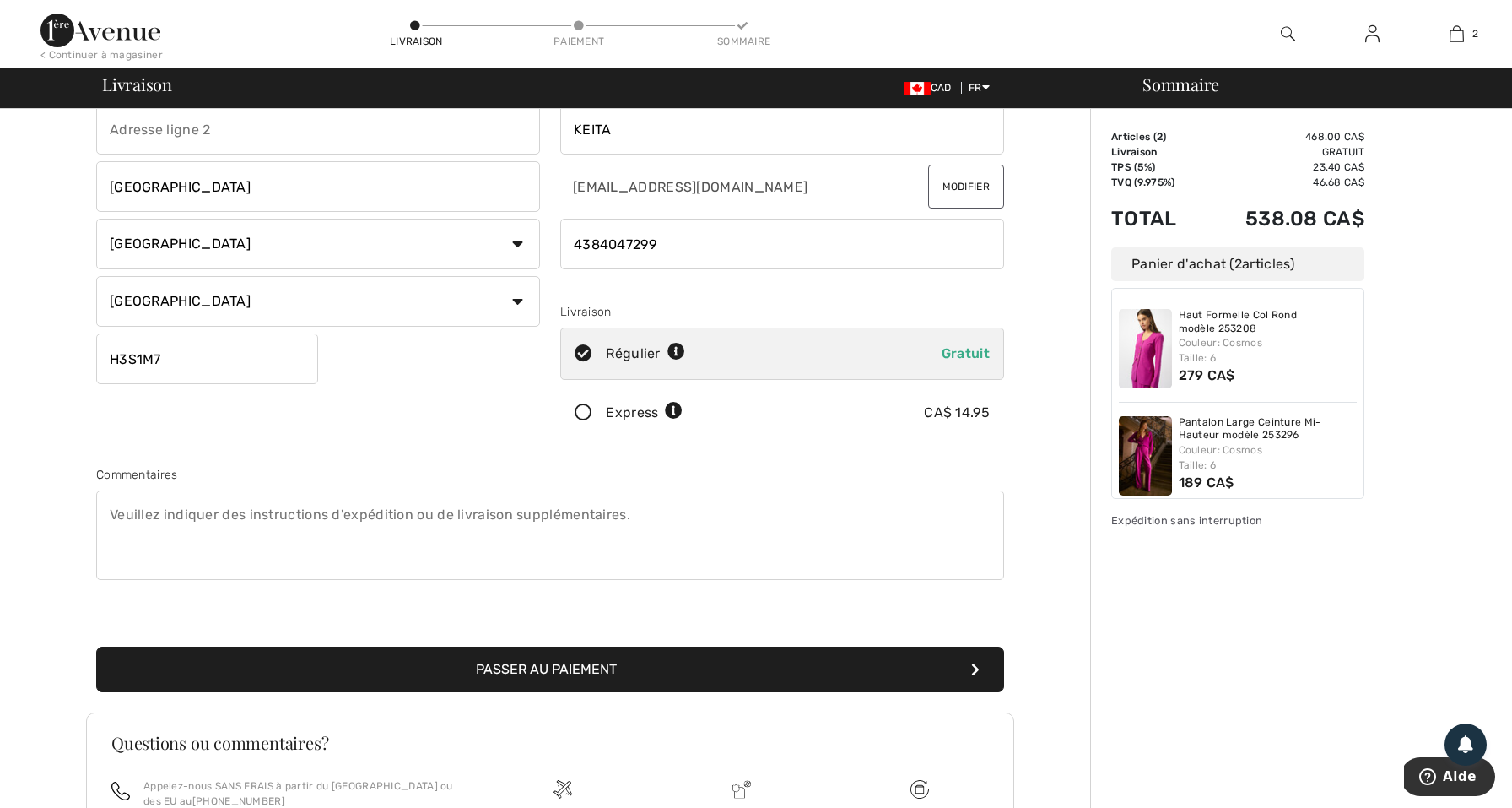
click at [665, 665] on button "Passer au paiement" at bounding box center [550, 669] width 908 height 45
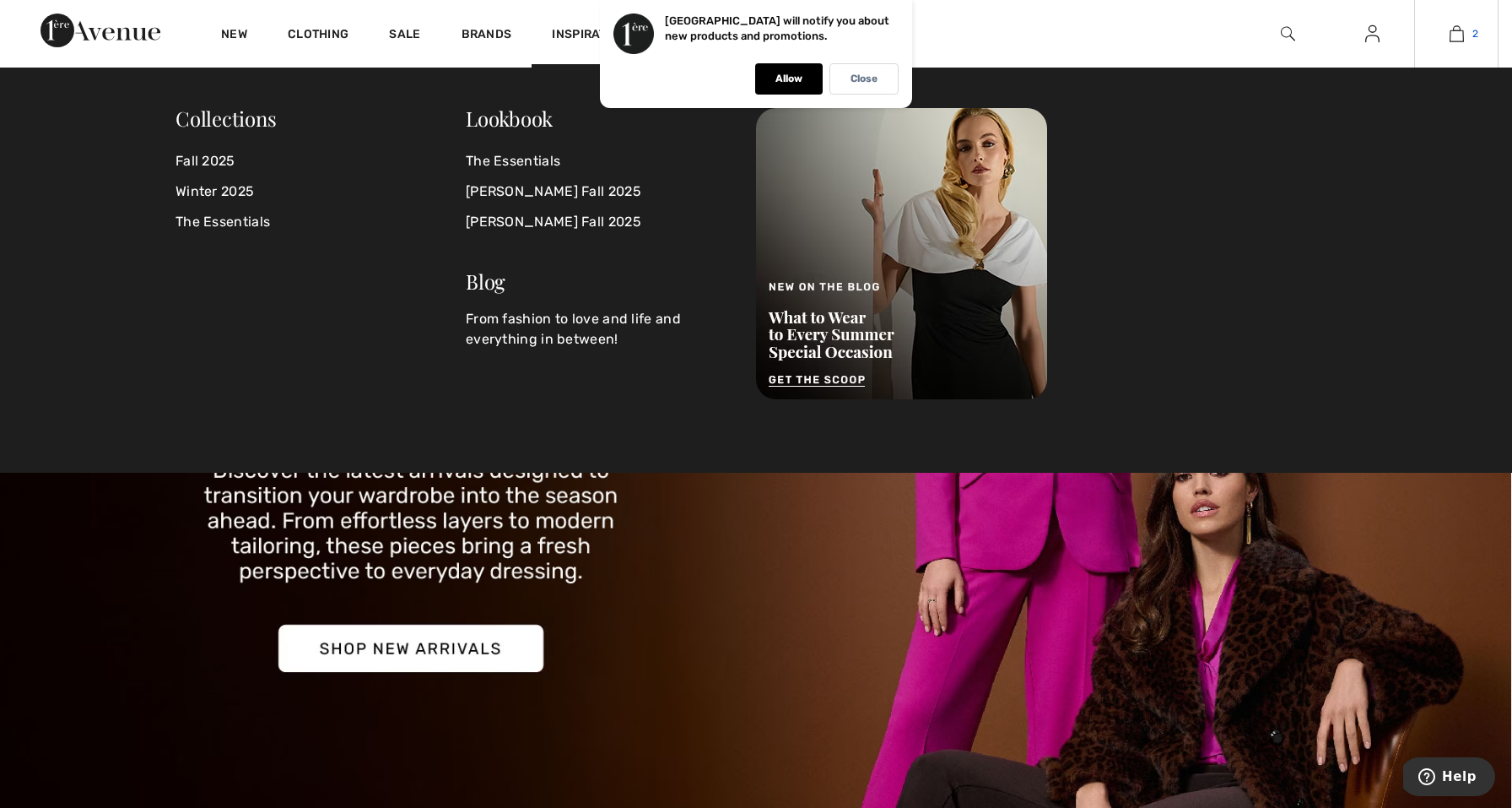
click at [1464, 26] on link "2" at bounding box center [1456, 33] width 83 height 20
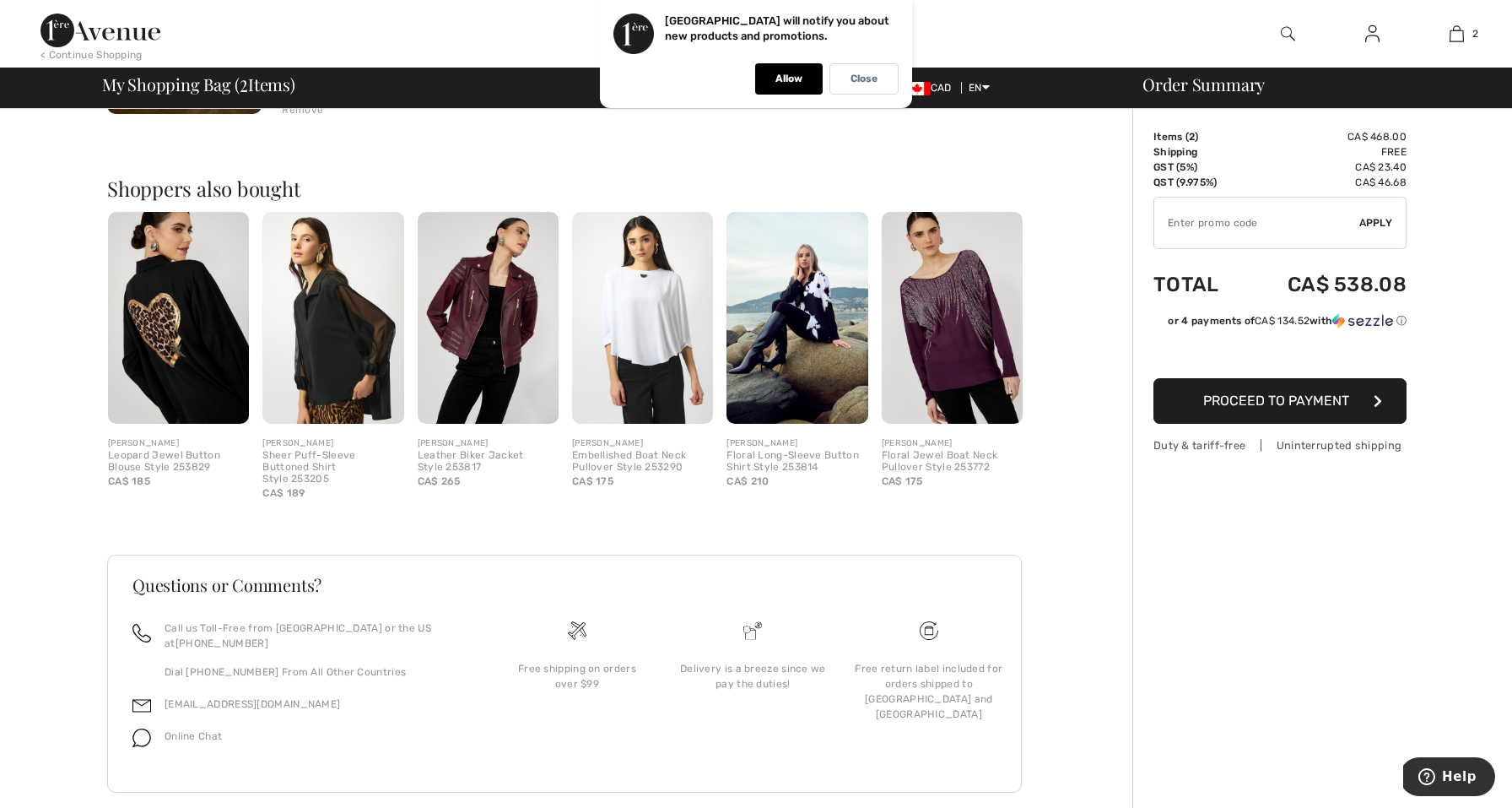
scroll to position [619, 0]
click at [1254, 408] on span "Proceed to Payment" at bounding box center [1276, 400] width 146 height 16
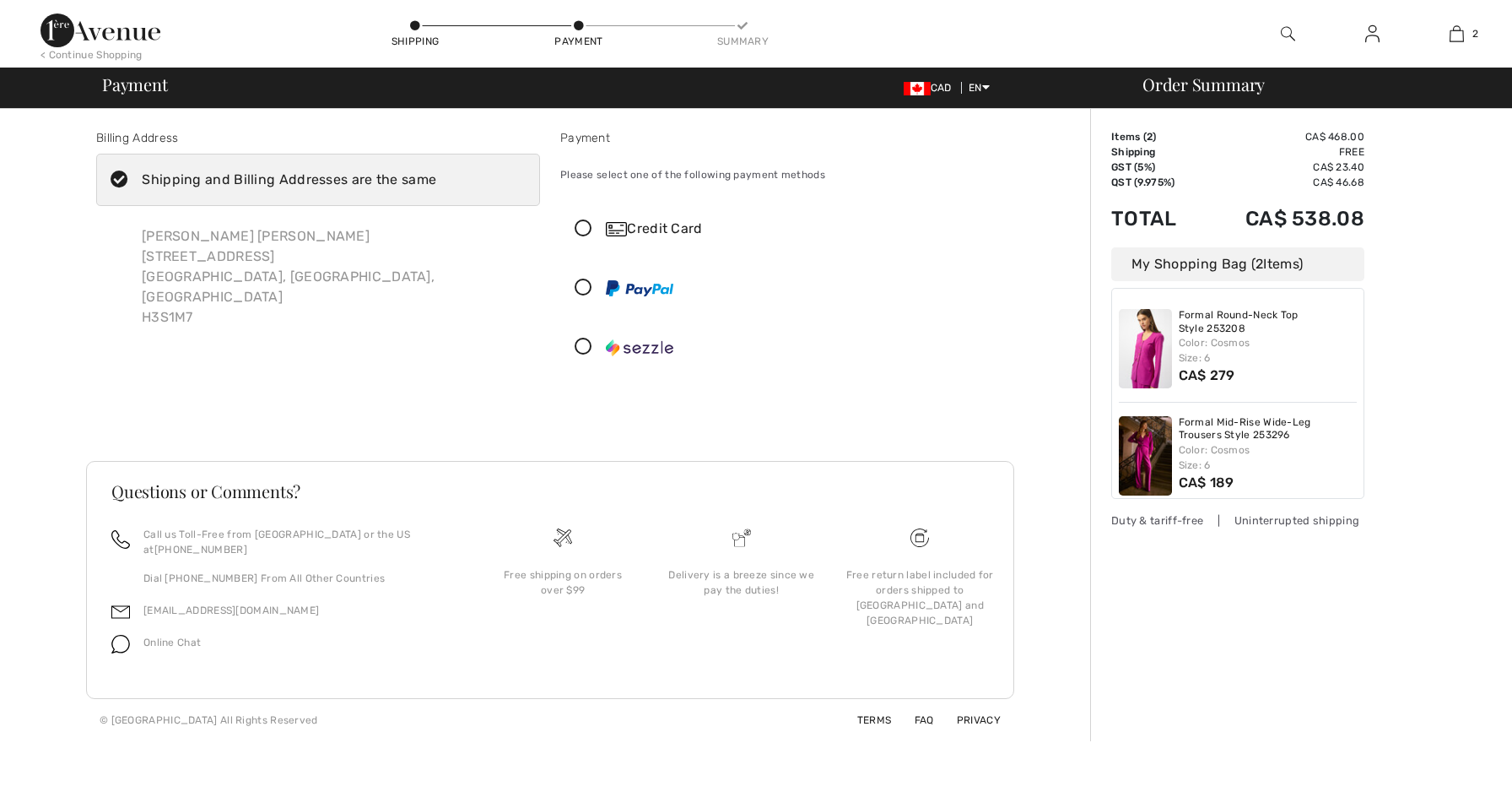
checkbox input "true"
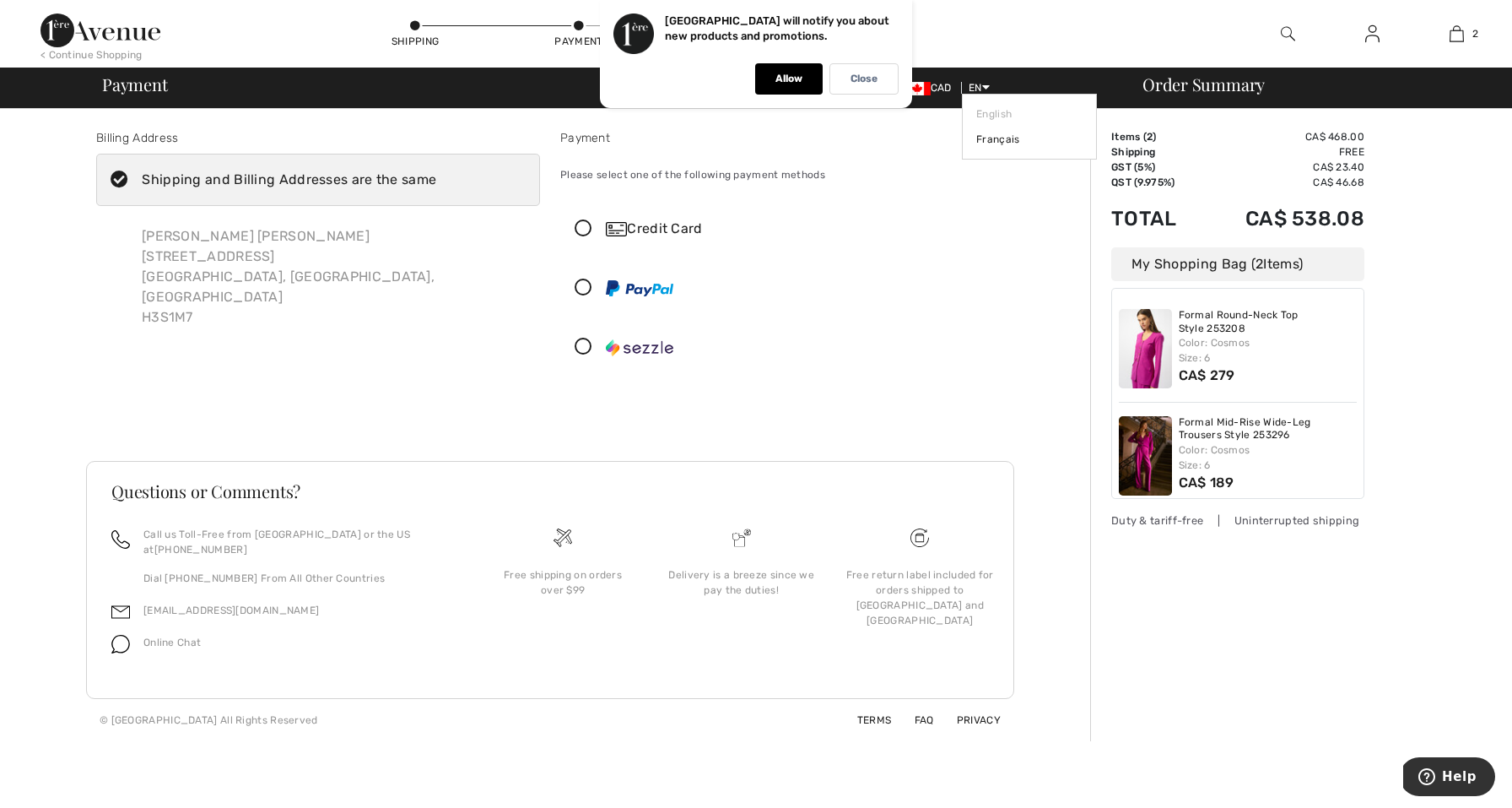
click at [985, 87] on icon at bounding box center [986, 87] width 8 height 12
click at [990, 144] on link "Français" at bounding box center [1030, 139] width 107 height 25
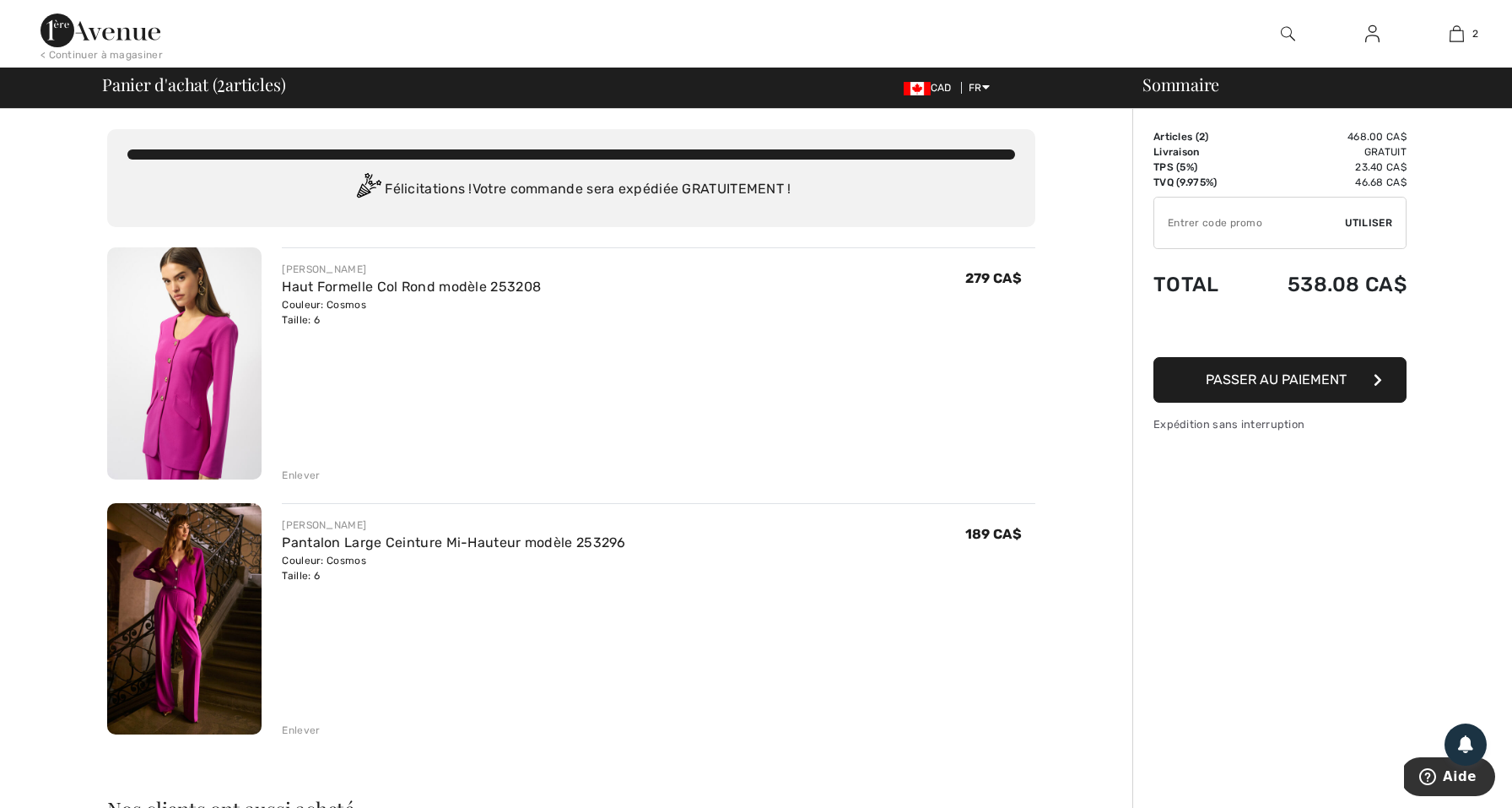
click at [1195, 369] on button "Passer au paiement" at bounding box center [1281, 380] width 253 height 45
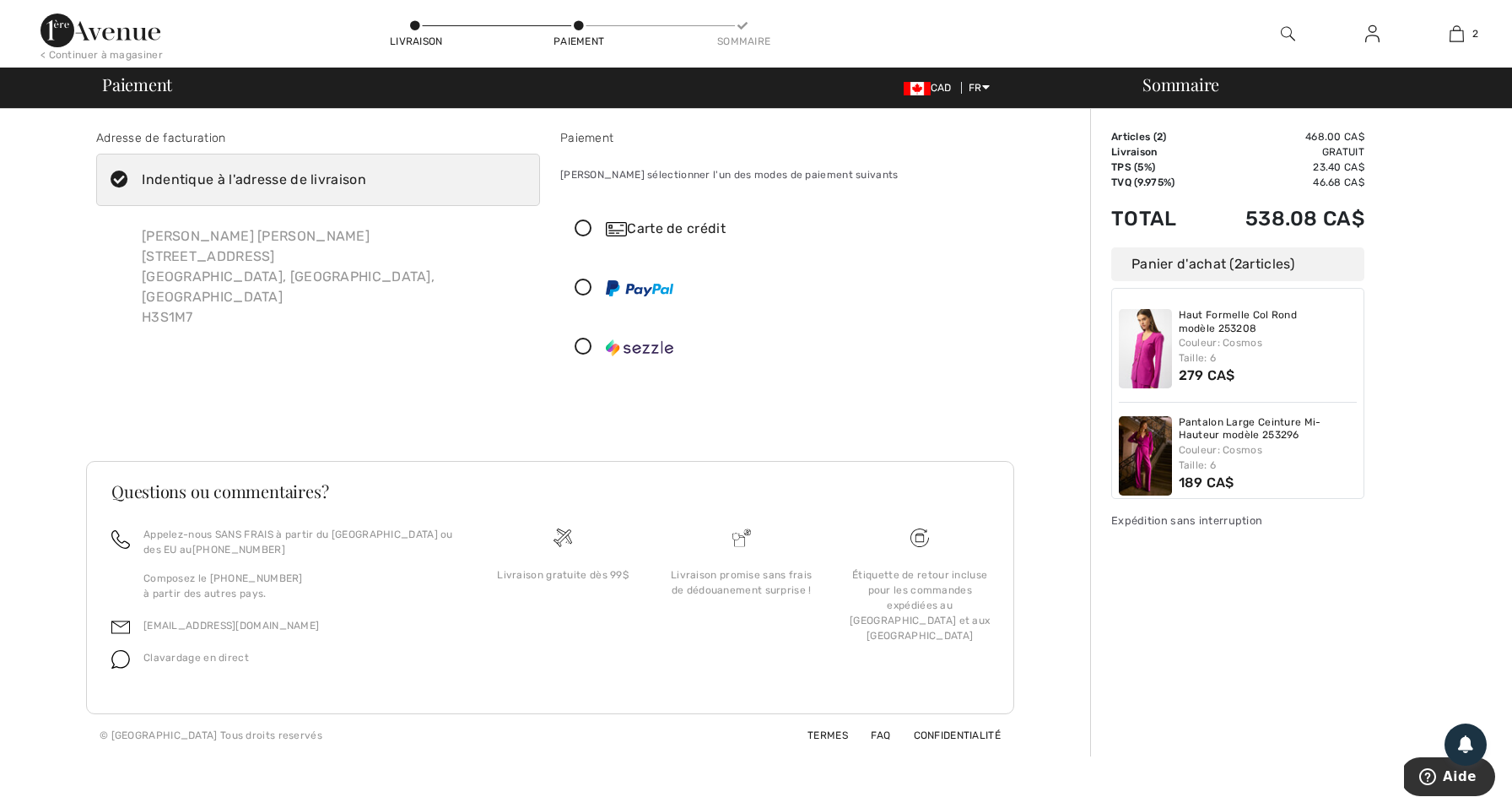
click at [583, 229] on icon at bounding box center [583, 229] width 45 height 17
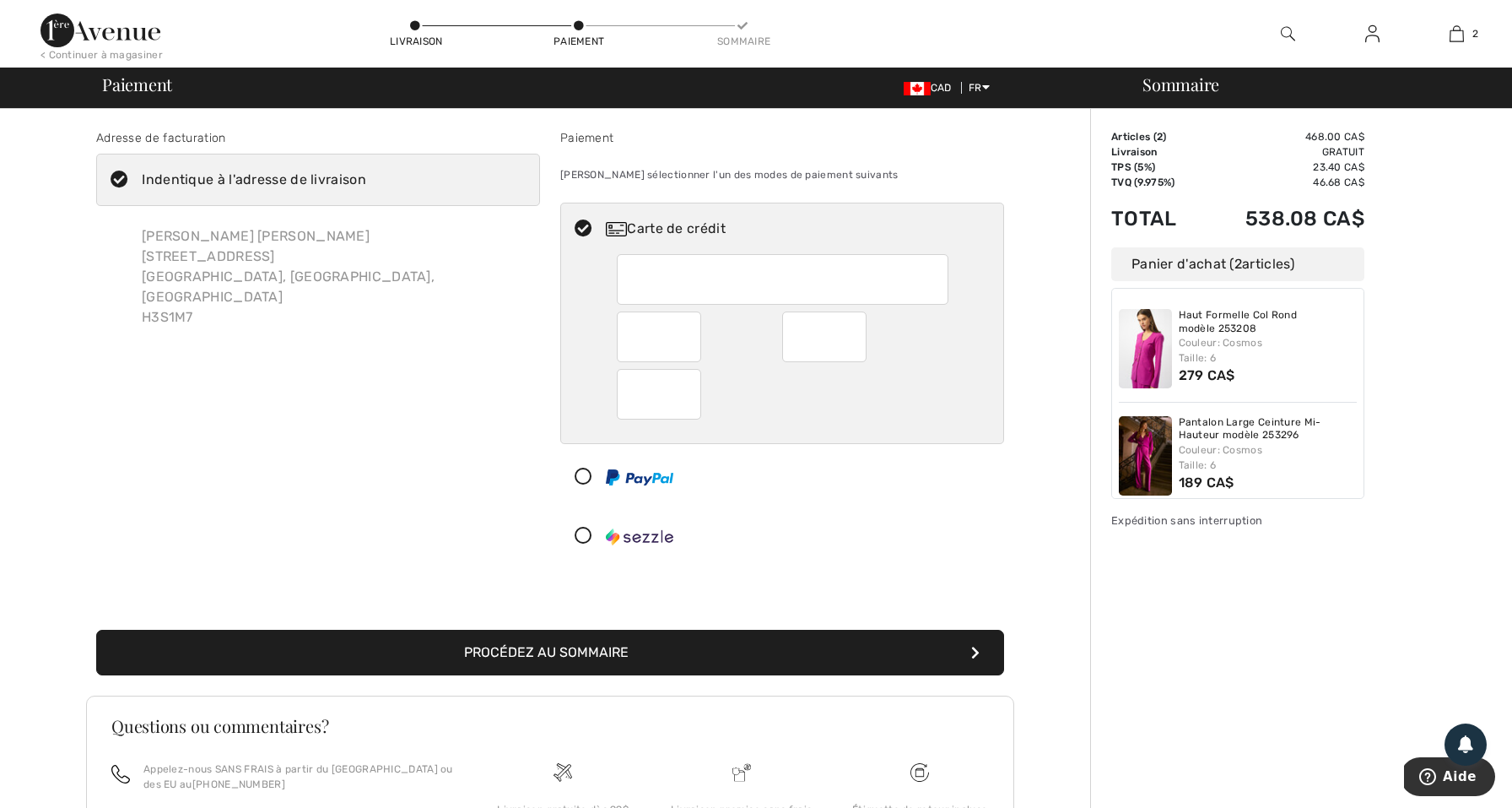
click at [1149, 366] on img at bounding box center [1145, 349] width 53 height 79
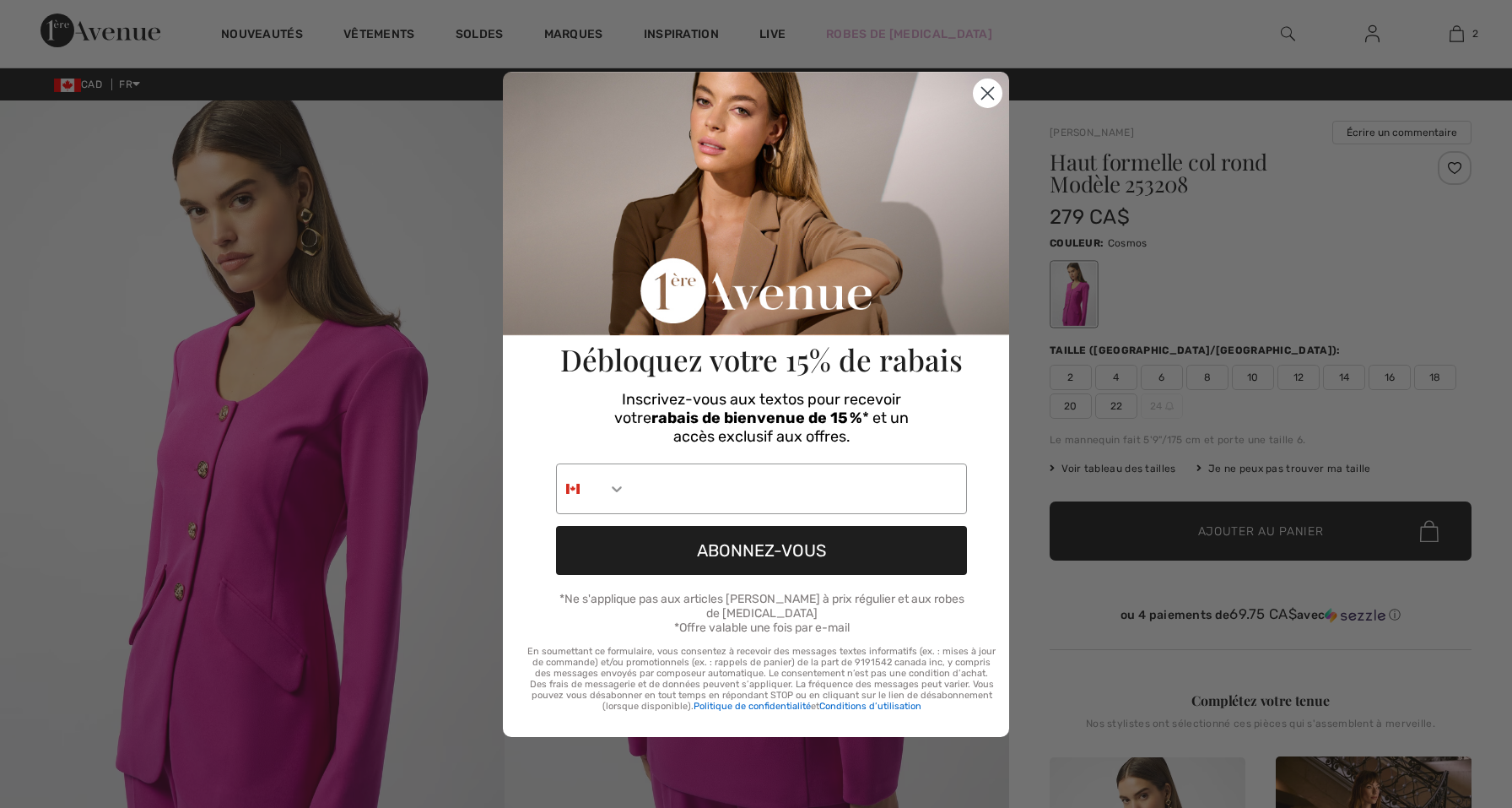
checkbox input "true"
click at [979, 99] on circle "Close dialog" at bounding box center [988, 93] width 28 height 28
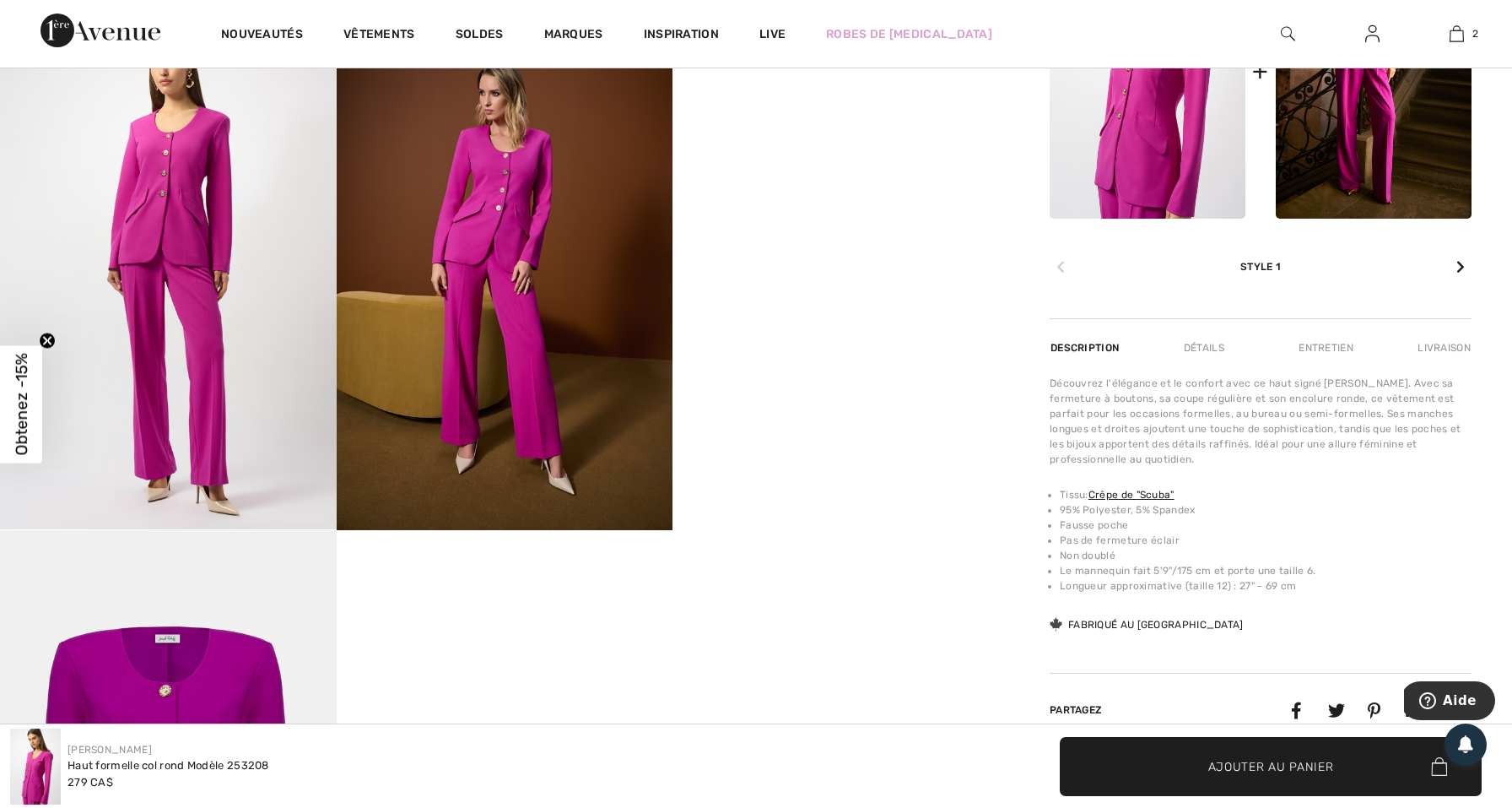
scroll to position [832, 0]
click at [196, 335] on img at bounding box center [169, 278] width 337 height 504
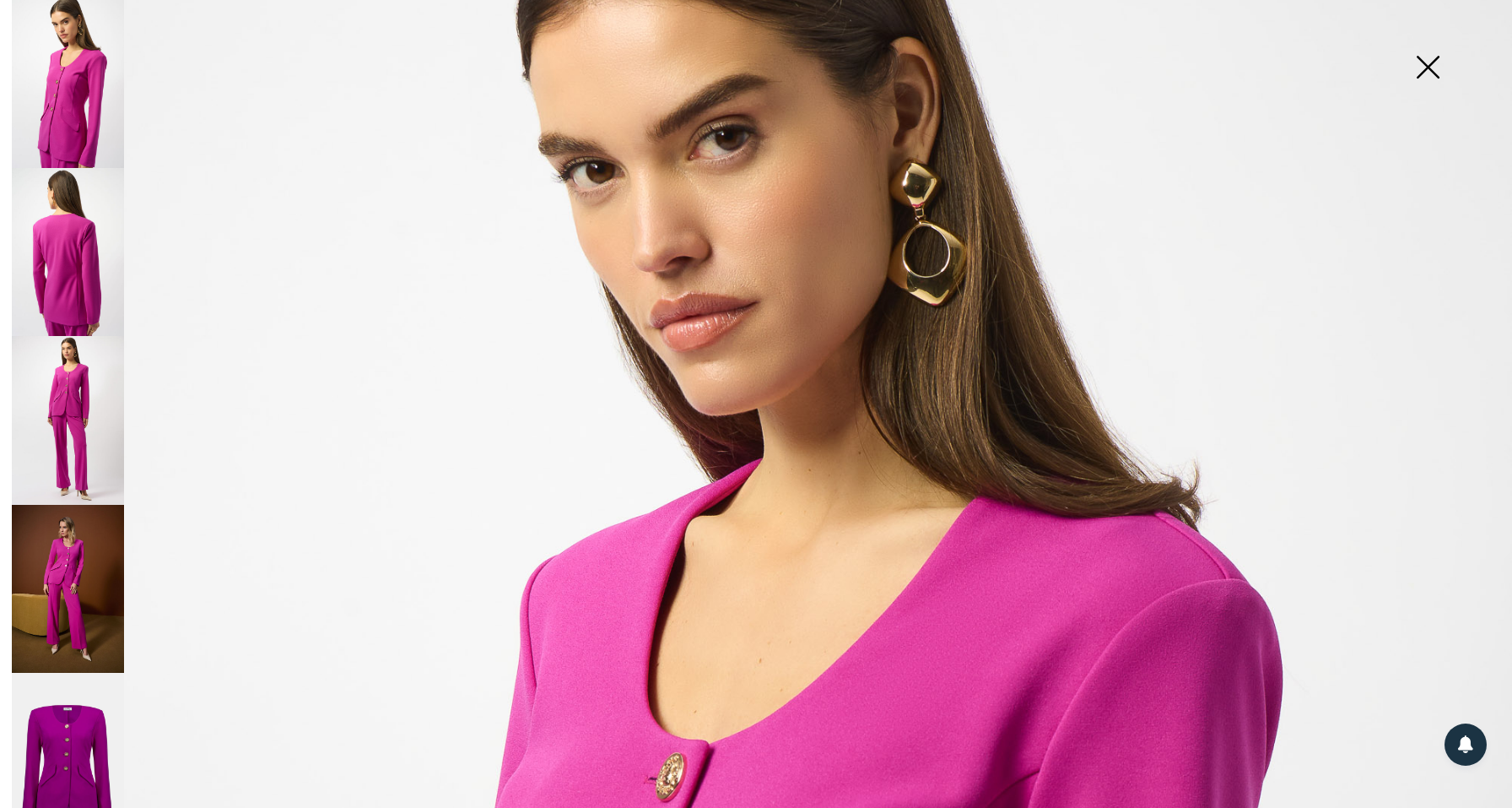
scroll to position [157, 0]
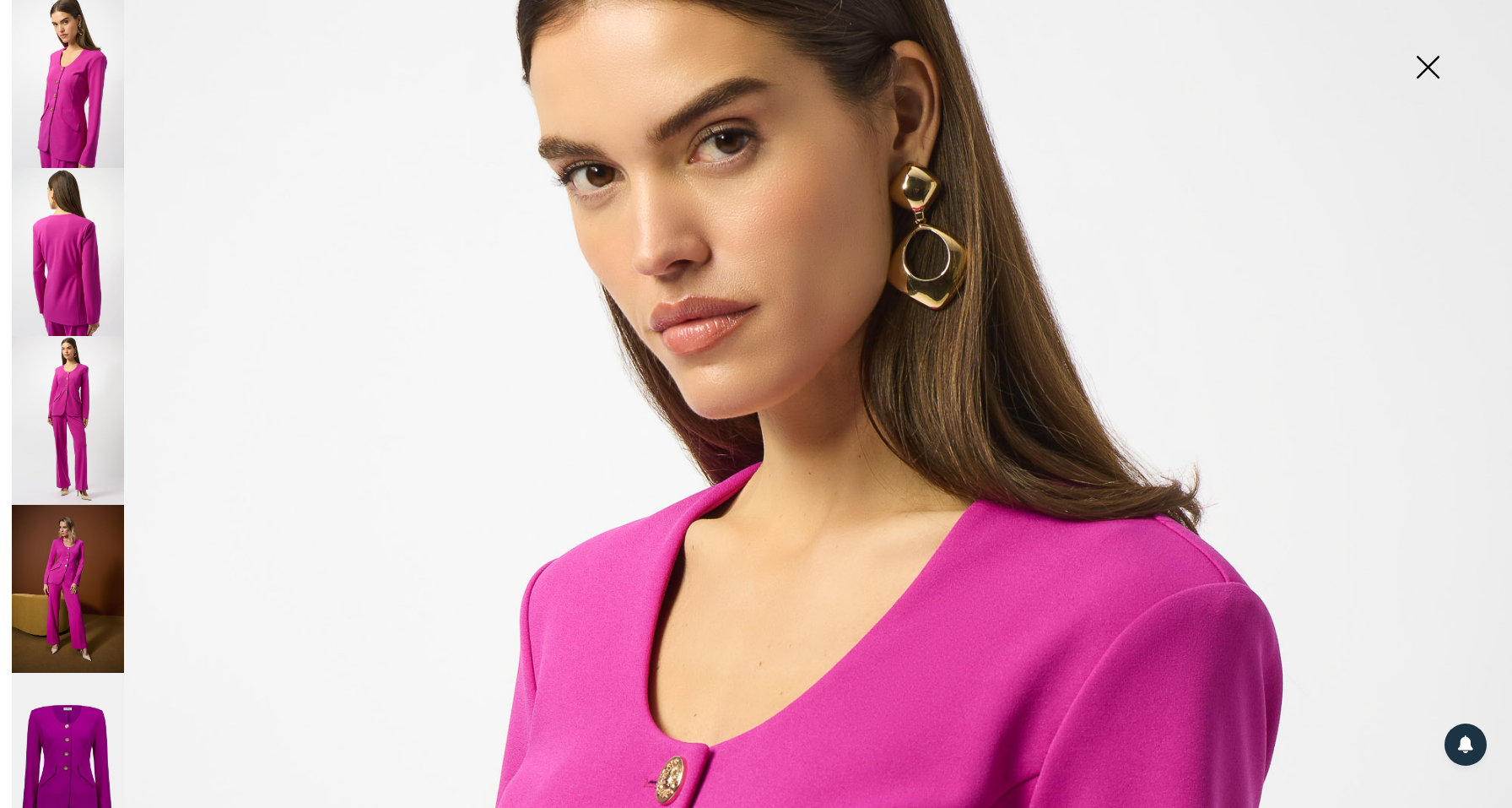
click at [1433, 73] on img at bounding box center [1427, 69] width 85 height 87
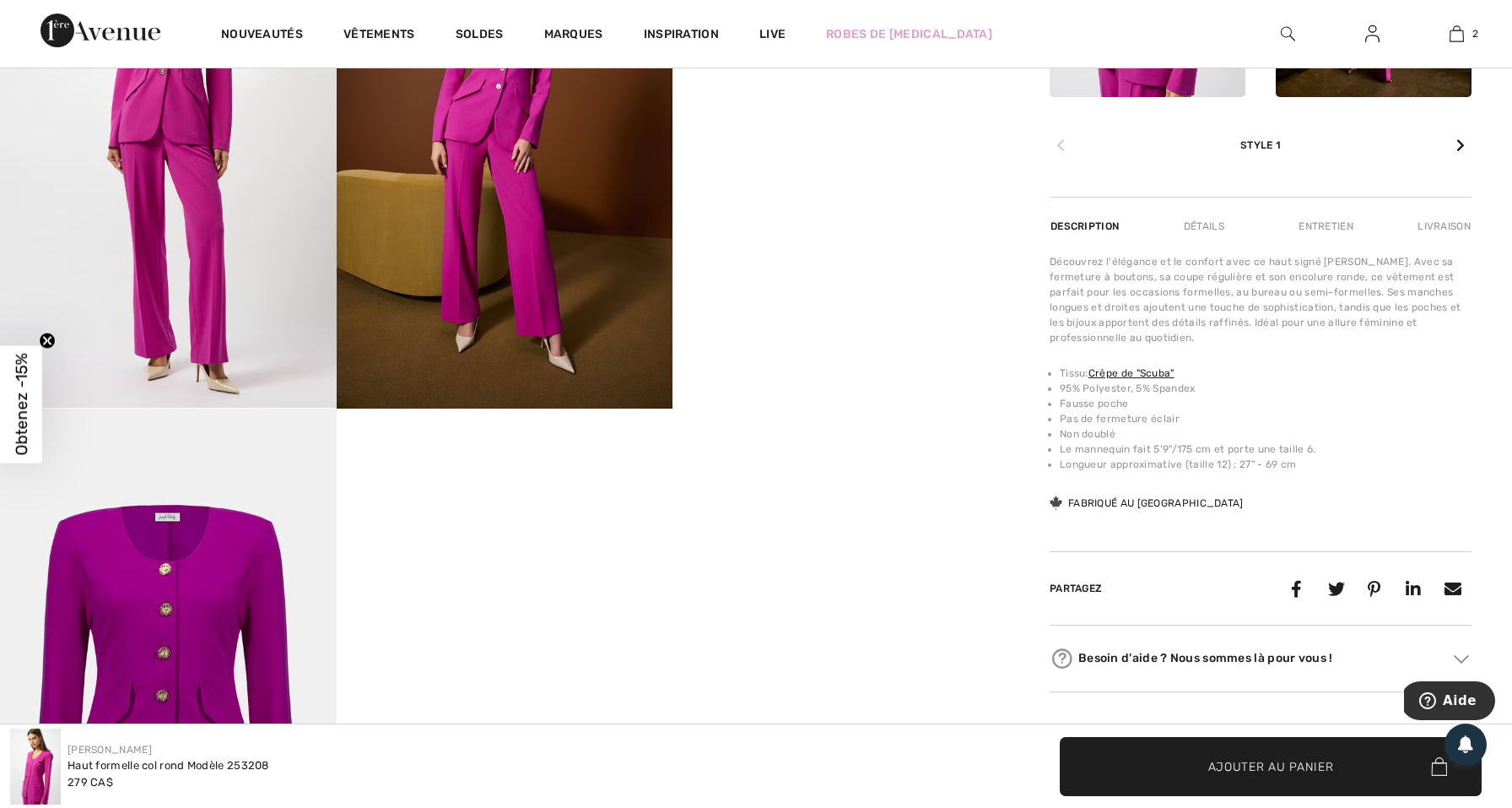
scroll to position [954, 0]
click at [259, 192] on img at bounding box center [169, 155] width 337 height 504
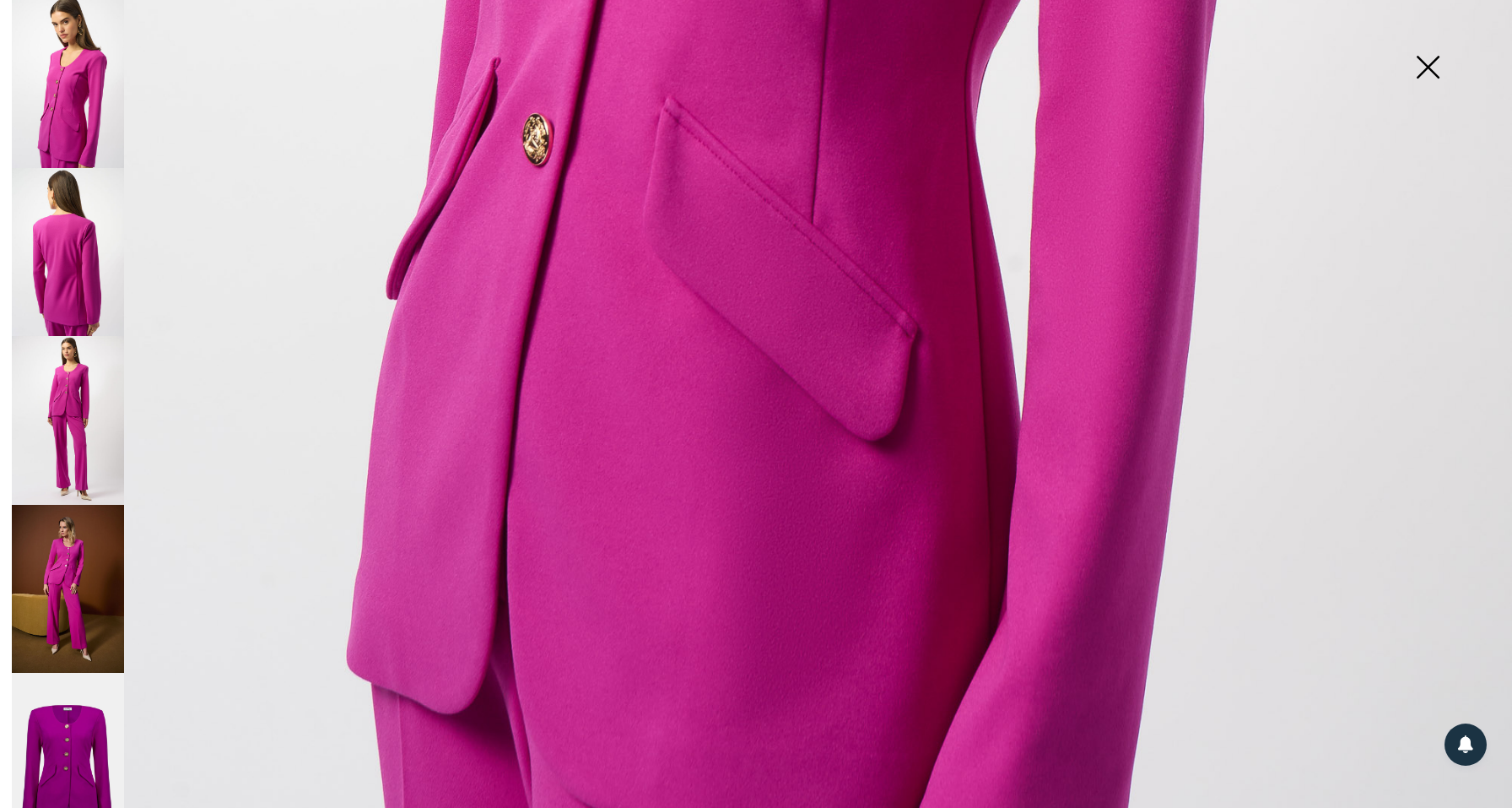
scroll to position [1459, 0]
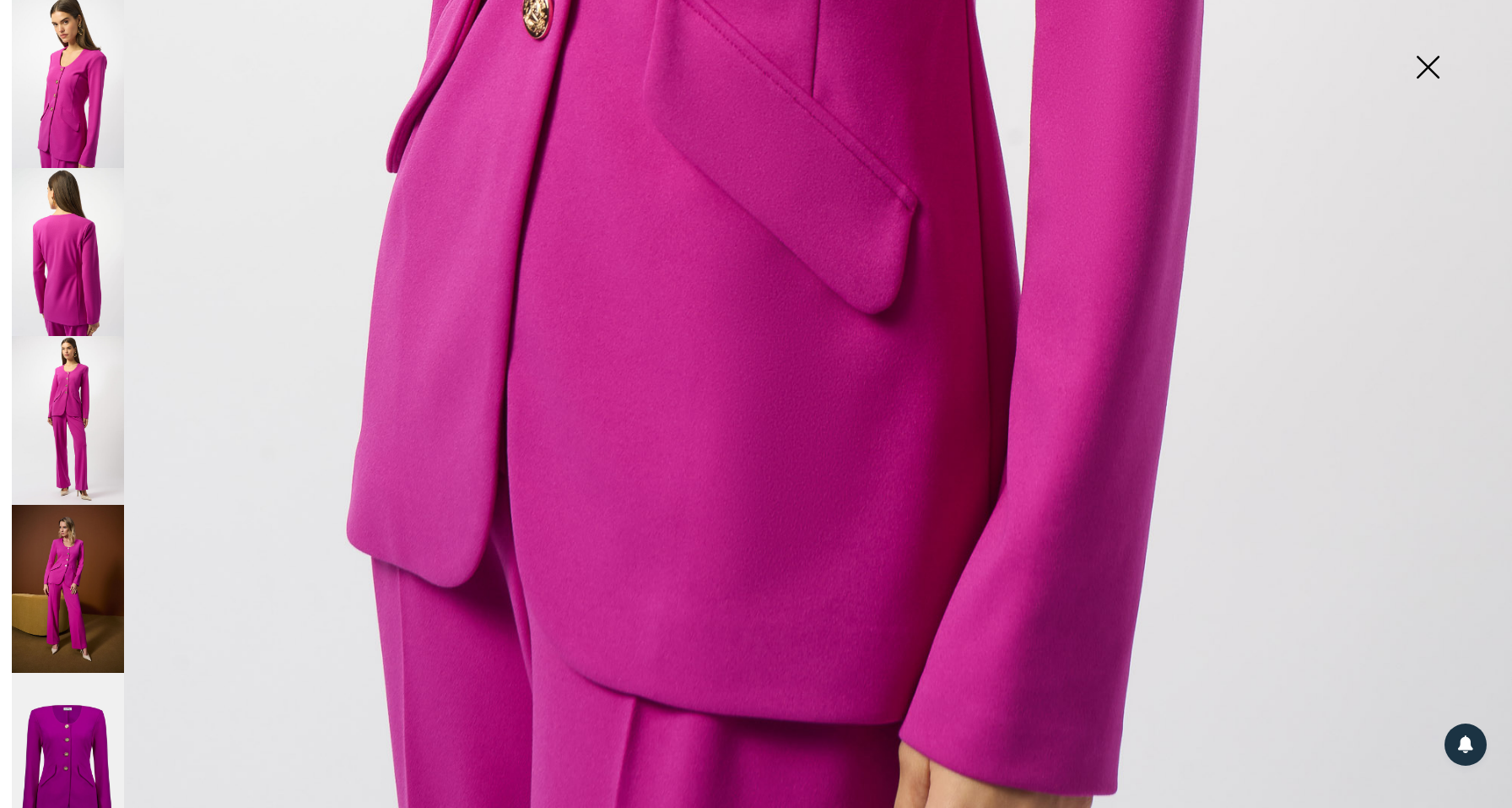
click at [65, 529] on img at bounding box center [68, 589] width 113 height 169
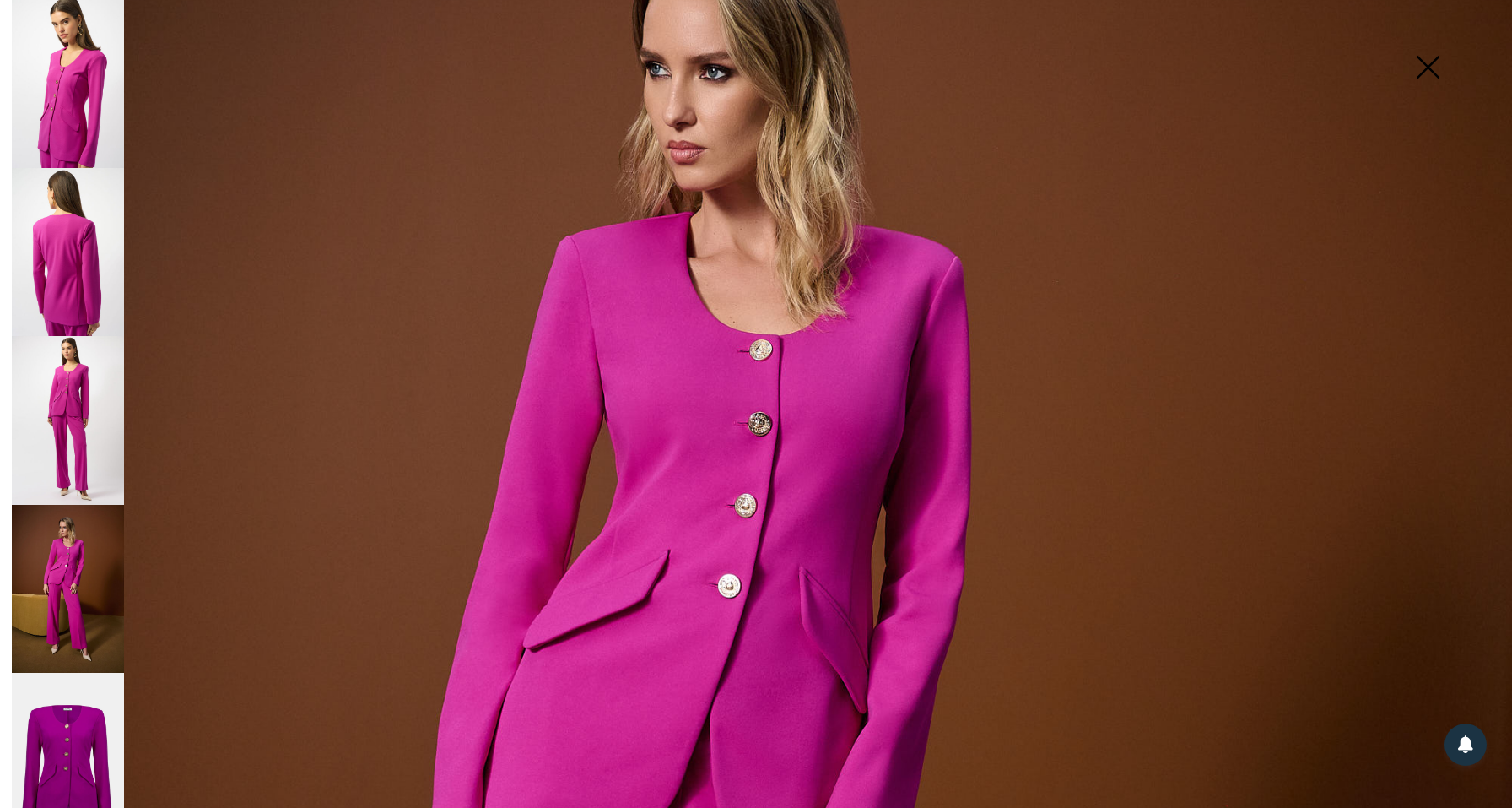
scroll to position [0, 0]
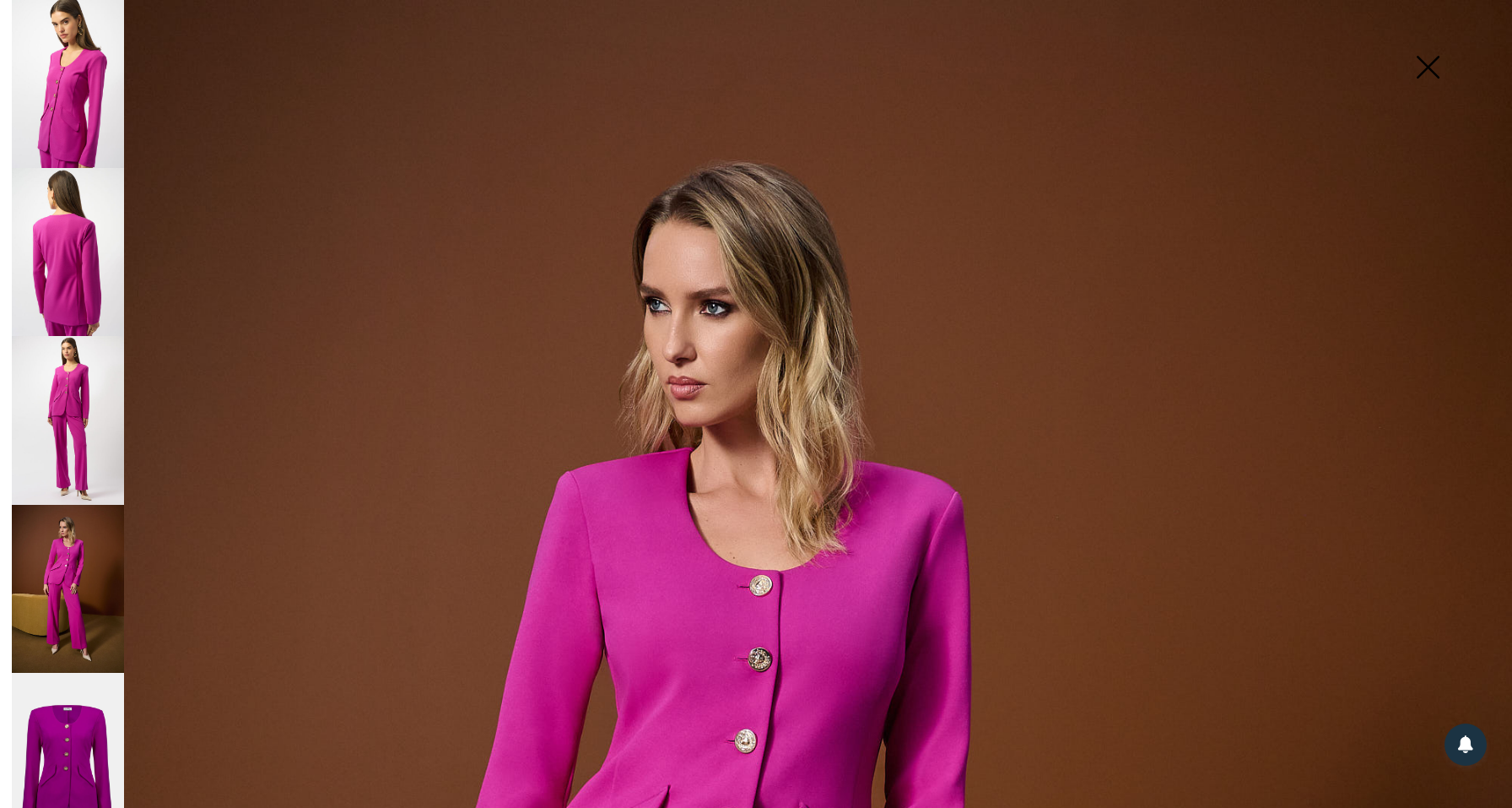
click at [1428, 59] on img at bounding box center [1427, 69] width 85 height 87
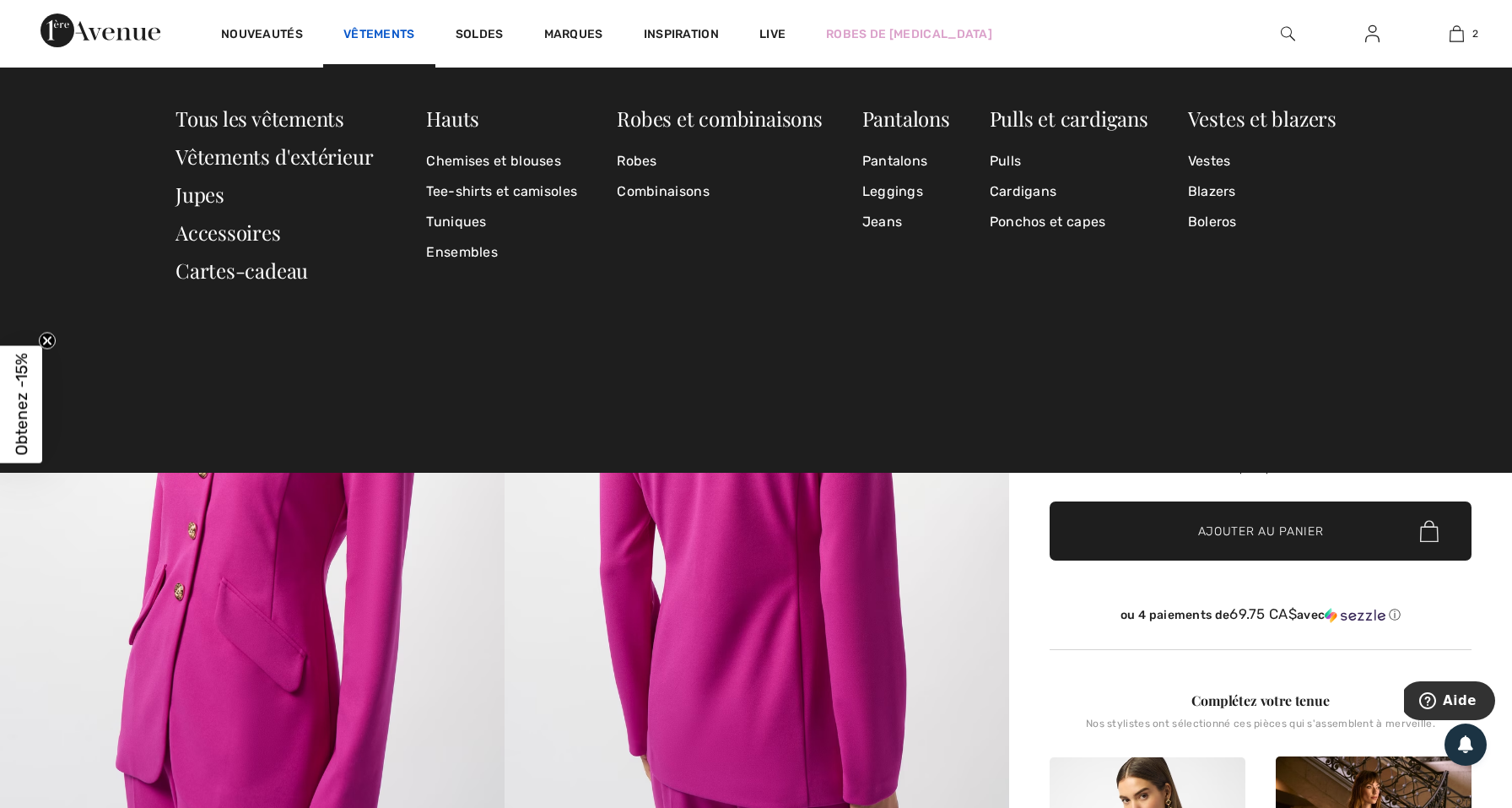
click at [383, 27] on link "Vêtements" at bounding box center [379, 36] width 72 height 17
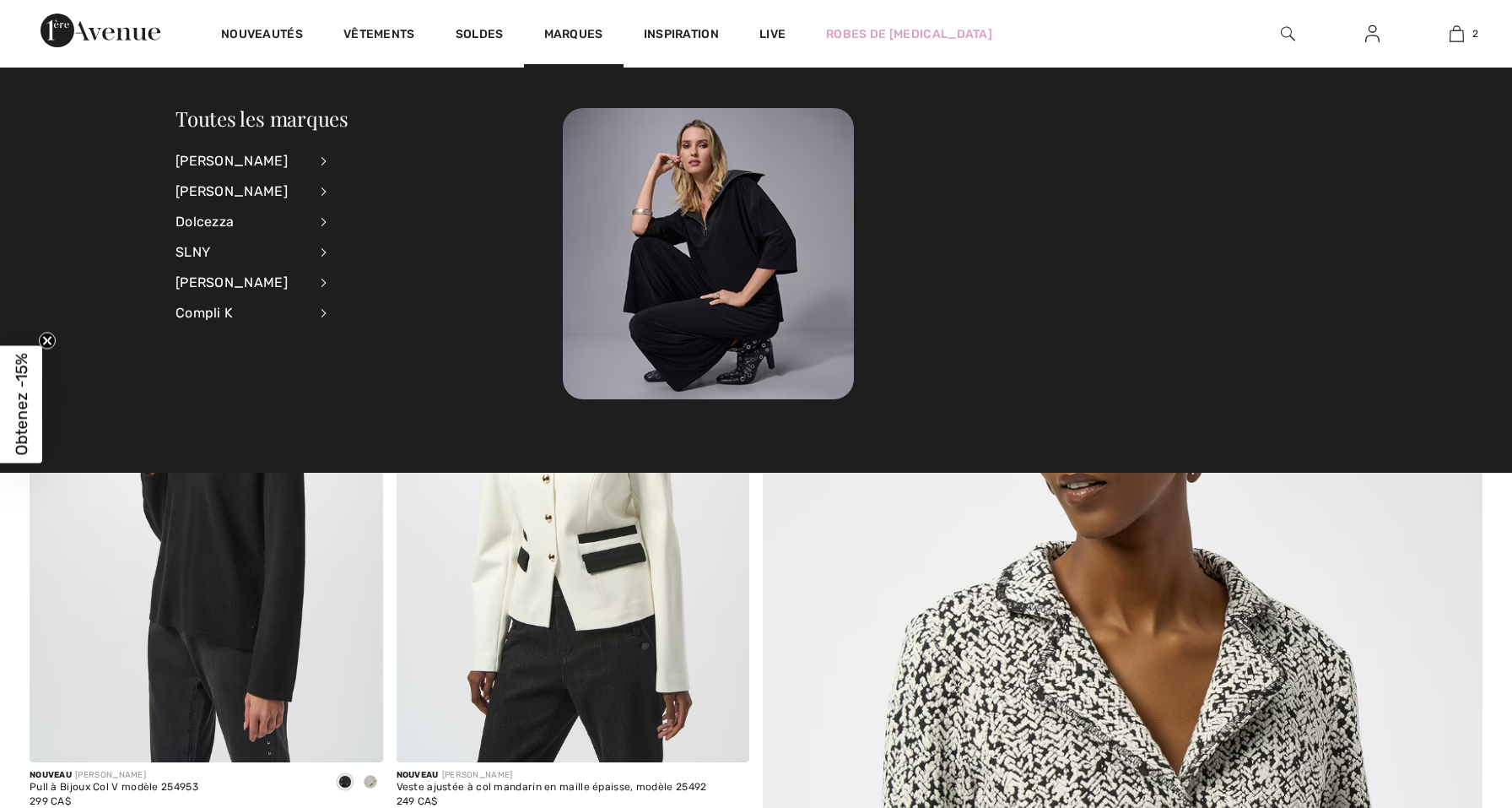
checkbox input "true"
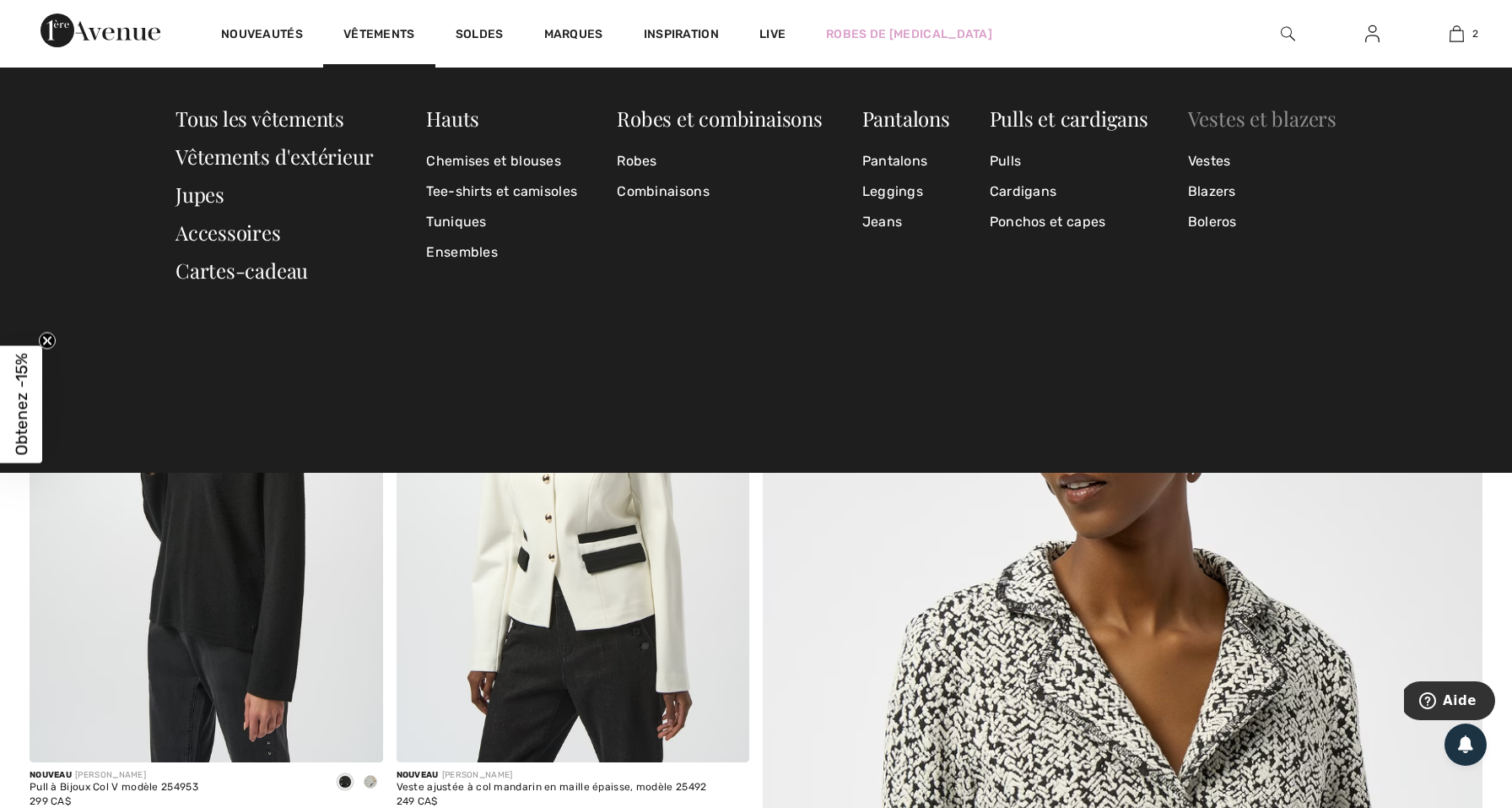
click at [1245, 118] on link "Vestes et blazers" at bounding box center [1262, 118] width 148 height 27
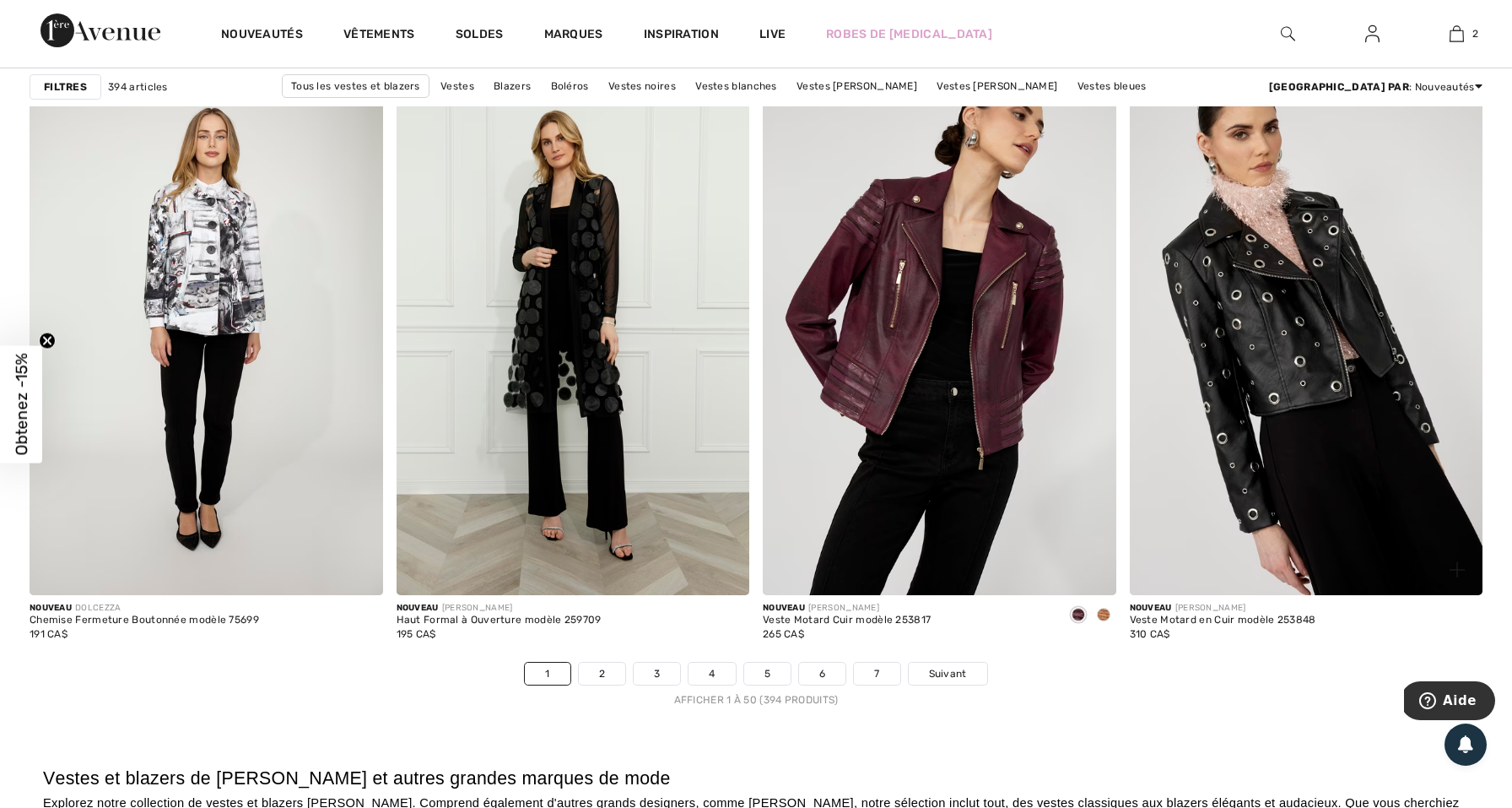
scroll to position [8849, 0]
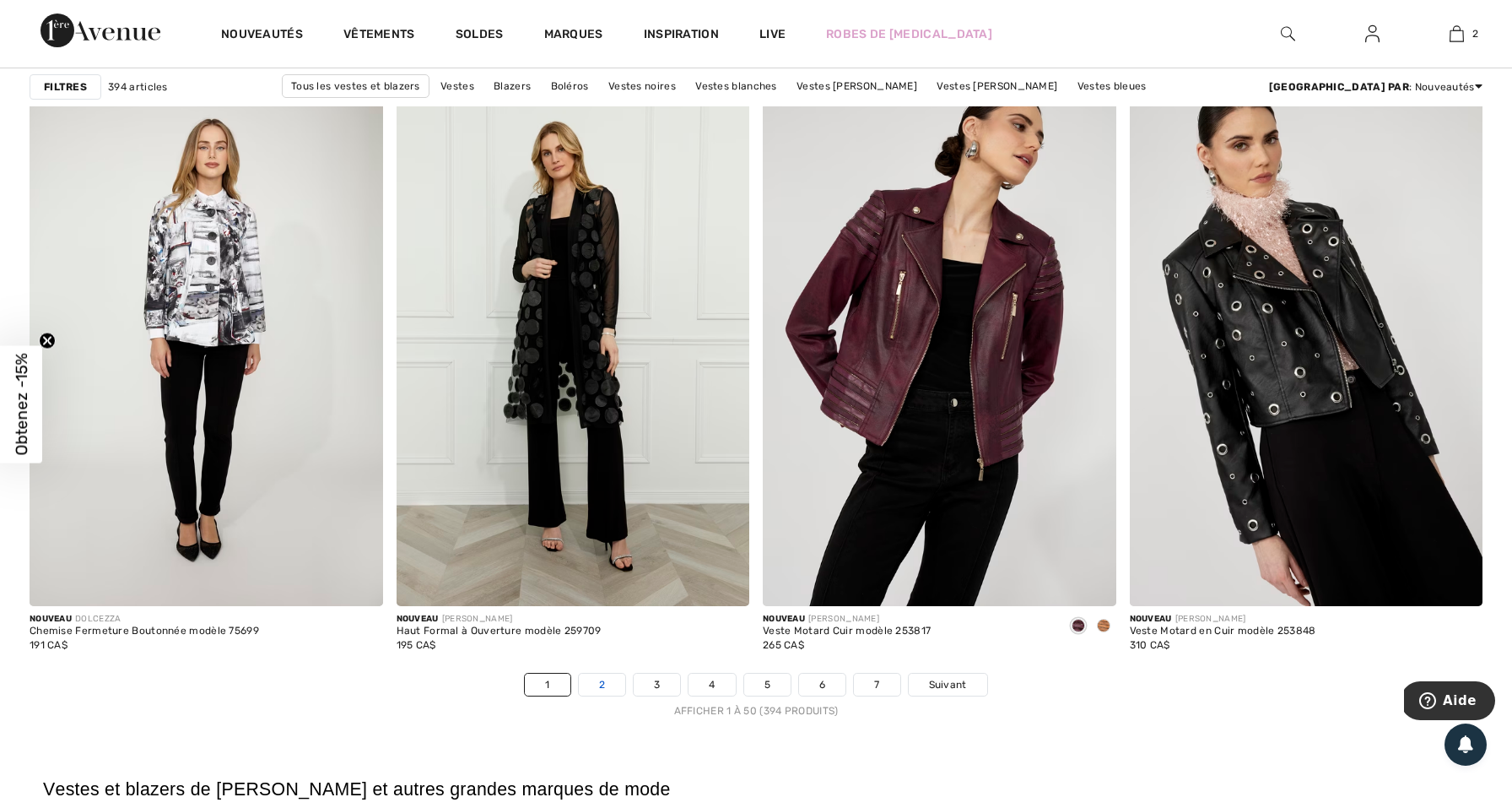
click at [595, 691] on link "2" at bounding box center [602, 684] width 46 height 22
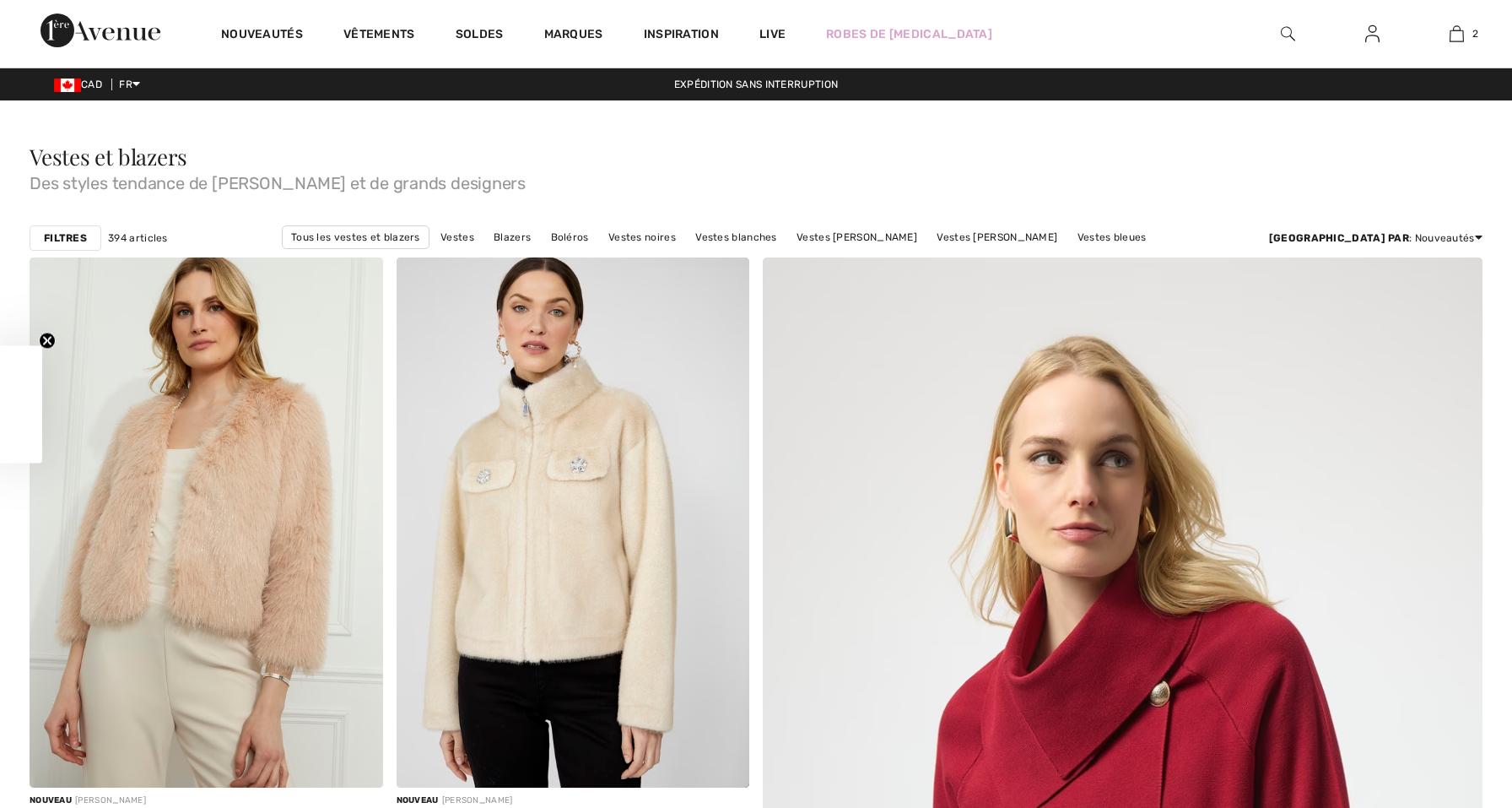
checkbox input "true"
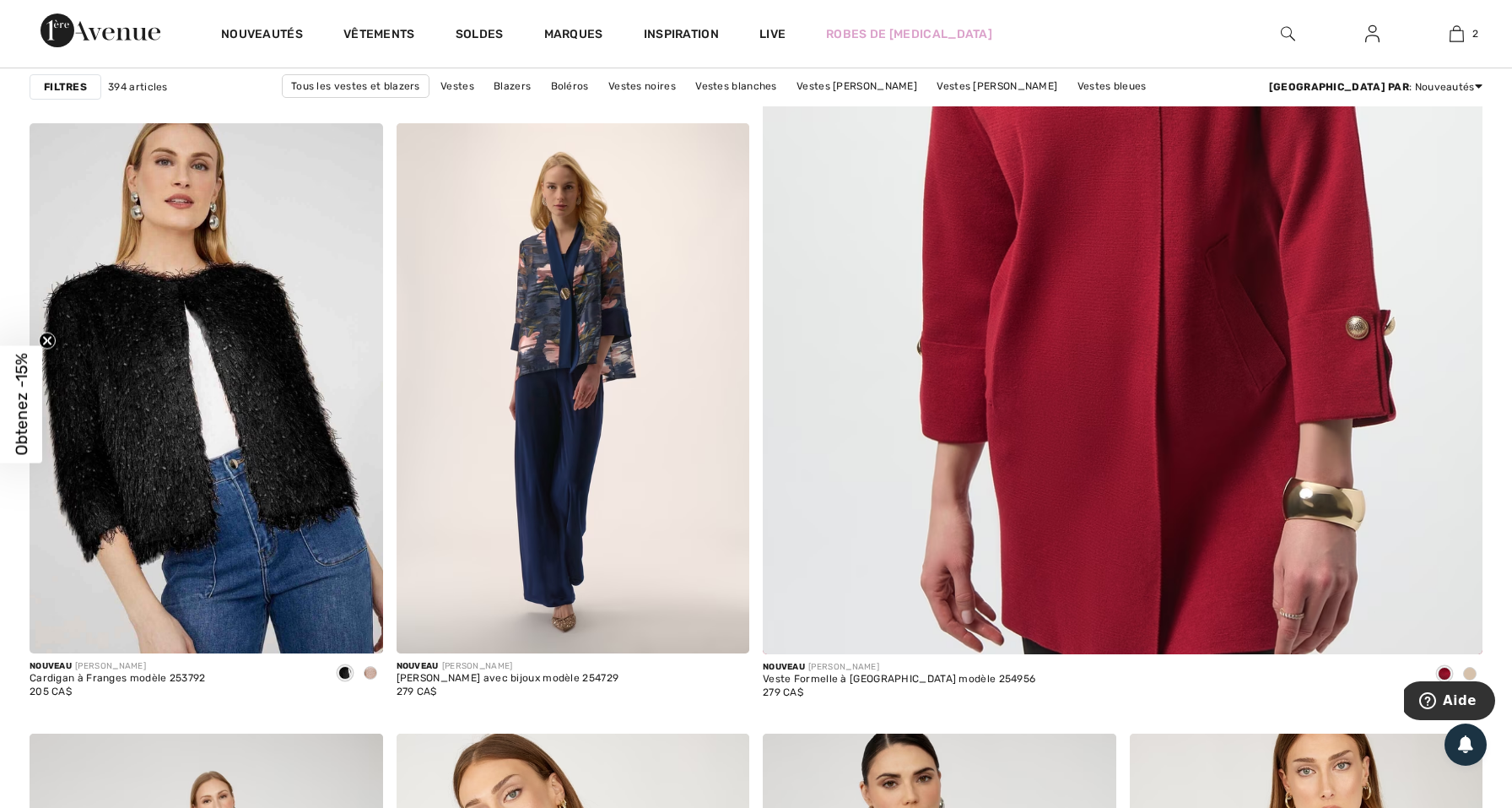
scroll to position [744, 0]
click at [1137, 38] on div "Nouveautés Vêtements Soldes Marques Inspiration Live Robes de [MEDICAL_DATA] 2 …" at bounding box center [756, 33] width 1512 height 67
click at [1123, 85] on link "Vestes bleues" at bounding box center [1112, 86] width 86 height 22
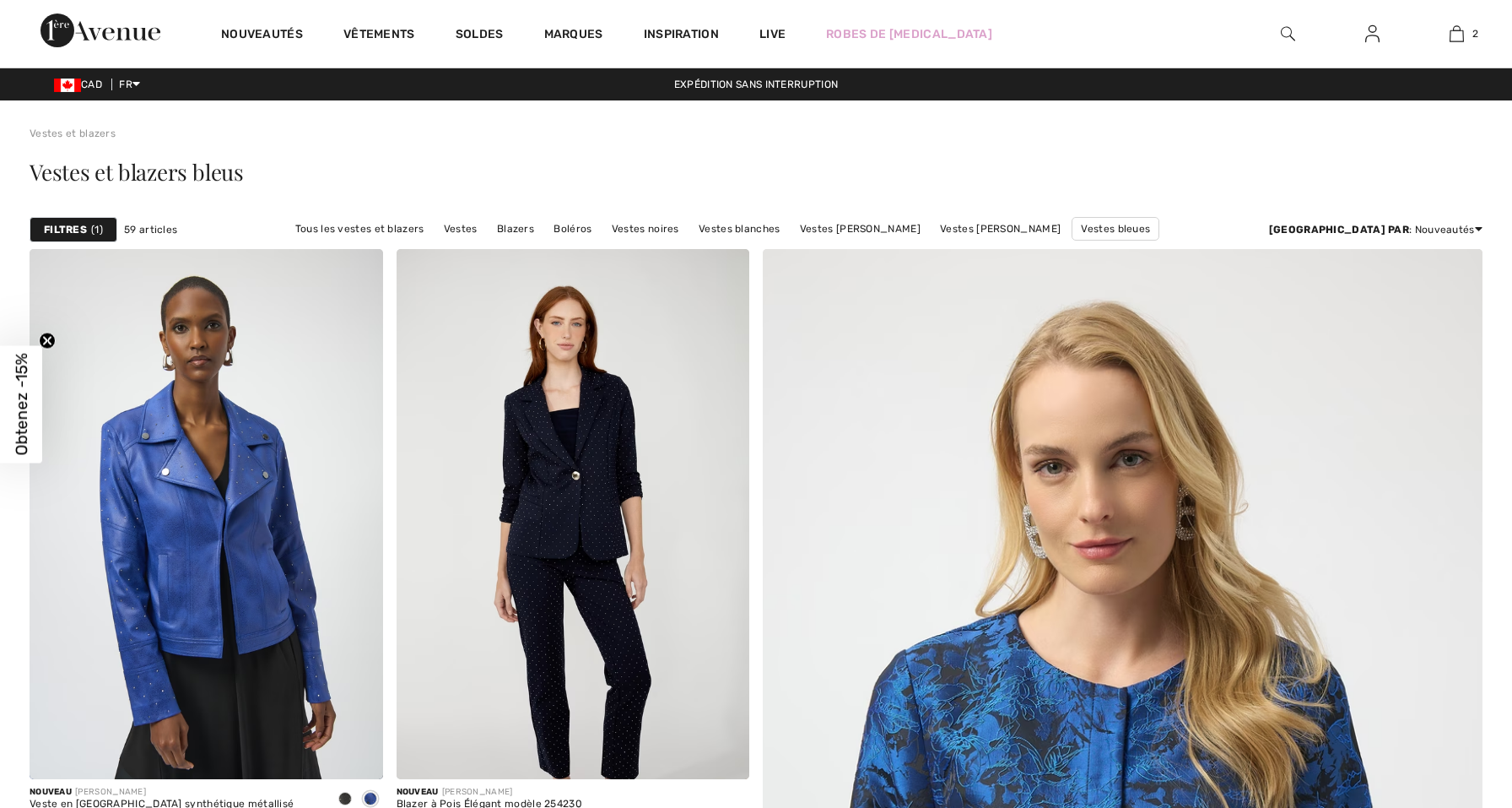
checkbox input "true"
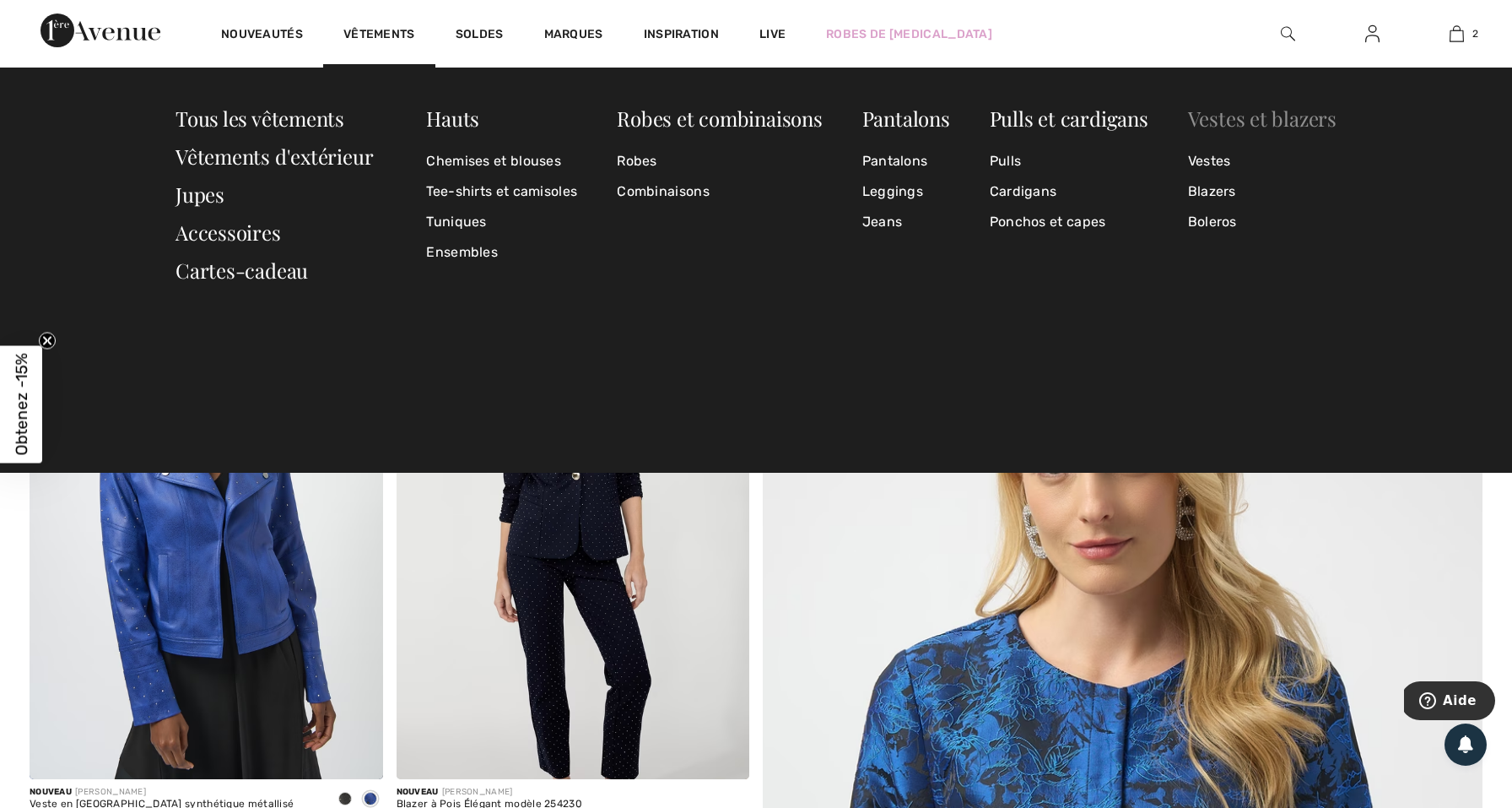
click at [1279, 123] on link "Vestes et blazers" at bounding box center [1262, 118] width 148 height 27
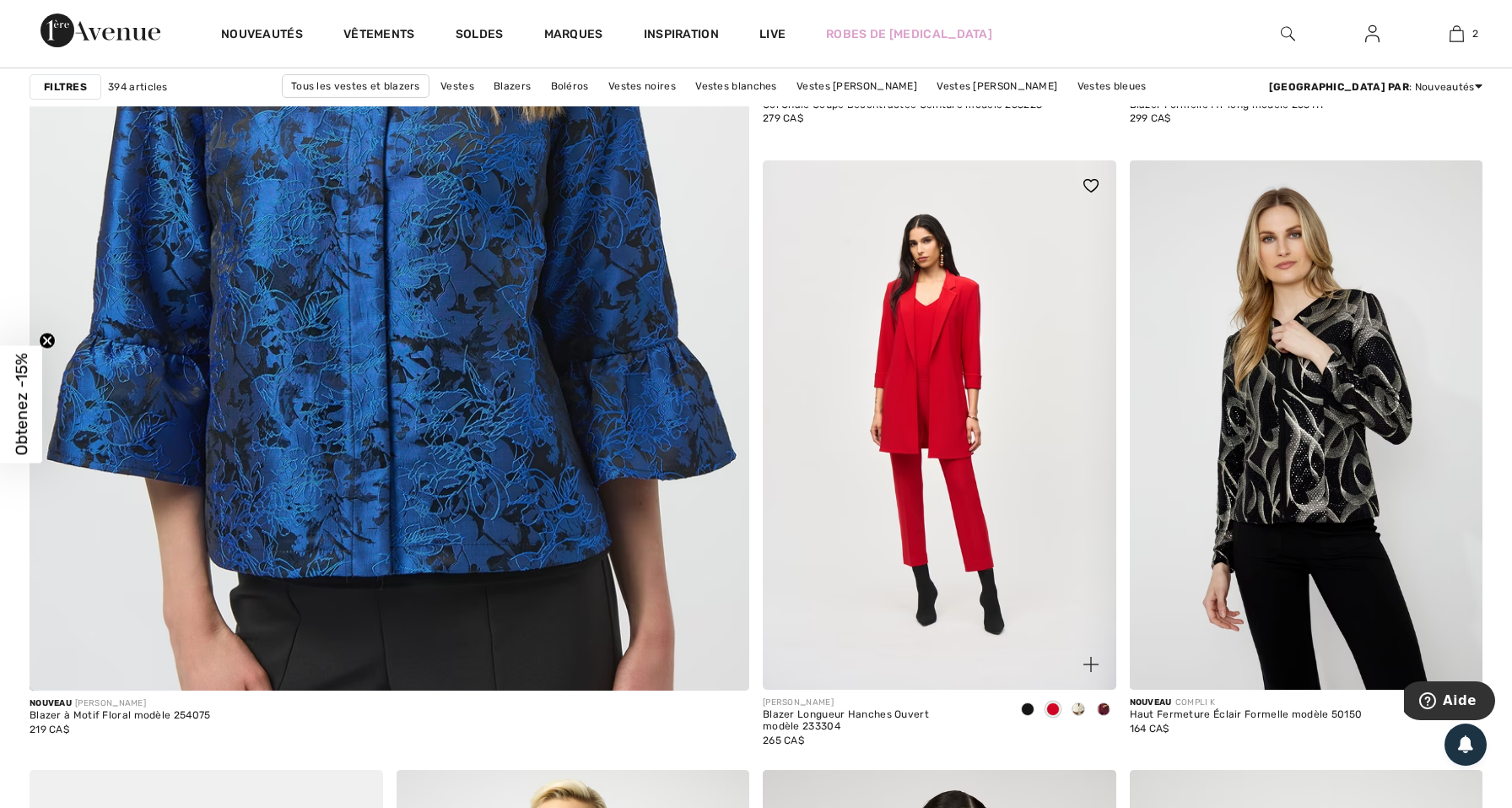
scroll to position [5483, 0]
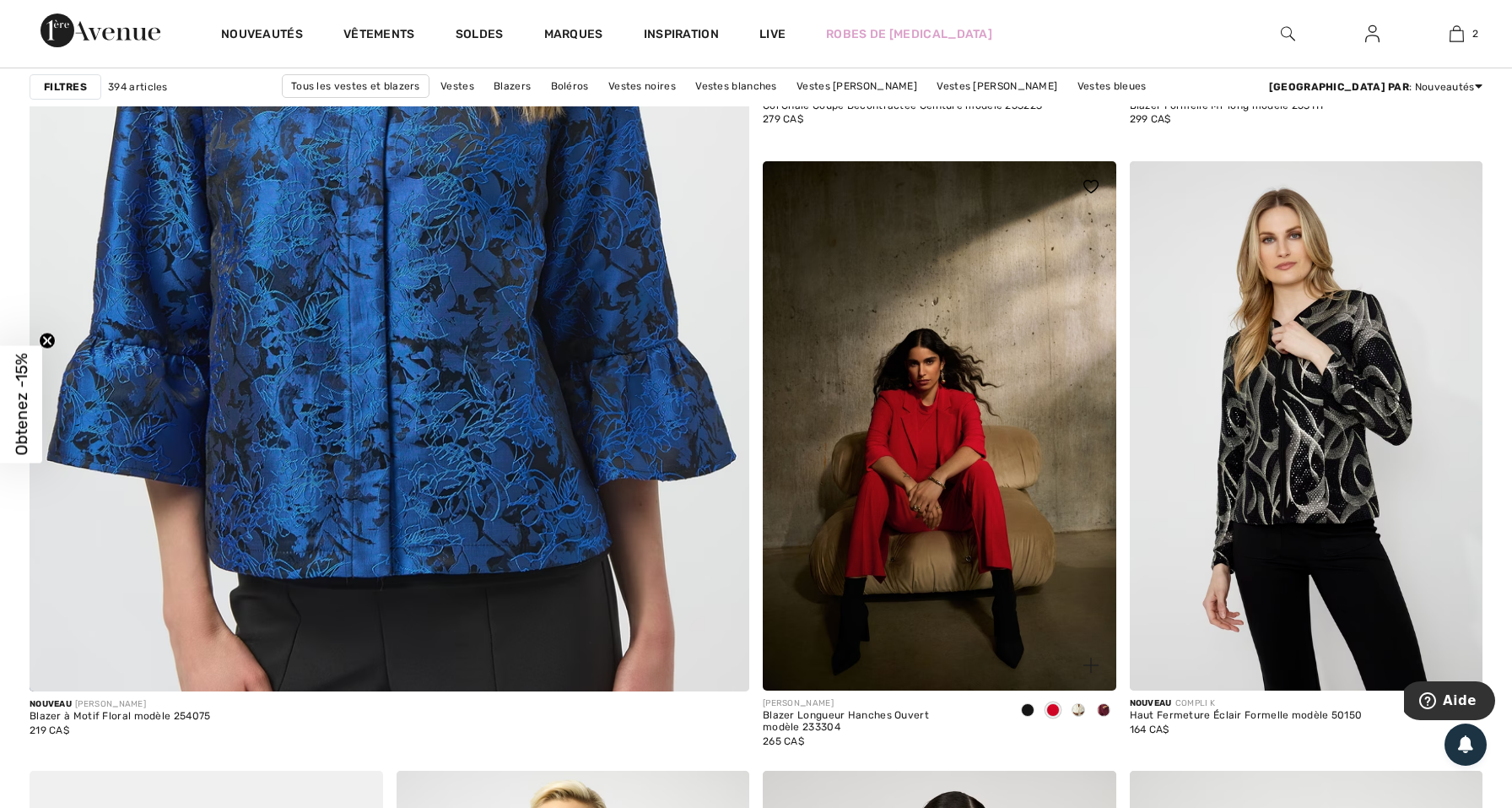
click at [1079, 708] on span at bounding box center [1078, 709] width 13 height 13
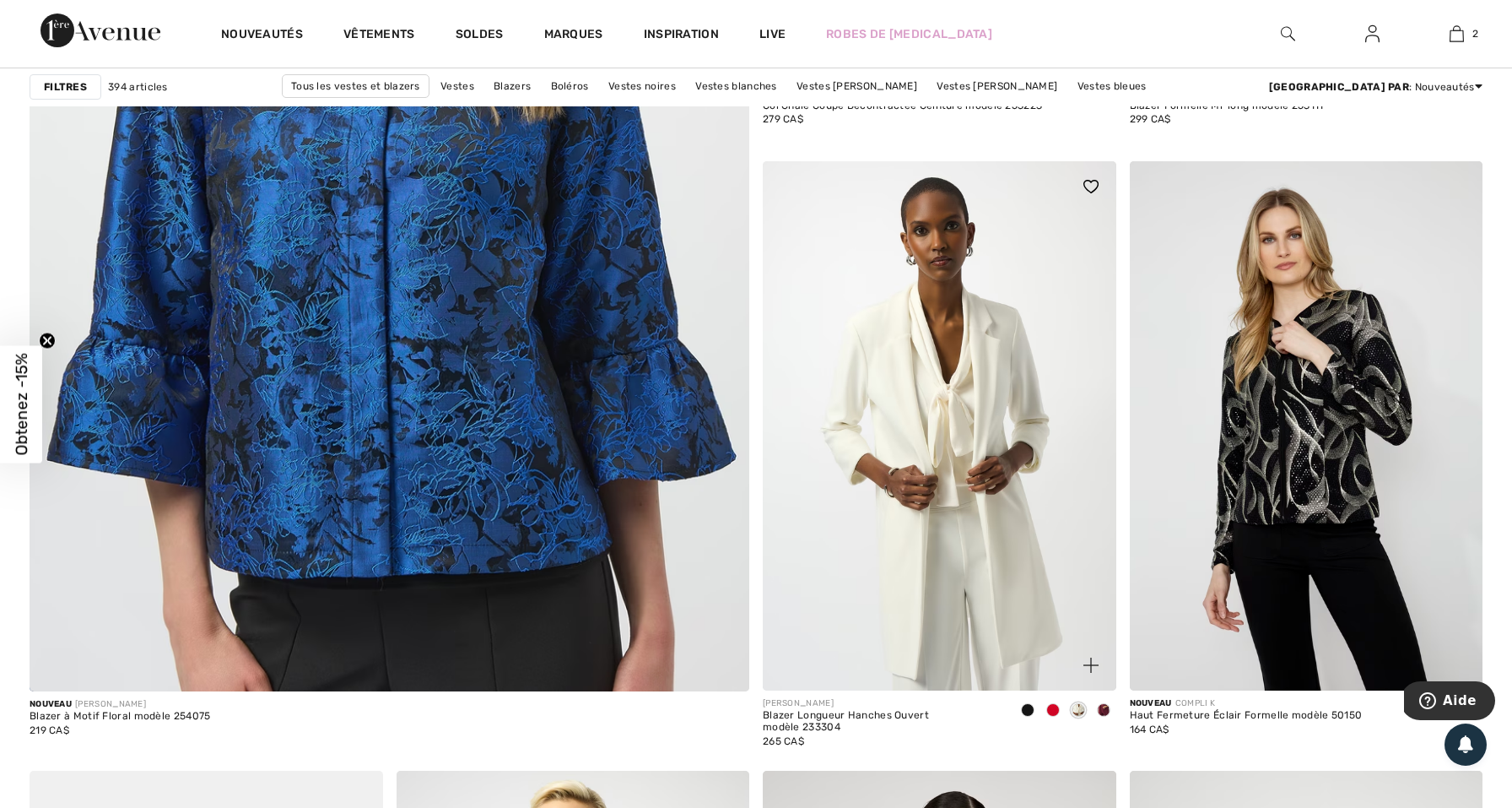
click at [1102, 710] on span at bounding box center [1103, 709] width 13 height 13
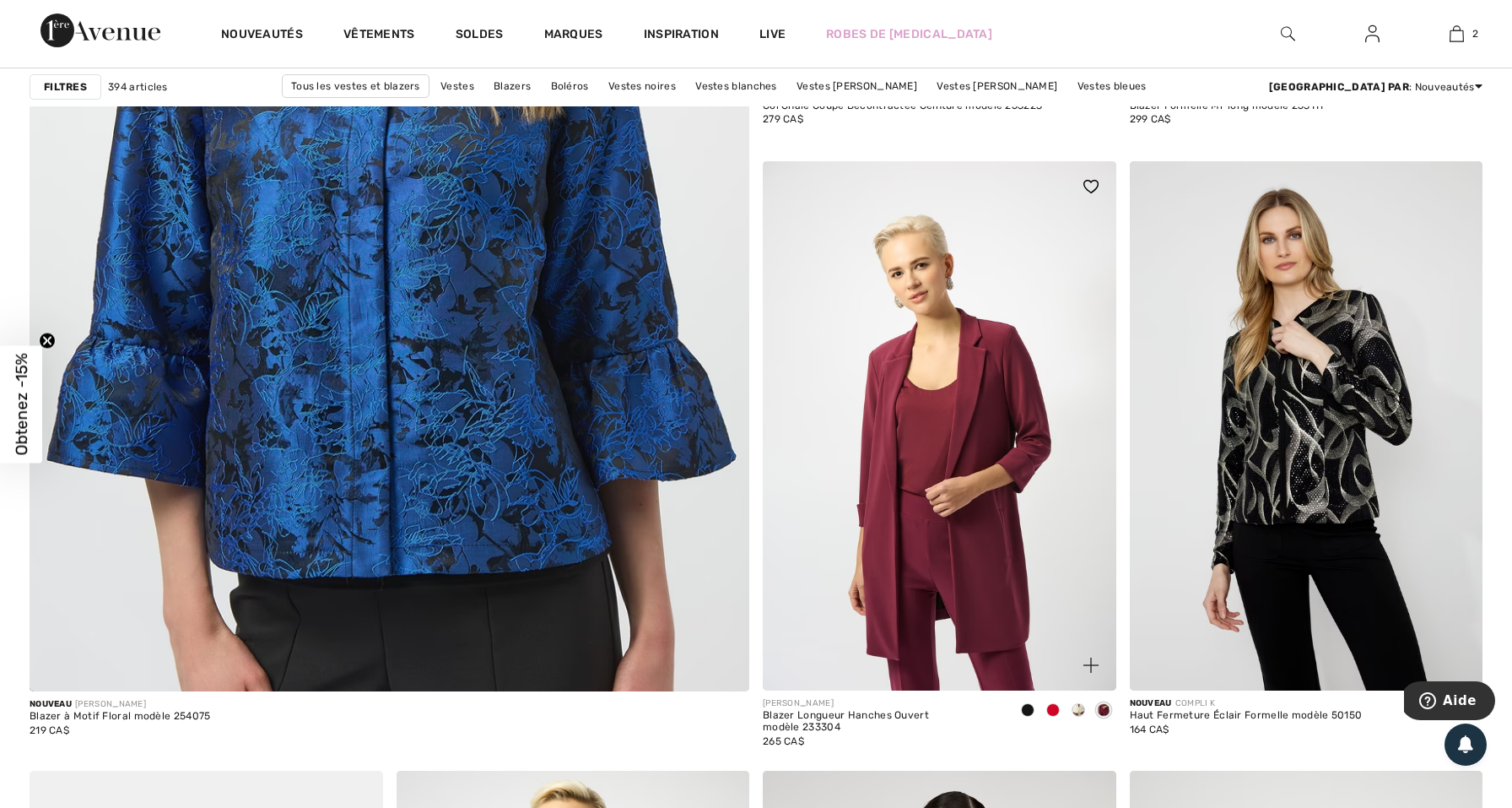
click at [1075, 707] on span at bounding box center [1078, 709] width 13 height 13
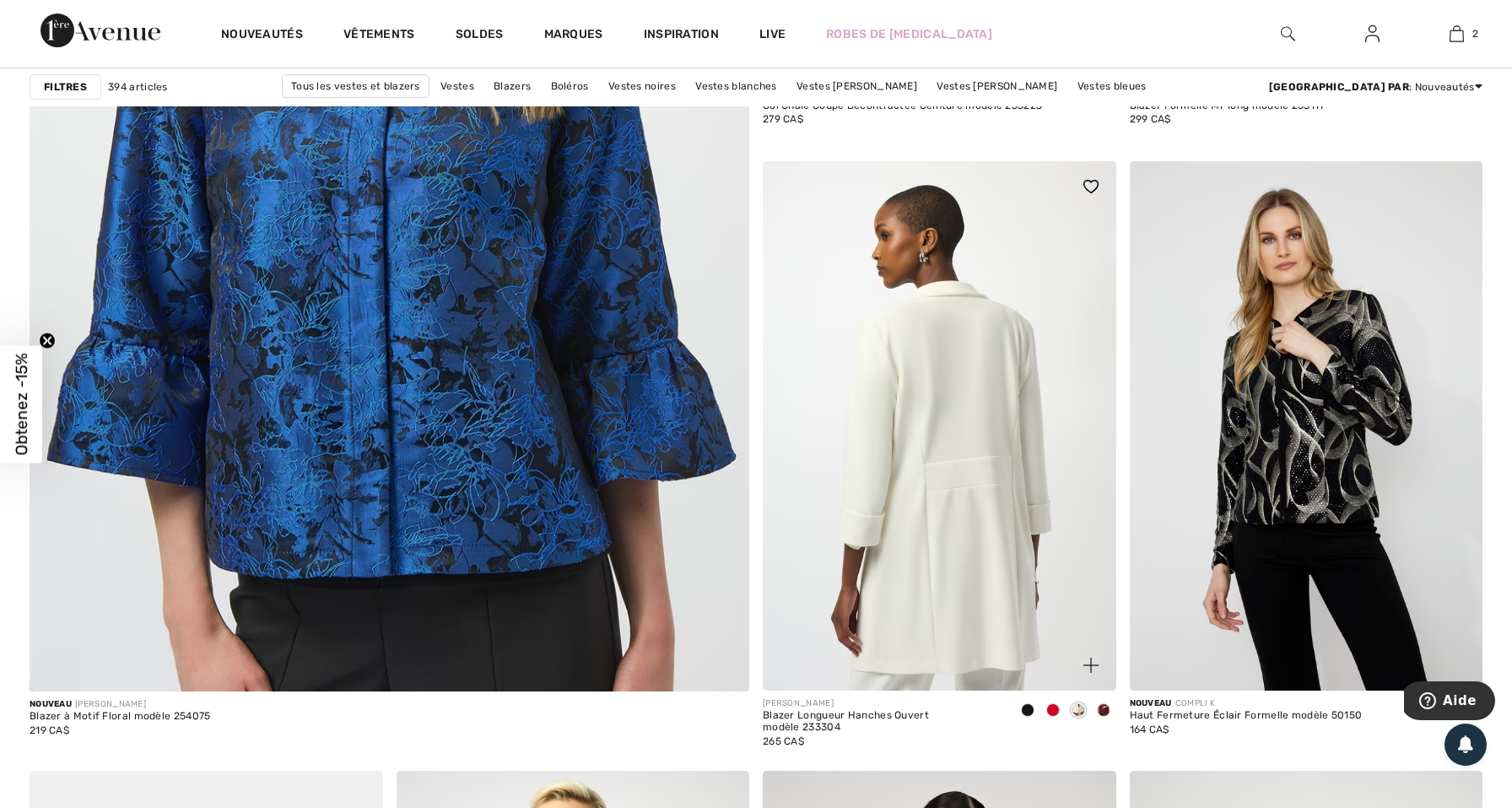
click at [1003, 541] on img at bounding box center [939, 426] width 354 height 530
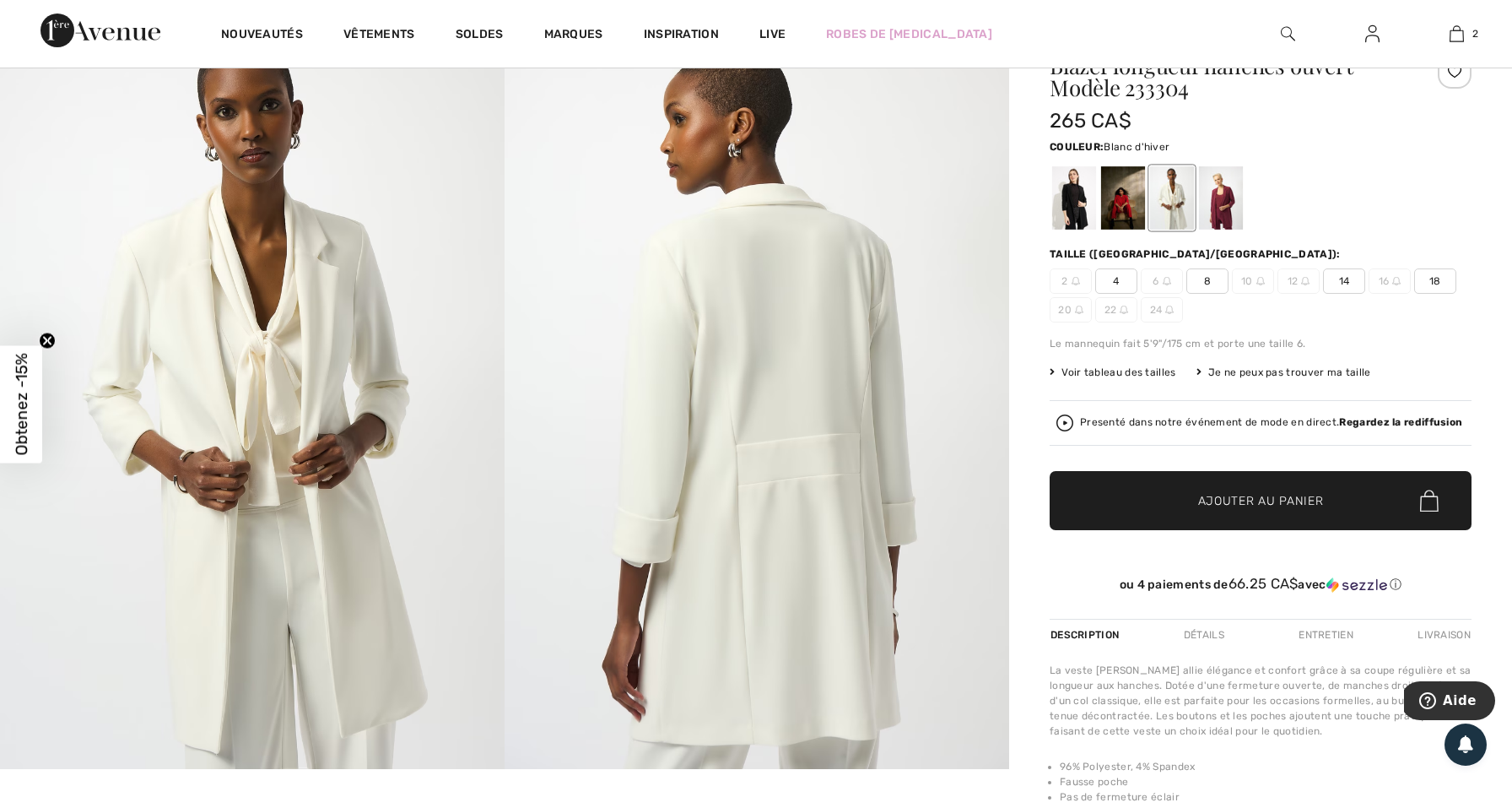
scroll to position [73, 0]
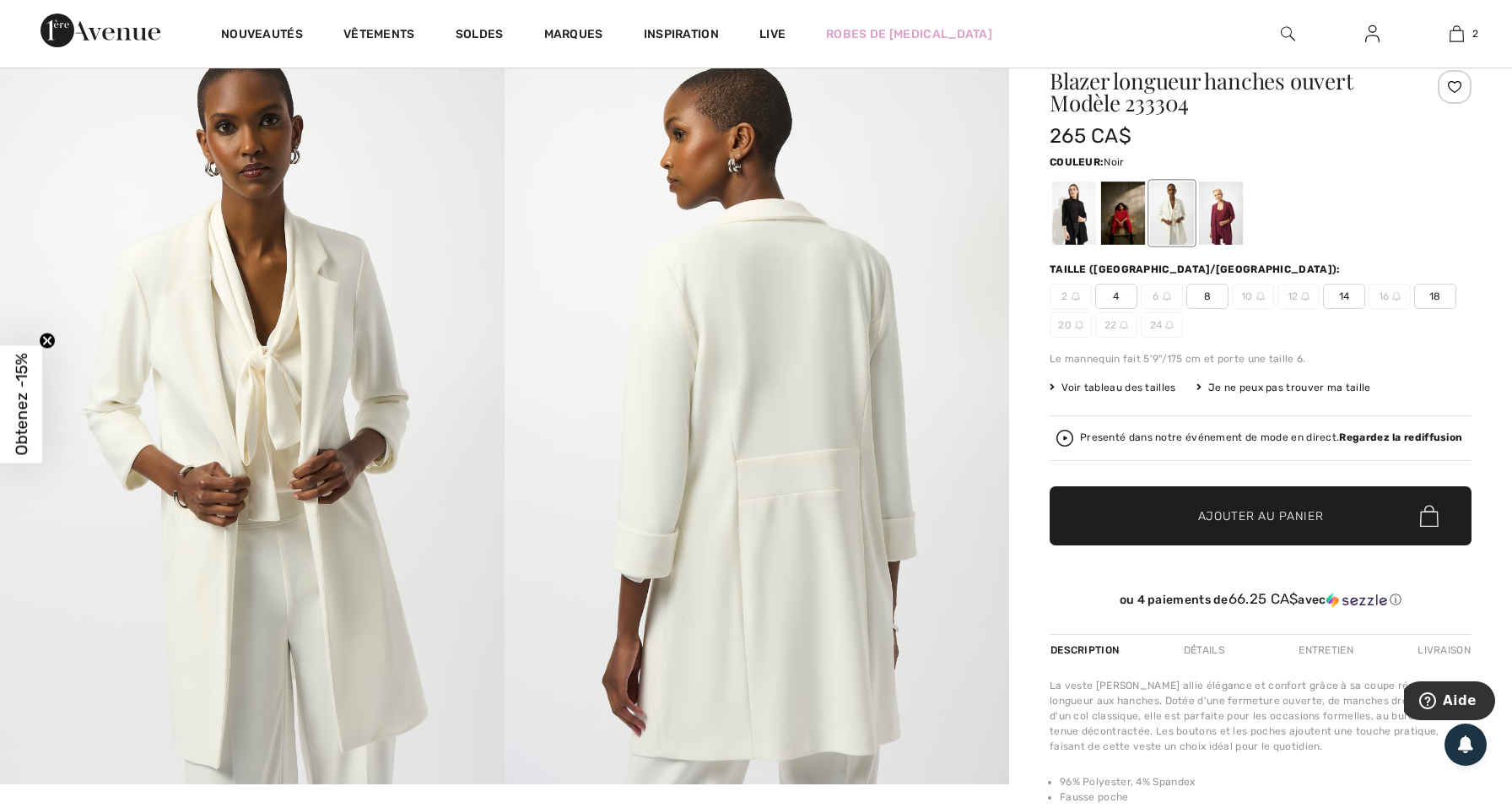
click at [1068, 226] on div at bounding box center [1074, 213] width 44 height 63
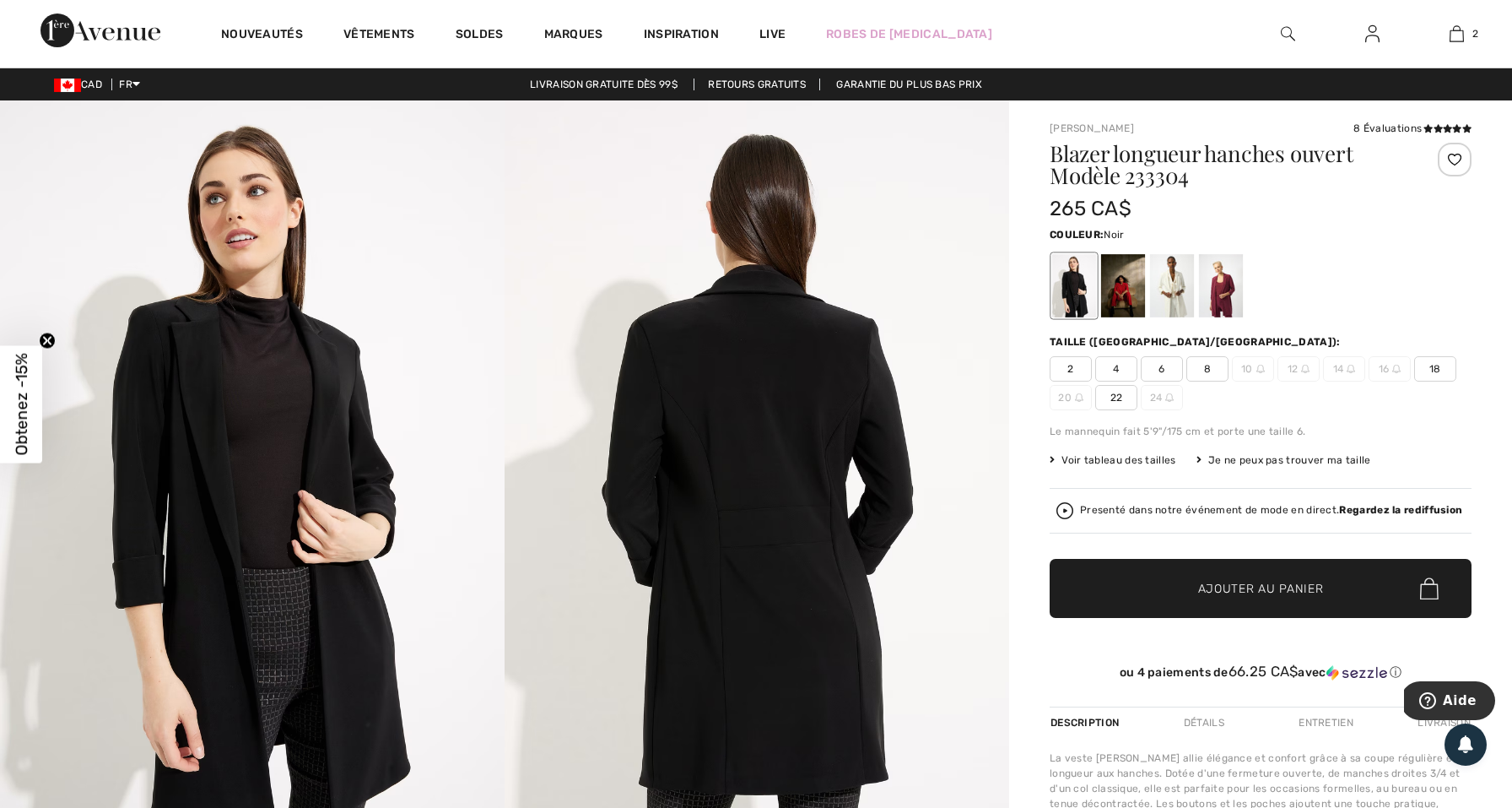
scroll to position [0, 0]
click at [1123, 289] on div at bounding box center [1123, 286] width 44 height 63
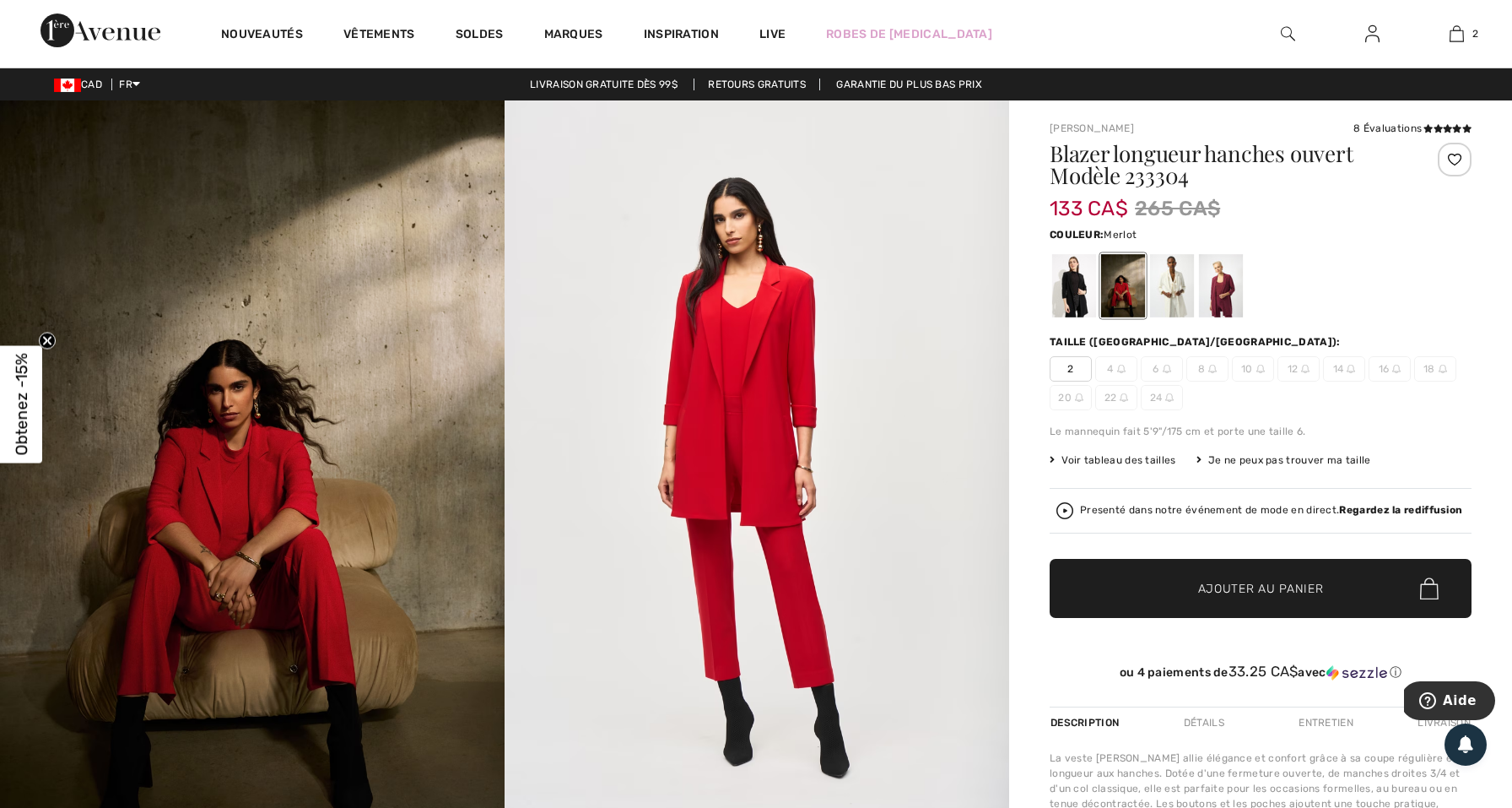
click at [1216, 287] on div at bounding box center [1221, 286] width 44 height 63
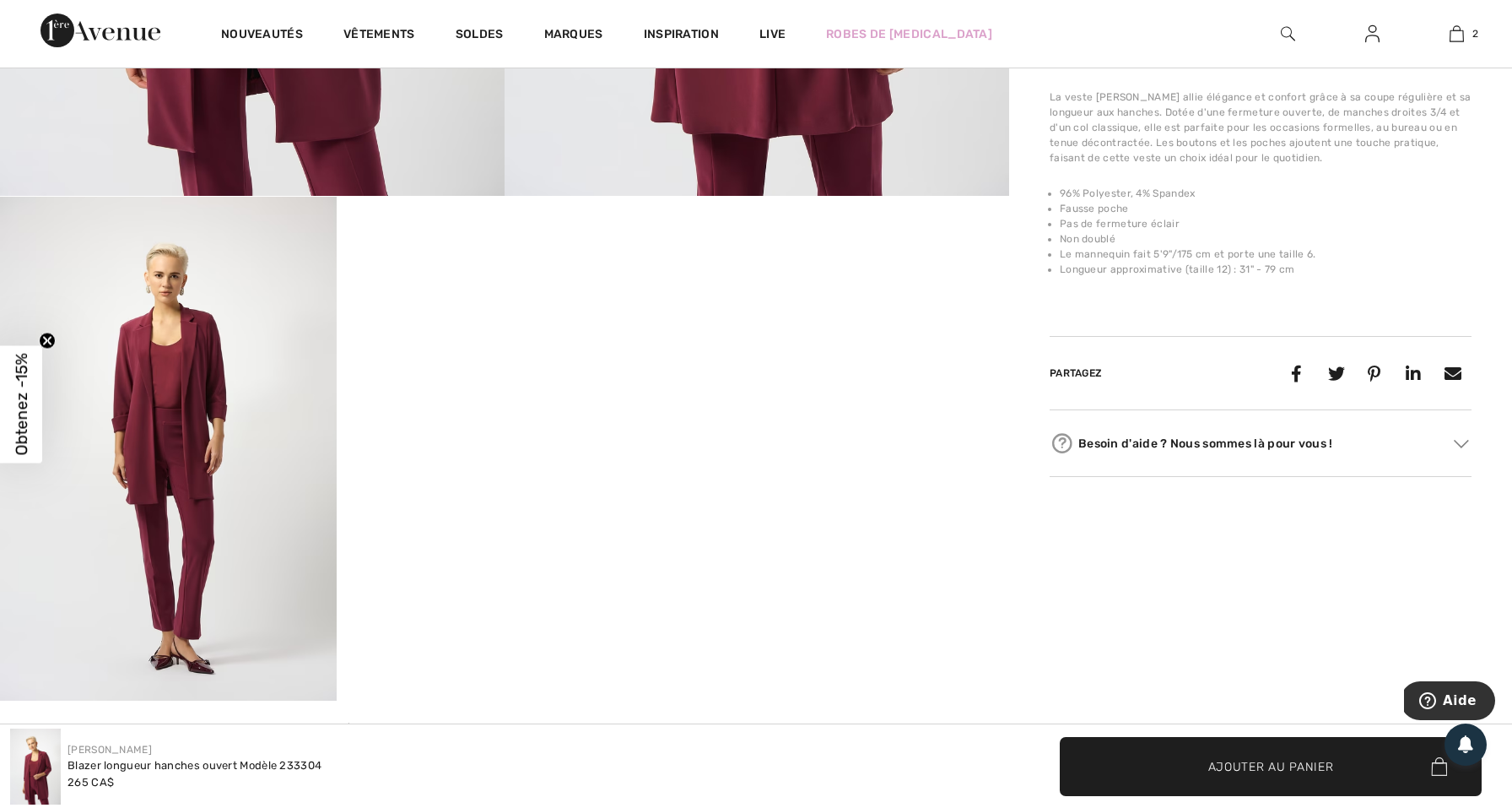
scroll to position [661, 0]
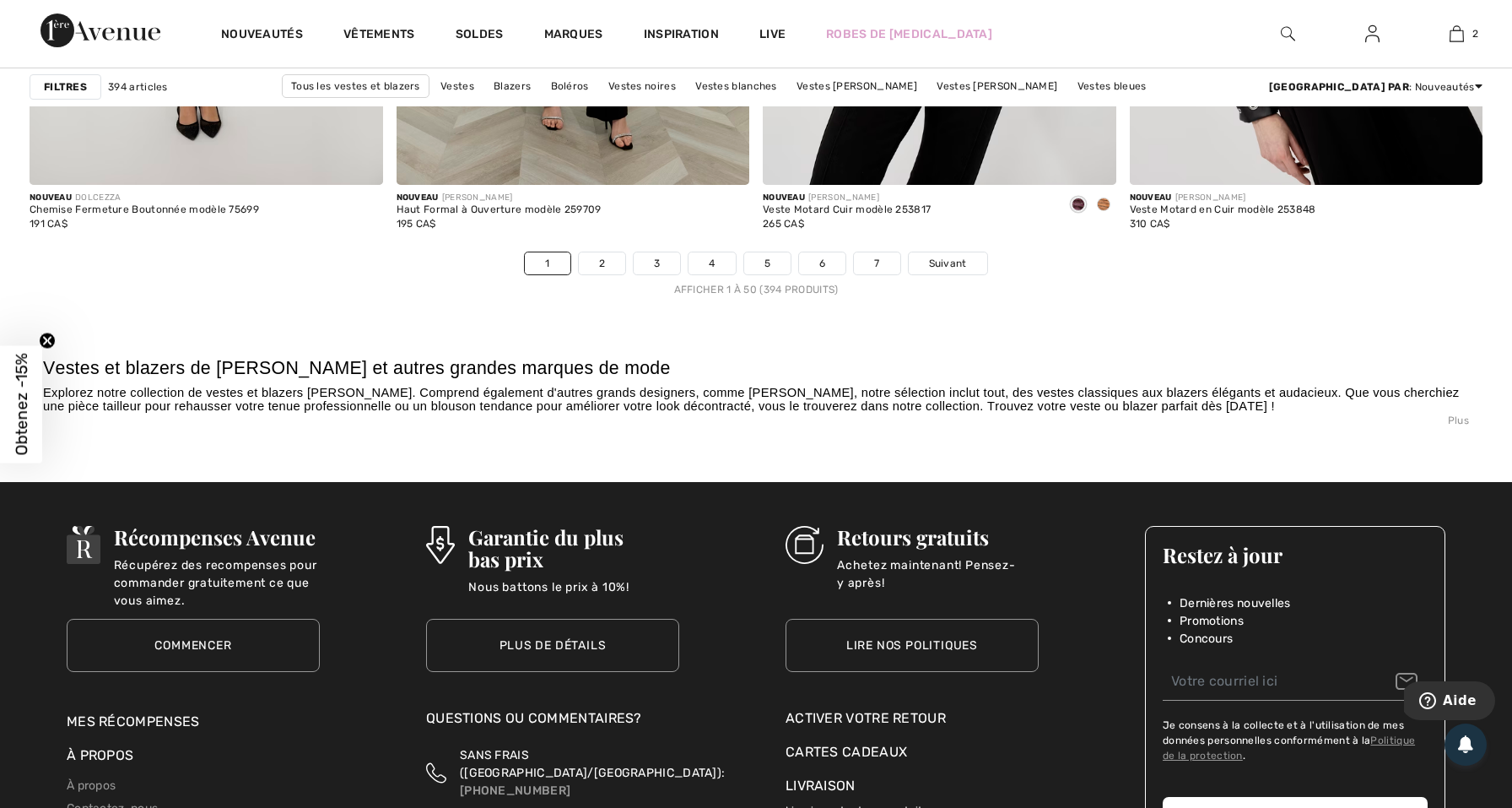
scroll to position [9273, 0]
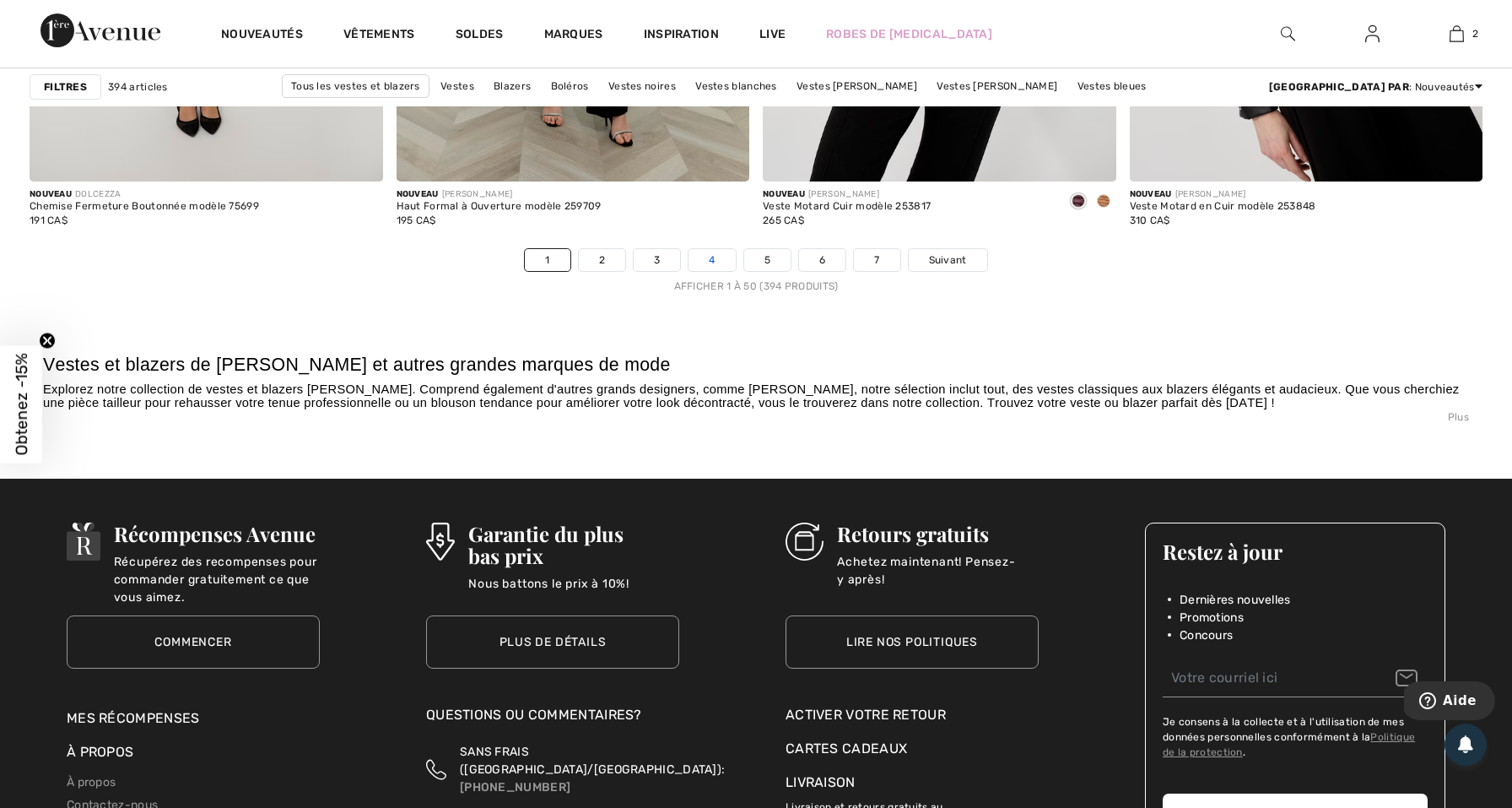
click at [713, 262] on link "4" at bounding box center [711, 259] width 46 height 22
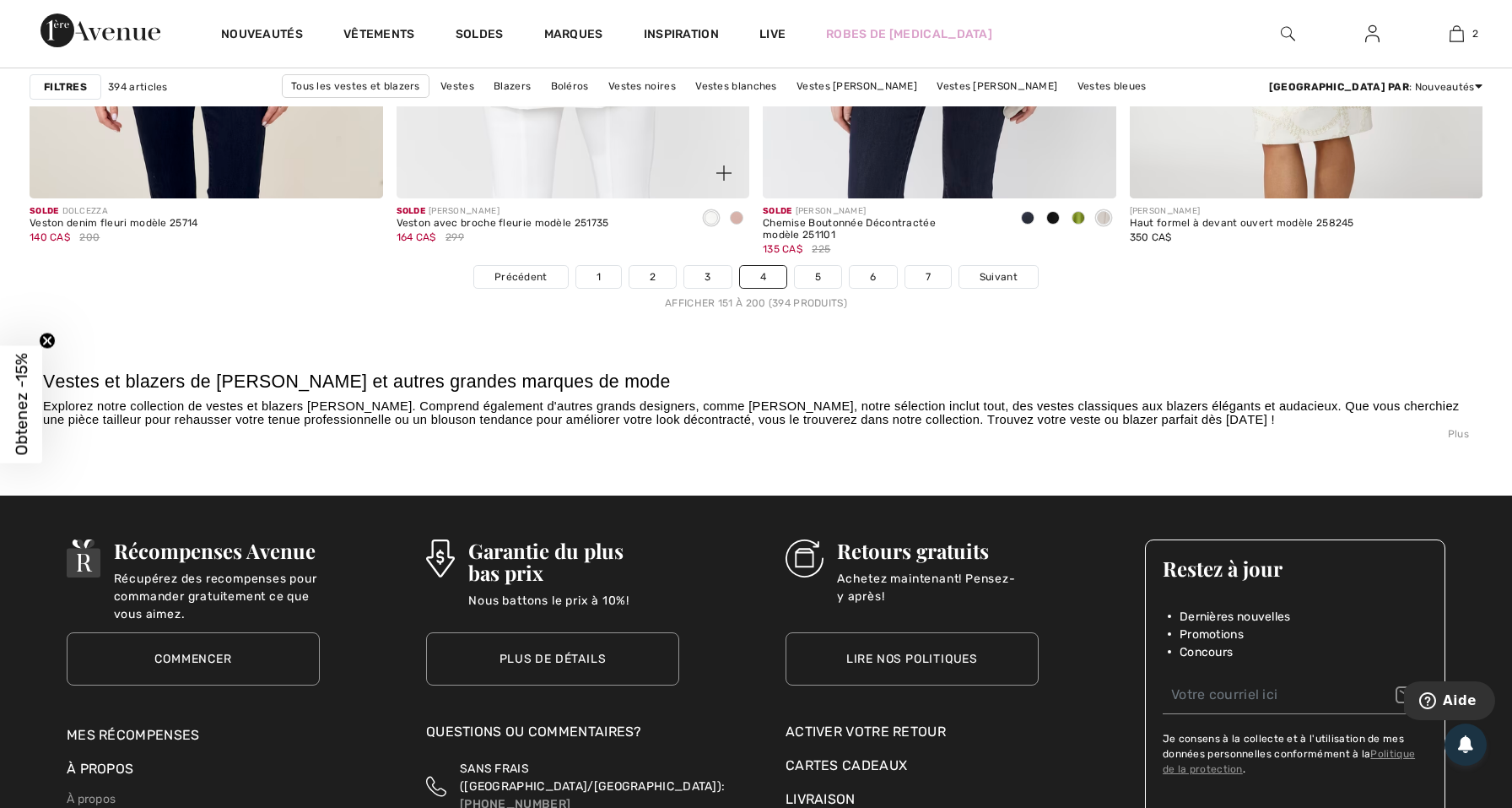
scroll to position [9268, 0]
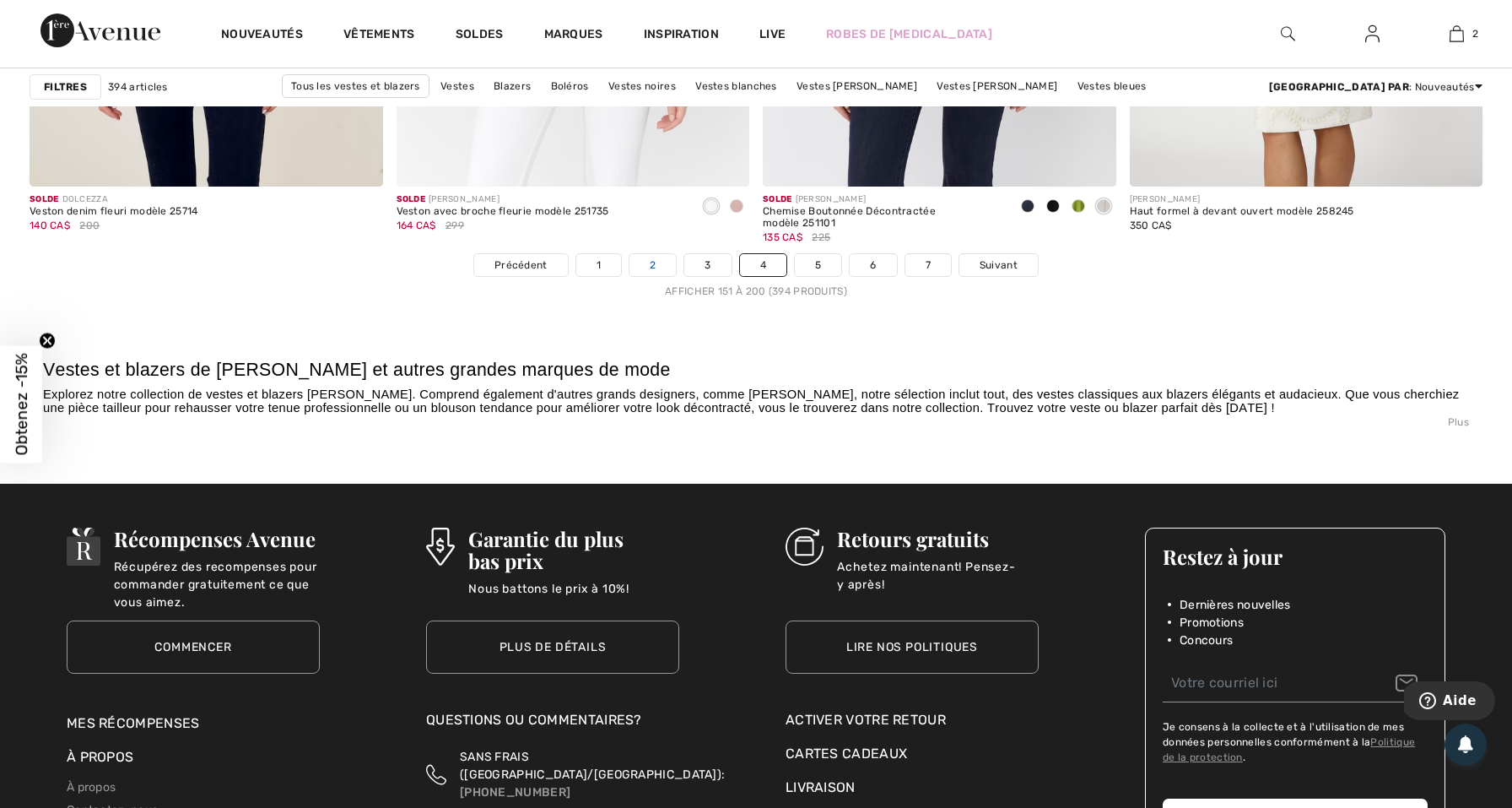
click at [666, 269] on link "2" at bounding box center [652, 265] width 46 height 22
click at [653, 264] on link "2" at bounding box center [652, 265] width 46 height 22
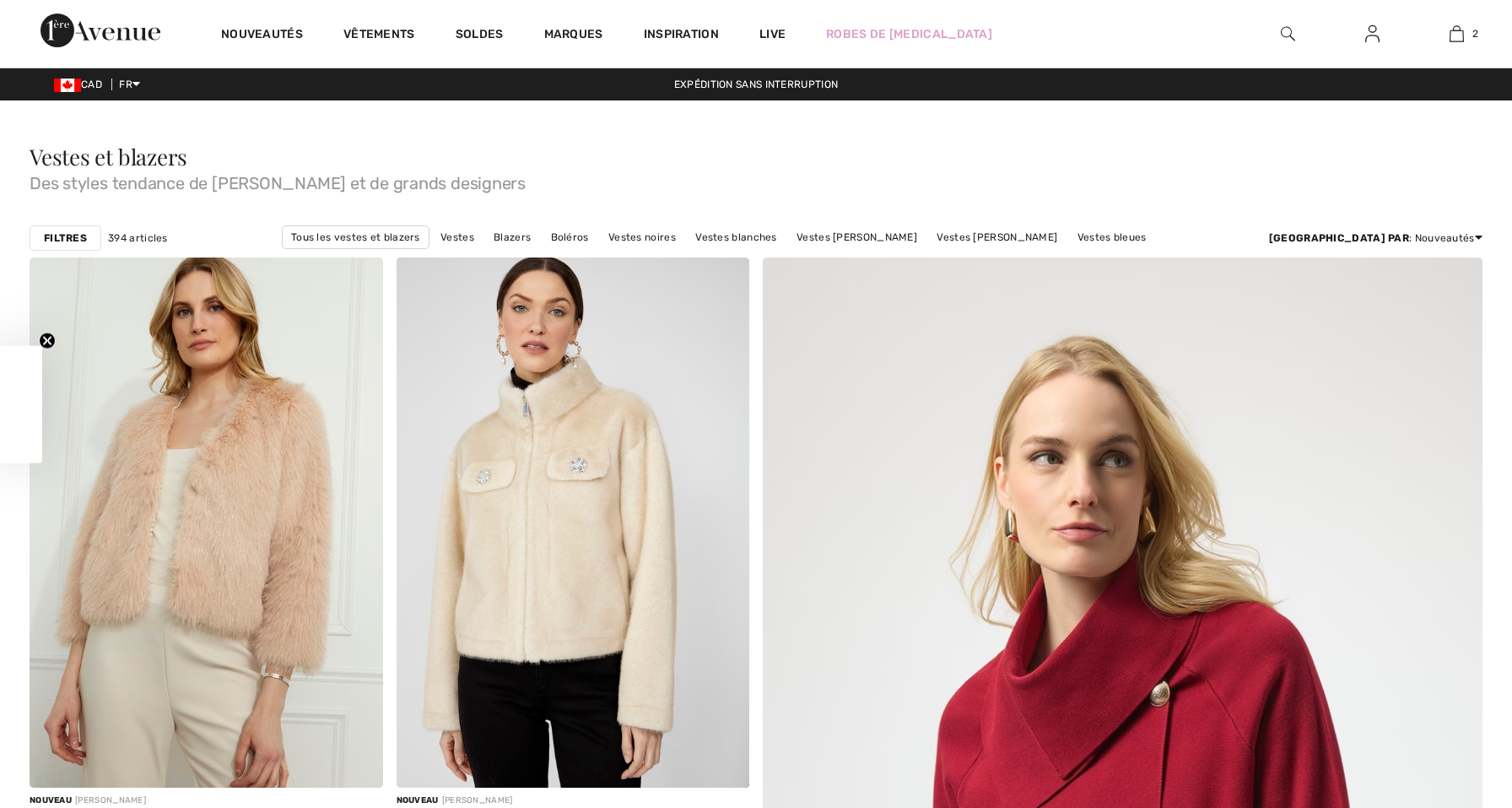
checkbox input "true"
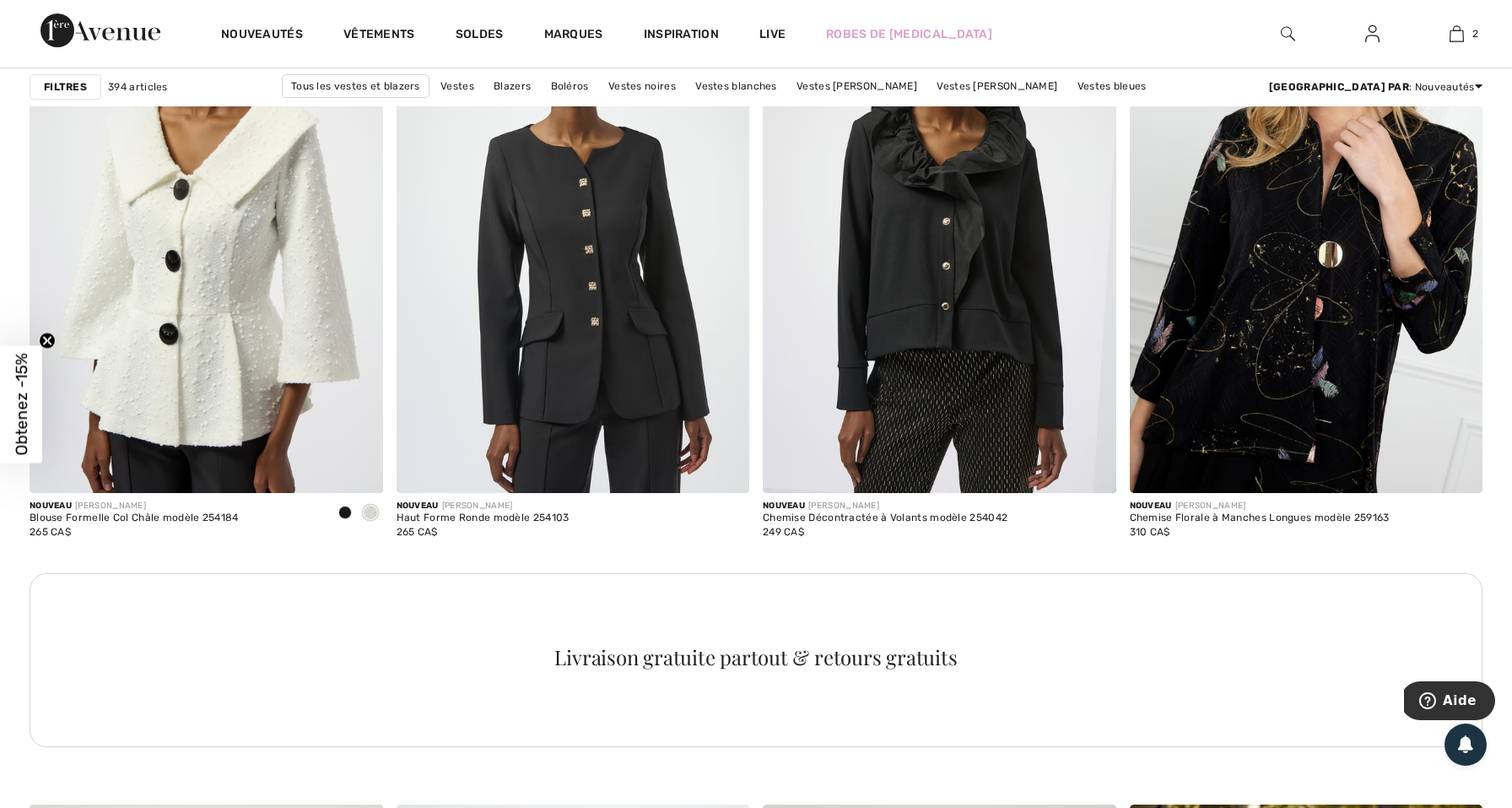
scroll to position [2146, 0]
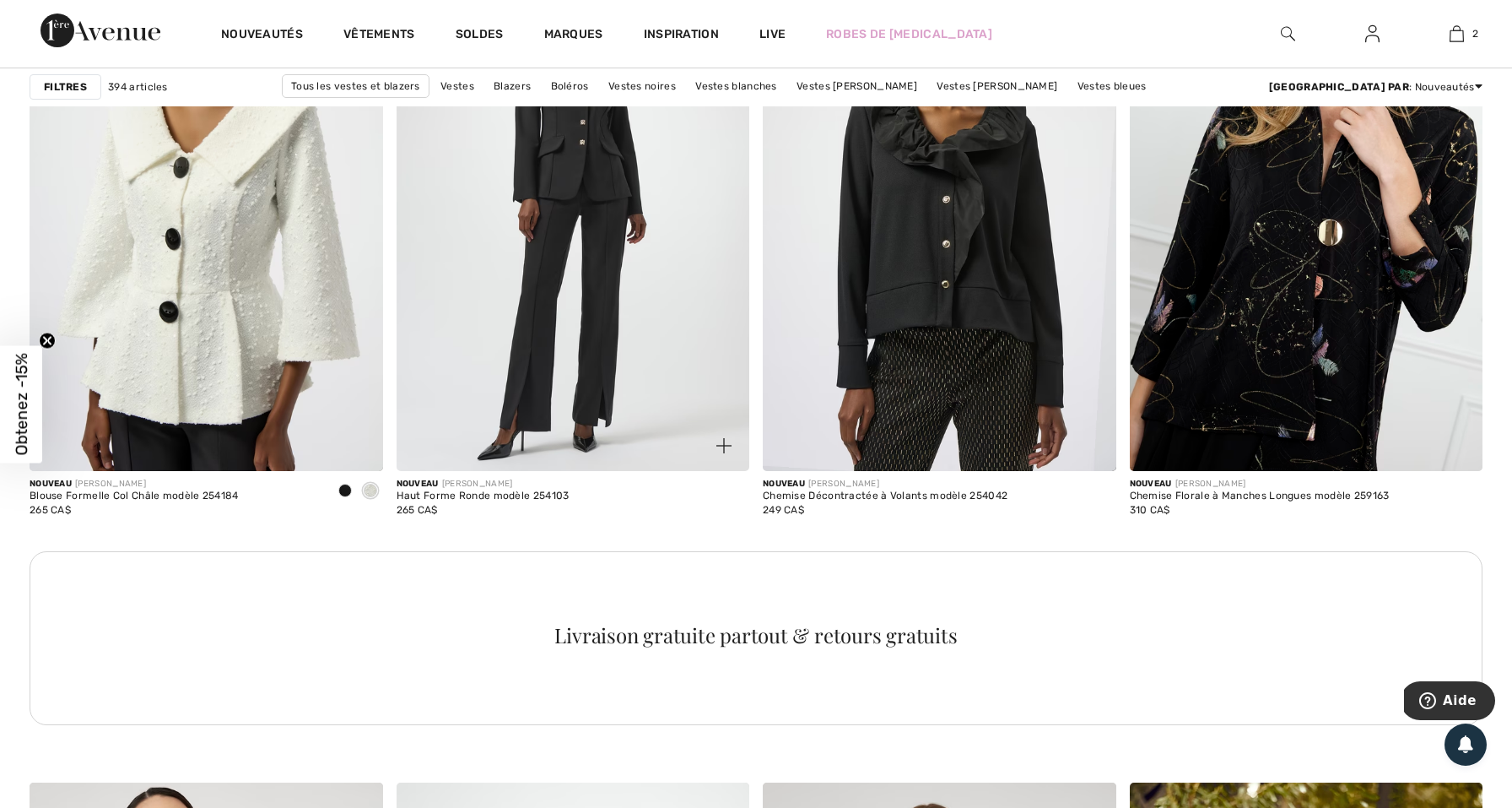
click at [549, 249] on img at bounding box center [573, 205] width 354 height 530
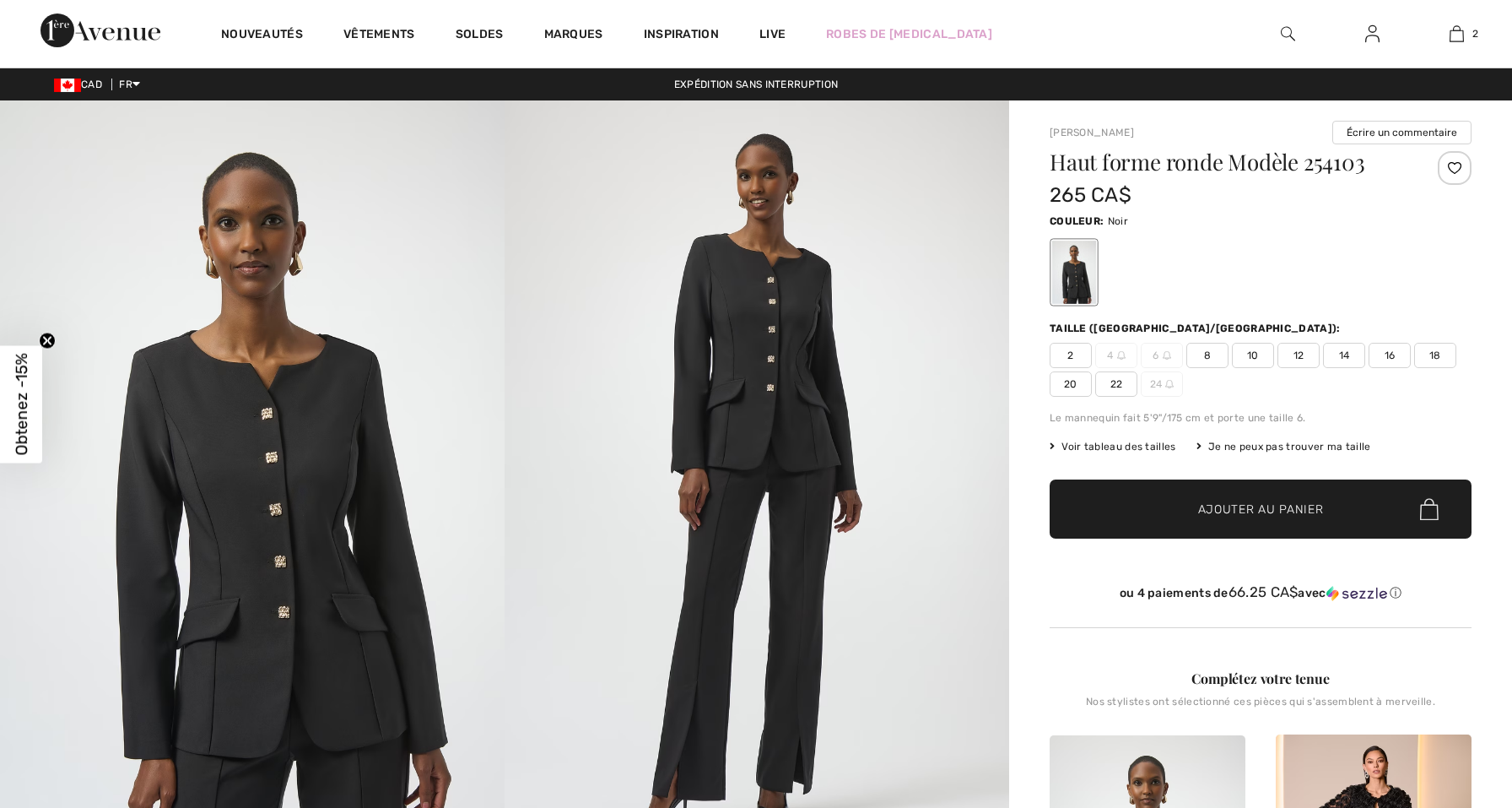
checkbox input "true"
click at [1156, 362] on span "6" at bounding box center [1162, 355] width 42 height 25
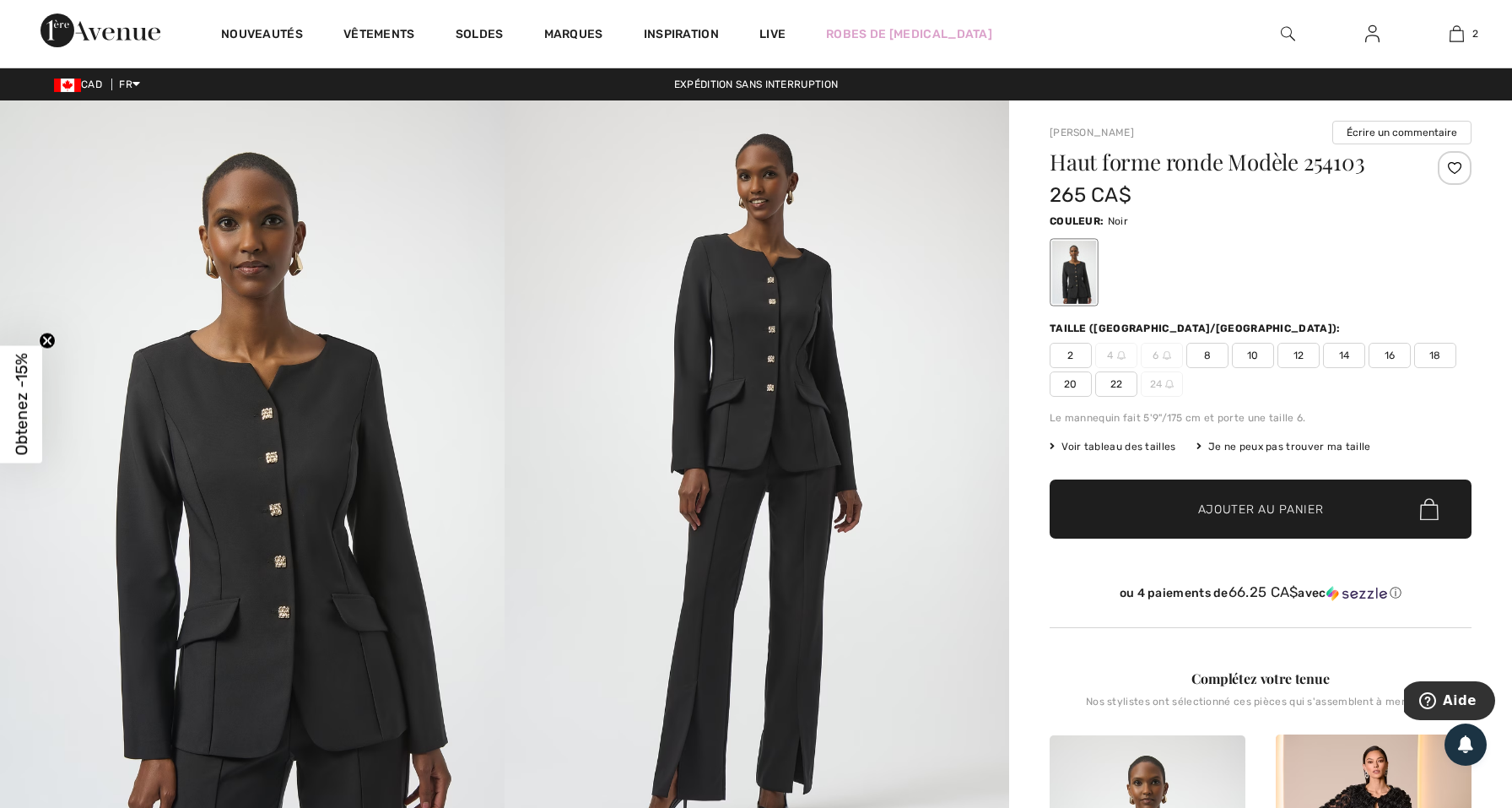
click at [1156, 361] on span "6" at bounding box center [1162, 355] width 42 height 25
click at [1123, 360] on span "4" at bounding box center [1116, 355] width 42 height 25
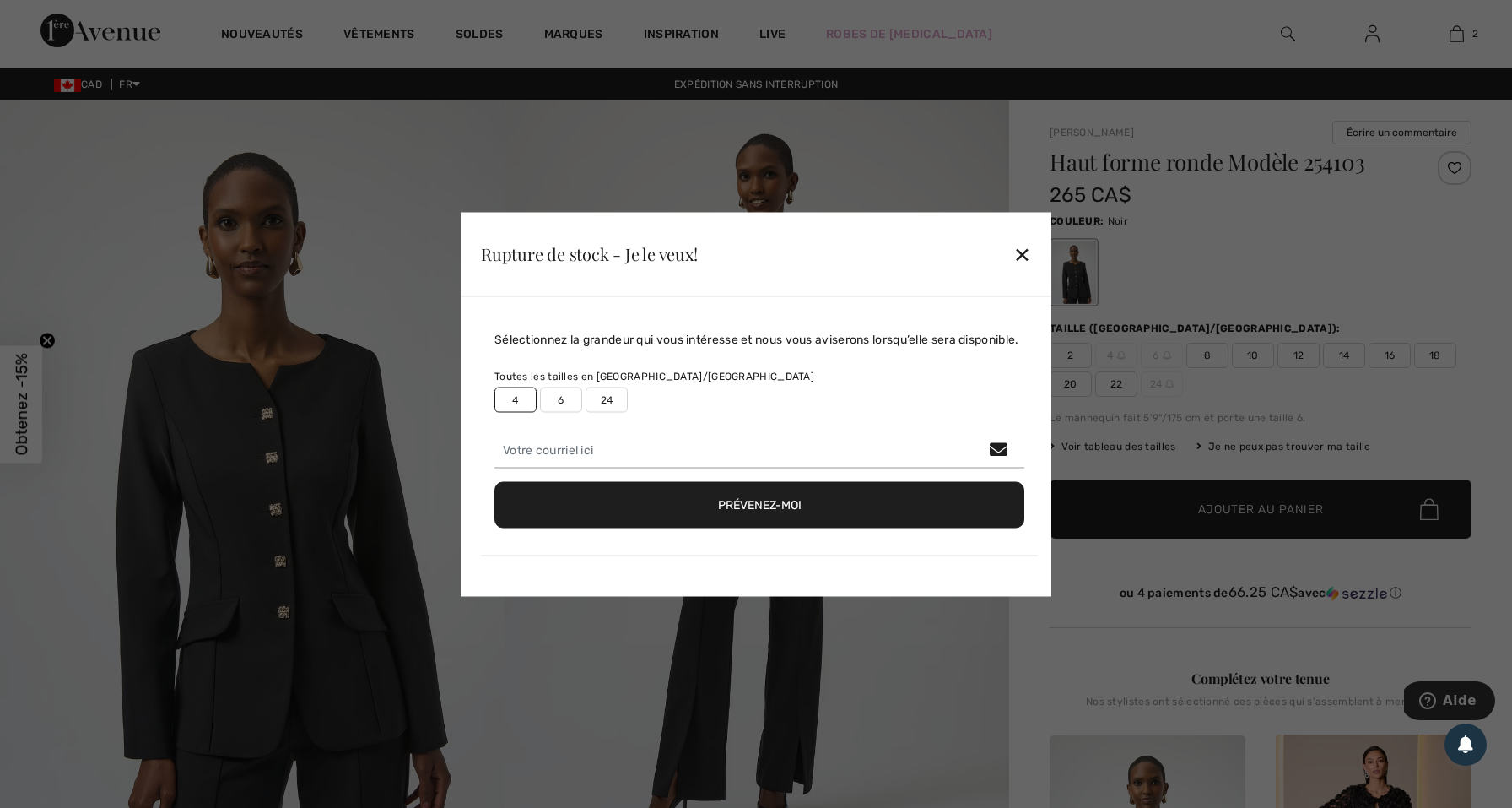
click at [1024, 252] on div "✕" at bounding box center [1022, 254] width 17 height 36
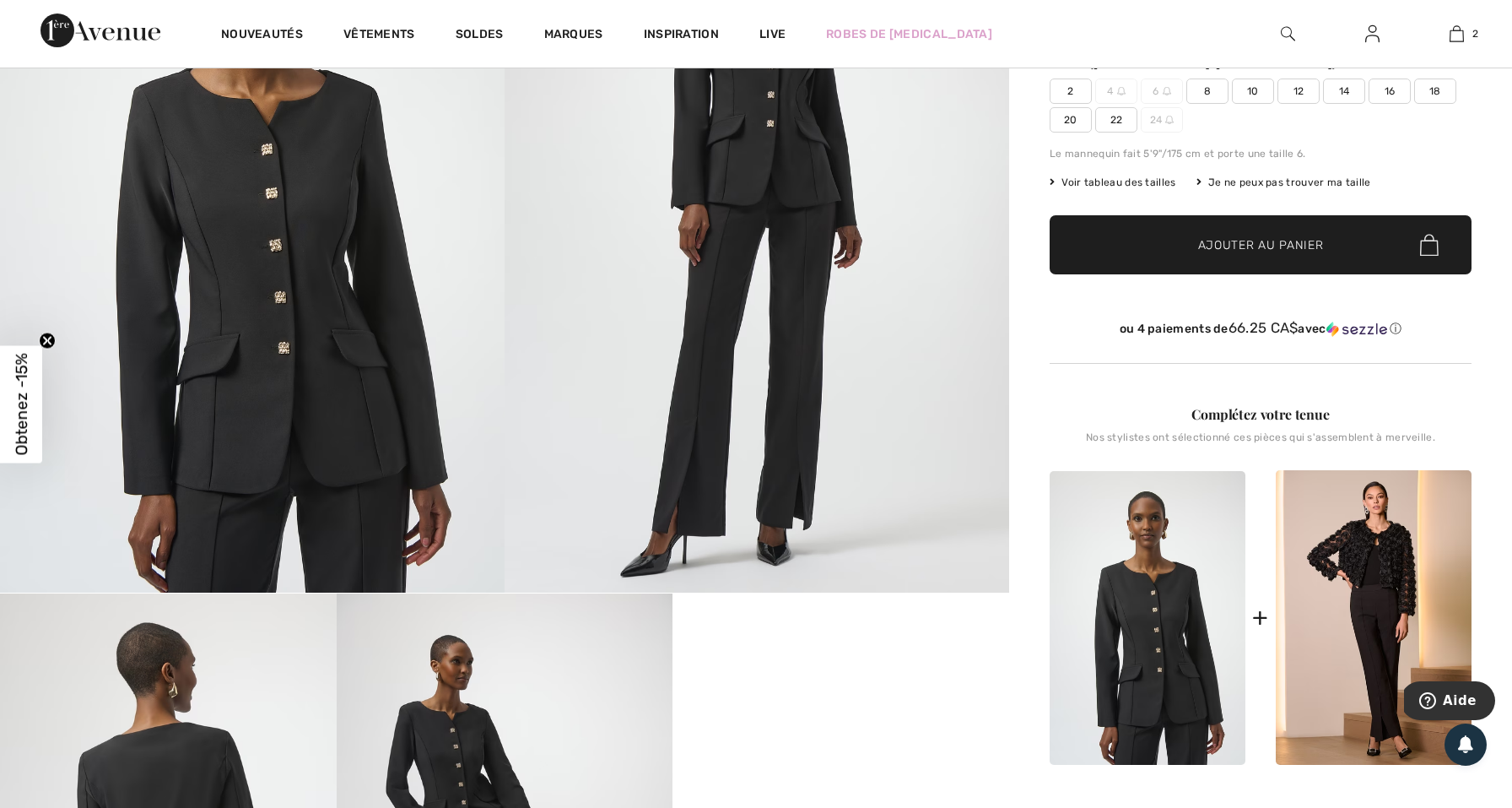
scroll to position [316, 0]
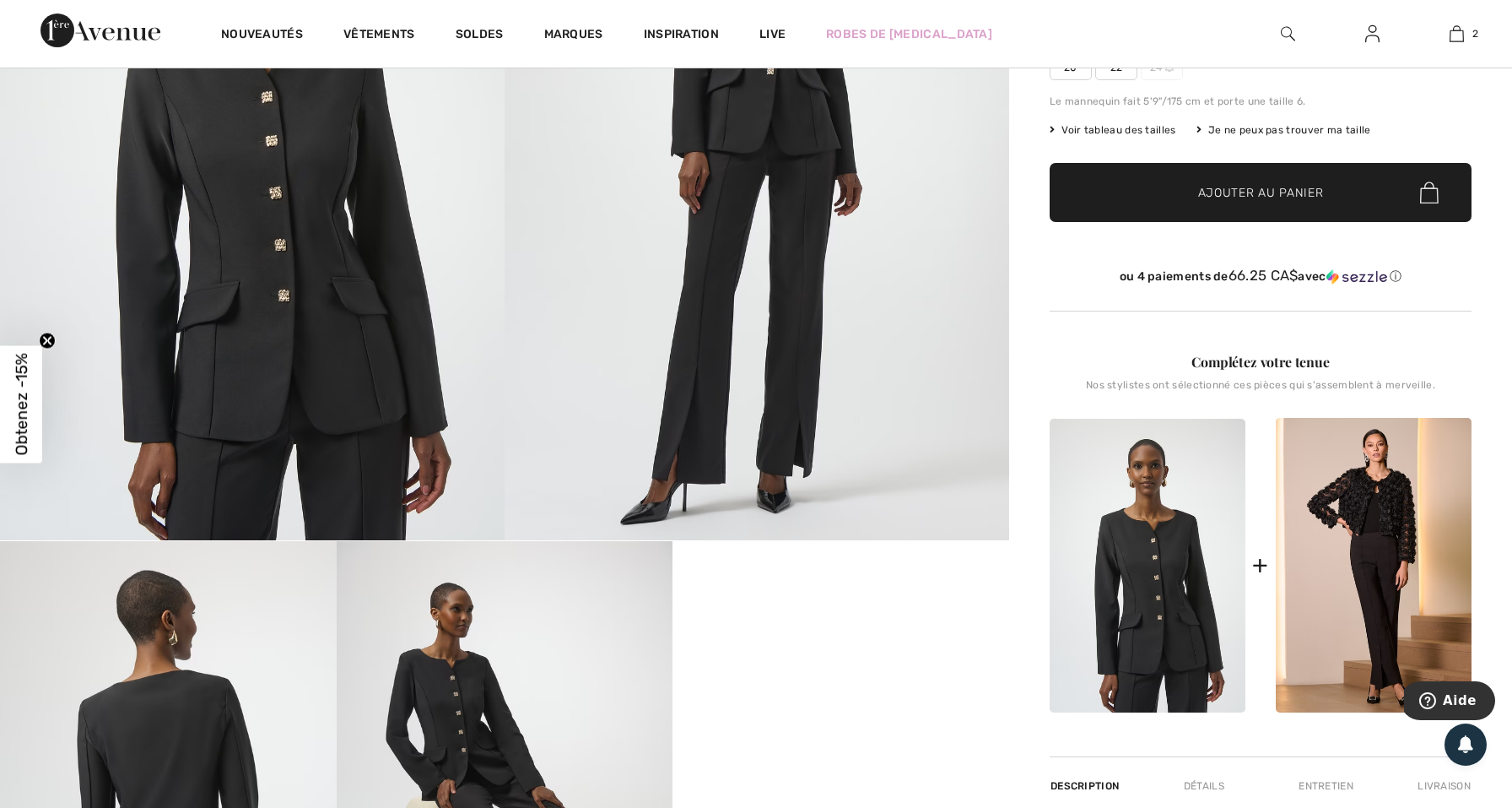
click at [626, 586] on img at bounding box center [506, 792] width 337 height 504
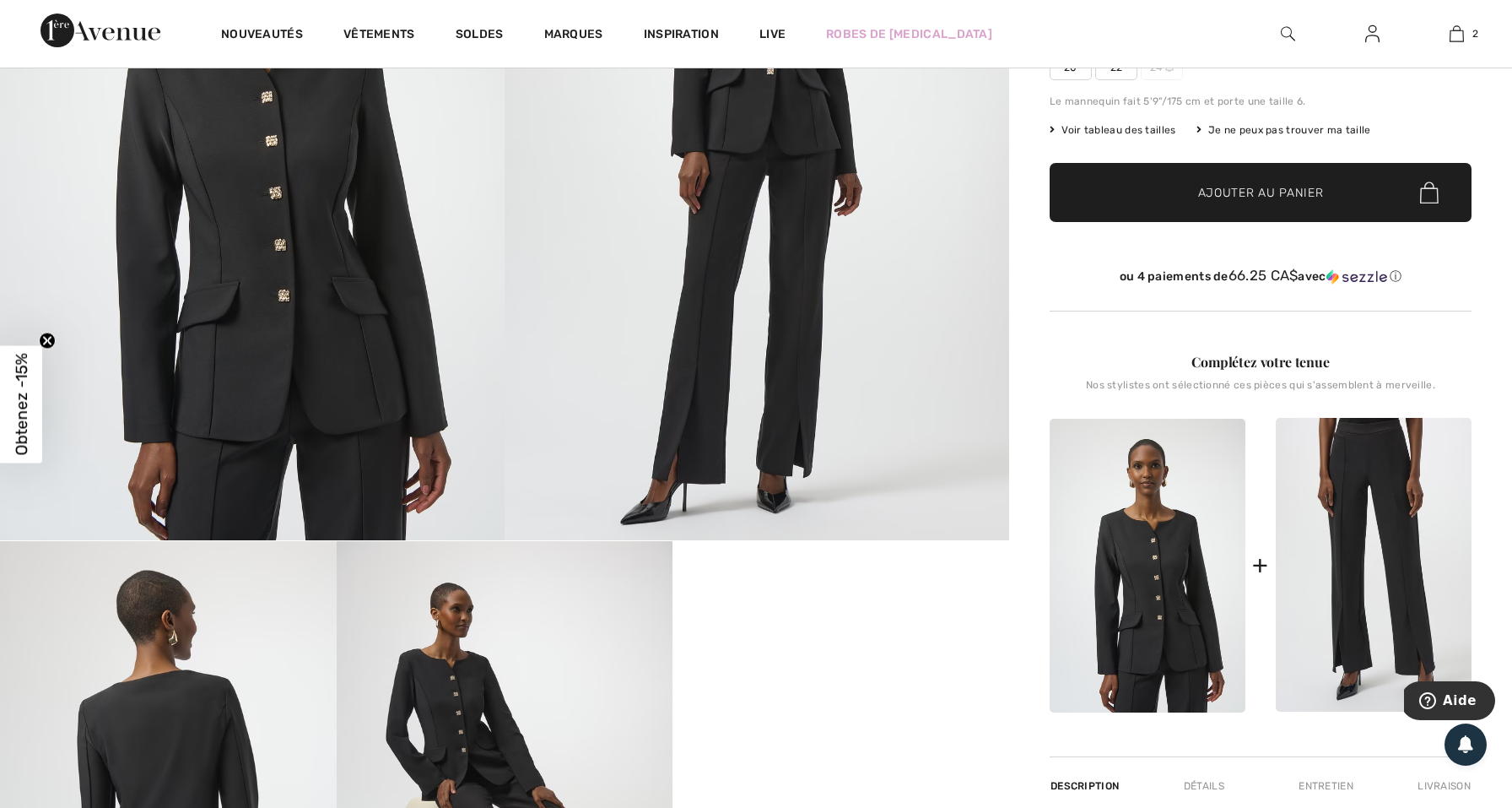
click at [1350, 556] on img at bounding box center [1374, 564] width 196 height 294
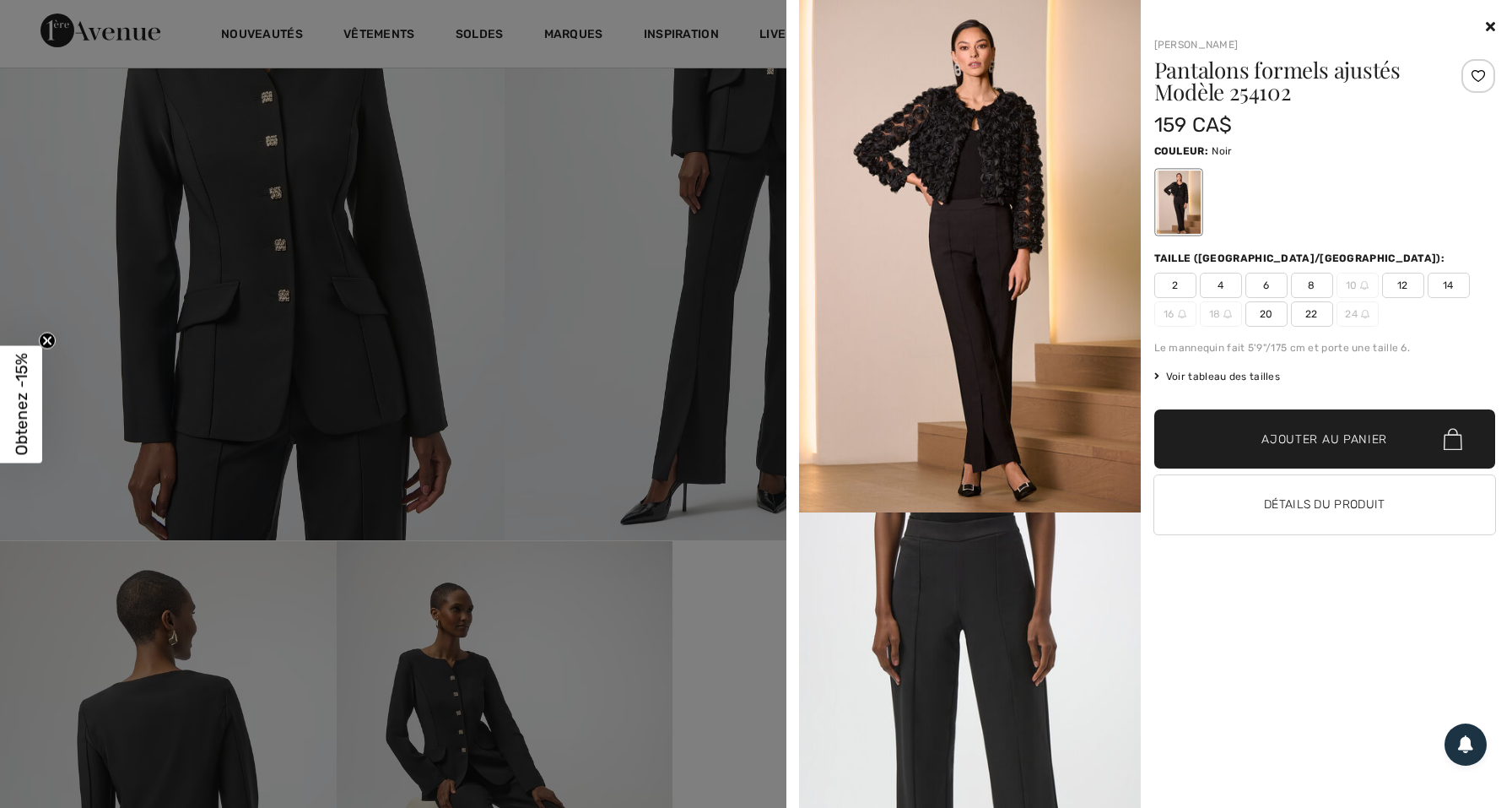
click at [910, 305] on img at bounding box center [970, 256] width 342 height 512
click at [945, 374] on img at bounding box center [970, 256] width 342 height 512
click at [993, 618] on img at bounding box center [970, 767] width 342 height 511
click at [977, 463] on img at bounding box center [970, 256] width 342 height 512
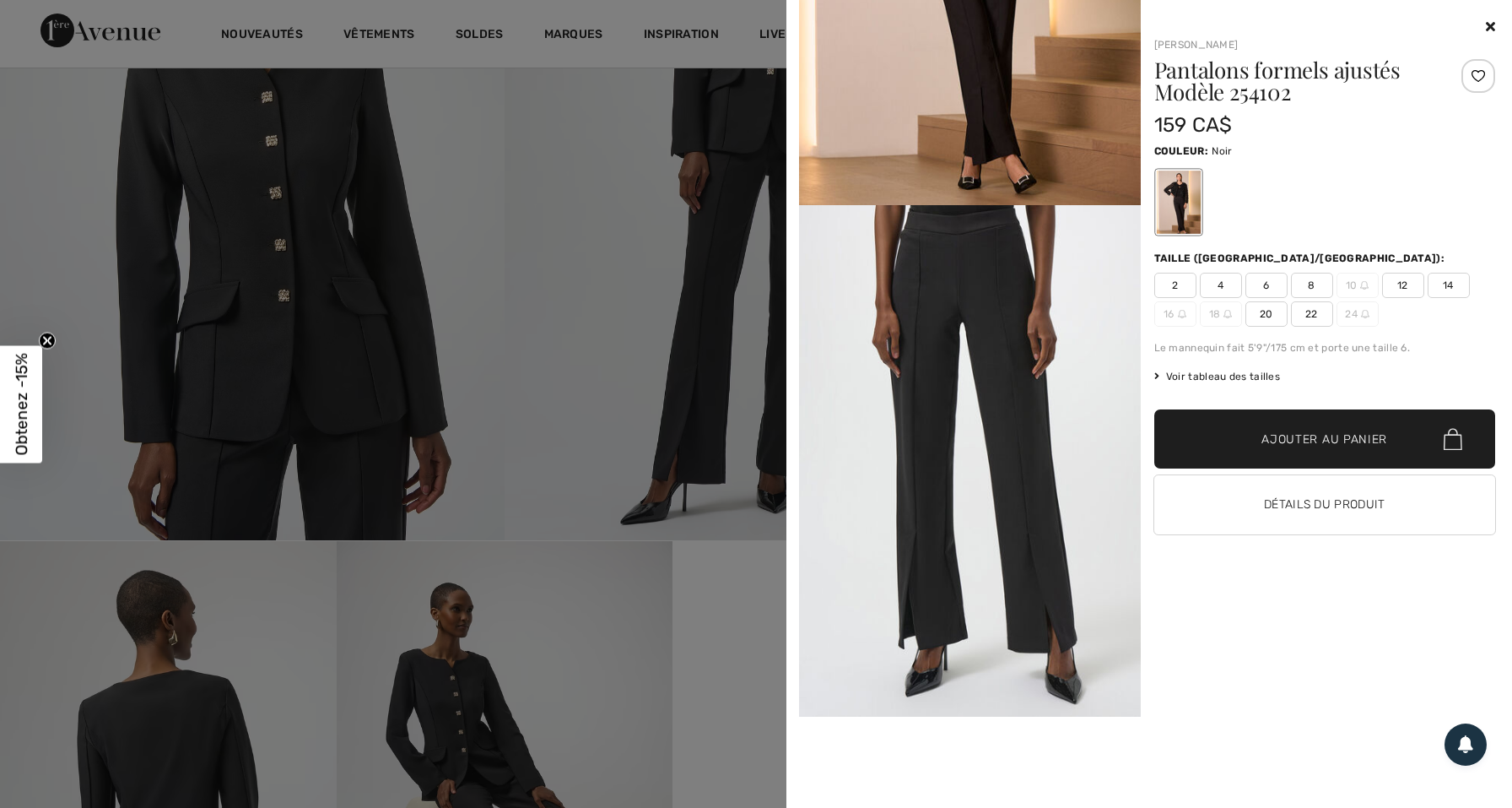
scroll to position [368, 0]
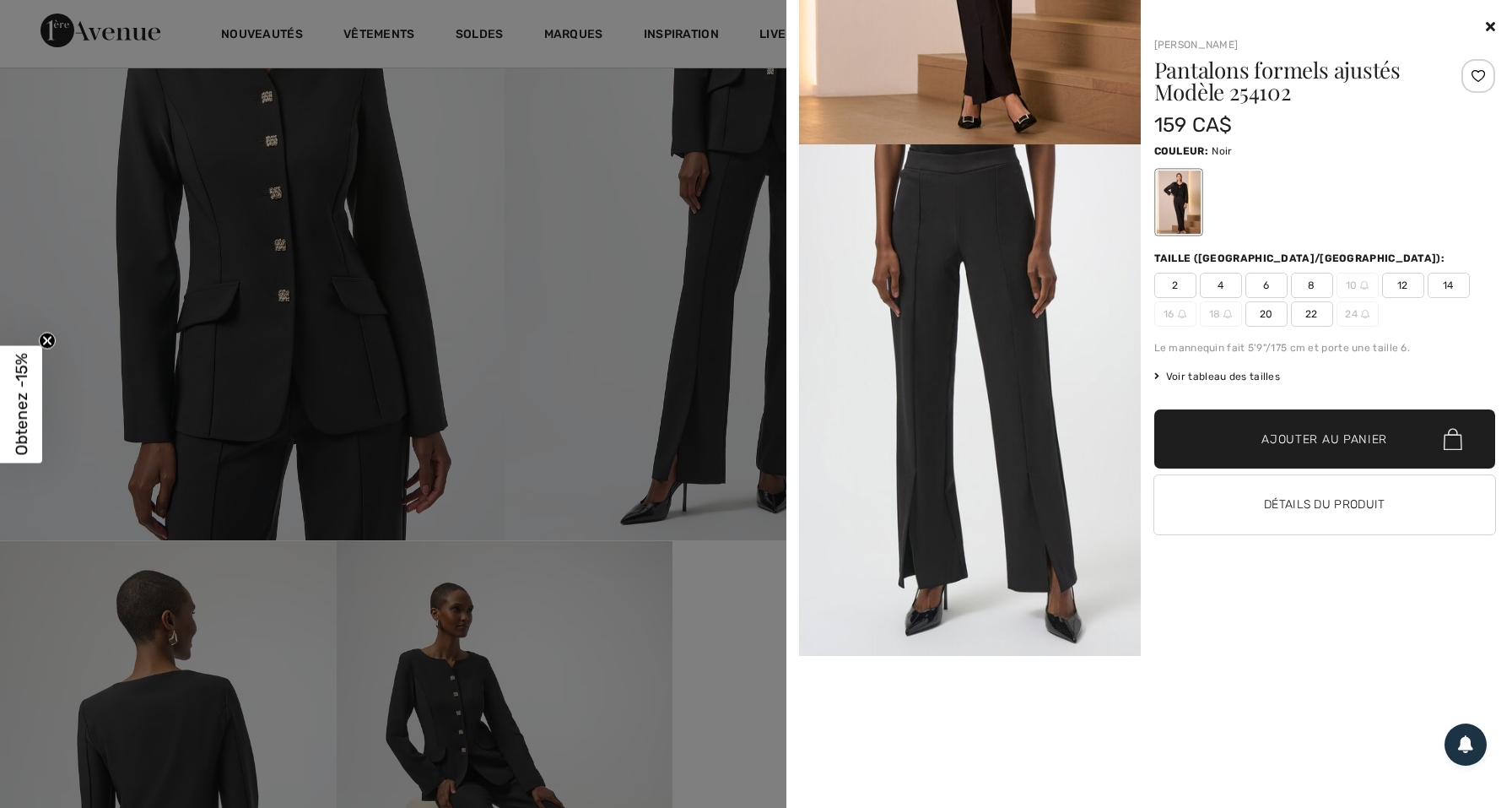
click at [970, 482] on img at bounding box center [970, 399] width 342 height 511
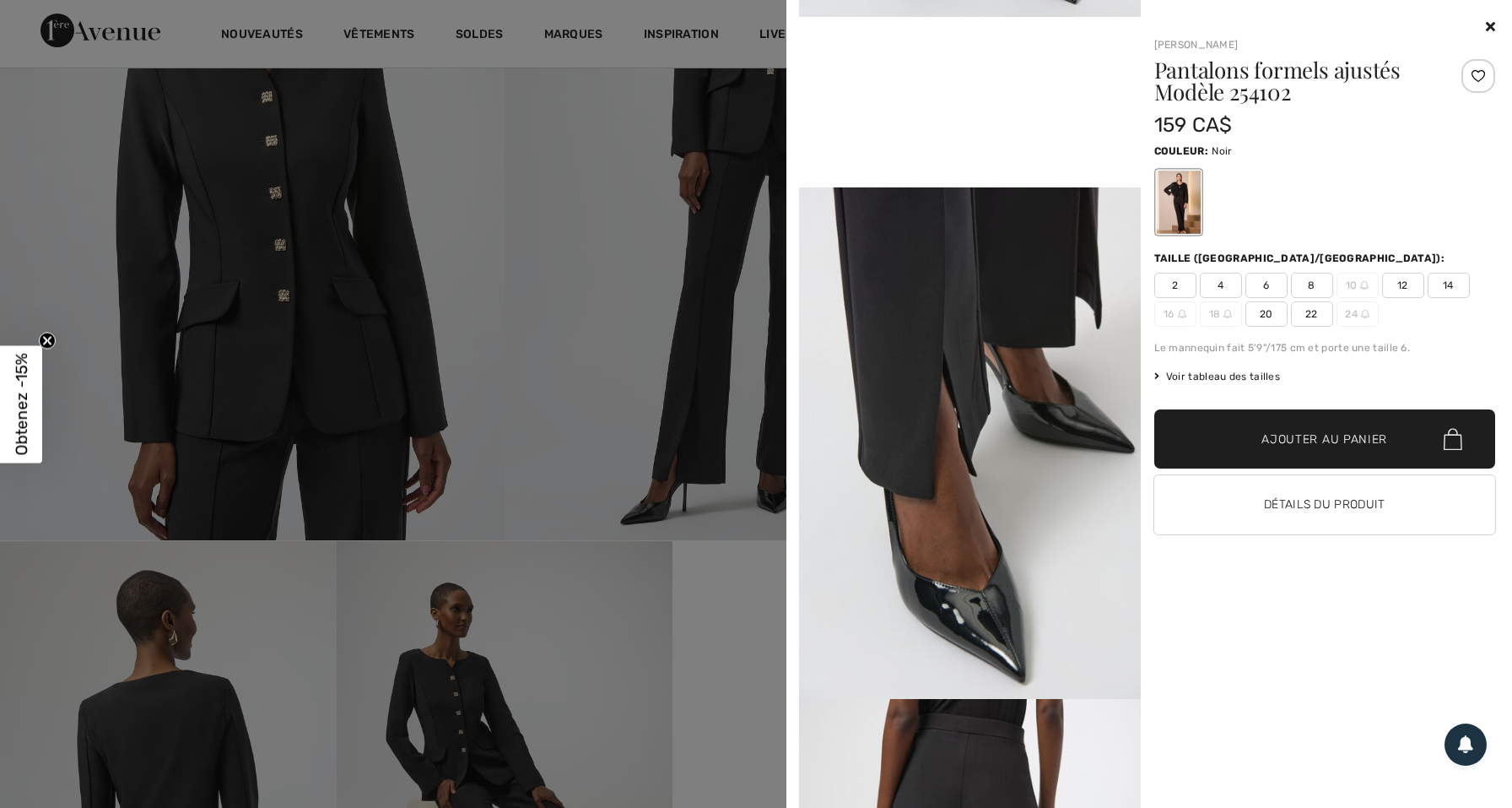
scroll to position [998, 0]
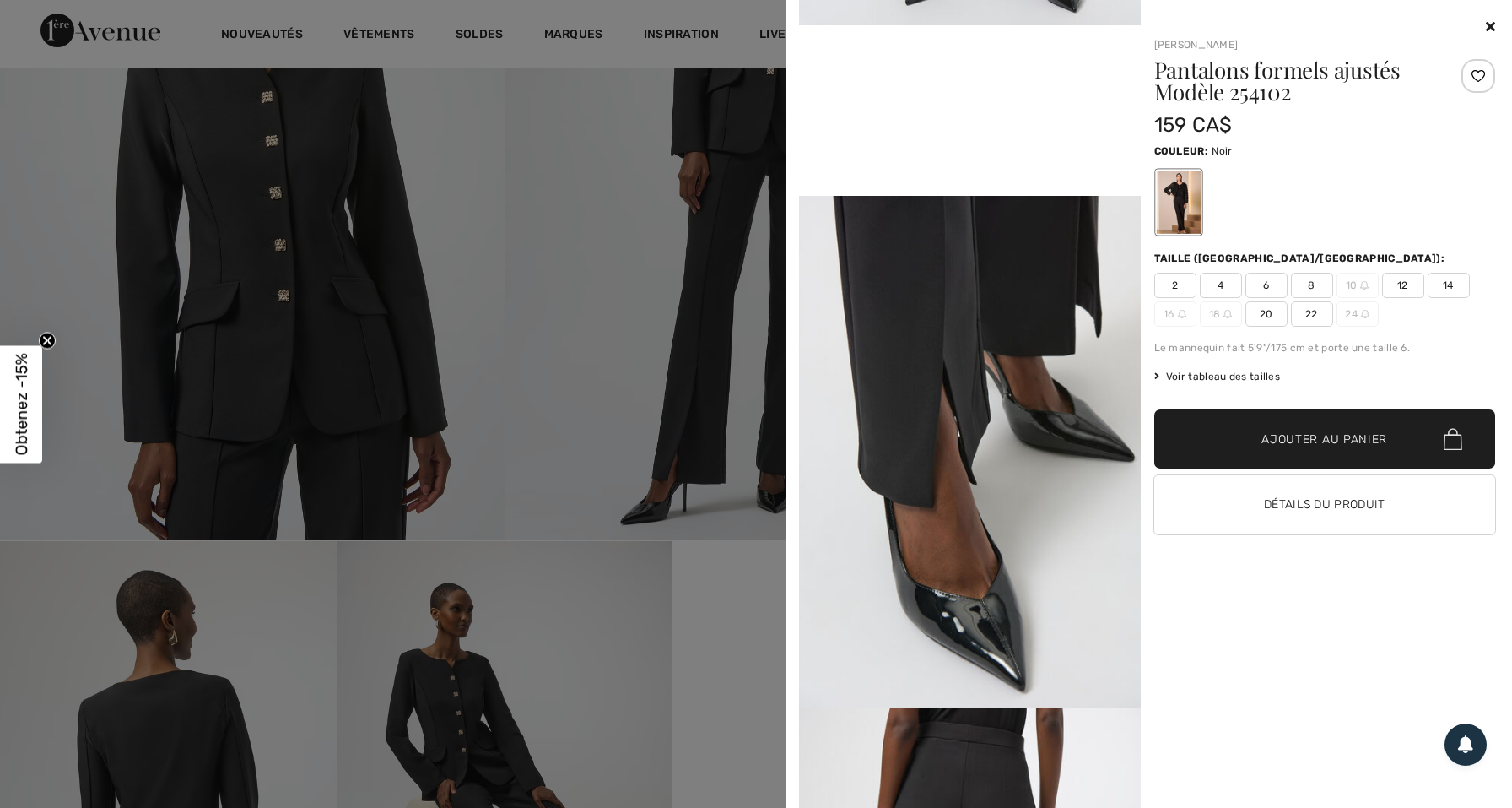
click at [970, 196] on video "Your browser does not support the video tag." at bounding box center [970, 110] width 342 height 170
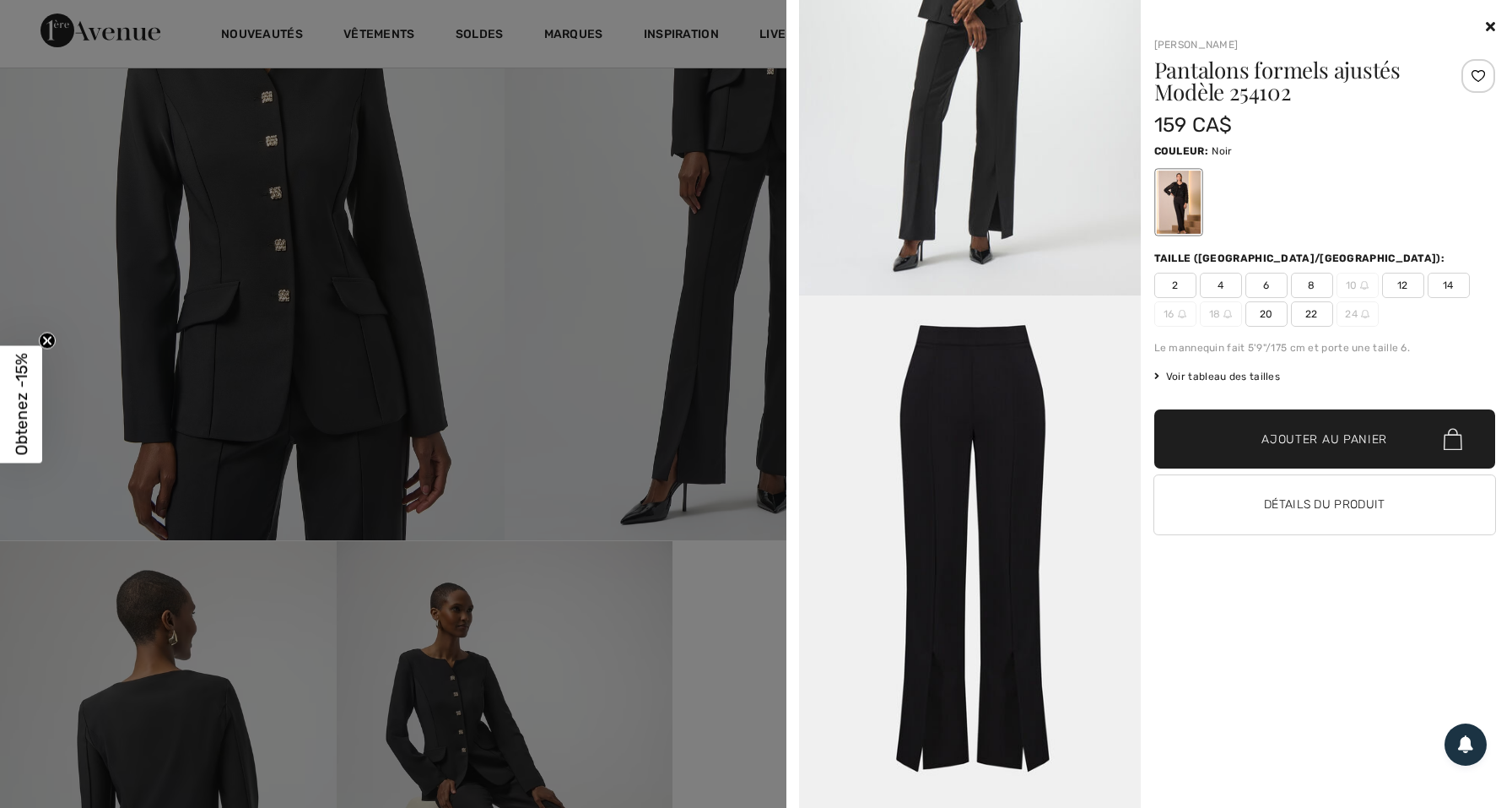
scroll to position [2403, 0]
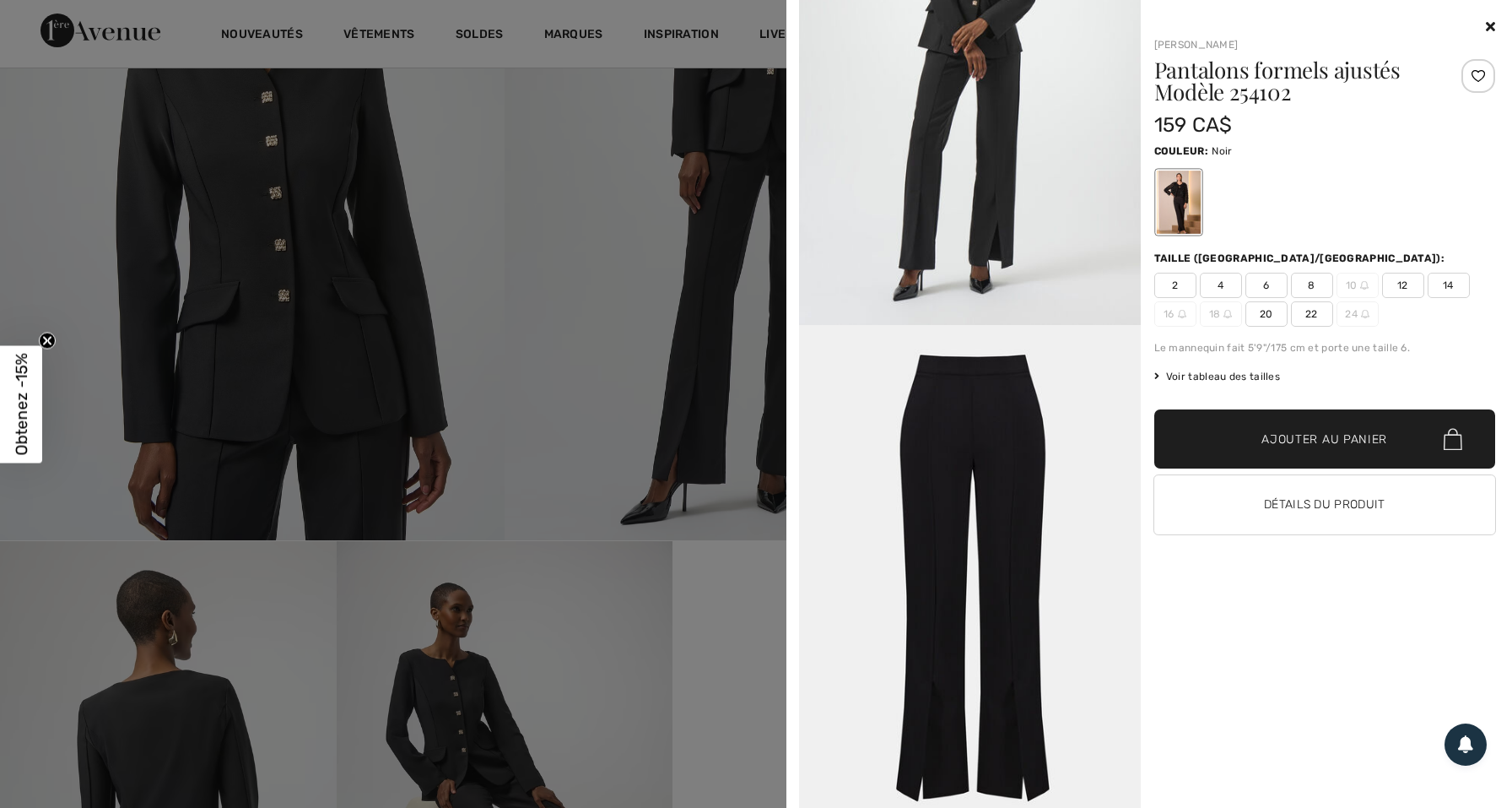
click at [960, 326] on img at bounding box center [970, 69] width 342 height 511
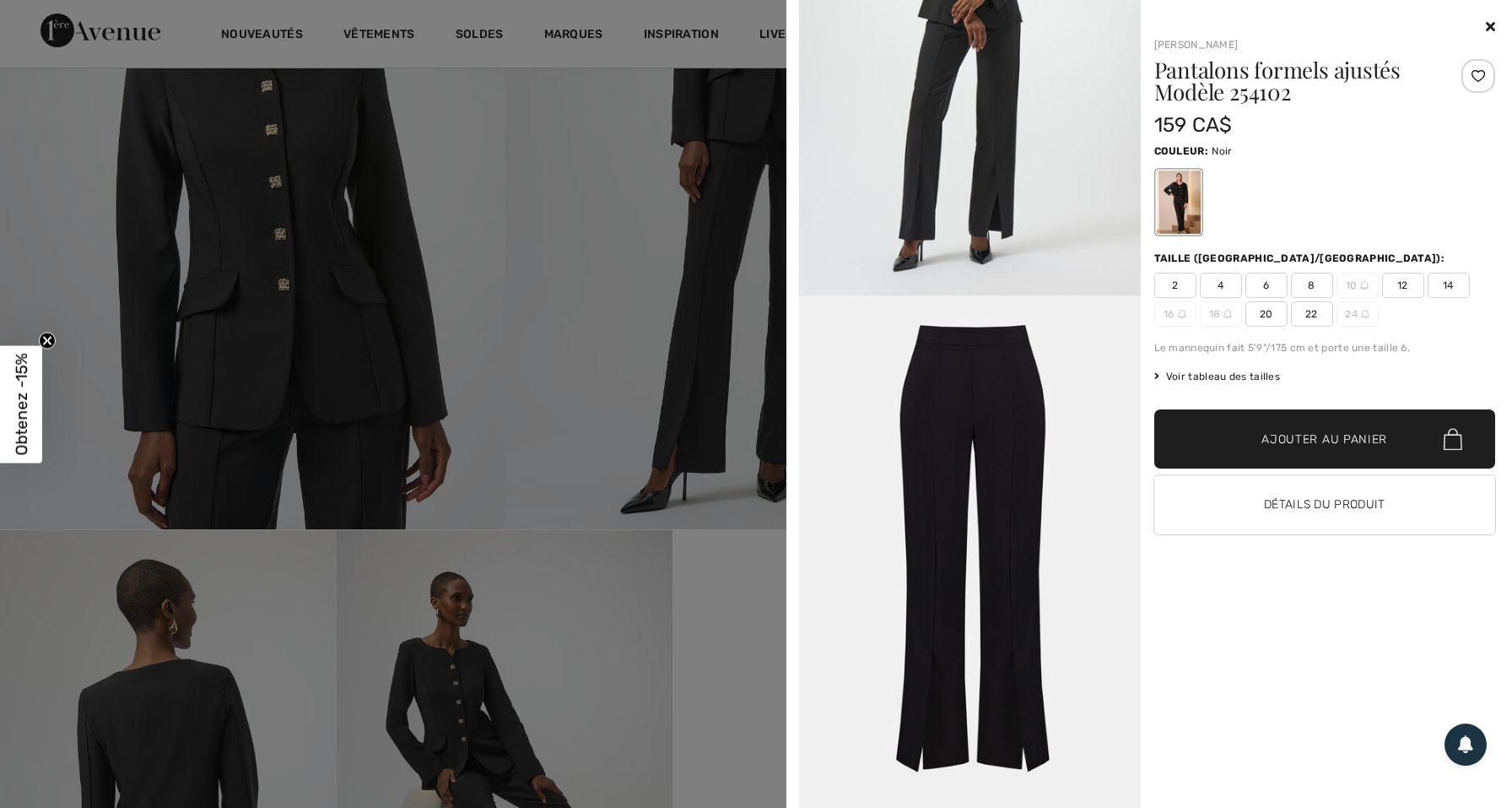
scroll to position [328, 0]
click at [960, 429] on img at bounding box center [970, 551] width 342 height 512
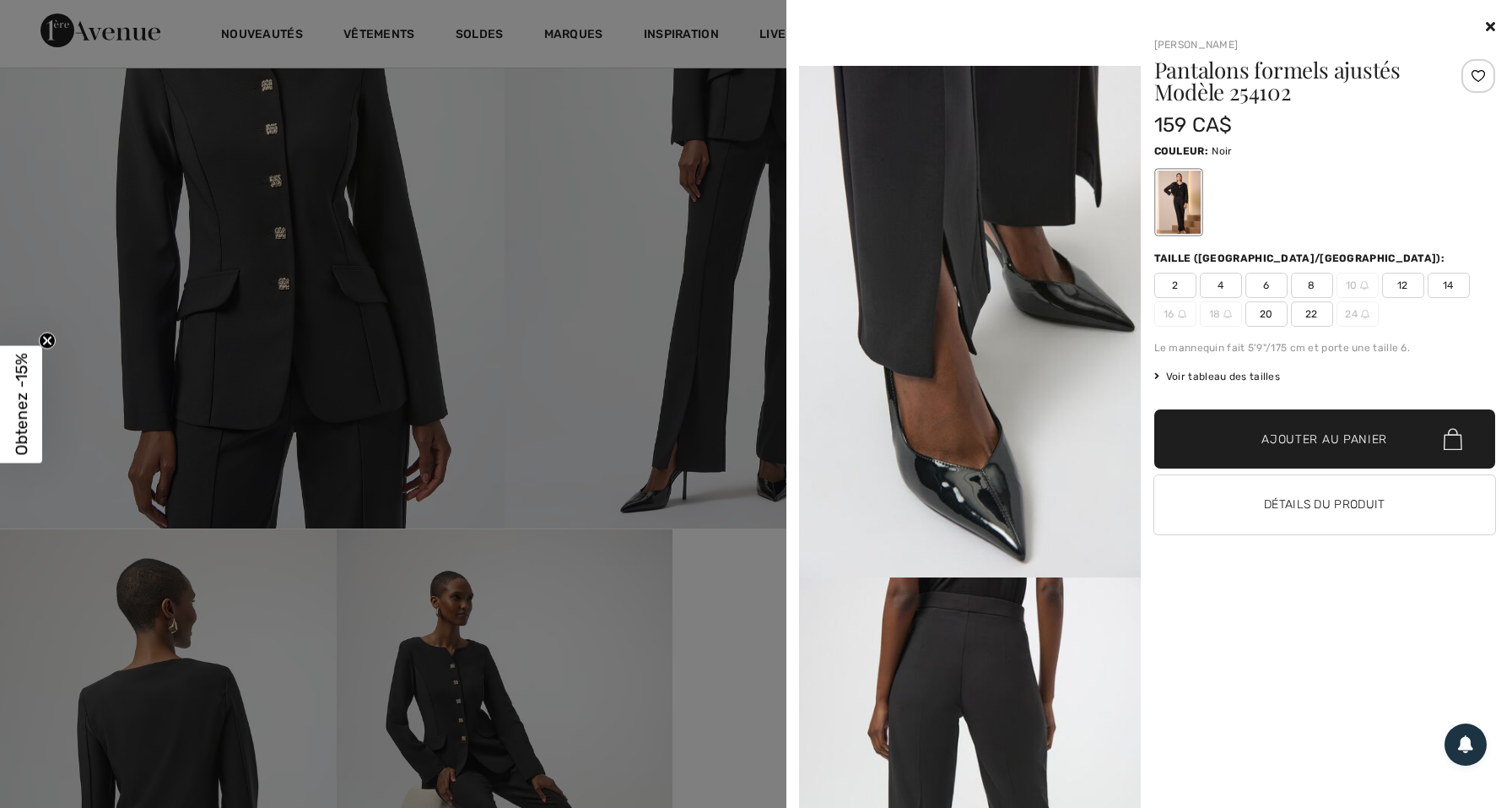
scroll to position [970, 0]
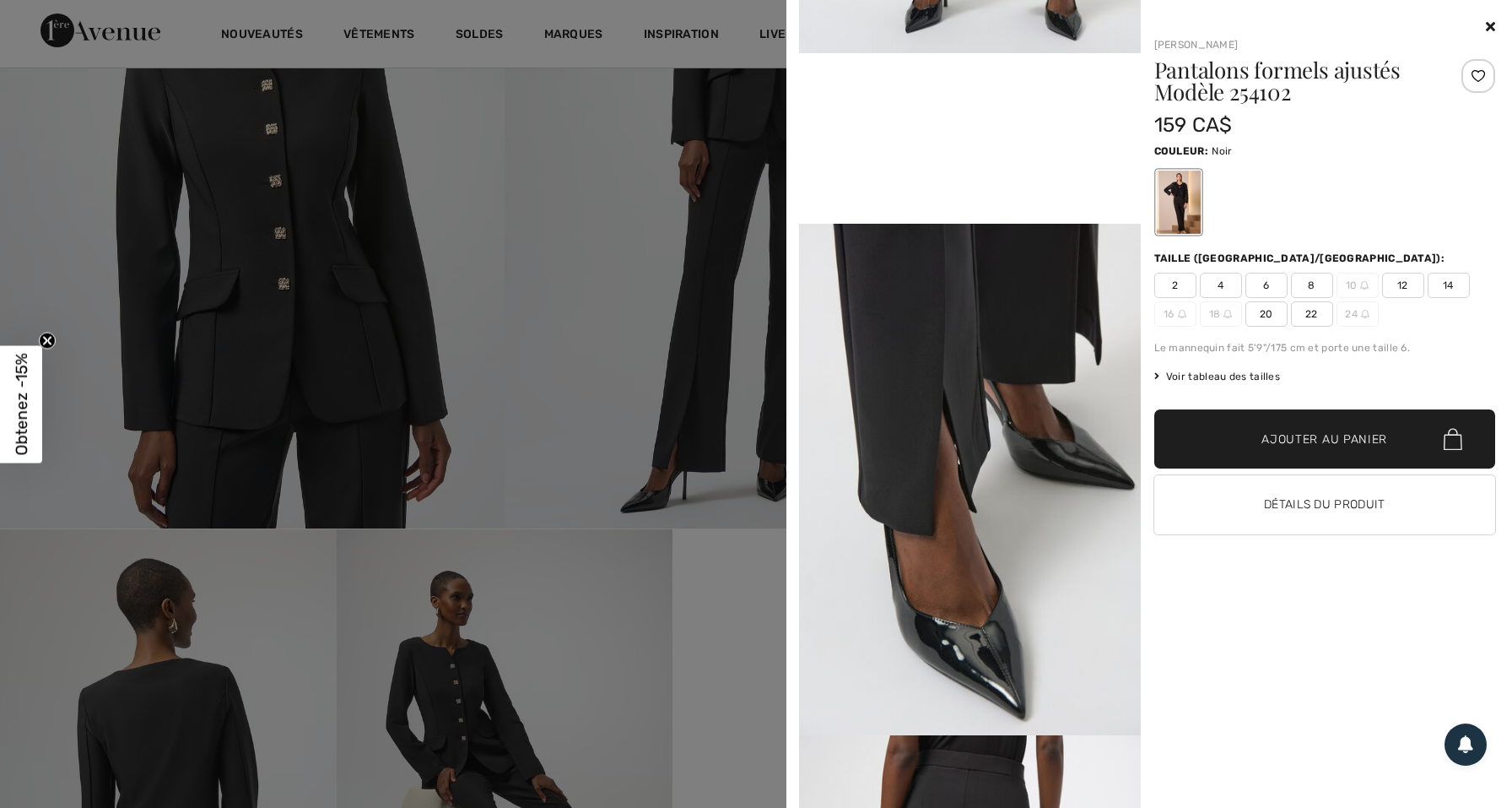
click at [586, 451] on div at bounding box center [756, 404] width 1512 height 808
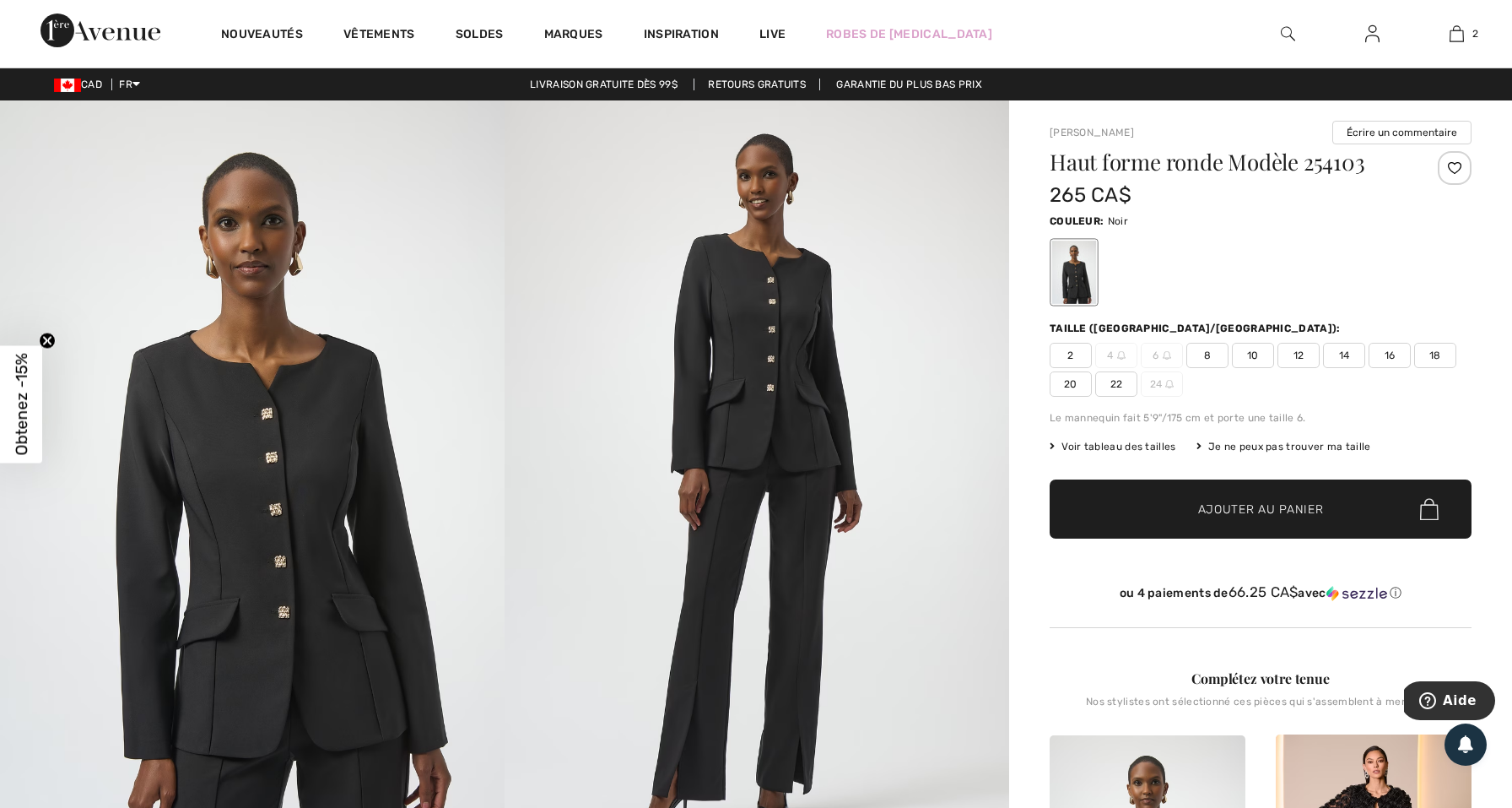
scroll to position [0, 0]
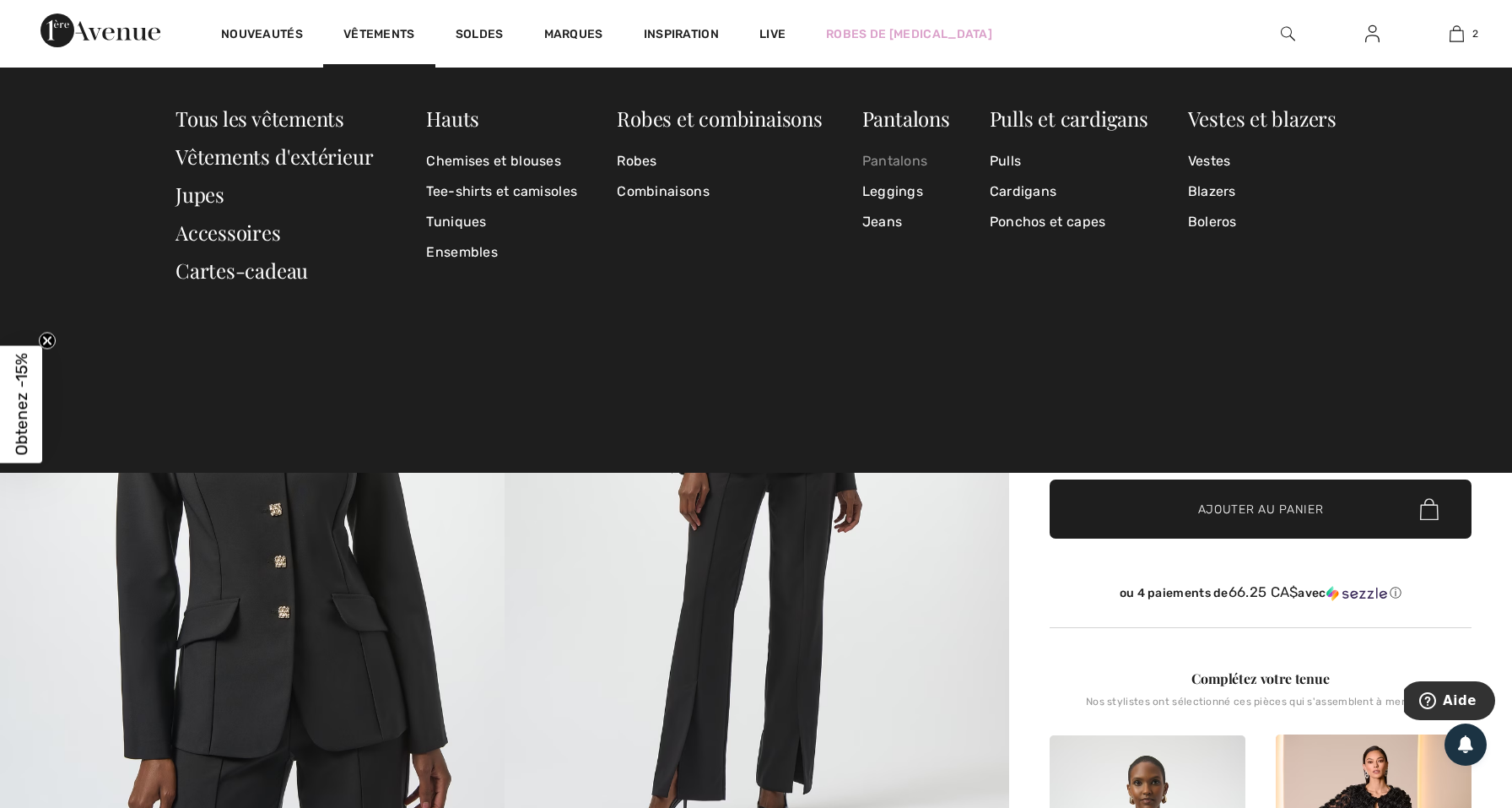
click at [894, 158] on link "Pantalons" at bounding box center [906, 161] width 87 height 31
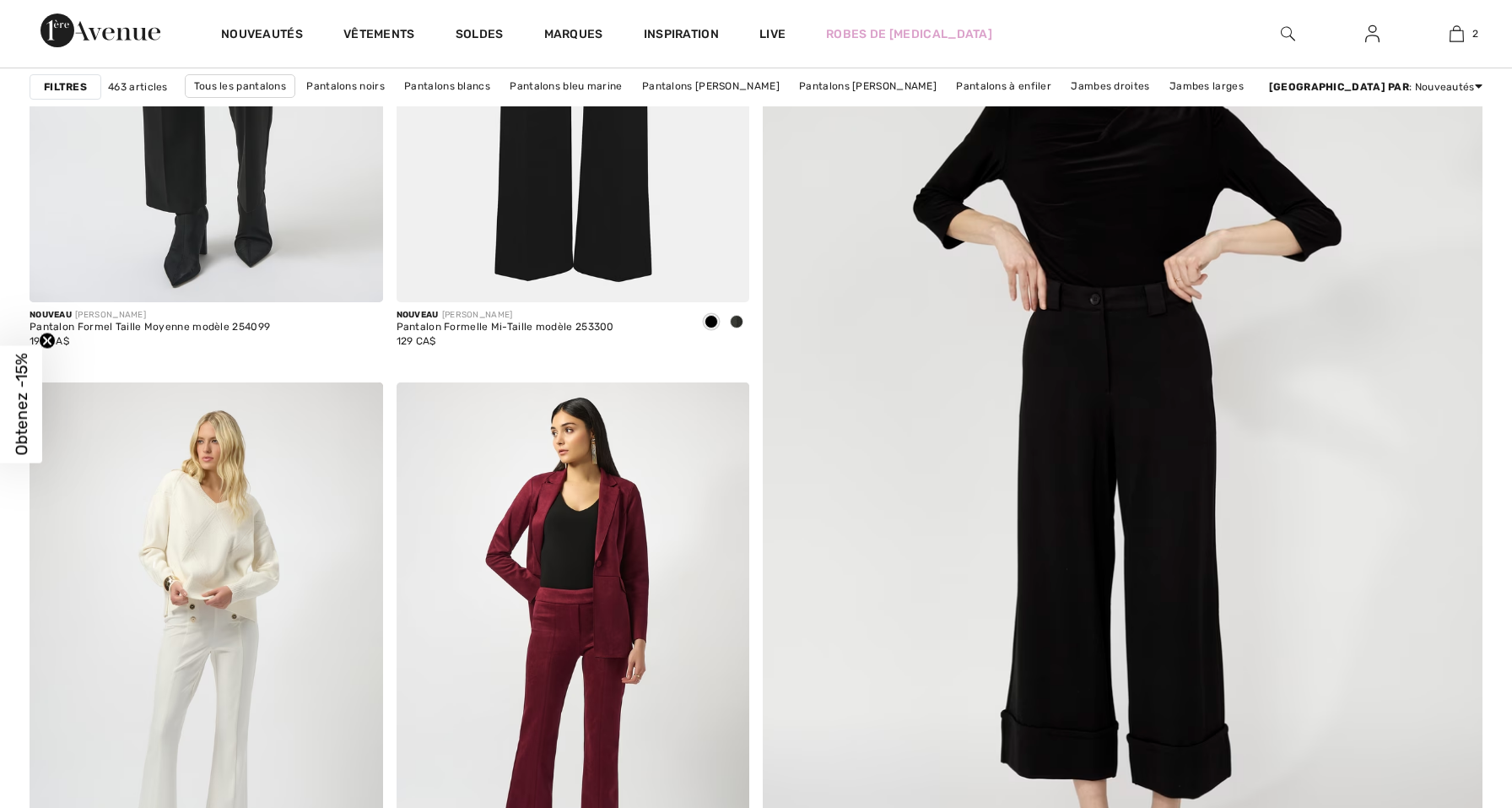
checkbox input "true"
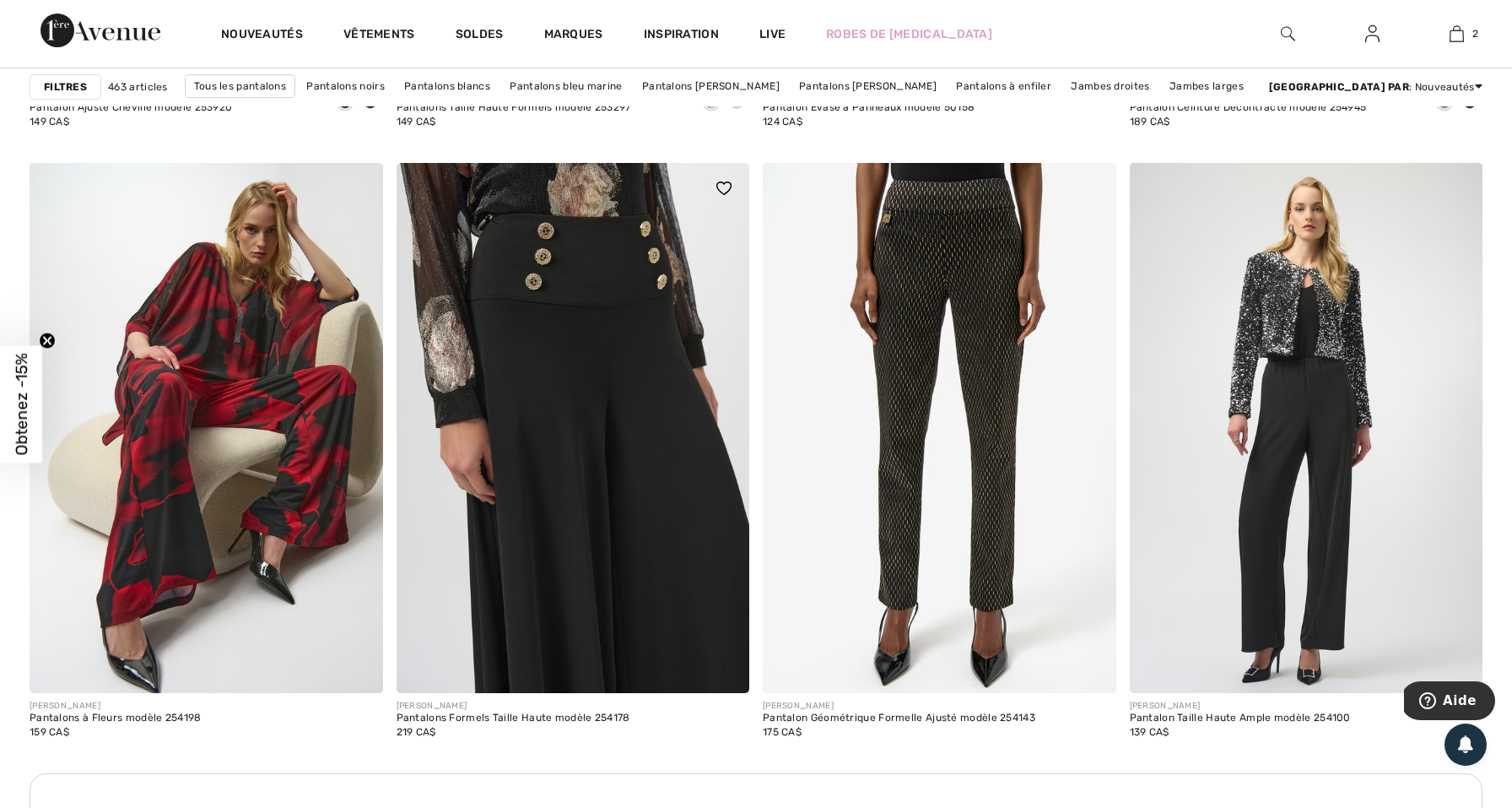
scroll to position [6729, 0]
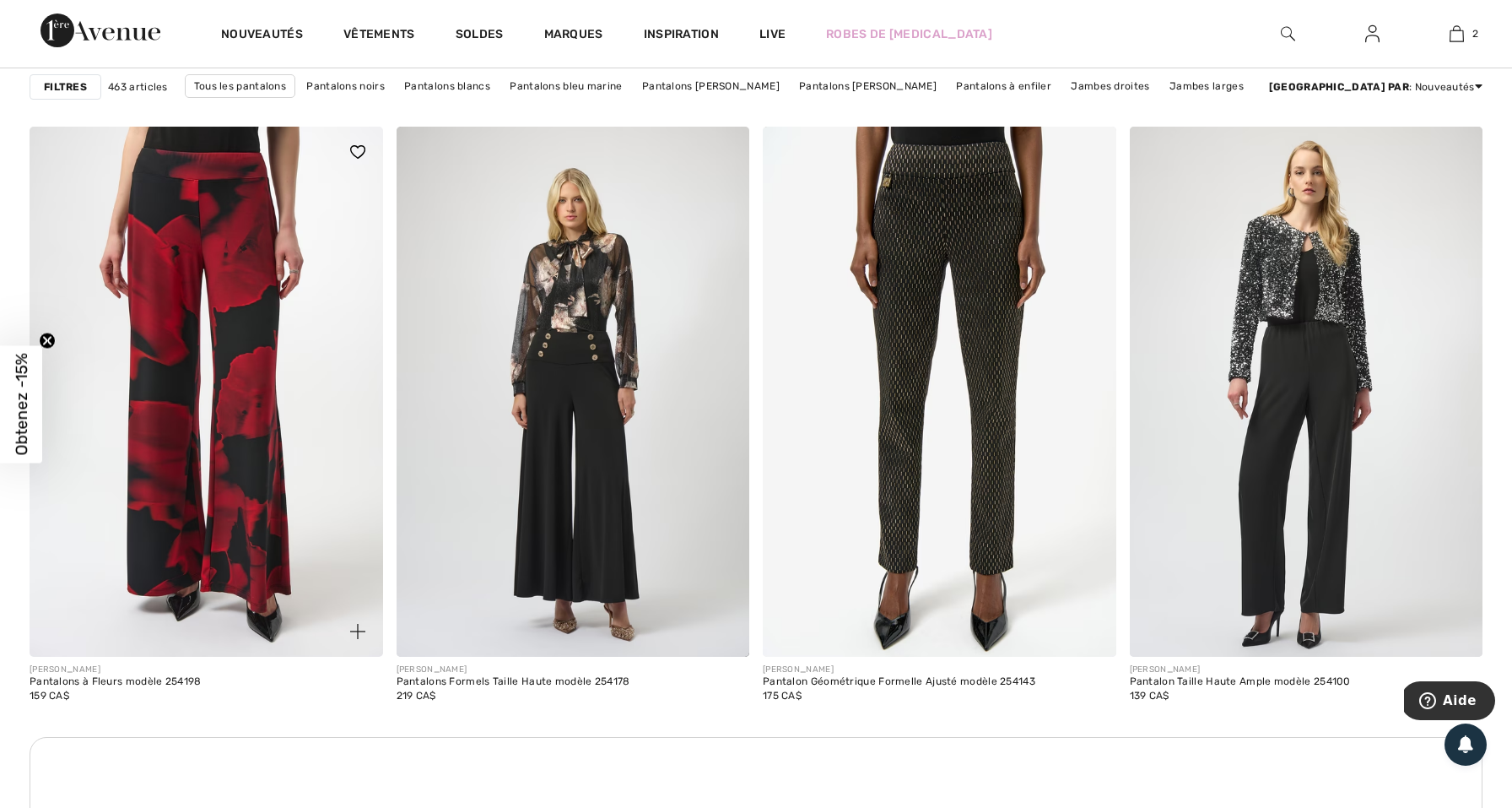
click at [185, 348] on img at bounding box center [206, 391] width 354 height 530
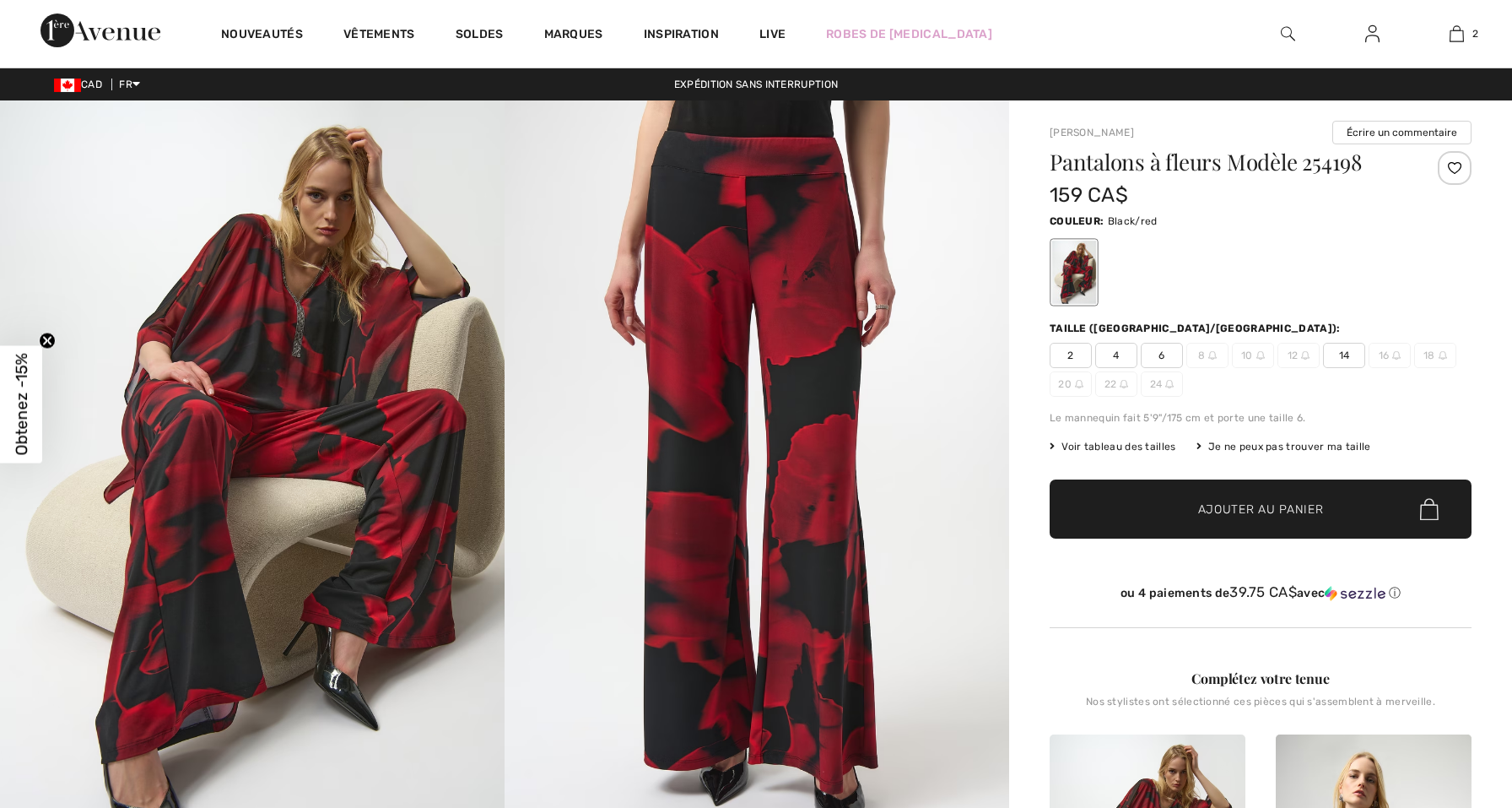
checkbox input "true"
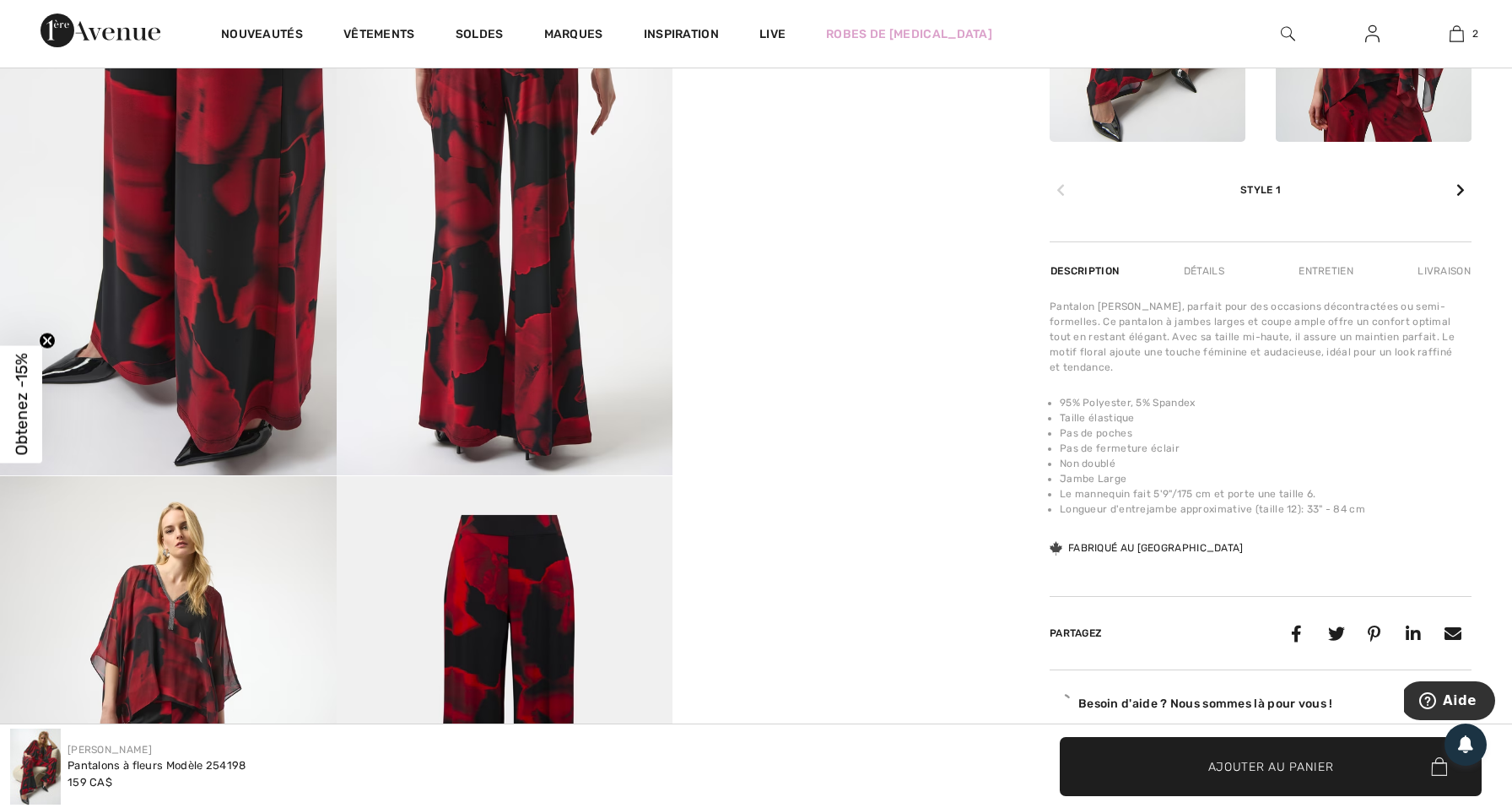
scroll to position [939, 0]
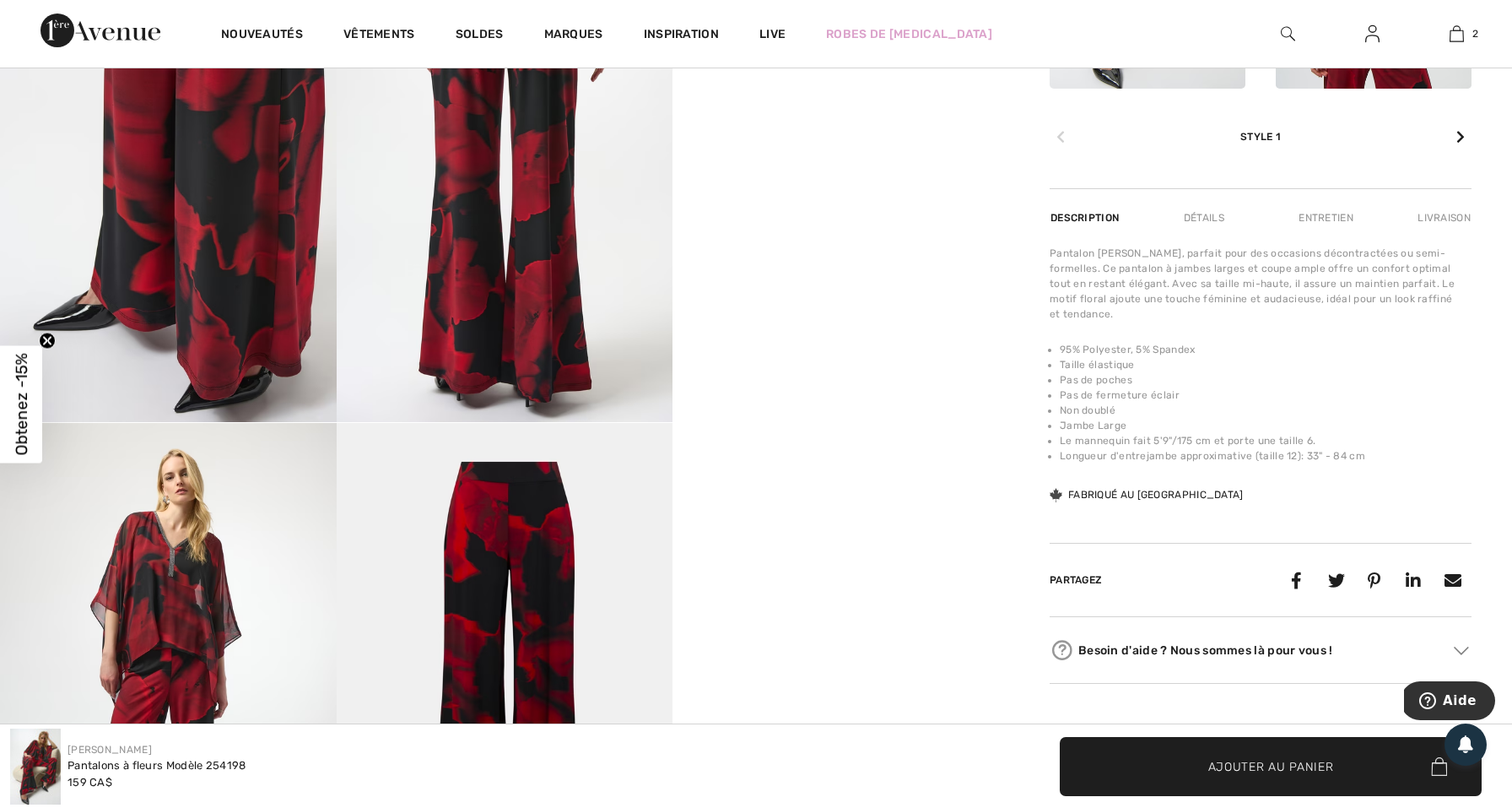
click at [754, 86] on video "Your browser does not support the video tag." at bounding box center [841, 2] width 337 height 168
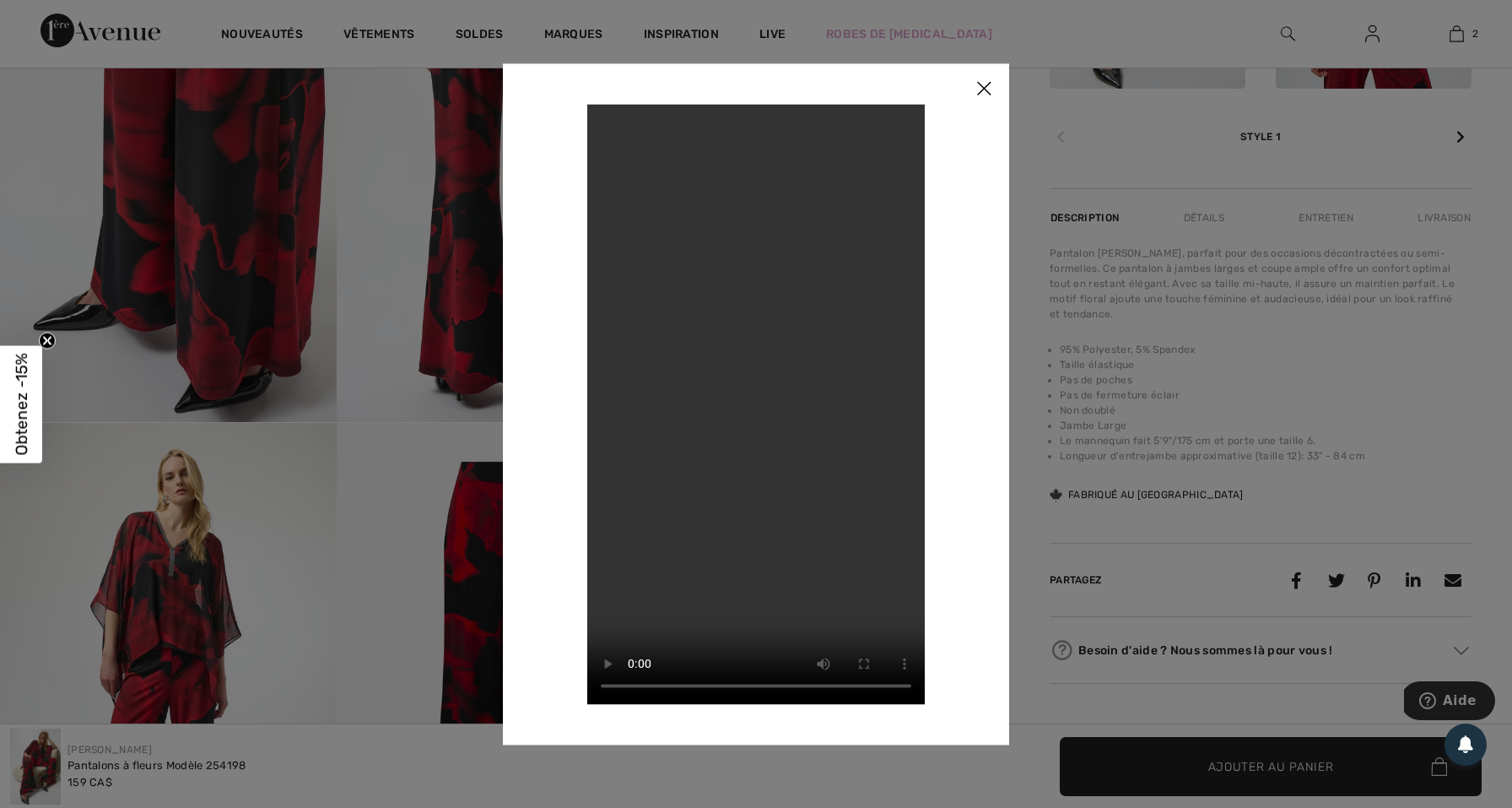
click at [984, 87] on img at bounding box center [984, 89] width 51 height 52
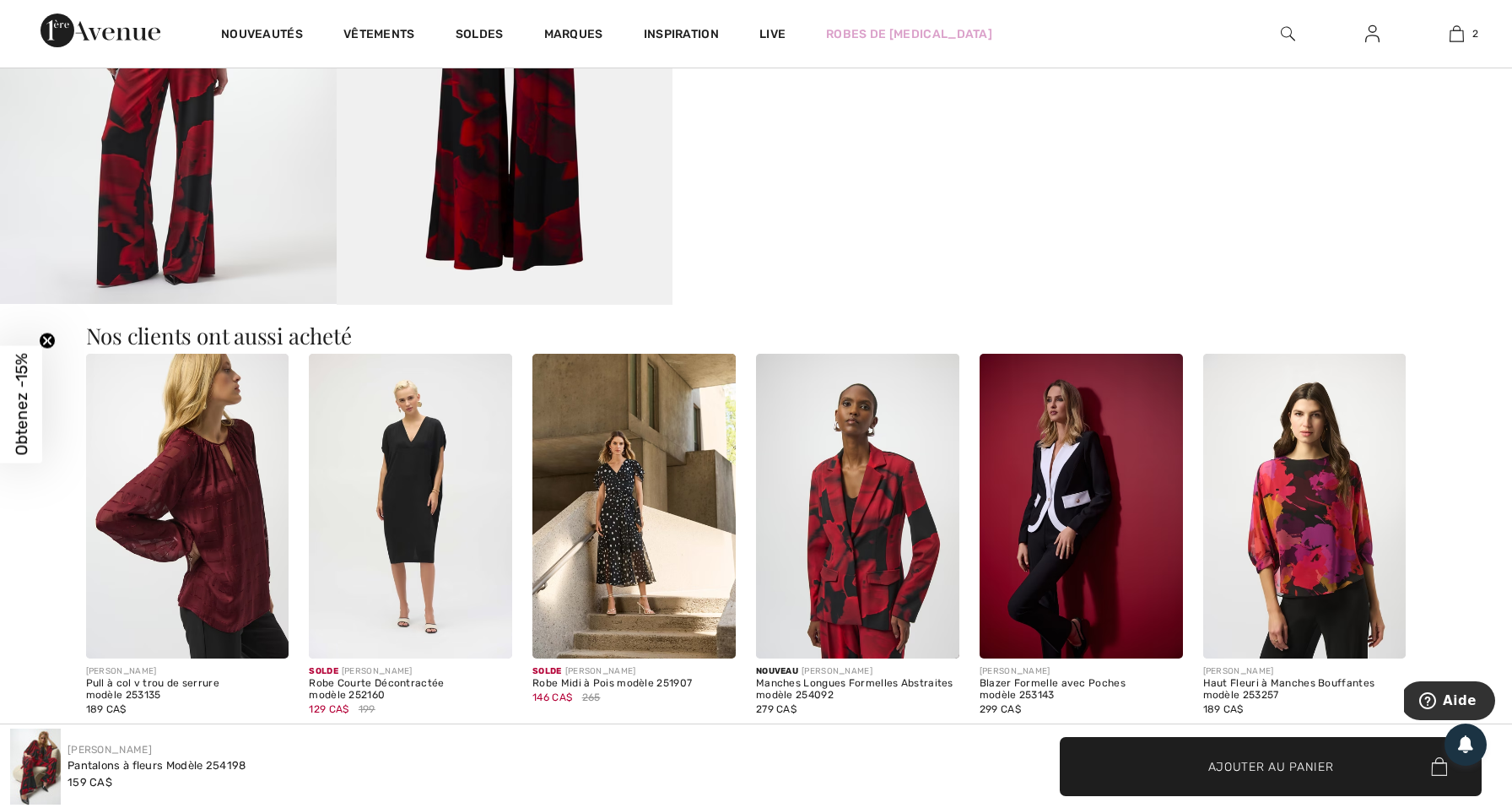
scroll to position [1546, 0]
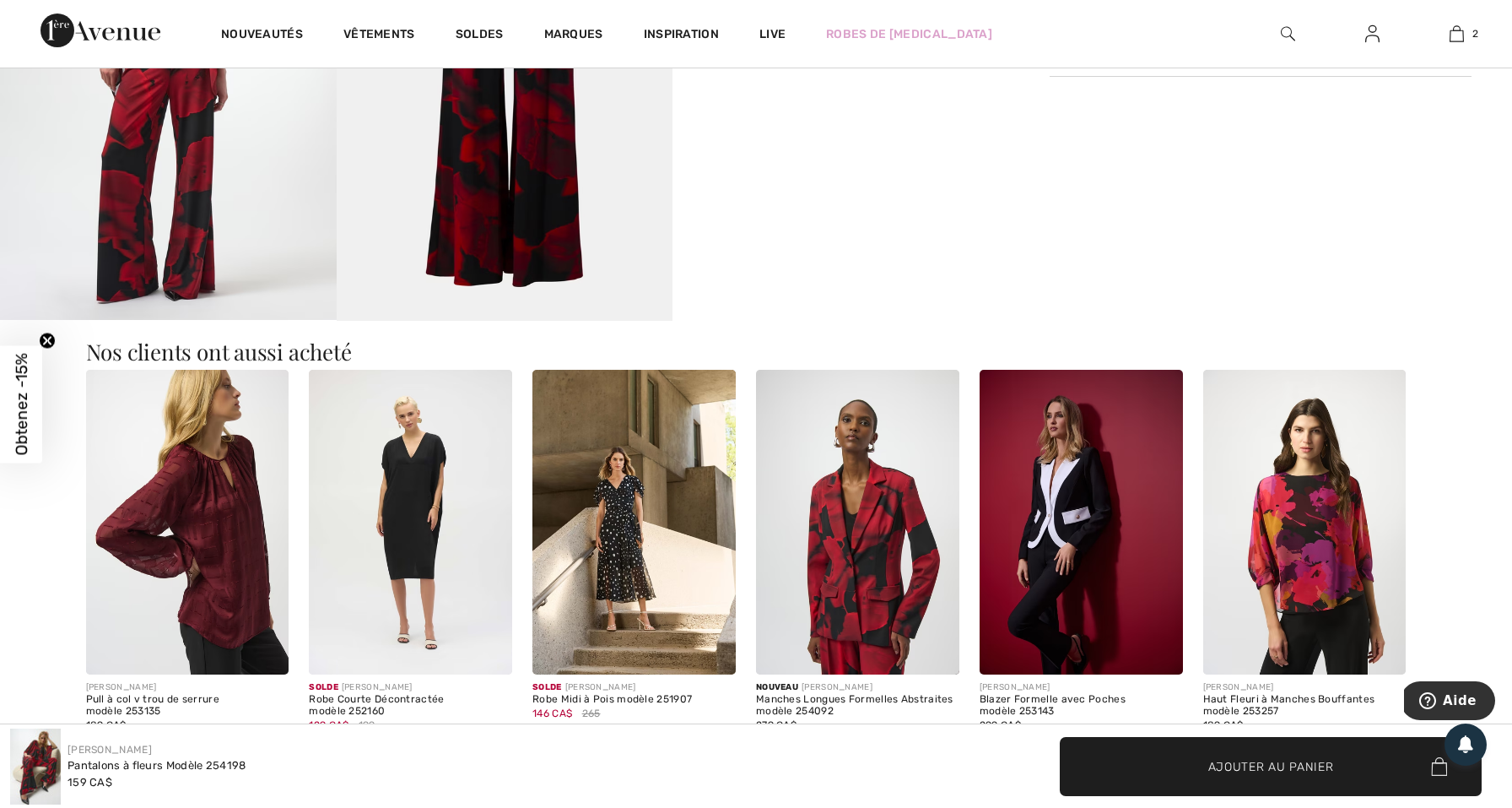
click at [872, 514] on img at bounding box center [858, 521] width 204 height 305
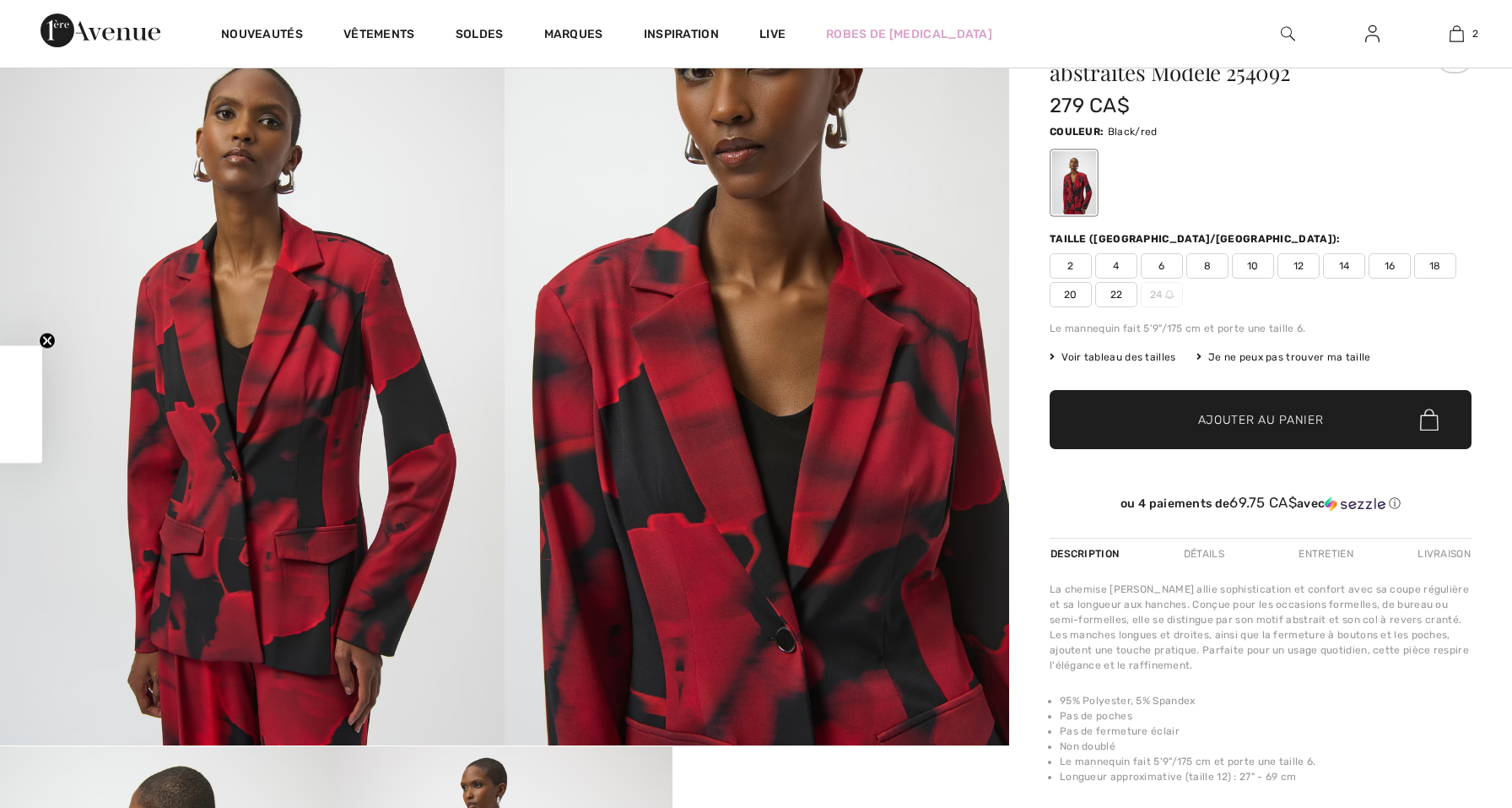
checkbox input "true"
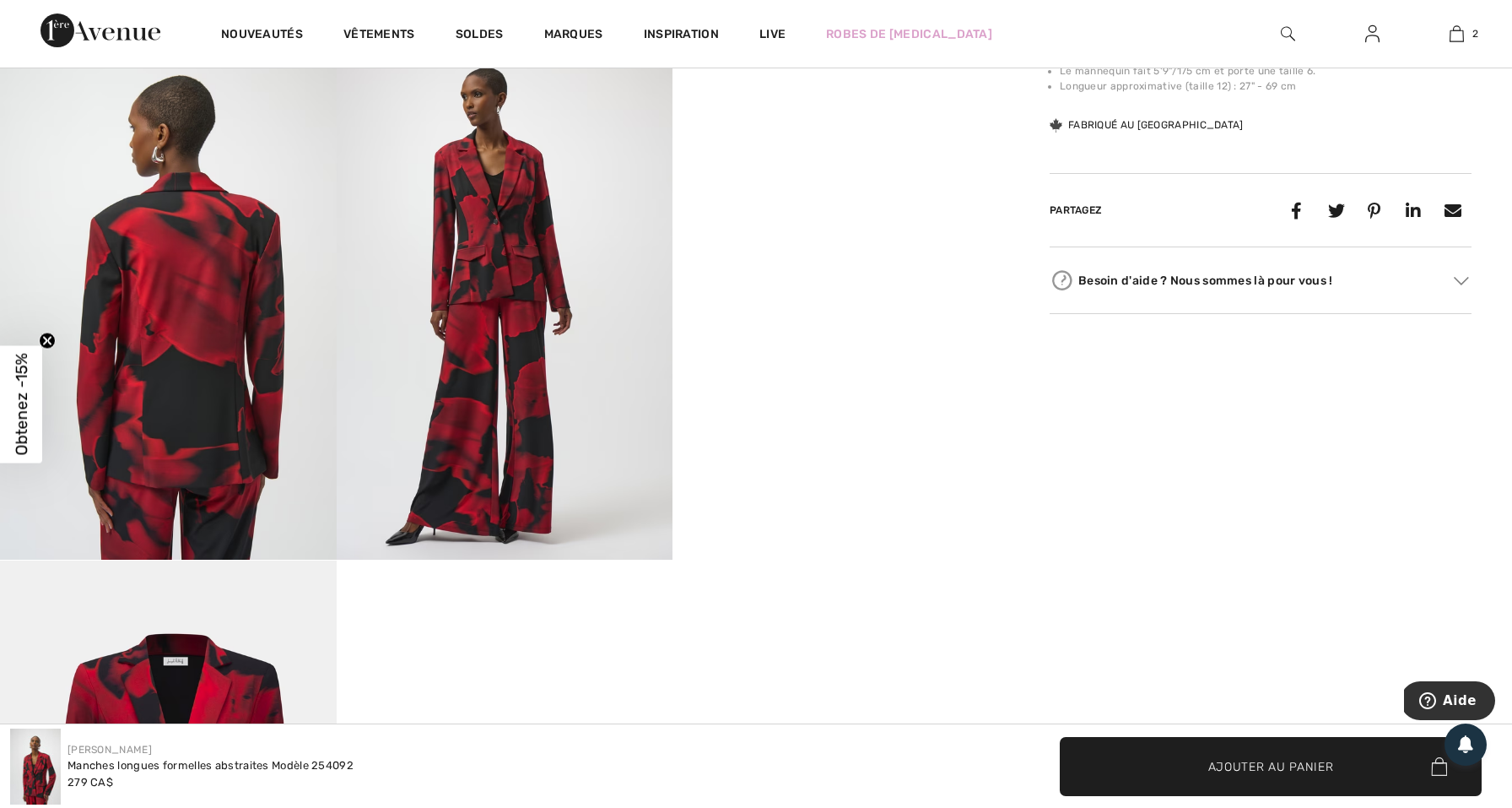
scroll to position [835, 0]
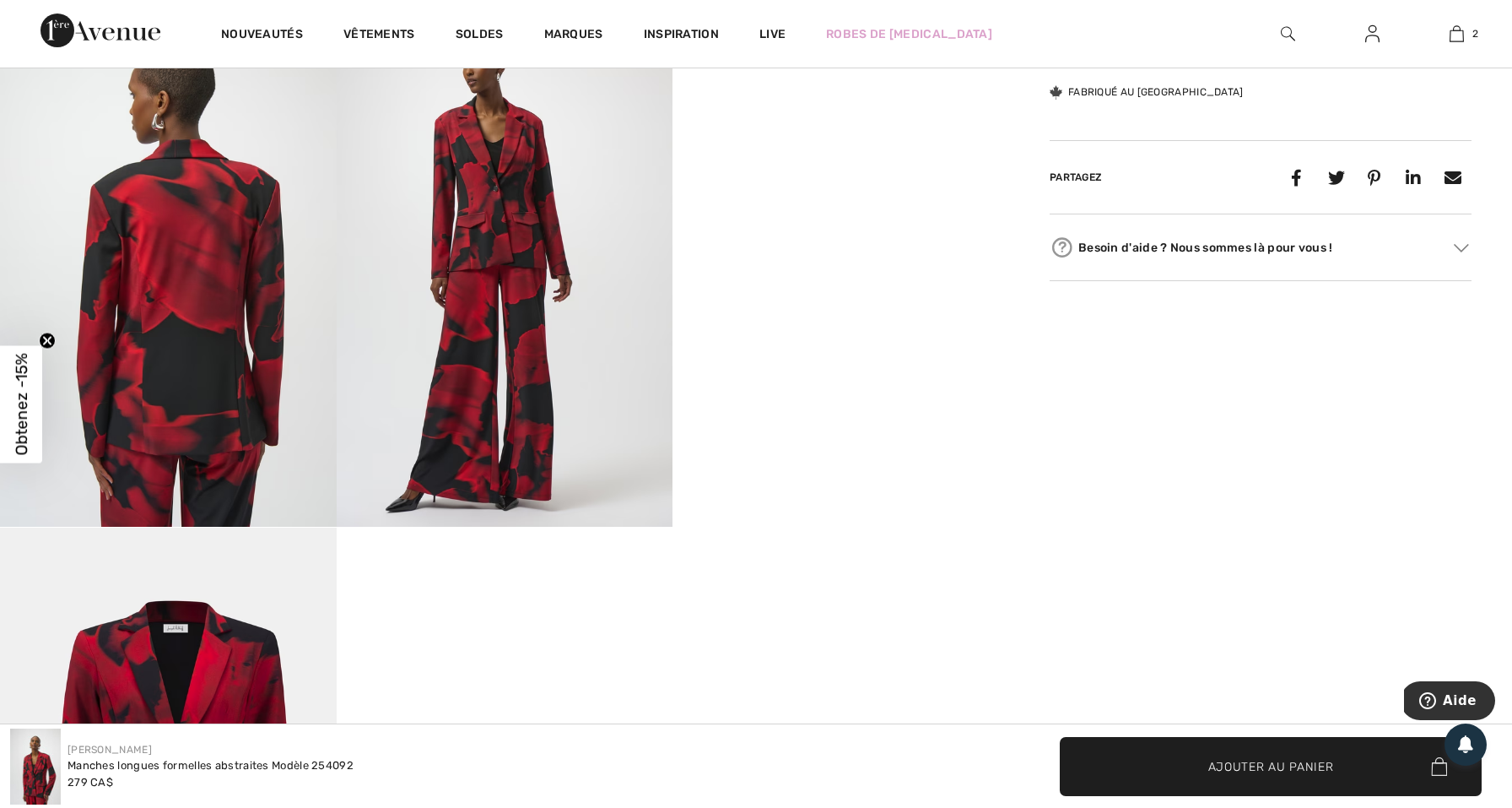
click at [777, 190] on video "Your browser does not support the video tag." at bounding box center [841, 107] width 337 height 168
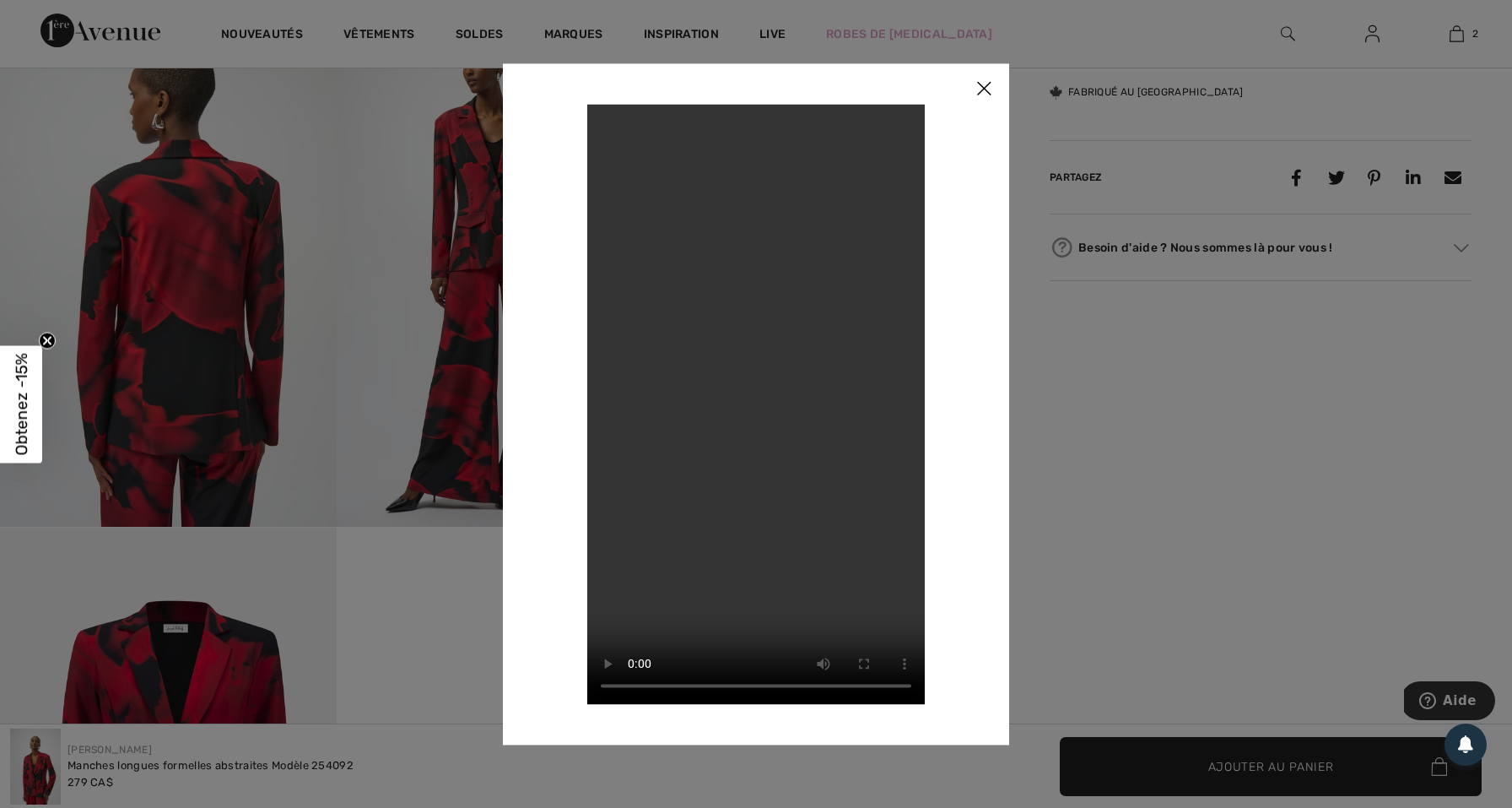
click at [982, 87] on img at bounding box center [984, 89] width 51 height 52
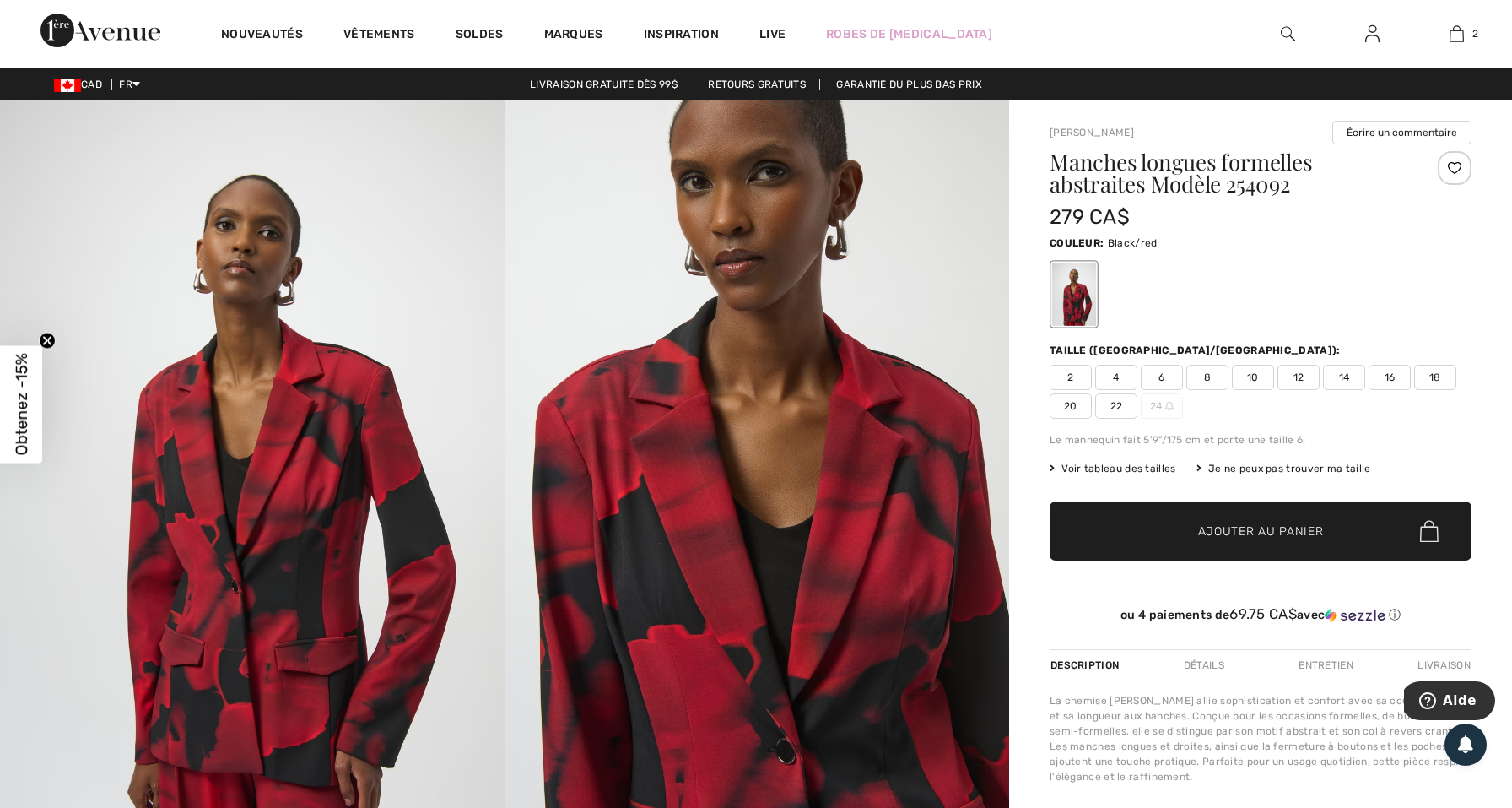
scroll to position [0, 0]
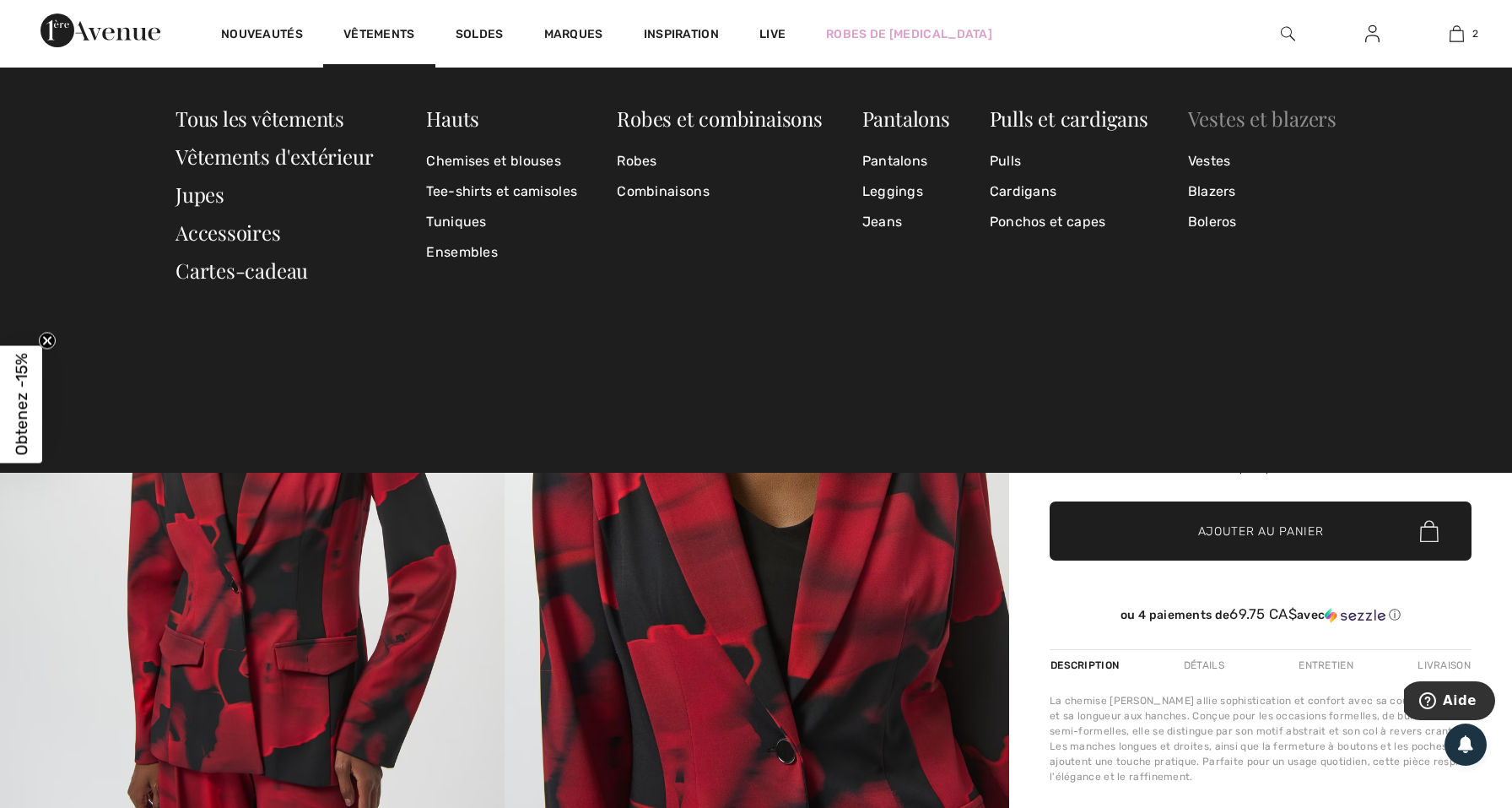
click at [1267, 121] on link "Vestes et blazers" at bounding box center [1262, 118] width 148 height 27
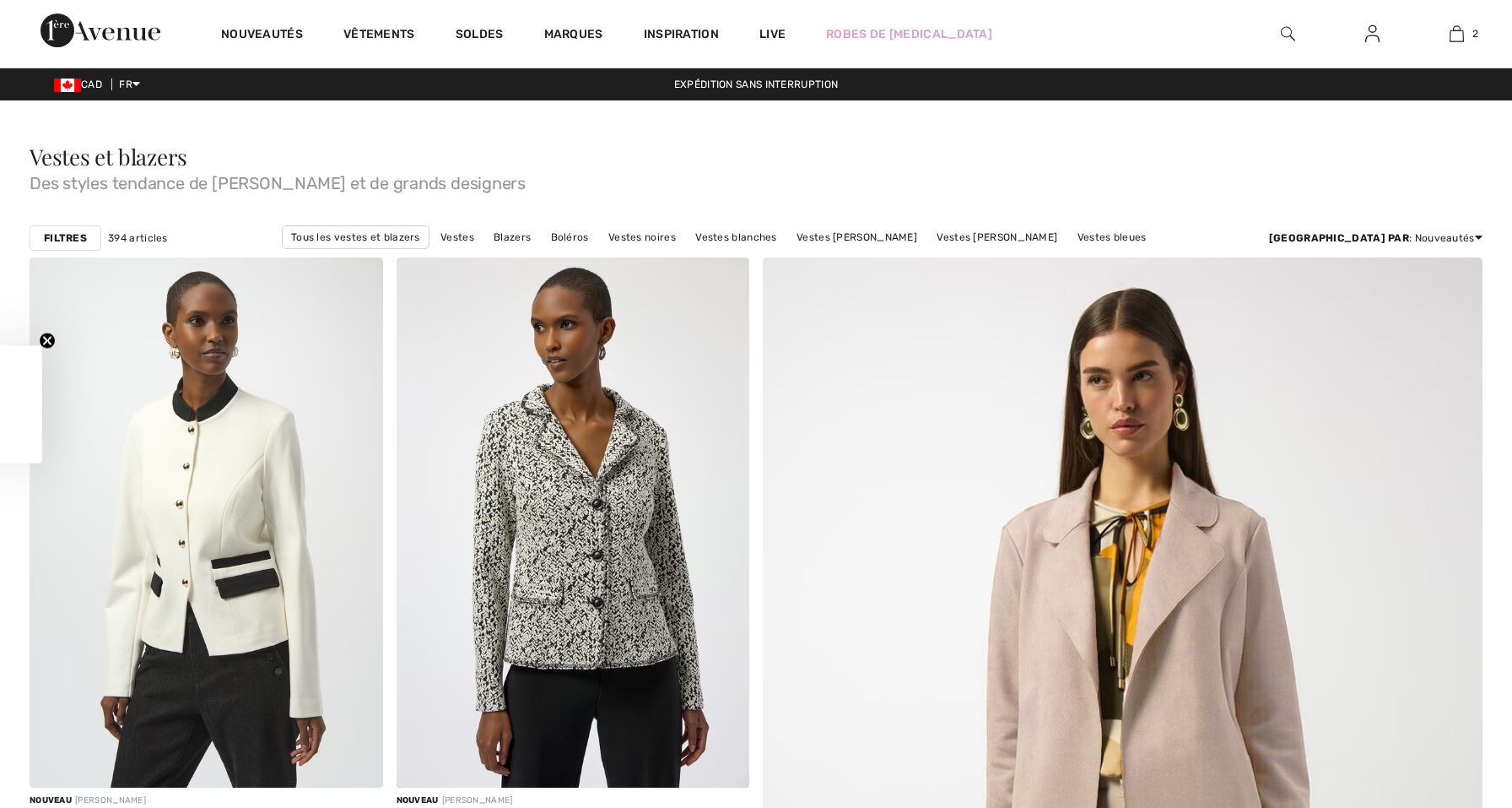
checkbox input "true"
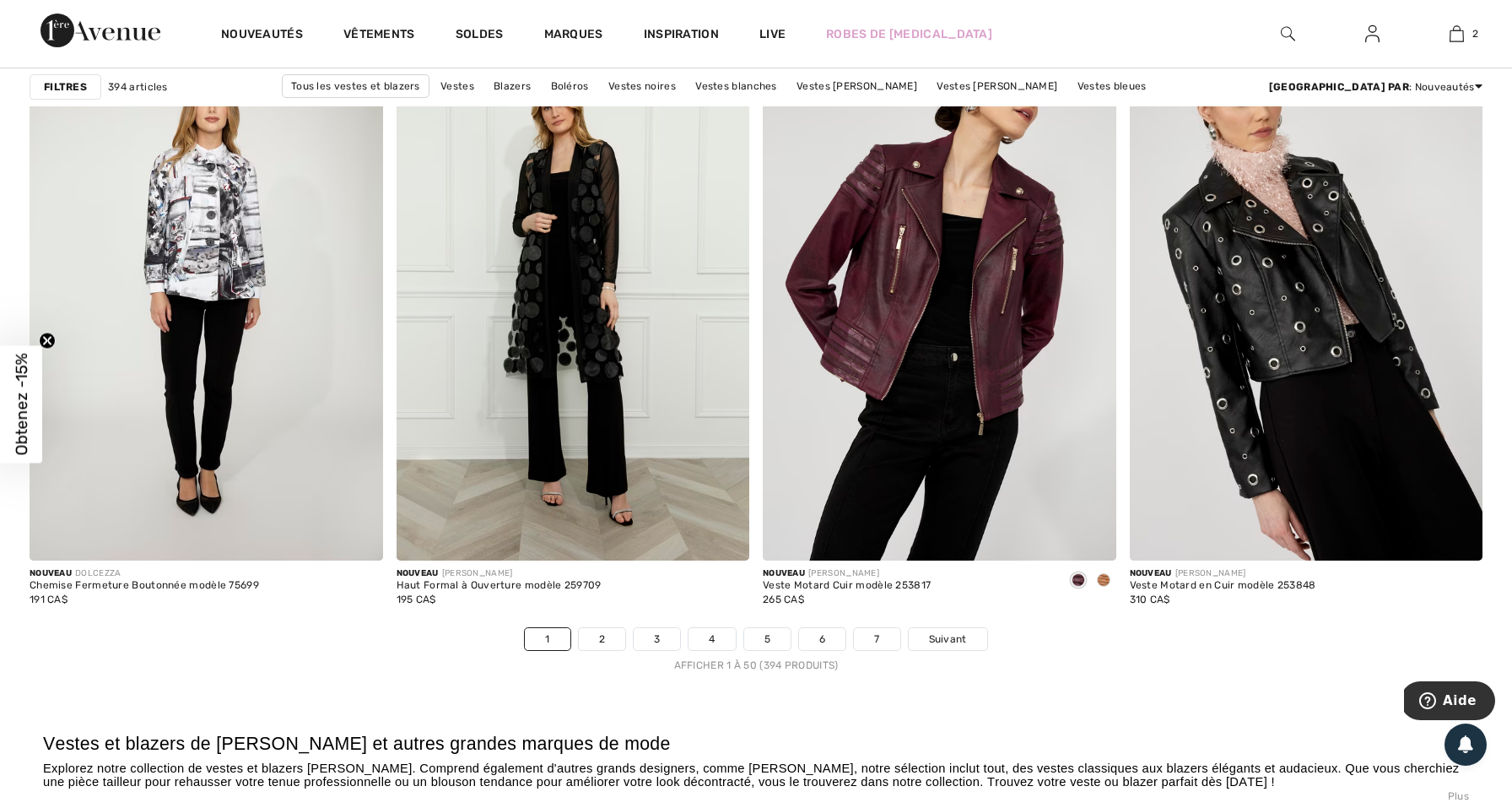
scroll to position [8900, 0]
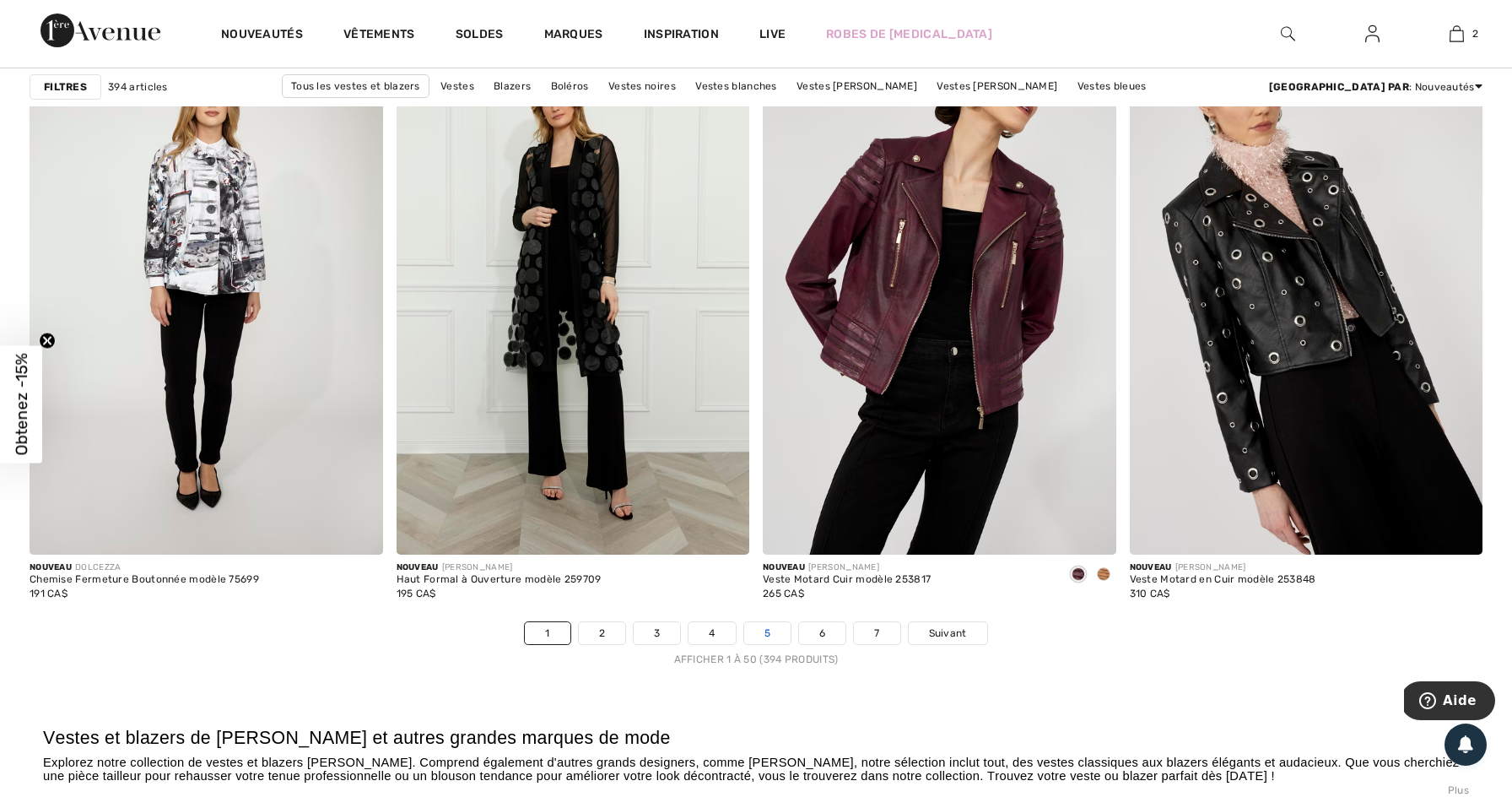
click at [777, 634] on link "5" at bounding box center [767, 632] width 46 height 22
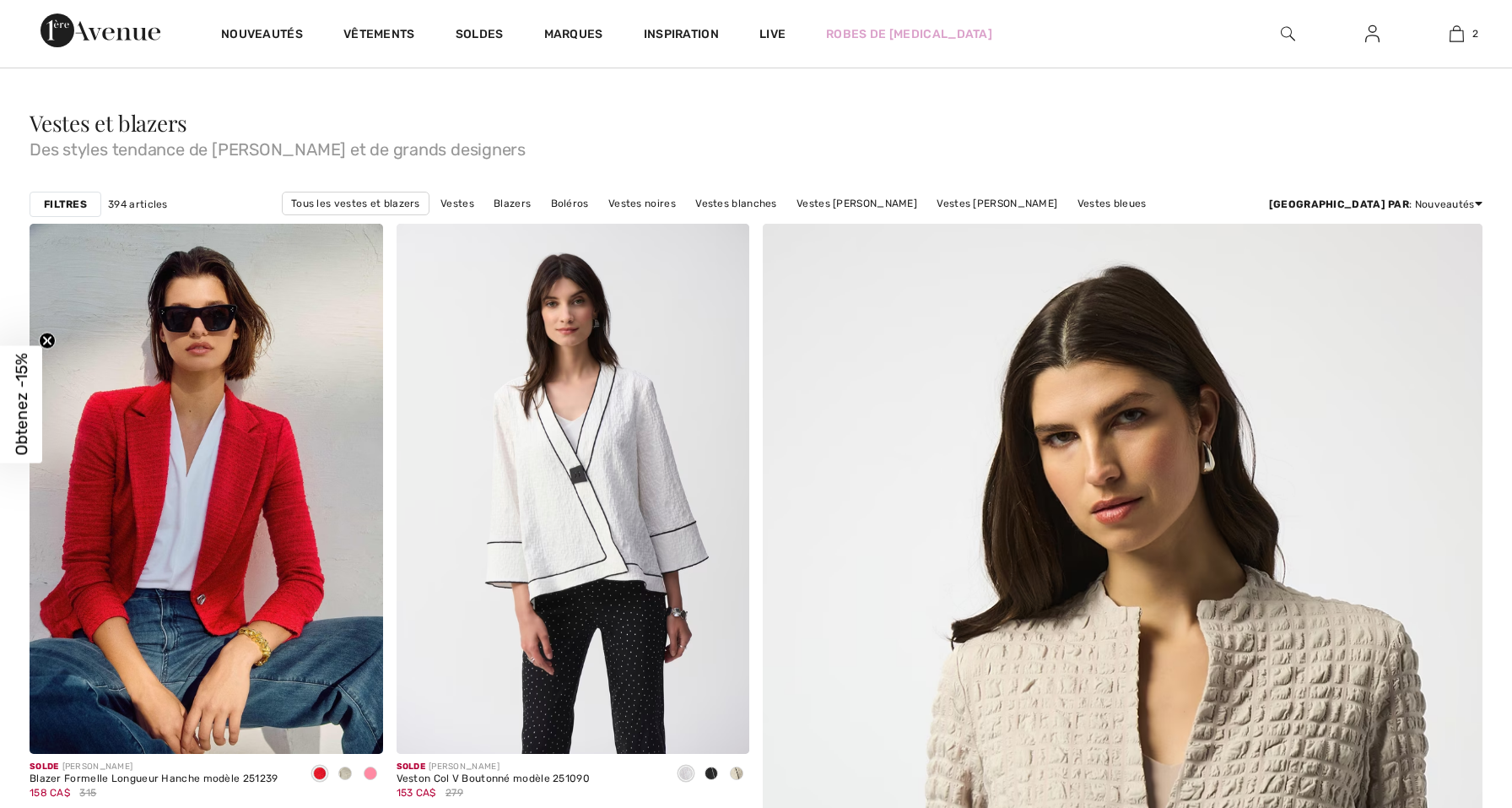
checkbox input "true"
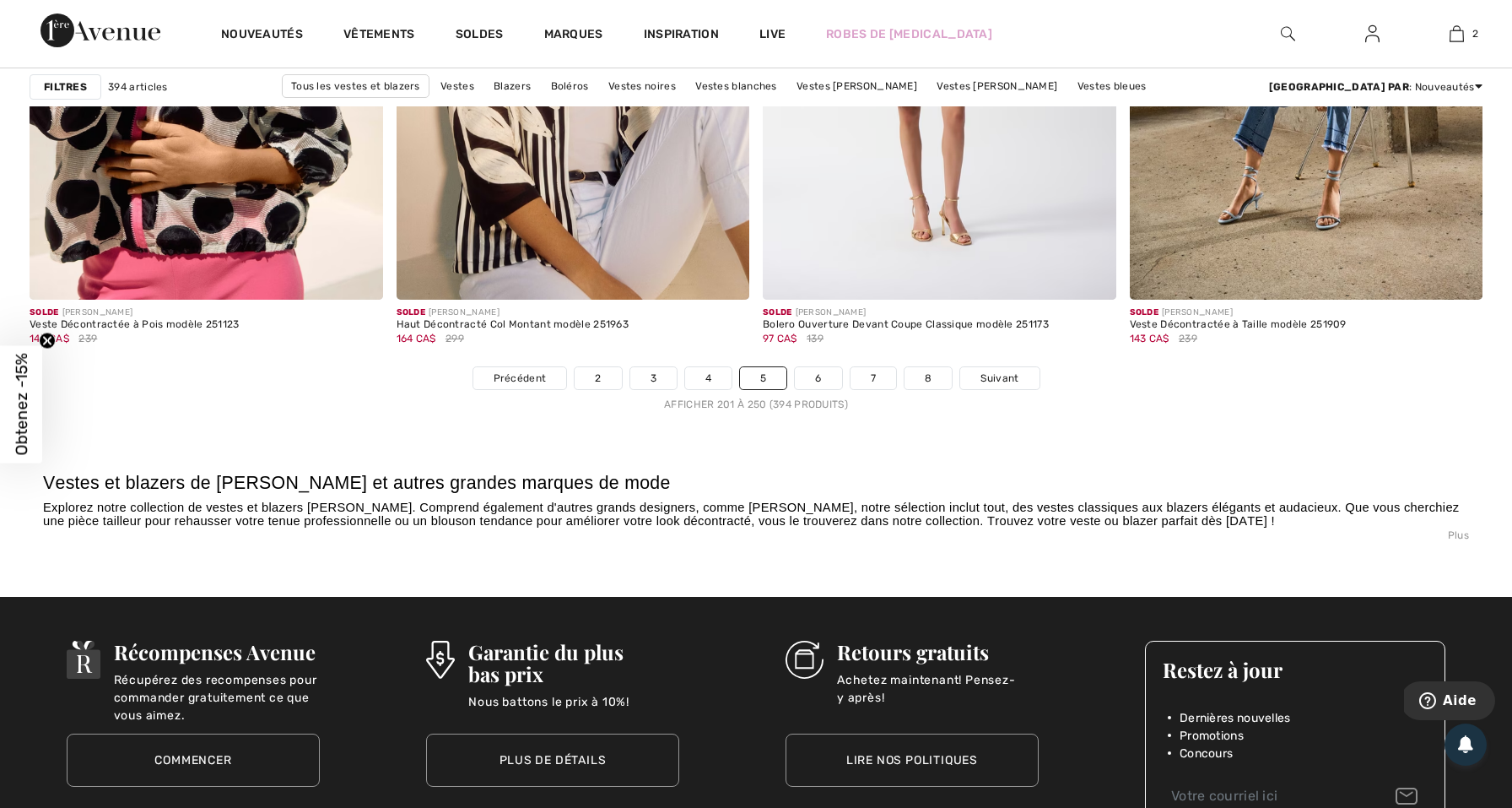
scroll to position [9147, 0]
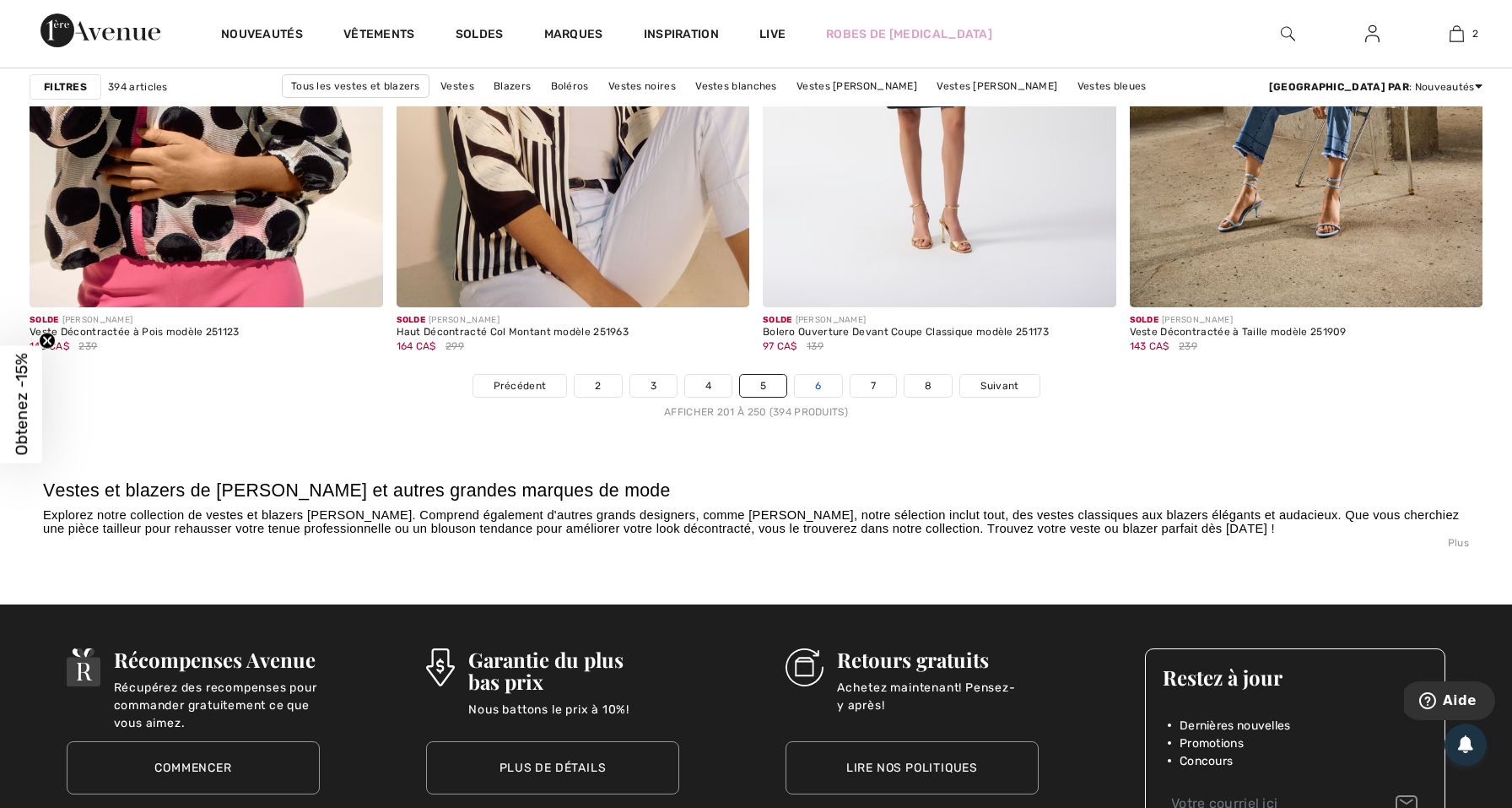
click at [824, 383] on link "6" at bounding box center [818, 385] width 46 height 22
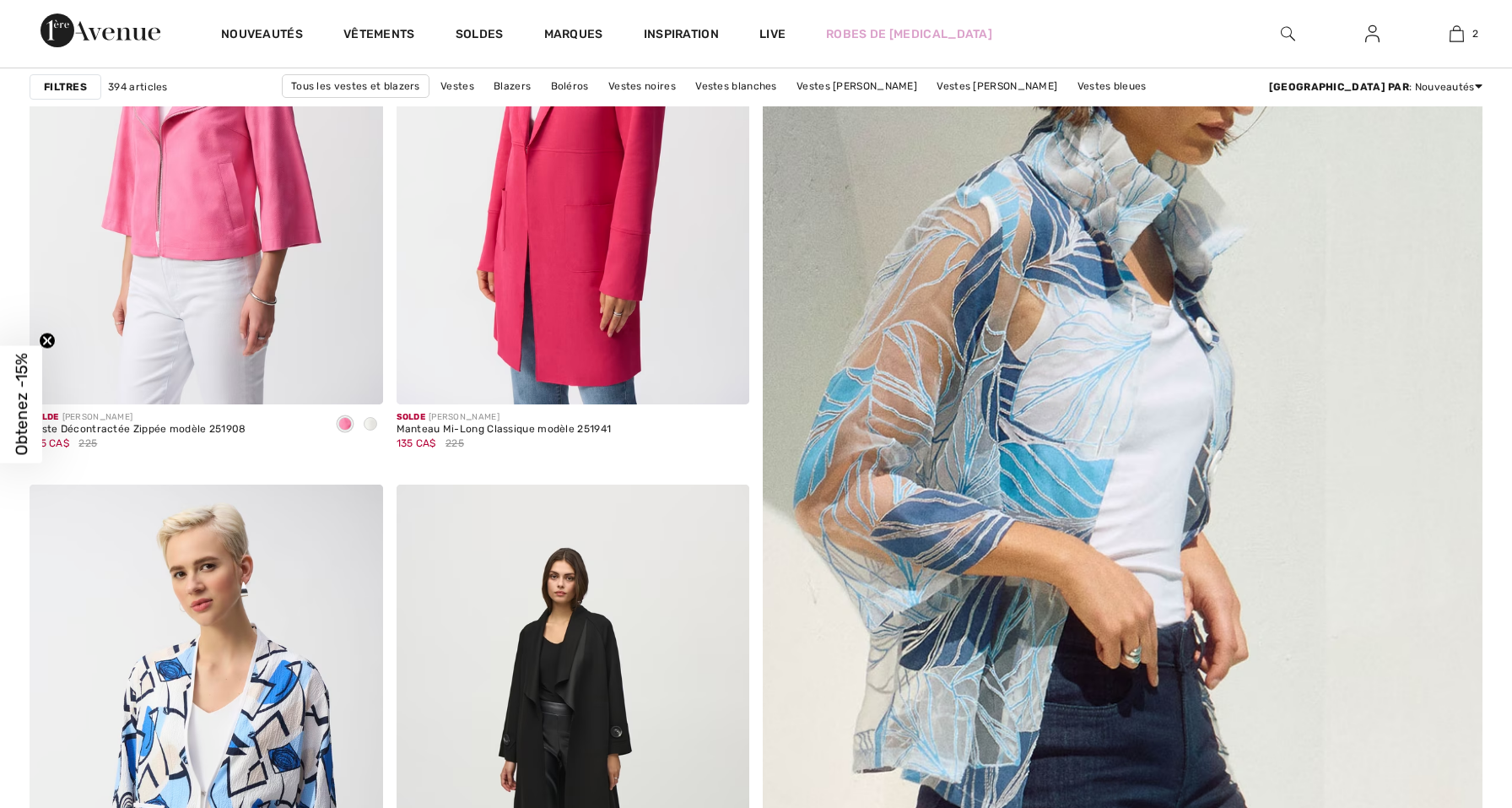
checkbox input "true"
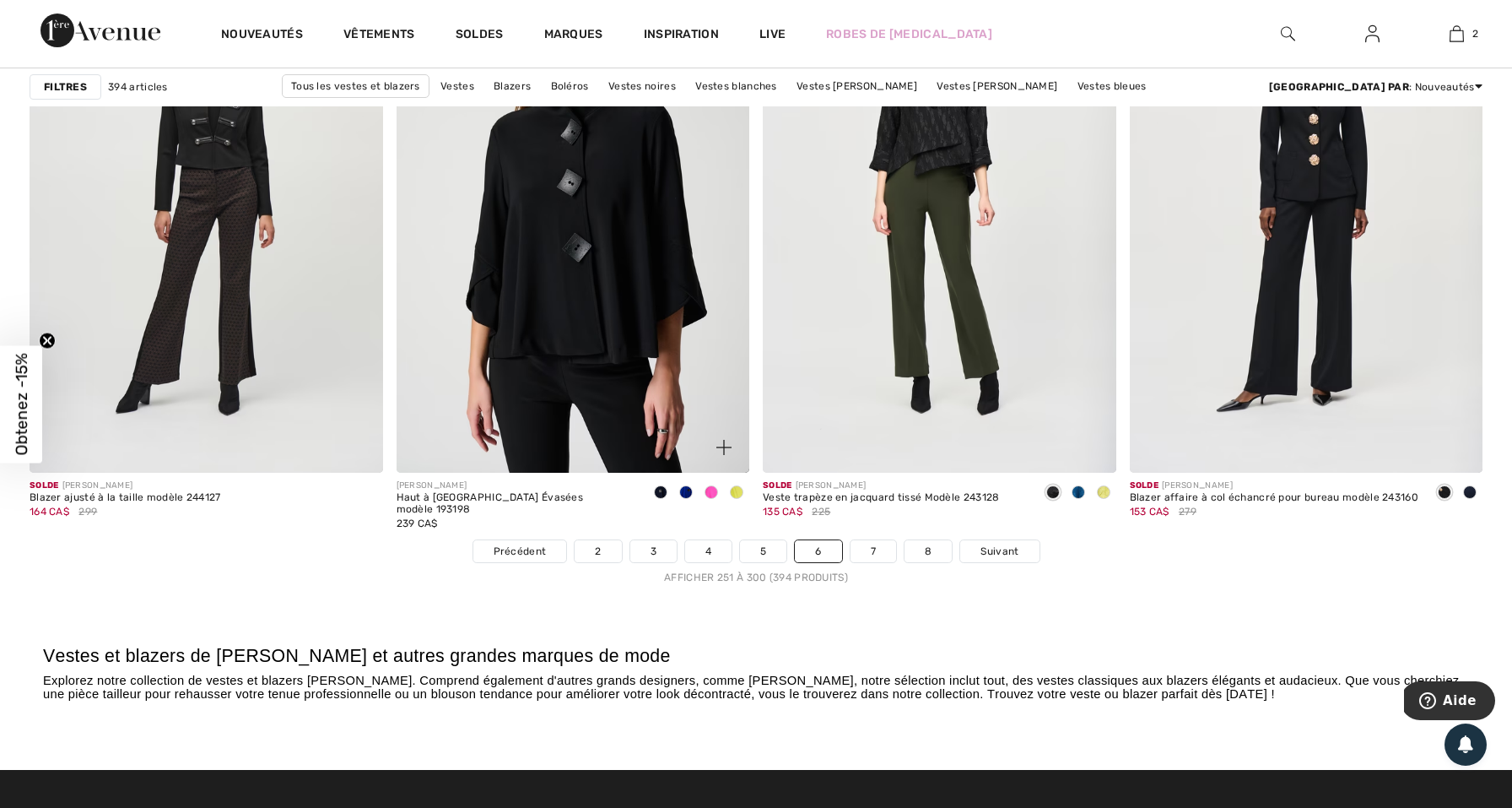
scroll to position [9029, 0]
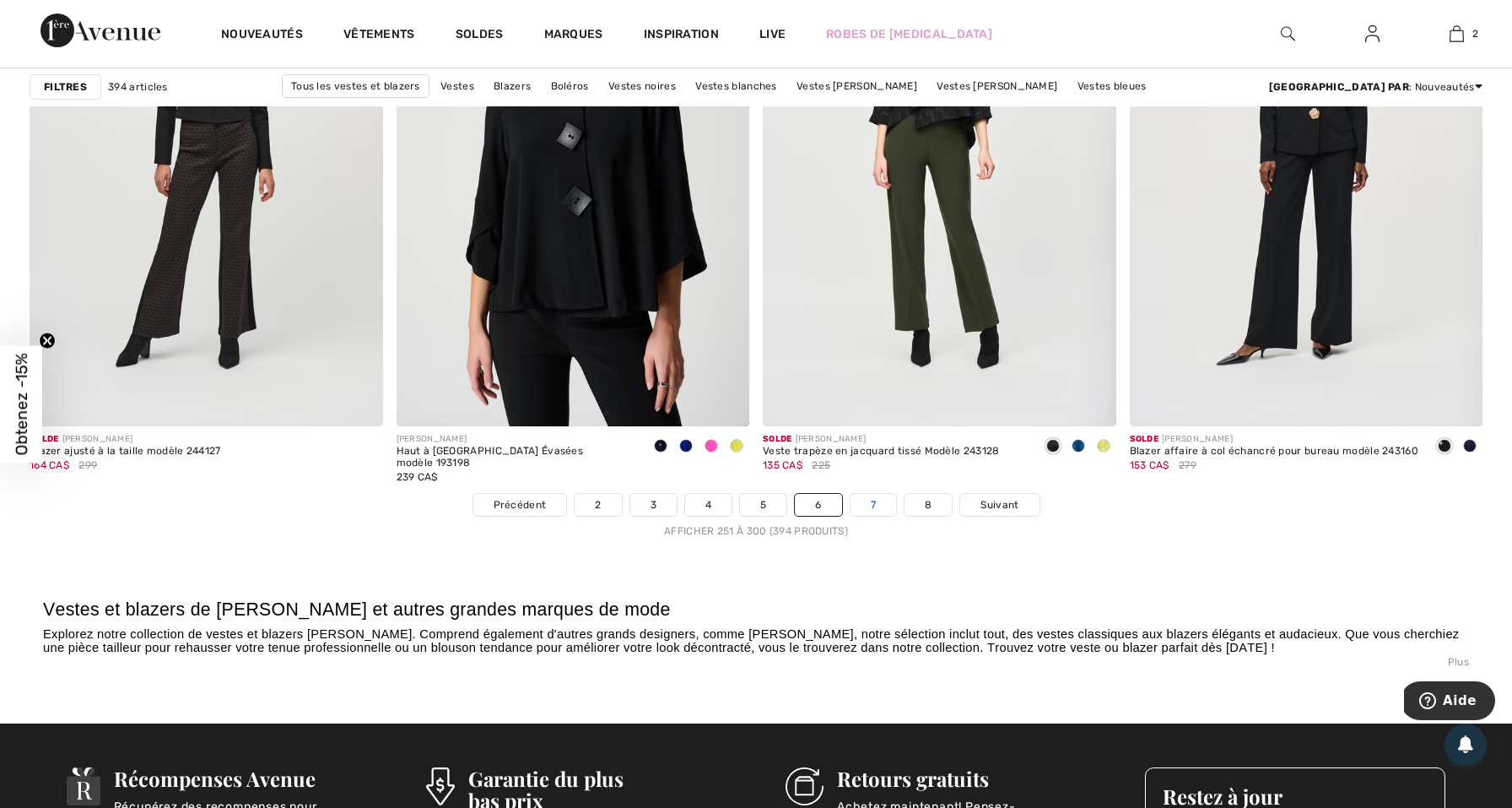
click at [881, 511] on link "7" at bounding box center [873, 504] width 45 height 22
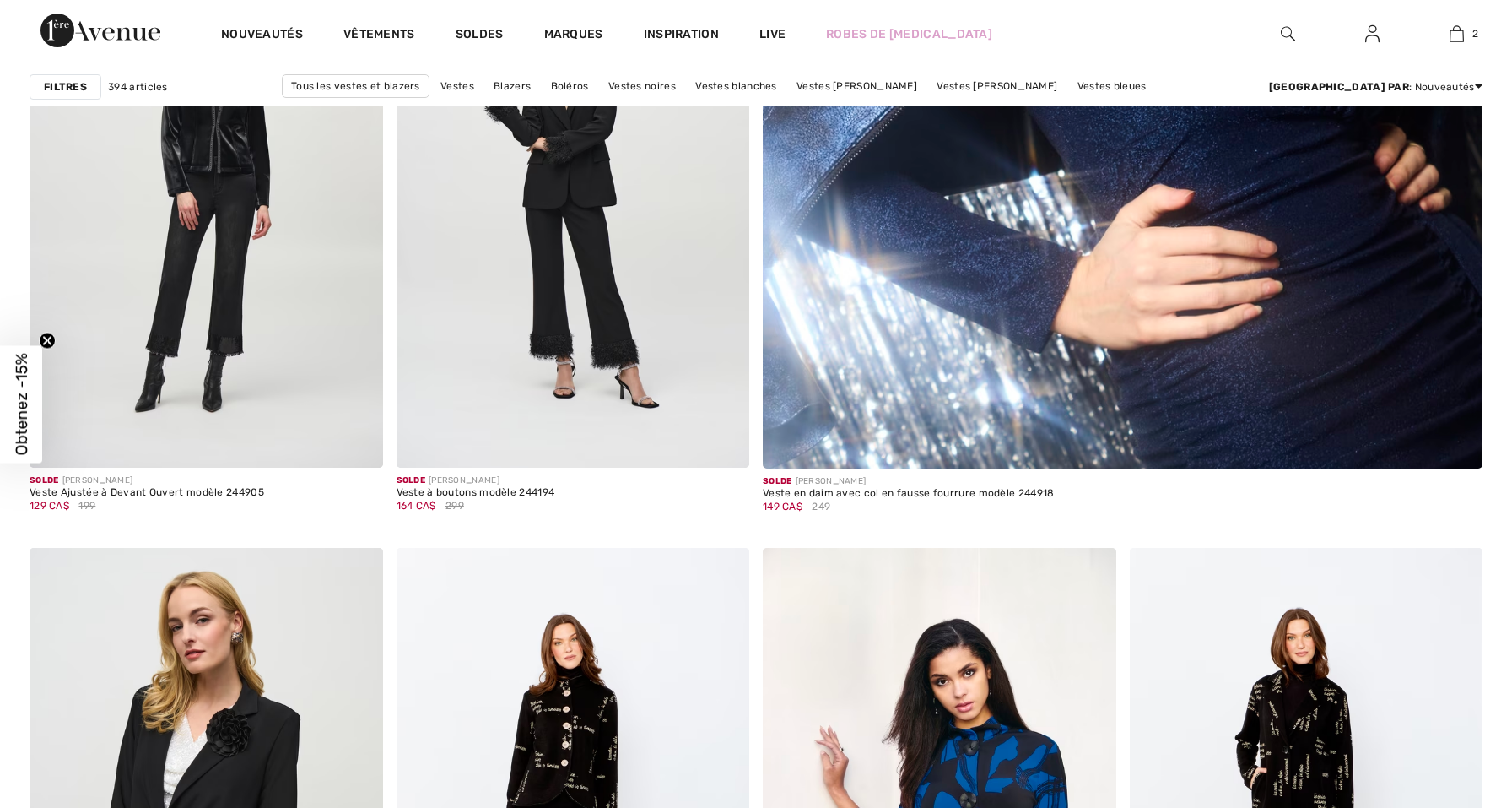
scroll to position [1253, 0]
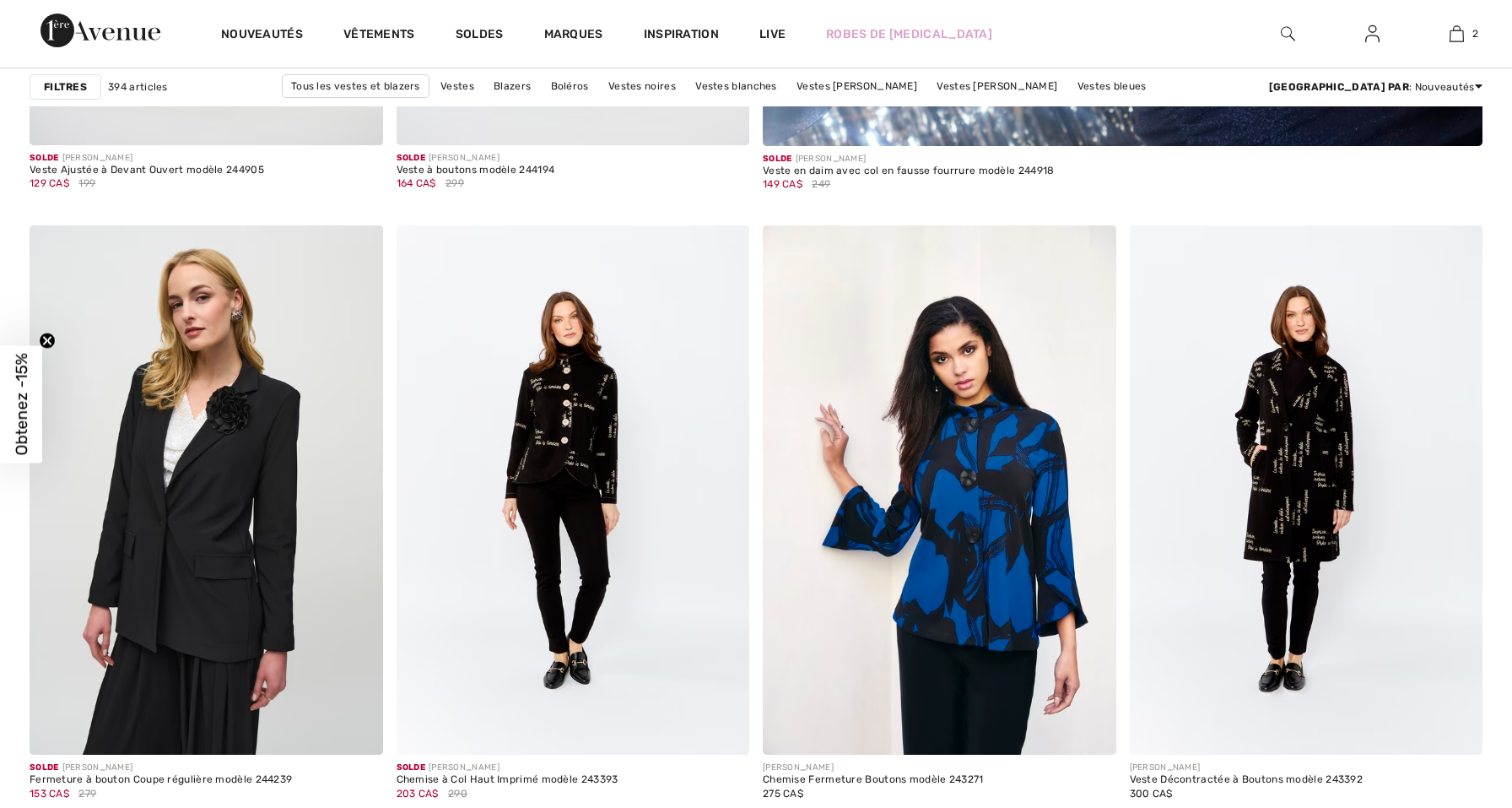
checkbox input "true"
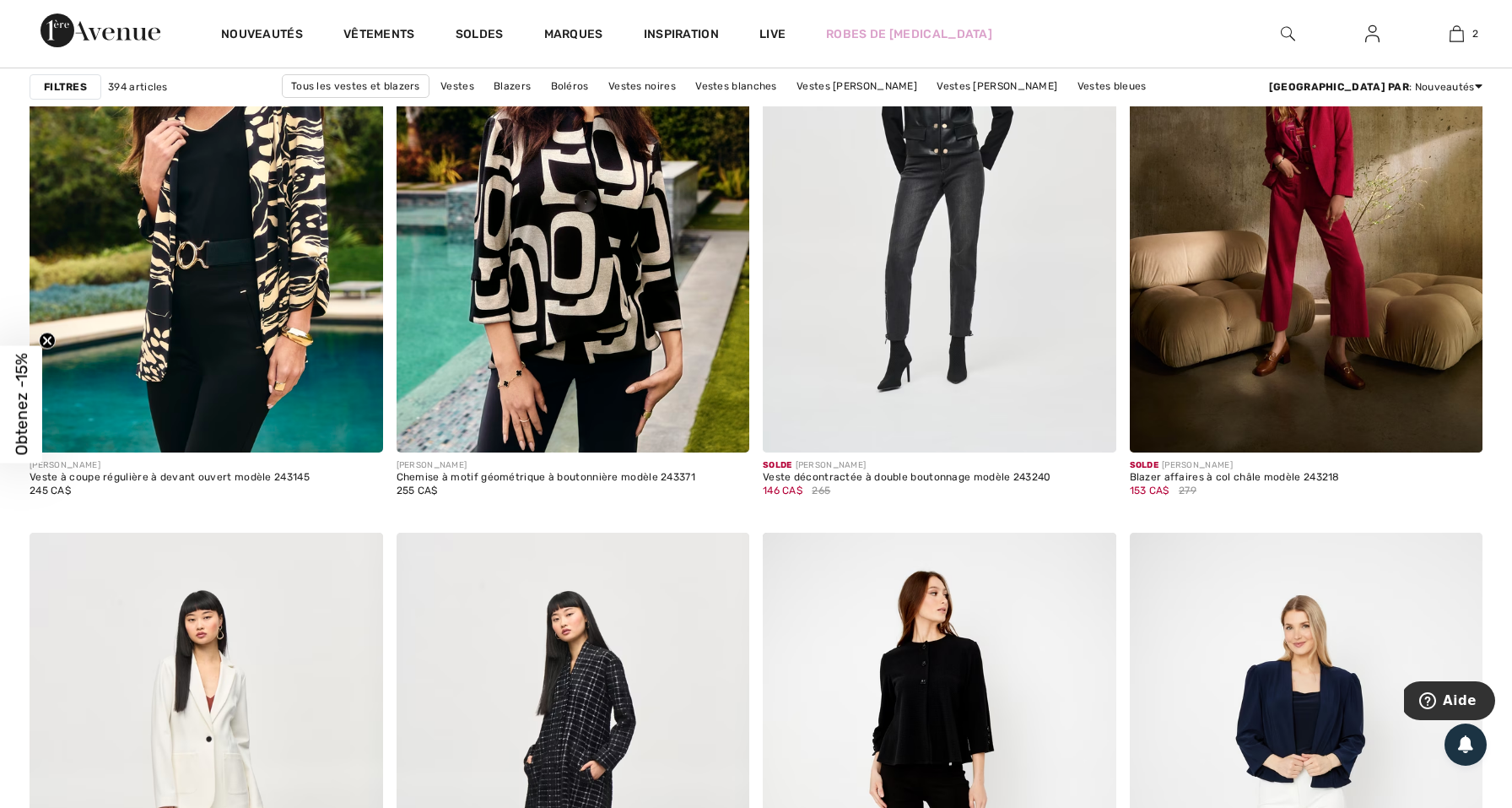
scroll to position [2408, 0]
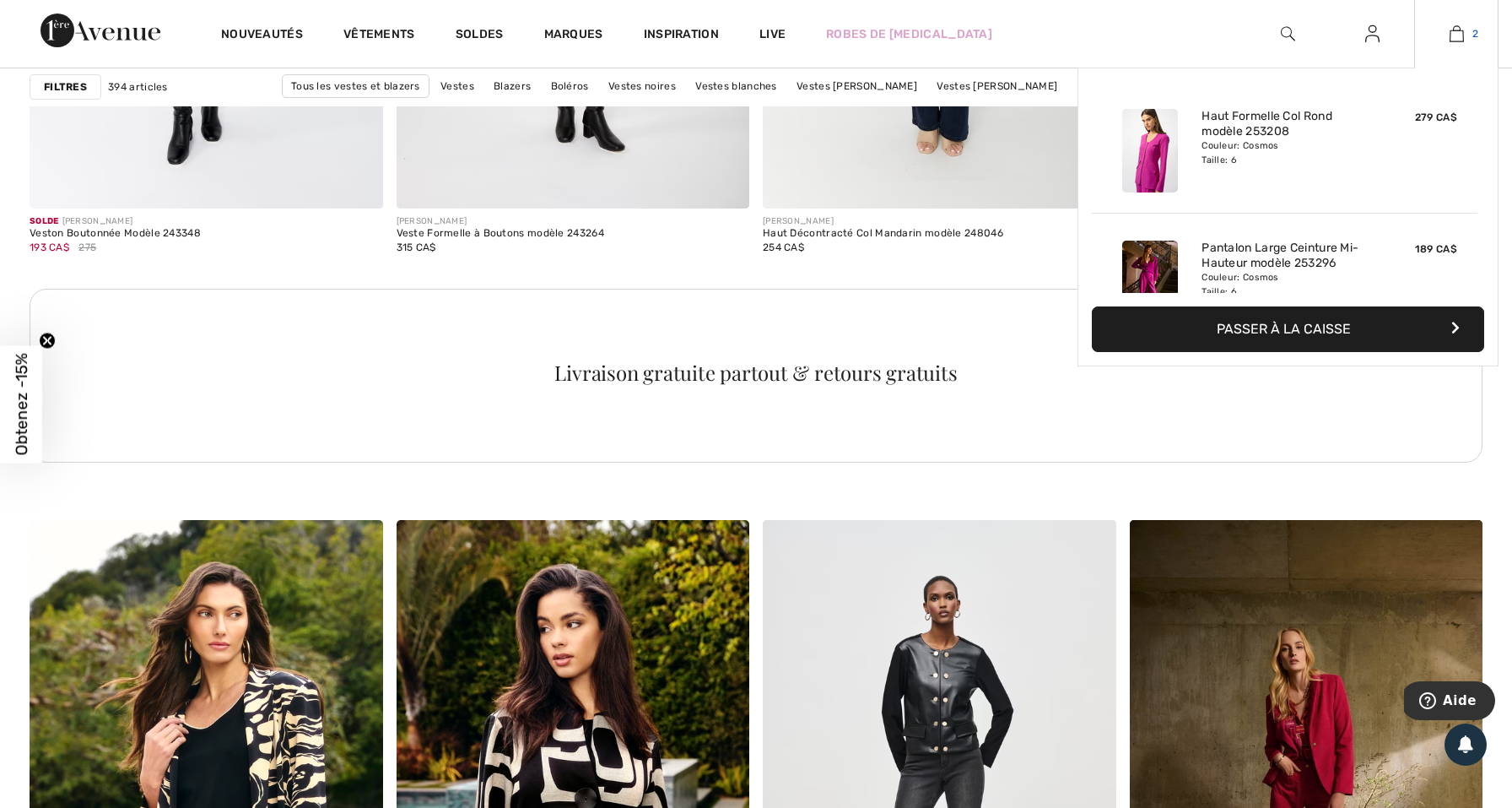
click at [1458, 35] on img at bounding box center [1457, 33] width 14 height 20
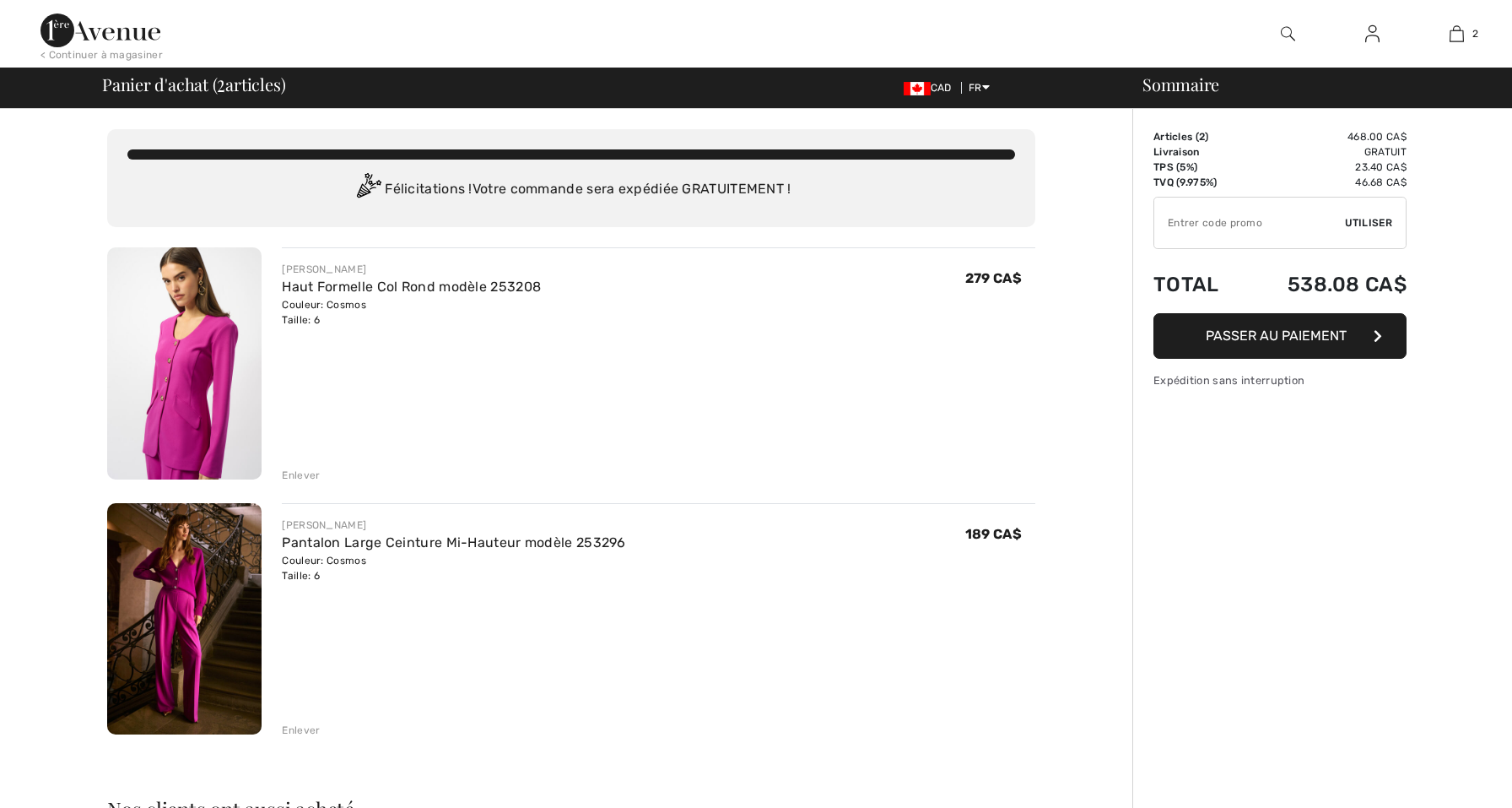
checkbox input "true"
